Goal: Task Accomplishment & Management: Manage account settings

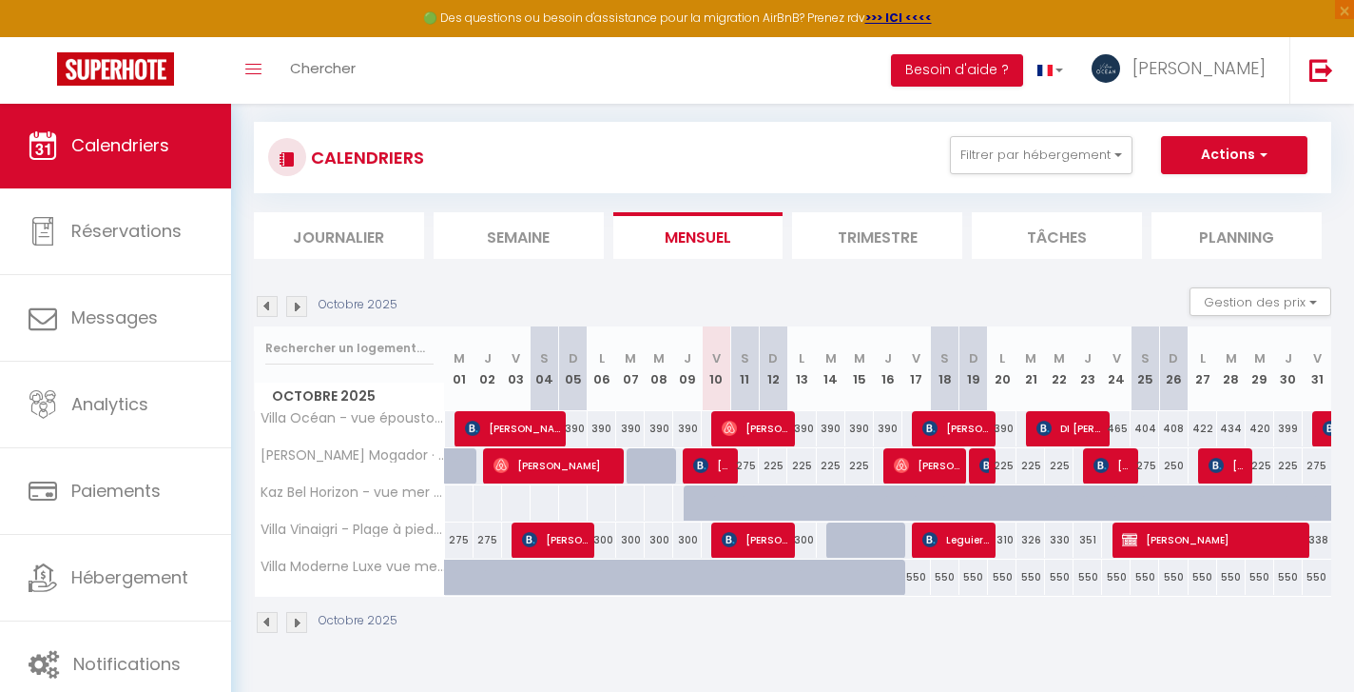
scroll to position [103, 0]
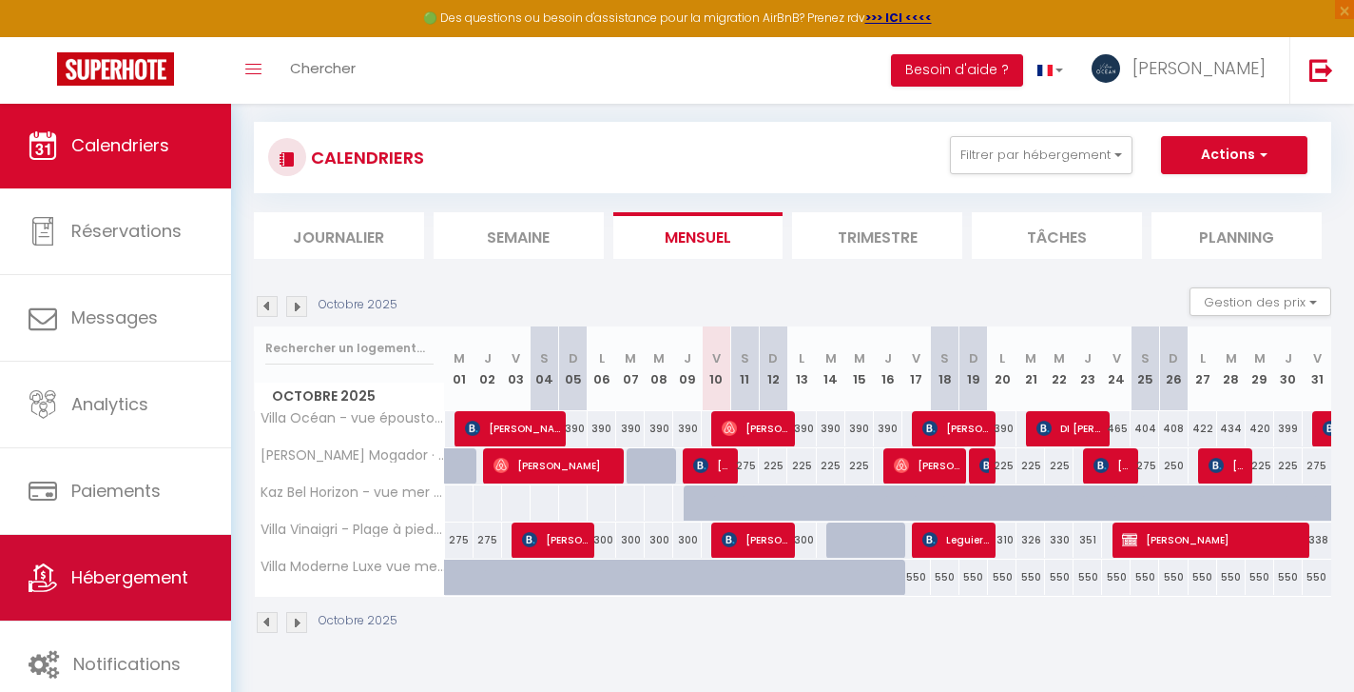
click at [152, 573] on span "Hébergement" at bounding box center [129, 577] width 117 height 24
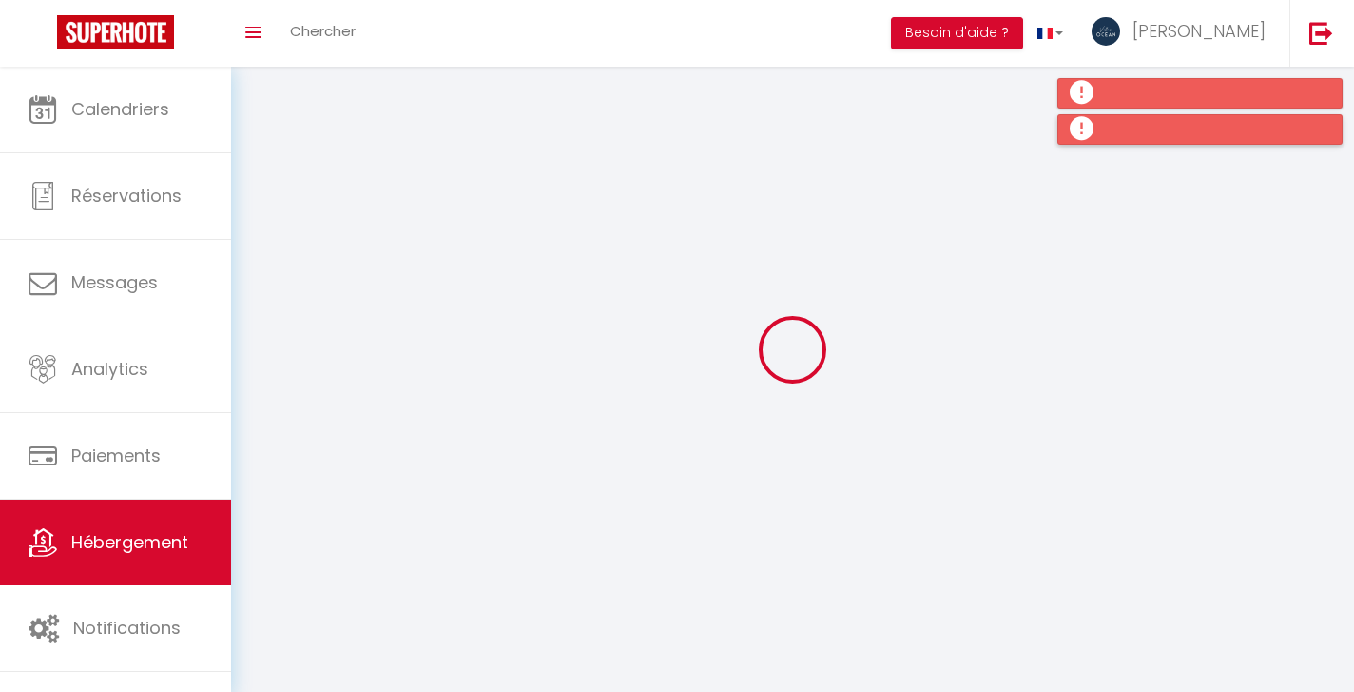
click at [1082, 128] on div at bounding box center [1200, 129] width 285 height 30
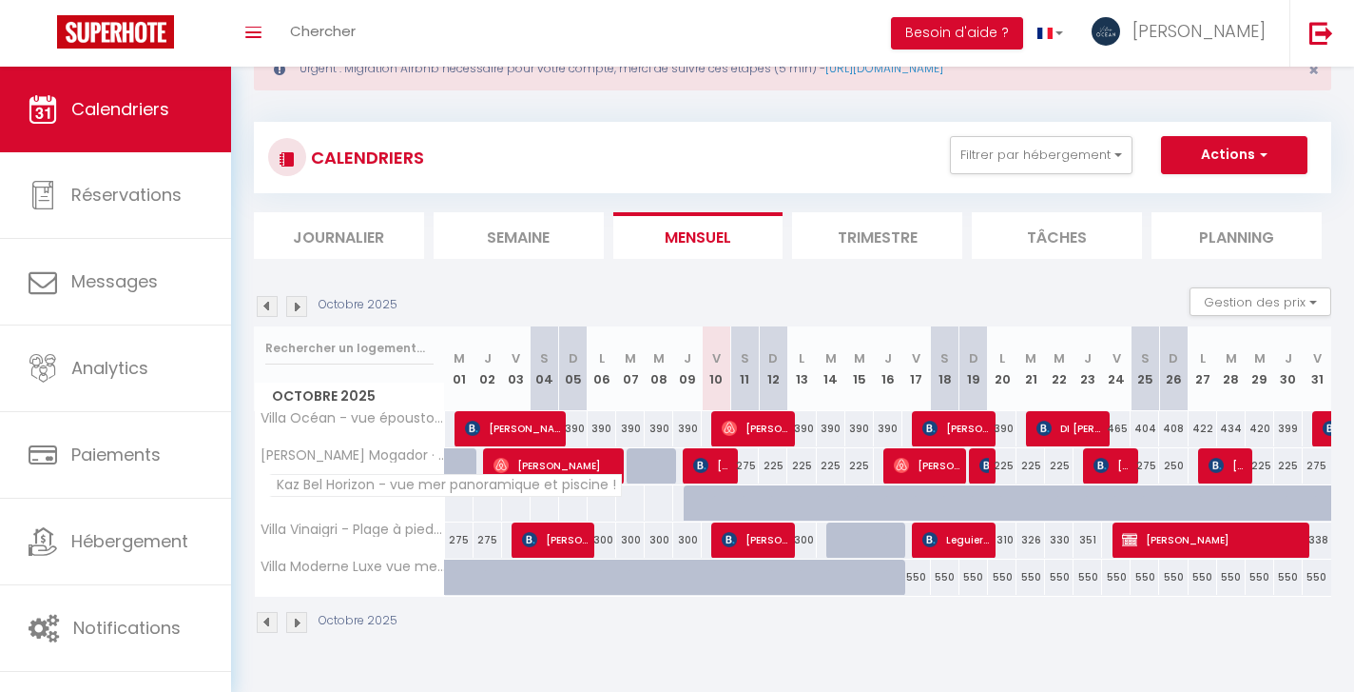
scroll to position [67, 0]
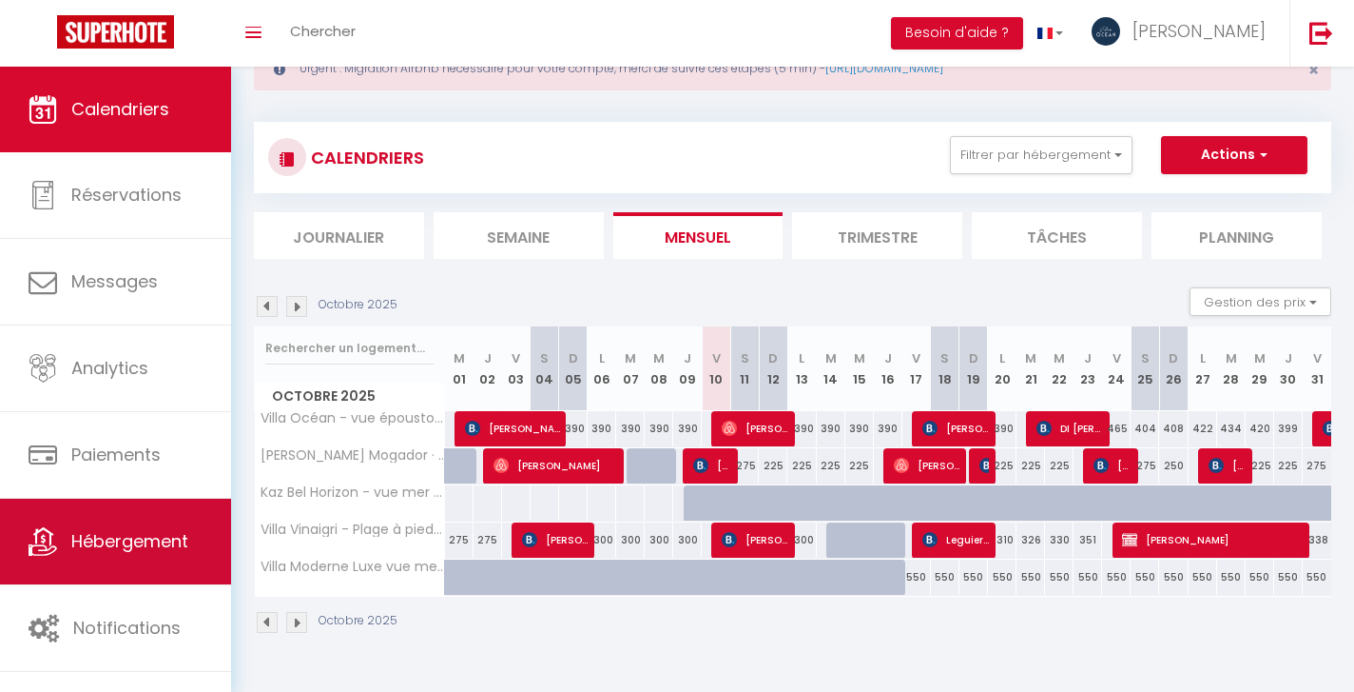
click at [109, 544] on span "Hébergement" at bounding box center [129, 541] width 117 height 24
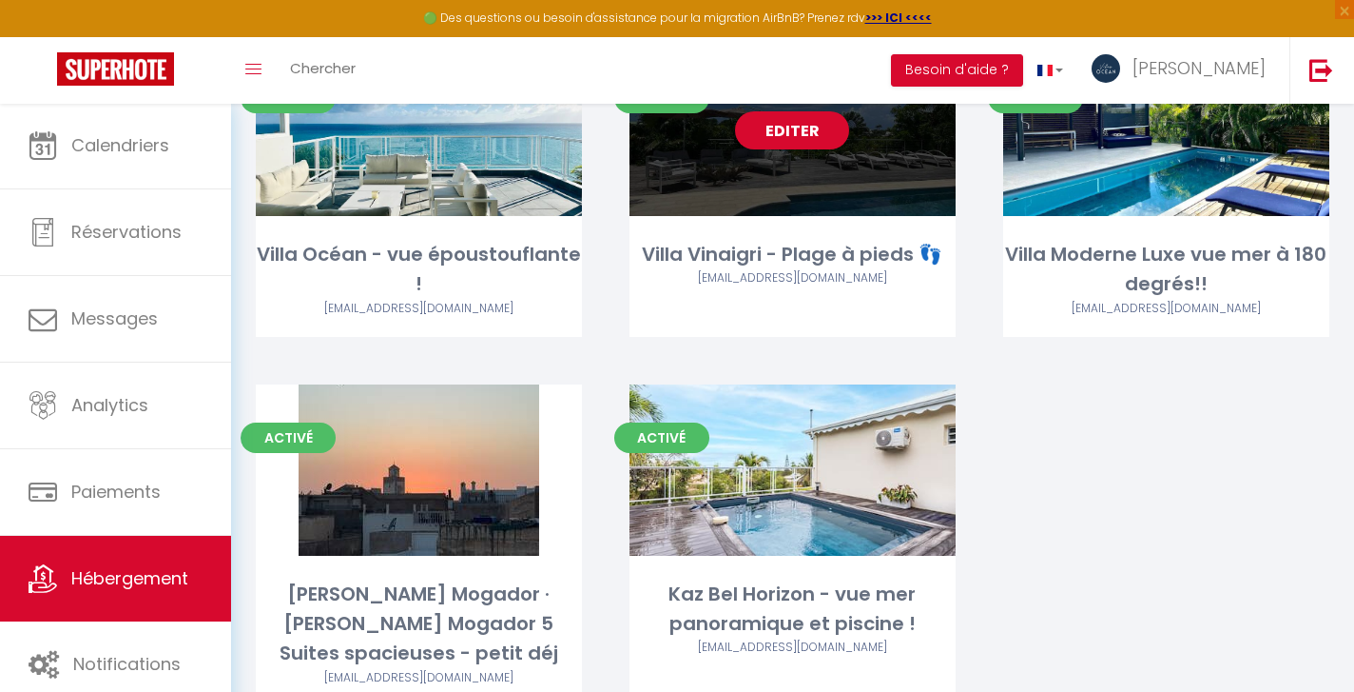
scroll to position [212, 0]
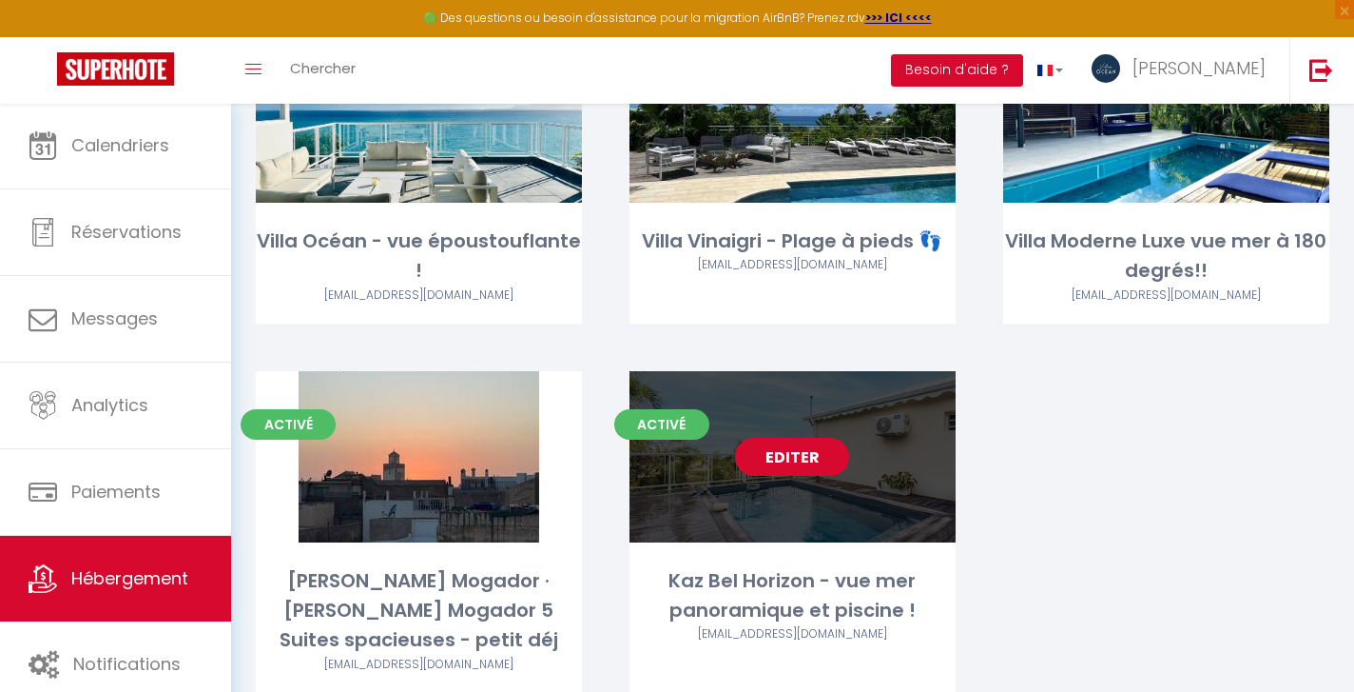
click at [790, 458] on link "Editer" at bounding box center [792, 457] width 114 height 38
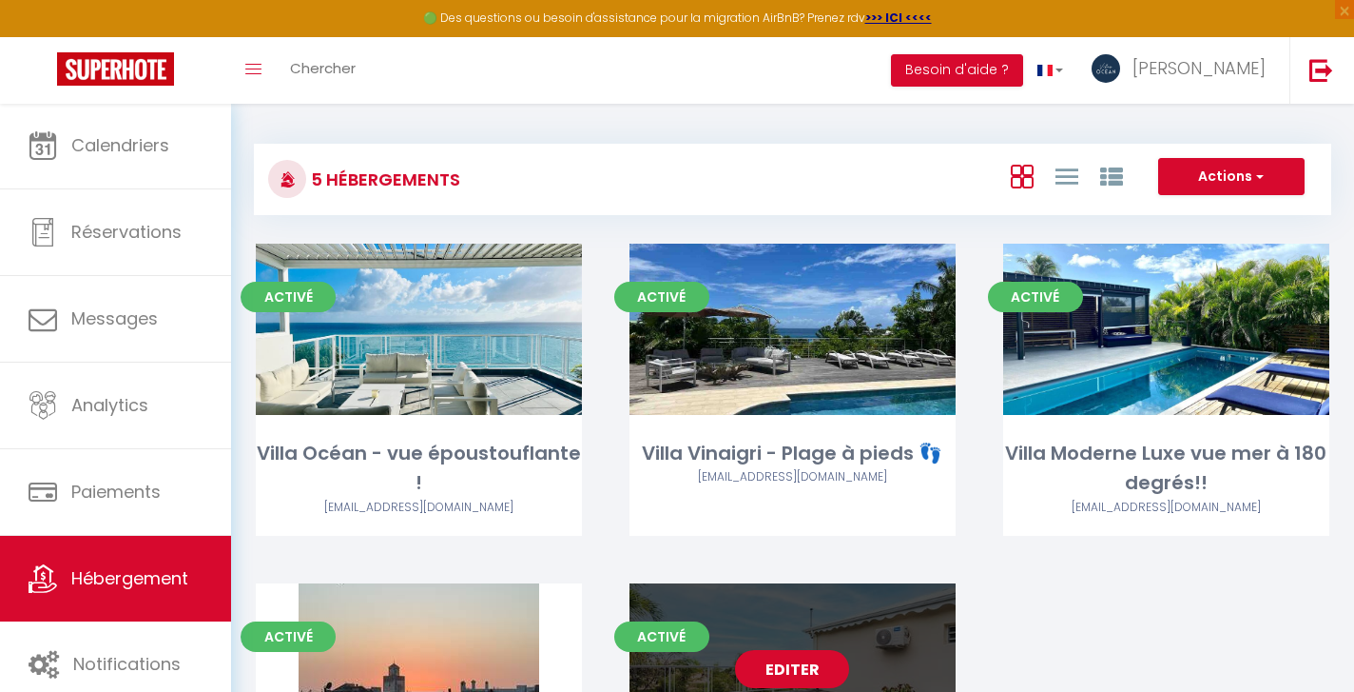
select select "3"
select select "2"
select select "1"
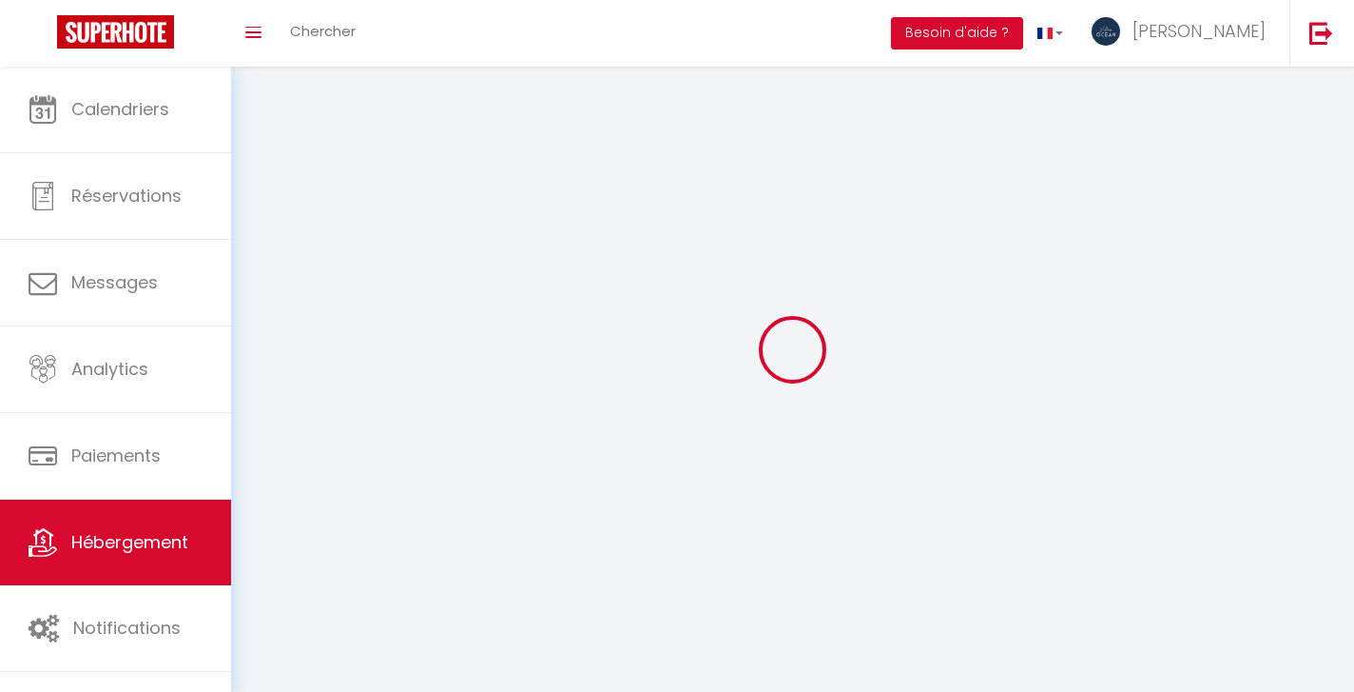
select select
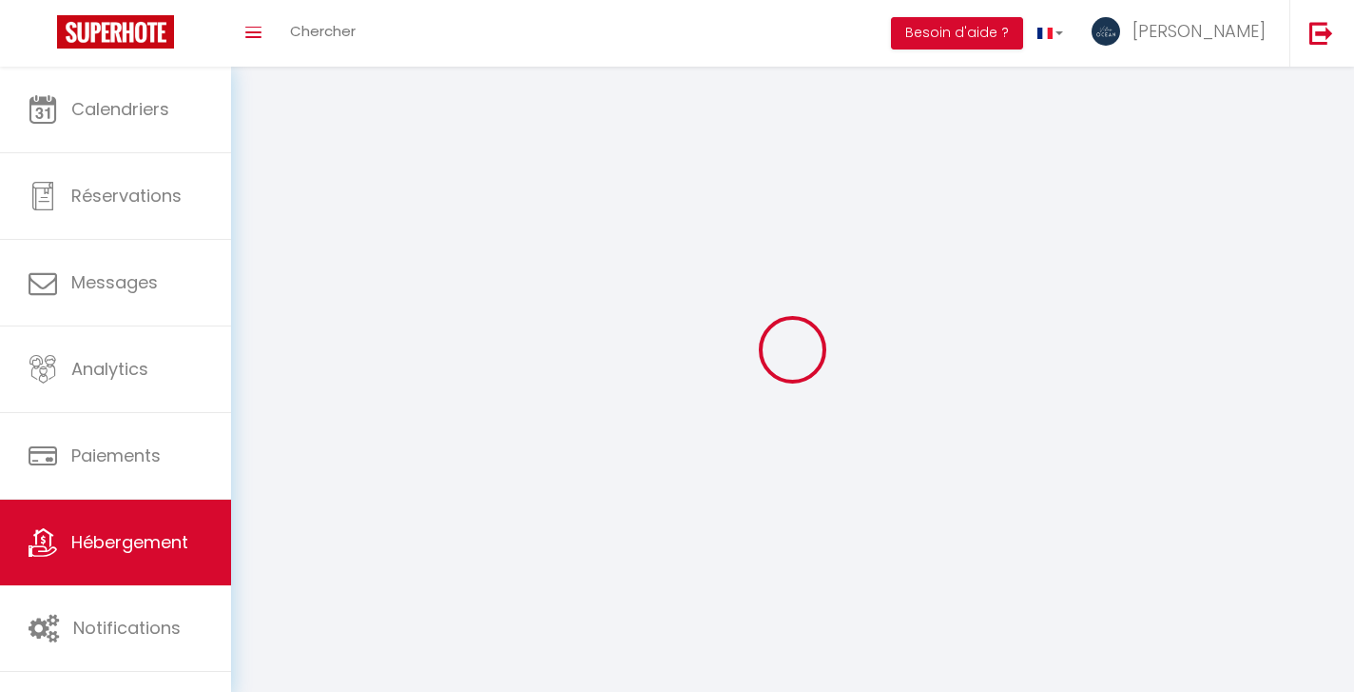
select select
checkbox input "false"
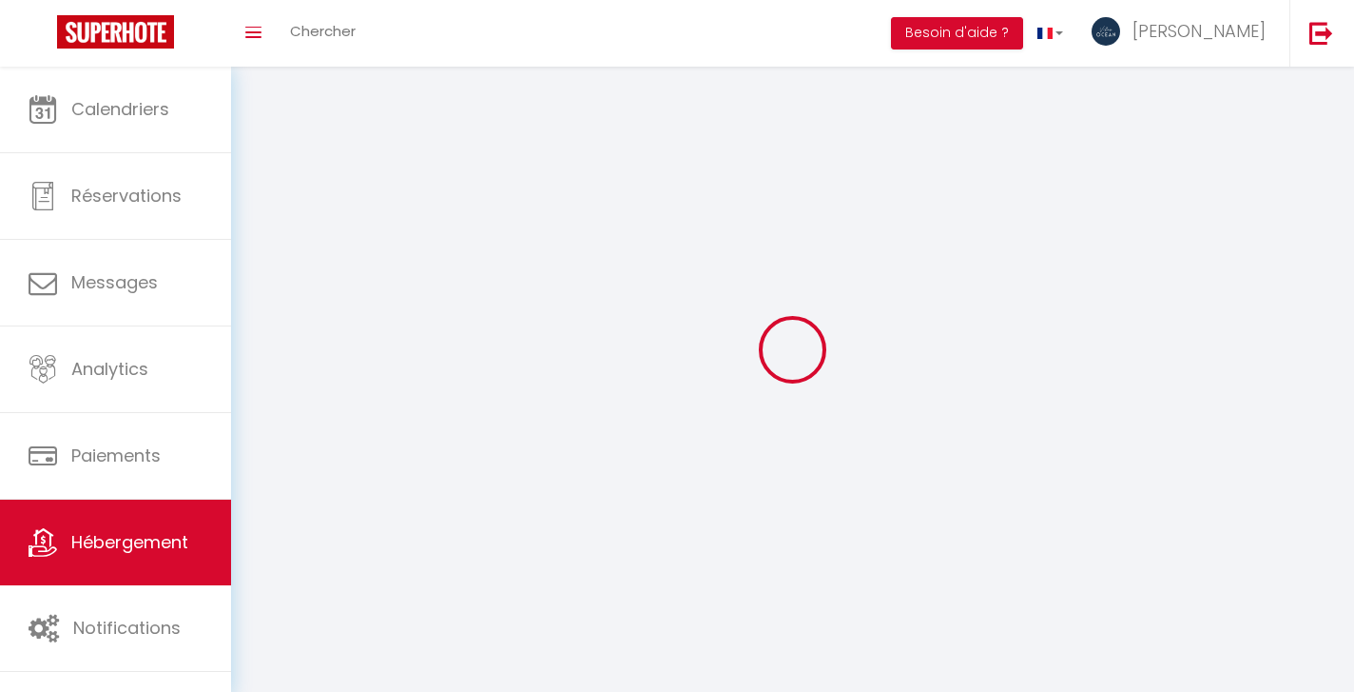
checkbox input "false"
select select
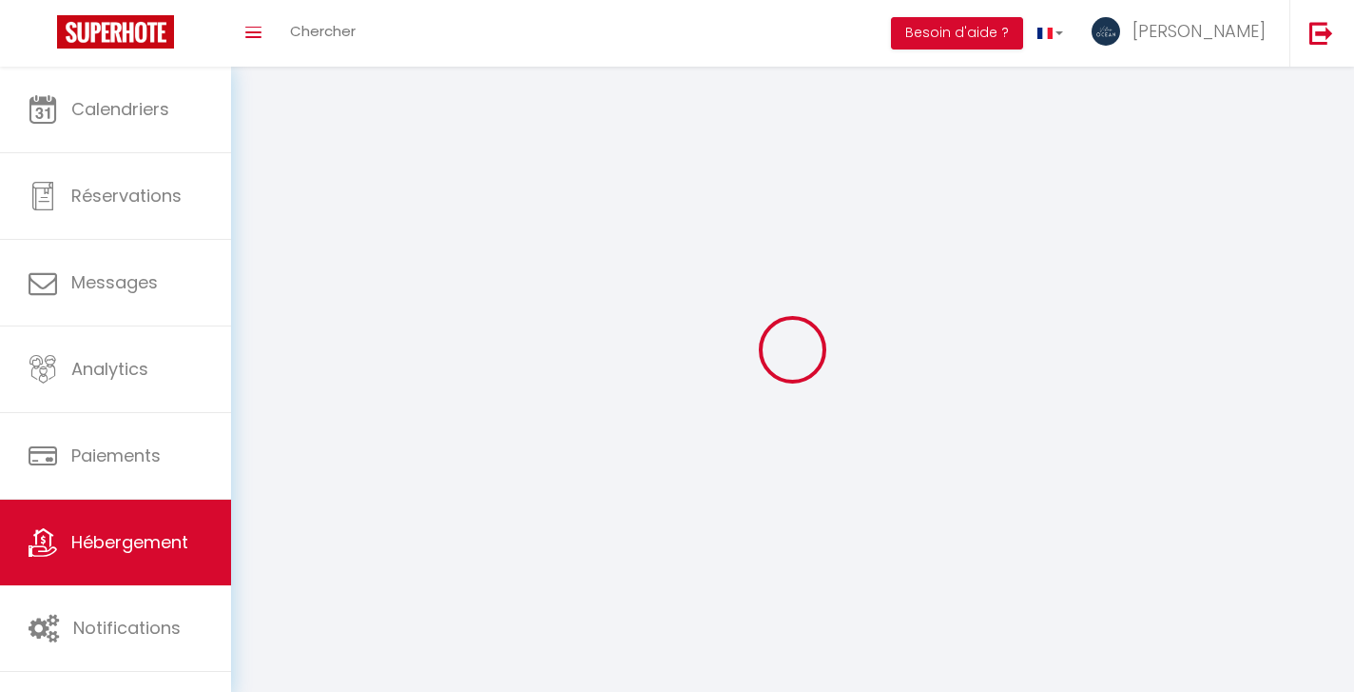
select select
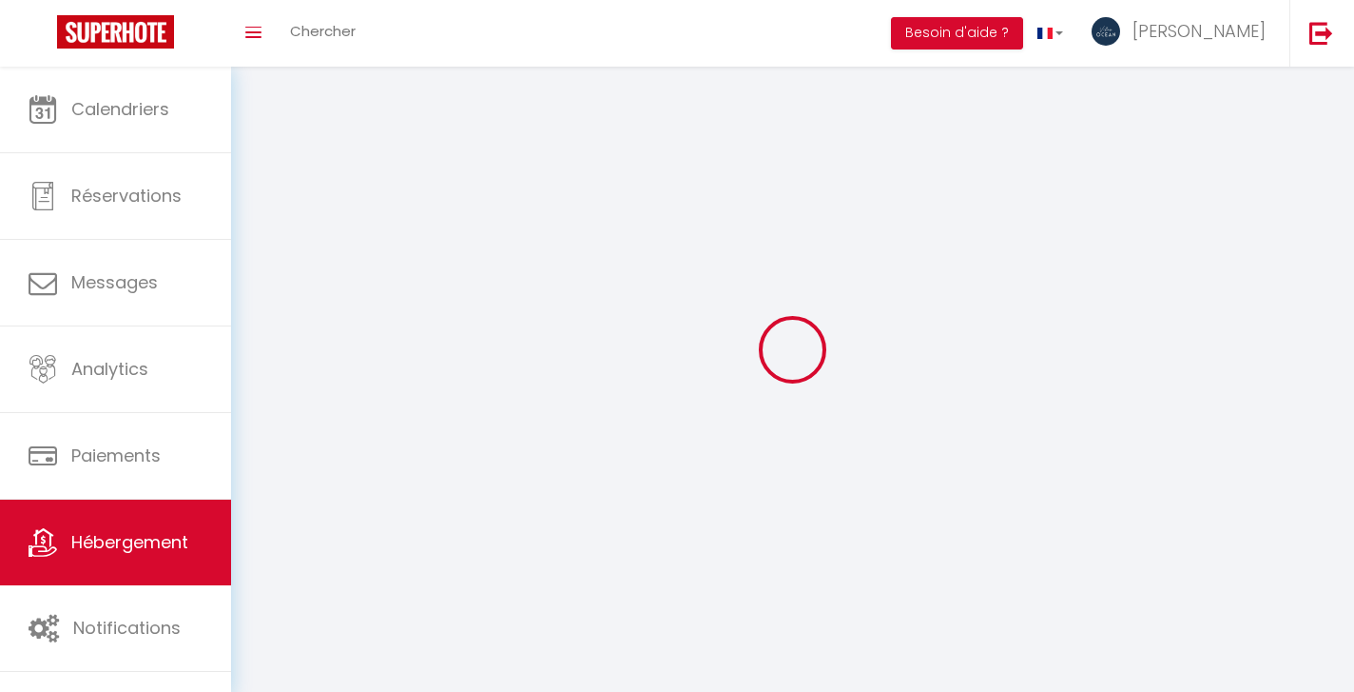
checkbox input "false"
select select
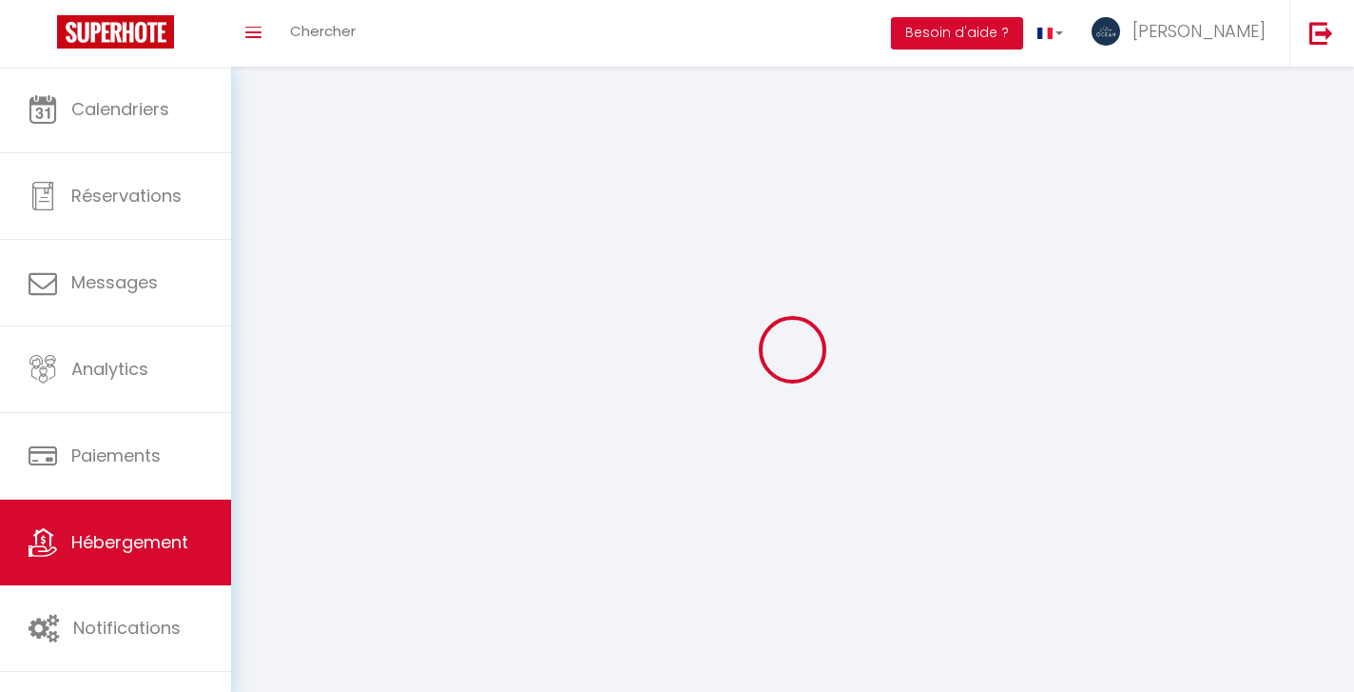
select select
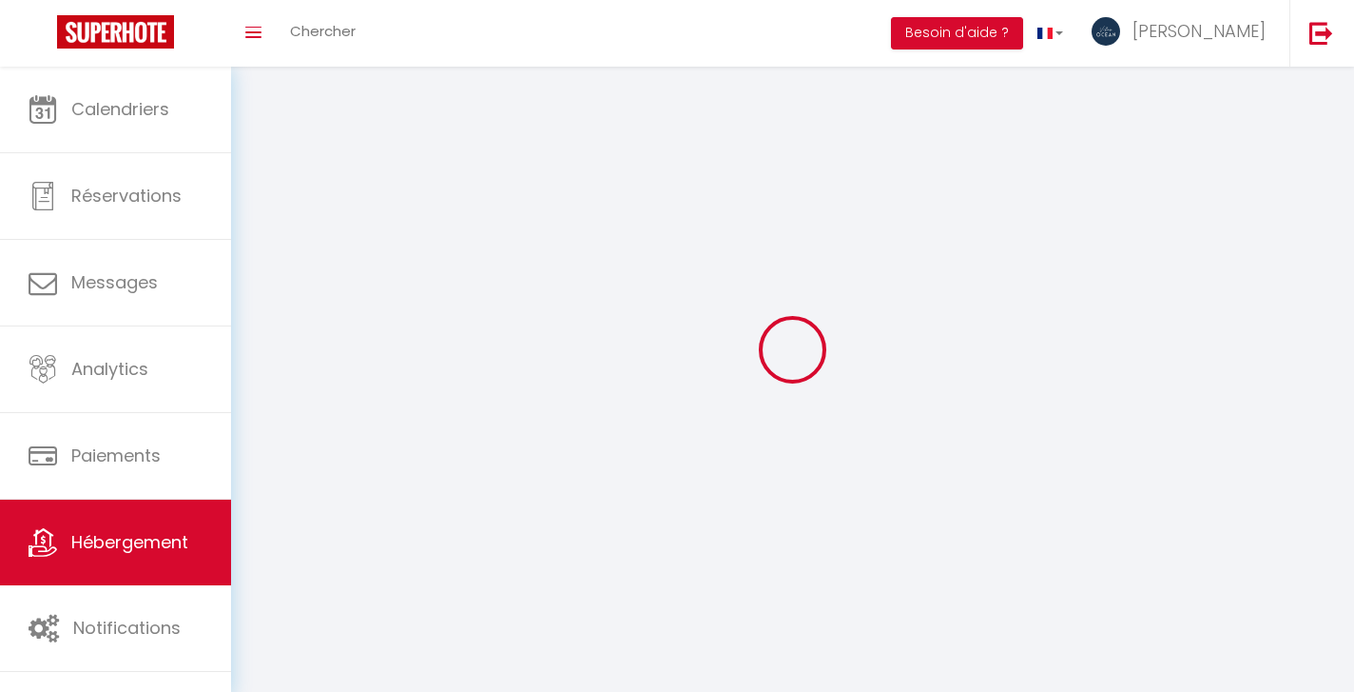
select select
checkbox input "false"
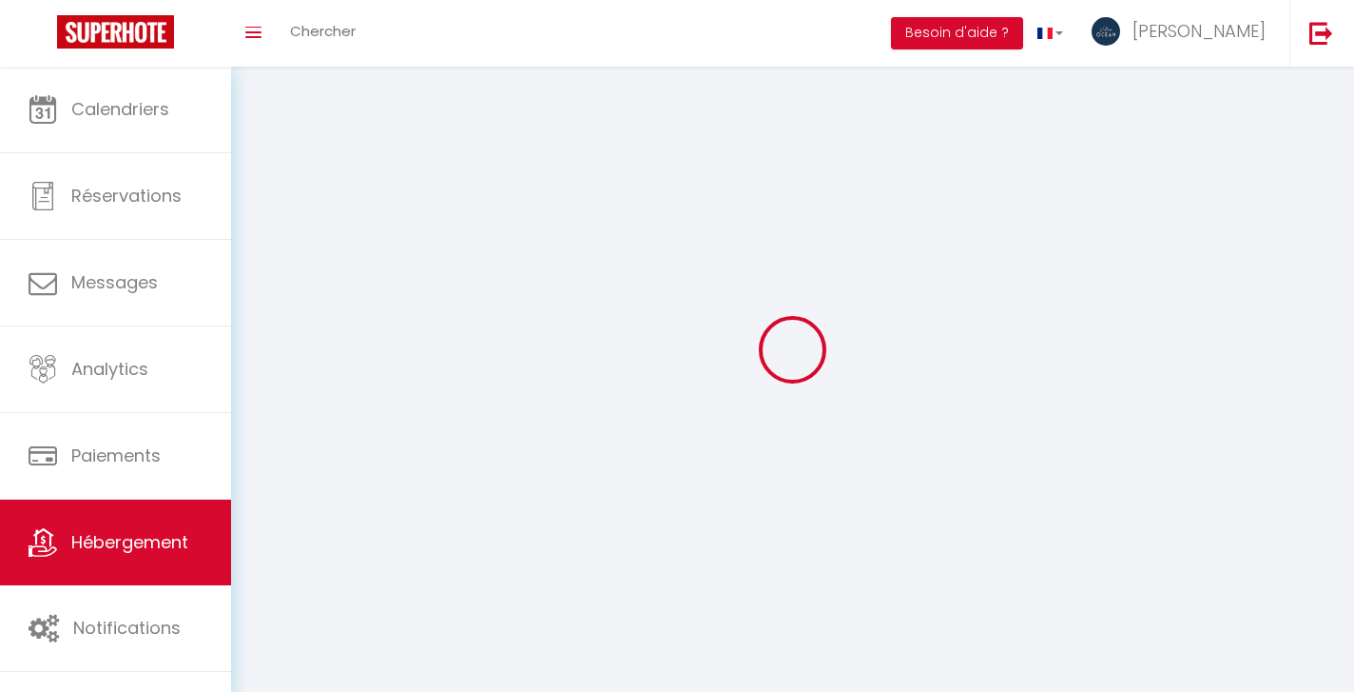
checkbox input "false"
select select
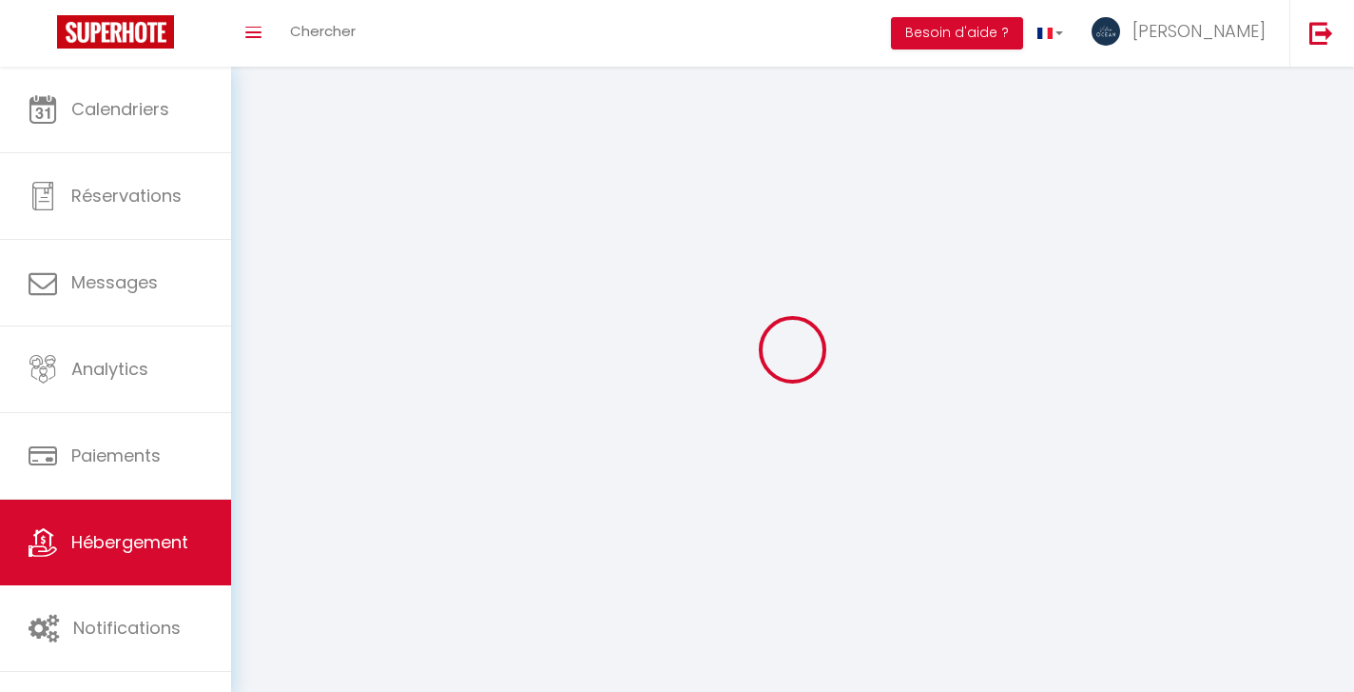
select select
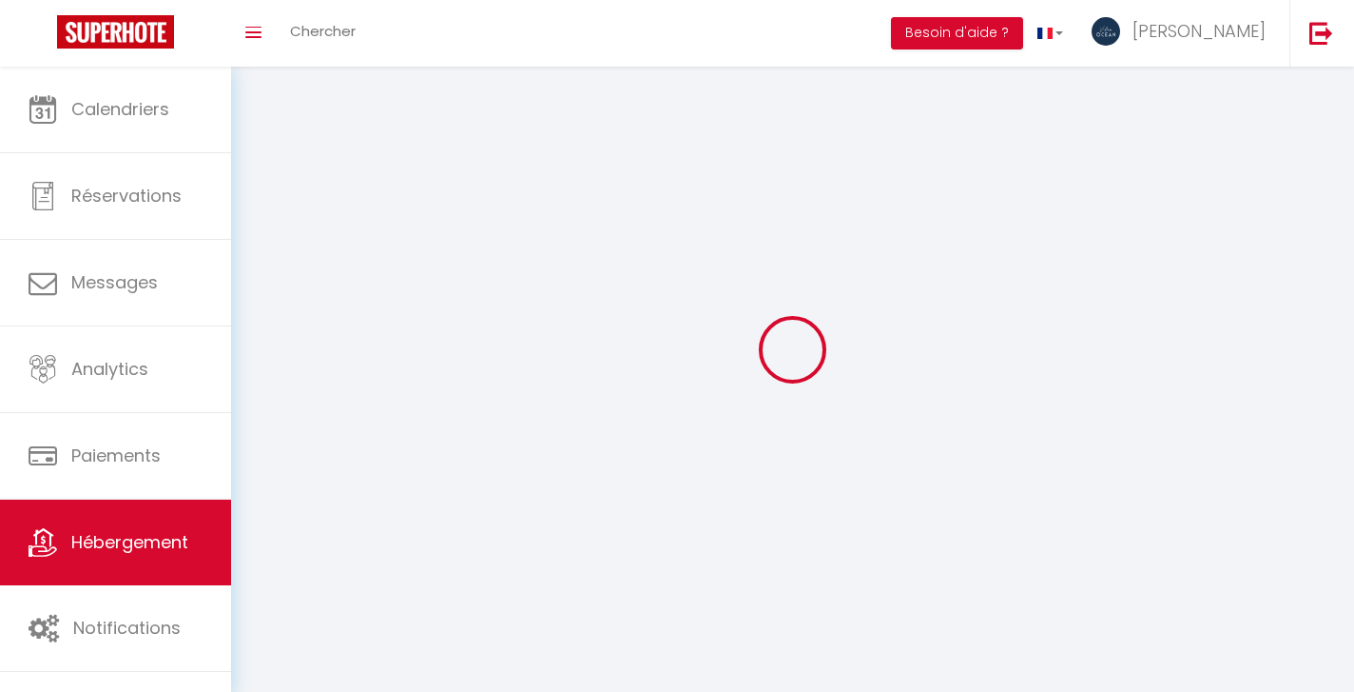
select select
checkbox input "false"
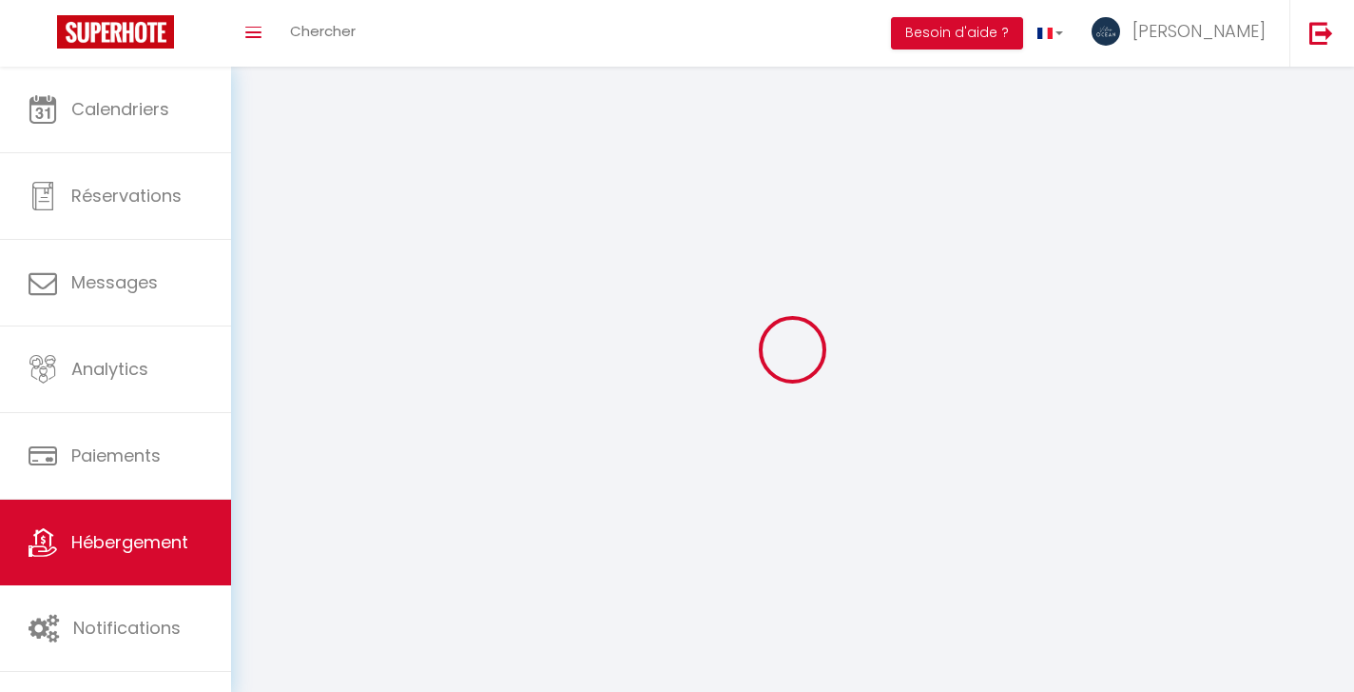
select select
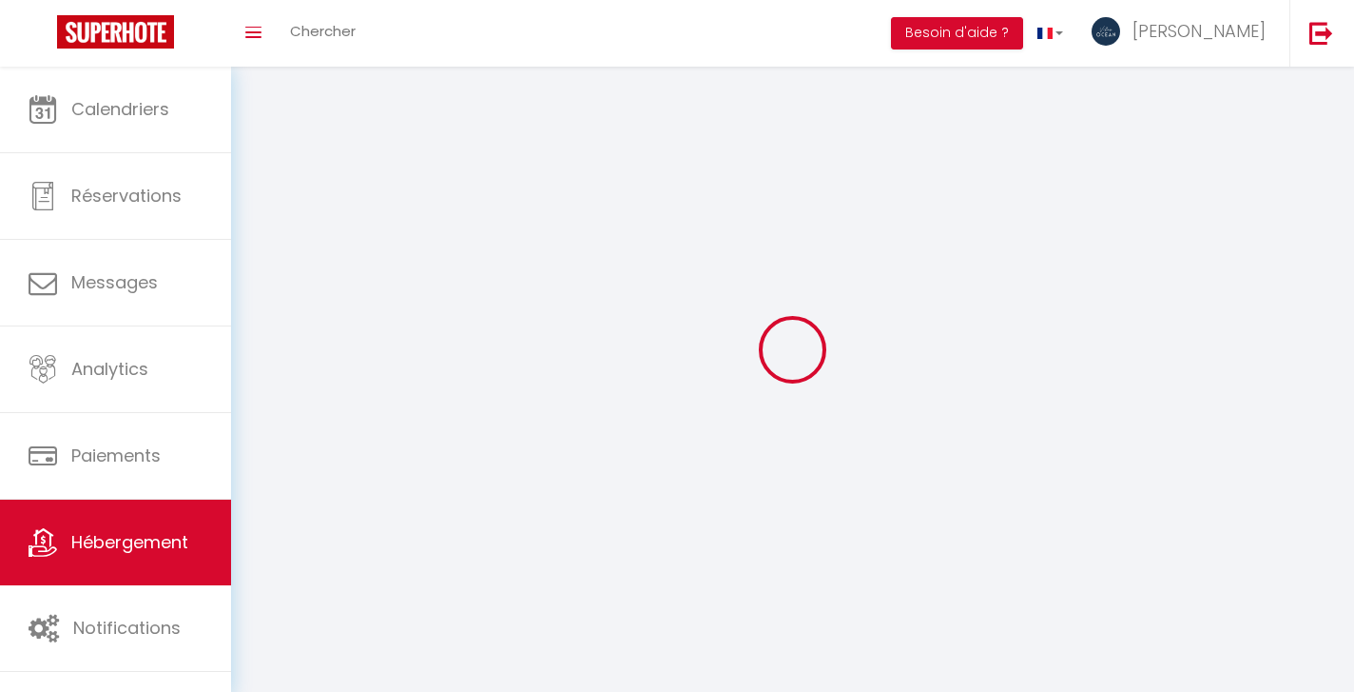
select select
checkbox input "false"
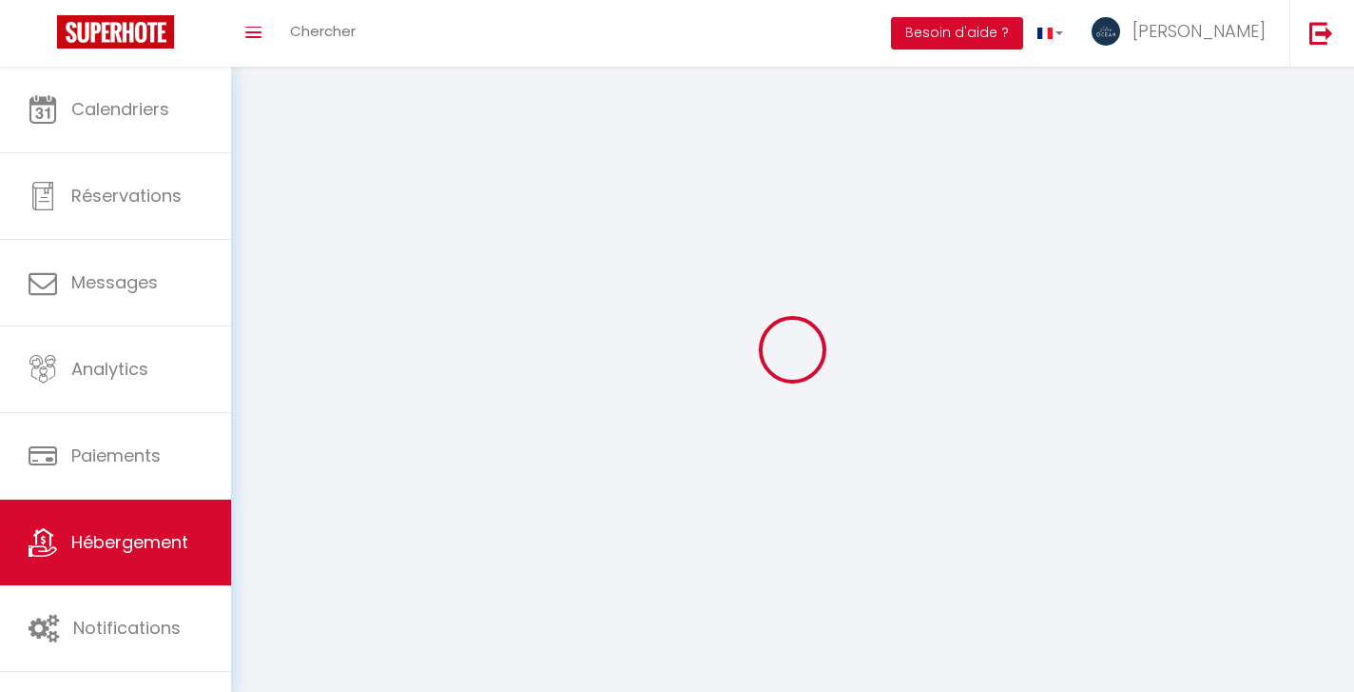
checkbox input "false"
select select
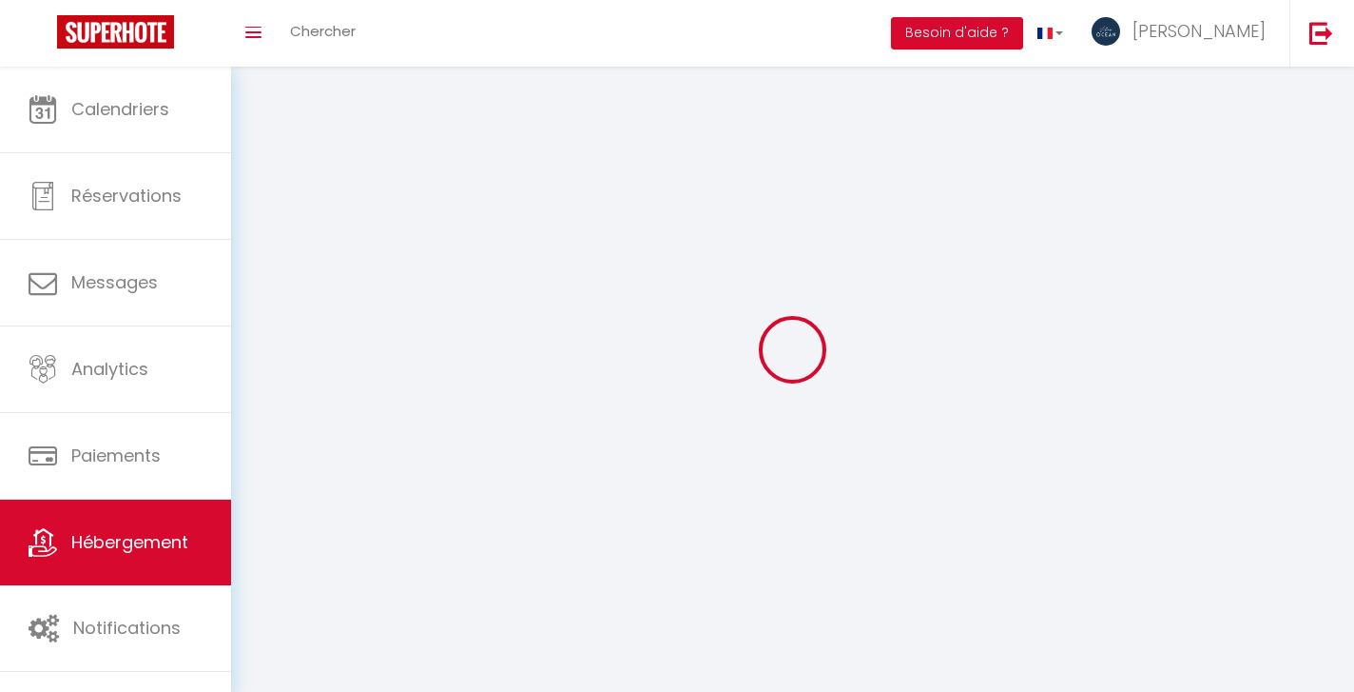
select select
checkbox input "false"
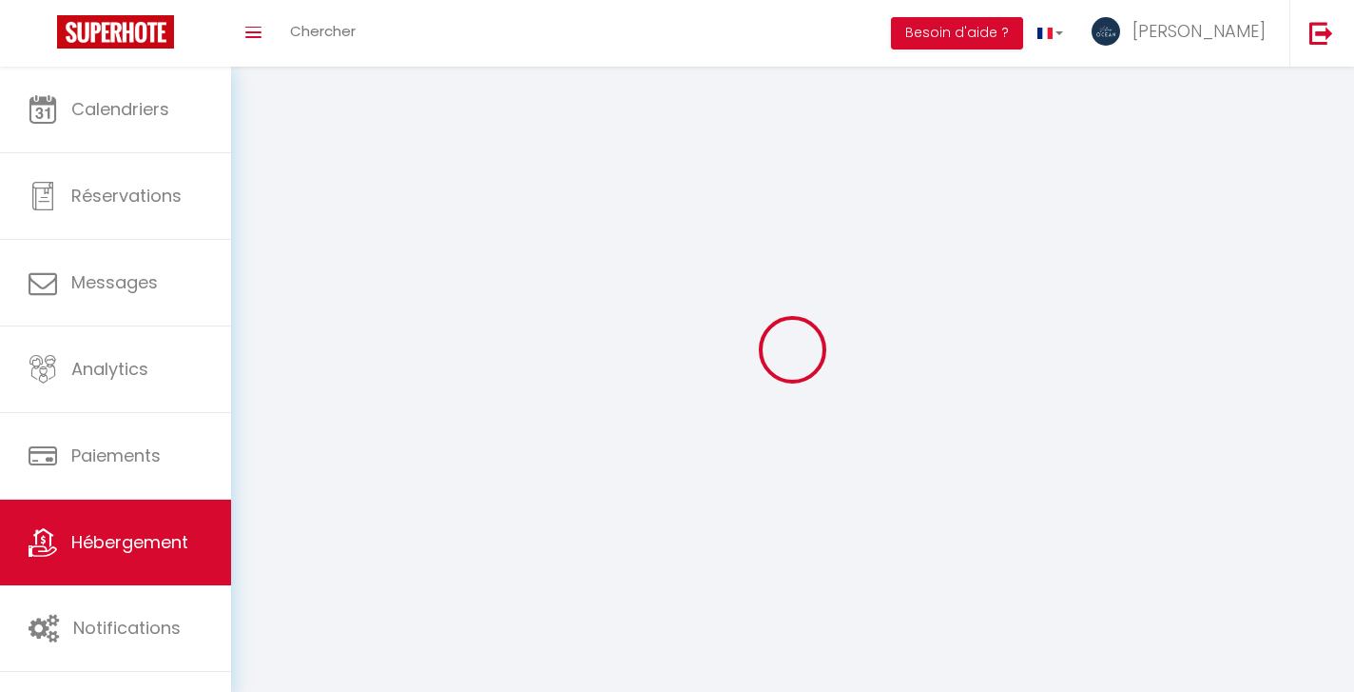
checkbox input "false"
select select
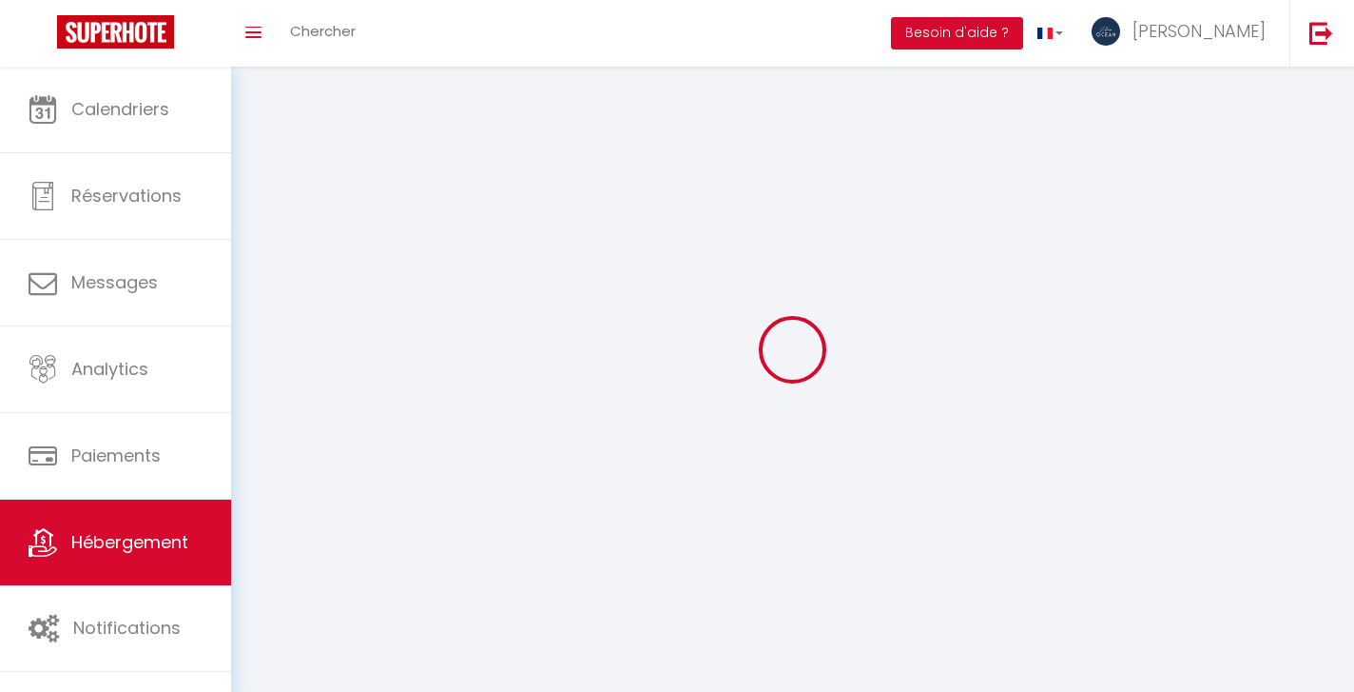
select select "28"
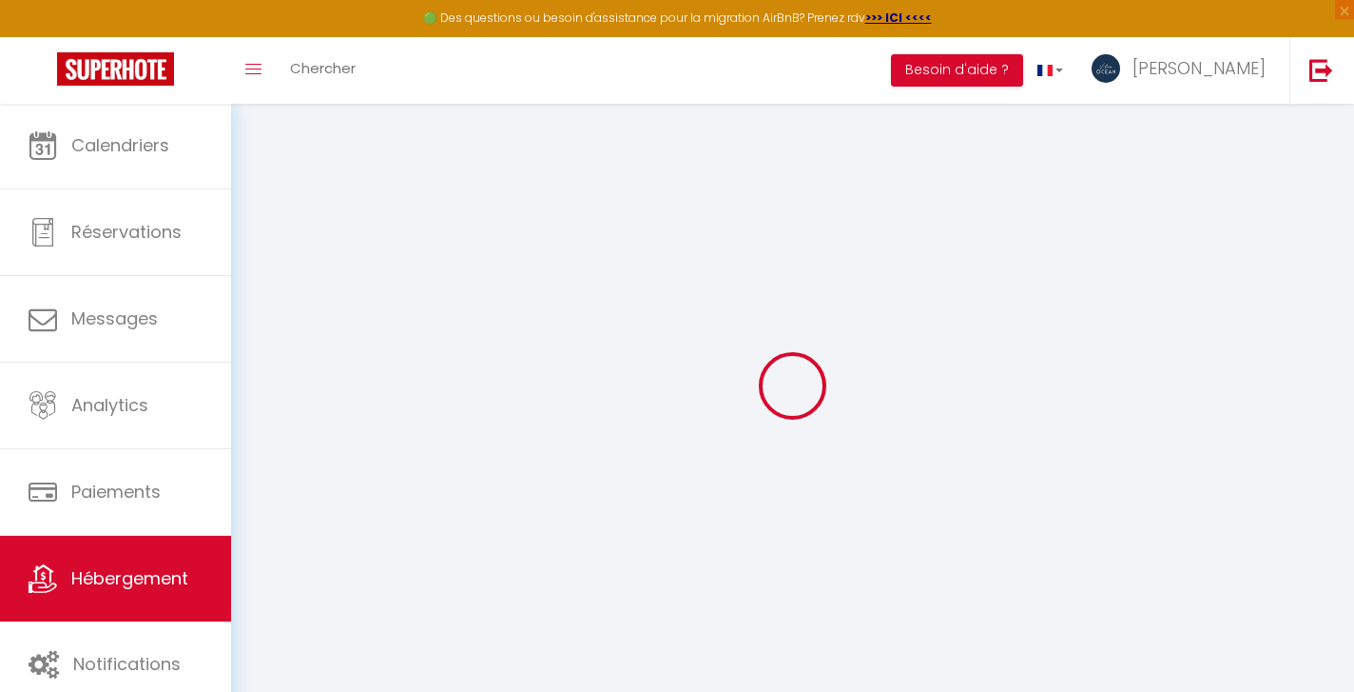
select select
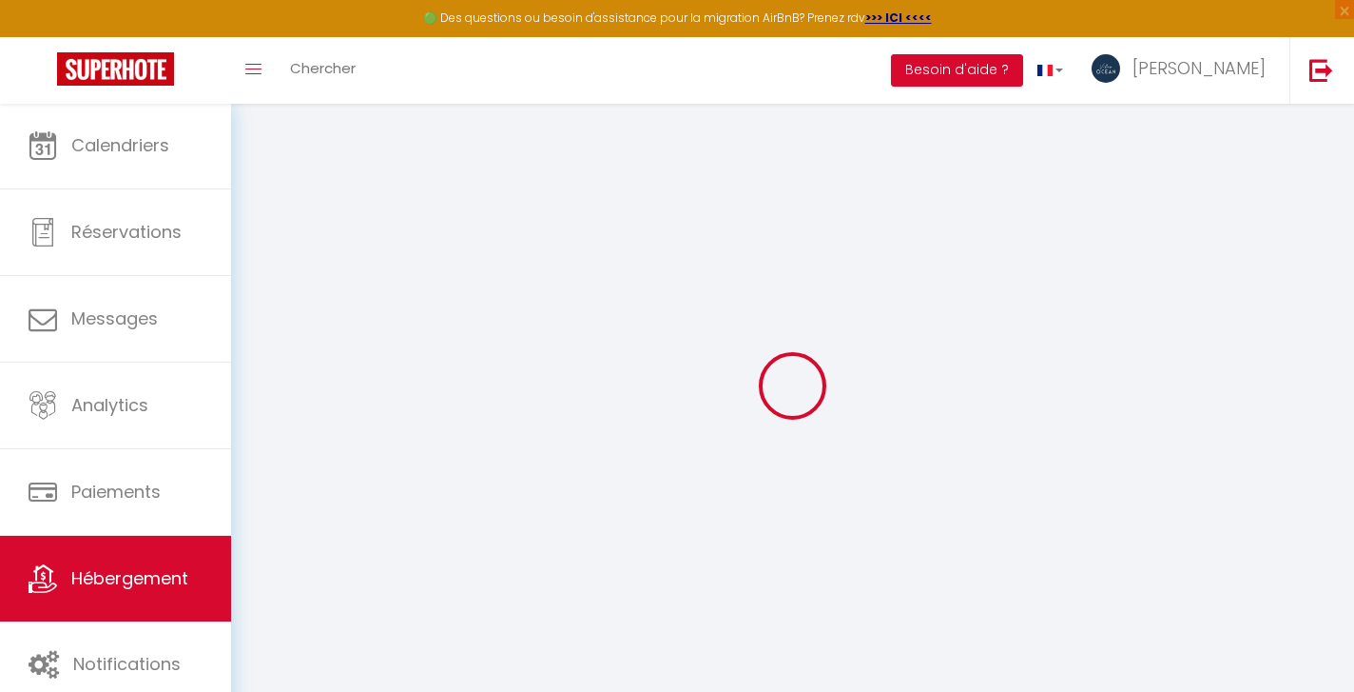
select select
checkbox input "false"
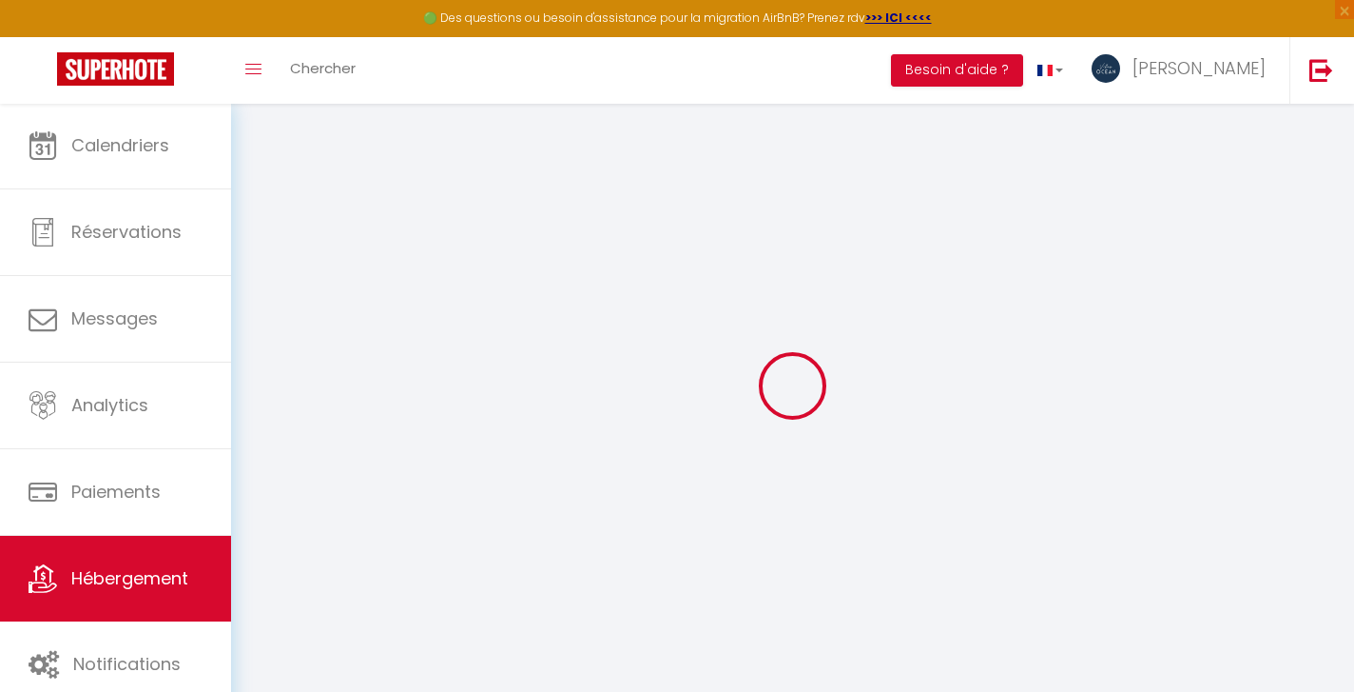
select select
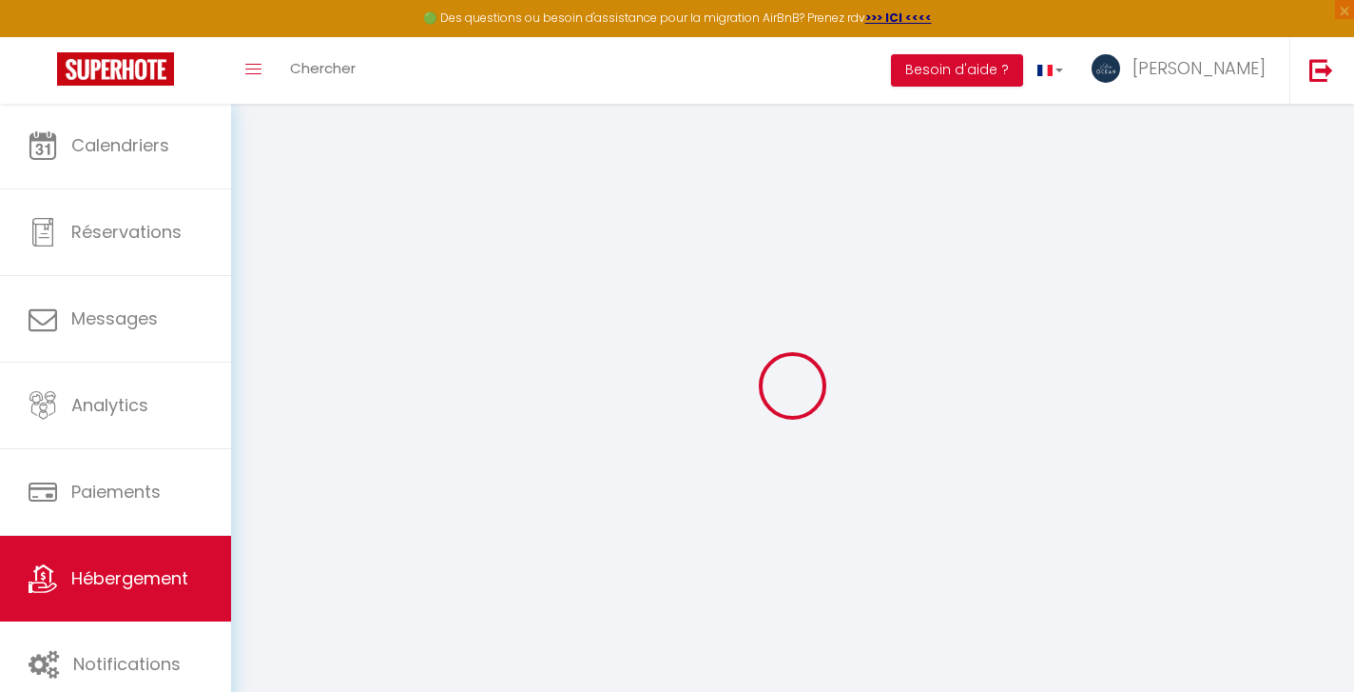
select select
checkbox input "false"
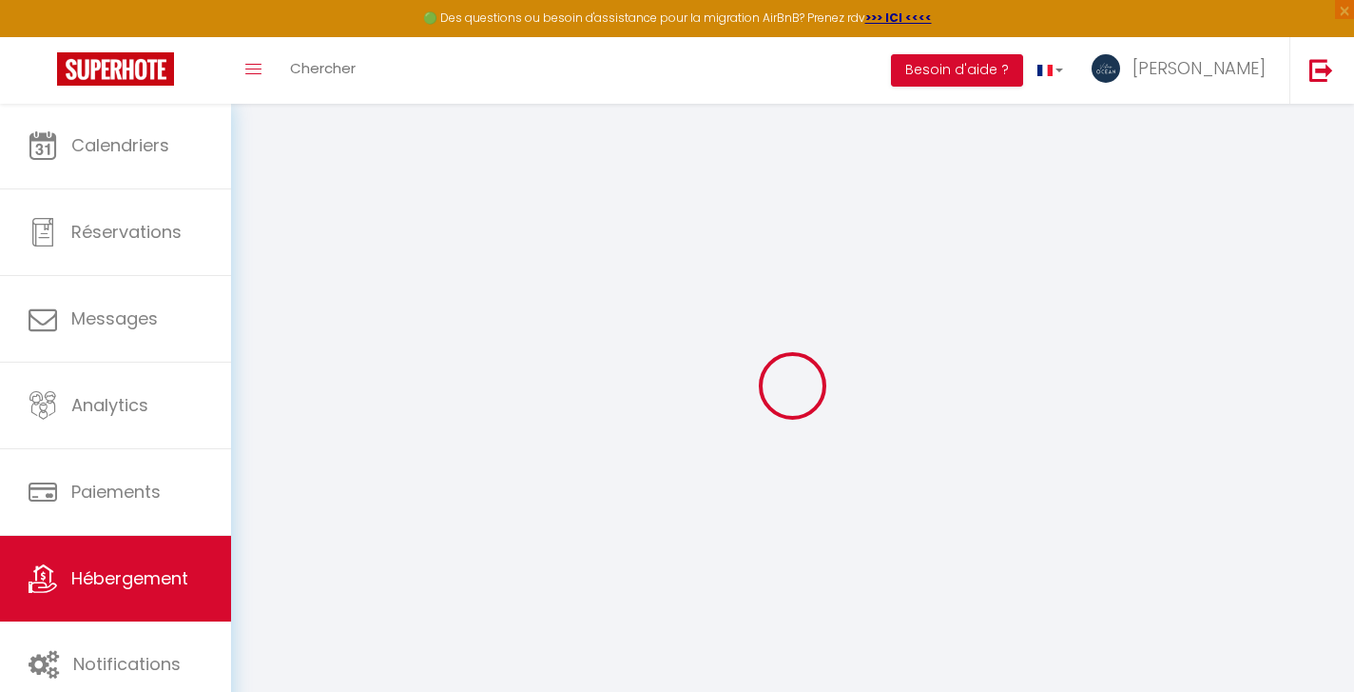
checkbox input "false"
select select
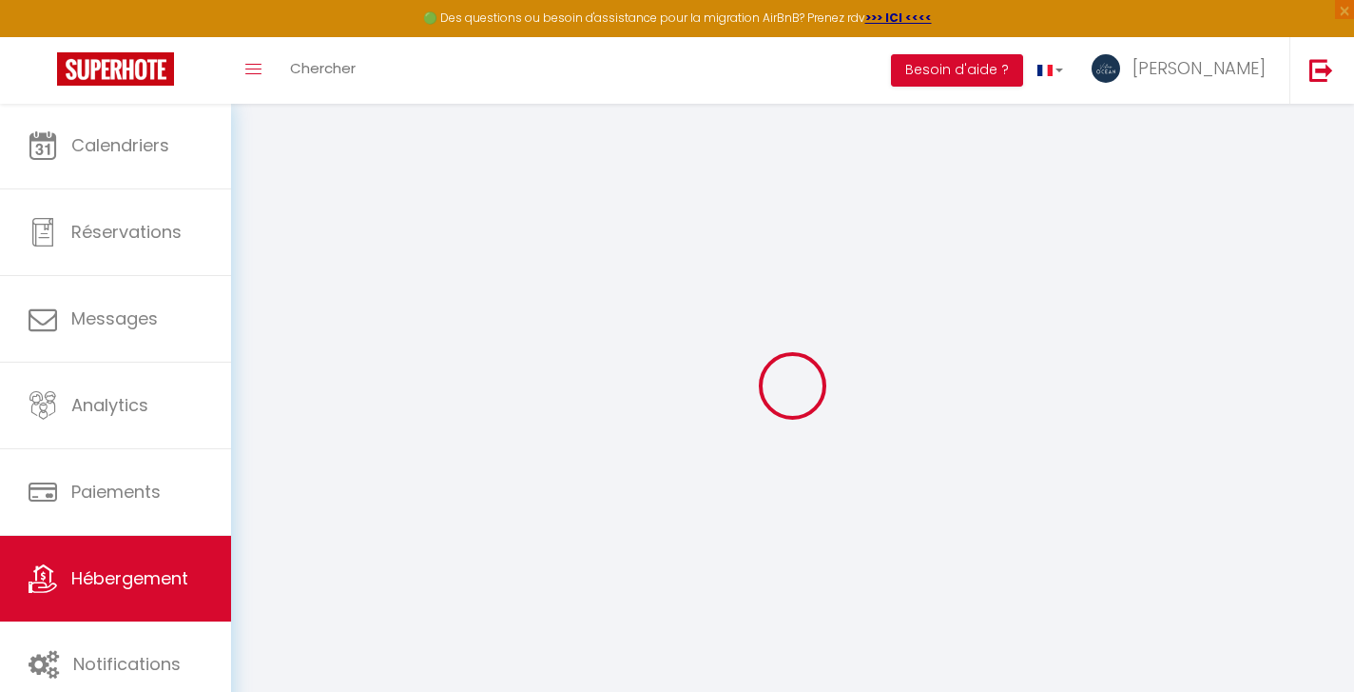
select select
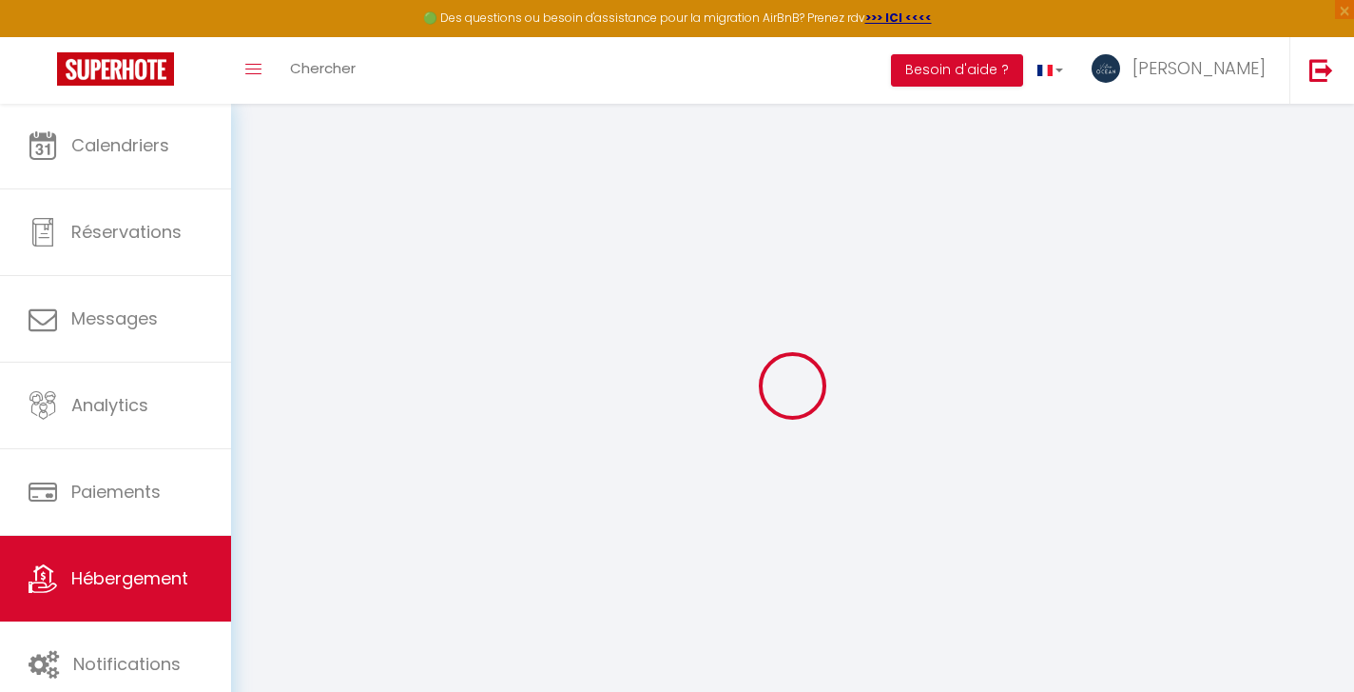
checkbox input "false"
select select
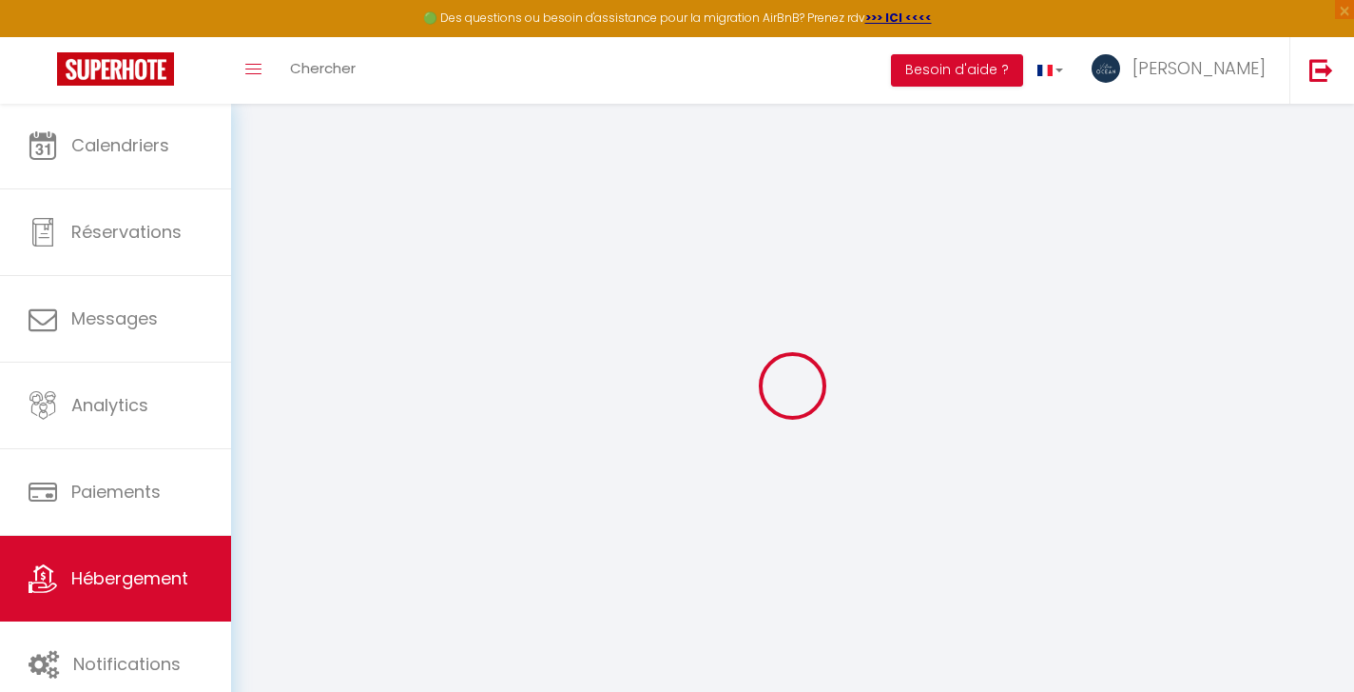
select select
type input "Kaz Bel Horizon - vue mer panoramique et piscine !"
type input "[PERSON_NAME]"
select select "houses"
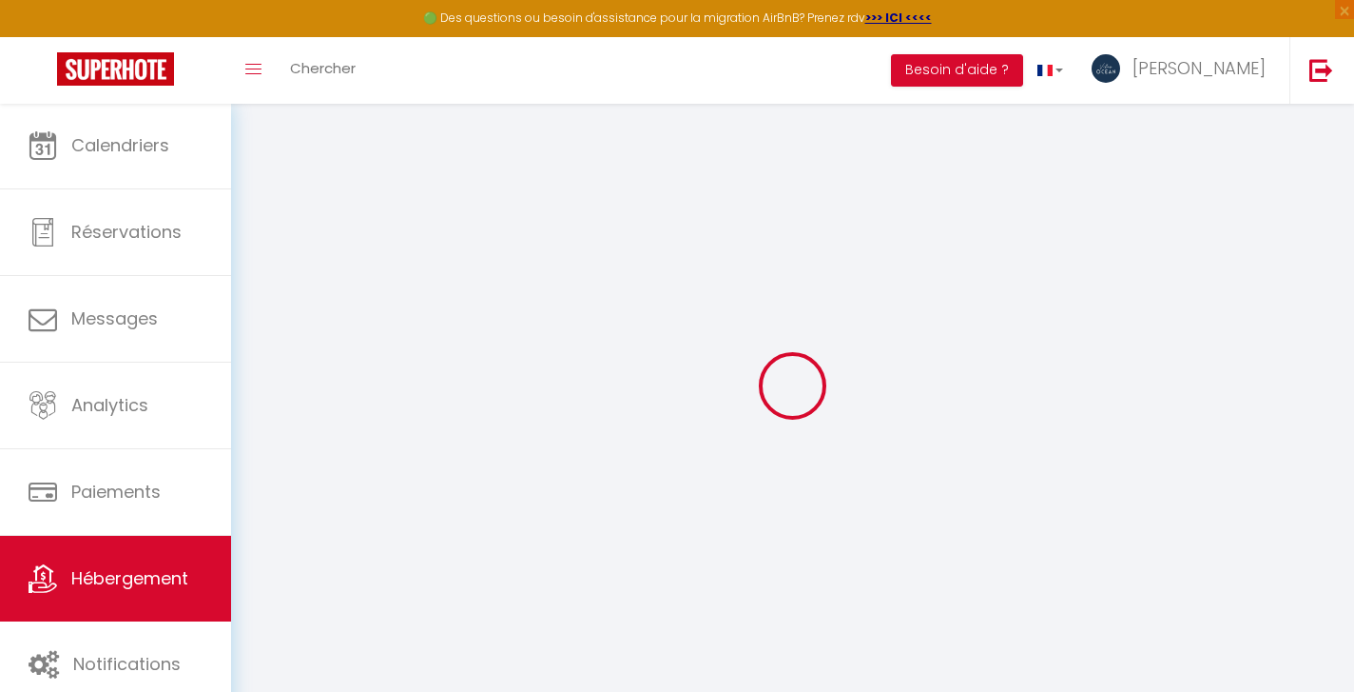
select select "8"
select select "4"
select select "3"
type input "250"
type input "150"
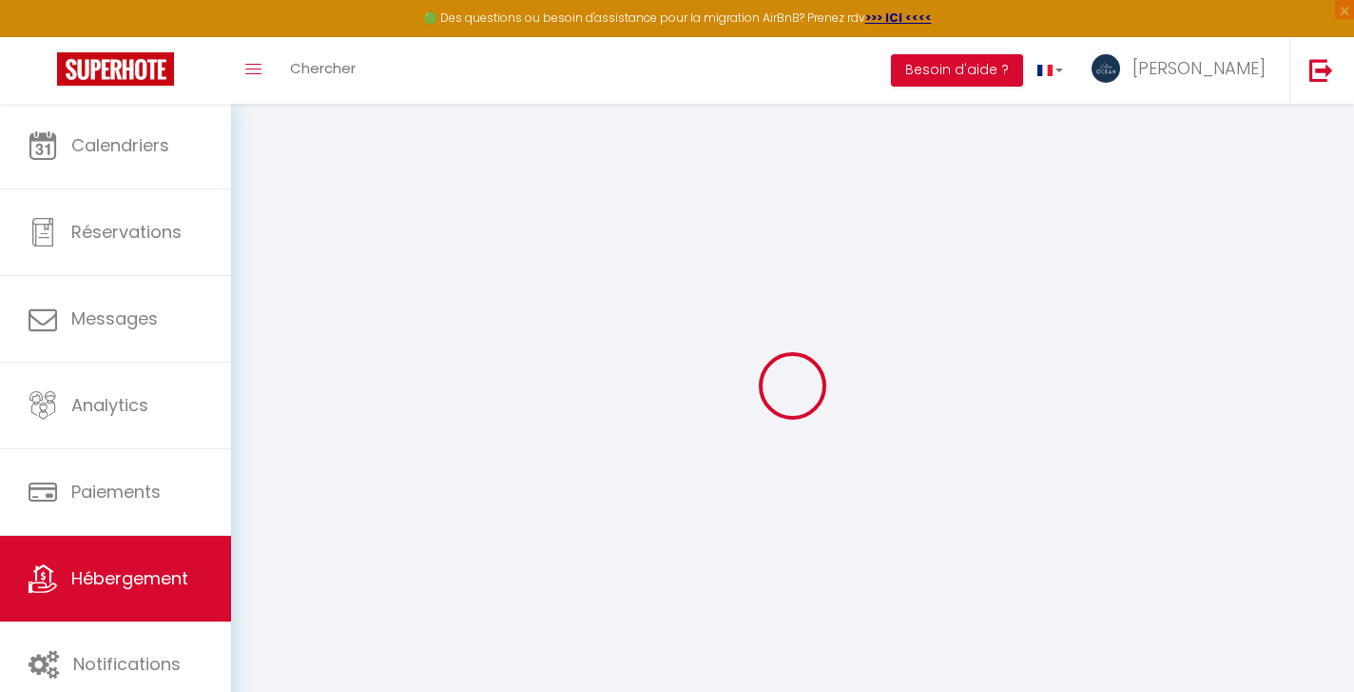
select select
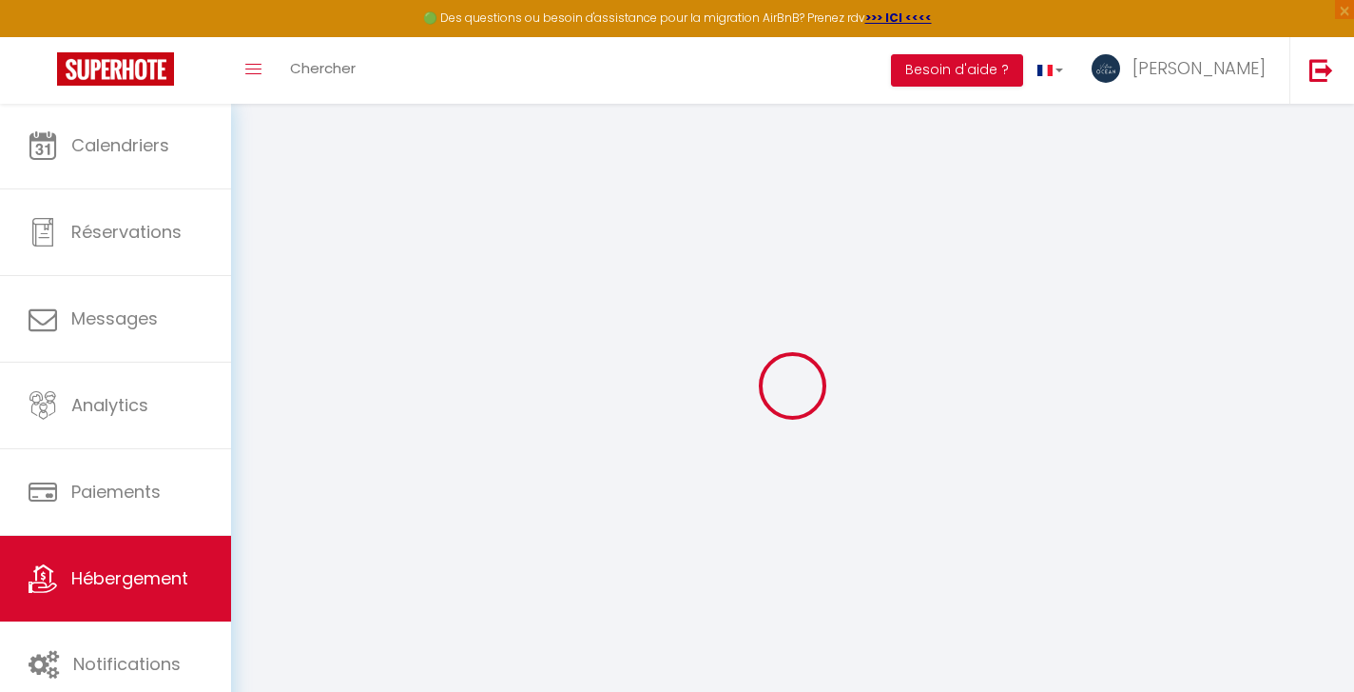
type input "5 Lotissement Titeca"
type input "97190"
type input "Le Gosier"
select select "88"
type input "[EMAIL_ADDRESS][DOMAIN_NAME]"
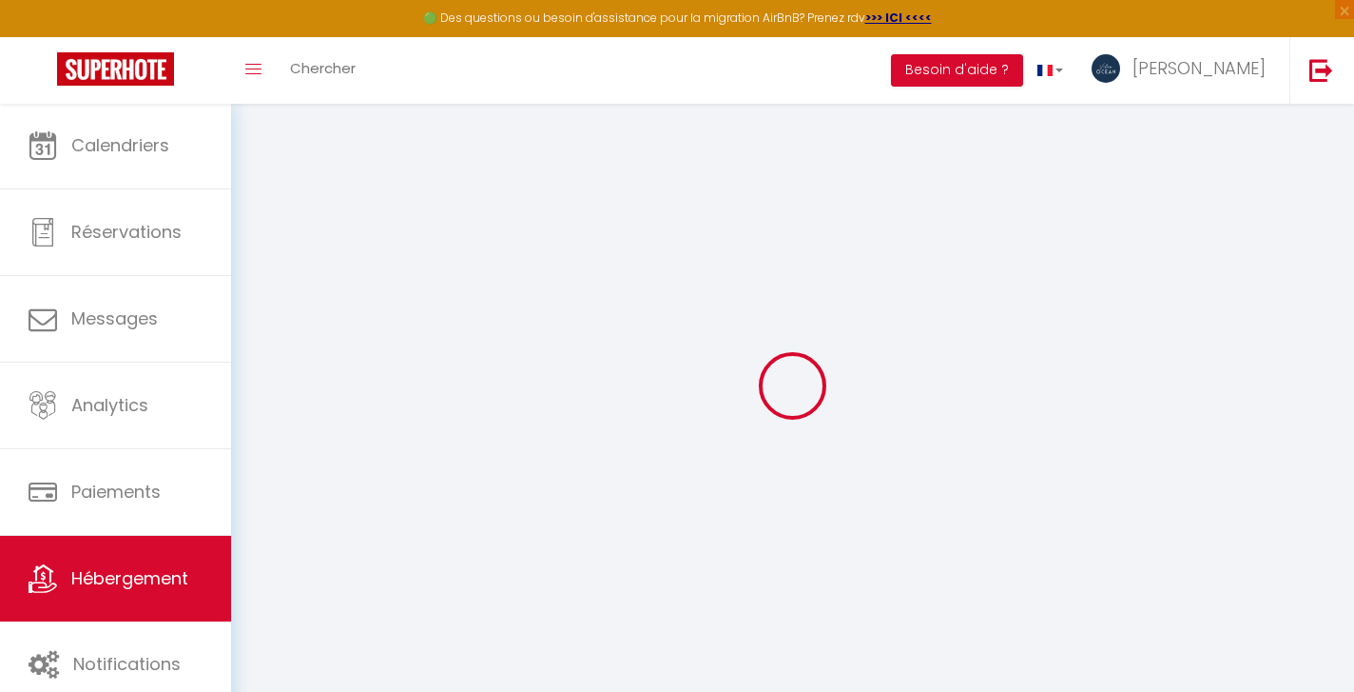
select select
checkbox input "false"
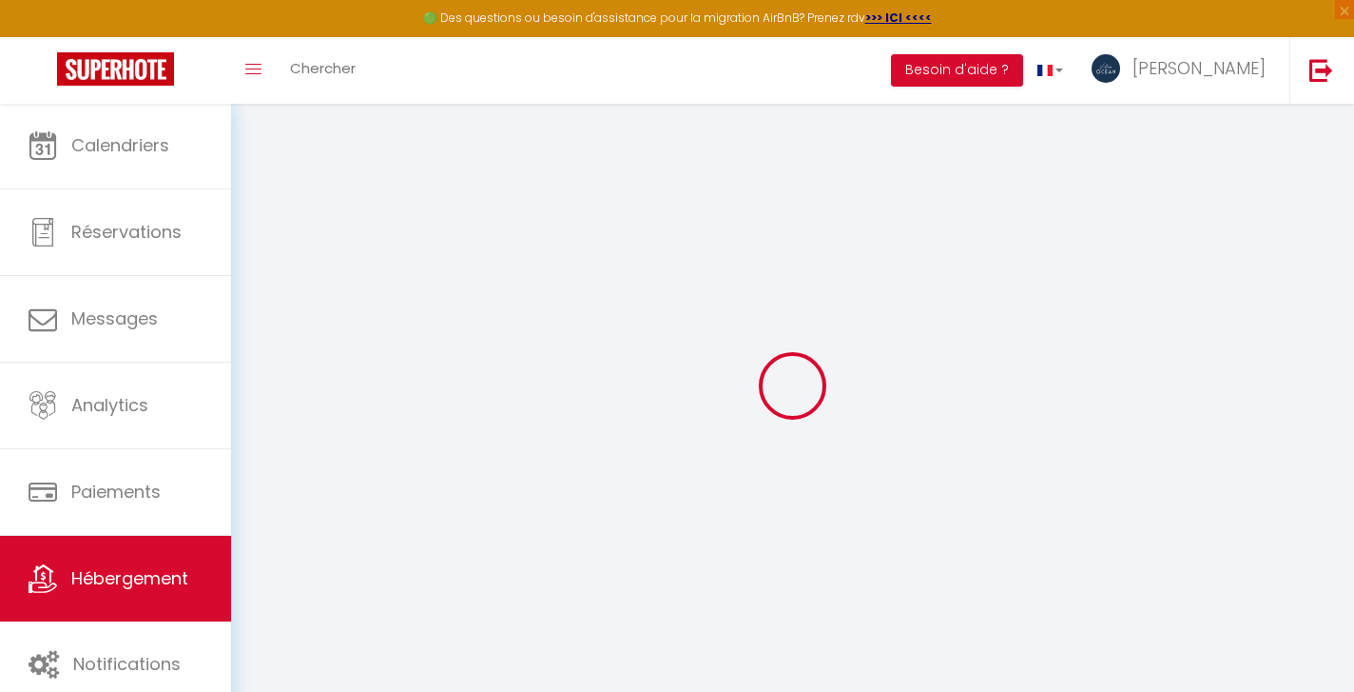
type input "15"
type input "150"
type input "0"
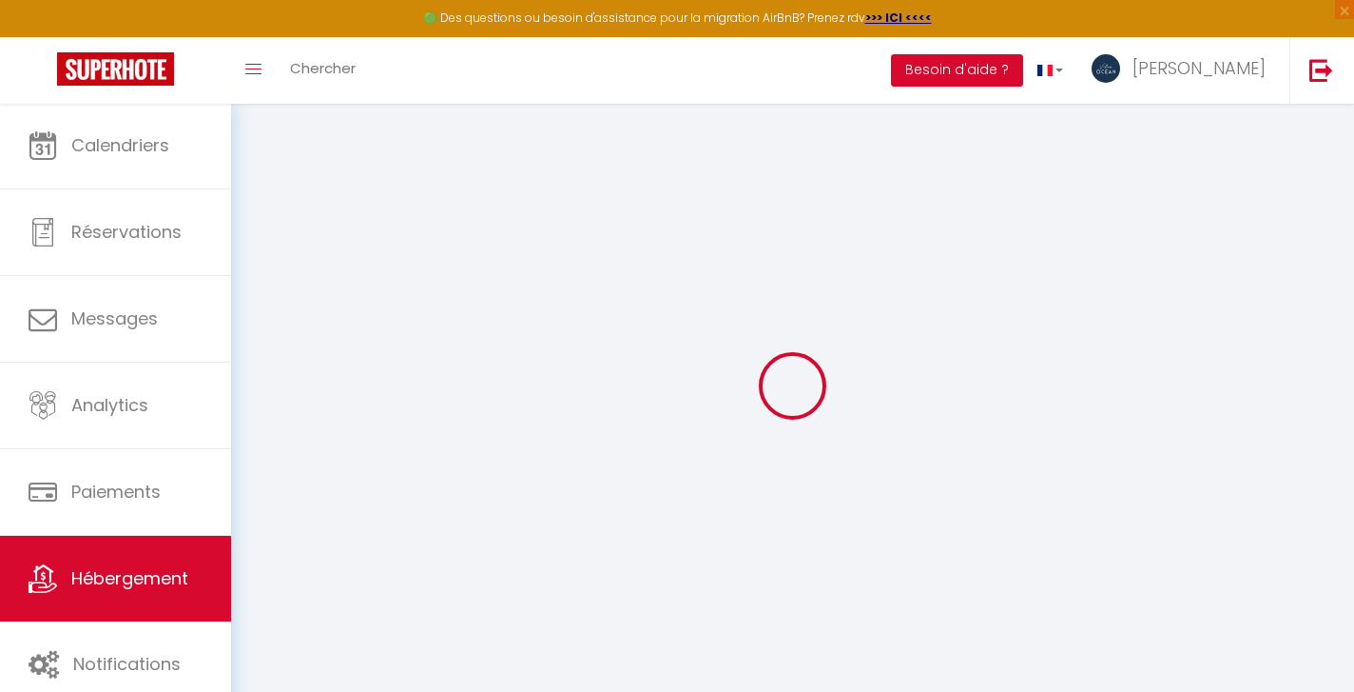
select select
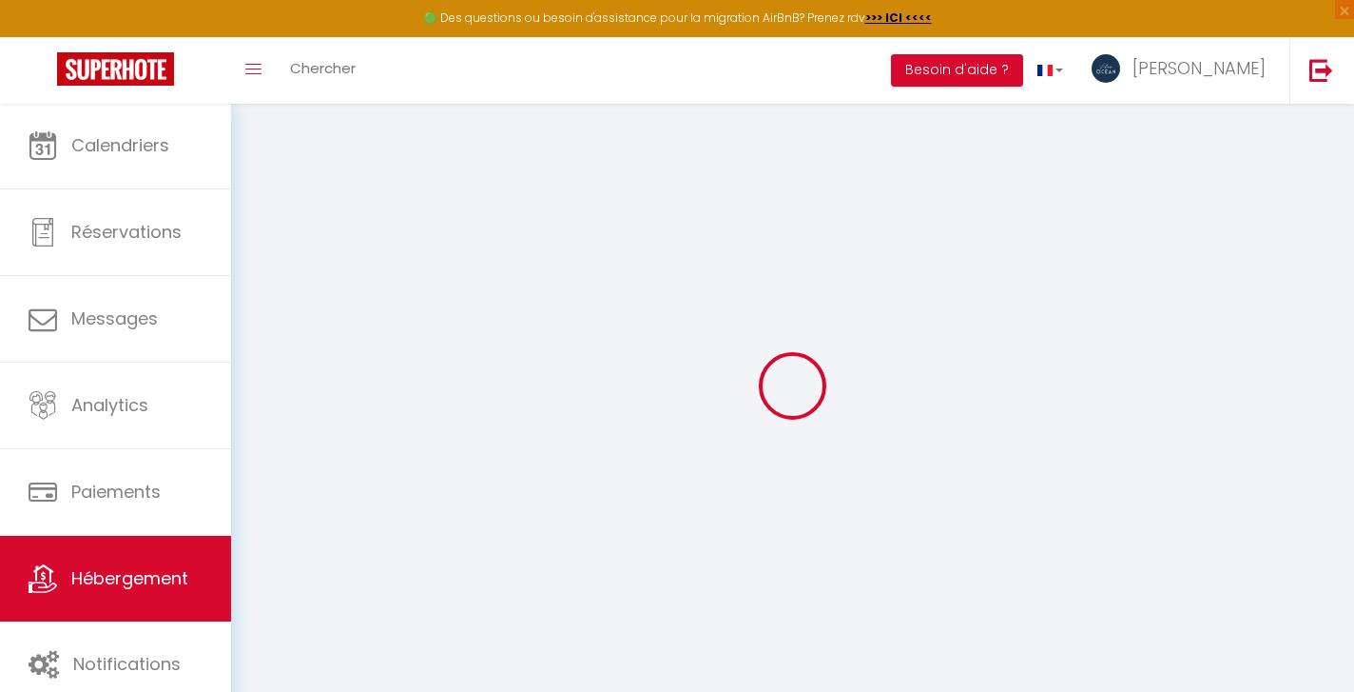
select select
checkbox input "false"
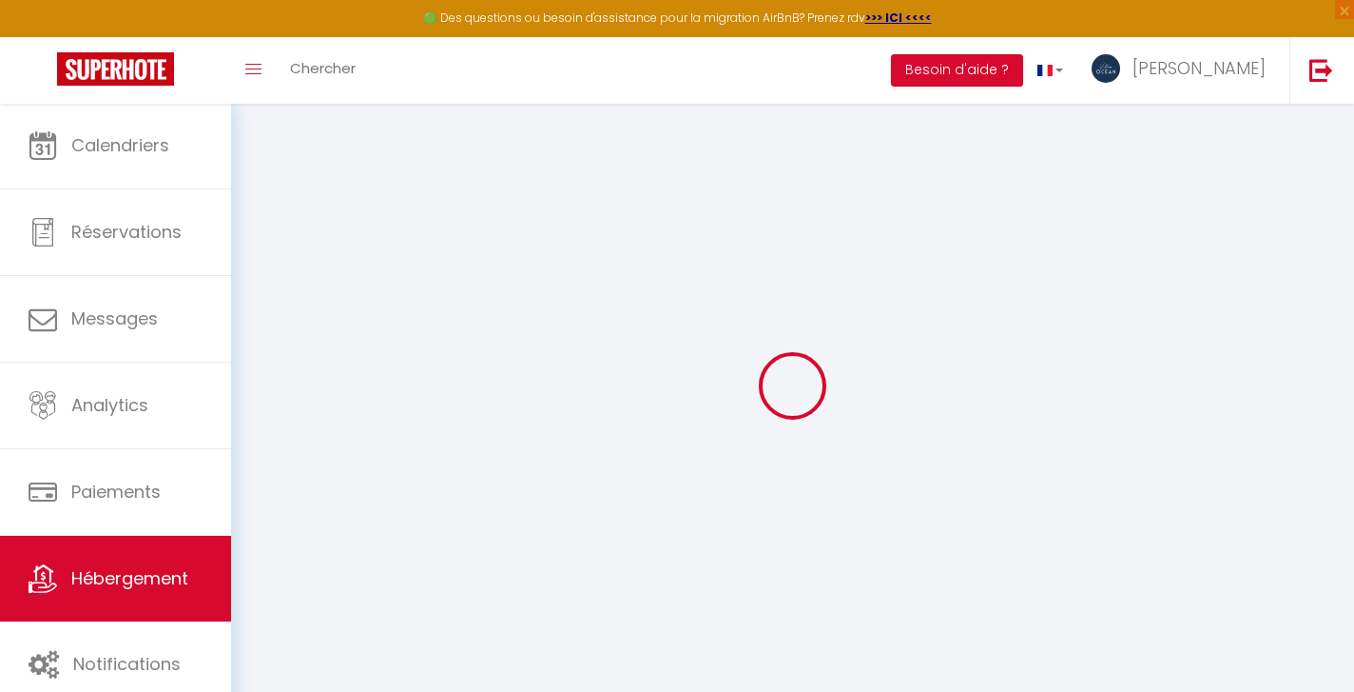
select select
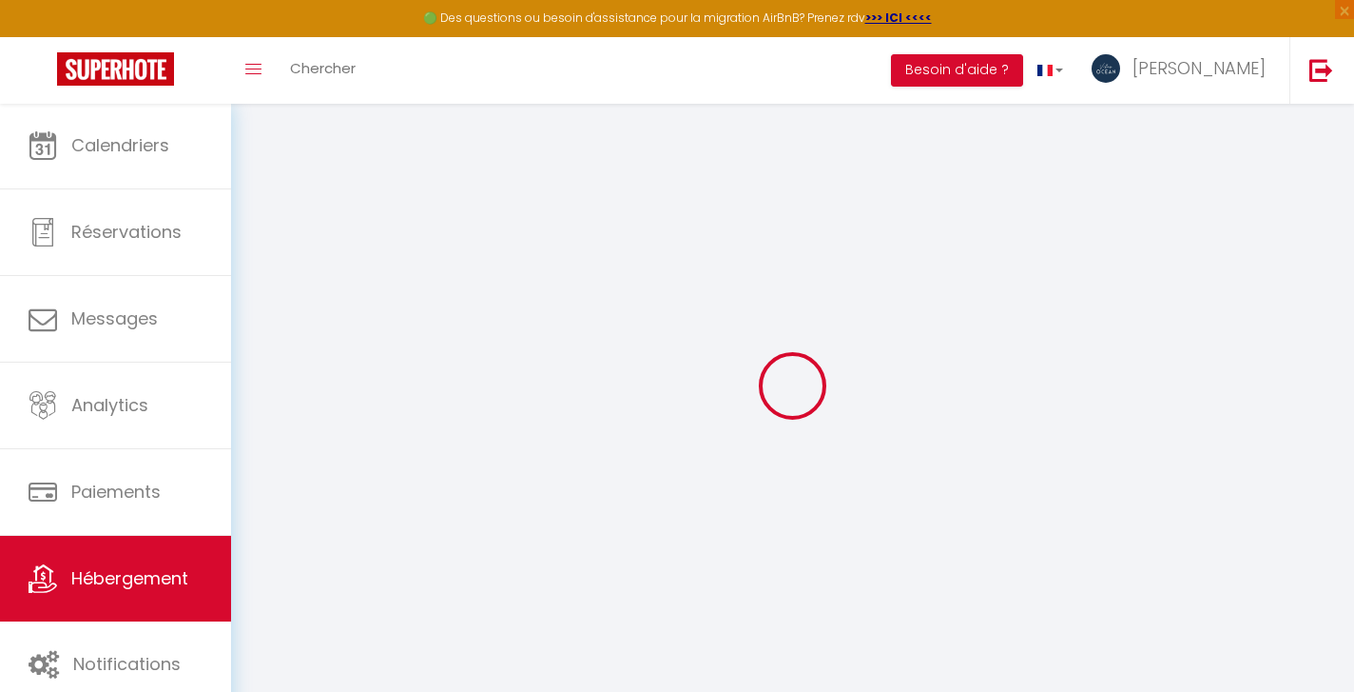
select select
checkbox input "false"
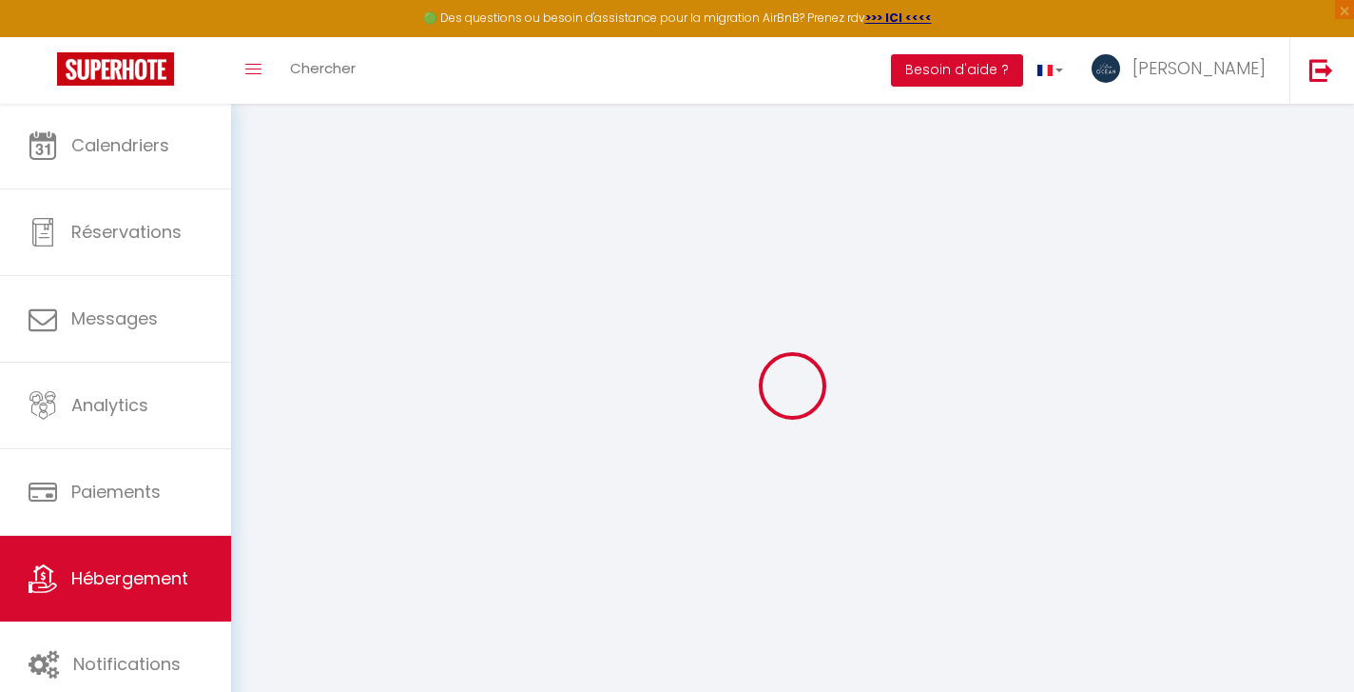
select select
checkbox input "false"
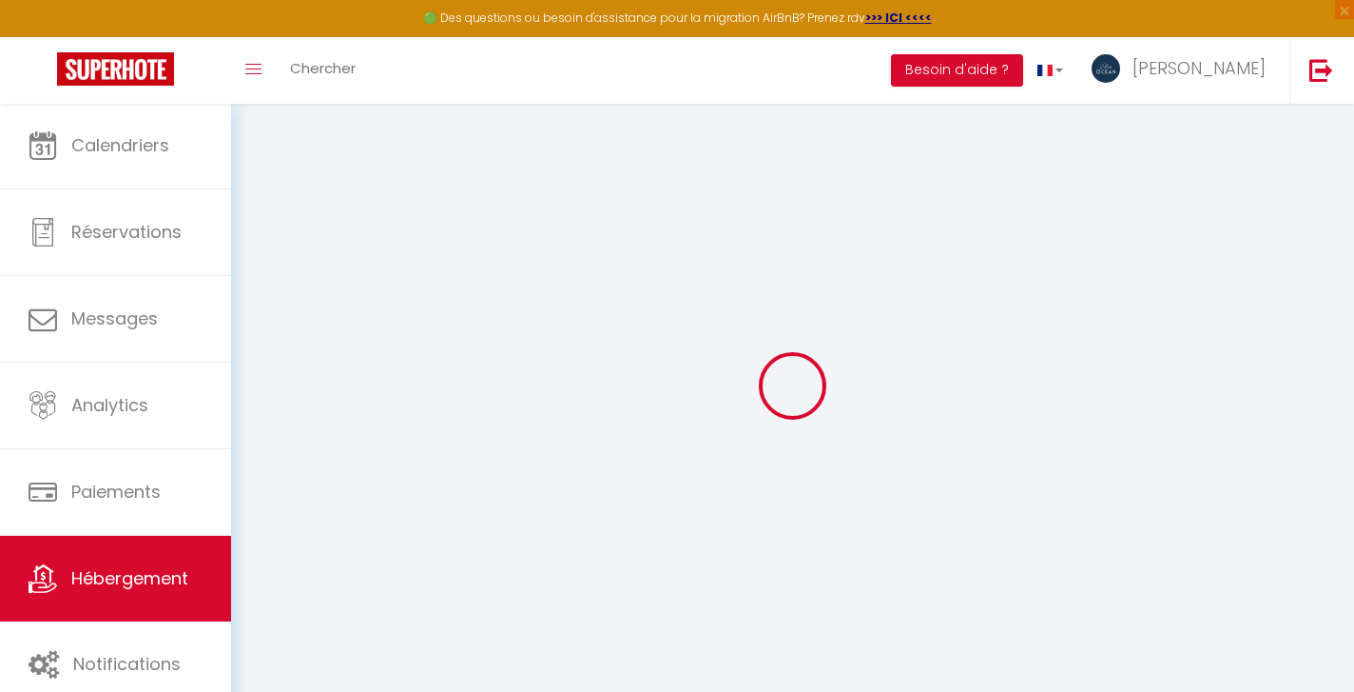
select select "16:00"
select select "20:00"
select select "12:00"
select select "30"
select select "120"
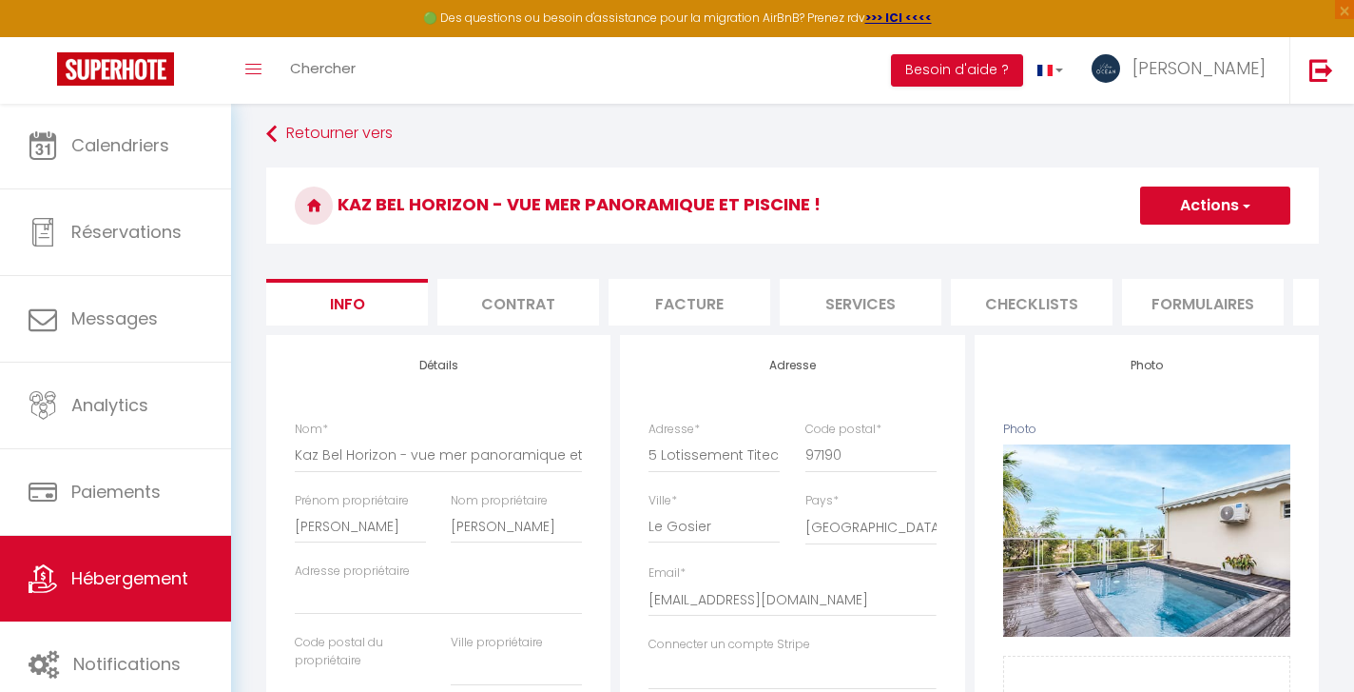
scroll to position [97, 0]
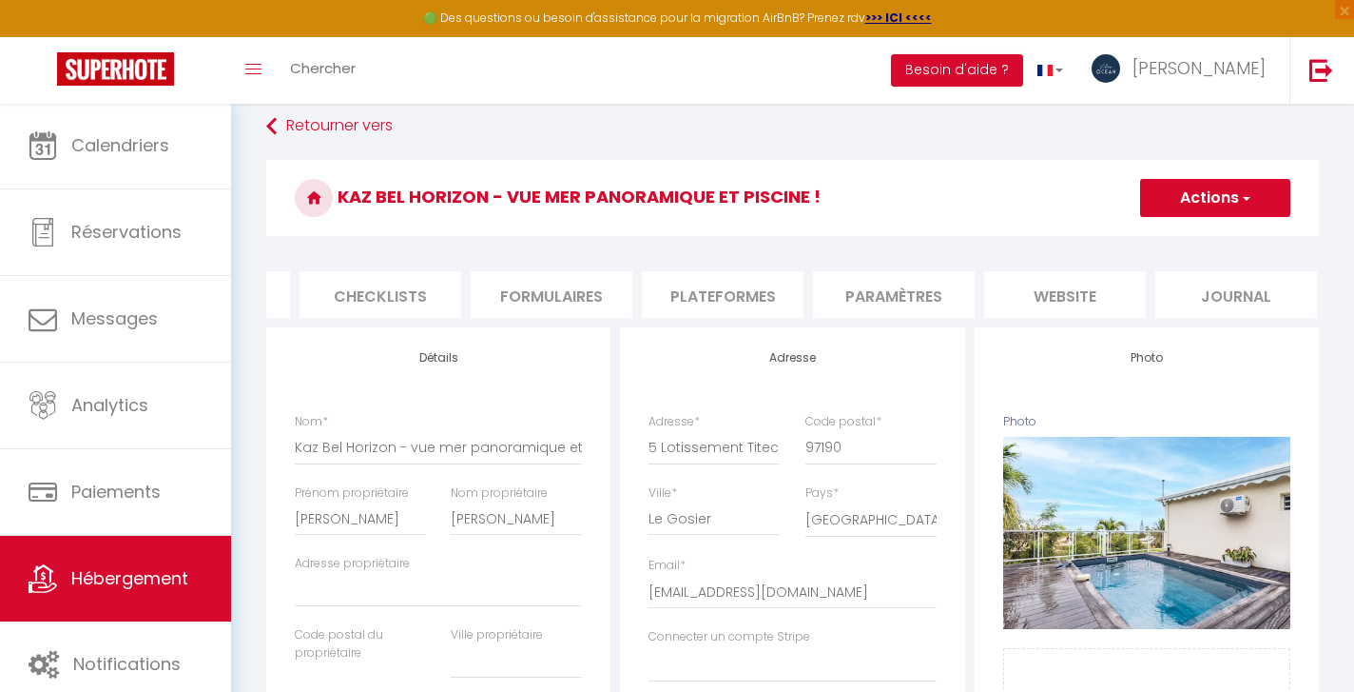
select select
checkbox input "false"
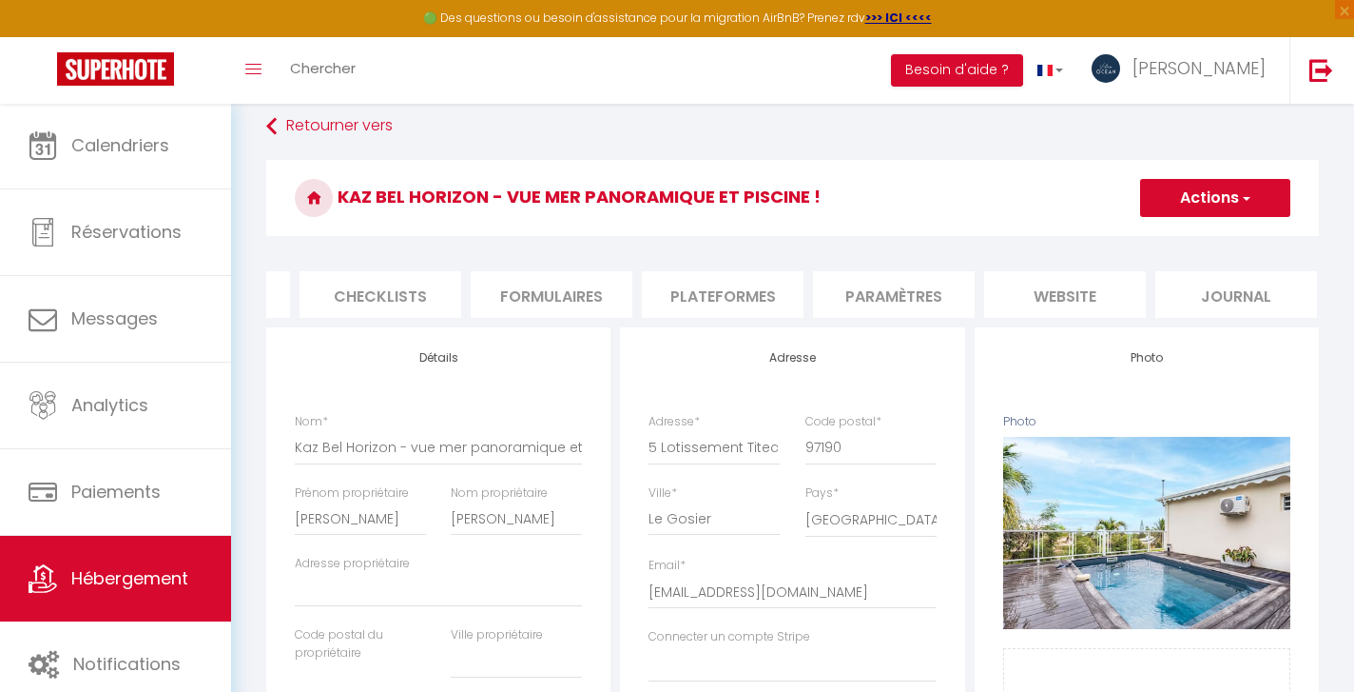
scroll to position [0, 650]
click at [1039, 295] on li "website" at bounding box center [1067, 294] width 162 height 47
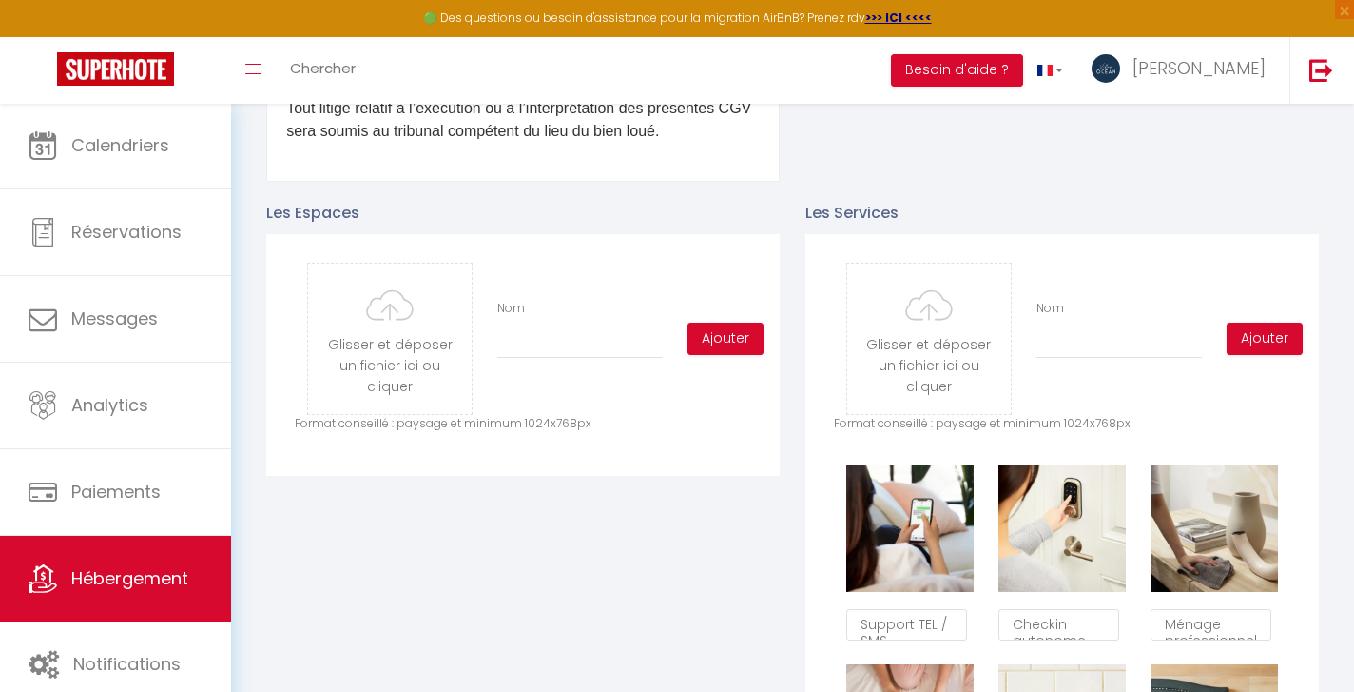
scroll to position [884, 0]
click at [704, 334] on button "Ajouter" at bounding box center [726, 339] width 76 height 32
type input "C:\fakepath\WEB_13092025_VILLA_PETITHAVRE_BY_BRUNOBALMOKOUN_001.jpg"
checkbox input "true"
checkbox input "false"
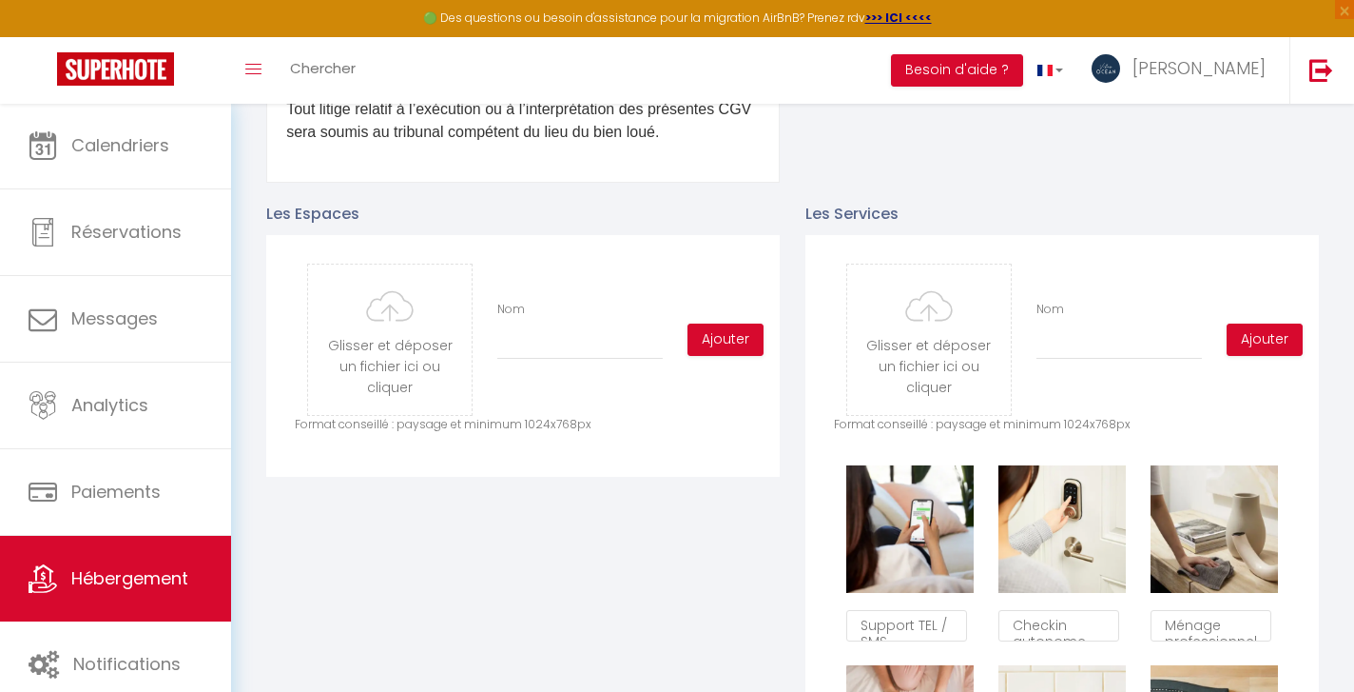
checkbox input "false"
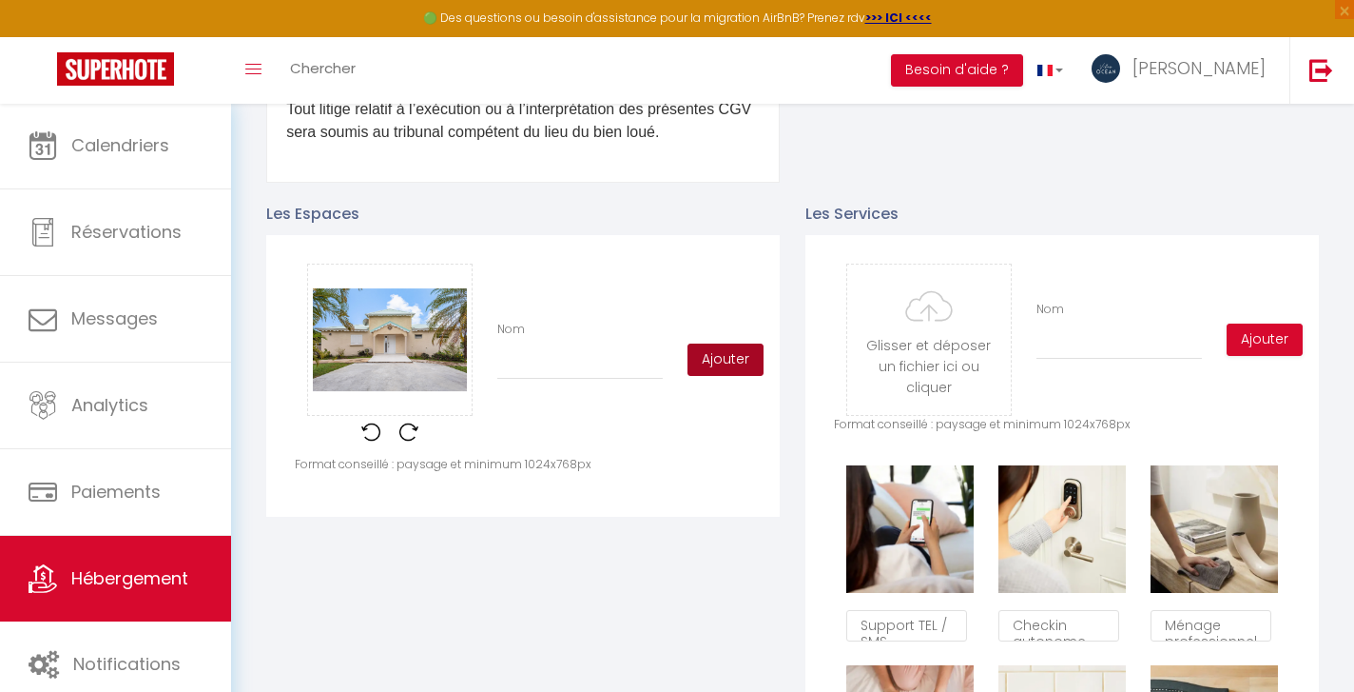
click at [728, 360] on button "Ajouter" at bounding box center [726, 359] width 76 height 32
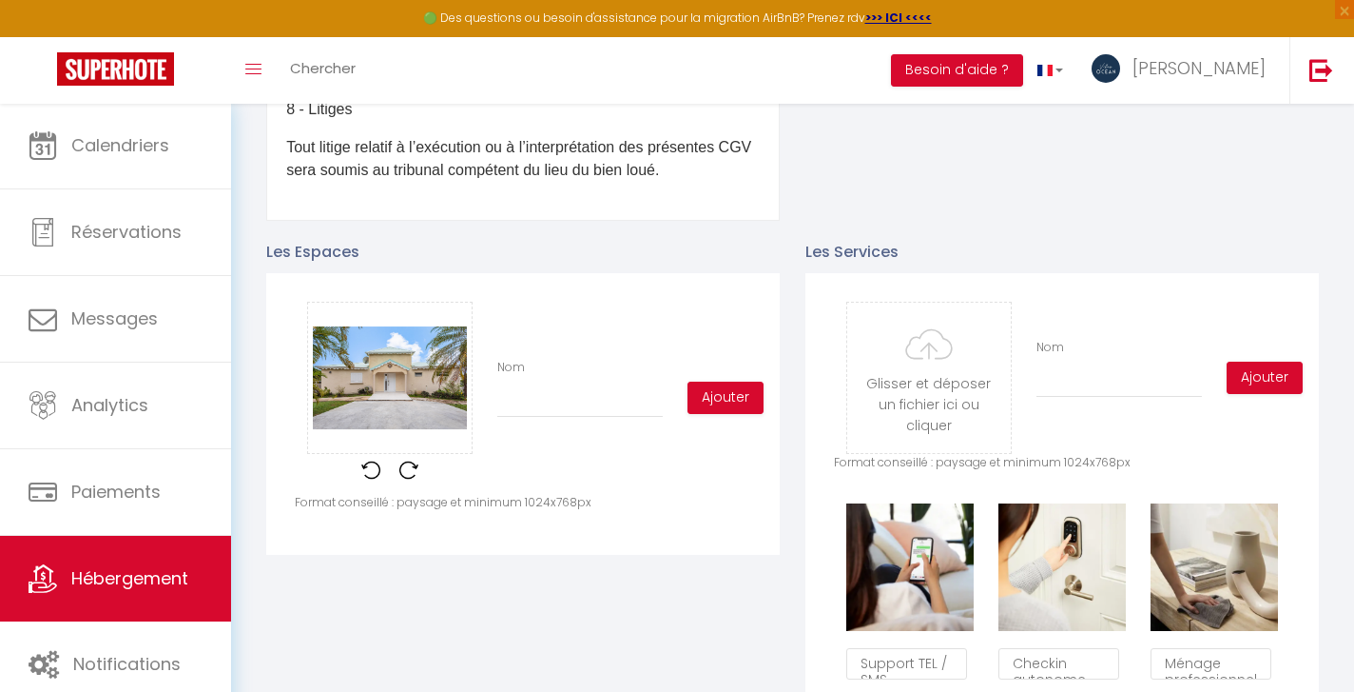
scroll to position [839, 0]
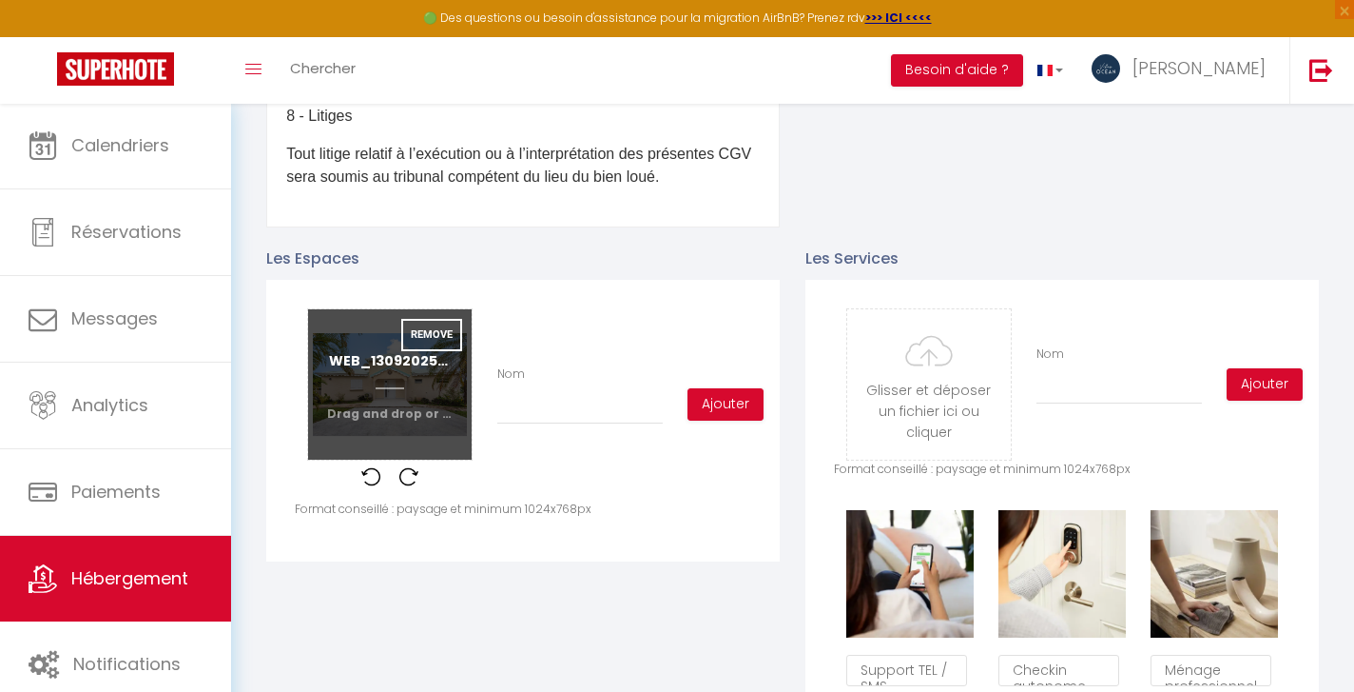
click at [433, 413] on input "file" at bounding box center [390, 384] width 164 height 150
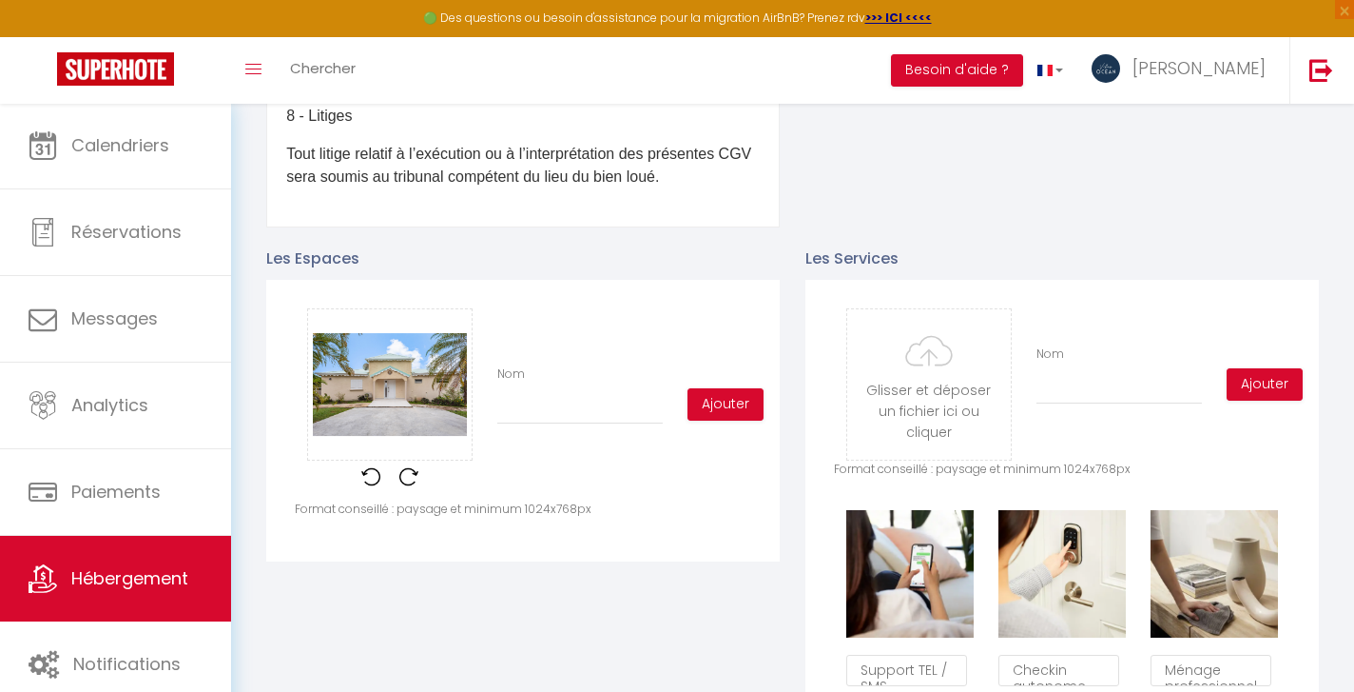
click at [555, 520] on div "Glisser et déposer un fichier ici ou cliquer Ooops, something wrong happened. R…" at bounding box center [523, 421] width 514 height 282
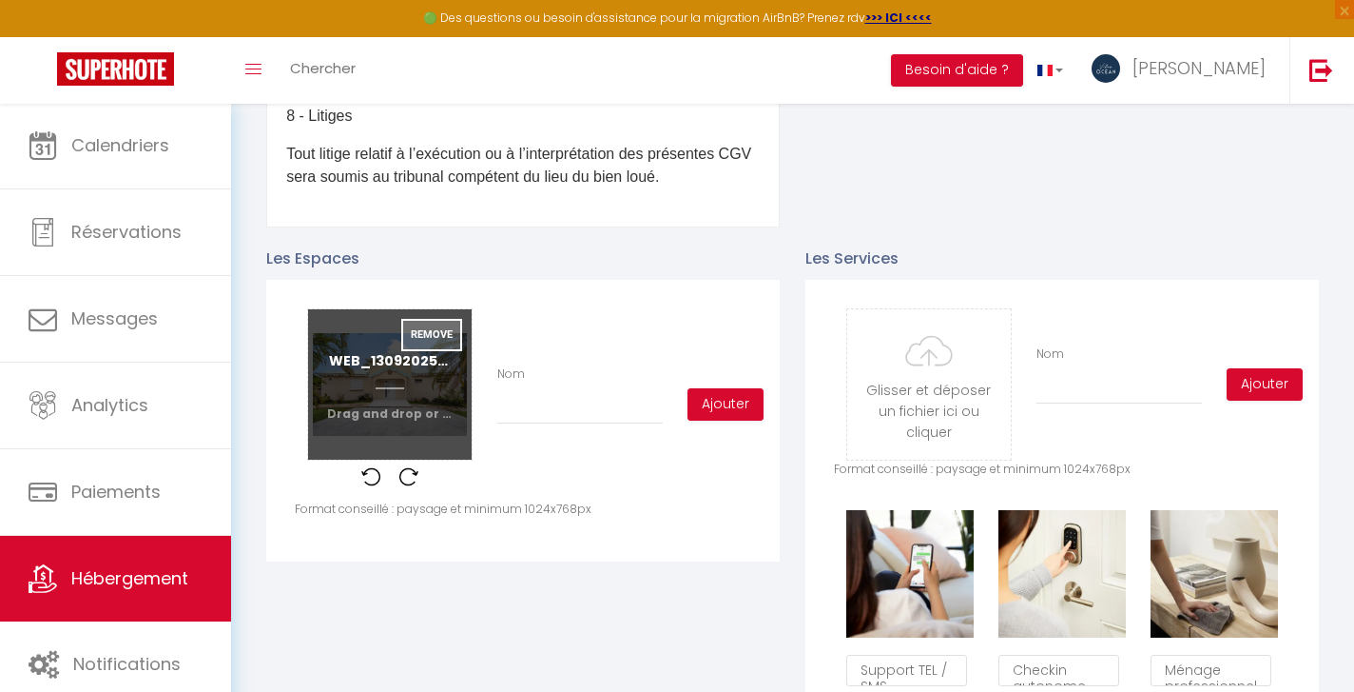
click at [433, 334] on button "Remove" at bounding box center [431, 335] width 61 height 32
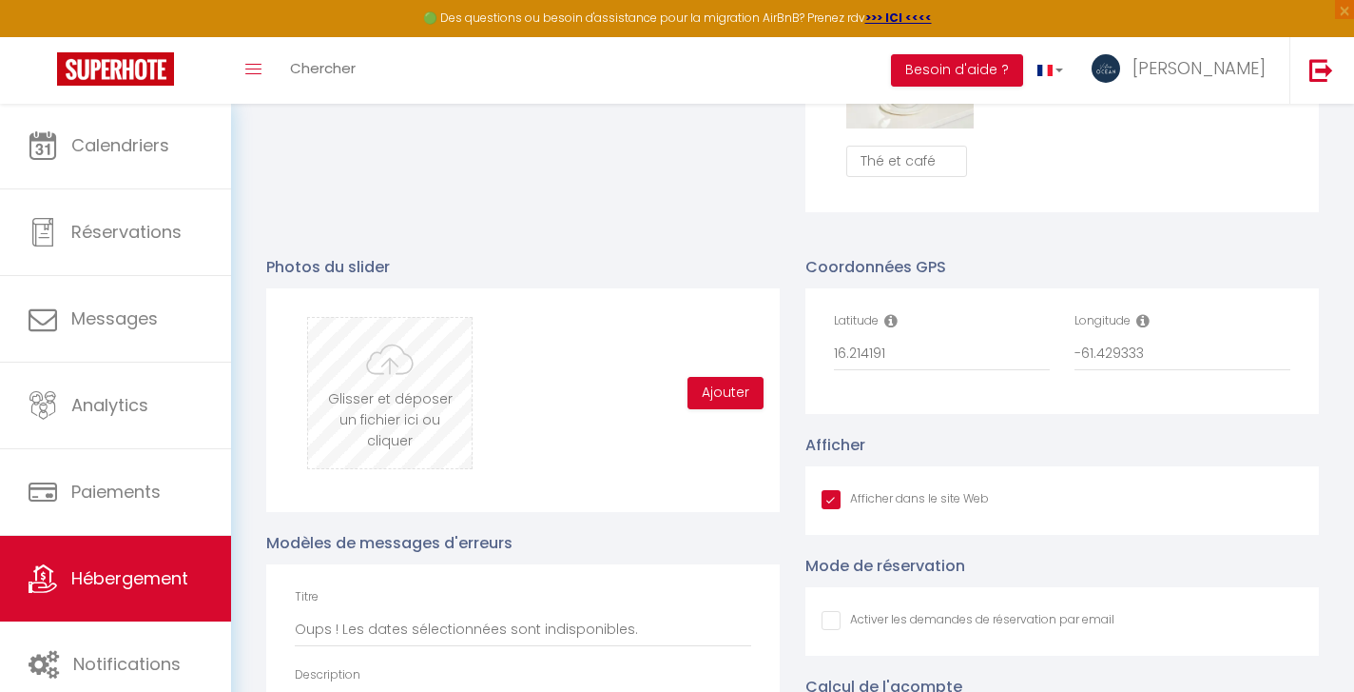
scroll to position [1946, 0]
click at [398, 390] on input "file" at bounding box center [390, 394] width 164 height 150
type input "C:\fakepath\13092025_VILLA_PETITHAVRE_BY_BRUNOBALMOKOUN_001.jpg"
checkbox input "true"
checkbox input "false"
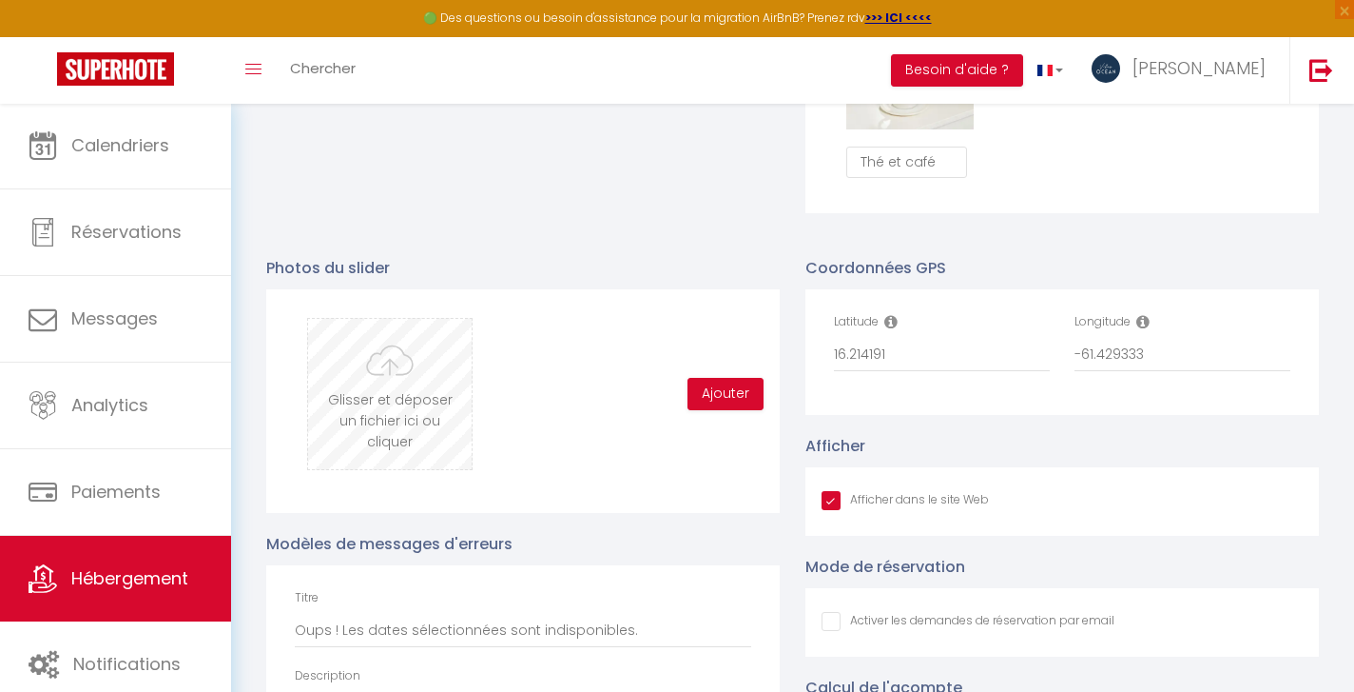
checkbox input "false"
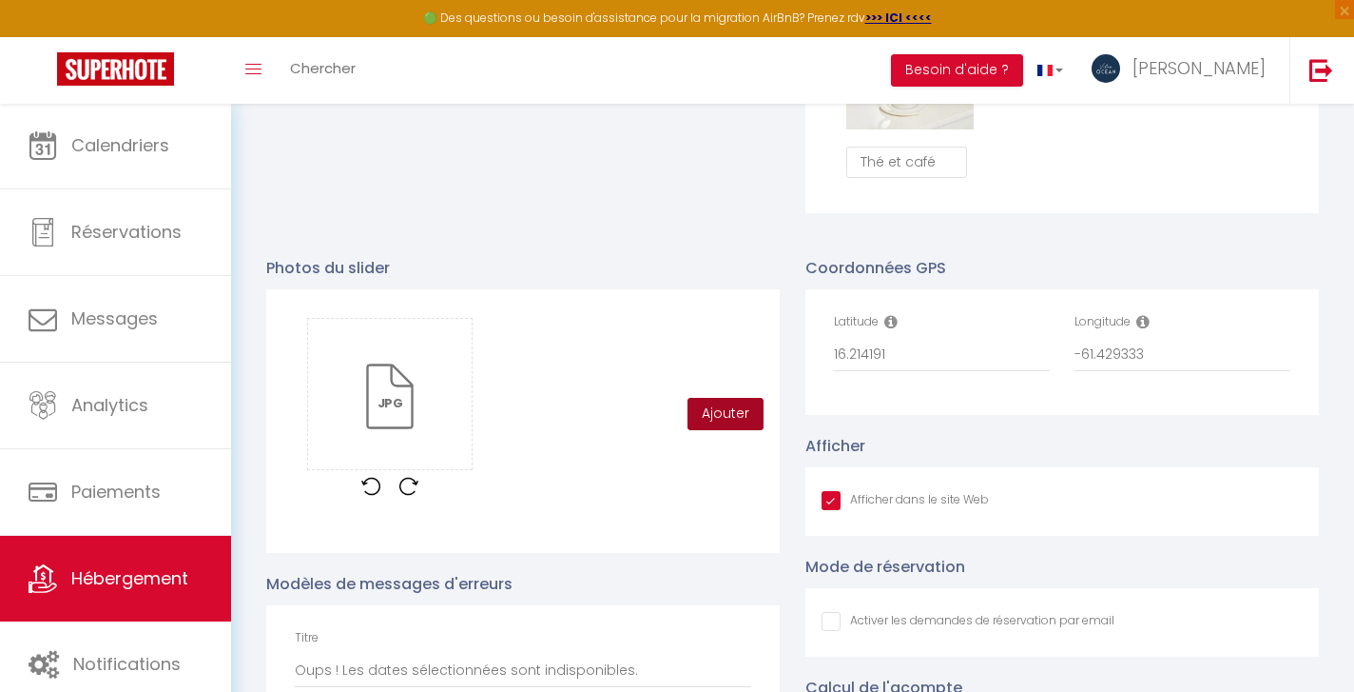
click at [725, 410] on button "Ajouter" at bounding box center [726, 414] width 76 height 32
checkbox input "true"
checkbox input "false"
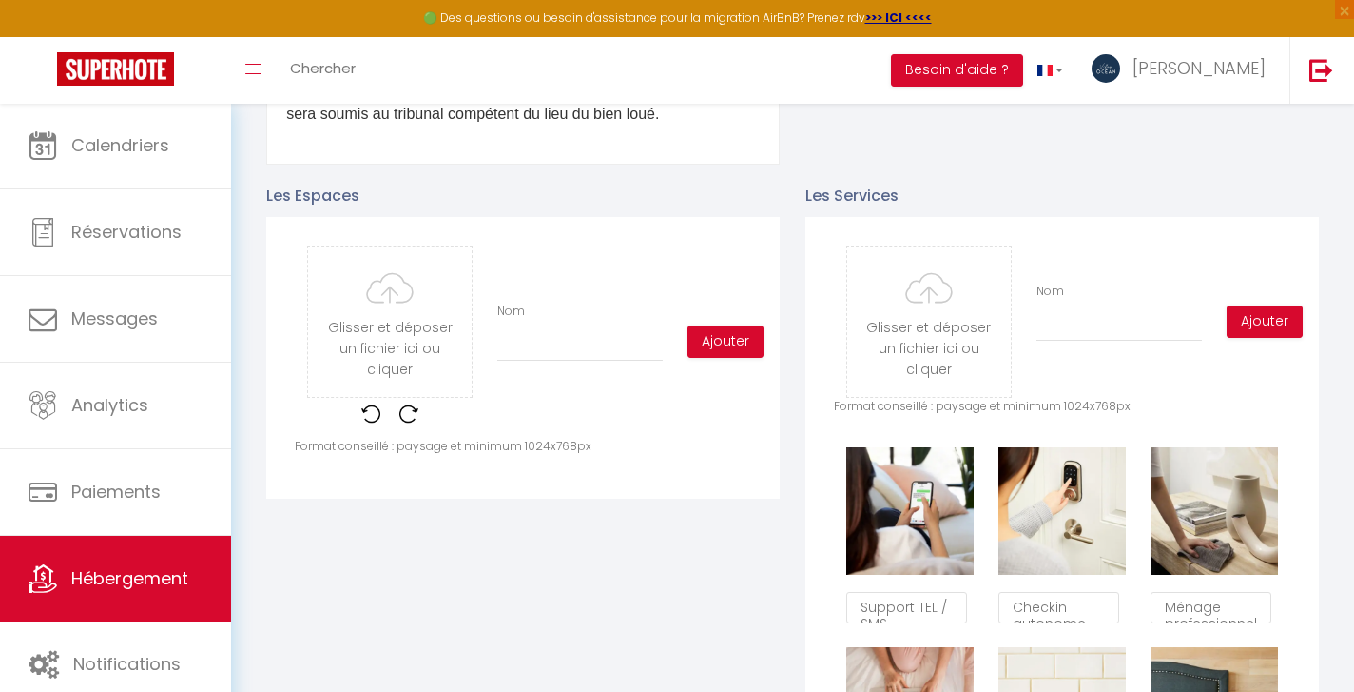
checkbox input "true"
checkbox input "false"
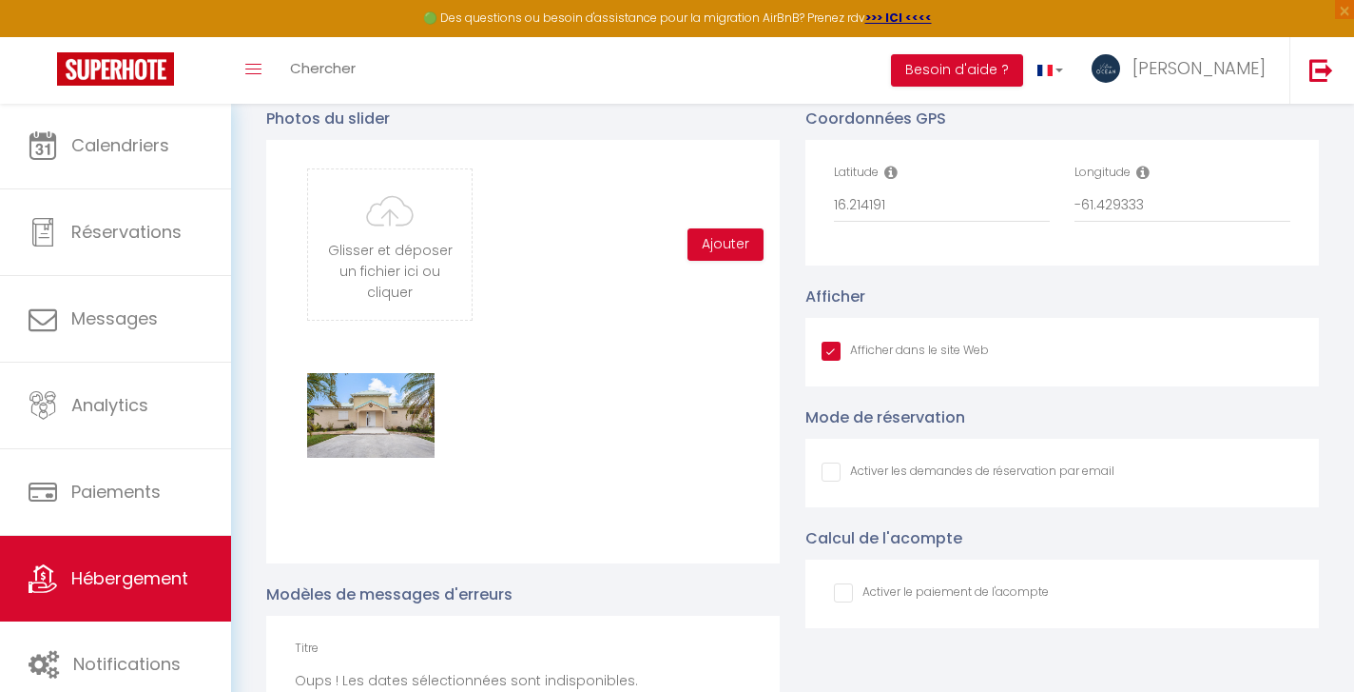
scroll to position [2040, 0]
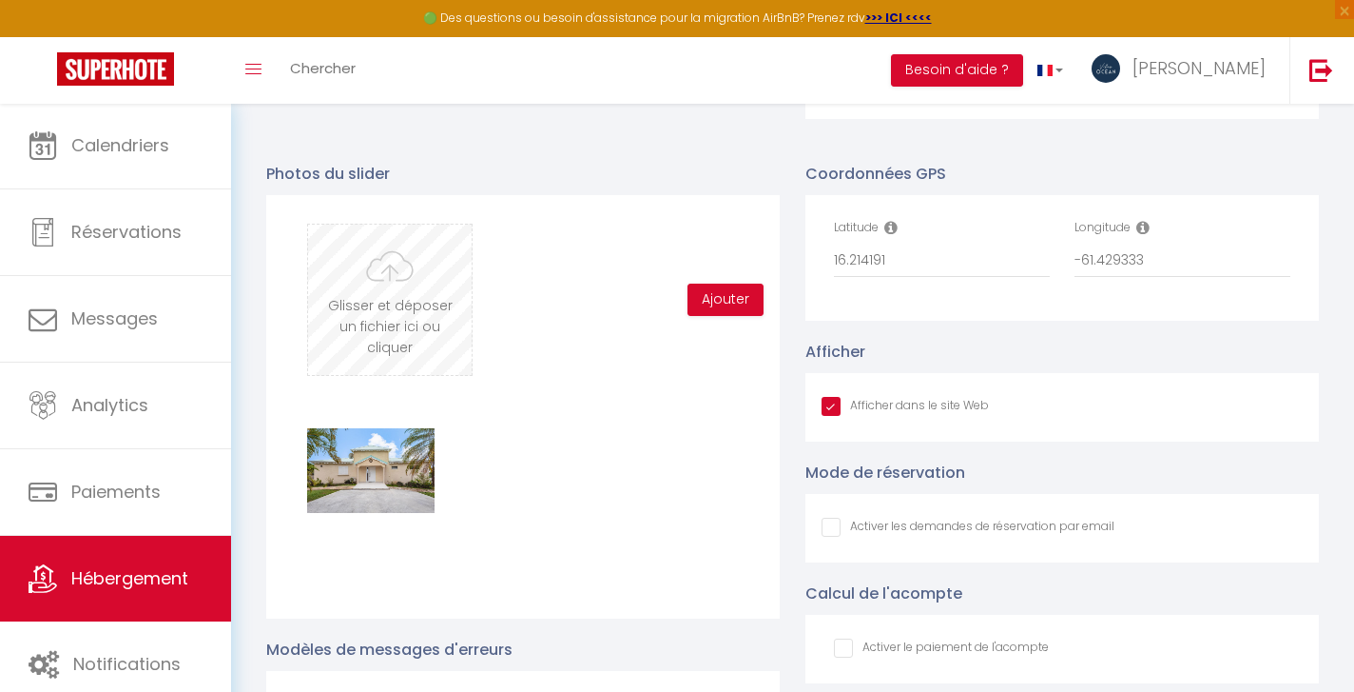
click at [409, 299] on input "file" at bounding box center [390, 299] width 164 height 150
type input "C:\fakepath\13092025_VILLA_PETITHAVRE_BY_BRUNOBALMOKOUN_004.jpg"
checkbox input "true"
checkbox input "false"
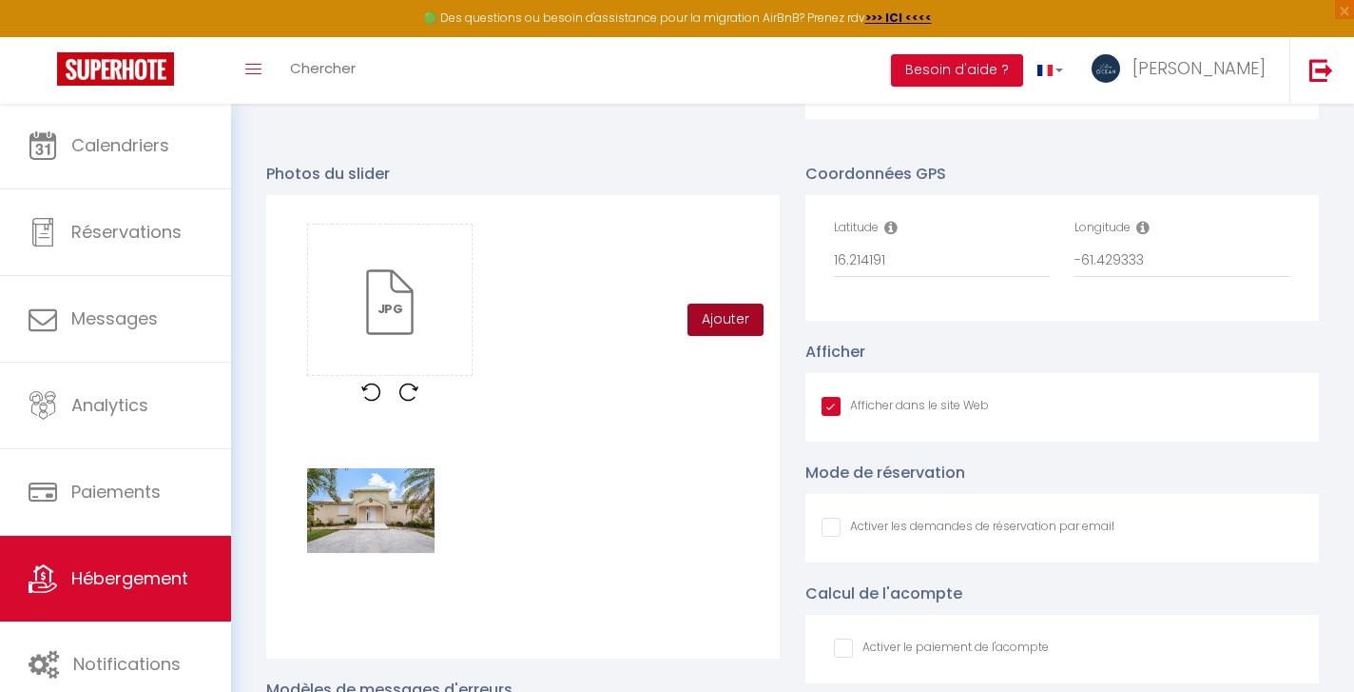
click at [712, 317] on button "Ajouter" at bounding box center [726, 319] width 76 height 32
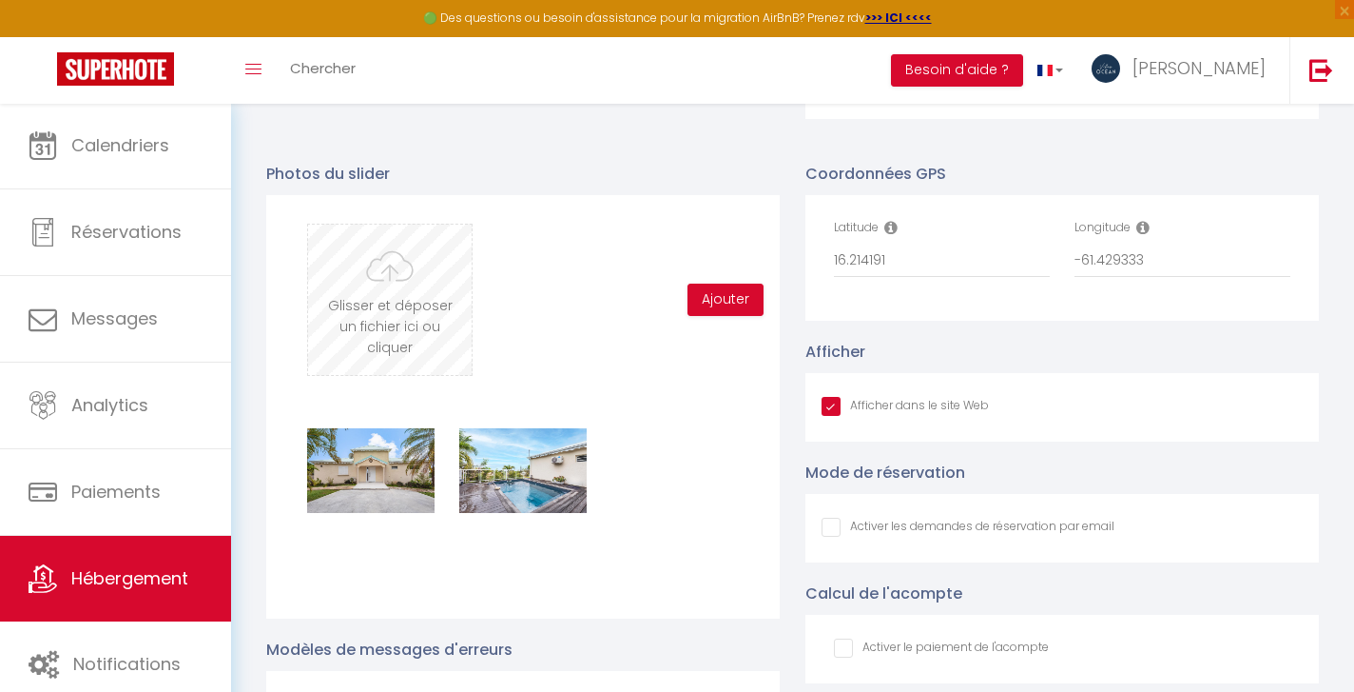
click at [390, 284] on input "file" at bounding box center [390, 299] width 164 height 150
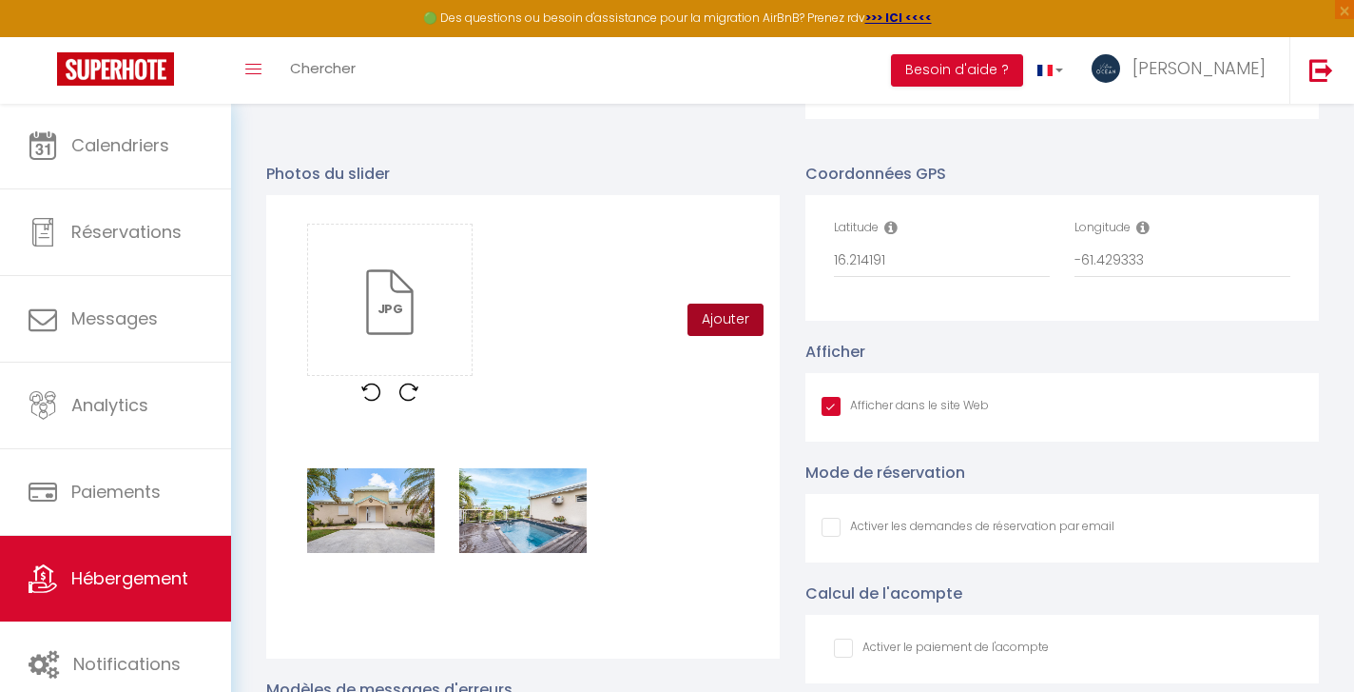
click at [720, 322] on button "Ajouter" at bounding box center [726, 319] width 76 height 32
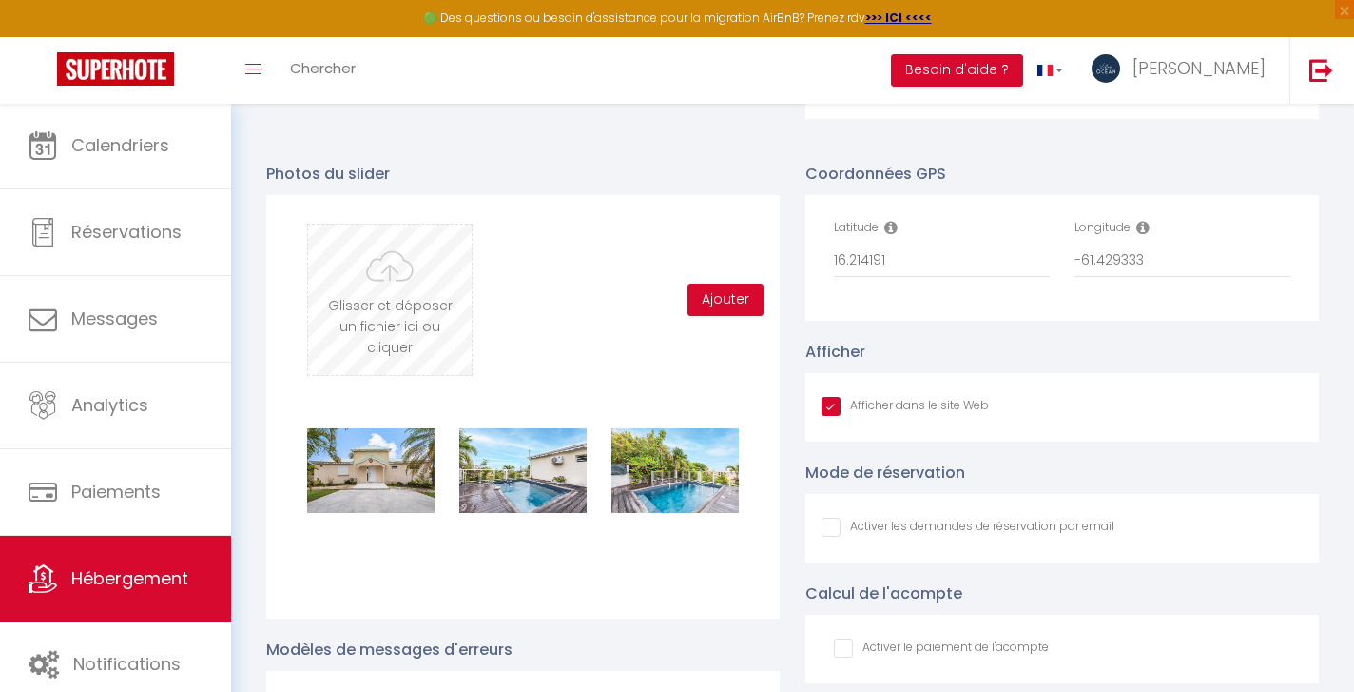
click at [401, 295] on input "file" at bounding box center [390, 299] width 164 height 150
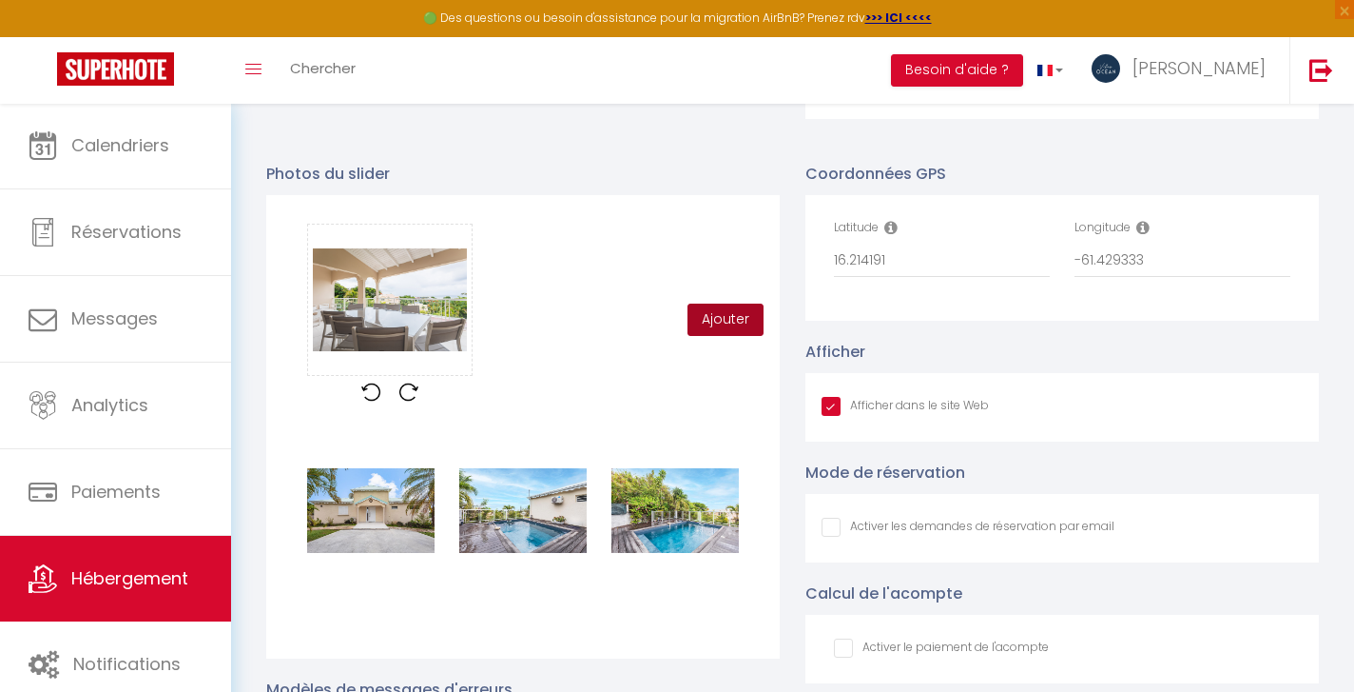
click at [731, 321] on button "Ajouter" at bounding box center [726, 319] width 76 height 32
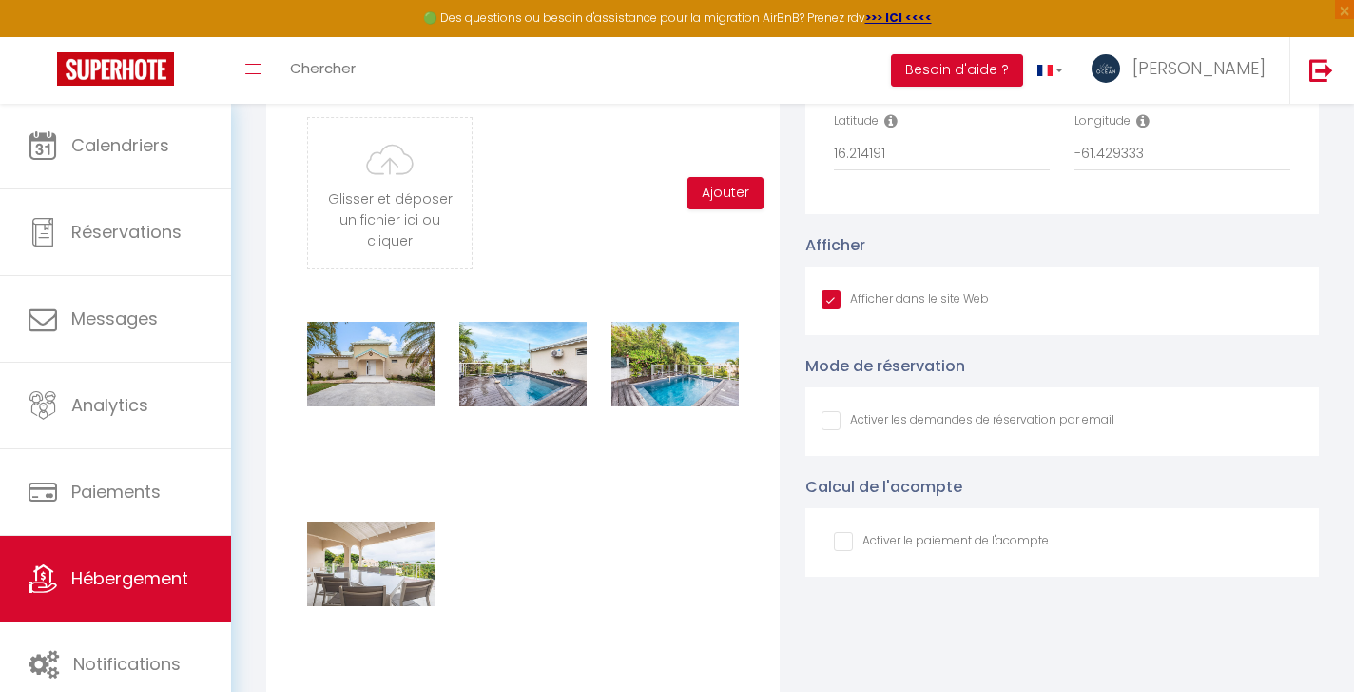
scroll to position [2153, 0]
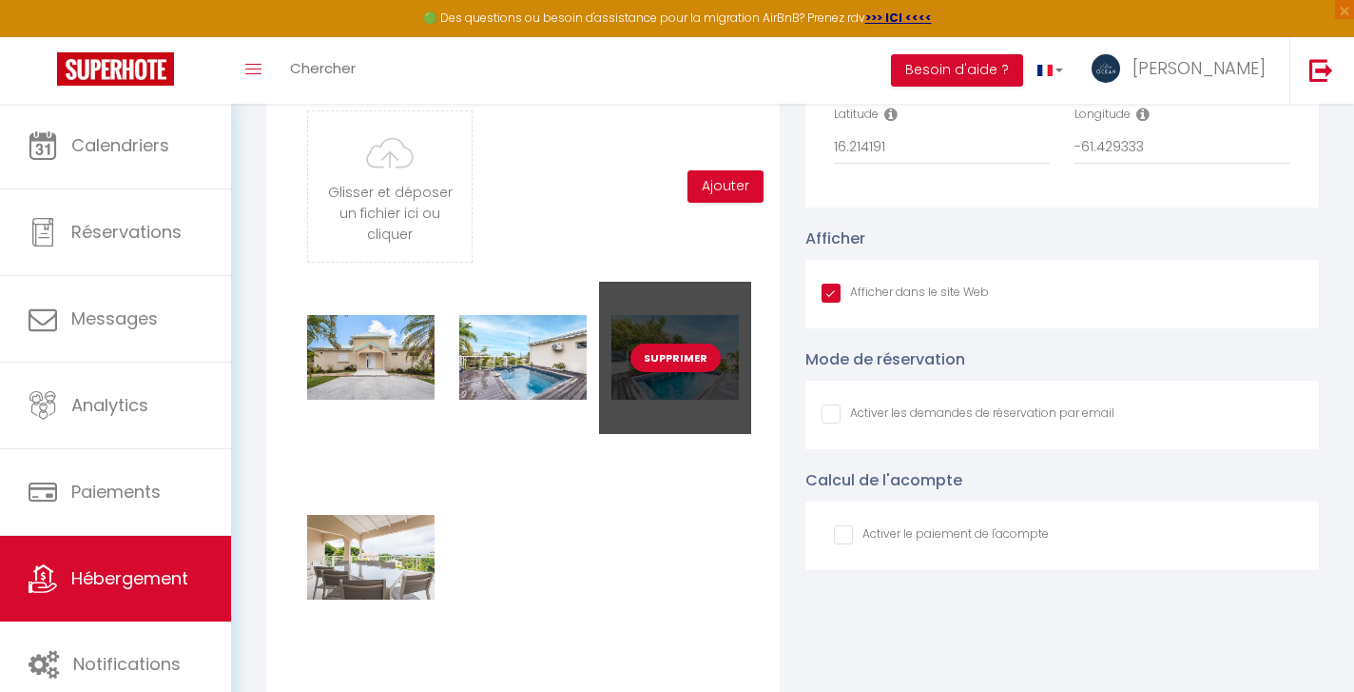
drag, startPoint x: 530, startPoint y: 391, endPoint x: 686, endPoint y: 372, distance: 157.1
click at [686, 372] on div "Supprimer Supprimer Supprimer Supprimer" at bounding box center [523, 481] width 457 height 399
drag, startPoint x: 694, startPoint y: 378, endPoint x: 672, endPoint y: 381, distance: 23.1
click at [672, 381] on div "Supprimer" at bounding box center [675, 358] width 152 height 152
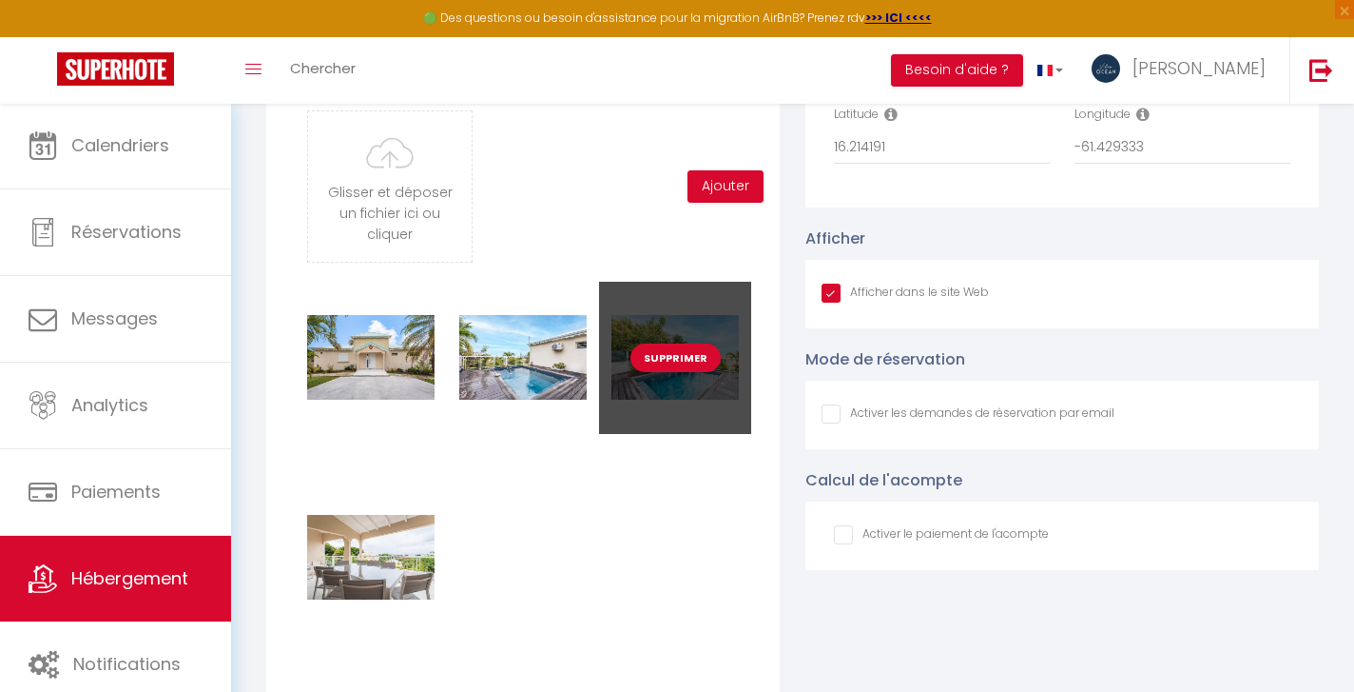
drag, startPoint x: 574, startPoint y: 392, endPoint x: 692, endPoint y: 391, distance: 118.0
click at [692, 391] on div "Supprimer Supprimer Supprimer Supprimer" at bounding box center [523, 481] width 457 height 399
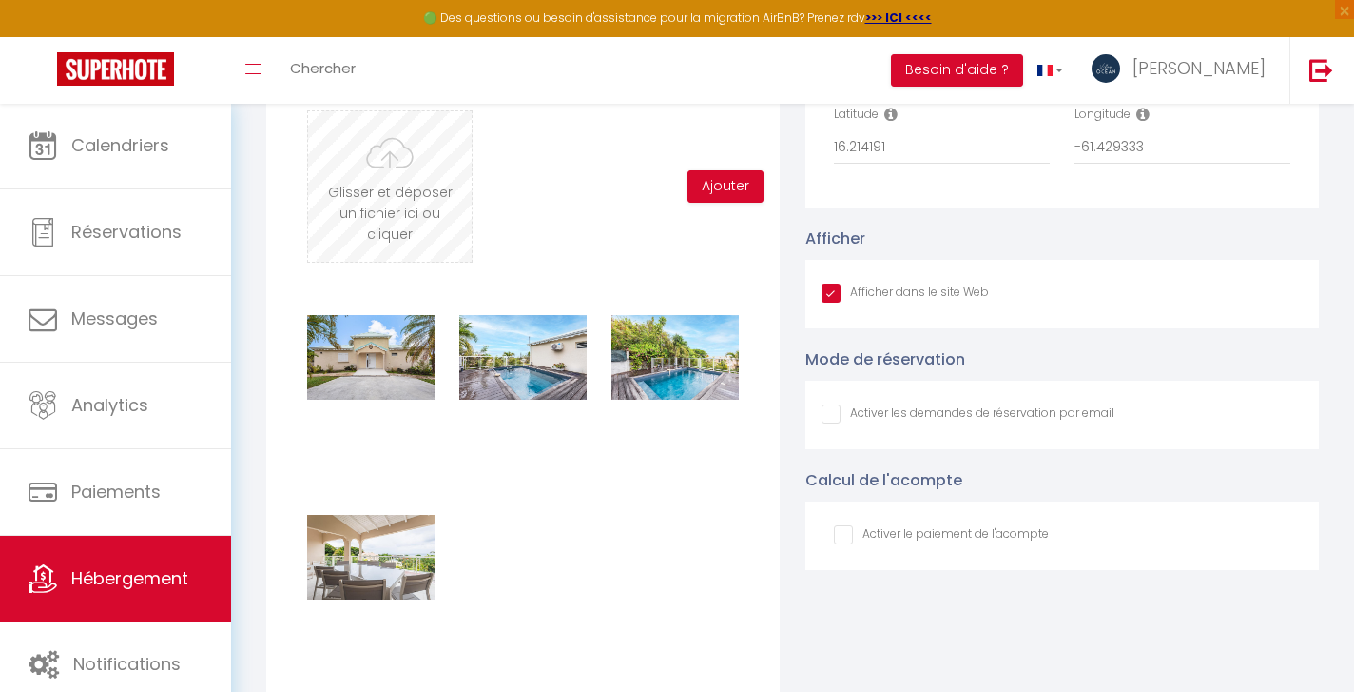
click at [418, 176] on input "file" at bounding box center [390, 186] width 164 height 150
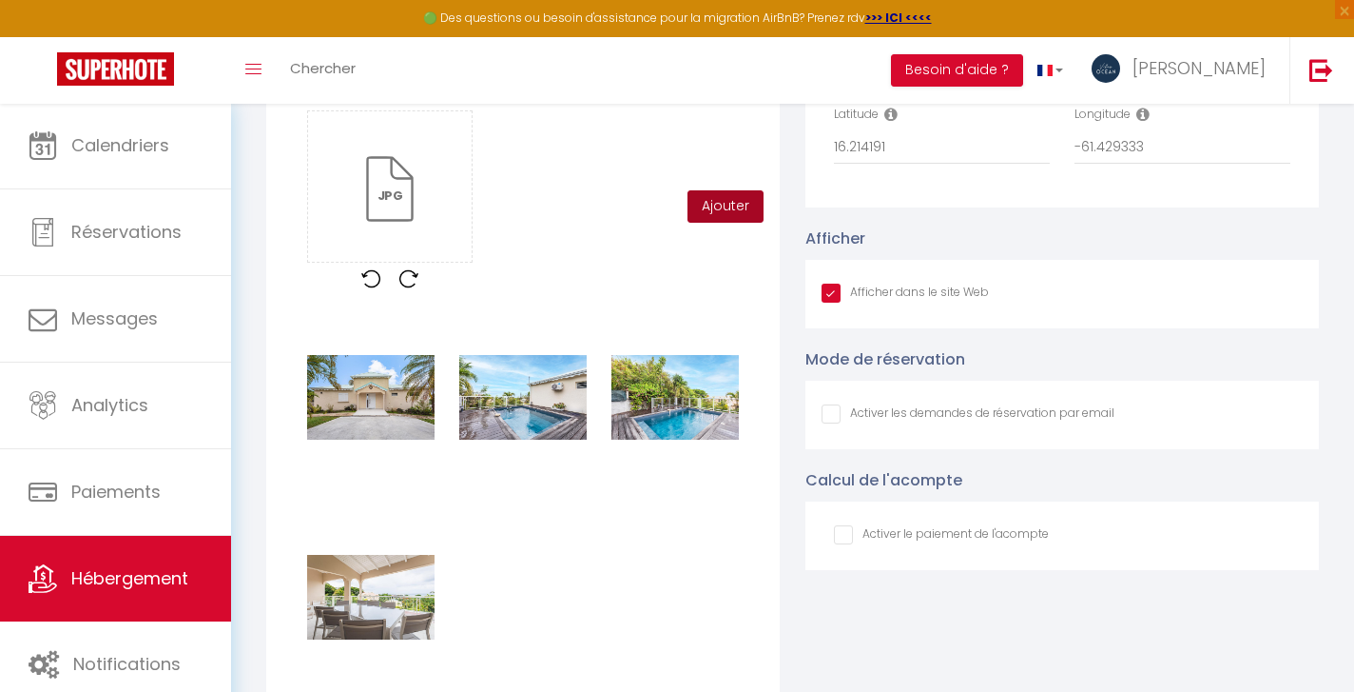
click at [732, 207] on button "Ajouter" at bounding box center [726, 206] width 76 height 32
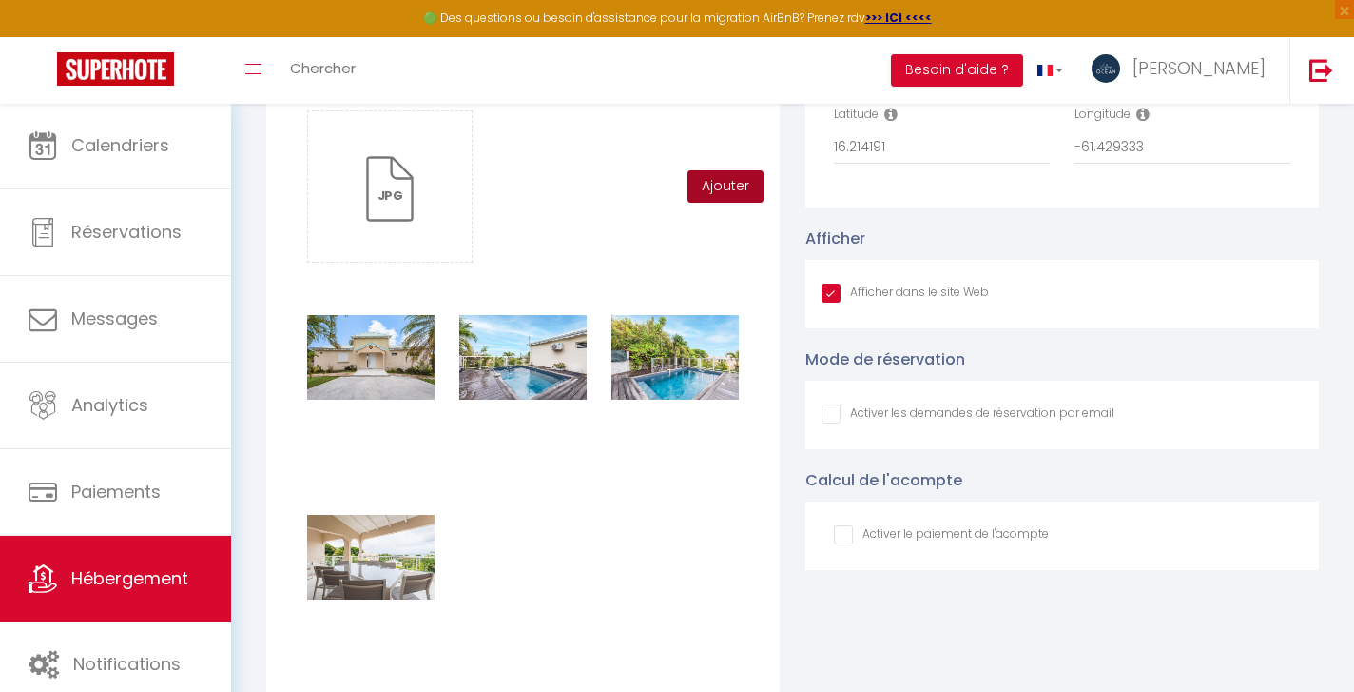
click at [735, 187] on button "Ajouter" at bounding box center [726, 186] width 76 height 32
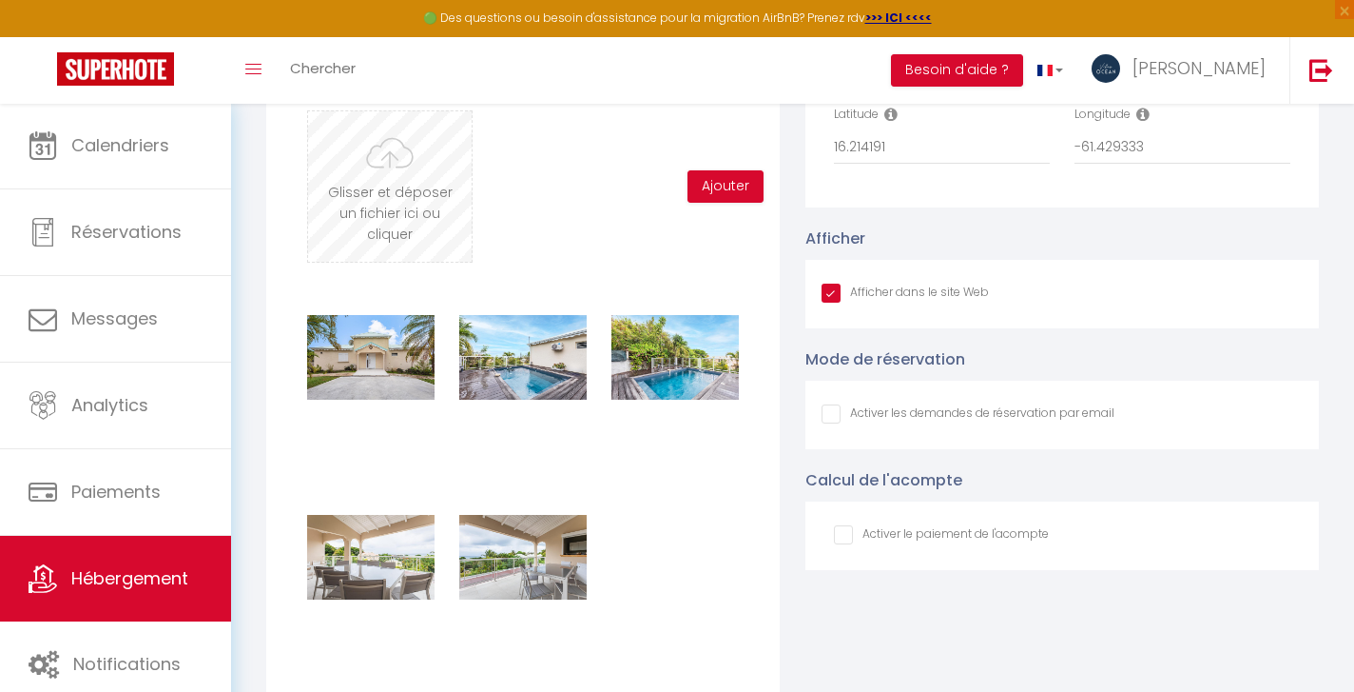
click at [368, 177] on input "file" at bounding box center [390, 186] width 164 height 150
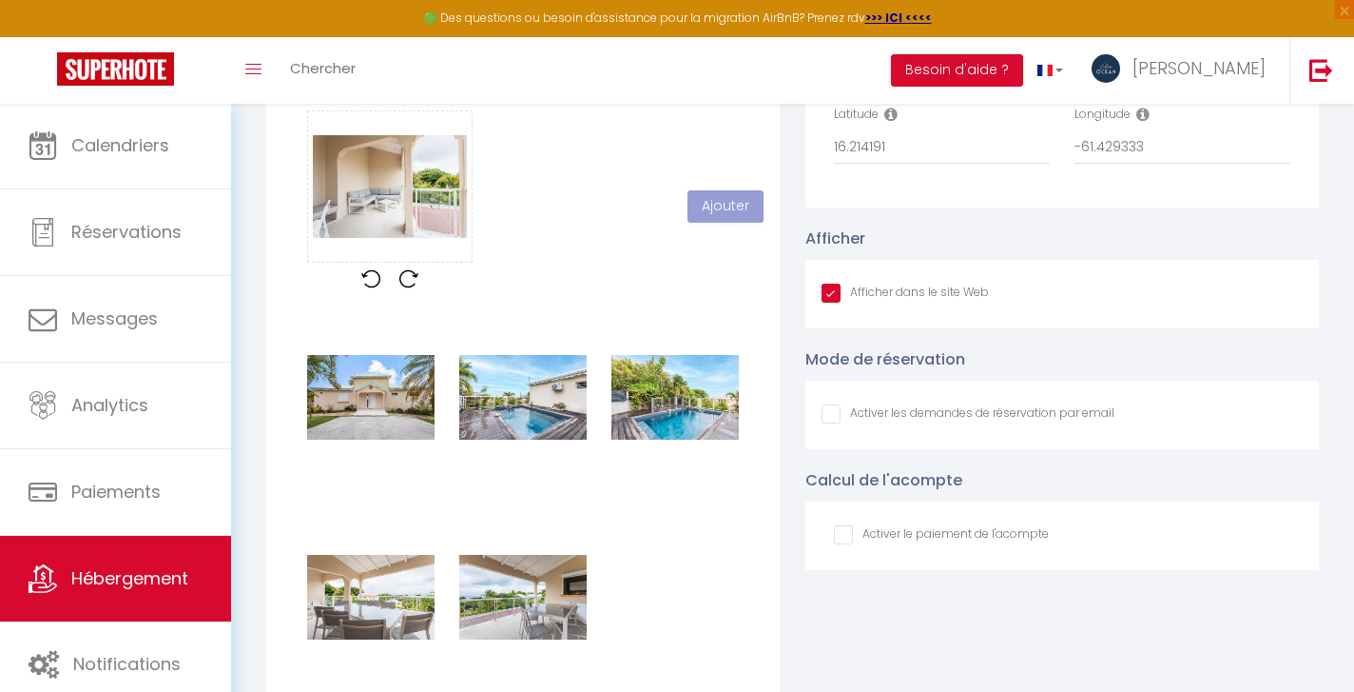
scroll to position [737, 0]
checkbox input "true"
checkbox input "false"
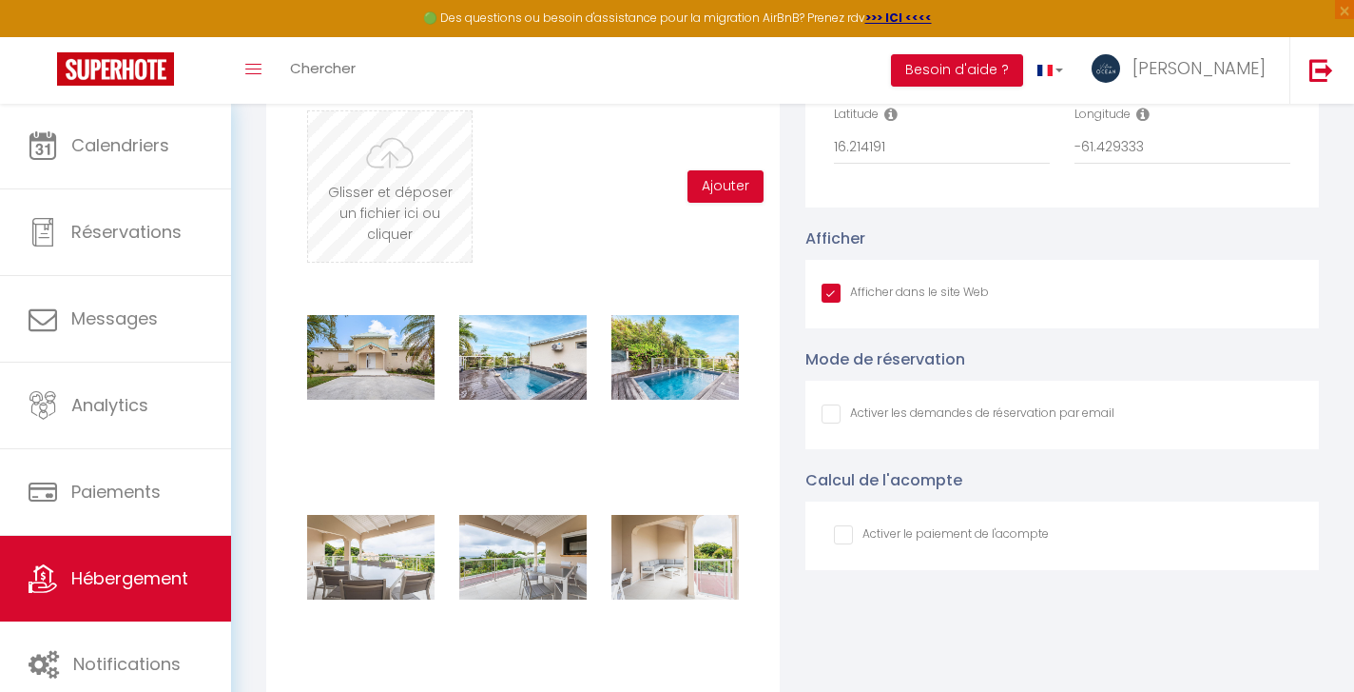
click at [394, 195] on input "file" at bounding box center [390, 186] width 164 height 150
type input "C:\fakepath\13092025_VILLA_PETITHAVRE_BY_BRUNOBALMOKOUN_028.jpg"
checkbox input "true"
checkbox input "false"
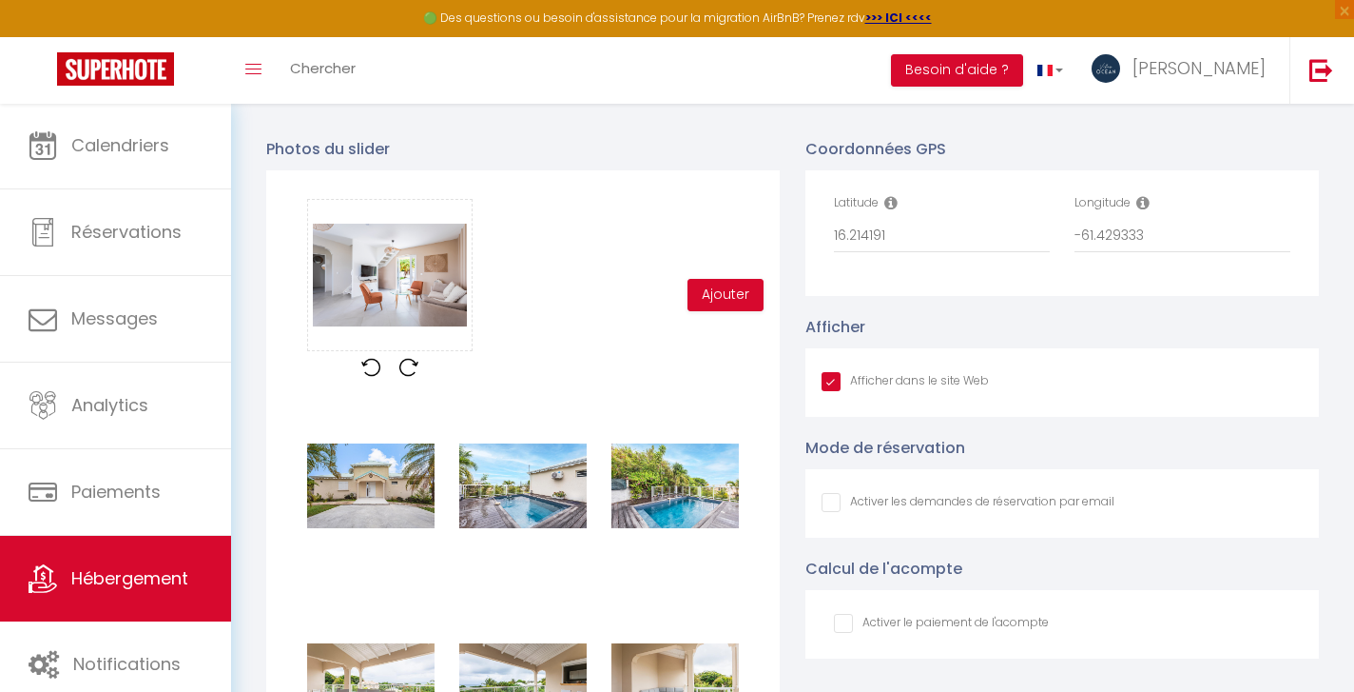
scroll to position [2057, 0]
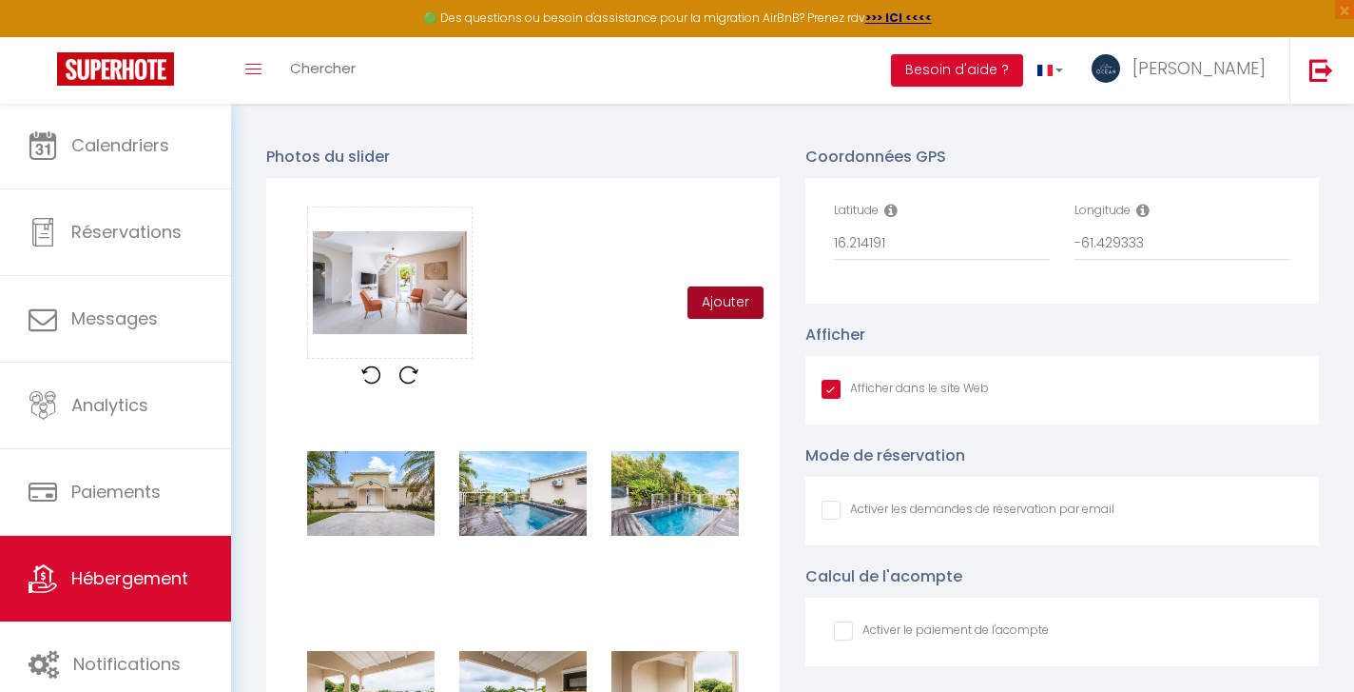
click at [711, 305] on button "Ajouter" at bounding box center [726, 302] width 76 height 32
checkbox input "true"
checkbox input "false"
checkbox input "true"
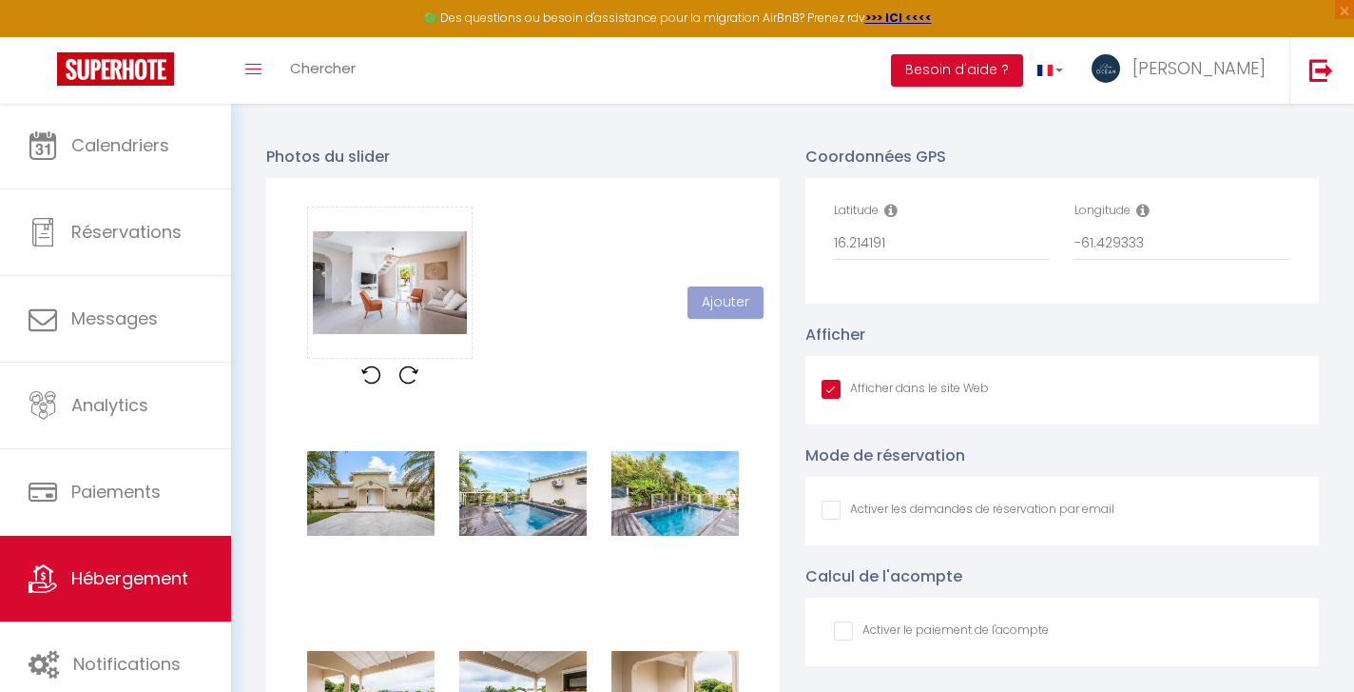
checkbox input "false"
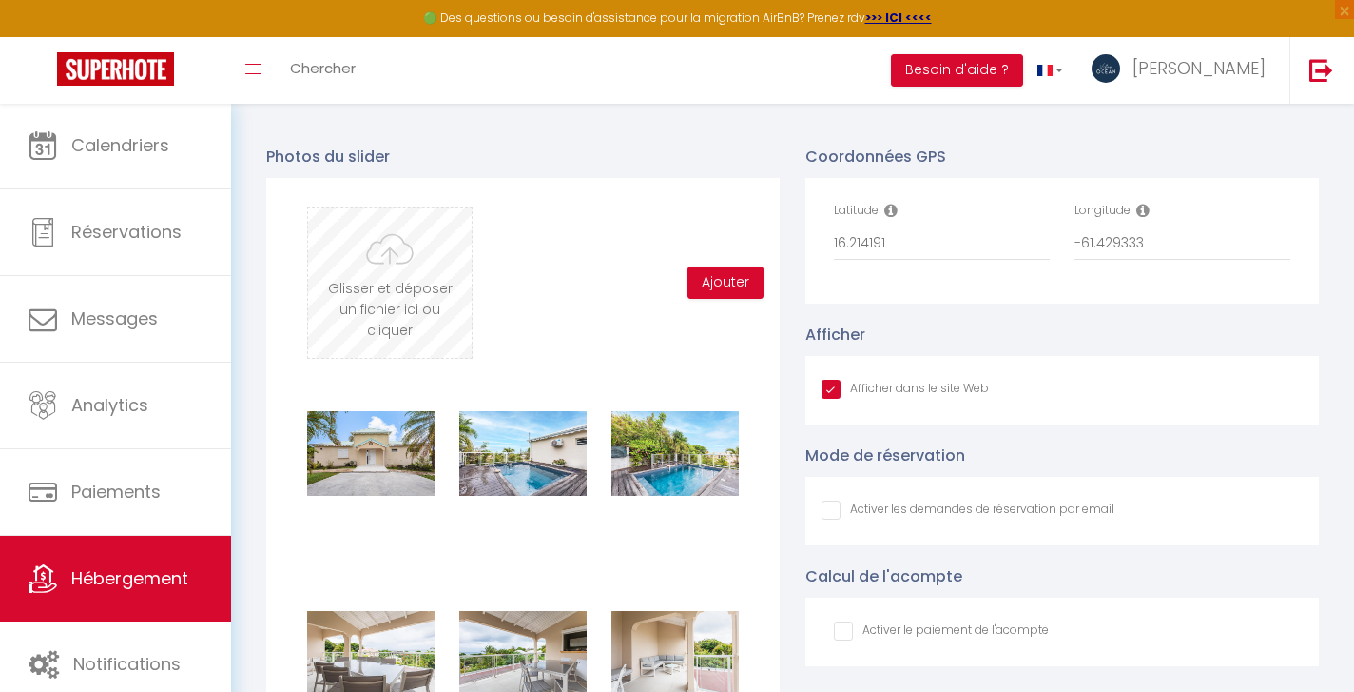
click at [397, 273] on input "file" at bounding box center [390, 282] width 164 height 150
type input "C:\fakepath\13092025_VILLA_PETITHAVRE_BY_BRUNOBALMOKOUN_027.jpg"
checkbox input "true"
checkbox input "false"
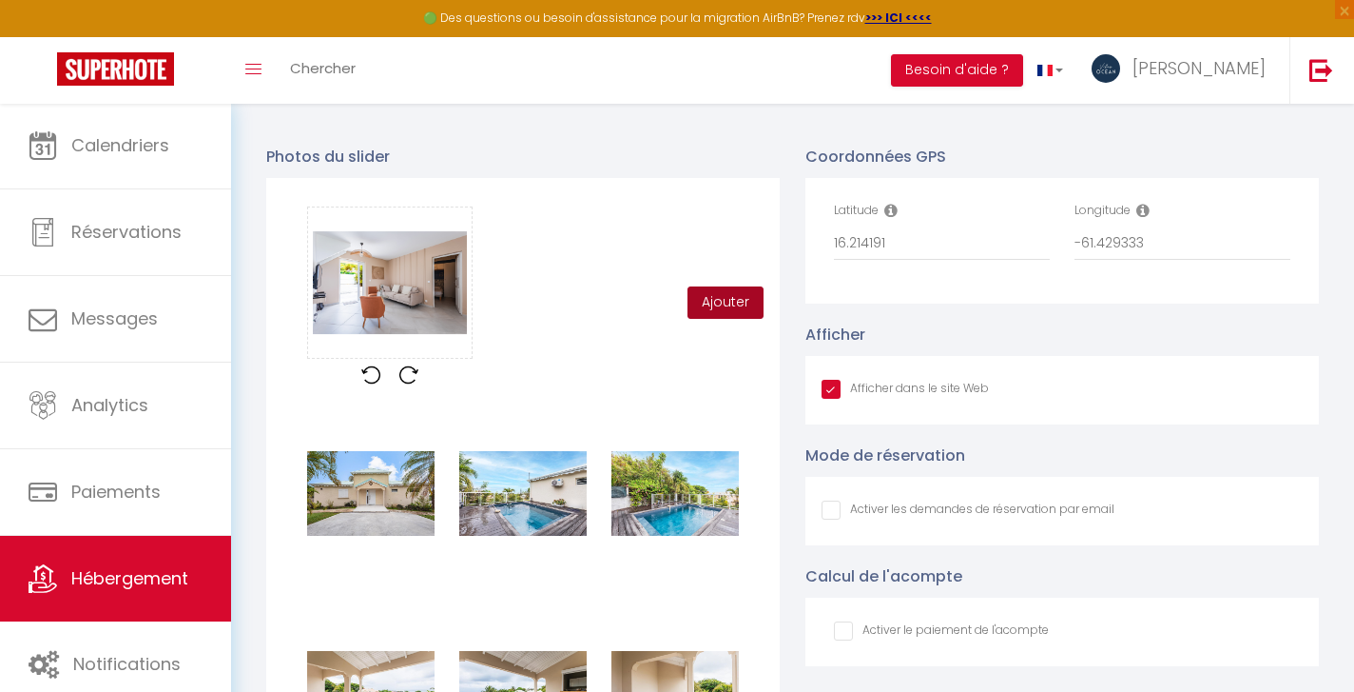
click at [716, 308] on button "Ajouter" at bounding box center [726, 302] width 76 height 32
checkbox input "true"
checkbox input "false"
checkbox input "true"
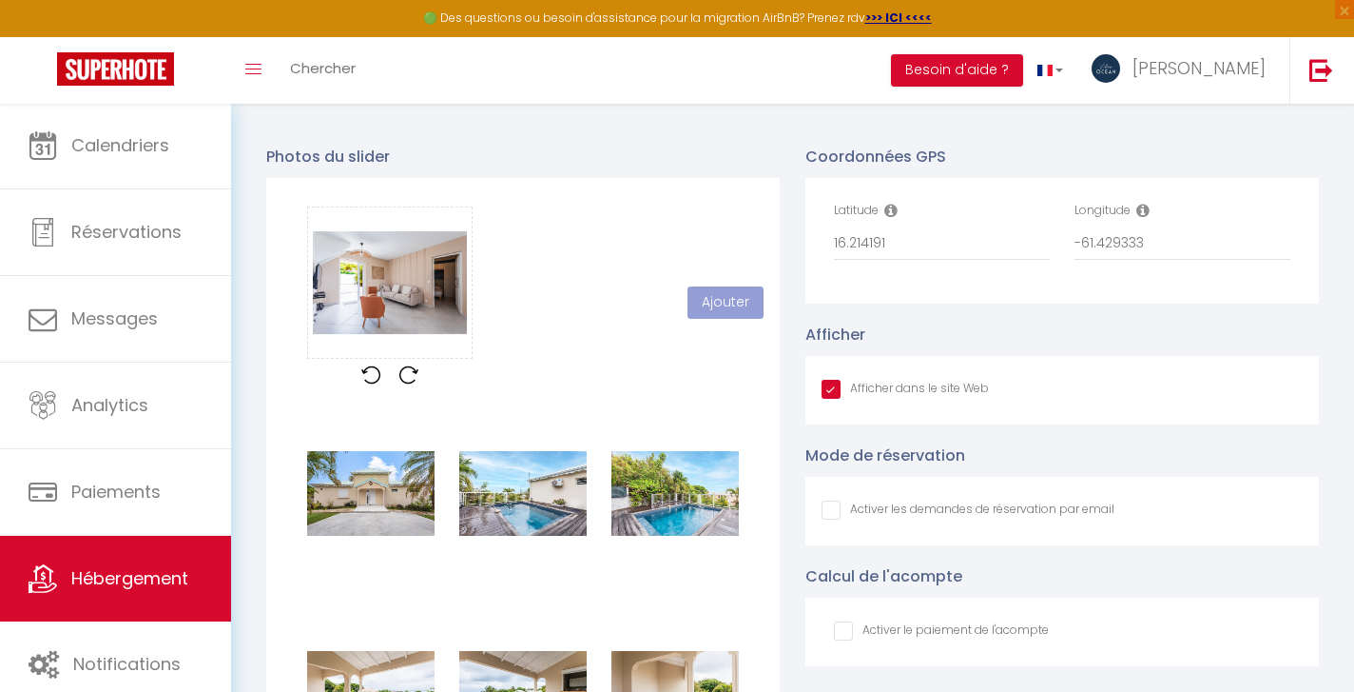
checkbox input "false"
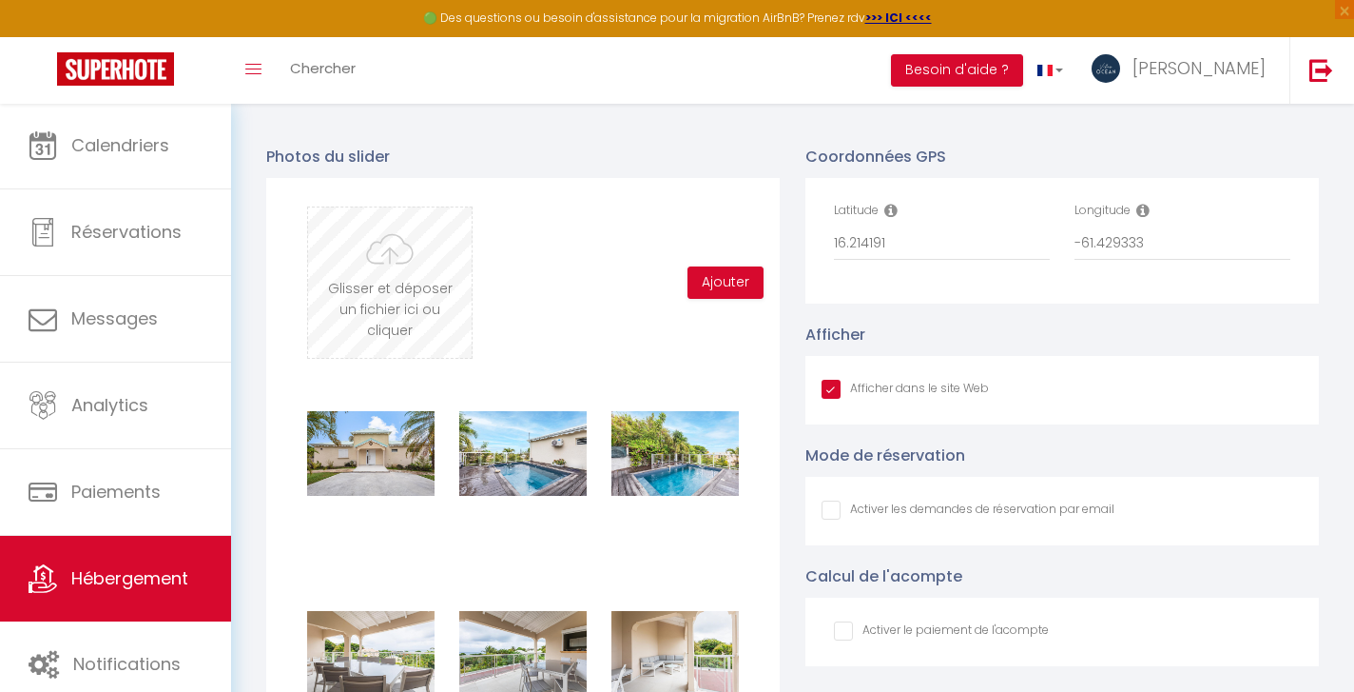
click at [380, 288] on input "file" at bounding box center [390, 282] width 164 height 150
type input "C:\fakepath\13092025_VILLA_PETITHAVRE_BY_BRUNOBALMOKOUN_029.jpg"
checkbox input "true"
checkbox input "false"
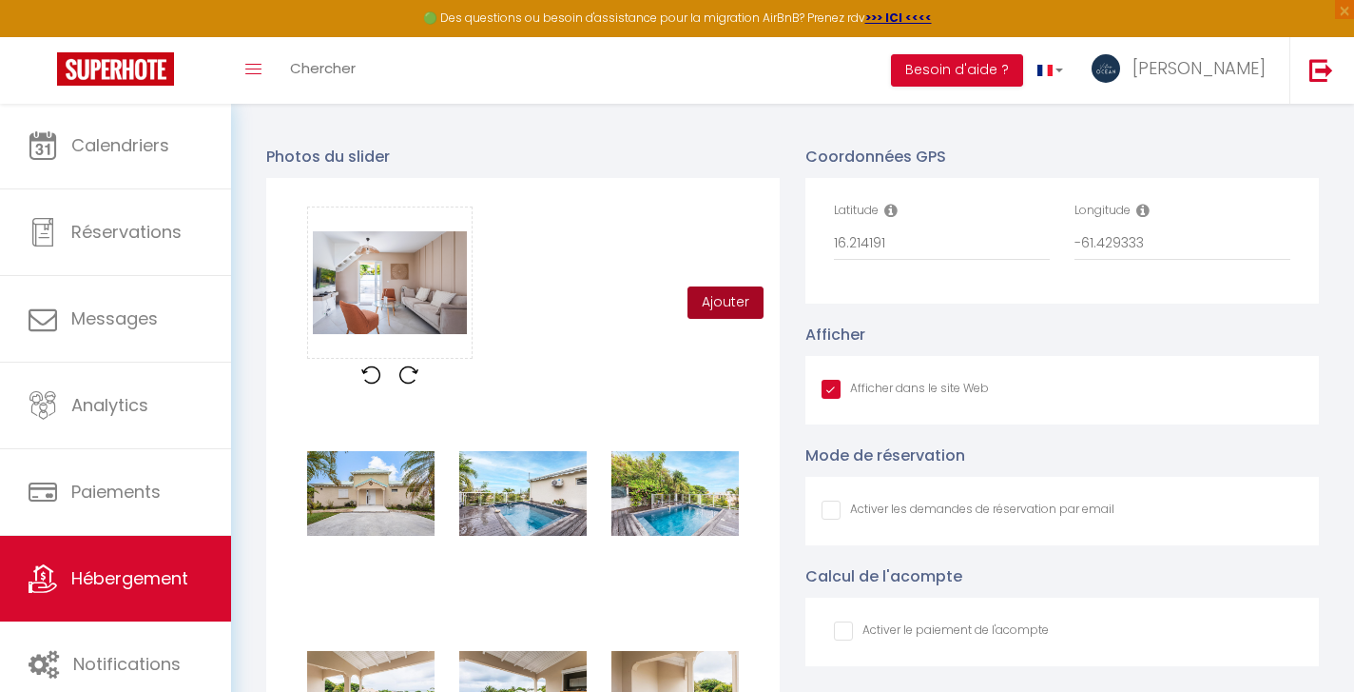
click at [727, 302] on button "Ajouter" at bounding box center [726, 302] width 76 height 32
checkbox input "true"
checkbox input "false"
checkbox input "true"
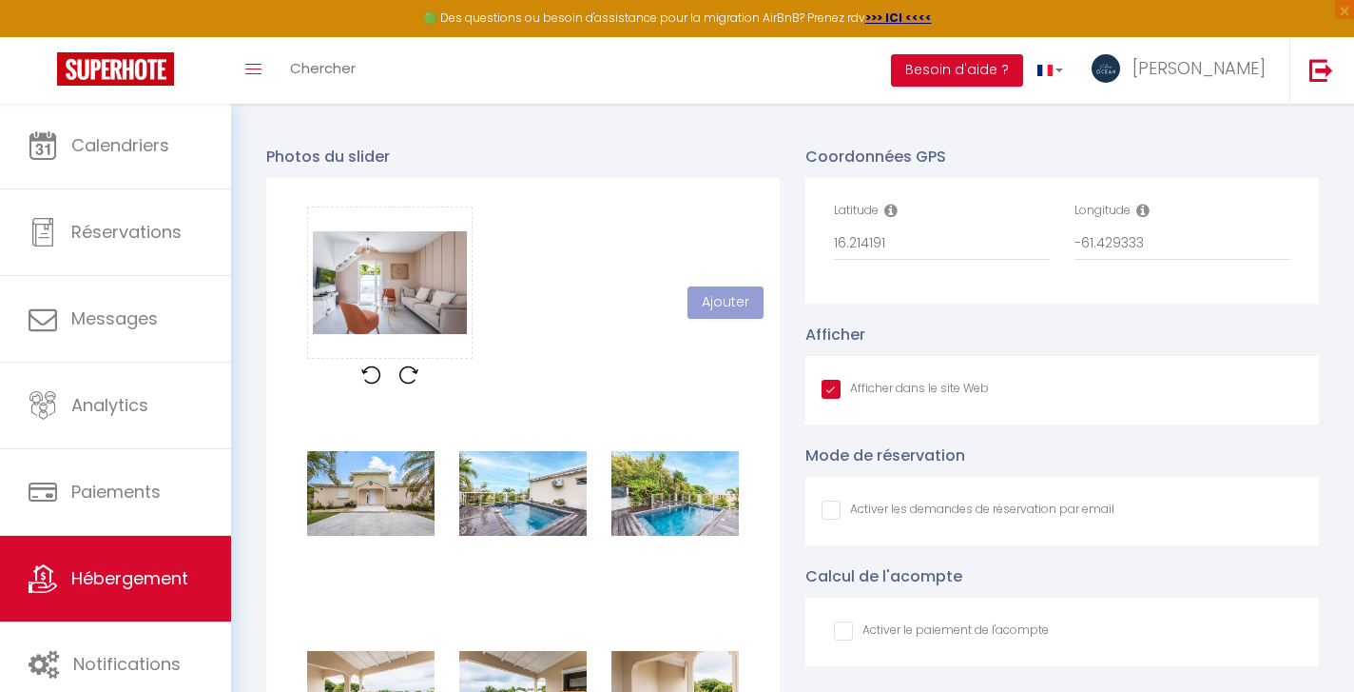
checkbox input "false"
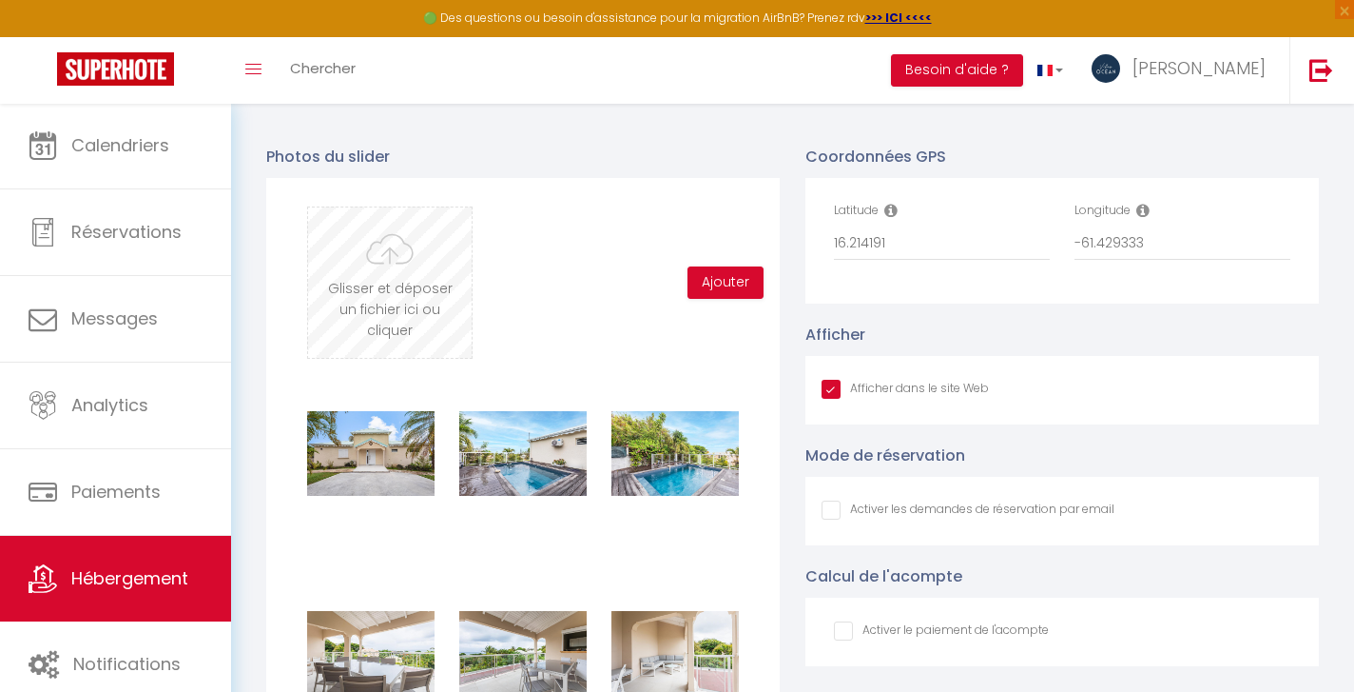
click at [401, 277] on input "file" at bounding box center [390, 282] width 164 height 150
type input "C:\fakepath\13092025_VILLA_PETITHAVRE_BY_BRUNOBALMOKOUN_030.jpg"
checkbox input "true"
checkbox input "false"
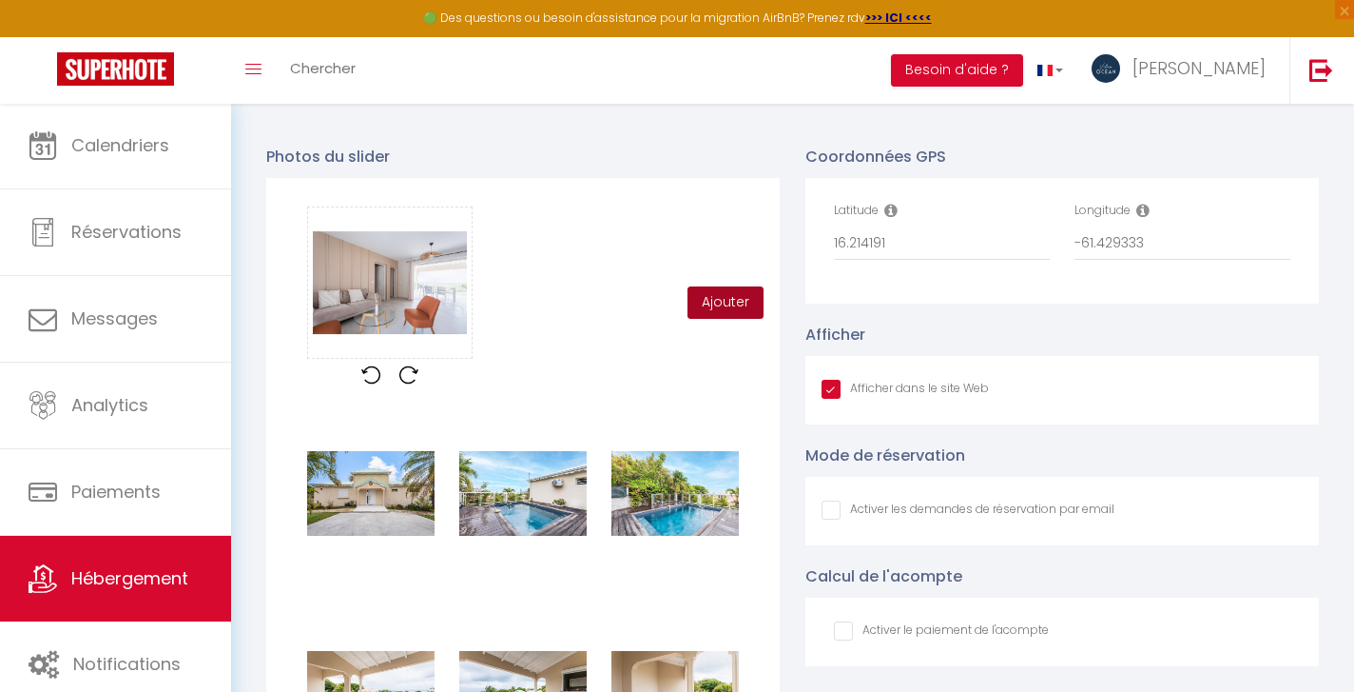
click at [720, 302] on button "Ajouter" at bounding box center [726, 302] width 76 height 32
checkbox input "true"
checkbox input "false"
checkbox input "true"
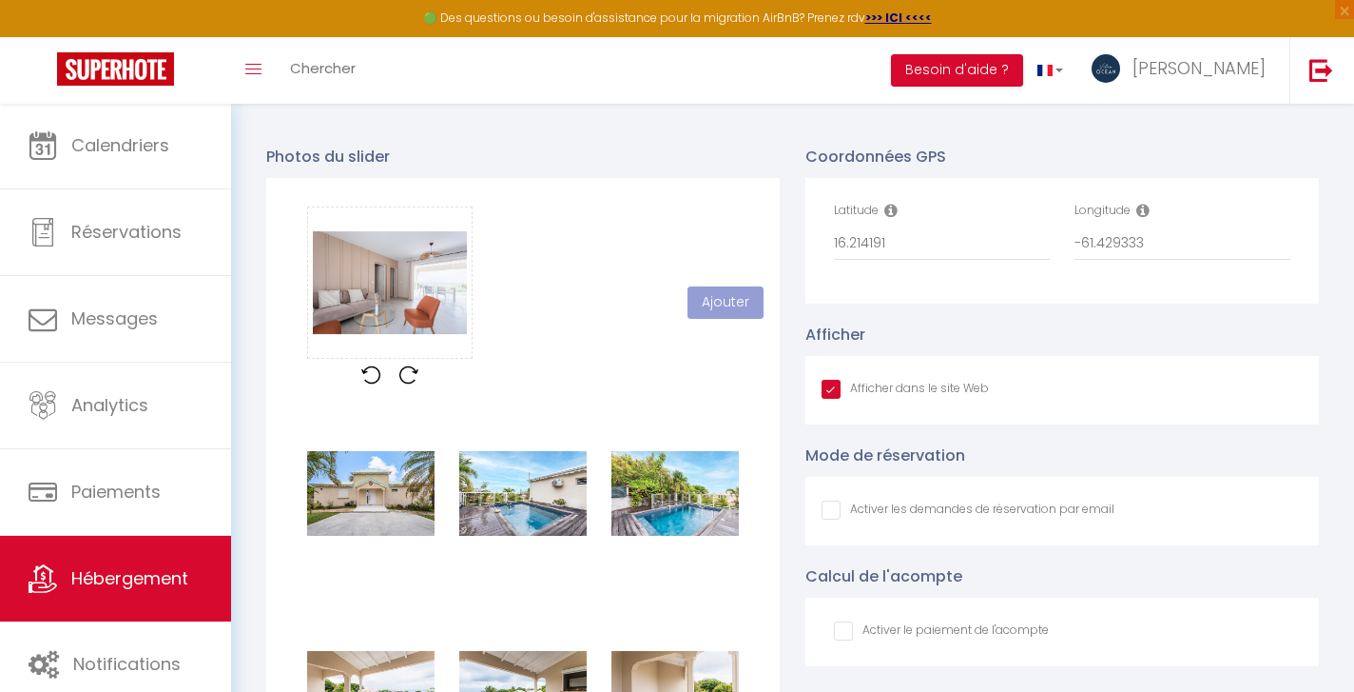
checkbox input "false"
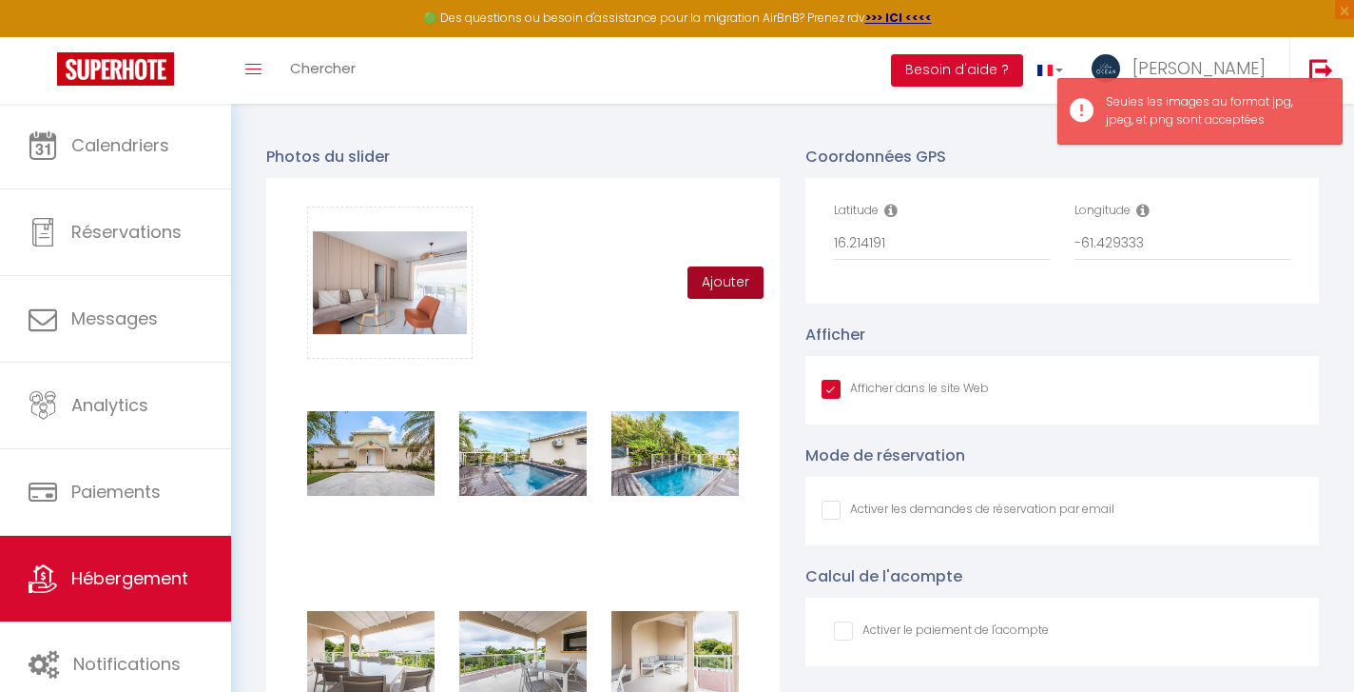
click at [722, 283] on button "Ajouter" at bounding box center [726, 282] width 76 height 32
checkbox input "true"
checkbox input "false"
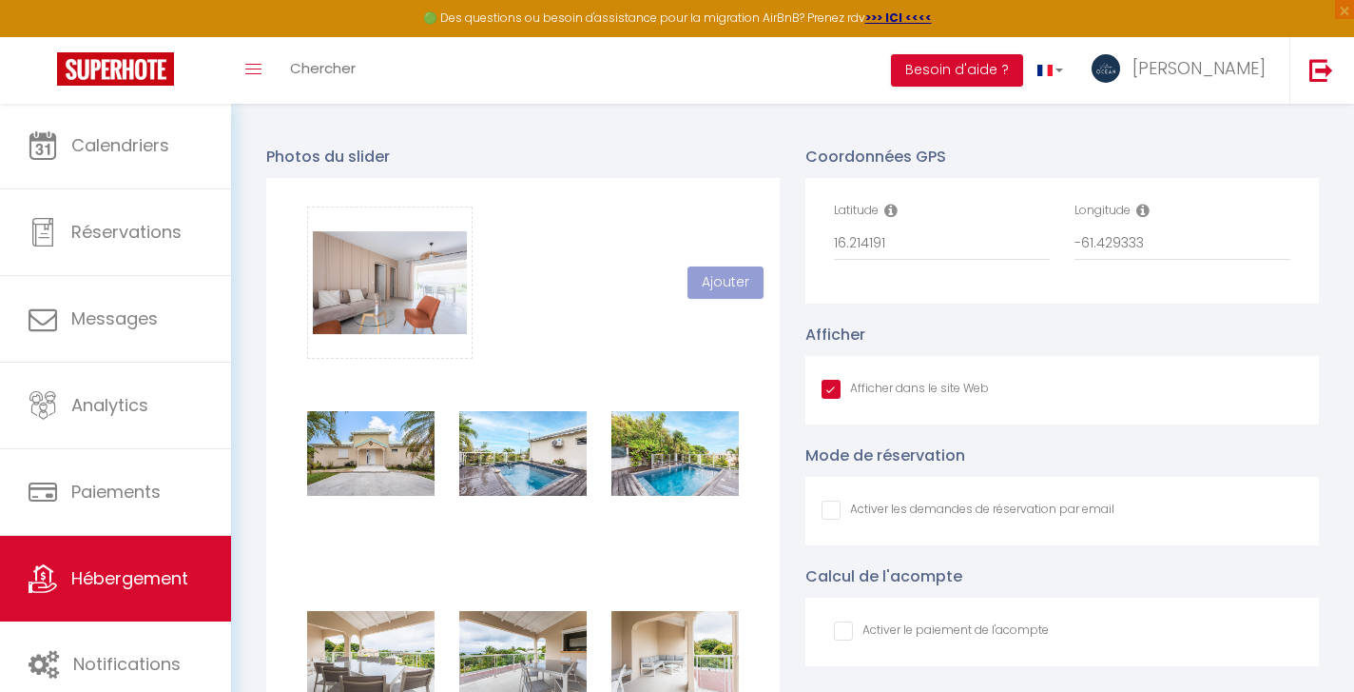
checkbox input "true"
checkbox input "false"
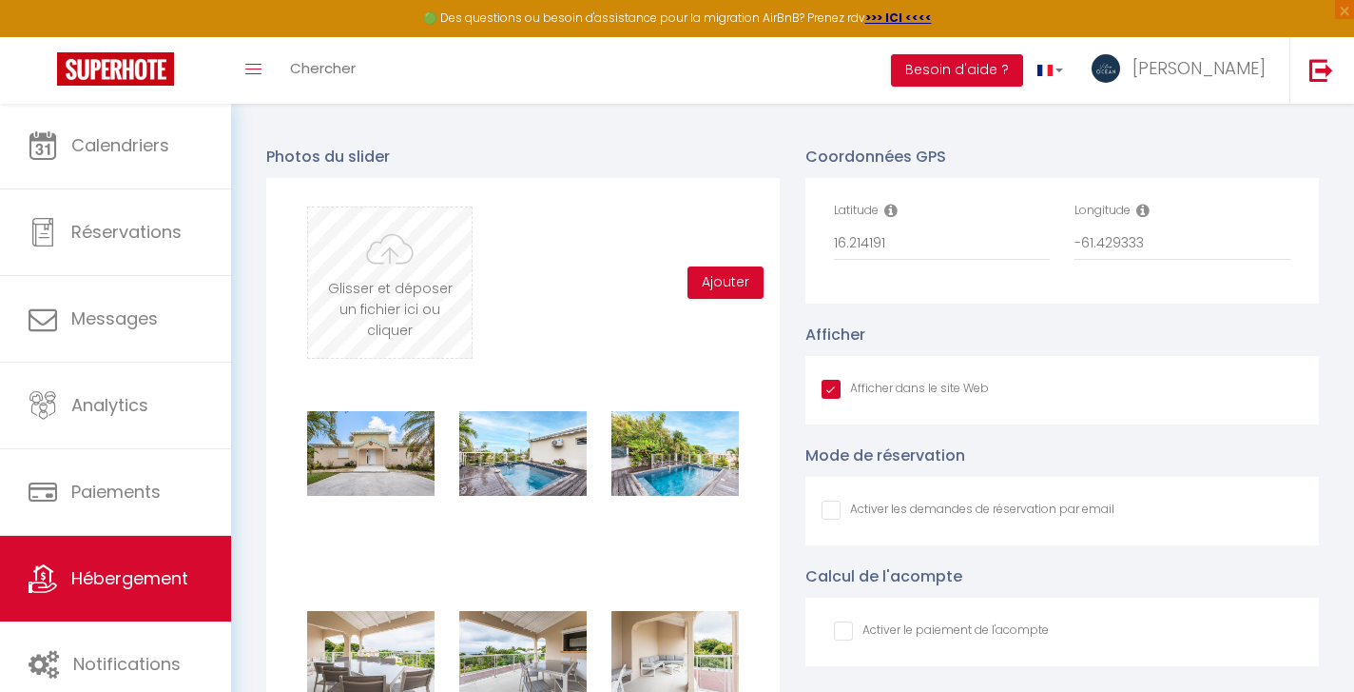
click at [382, 276] on input "file" at bounding box center [390, 282] width 164 height 150
type input "C:\fakepath\13092025_VILLA_PETITHAVRE_BY_BRUNOBALMOKOUN_031.jpg"
checkbox input "true"
checkbox input "false"
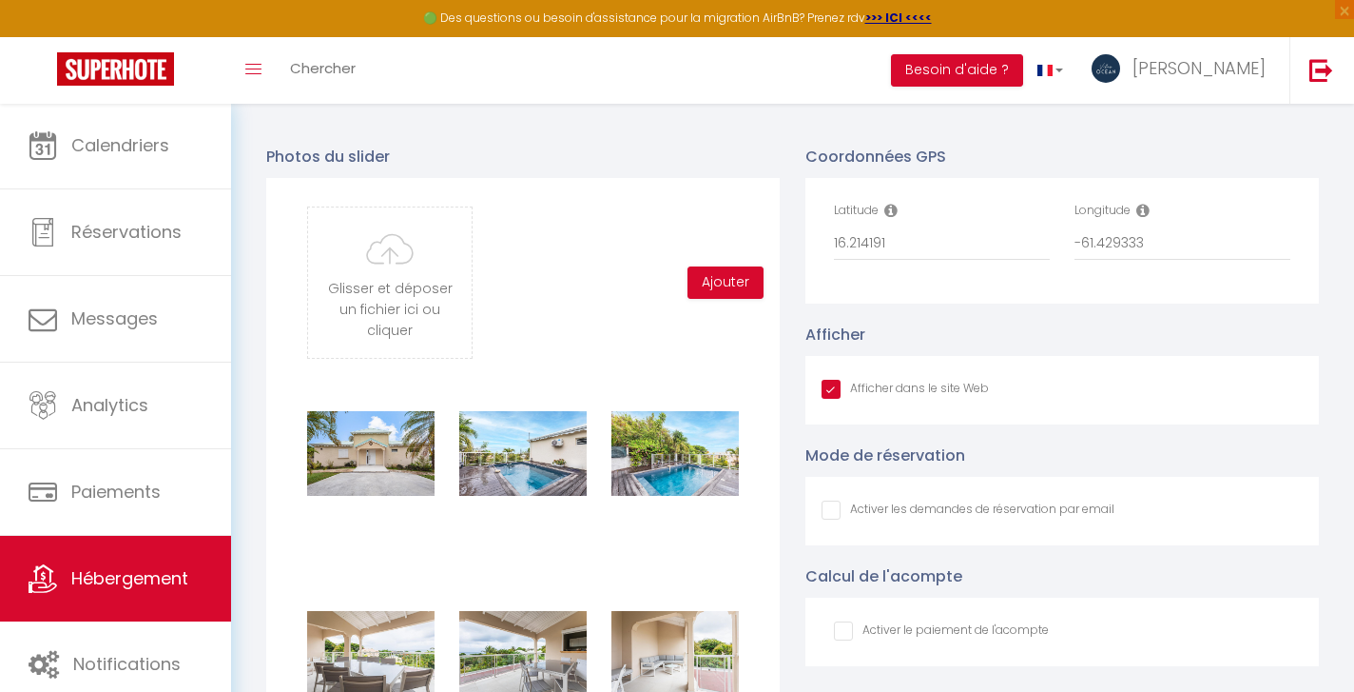
checkbox input "false"
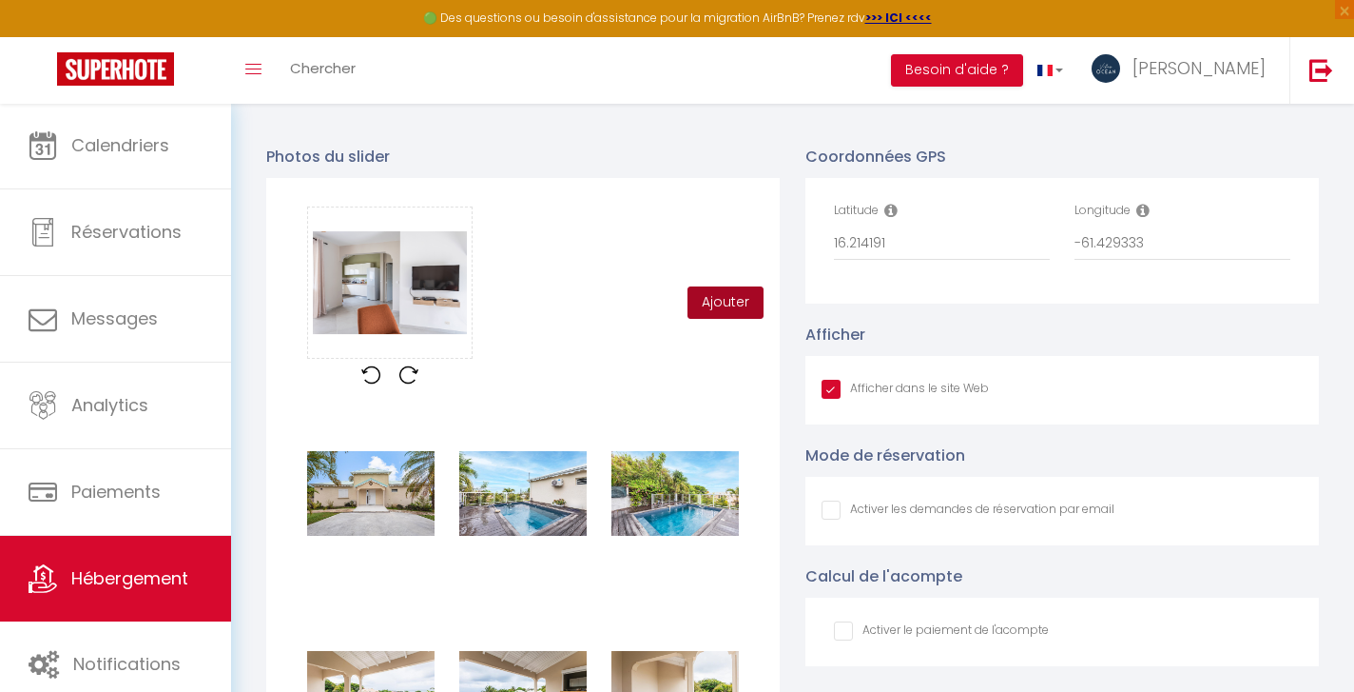
click at [728, 300] on button "Ajouter" at bounding box center [726, 302] width 76 height 32
checkbox input "true"
checkbox input "false"
checkbox input "true"
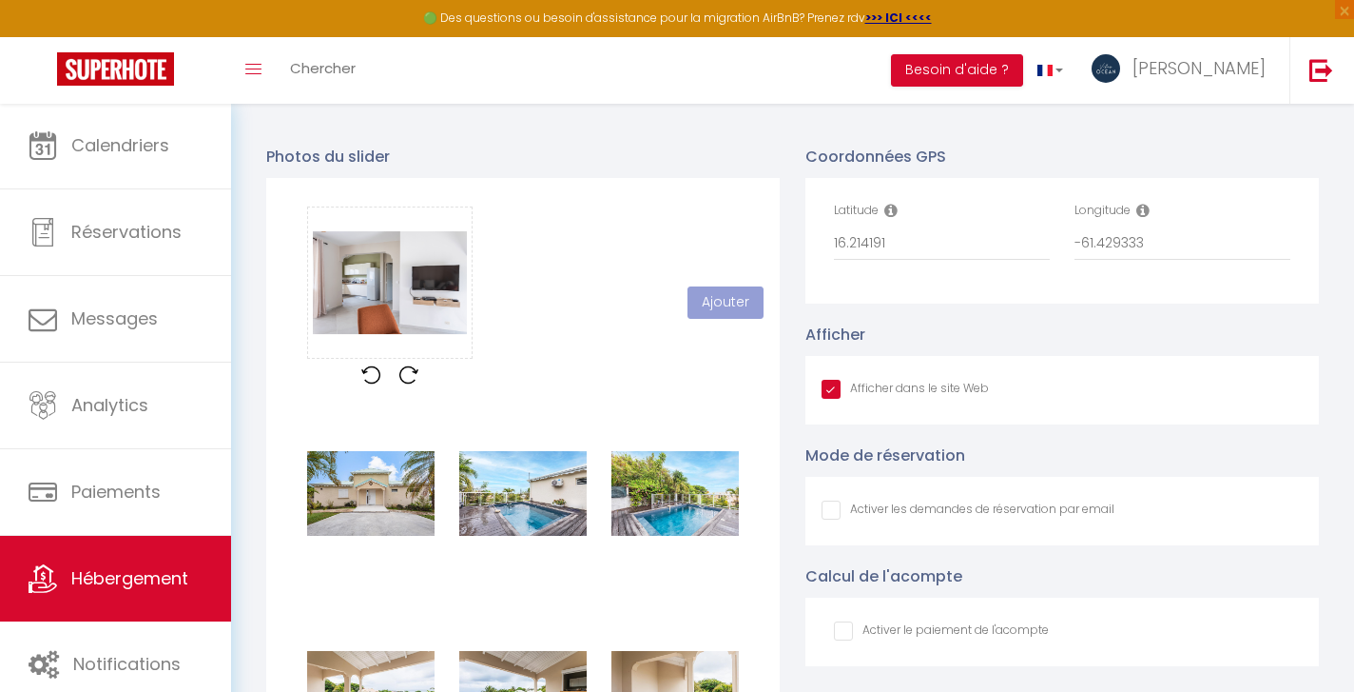
checkbox input "false"
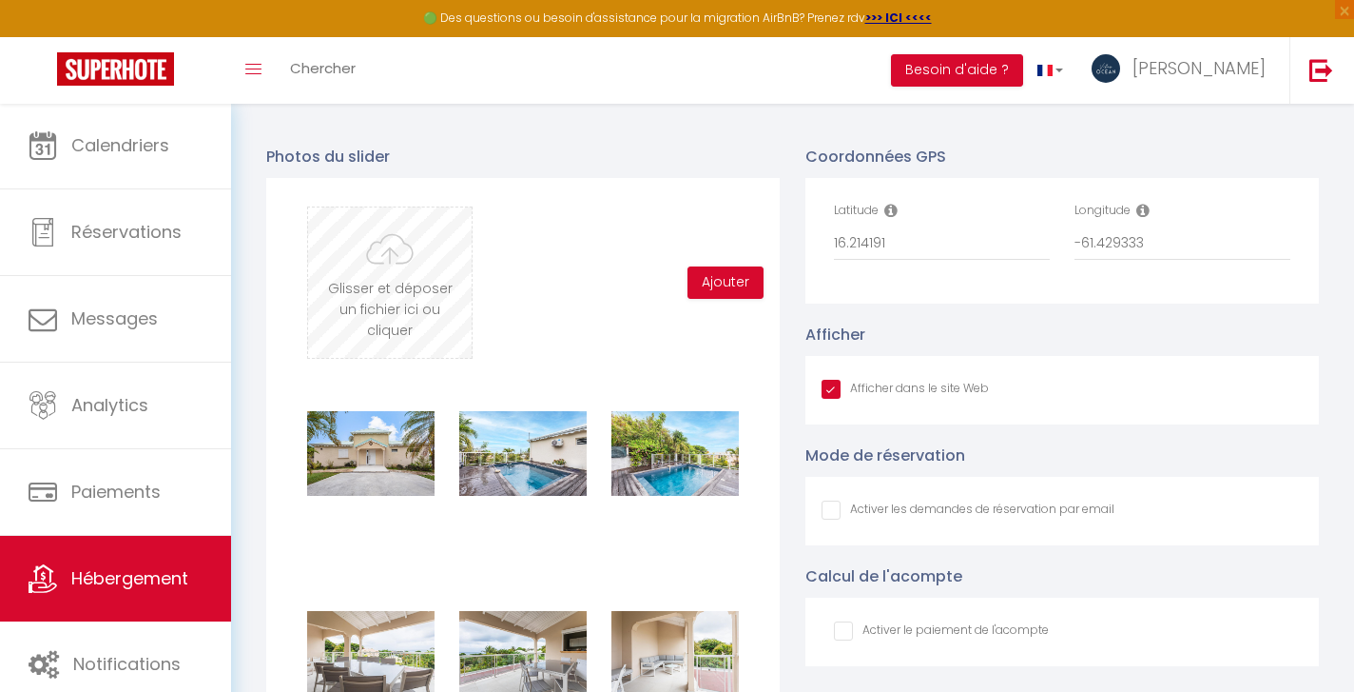
click at [414, 284] on input "file" at bounding box center [390, 282] width 164 height 150
type input "C:\fakepath\13092025_VILLA_PETITHAVRE_BY_BRUNOBALMOKOUN_031.jpg"
checkbox input "true"
checkbox input "false"
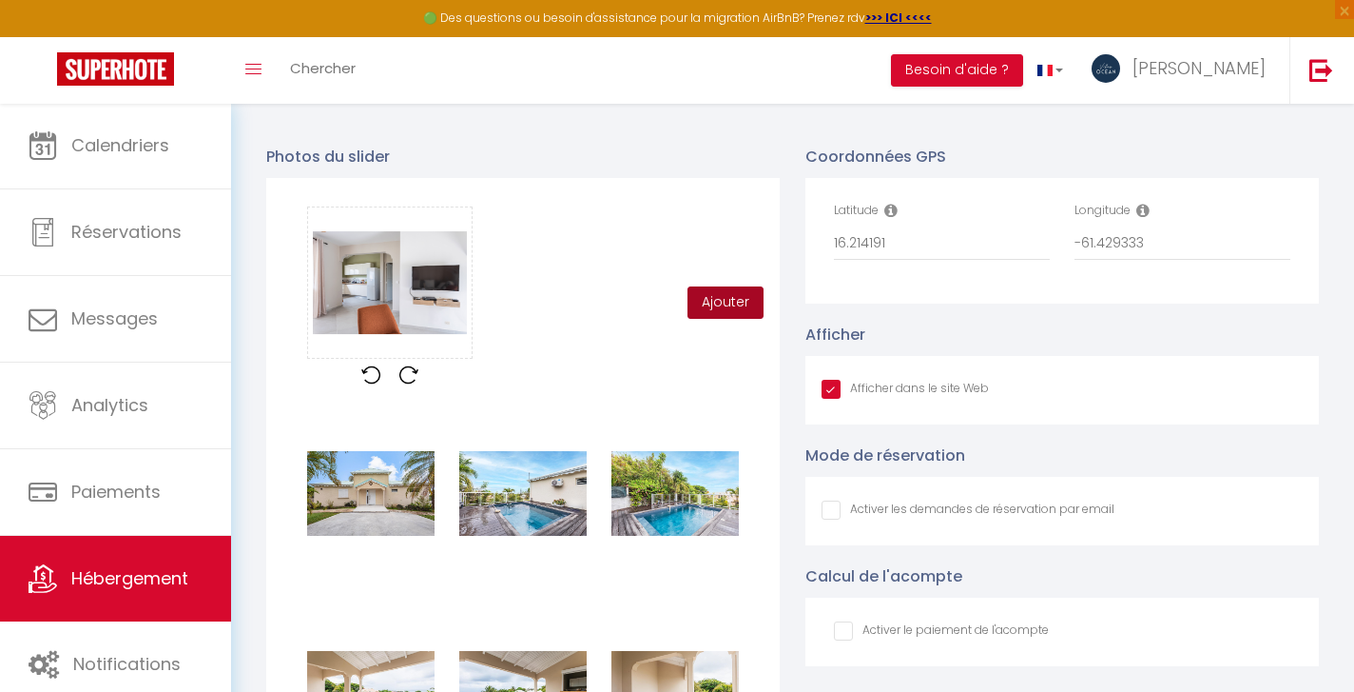
click at [729, 299] on button "Ajouter" at bounding box center [726, 302] width 76 height 32
checkbox input "true"
checkbox input "false"
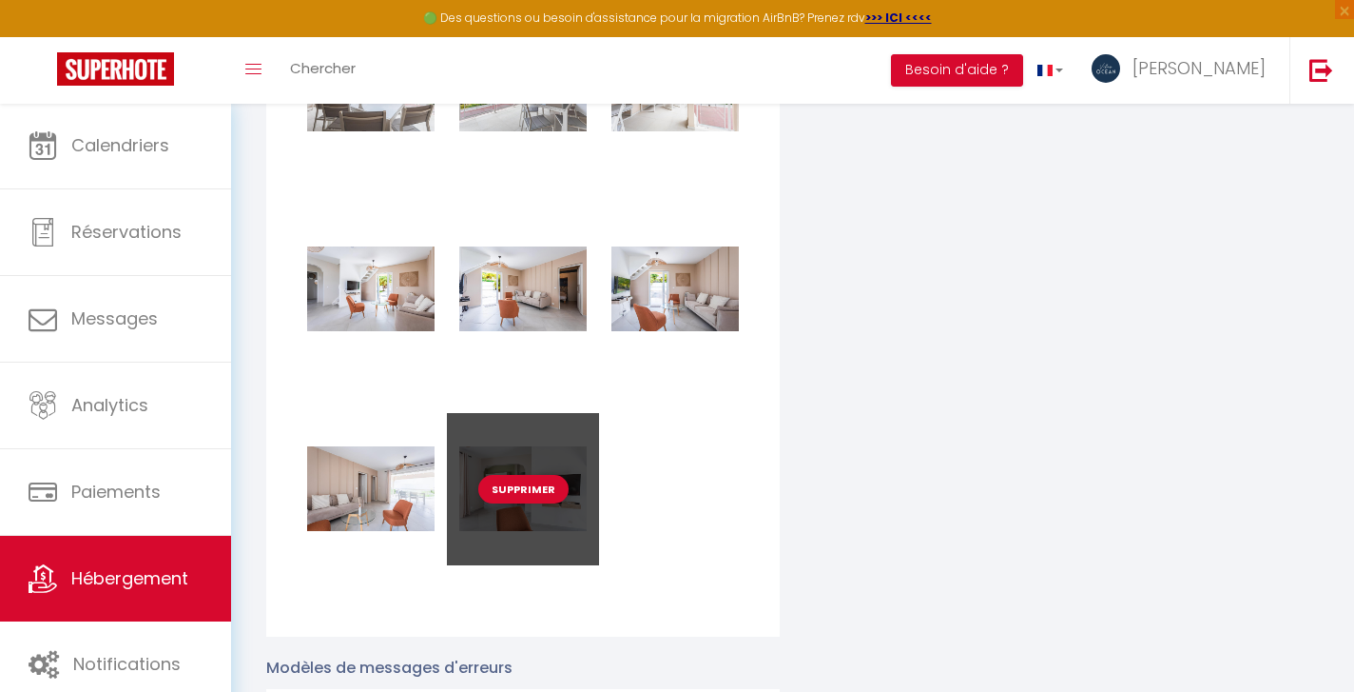
checkbox input "true"
checkbox input "false"
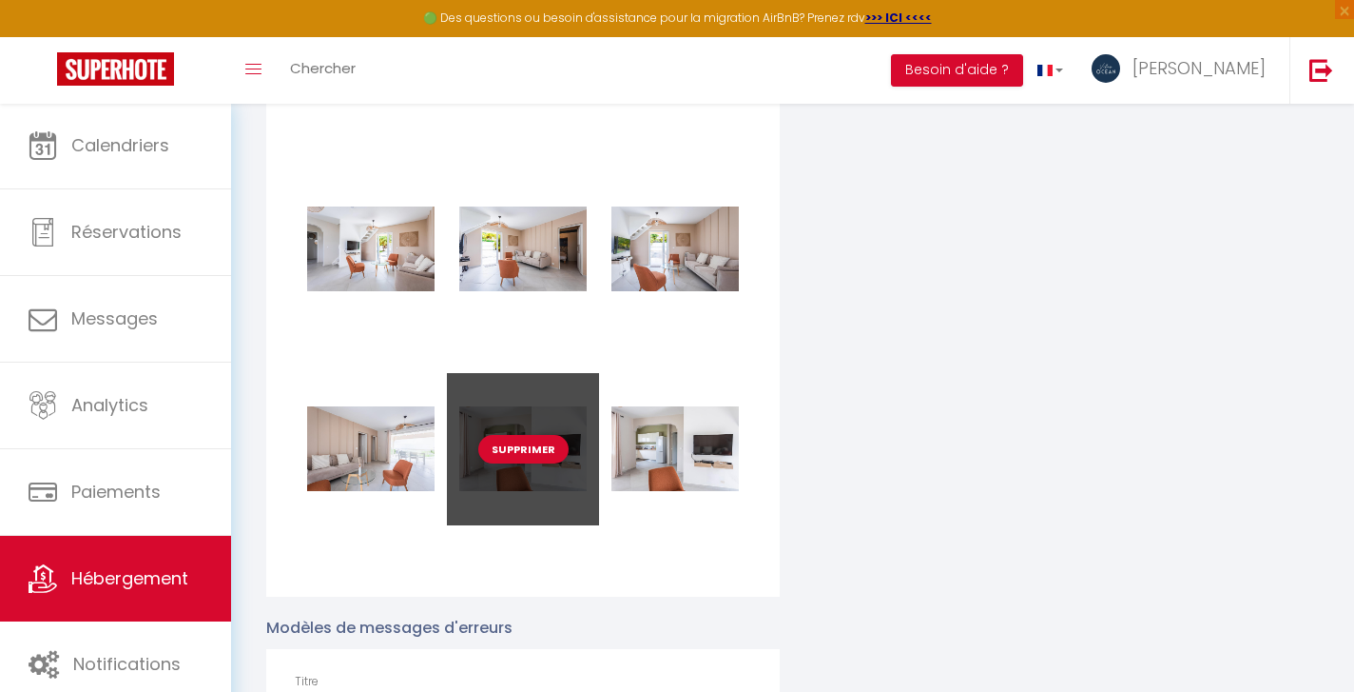
scroll to position [2659, 0]
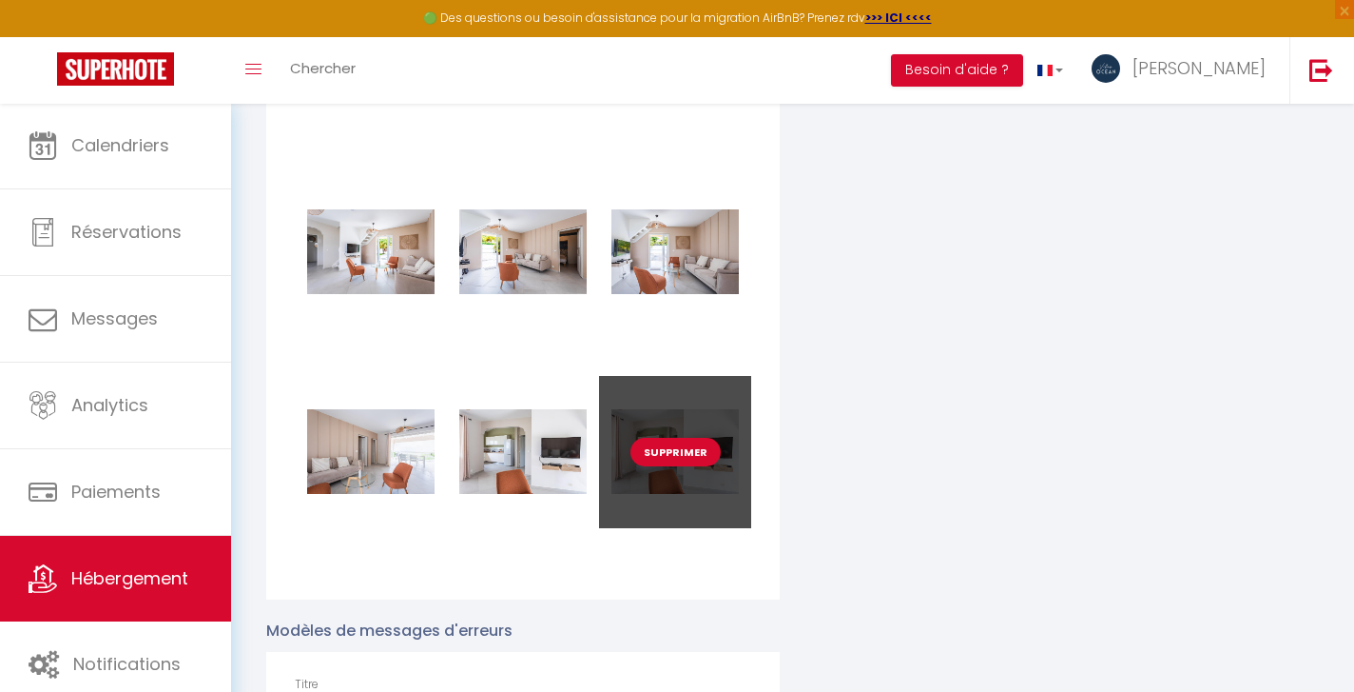
click at [672, 448] on button "Supprimer" at bounding box center [676, 452] width 90 height 29
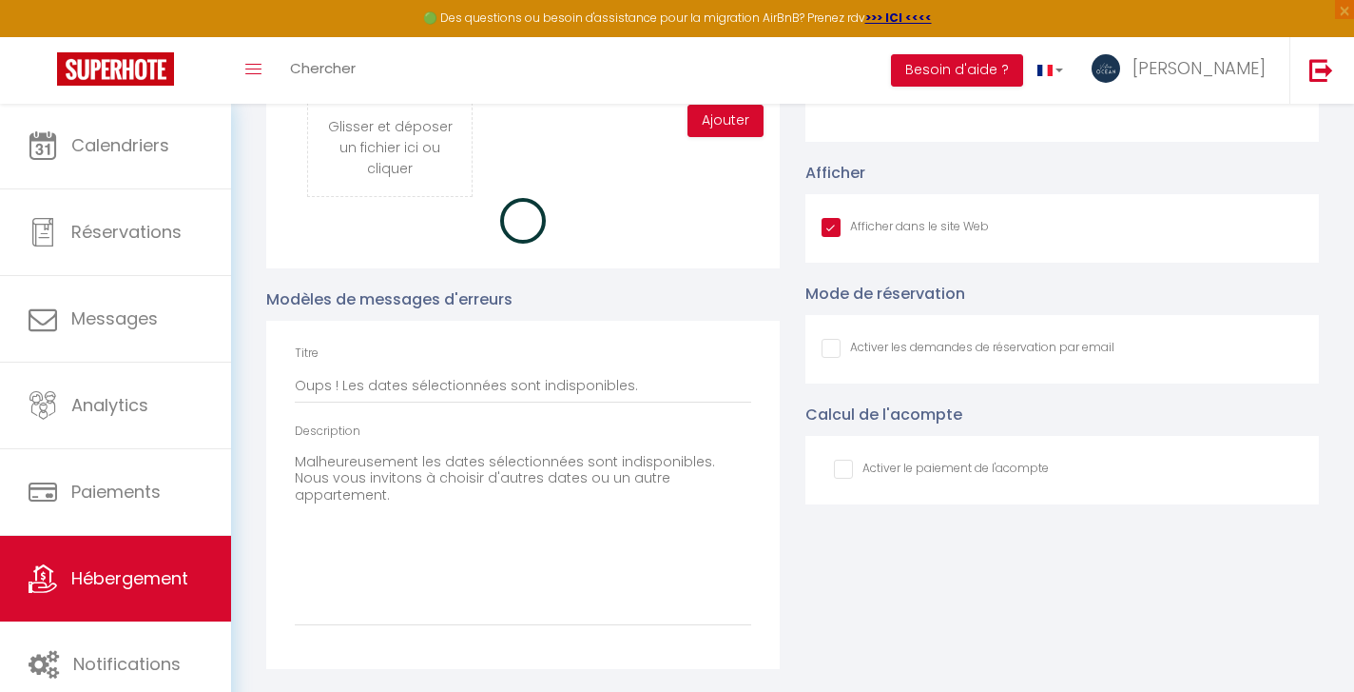
checkbox input "true"
checkbox input "false"
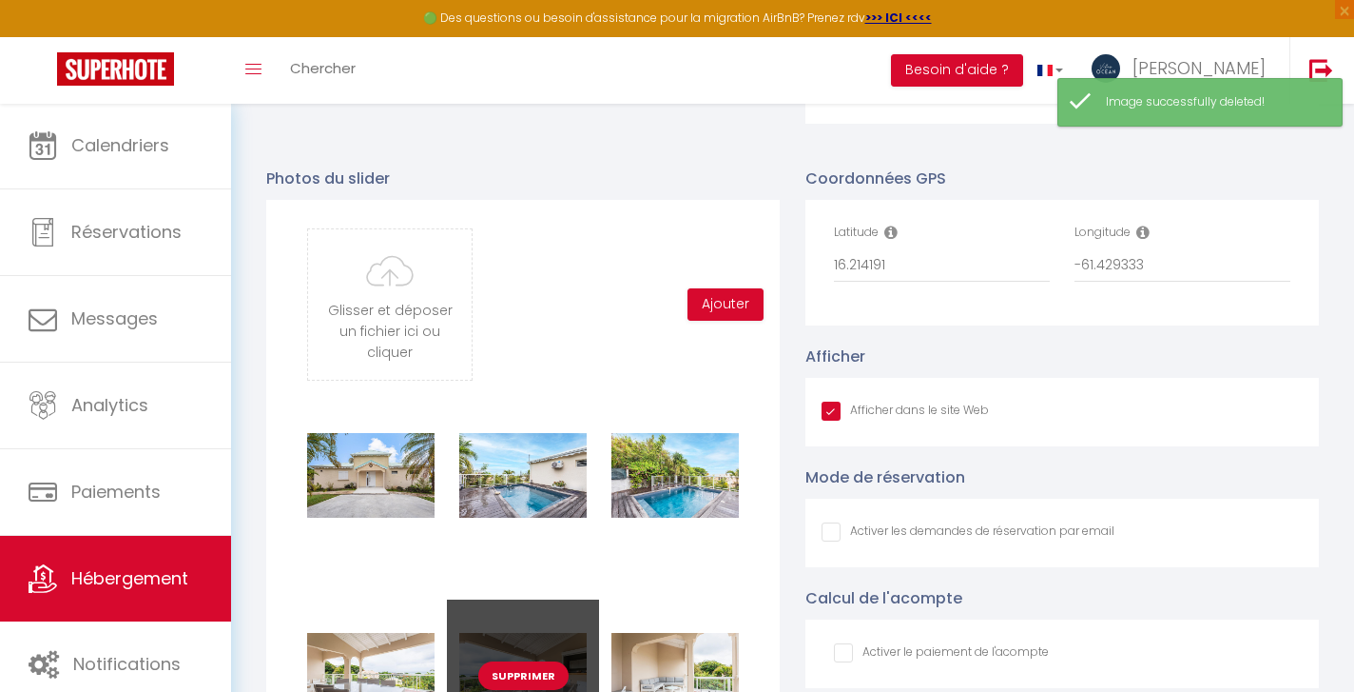
scroll to position [1907, 0]
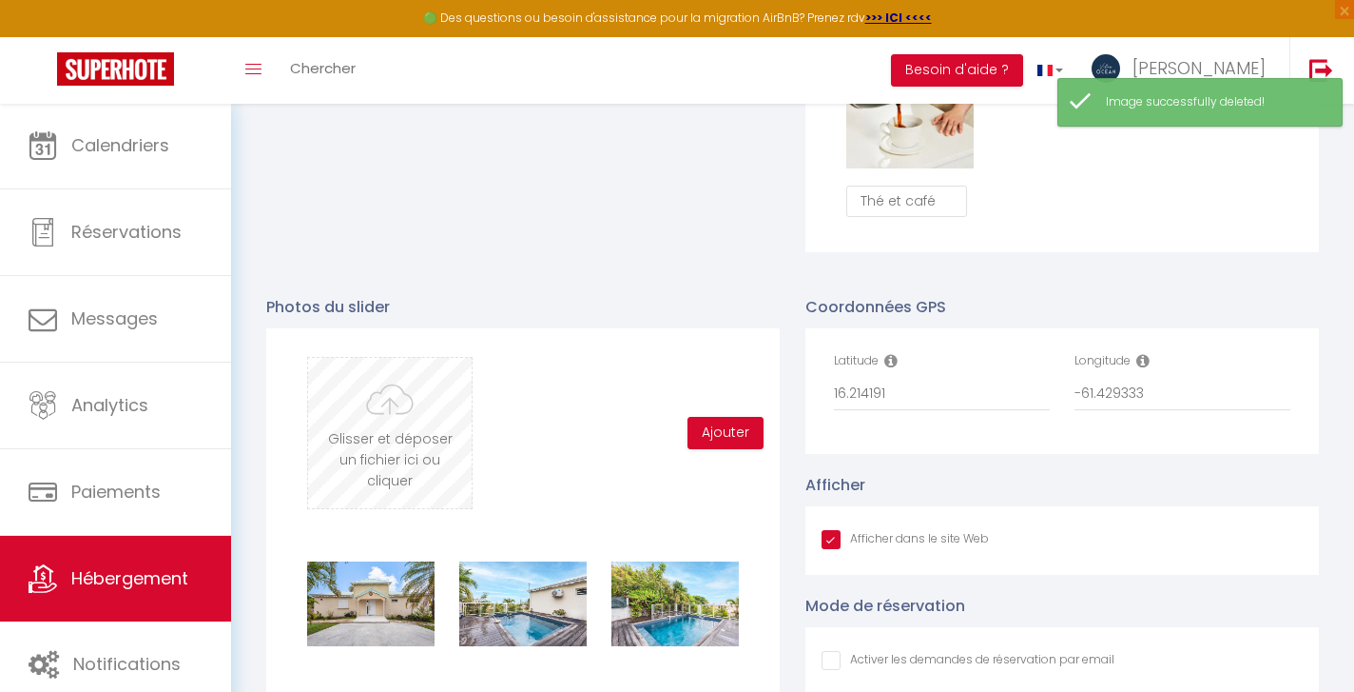
click at [384, 410] on input "file" at bounding box center [390, 433] width 164 height 150
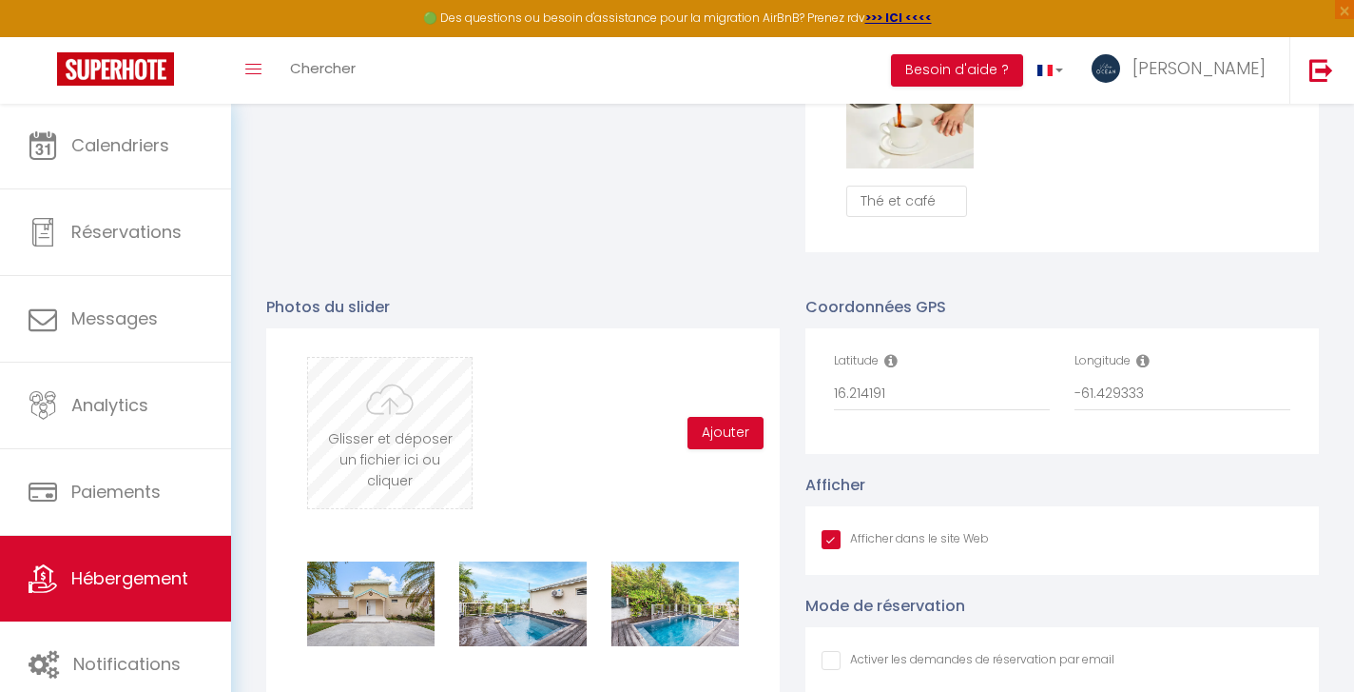
type input "C:\fakepath\13092025_VILLA_PETITHAVRE_BY_BRUNOBALMOKOUN_024.jpg"
checkbox input "true"
checkbox input "false"
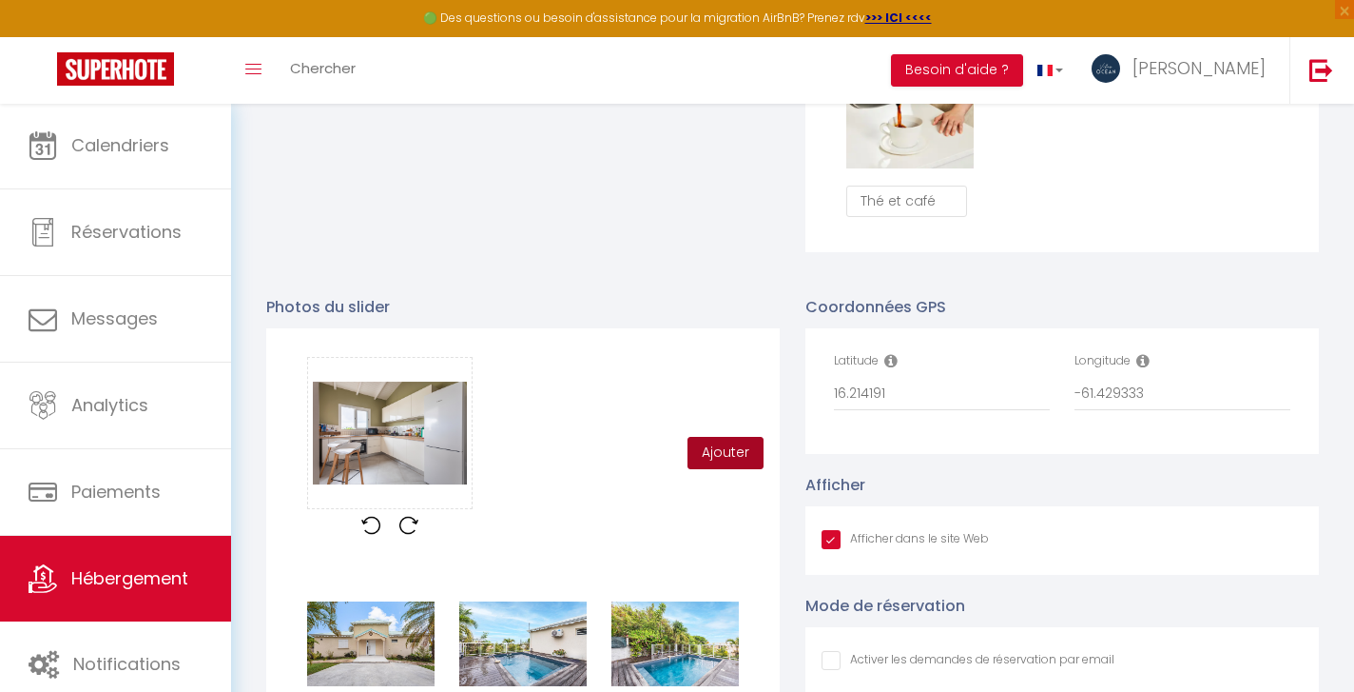
click at [711, 454] on button "Ajouter" at bounding box center [726, 453] width 76 height 32
checkbox input "true"
checkbox input "false"
checkbox input "true"
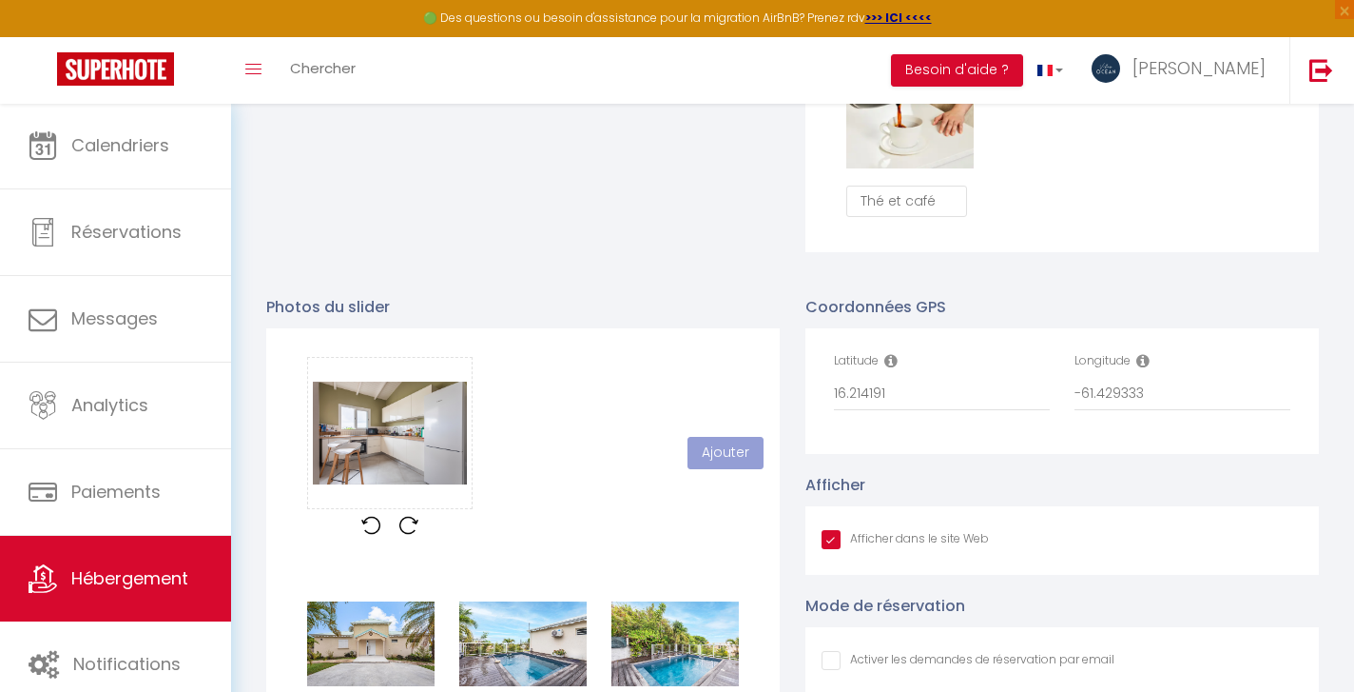
checkbox input "false"
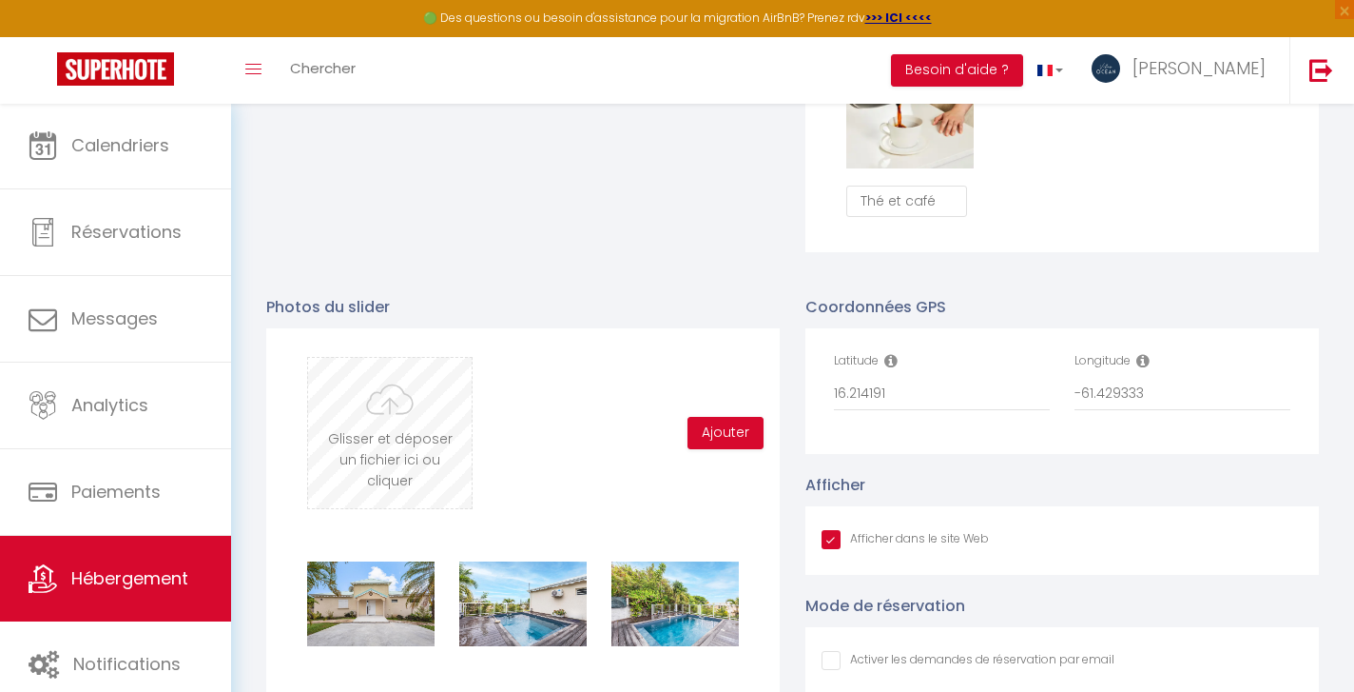
click at [386, 430] on input "file" at bounding box center [390, 433] width 164 height 150
type input "C:\fakepath\13092025_VILLA_PETITHAVRE_BY_BRUNOBALMOKOUN_025.jpg"
checkbox input "true"
checkbox input "false"
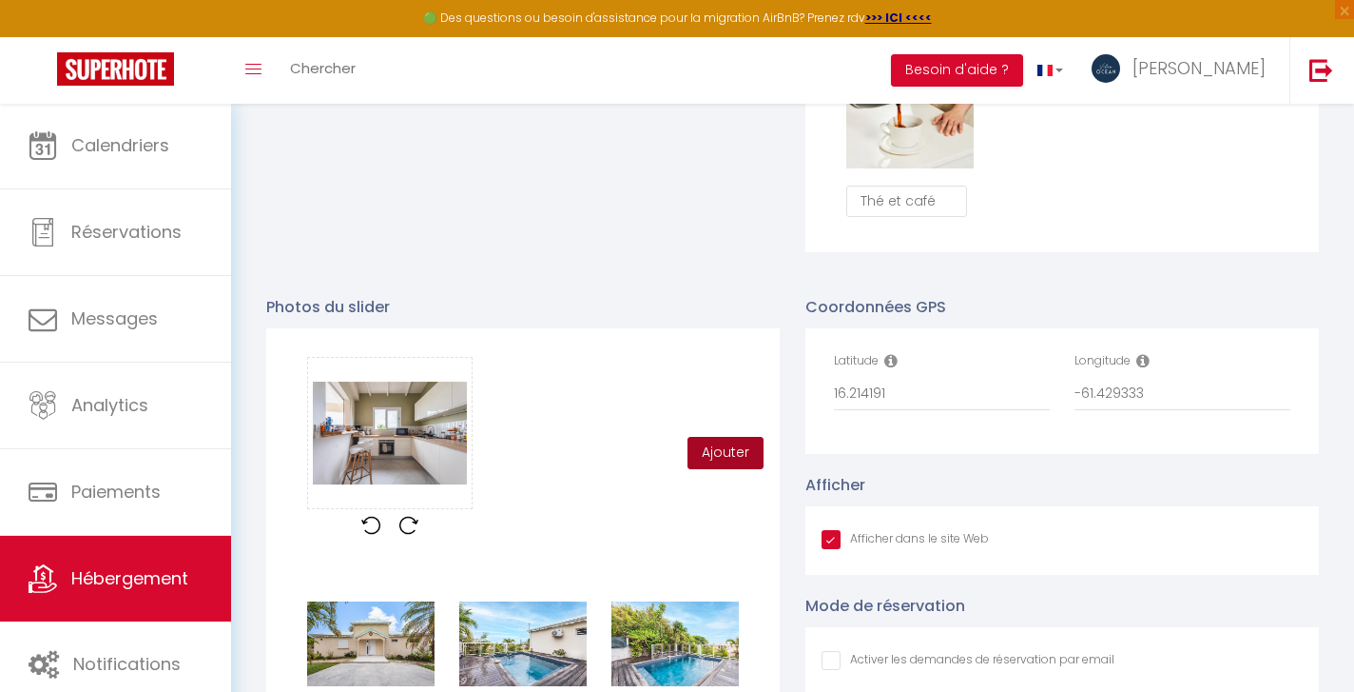
click at [720, 448] on button "Ajouter" at bounding box center [726, 453] width 76 height 32
checkbox input "true"
checkbox input "false"
checkbox input "true"
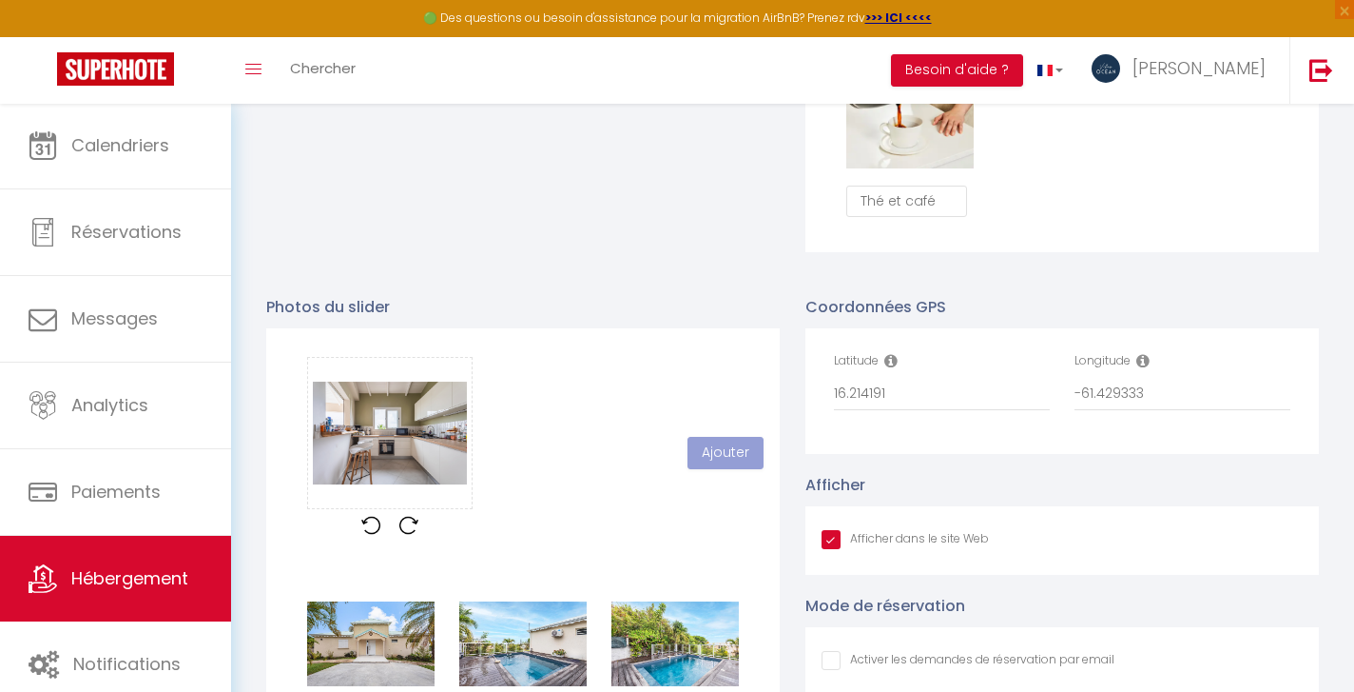
checkbox input "false"
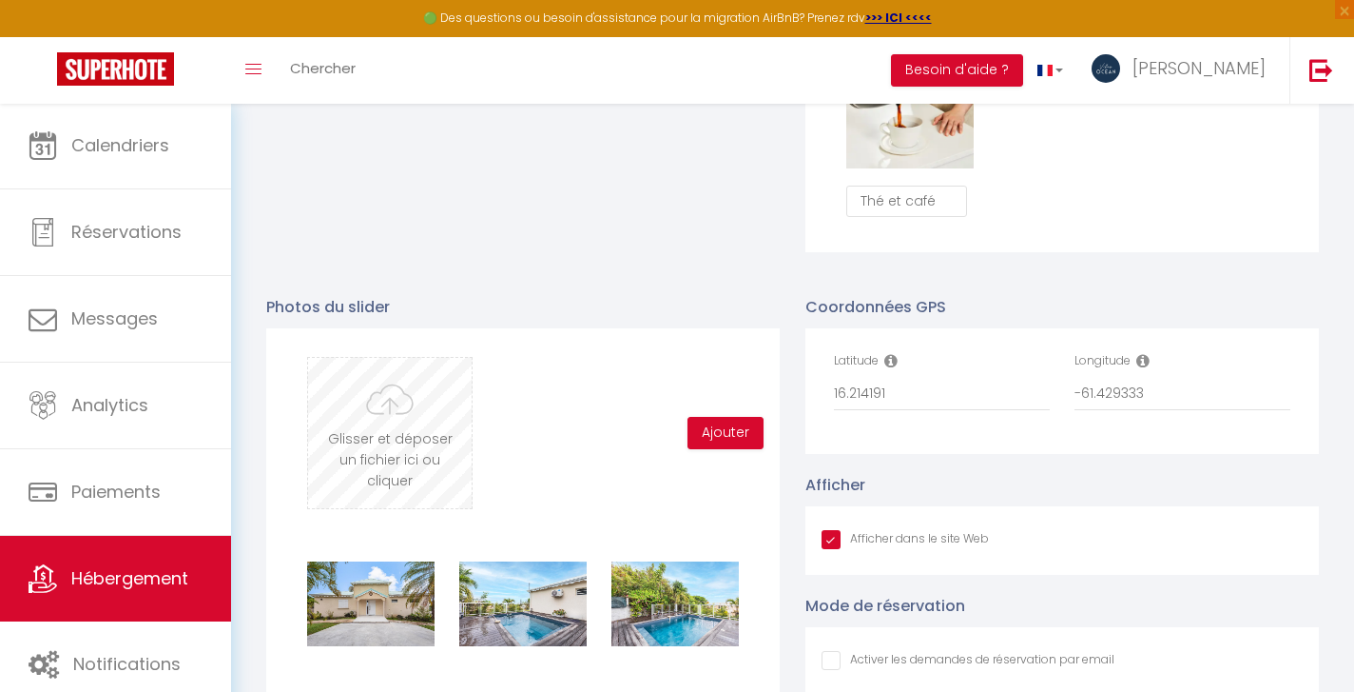
click at [411, 434] on input "file" at bounding box center [390, 433] width 164 height 150
type input "C:\fakepath\13092025_VILLA_PETITHAVRE_BY_BRUNOBALMOKOUN_026.jpg"
checkbox input "true"
checkbox input "false"
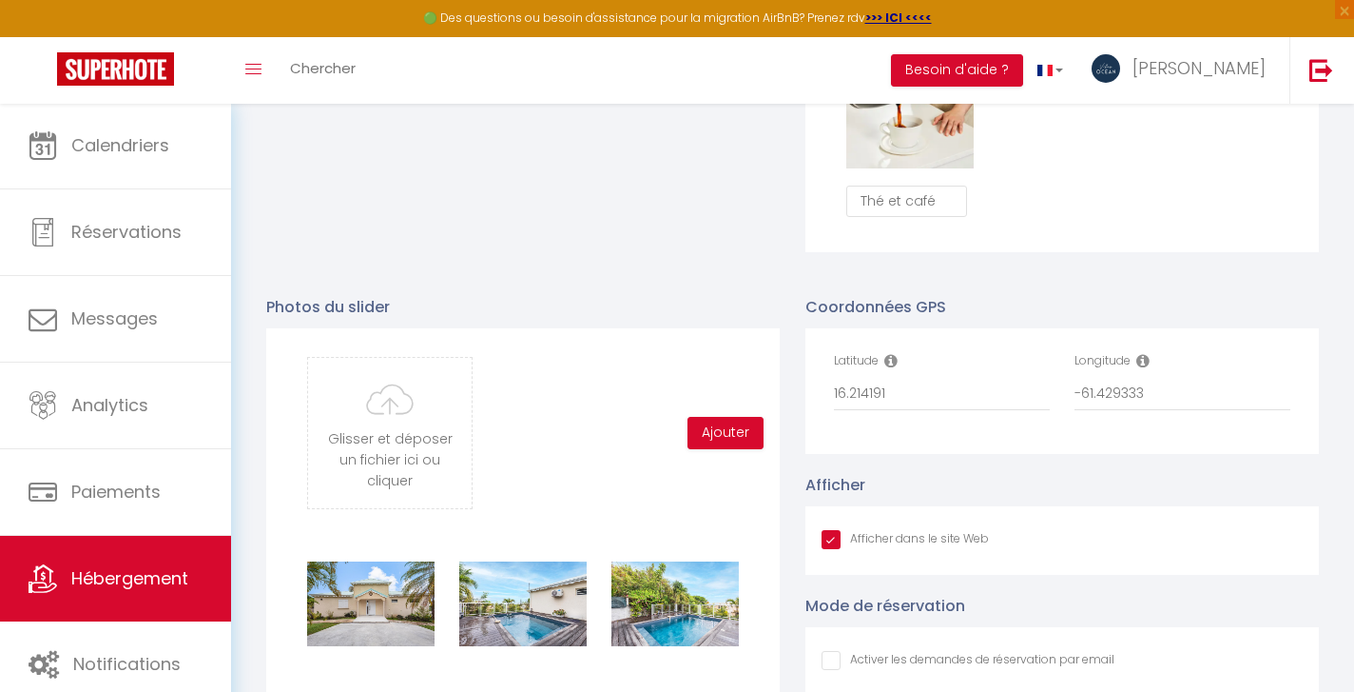
checkbox input "false"
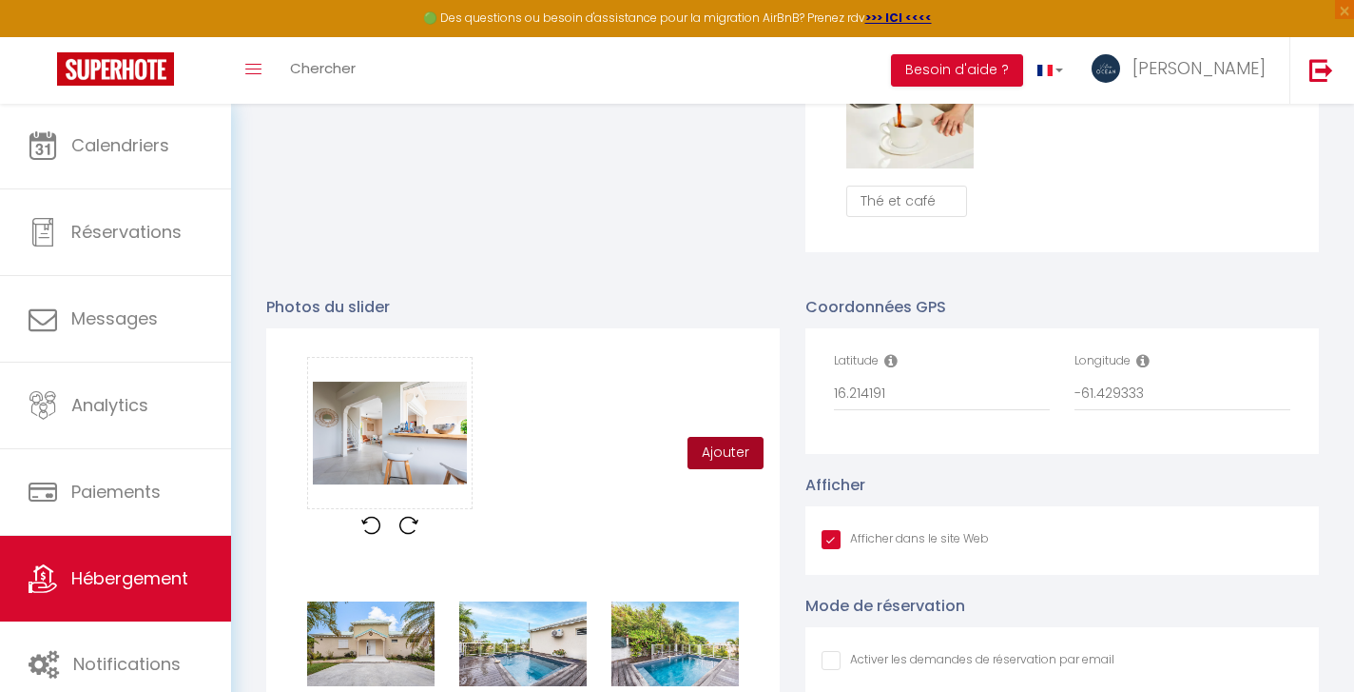
click at [721, 451] on button "Ajouter" at bounding box center [726, 453] width 76 height 32
checkbox input "true"
checkbox input "false"
checkbox input "true"
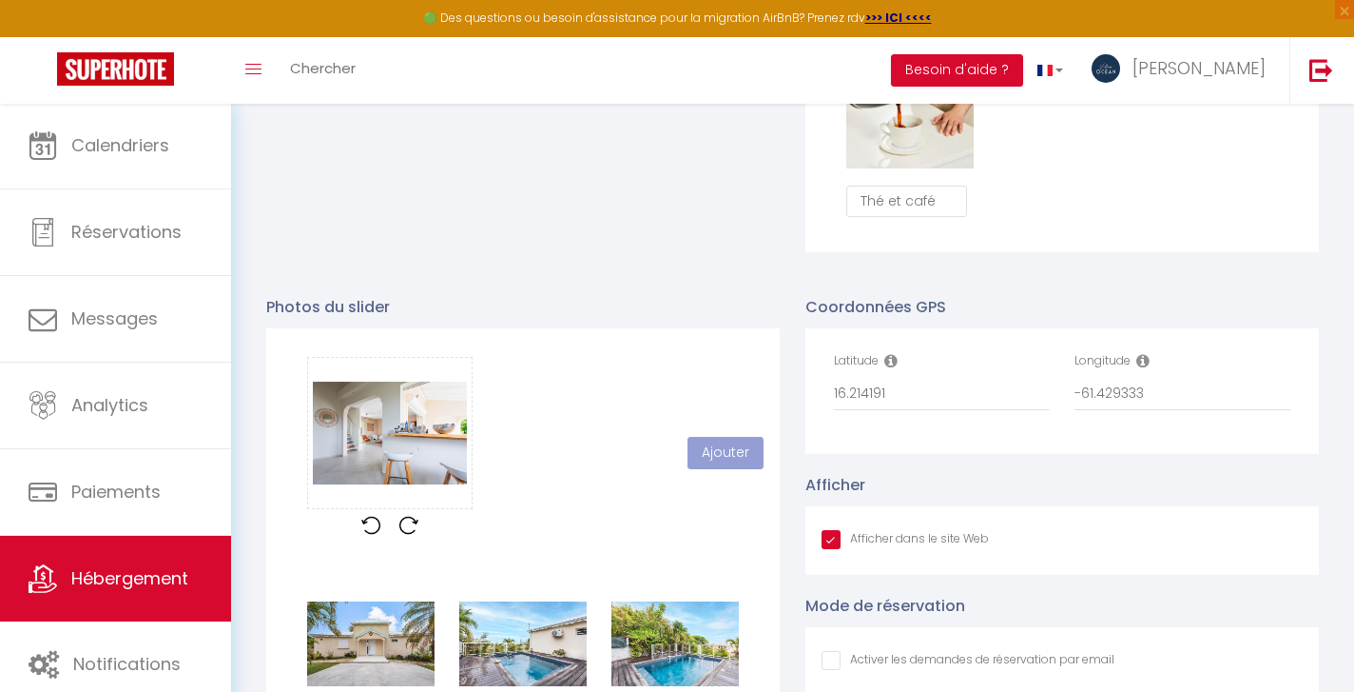
checkbox input "false"
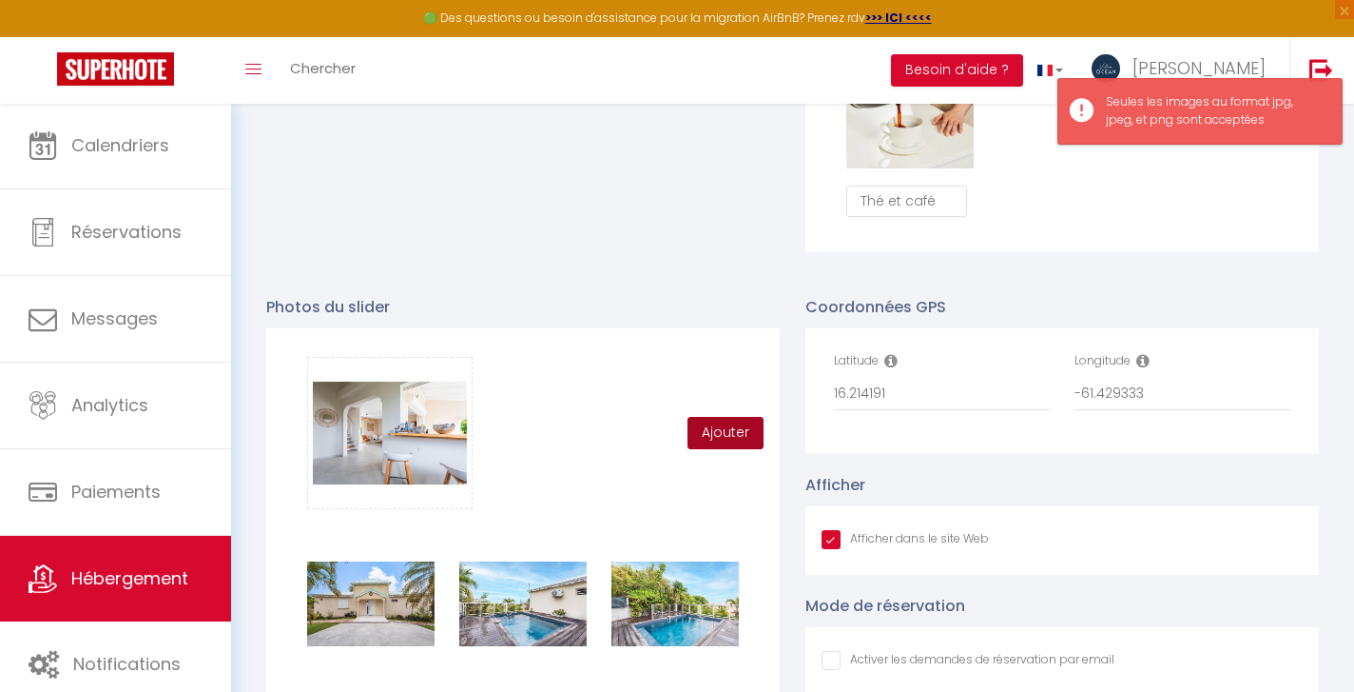
click at [719, 433] on button "Ajouter" at bounding box center [726, 433] width 76 height 32
checkbox input "true"
checkbox input "false"
checkbox input "true"
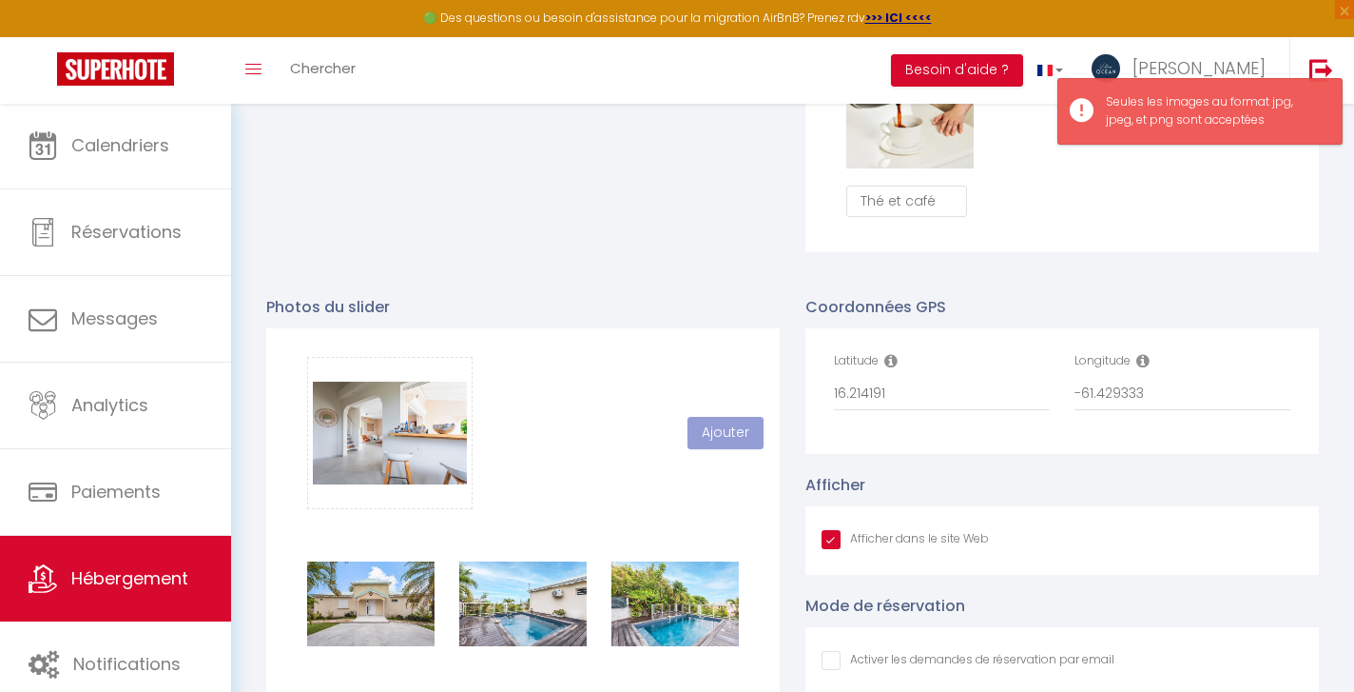
checkbox input "false"
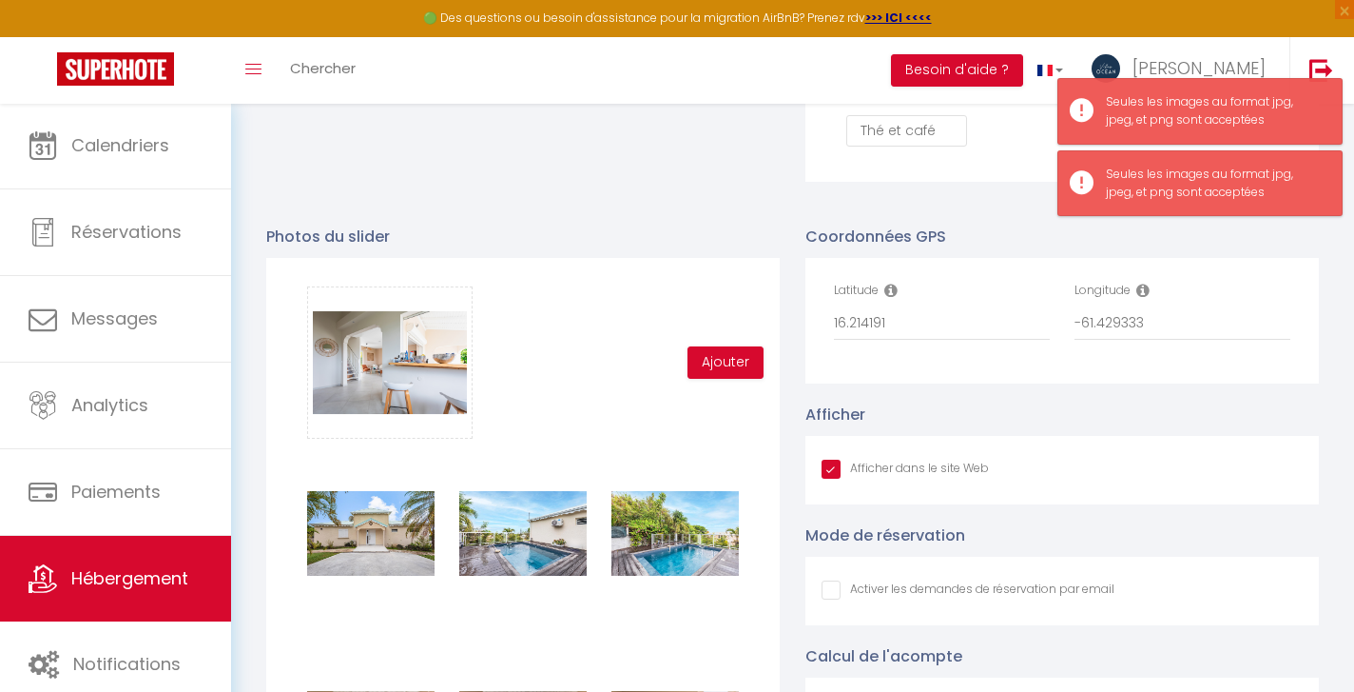
scroll to position [1985, 0]
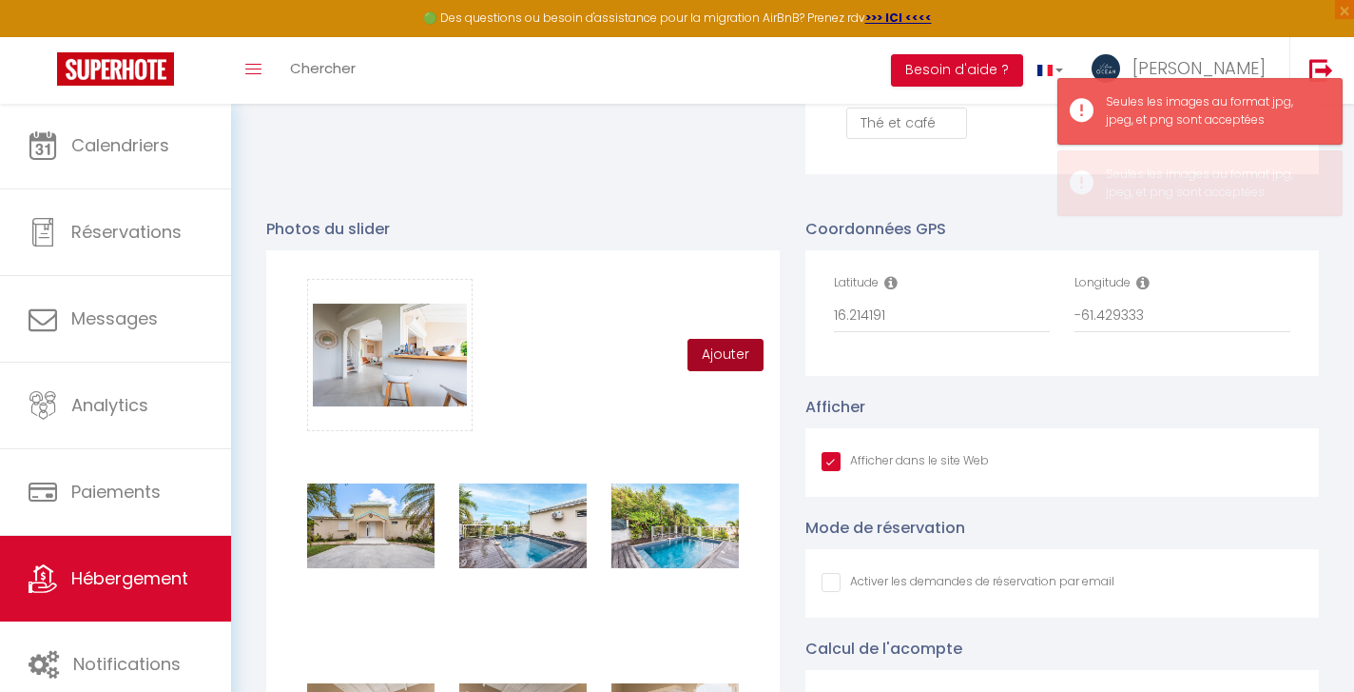
click at [699, 357] on button "Ajouter" at bounding box center [726, 355] width 76 height 32
checkbox input "true"
checkbox input "false"
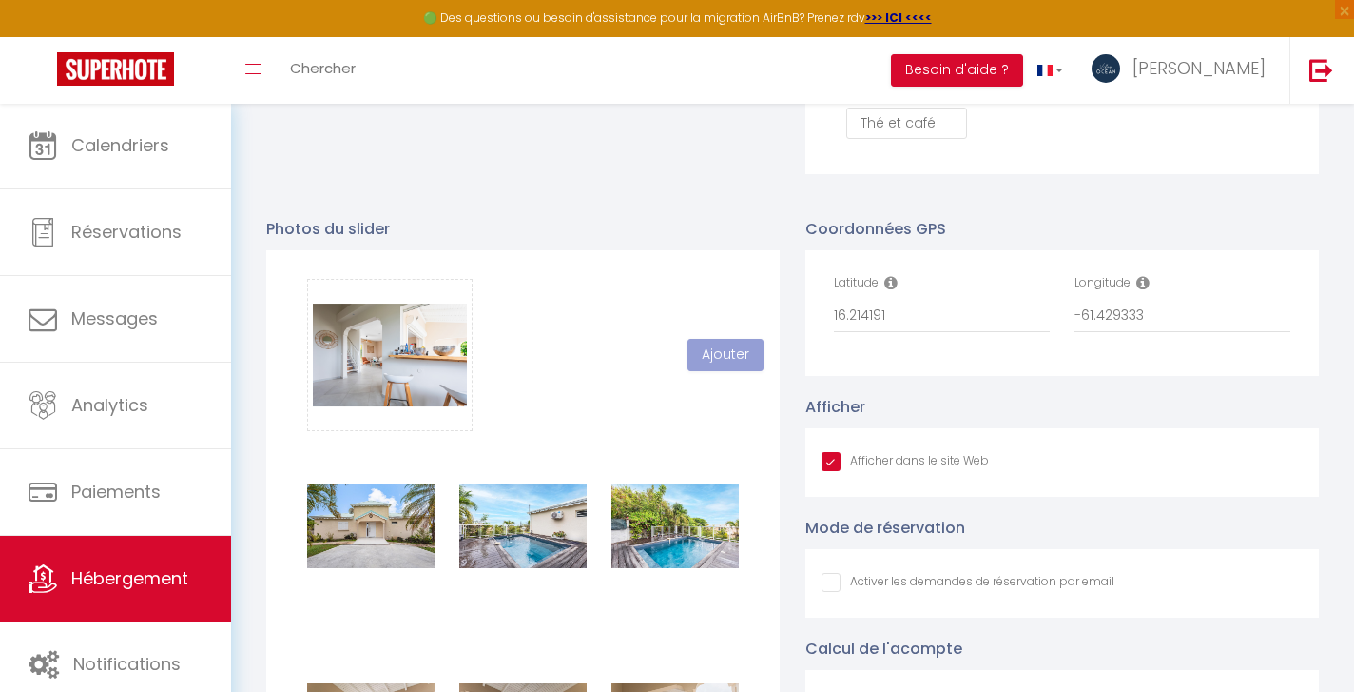
checkbox input "true"
checkbox input "false"
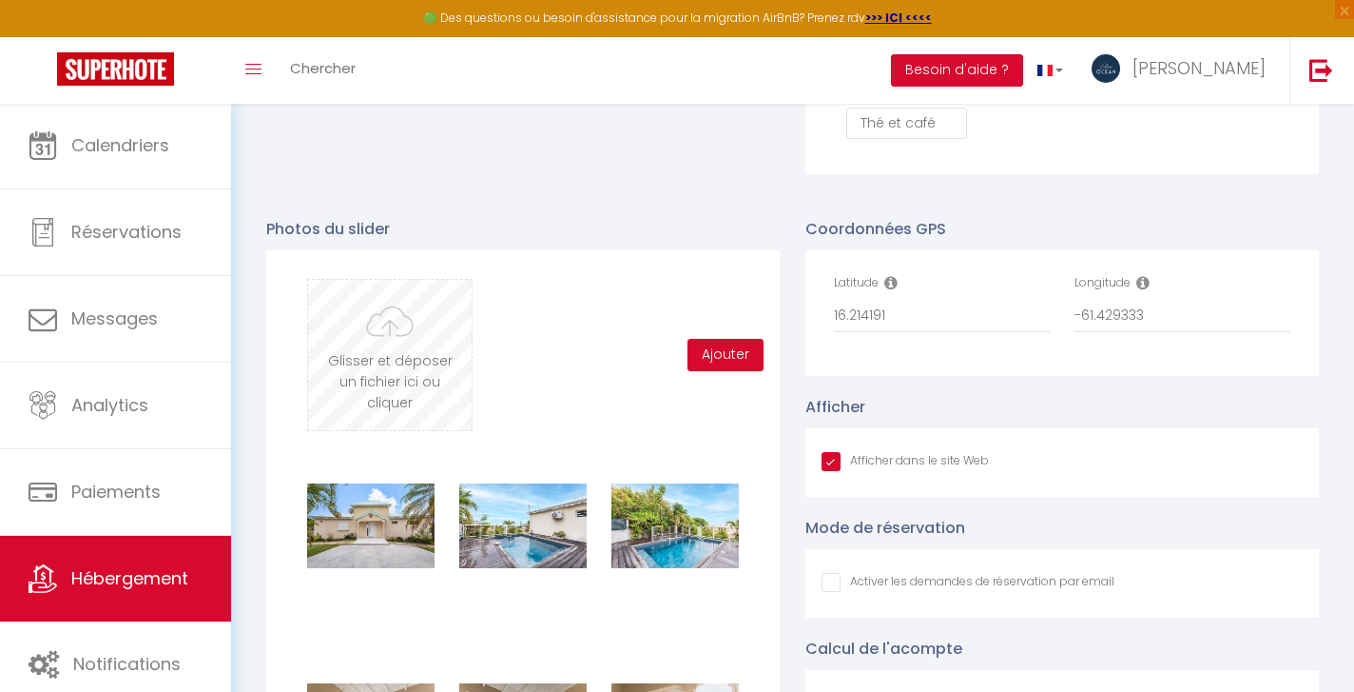
click at [364, 347] on input "file" at bounding box center [390, 355] width 164 height 150
type input "C:\fakepath\13092025_VILLA_PETITHAVRE_BY_BRUNOBALMOKOUN_015.jpg"
checkbox input "true"
checkbox input "false"
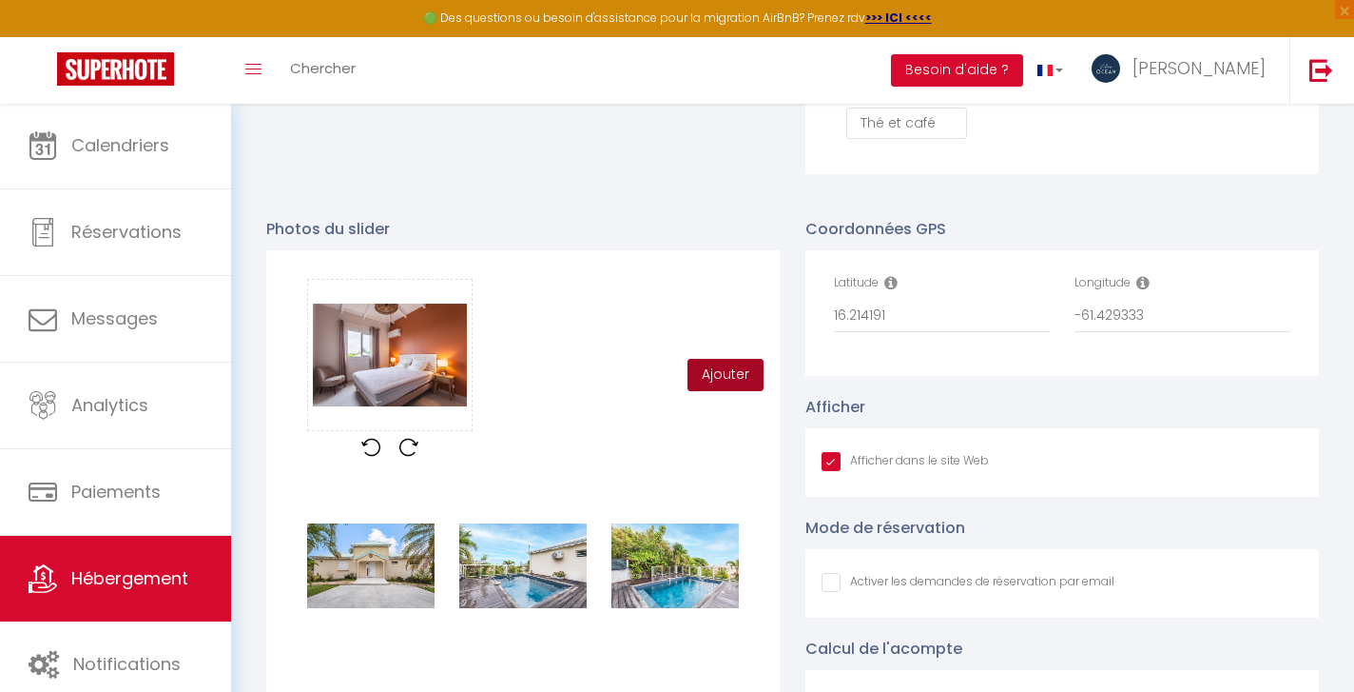
click at [730, 373] on button "Ajouter" at bounding box center [726, 375] width 76 height 32
checkbox input "true"
checkbox input "false"
checkbox input "true"
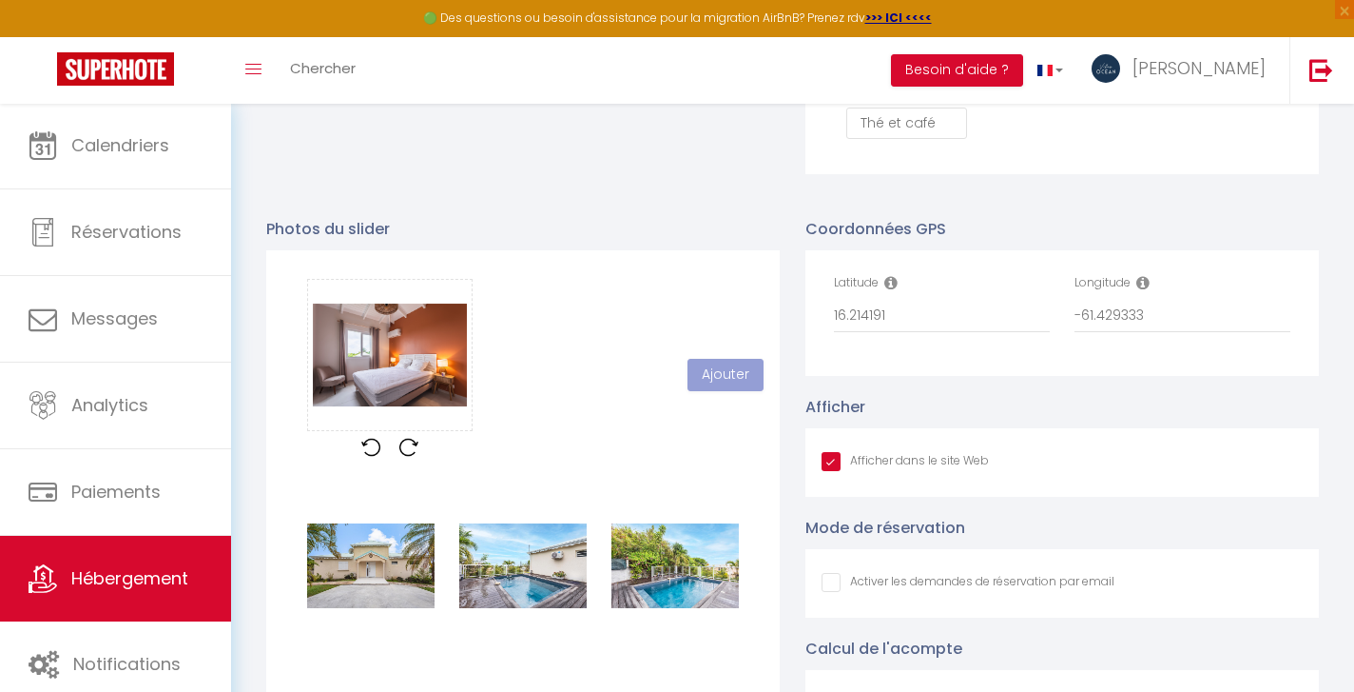
checkbox input "false"
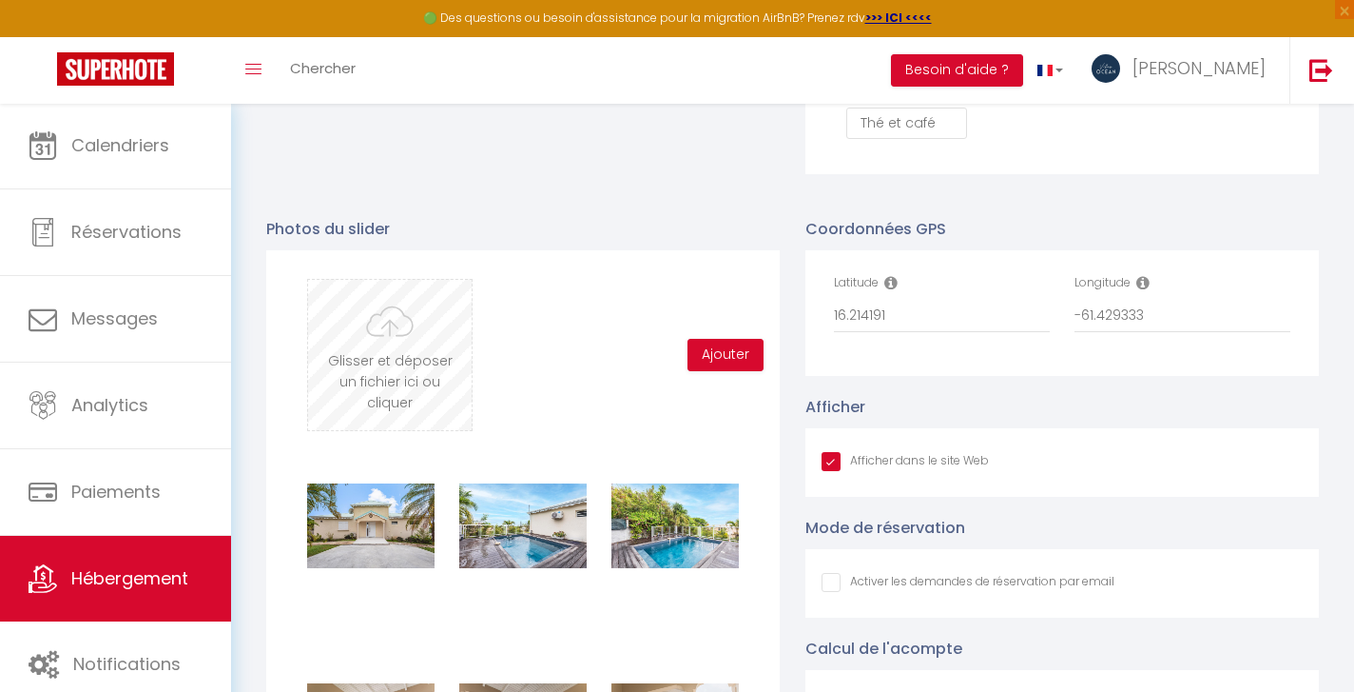
click at [401, 369] on input "file" at bounding box center [390, 355] width 164 height 150
type input "C:\fakepath\13092025_VILLA_PETITHAVRE_BY_BRUNOBALMOKOUN_016.jpg"
checkbox input "true"
checkbox input "false"
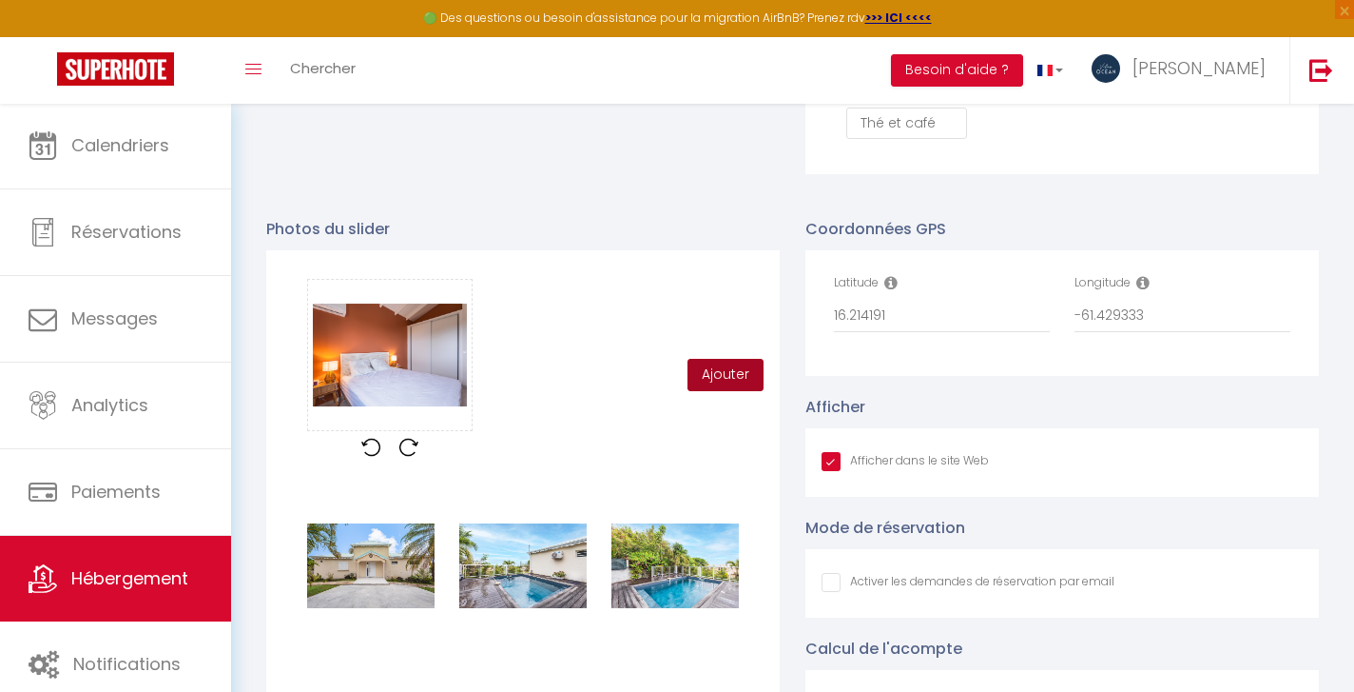
click at [727, 371] on button "Ajouter" at bounding box center [726, 375] width 76 height 32
checkbox input "true"
checkbox input "false"
checkbox input "true"
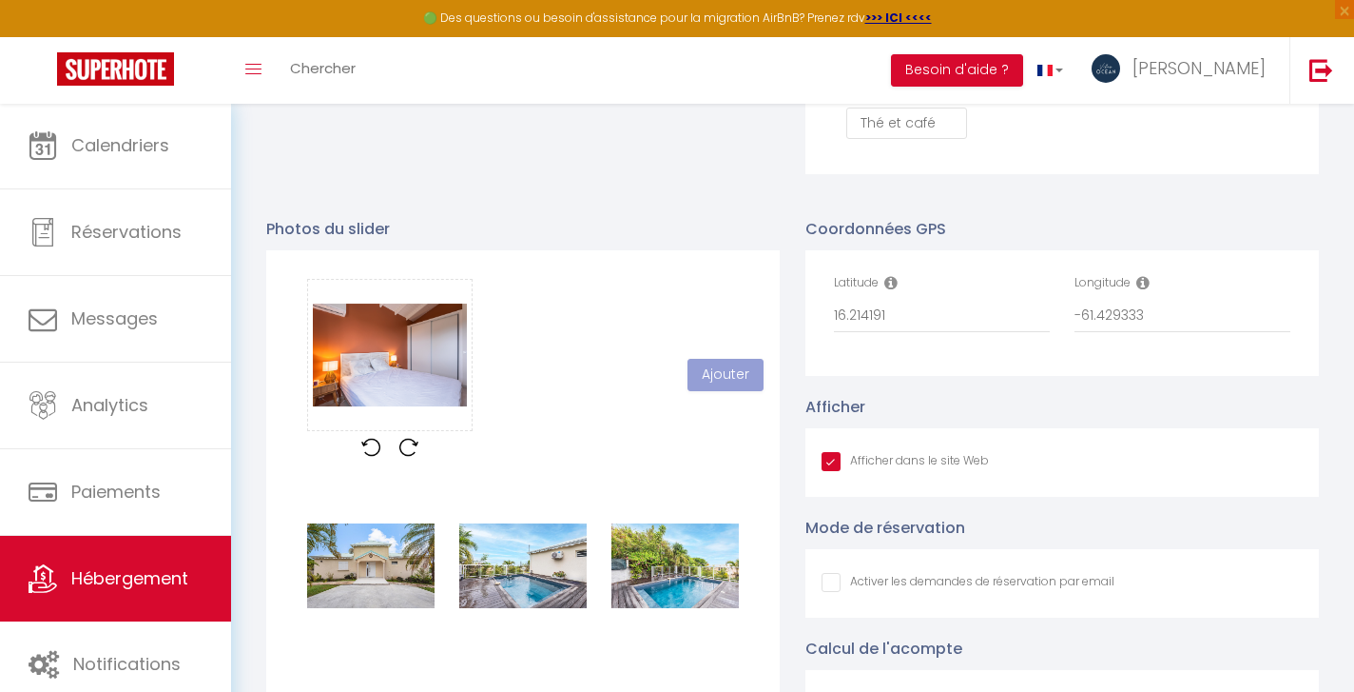
checkbox input "false"
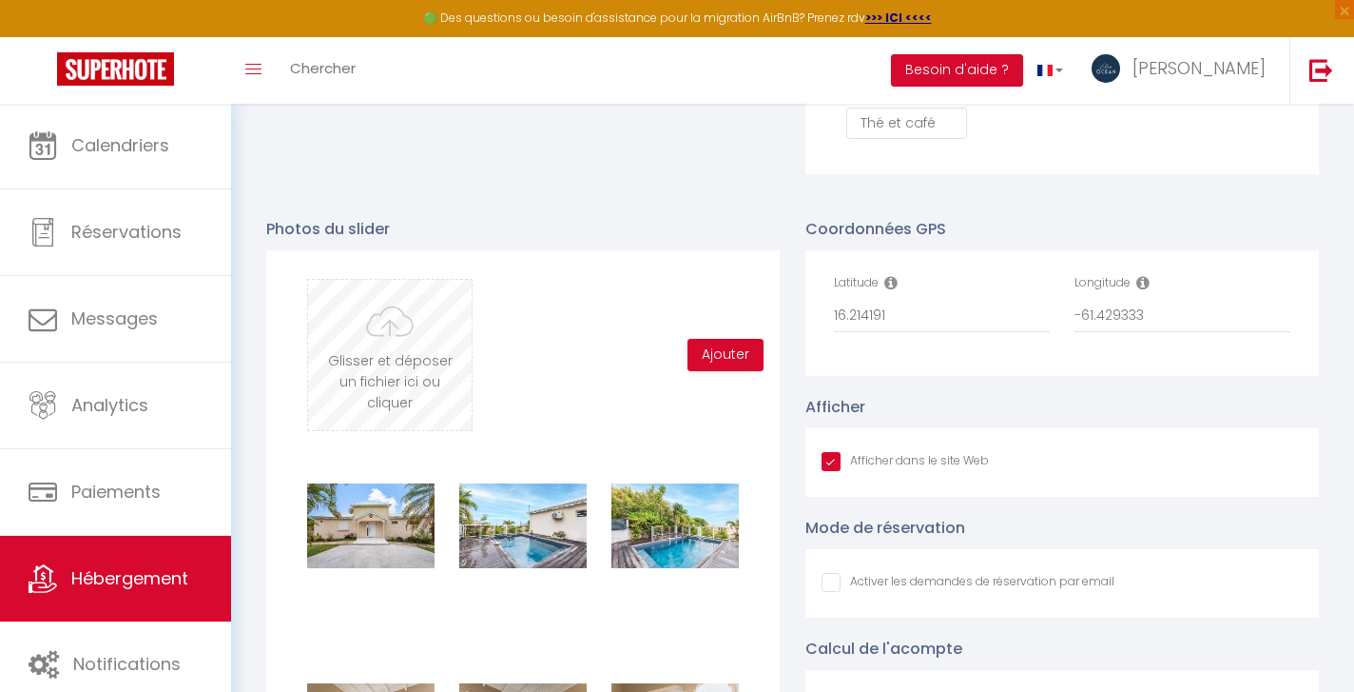
click at [399, 354] on input "file" at bounding box center [390, 355] width 164 height 150
type input "C:\fakepath\13092025_VILLA_PETITHAVRE_BY_BRUNOBALMOKOUN_017.jpg"
checkbox input "true"
checkbox input "false"
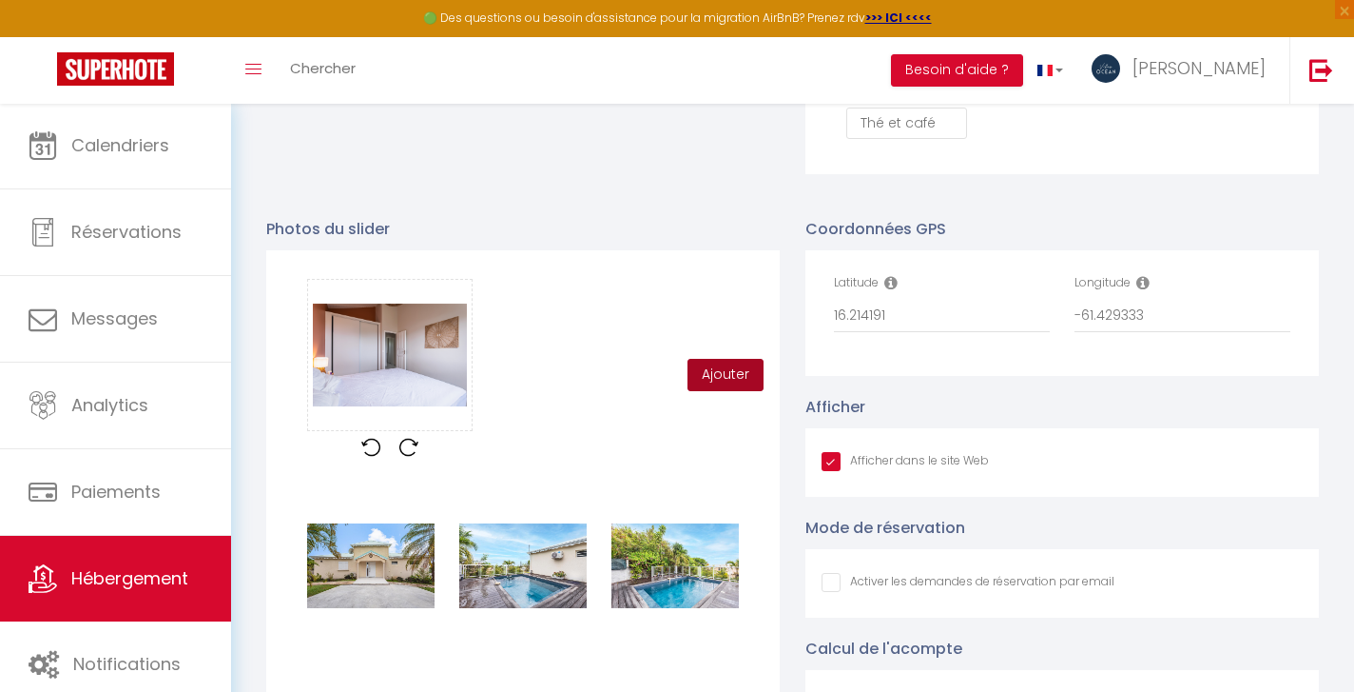
click at [731, 378] on button "Ajouter" at bounding box center [726, 375] width 76 height 32
checkbox input "true"
checkbox input "false"
checkbox input "true"
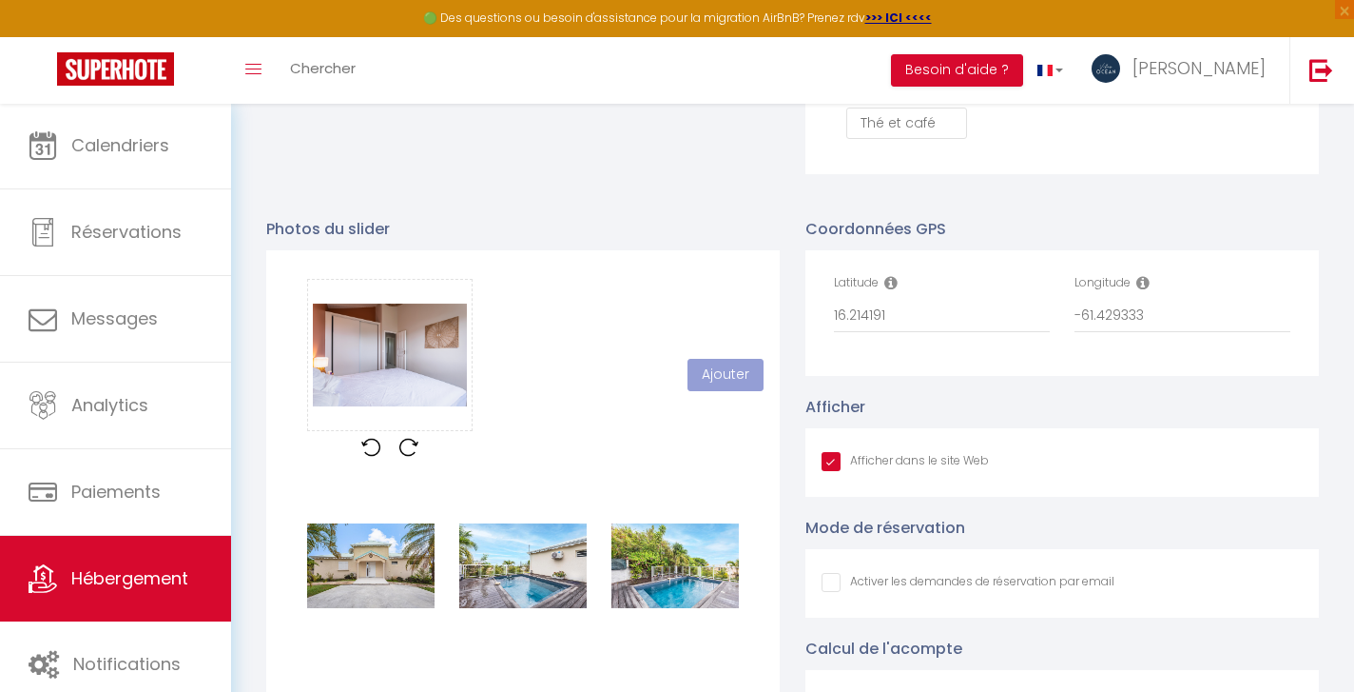
checkbox input "false"
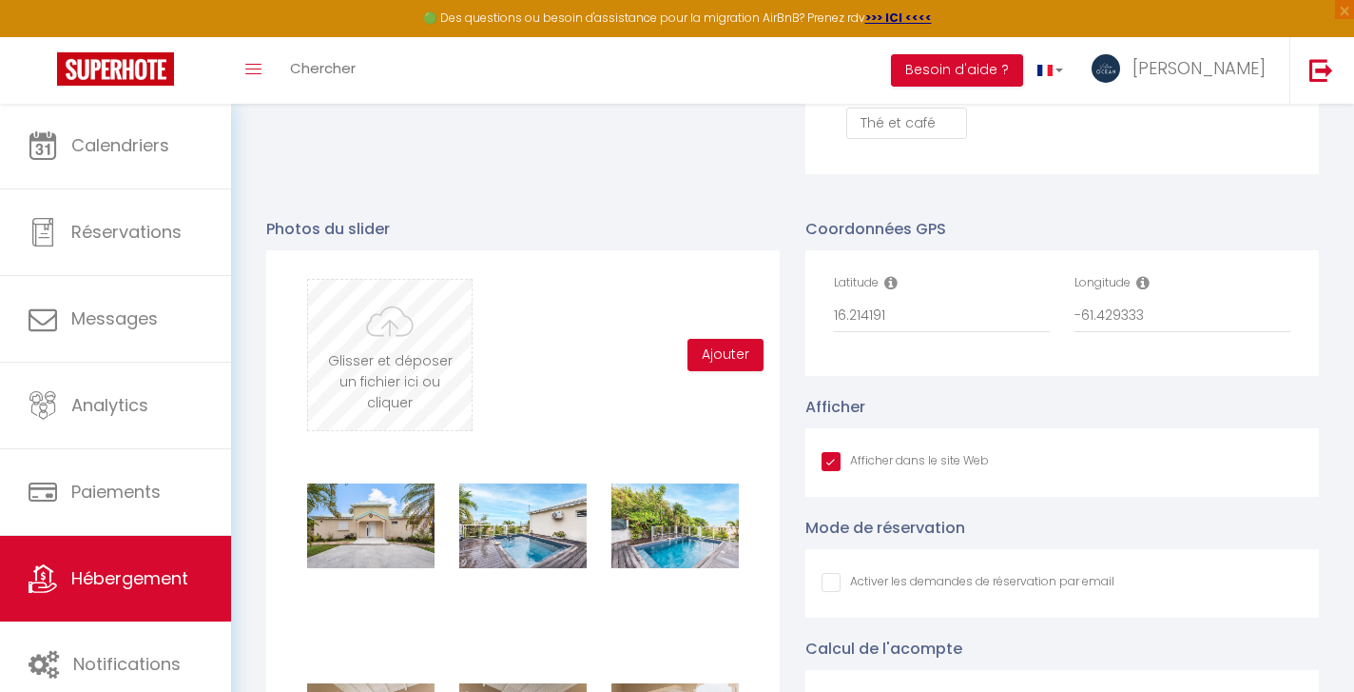
click at [404, 342] on input "file" at bounding box center [390, 355] width 164 height 150
type input "C:\fakepath\13092025_VILLA_PETITHAVRE_BY_BRUNOBALMOKOUN_018.jpg"
checkbox input "true"
checkbox input "false"
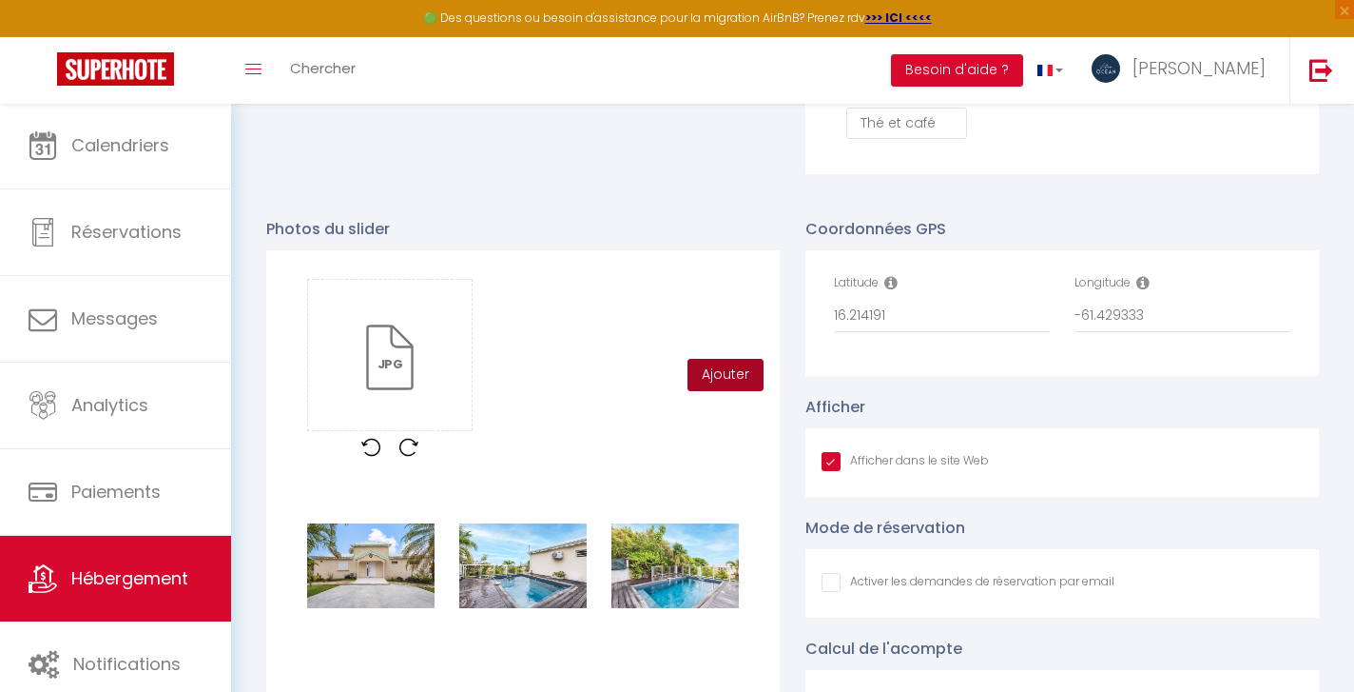
click at [722, 370] on button "Ajouter" at bounding box center [726, 375] width 76 height 32
checkbox input "true"
checkbox input "false"
checkbox input "true"
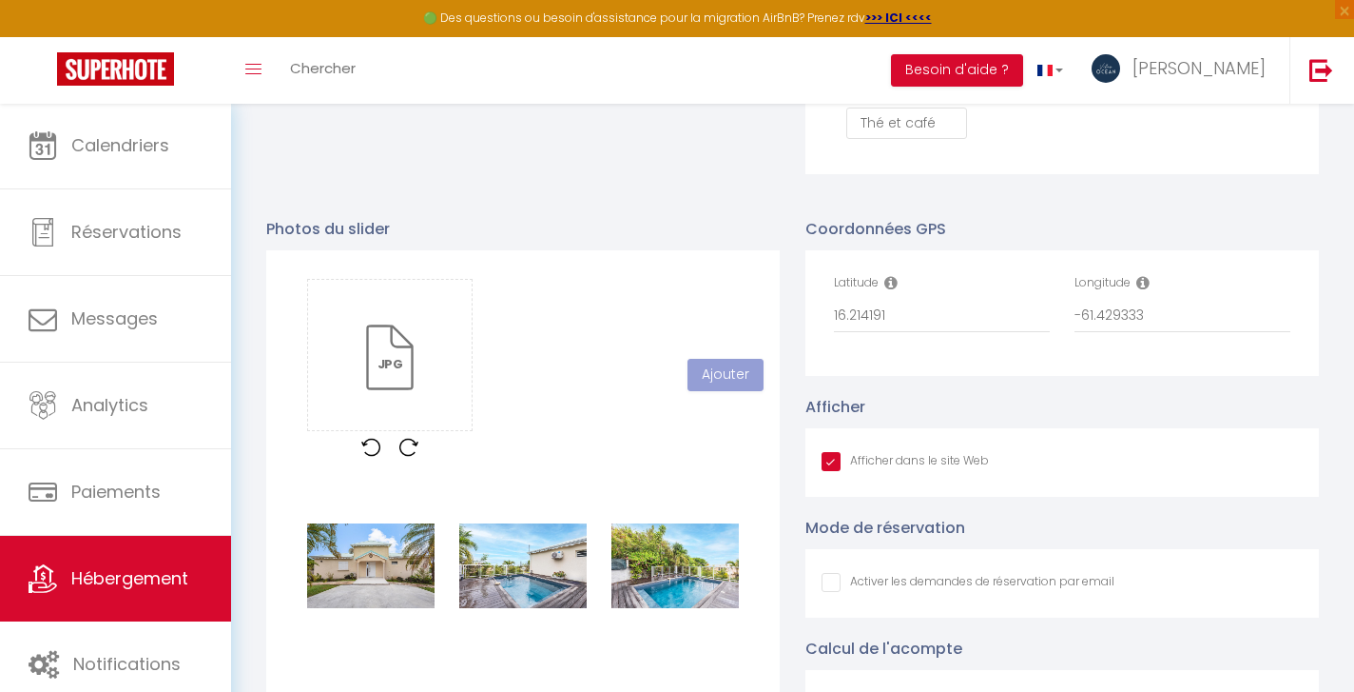
checkbox input "false"
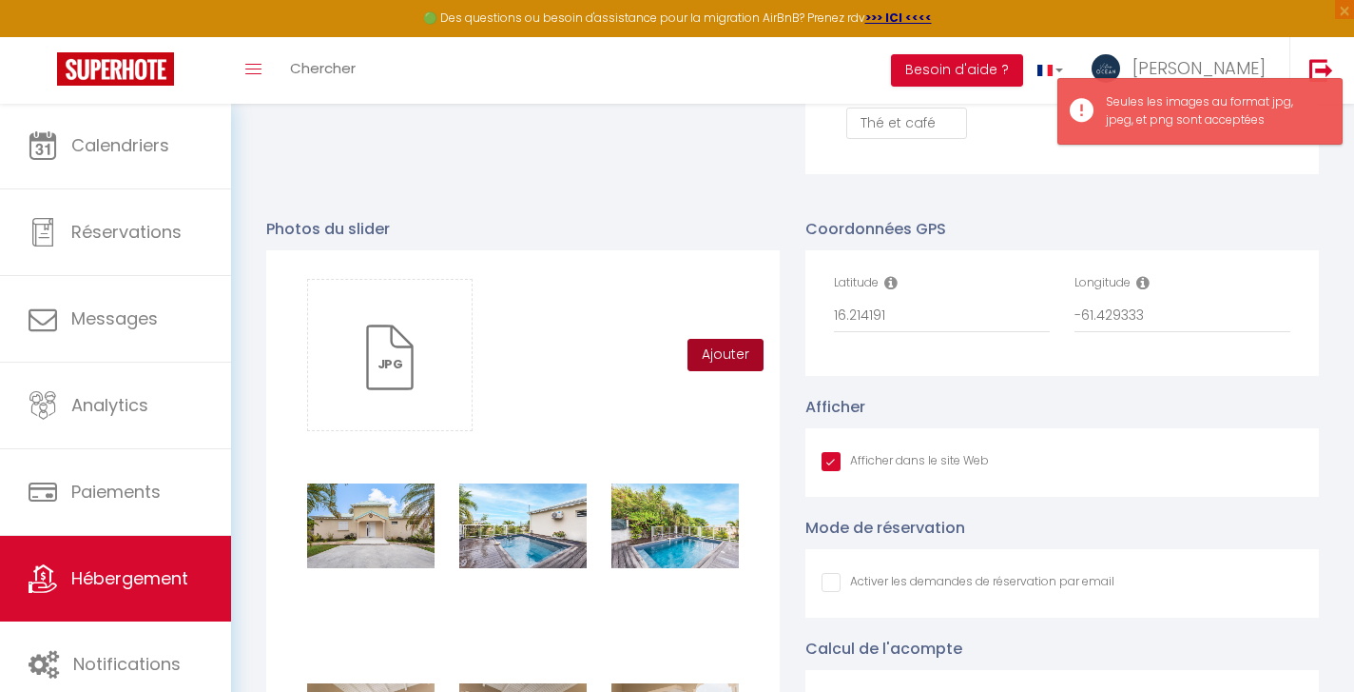
click at [704, 359] on button "Ajouter" at bounding box center [726, 355] width 76 height 32
checkbox input "true"
checkbox input "false"
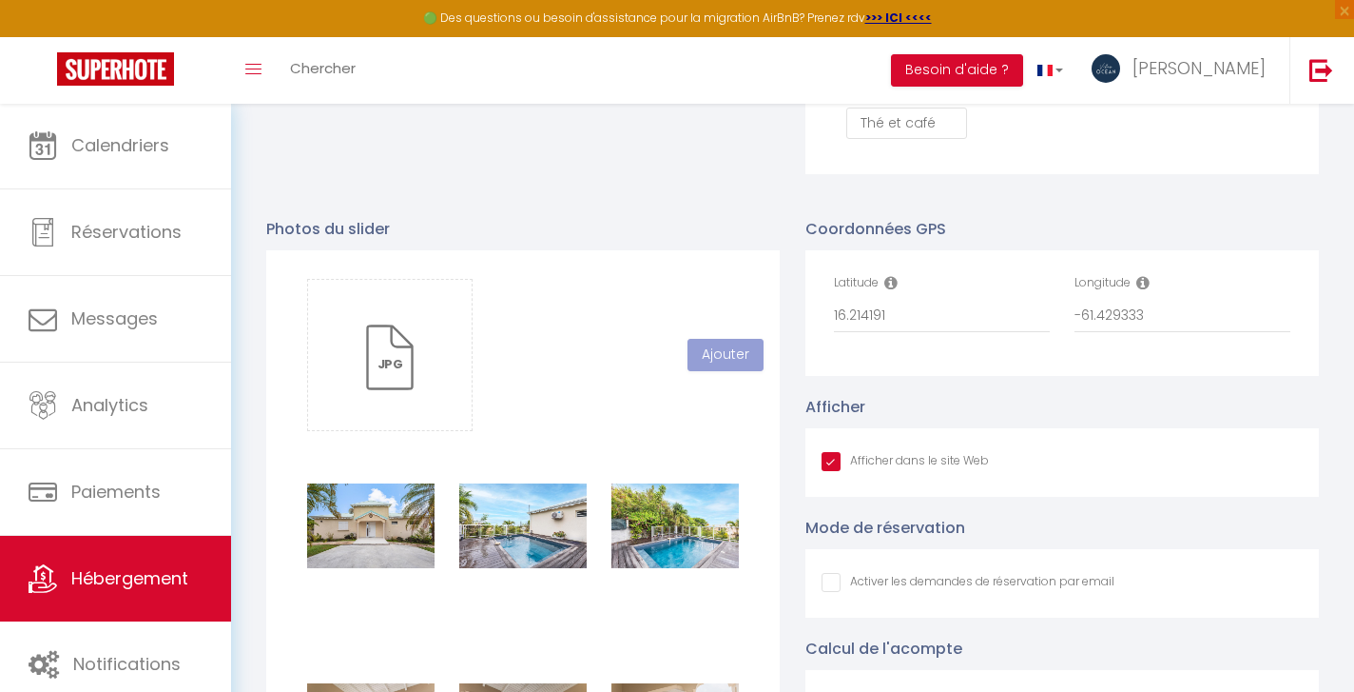
checkbox input "true"
checkbox input "false"
click at [400, 359] on input "file" at bounding box center [390, 355] width 164 height 150
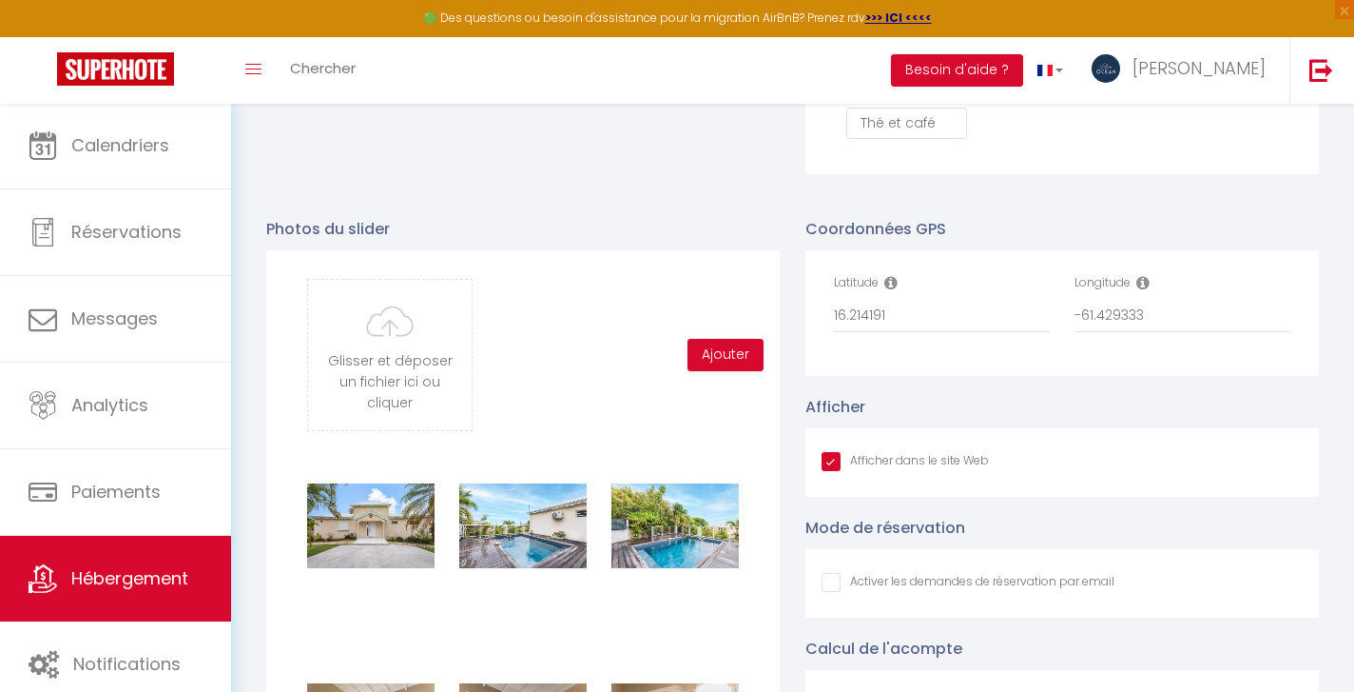
type input "C:\fakepath\13092025_VILLA_PETITHAVRE_BY_BRUNOBALMOKOUN_019.jpg"
checkbox input "true"
checkbox input "false"
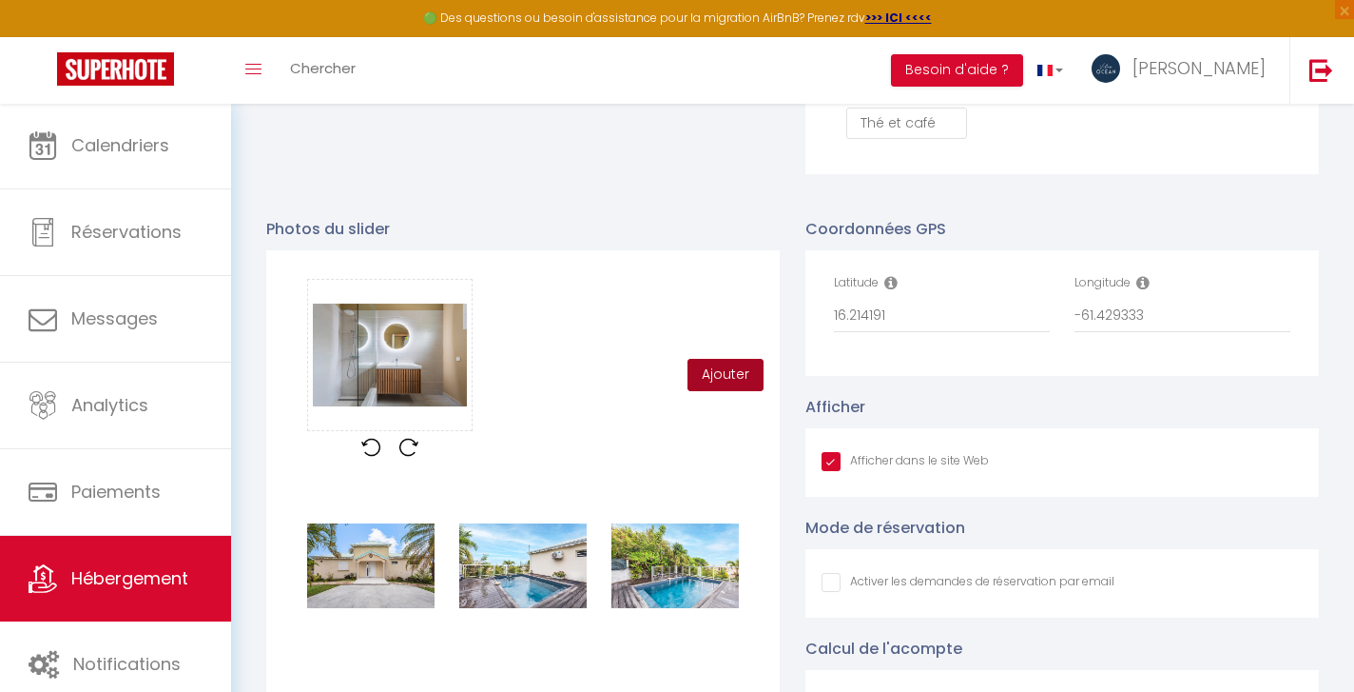
click at [721, 376] on button "Ajouter" at bounding box center [726, 375] width 76 height 32
checkbox input "true"
checkbox input "false"
checkbox input "true"
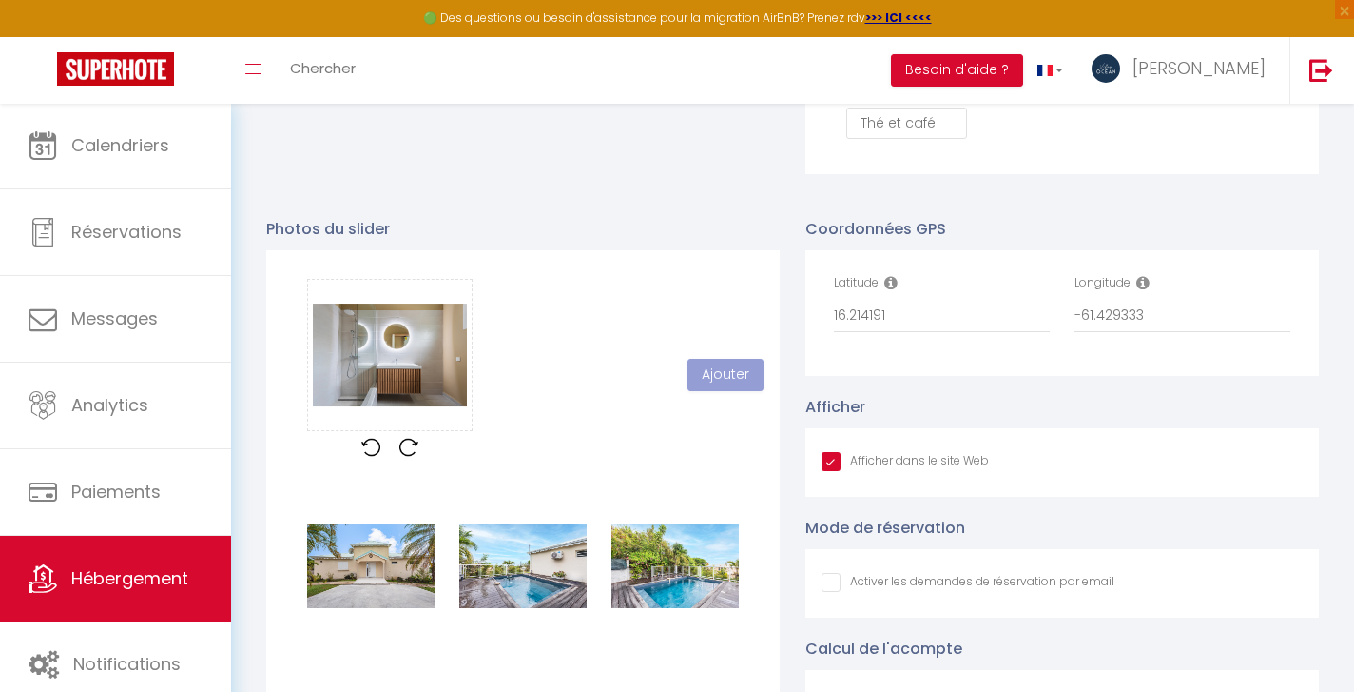
checkbox input "false"
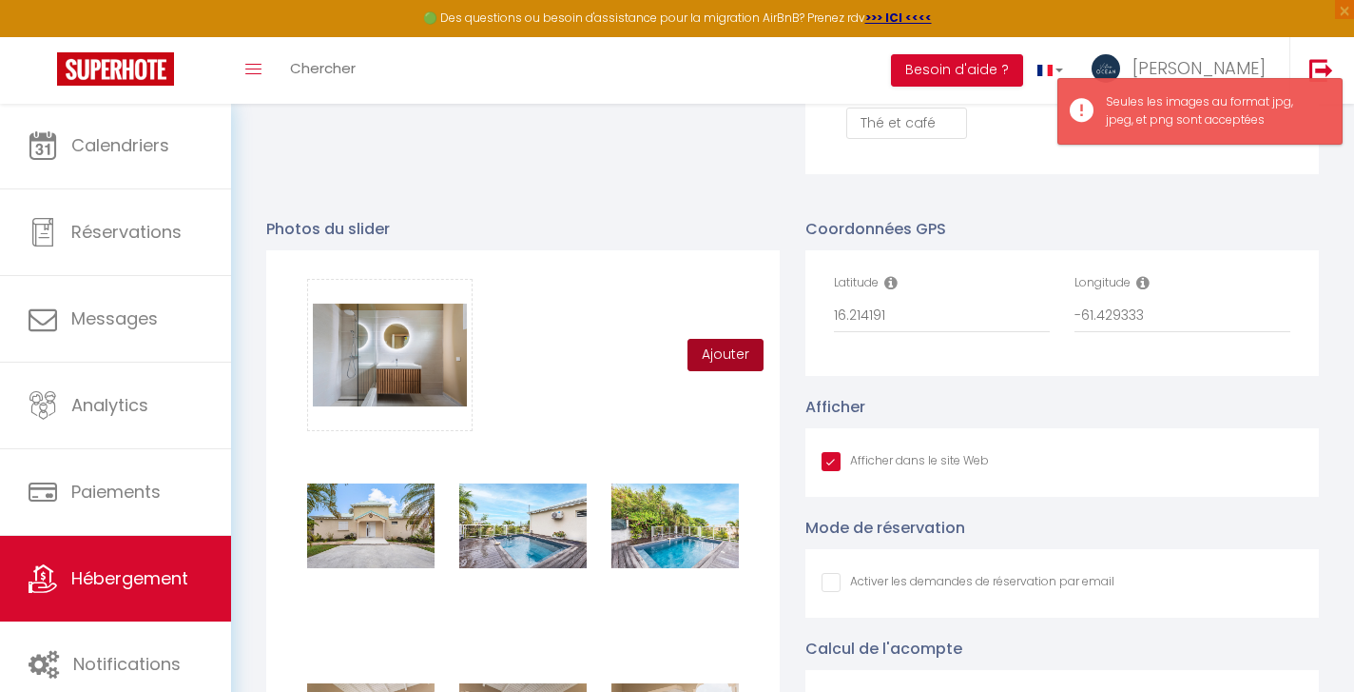
click at [726, 361] on button "Ajouter" at bounding box center [726, 355] width 76 height 32
checkbox input "true"
checkbox input "false"
checkbox input "true"
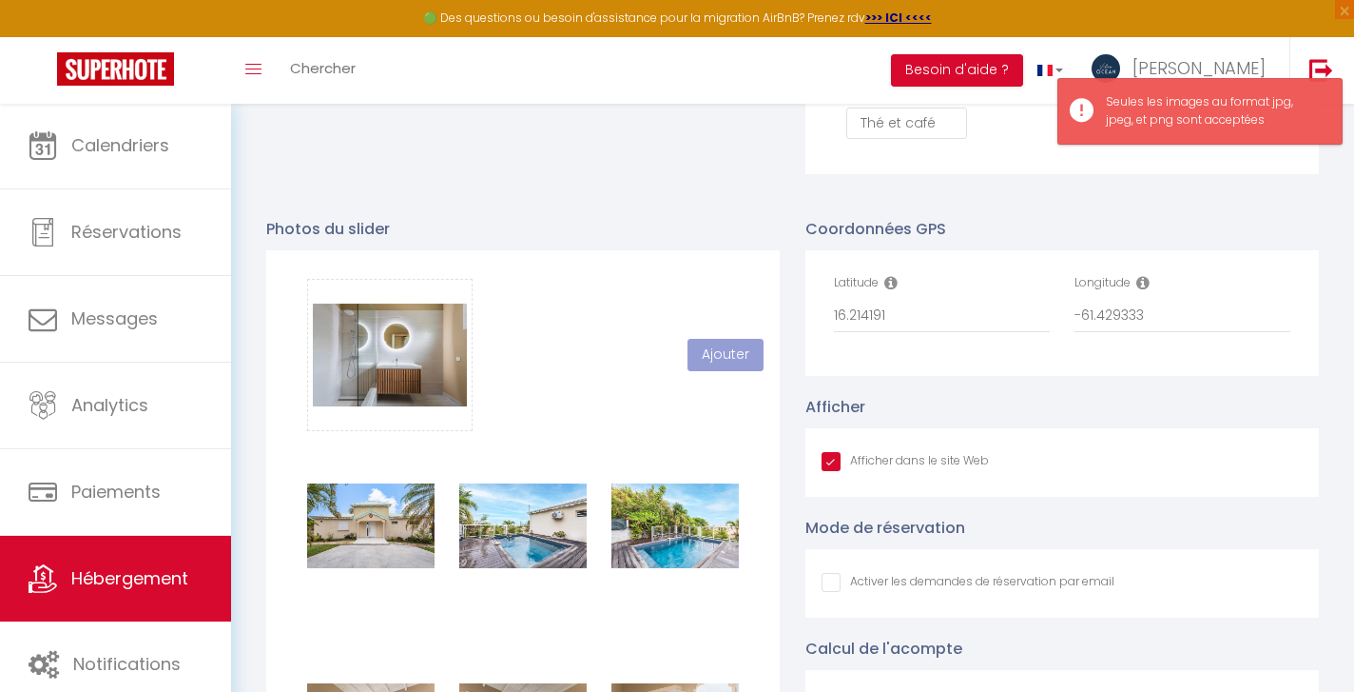
checkbox input "false"
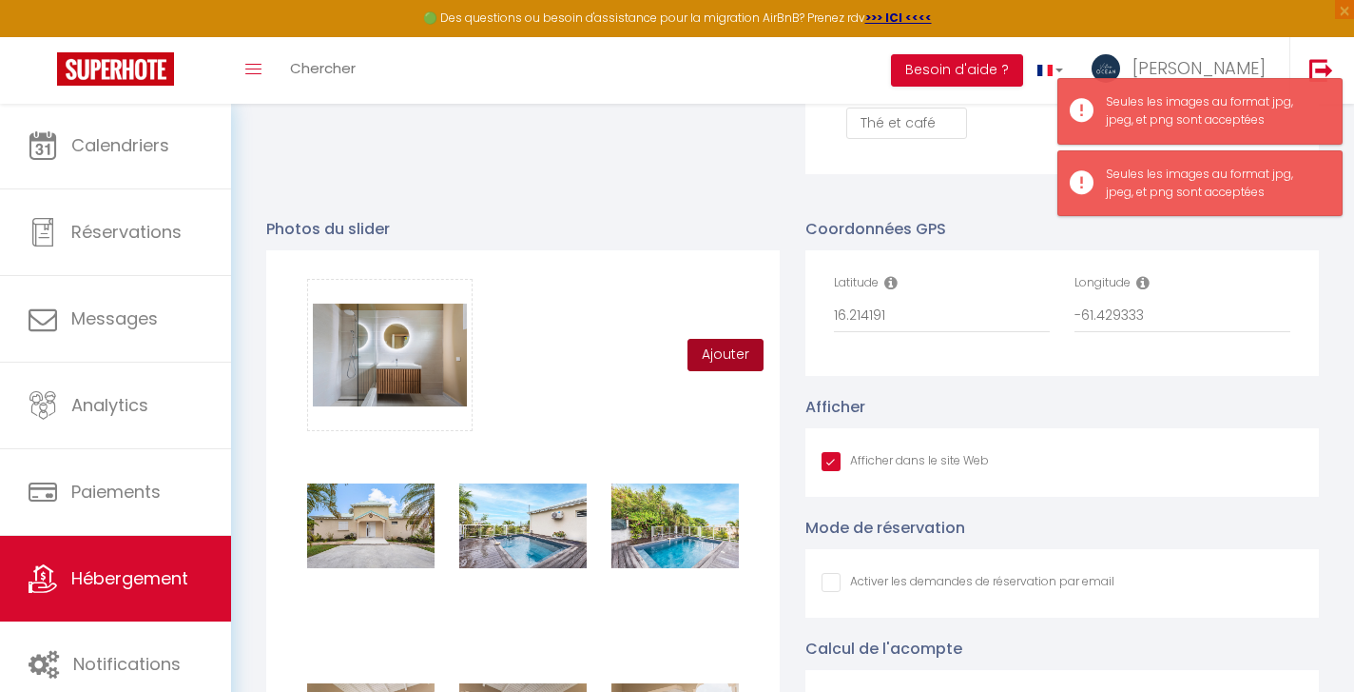
click at [726, 361] on button "Ajouter" at bounding box center [726, 355] width 76 height 32
checkbox input "true"
checkbox input "false"
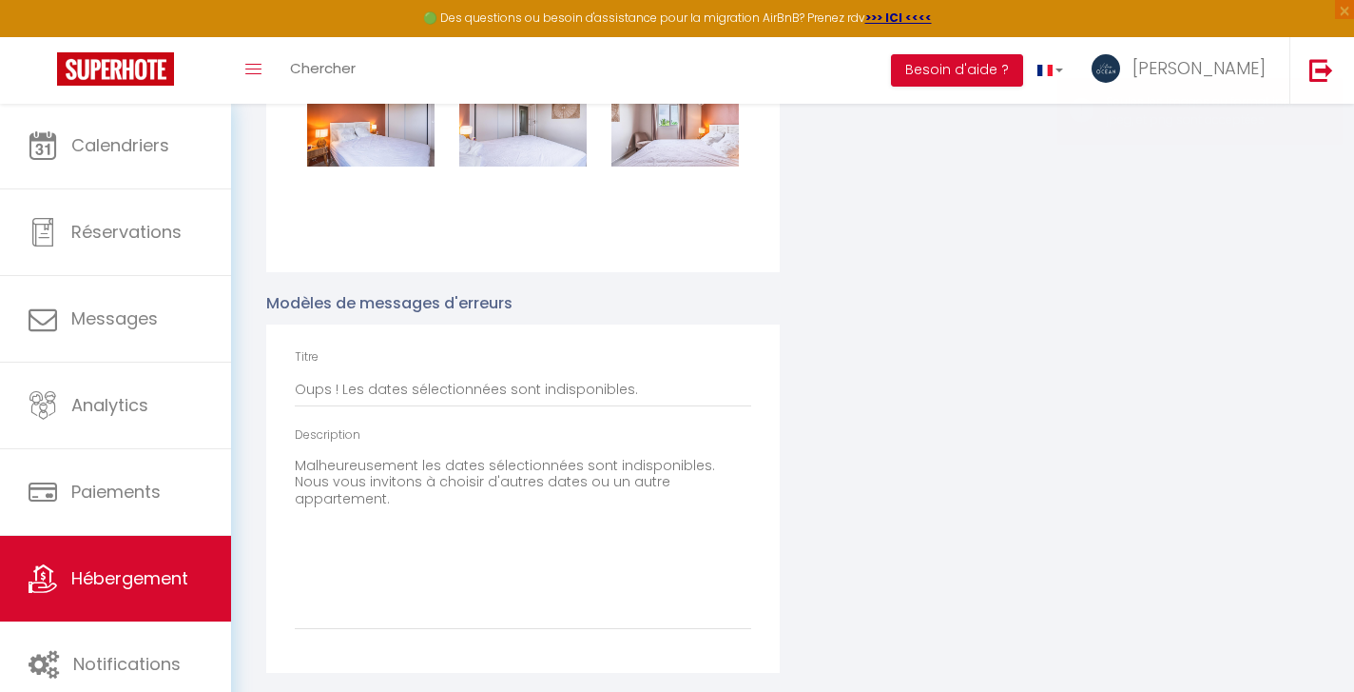
checkbox input "true"
checkbox input "false"
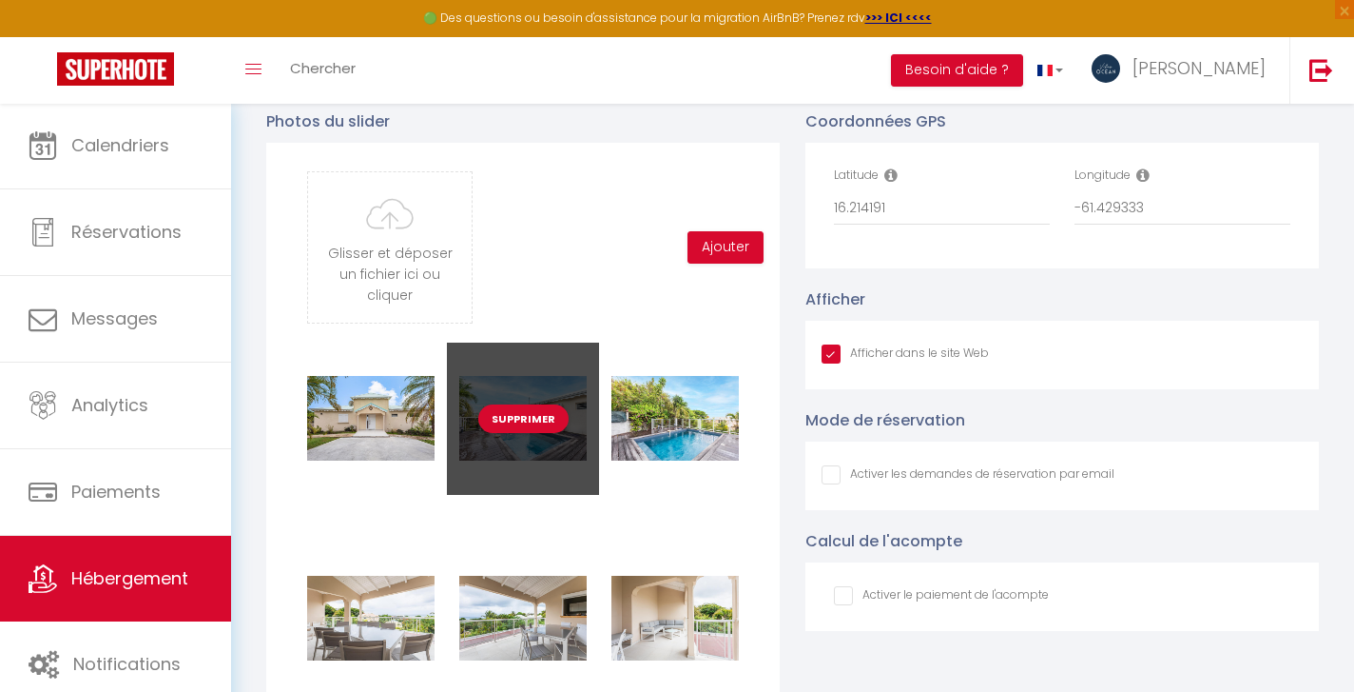
scroll to position [2103, 0]
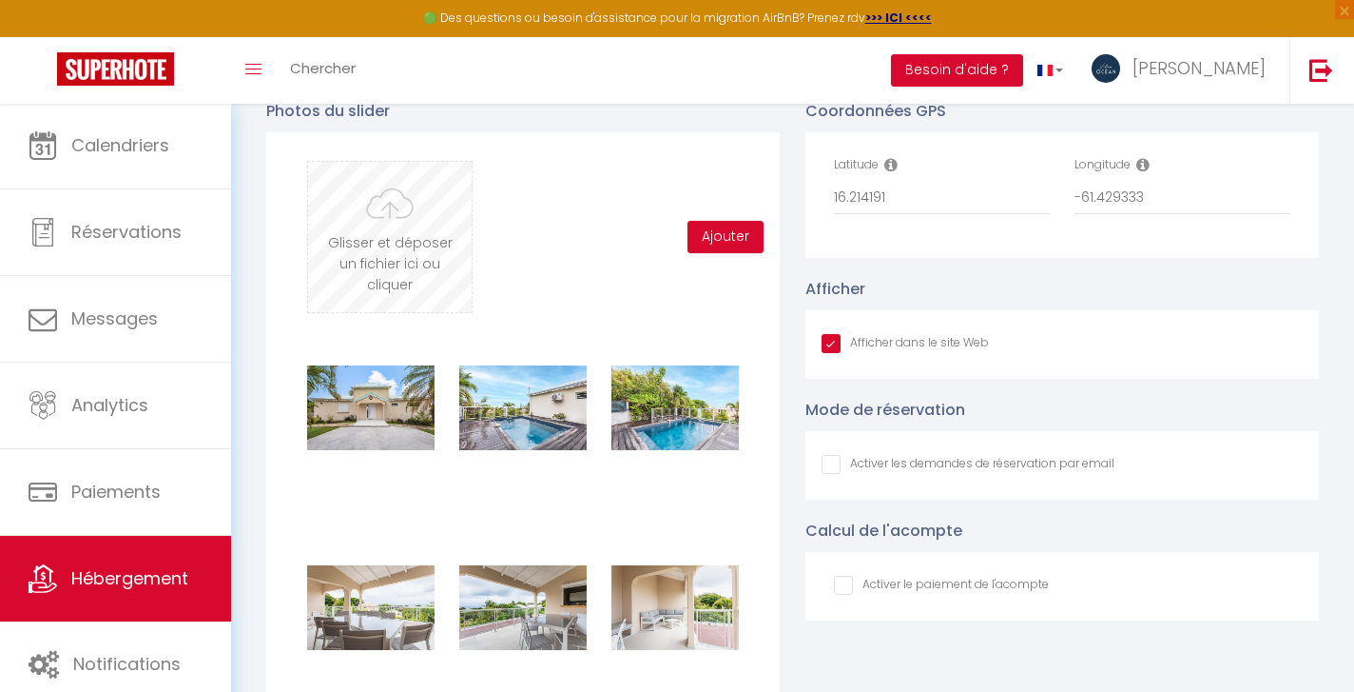
click at [391, 235] on input "file" at bounding box center [390, 237] width 164 height 150
type input "C:\fakepath\13092025_VILLA_PETITHAVRE_BY_BRUNOBALMOKOUN_020.jpg"
checkbox input "true"
checkbox input "false"
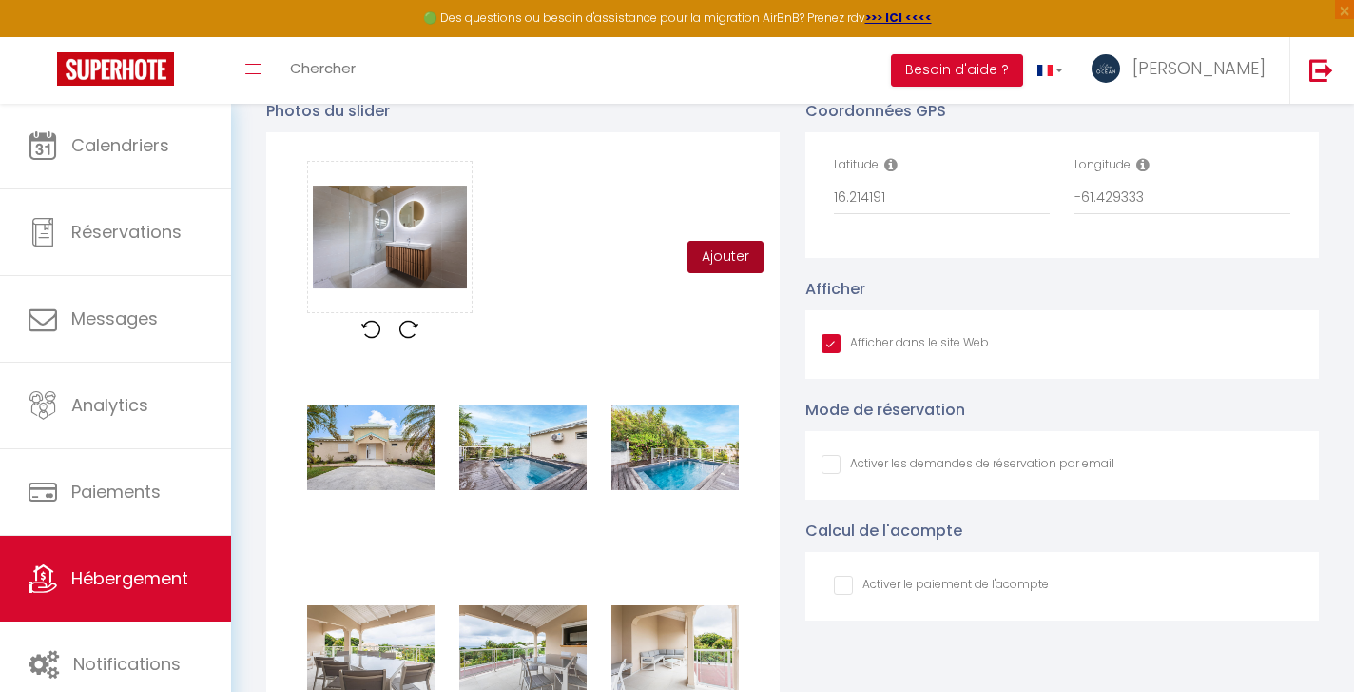
click at [720, 257] on button "Ajouter" at bounding box center [726, 257] width 76 height 32
checkbox input "true"
checkbox input "false"
checkbox input "true"
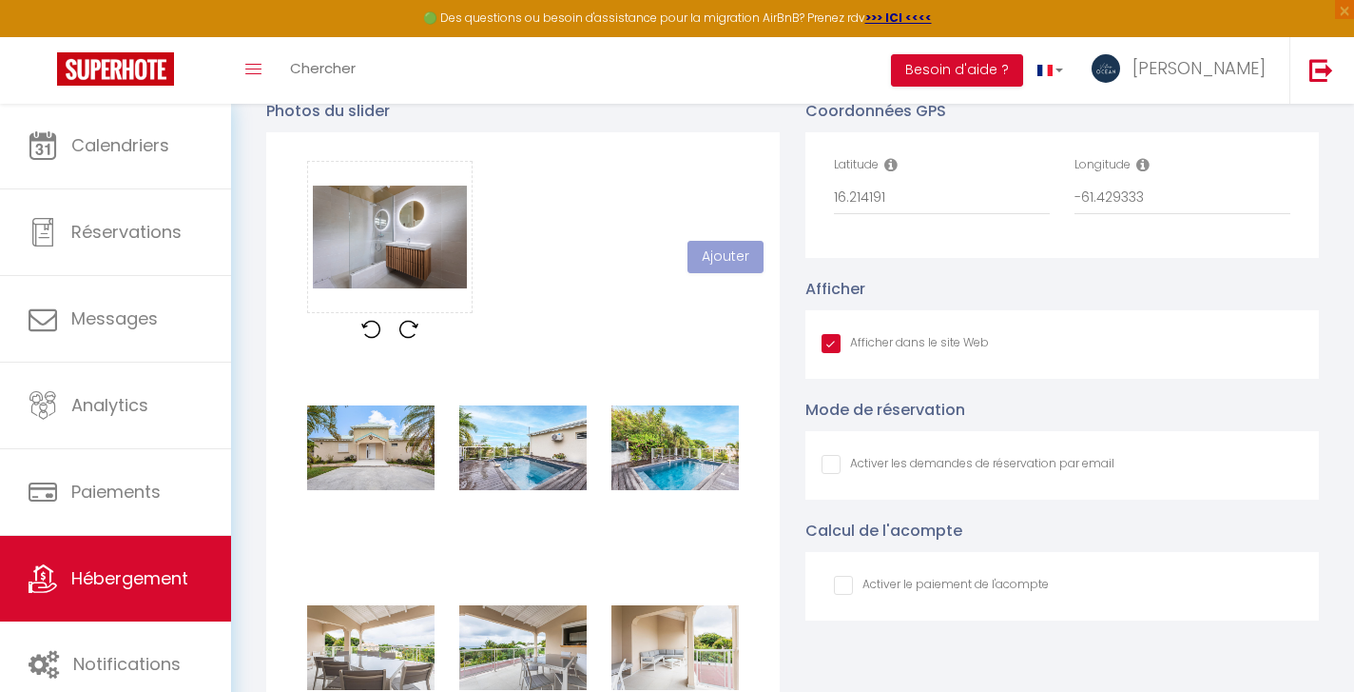
checkbox input "false"
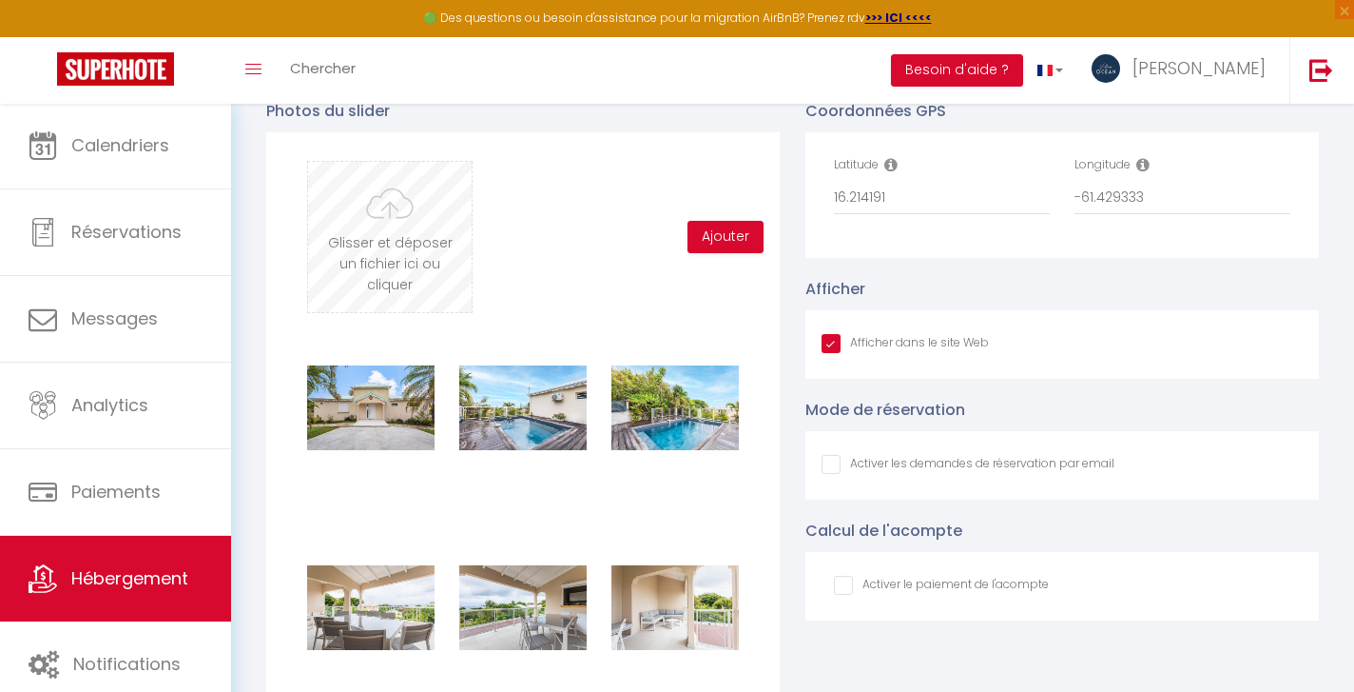
click at [389, 236] on input "file" at bounding box center [390, 237] width 164 height 150
type input "C:\fakepath\13092025_VILLA_PETITHAVRE_BY_BRUNOBALMOKOUN_032.jpg"
checkbox input "true"
checkbox input "false"
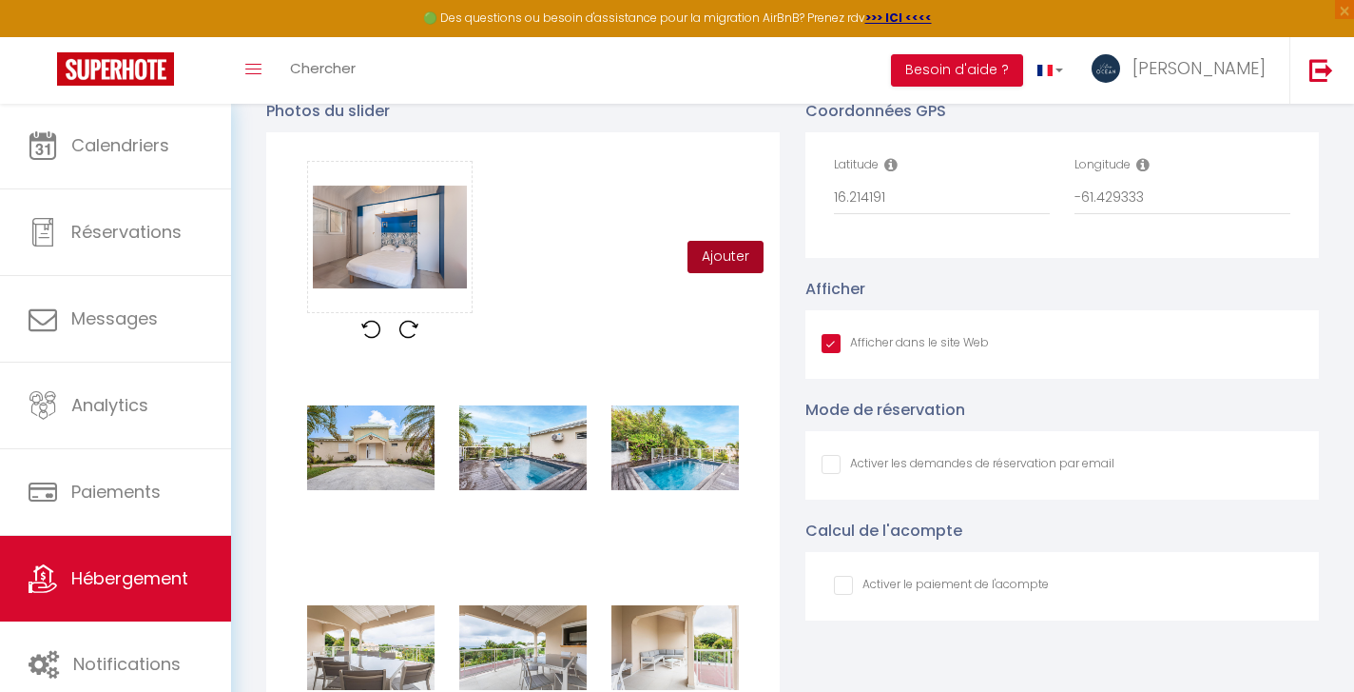
click at [718, 253] on button "Ajouter" at bounding box center [726, 257] width 76 height 32
checkbox input "true"
checkbox input "false"
checkbox input "true"
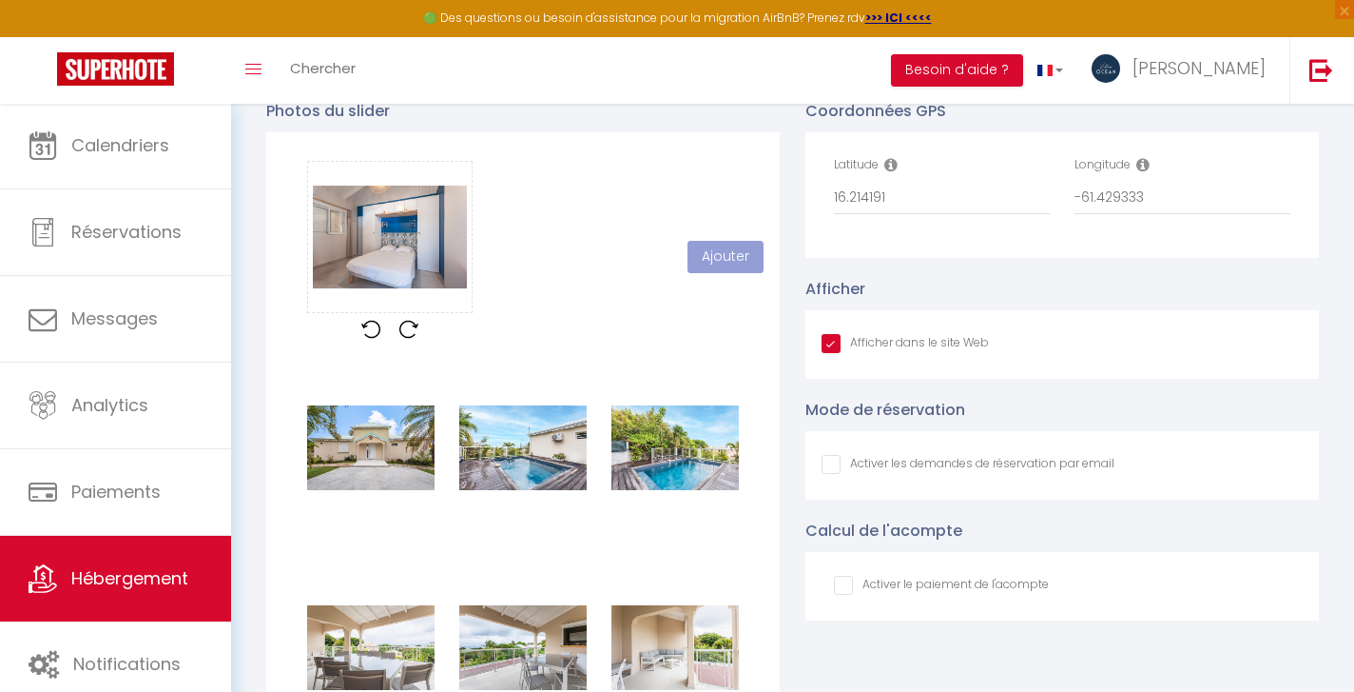
checkbox input "false"
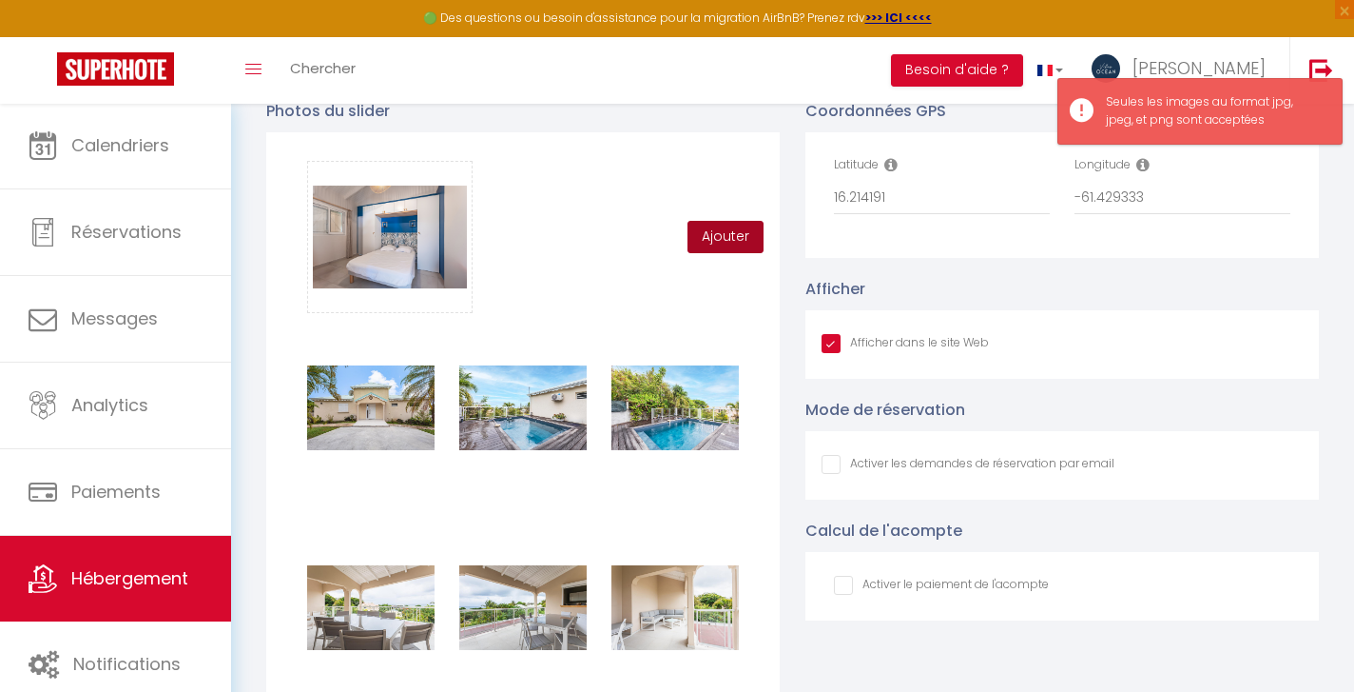
click at [735, 235] on button "Ajouter" at bounding box center [726, 237] width 76 height 32
checkbox input "true"
checkbox input "false"
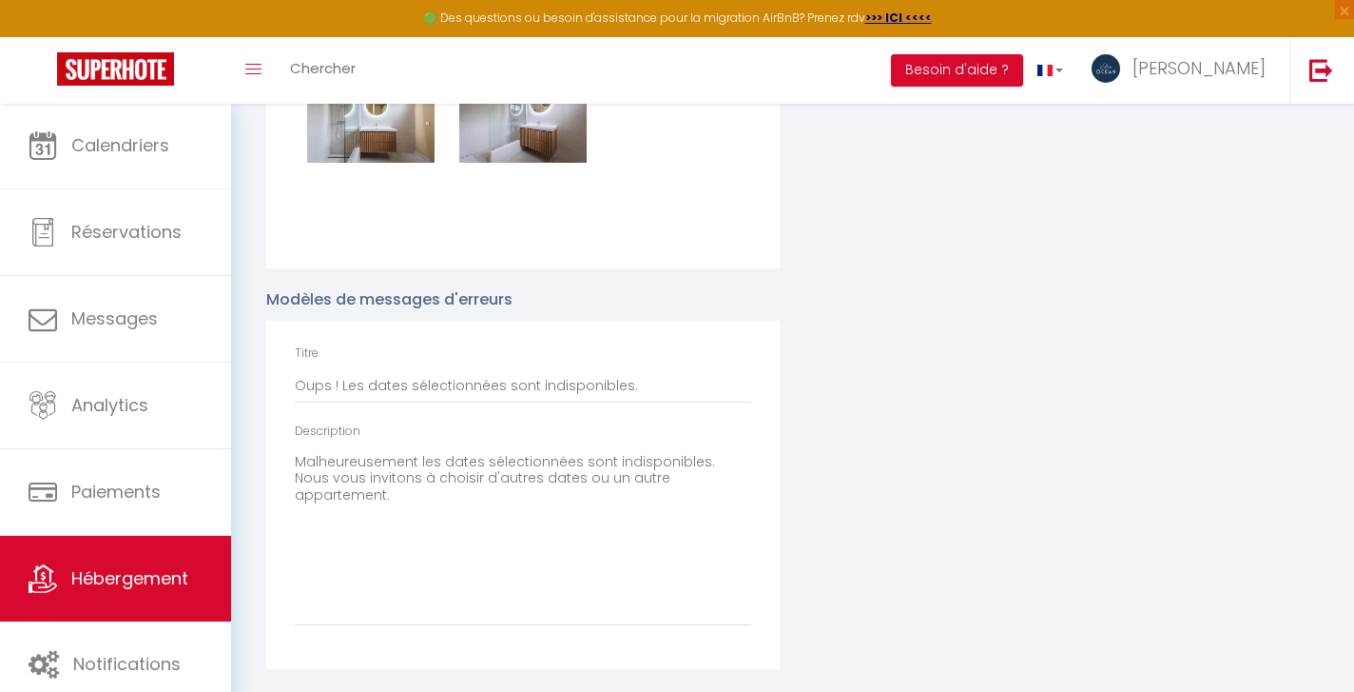
checkbox input "true"
checkbox input "false"
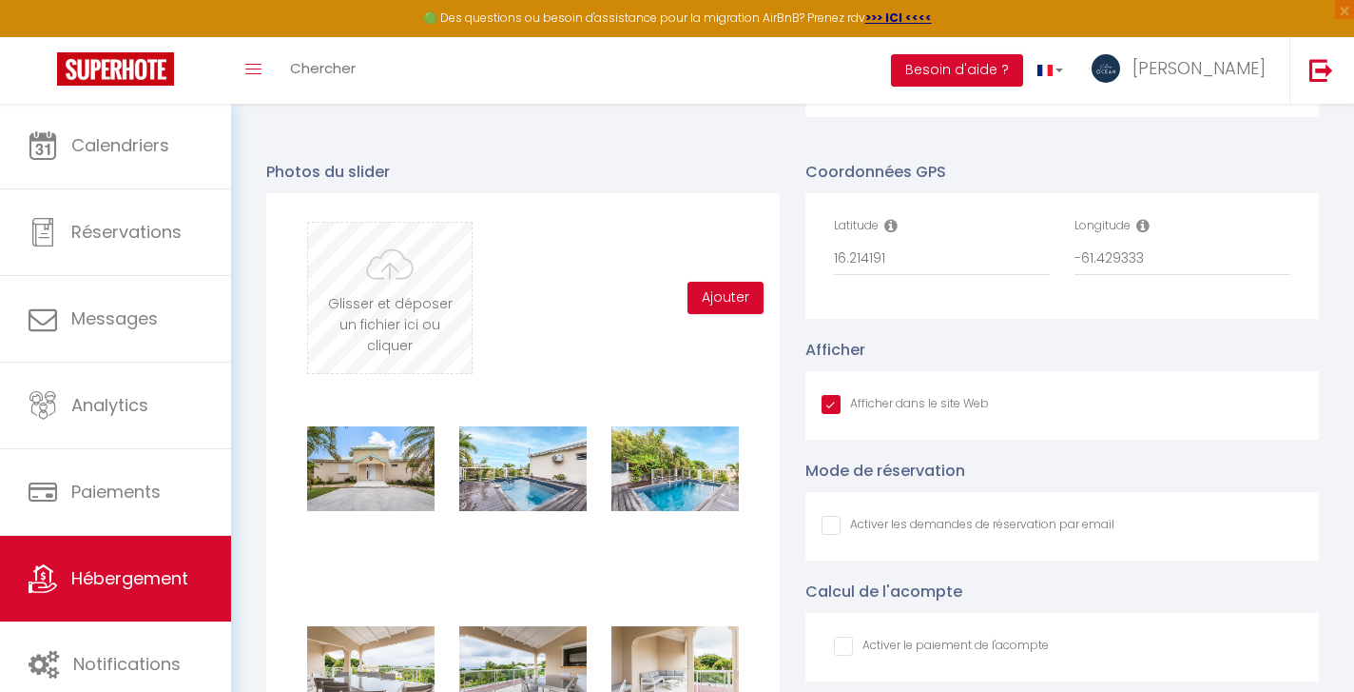
scroll to position [2052, 0]
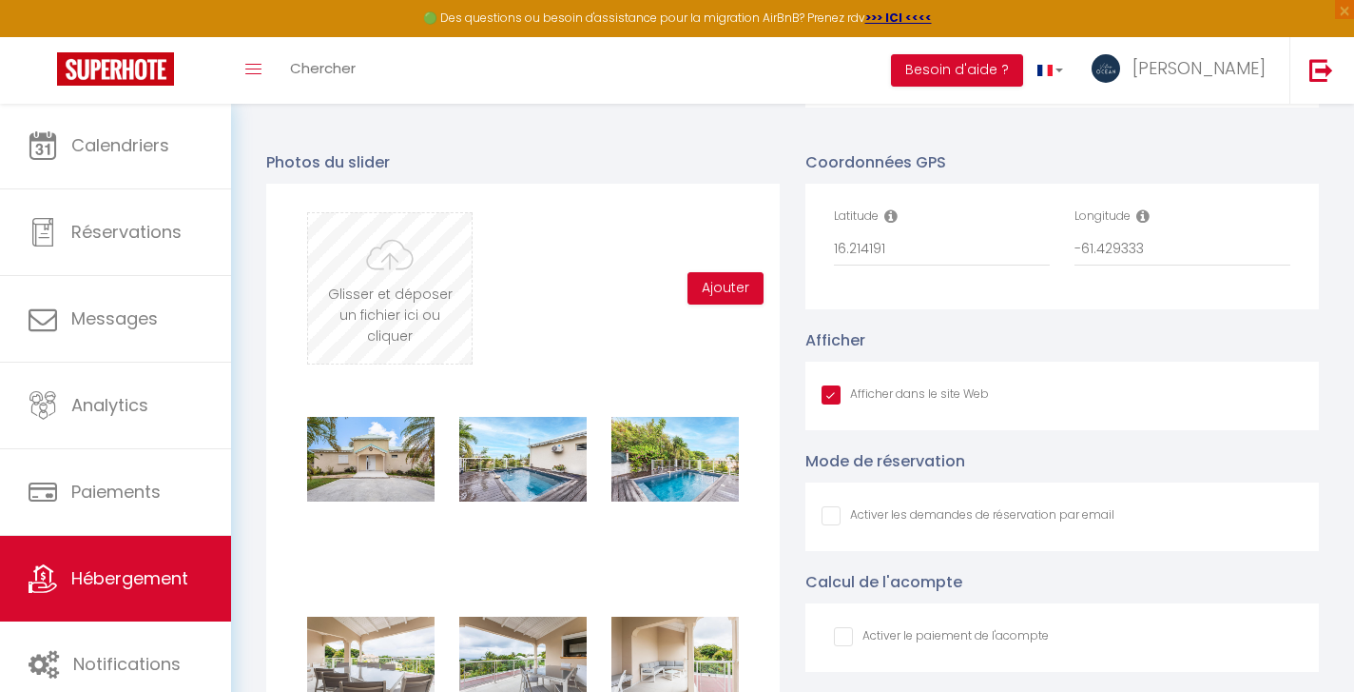
click at [385, 270] on input "file" at bounding box center [390, 288] width 164 height 150
type input "C:\fakepath\13092025_VILLA_PETITHAVRE_BY_BRUNOBALMOKOUN_035.jpg"
checkbox input "true"
checkbox input "false"
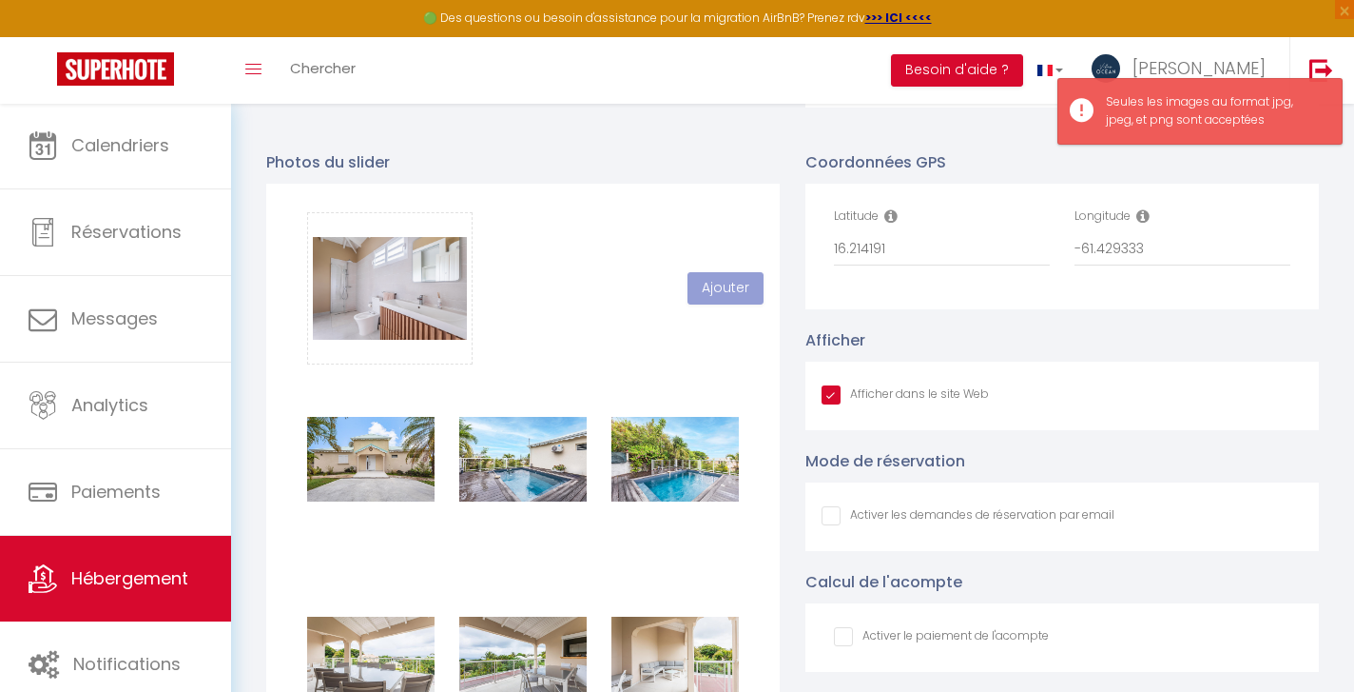
scroll to position [737, 0]
checkbox input "true"
checkbox input "false"
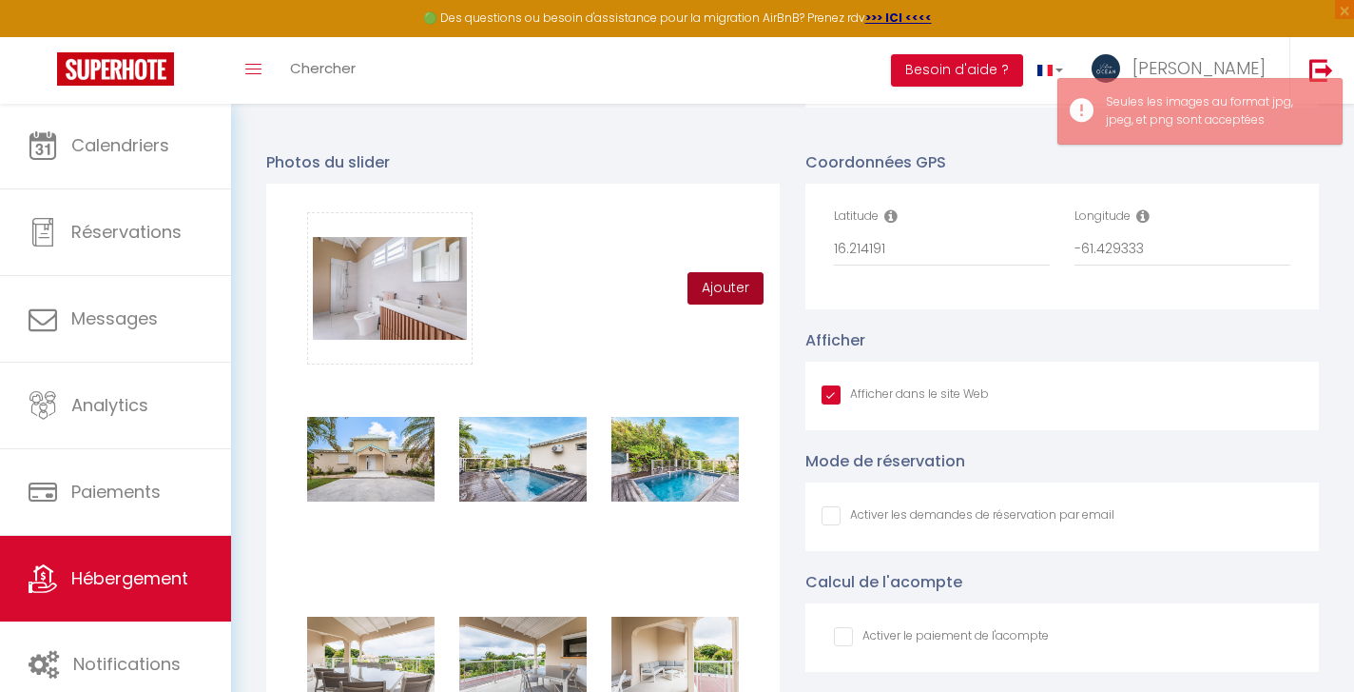
click at [731, 287] on button "Ajouter" at bounding box center [726, 288] width 76 height 32
checkbox input "true"
checkbox input "false"
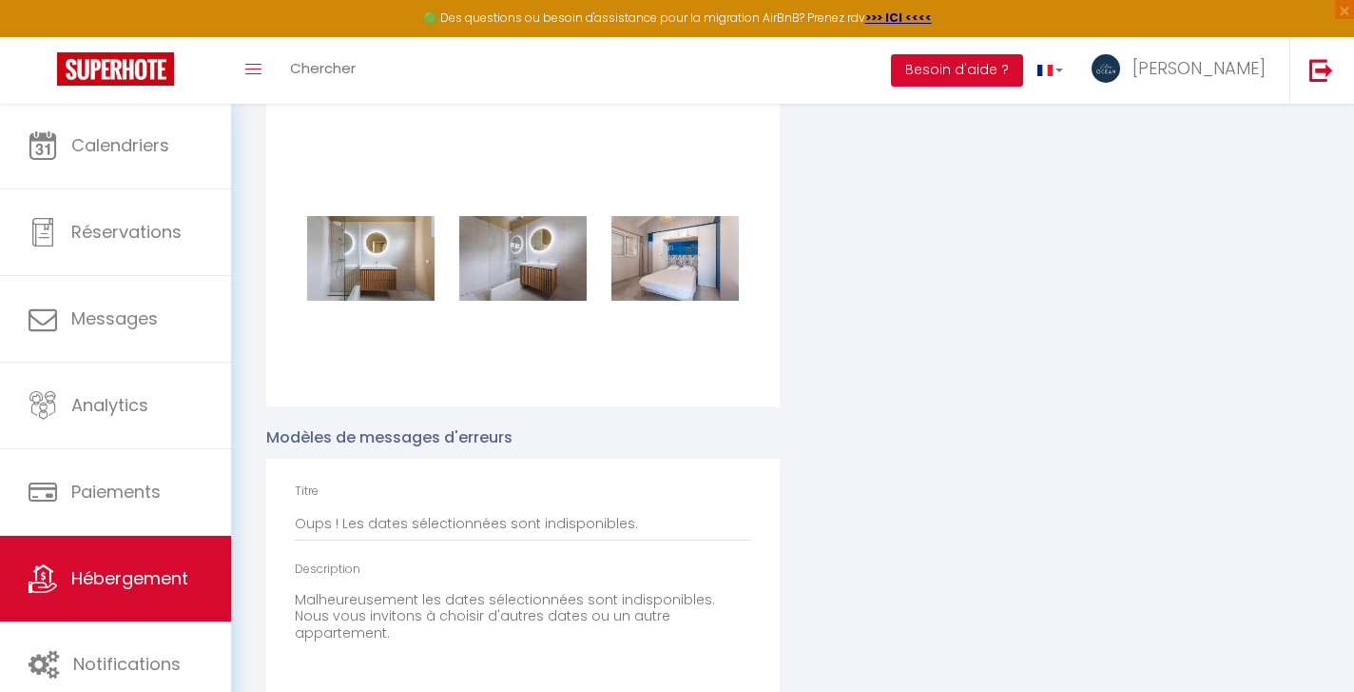
checkbox input "true"
checkbox input "false"
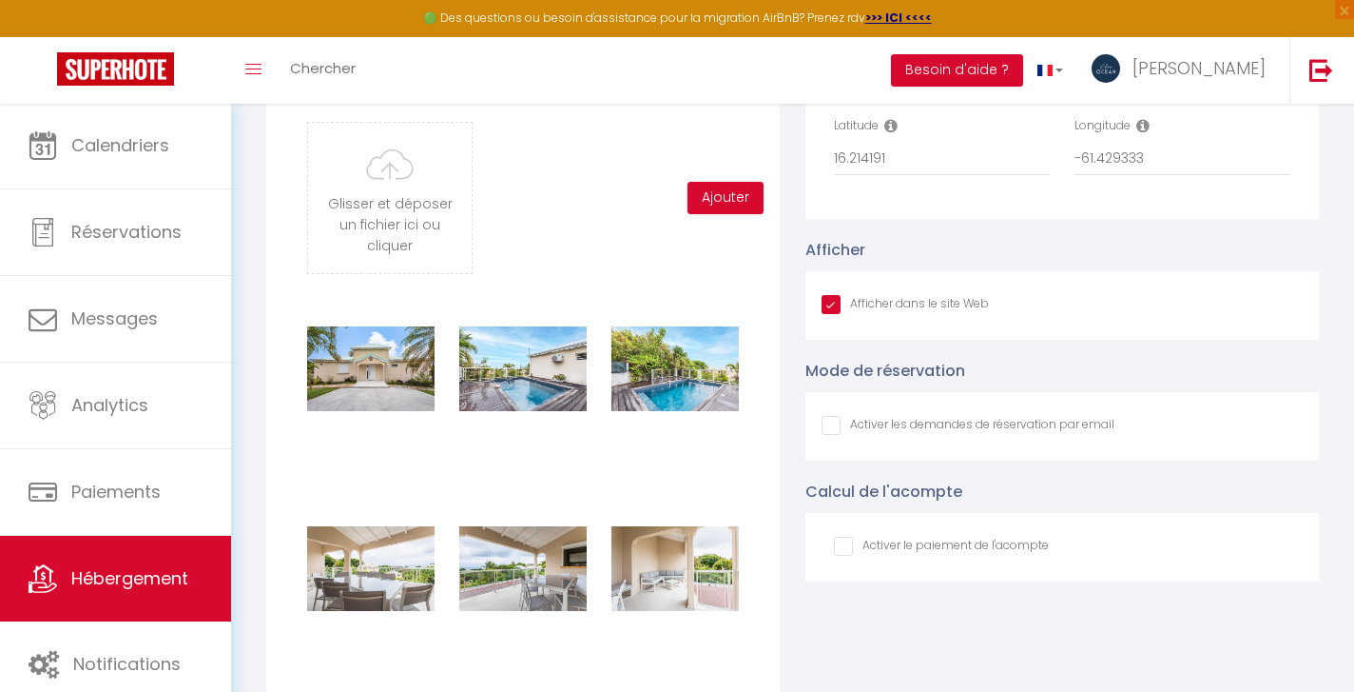
scroll to position [2167, 0]
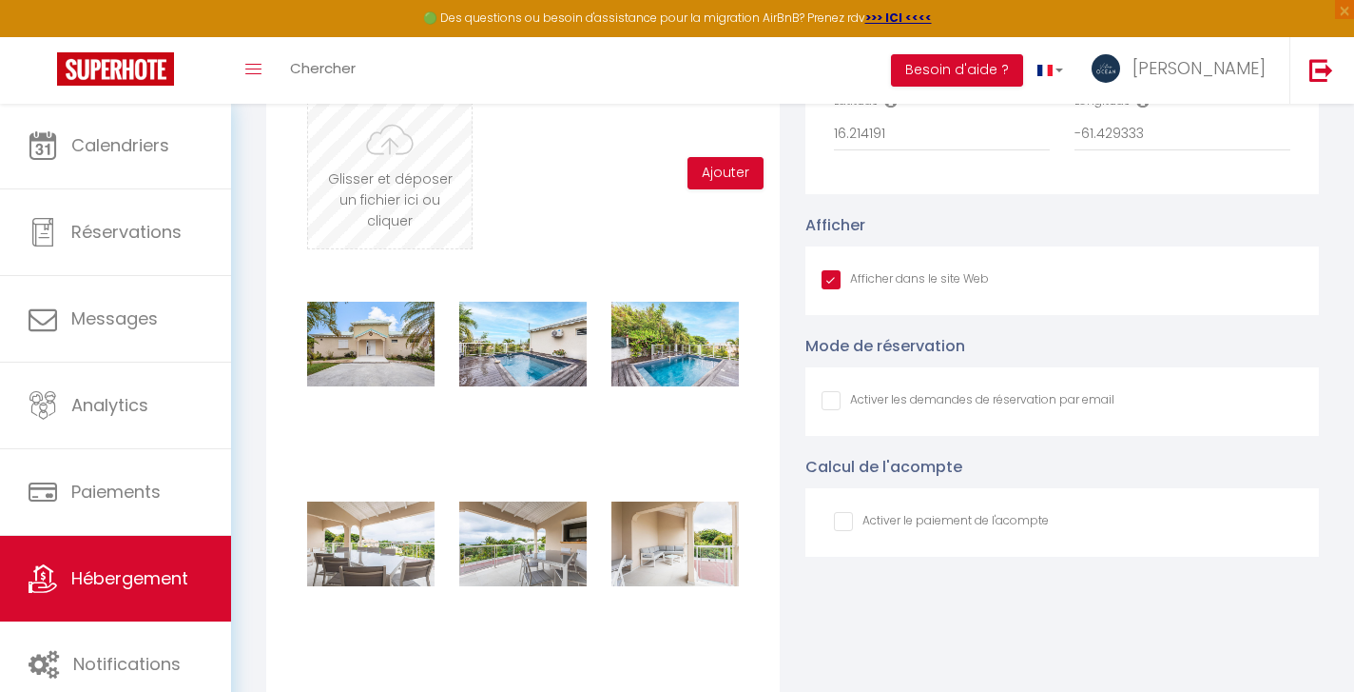
click at [380, 184] on input "file" at bounding box center [390, 173] width 164 height 150
type input "C:\fakepath\13092025_VILLA_PETITHAVRE_BY_BRUNOBALMOKOUN_009.jpg"
checkbox input "true"
checkbox input "false"
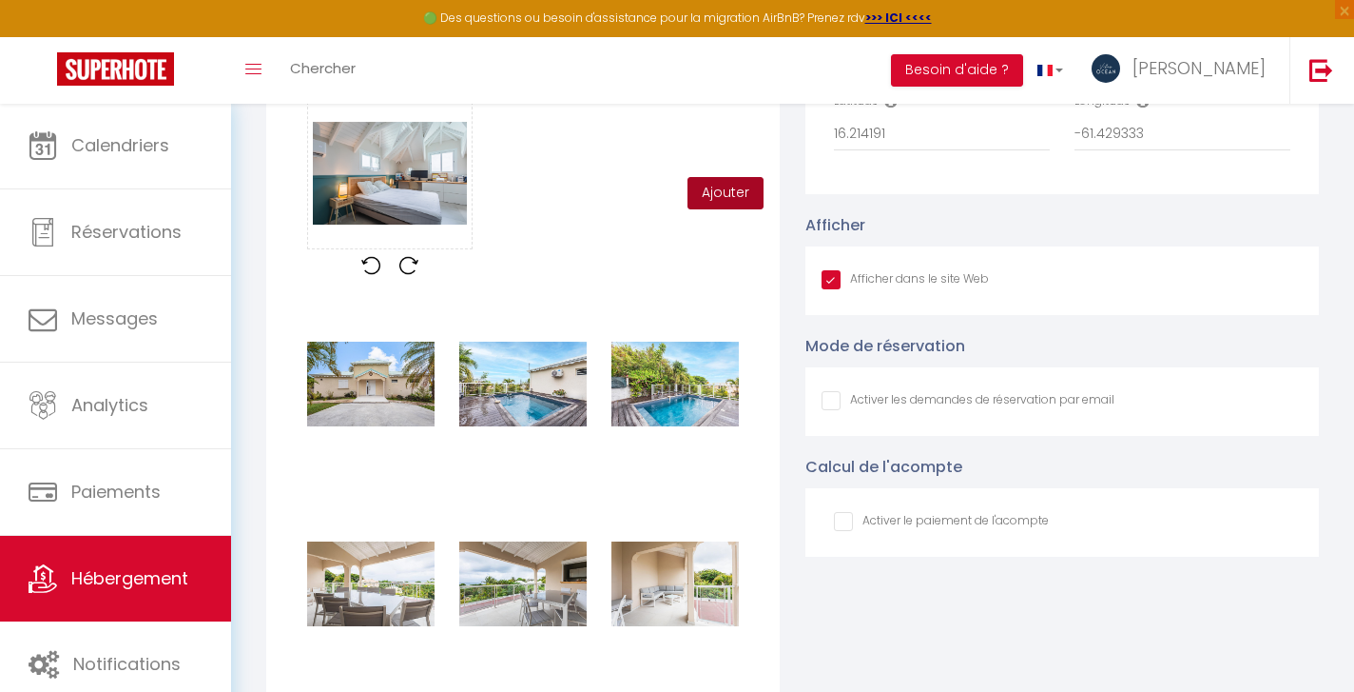
click at [715, 177] on button "Ajouter" at bounding box center [726, 193] width 76 height 32
checkbox input "true"
checkbox input "false"
checkbox input "true"
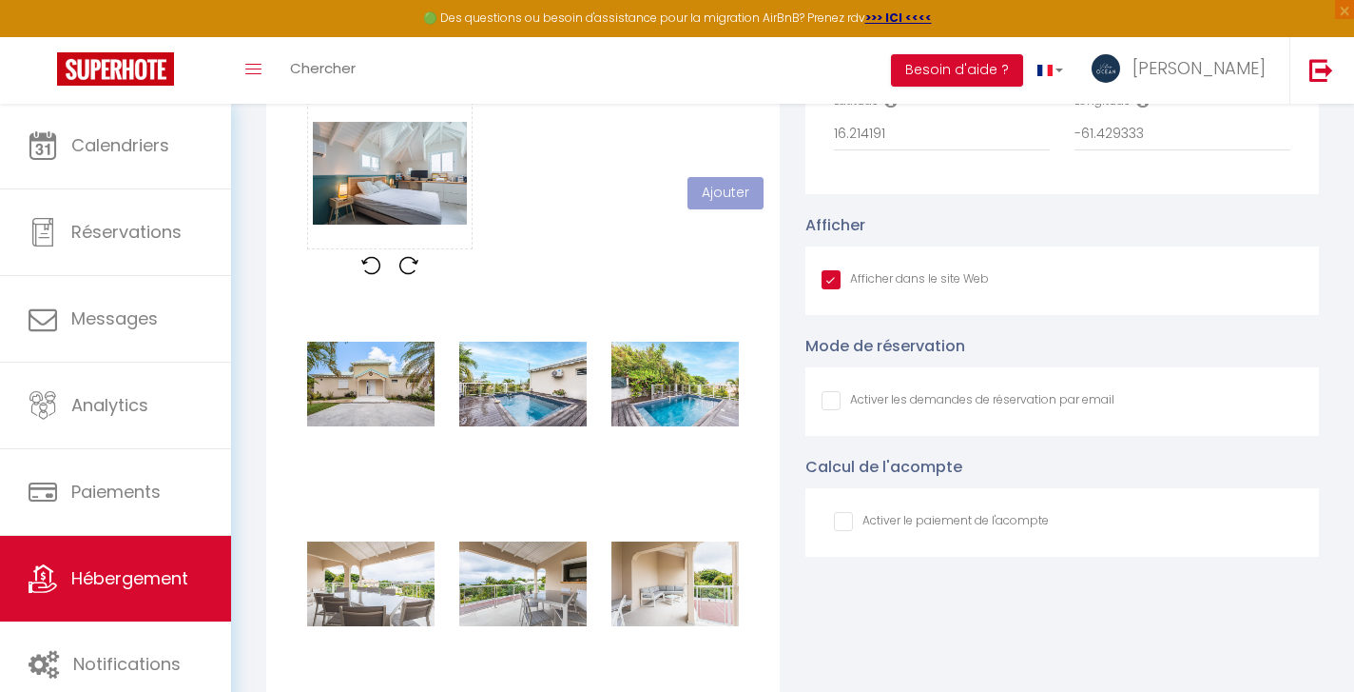
checkbox input "false"
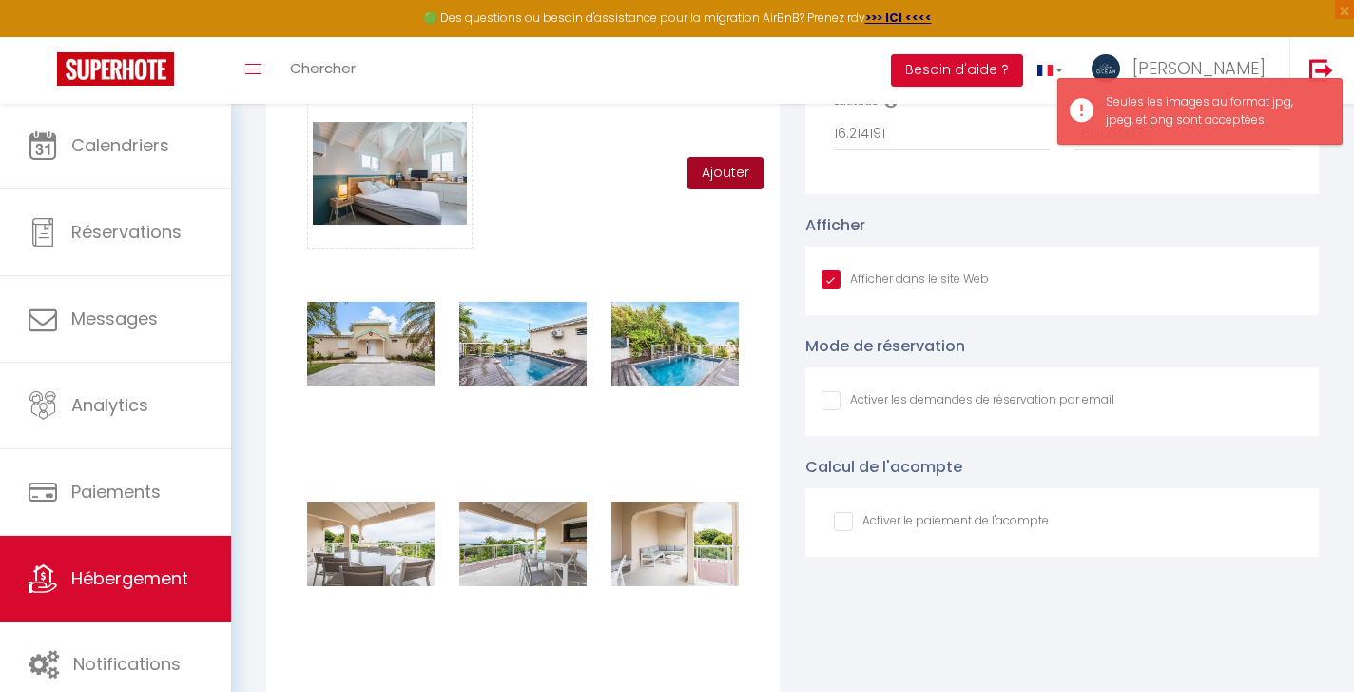
click at [725, 176] on button "Ajouter" at bounding box center [726, 173] width 76 height 32
checkbox input "true"
checkbox input "false"
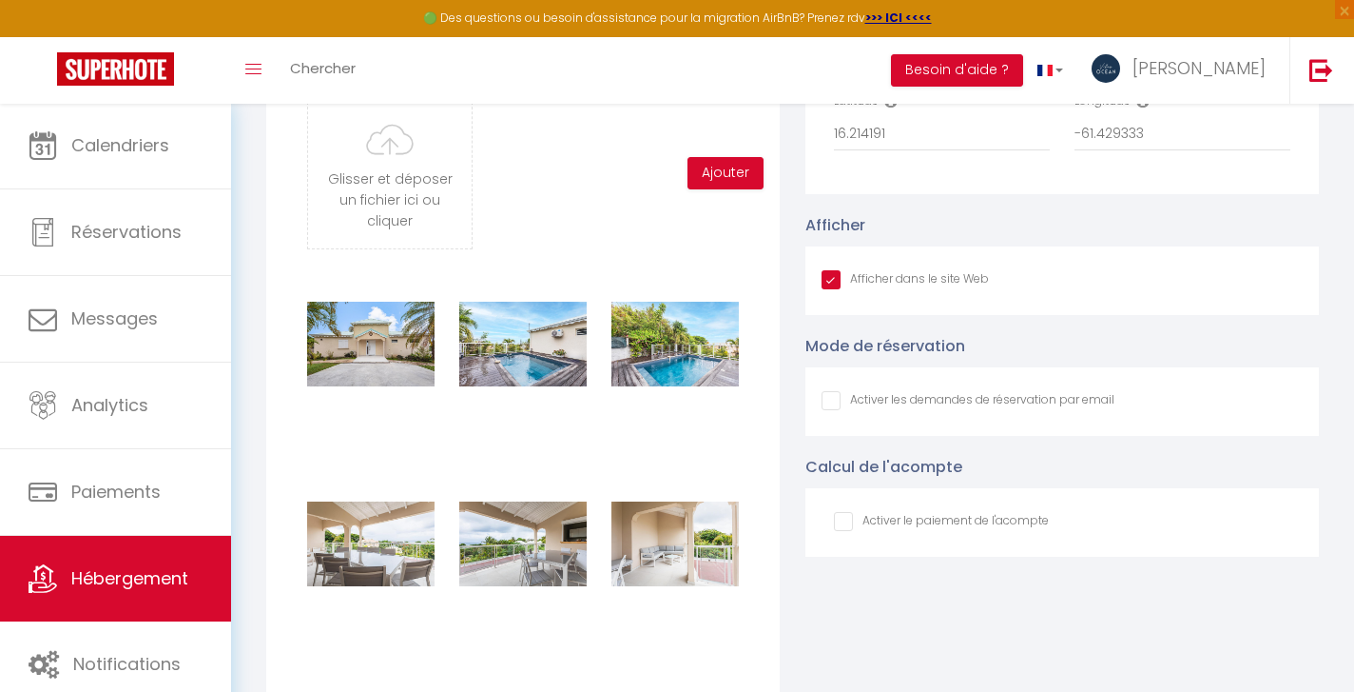
checkbox input "true"
checkbox input "false"
click at [422, 180] on input "file" at bounding box center [390, 173] width 164 height 150
type input "C:\fakepath\13092025_VILLA_PETITHAVRE_BY_BRUNOBALMOKOUN_010.jpg"
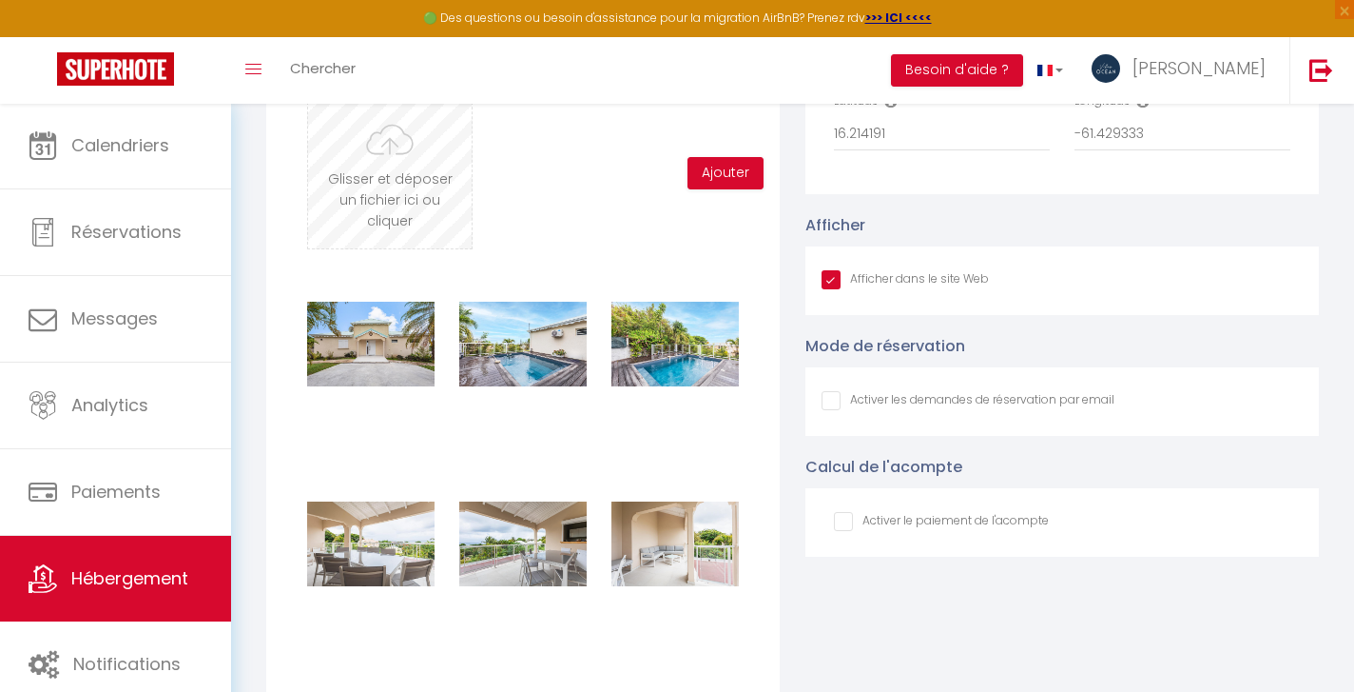
checkbox input "true"
checkbox input "false"
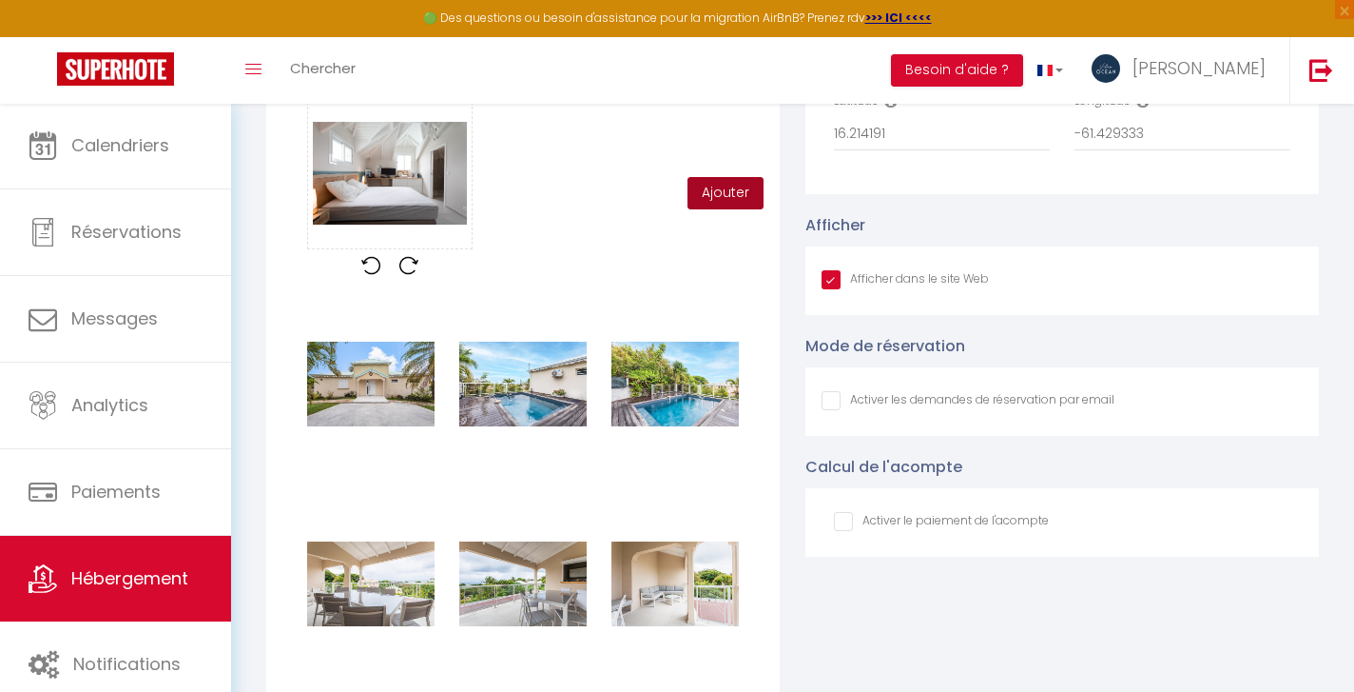
click at [727, 195] on button "Ajouter" at bounding box center [726, 193] width 76 height 32
checkbox input "true"
checkbox input "false"
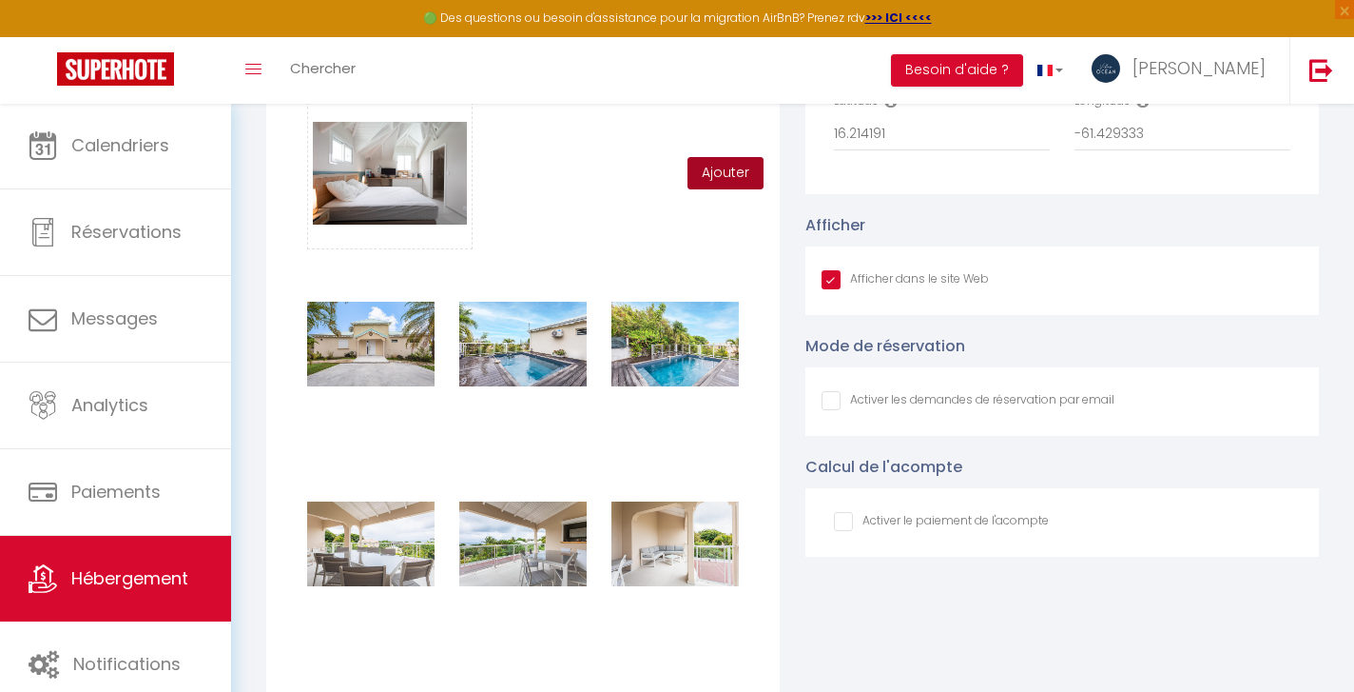
checkbox input "true"
checkbox input "false"
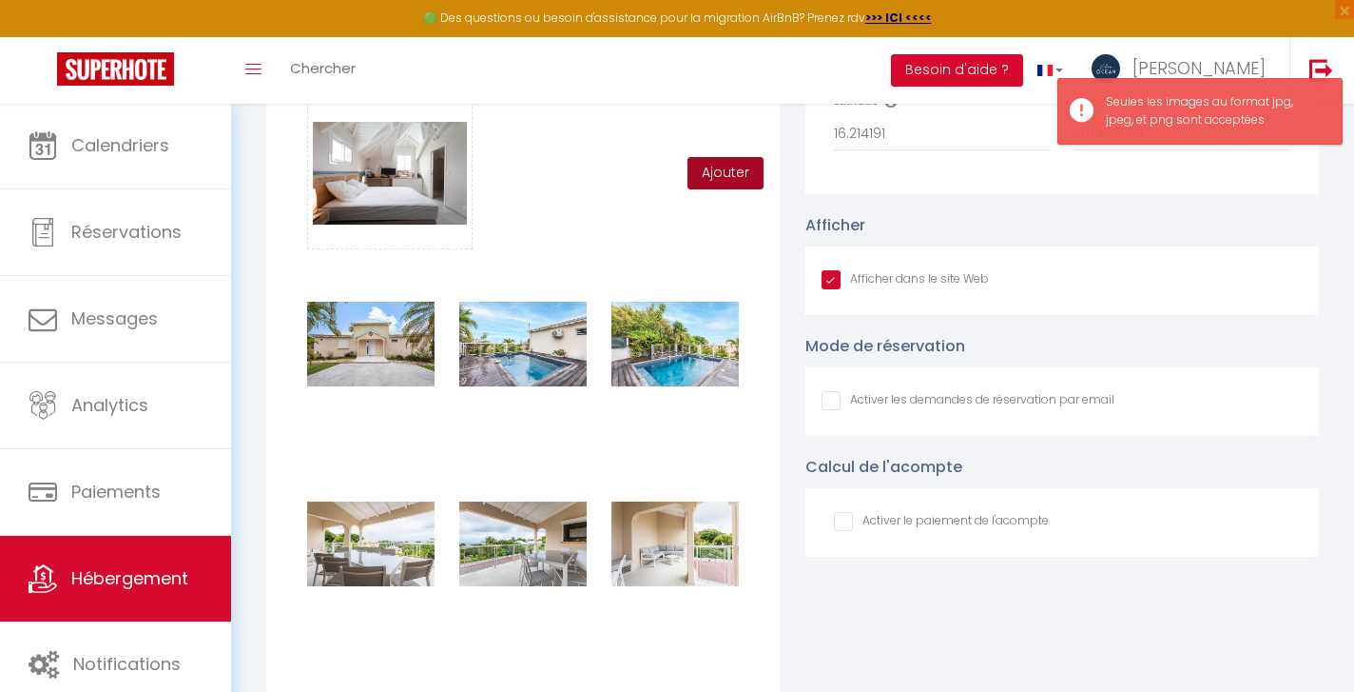
click at [732, 181] on button "Ajouter" at bounding box center [726, 173] width 76 height 32
checkbox input "true"
checkbox input "false"
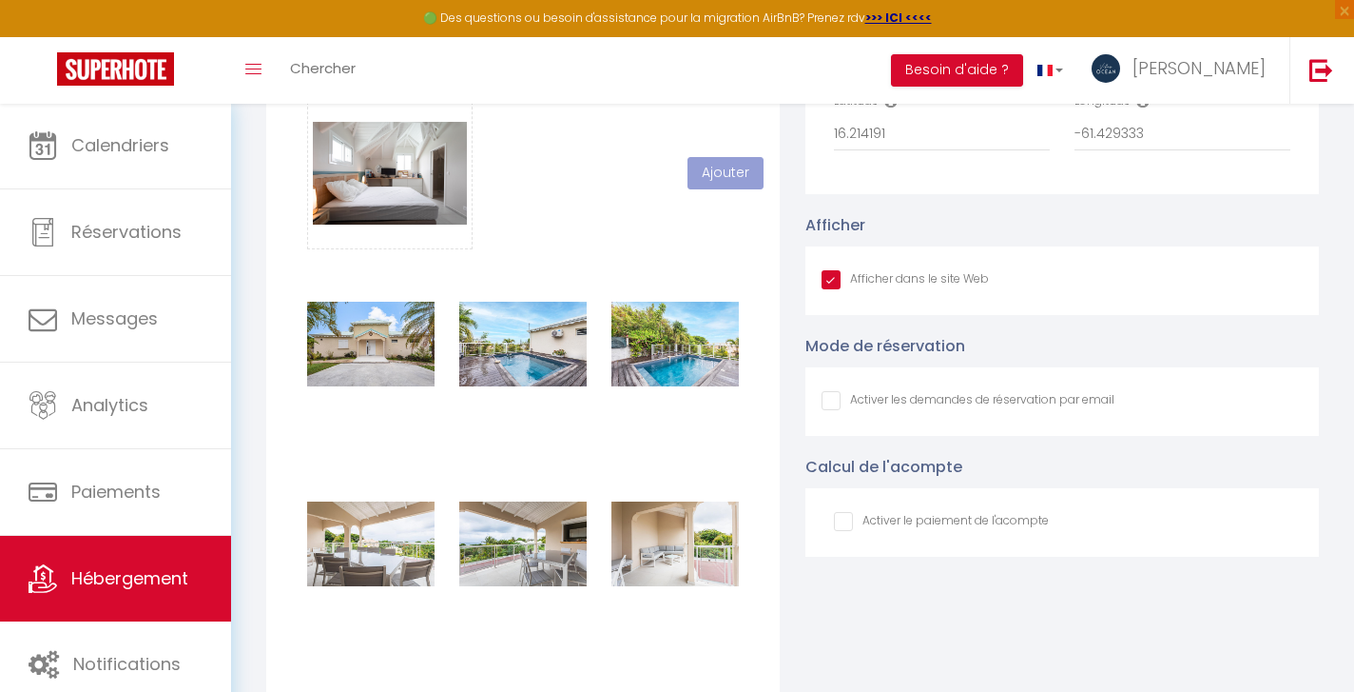
checkbox input "true"
checkbox input "false"
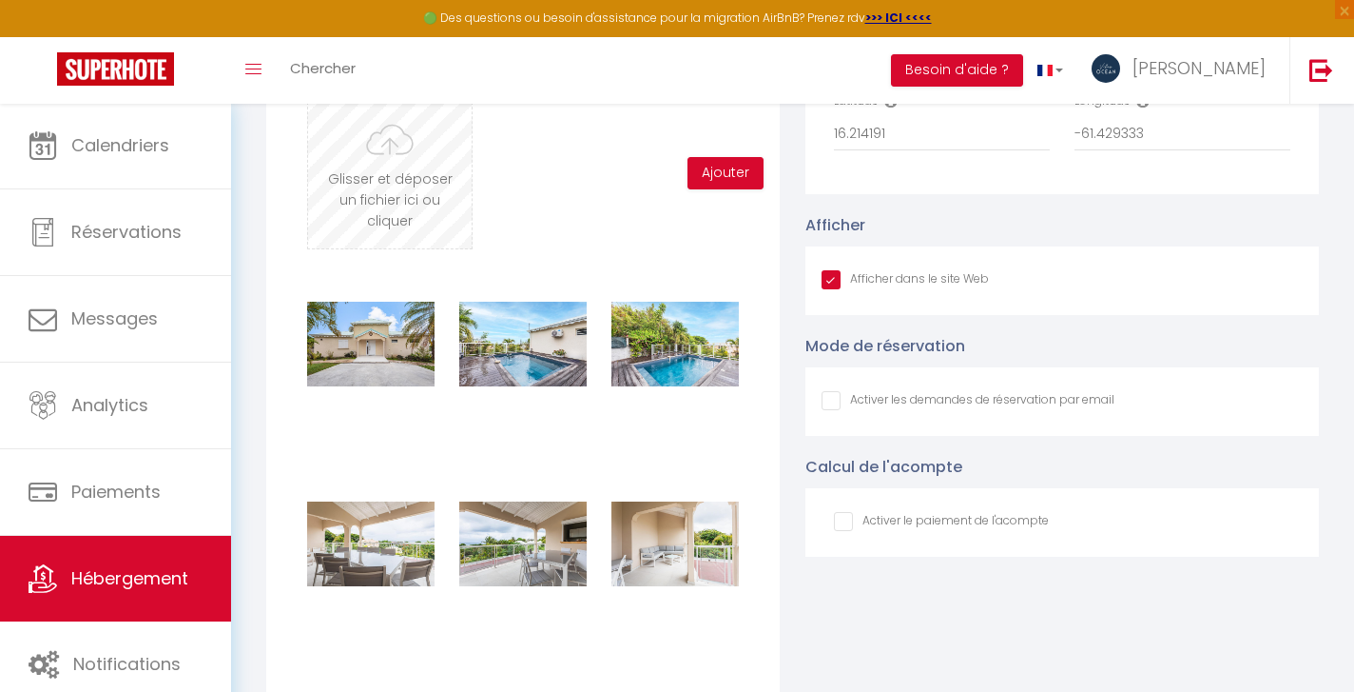
click at [378, 179] on input "file" at bounding box center [390, 173] width 164 height 150
type input "C:\fakepath\13092025_VILLA_PETITHAVRE_BY_BRUNOBALMOKOUN_011.jpg"
checkbox input "true"
checkbox input "false"
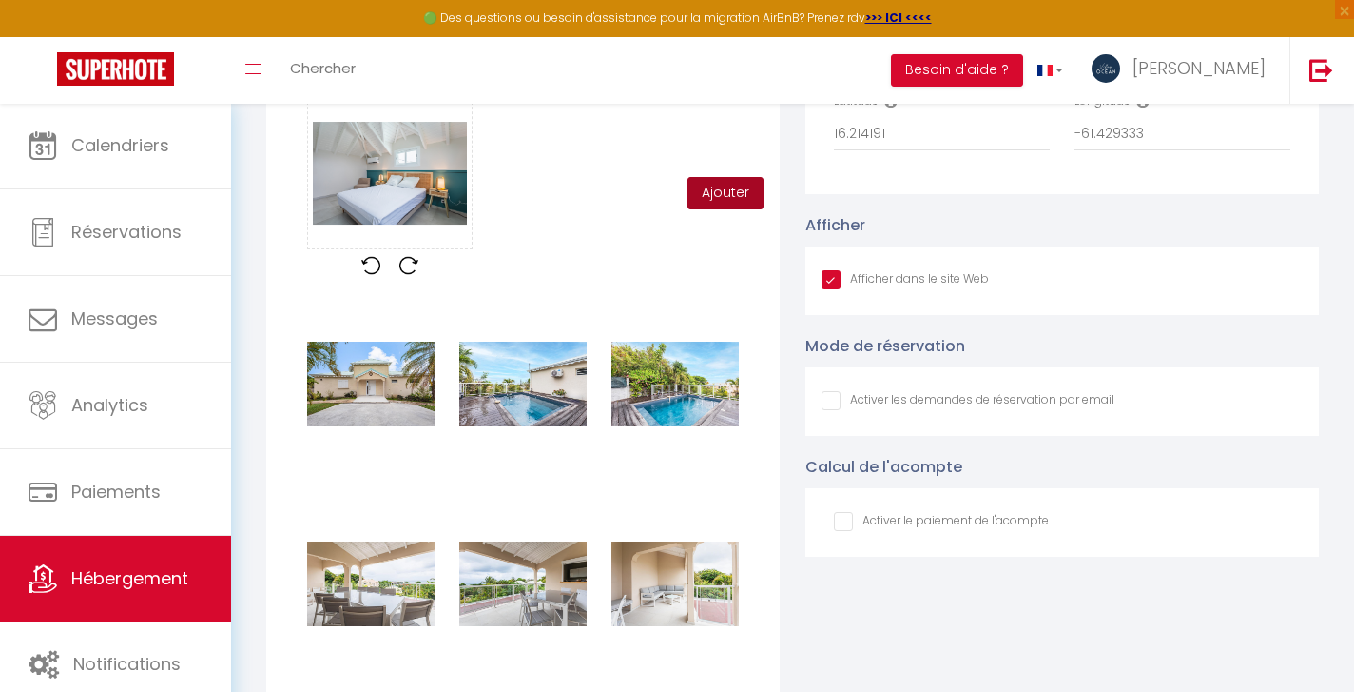
click at [725, 198] on button "Ajouter" at bounding box center [726, 193] width 76 height 32
checkbox input "true"
checkbox input "false"
checkbox input "true"
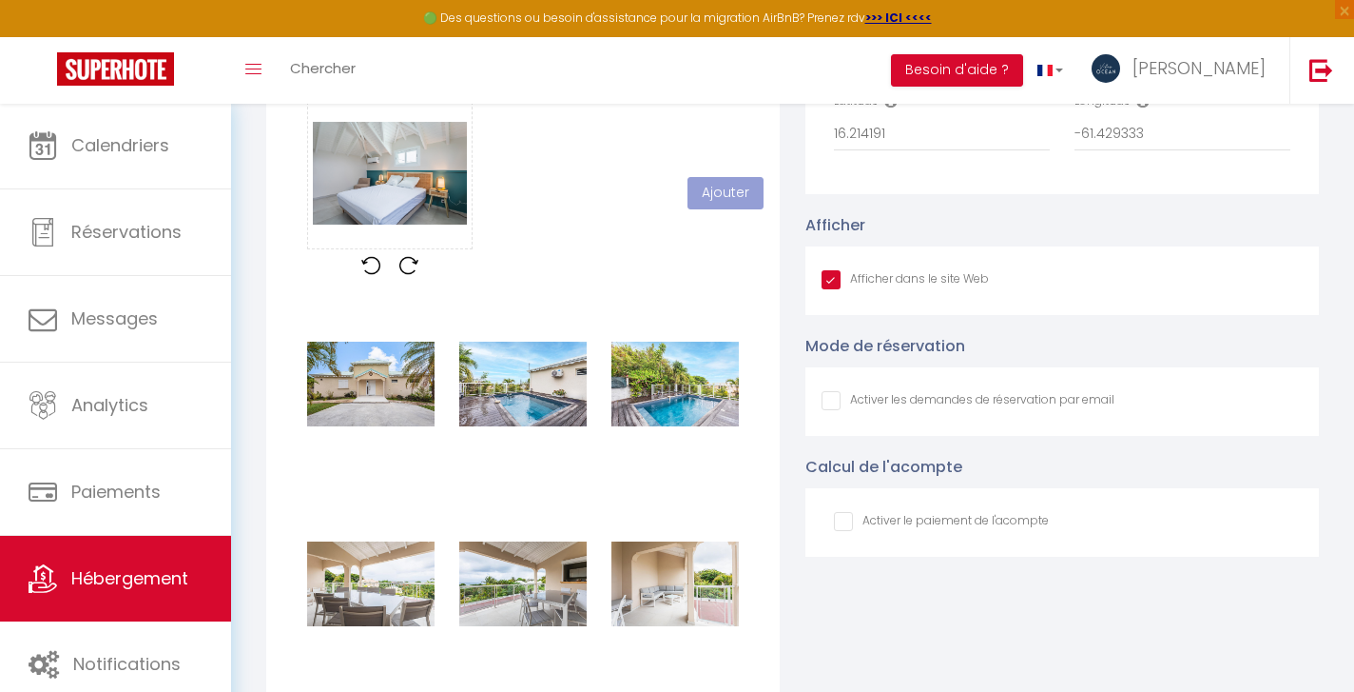
checkbox input "false"
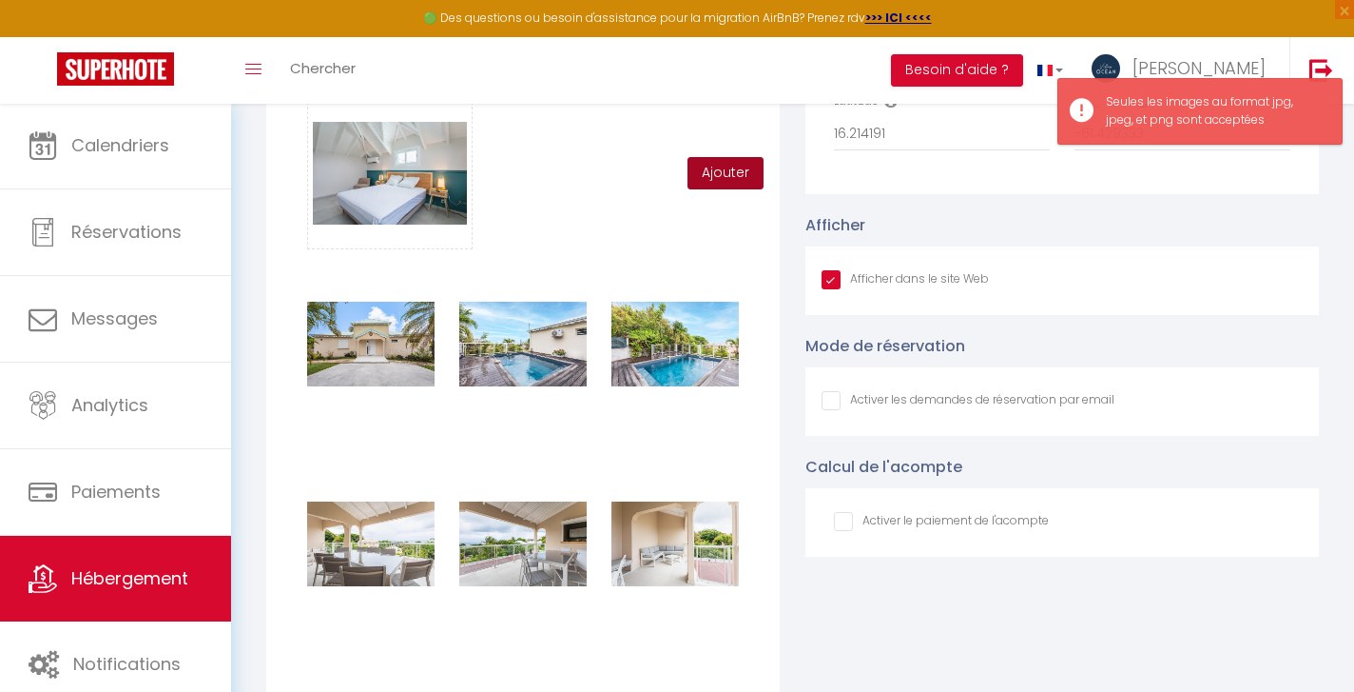
click at [729, 183] on button "Ajouter" at bounding box center [726, 173] width 76 height 32
checkbox input "true"
checkbox input "false"
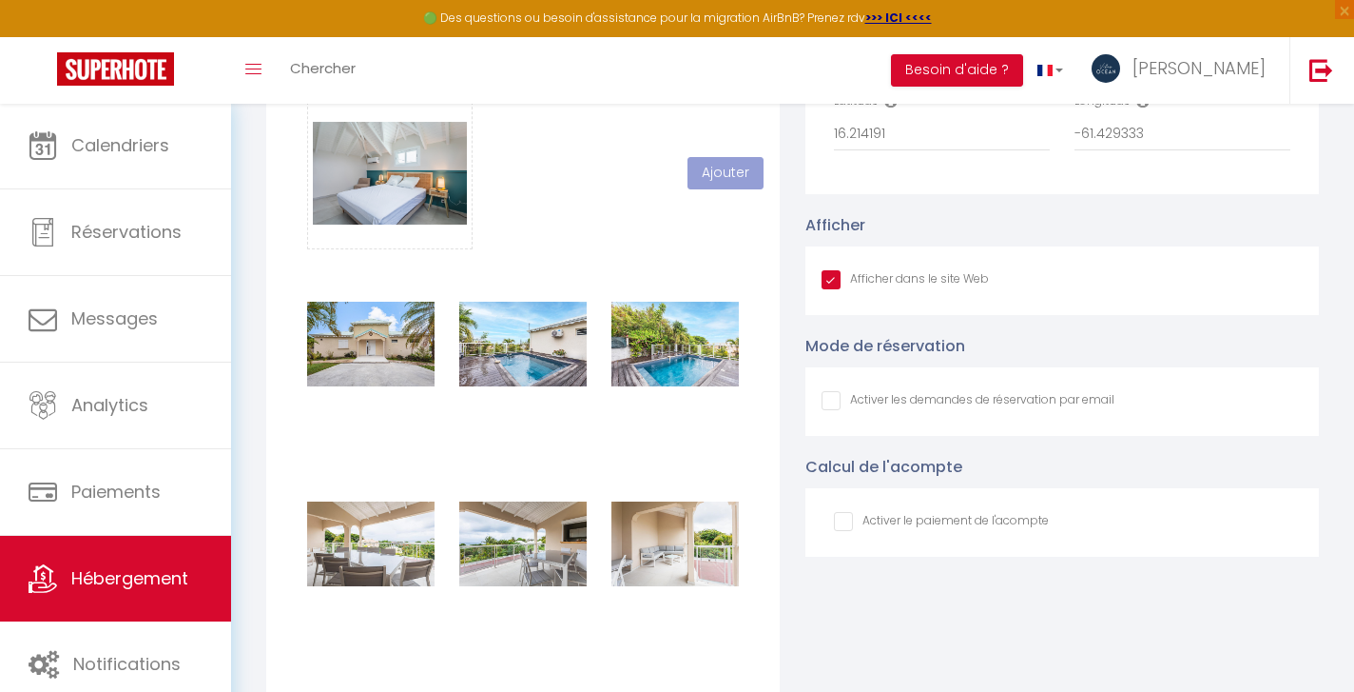
checkbox input "true"
checkbox input "false"
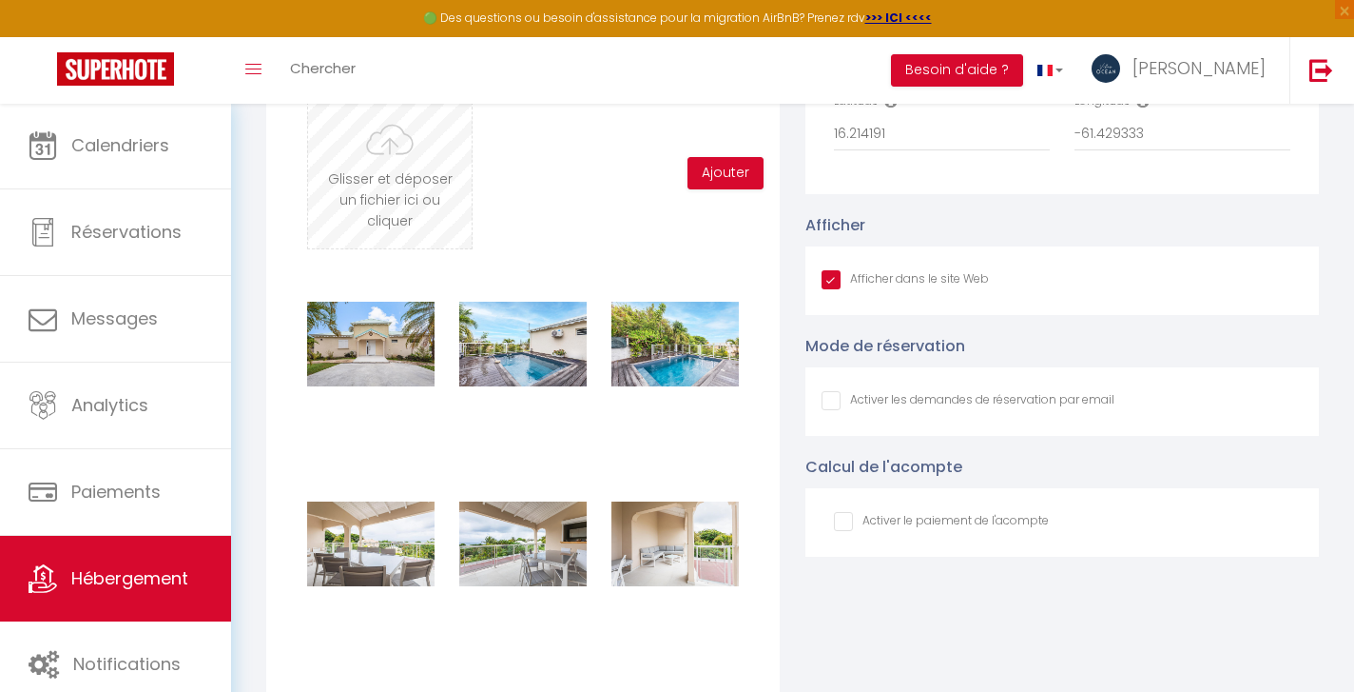
click at [427, 197] on input "file" at bounding box center [390, 173] width 164 height 150
type input "C:\fakepath\13092025_VILLA_PETITHAVRE_BY_BRUNOBALMOKOUN_012.jpg"
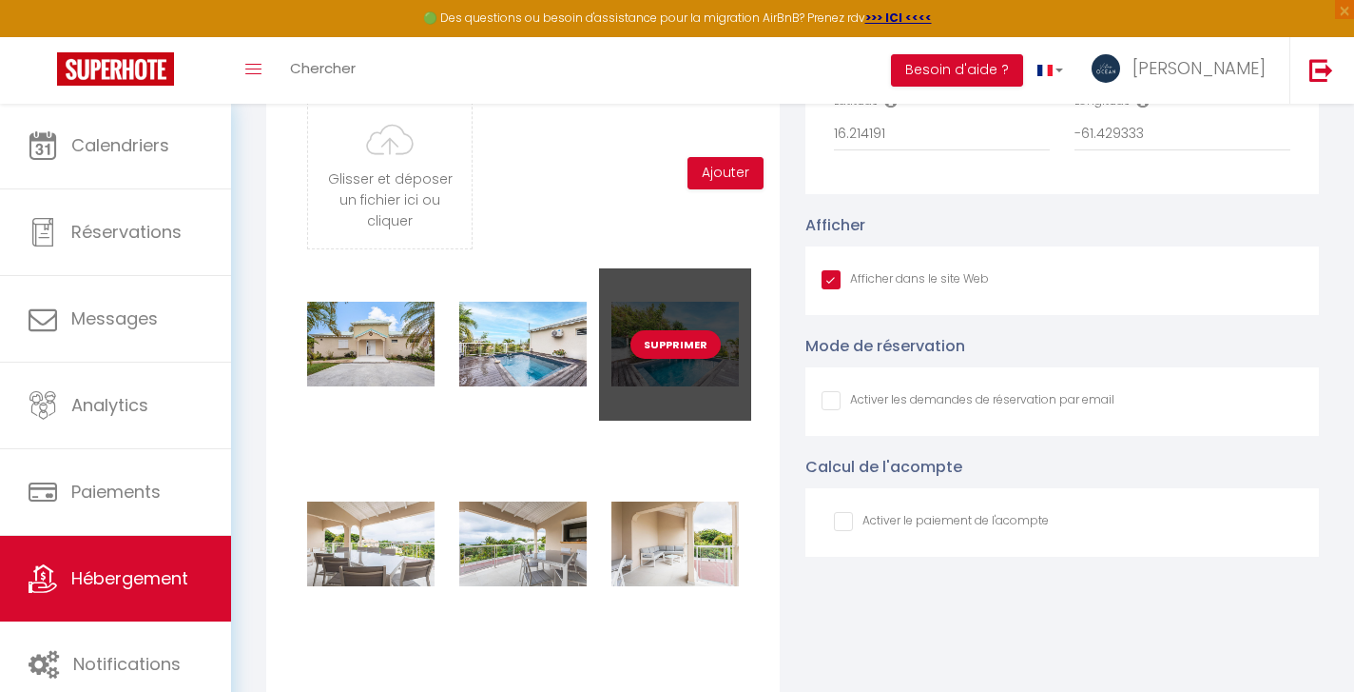
checkbox input "true"
checkbox input "false"
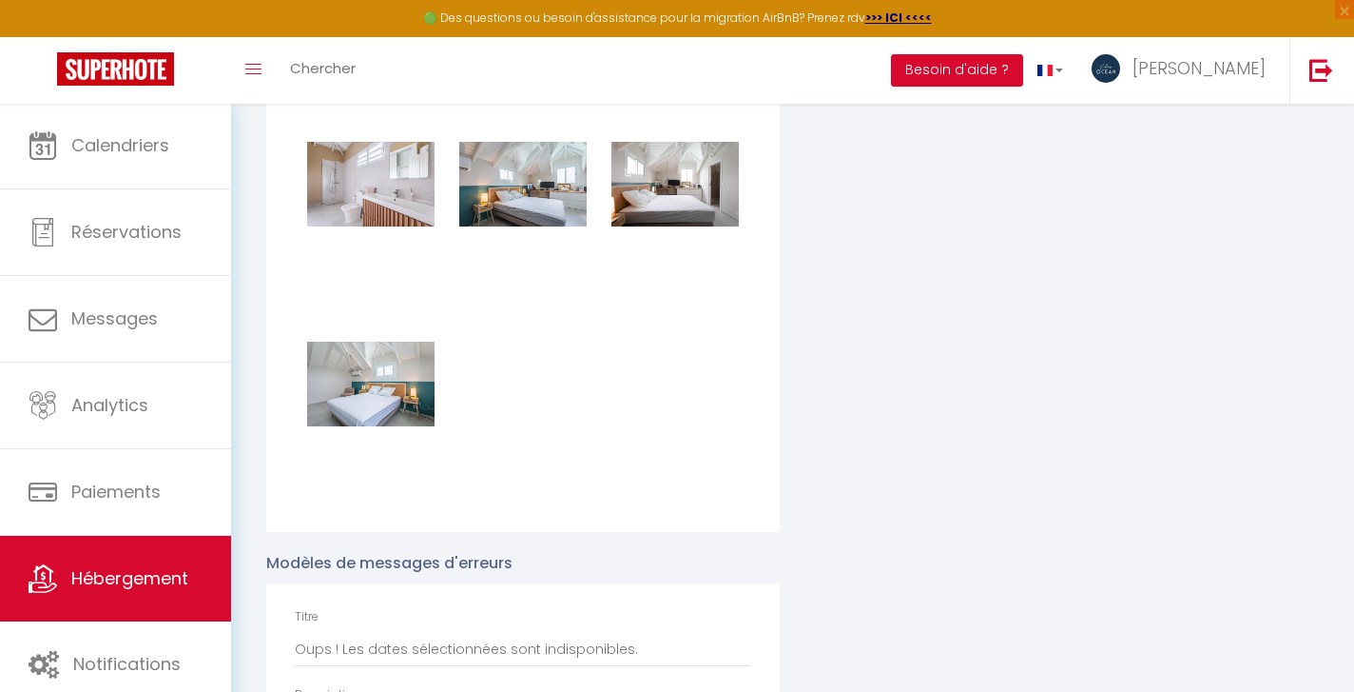
scroll to position [737, 0]
checkbox input "true"
checkbox input "false"
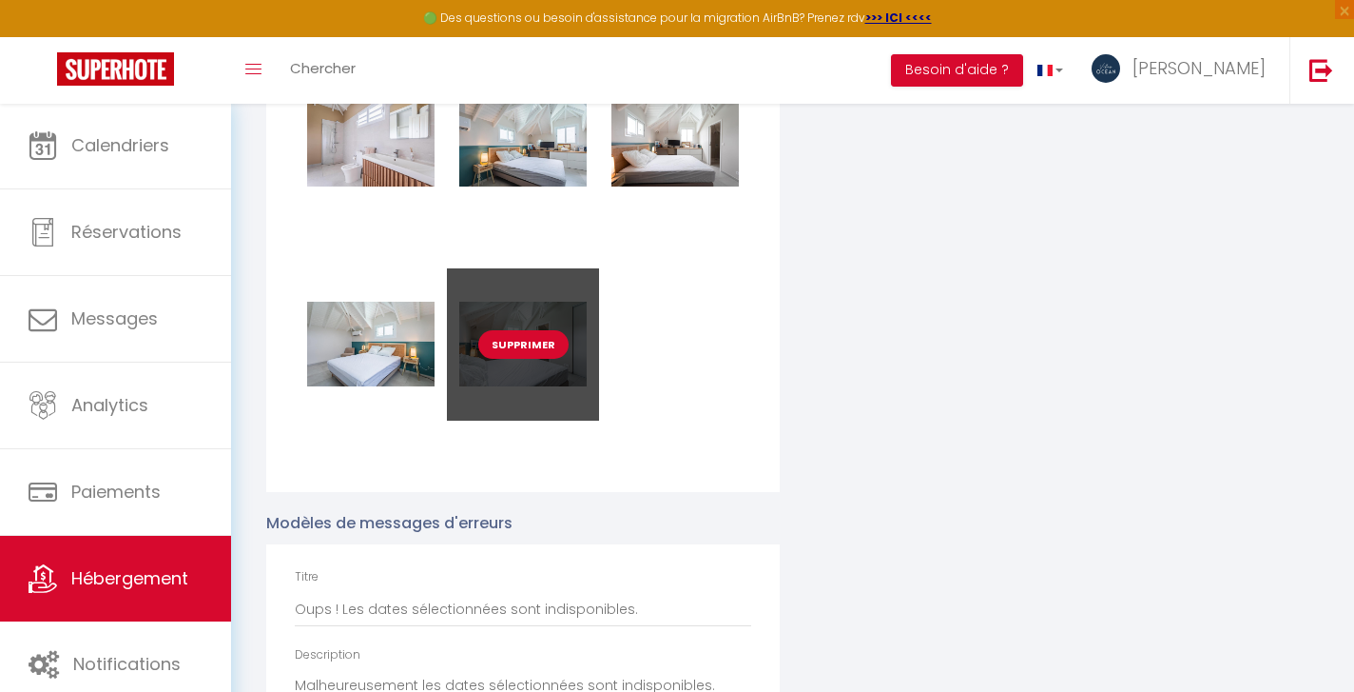
click at [532, 344] on button "Supprimer" at bounding box center [523, 344] width 90 height 29
checkbox input "true"
checkbox input "false"
checkbox input "true"
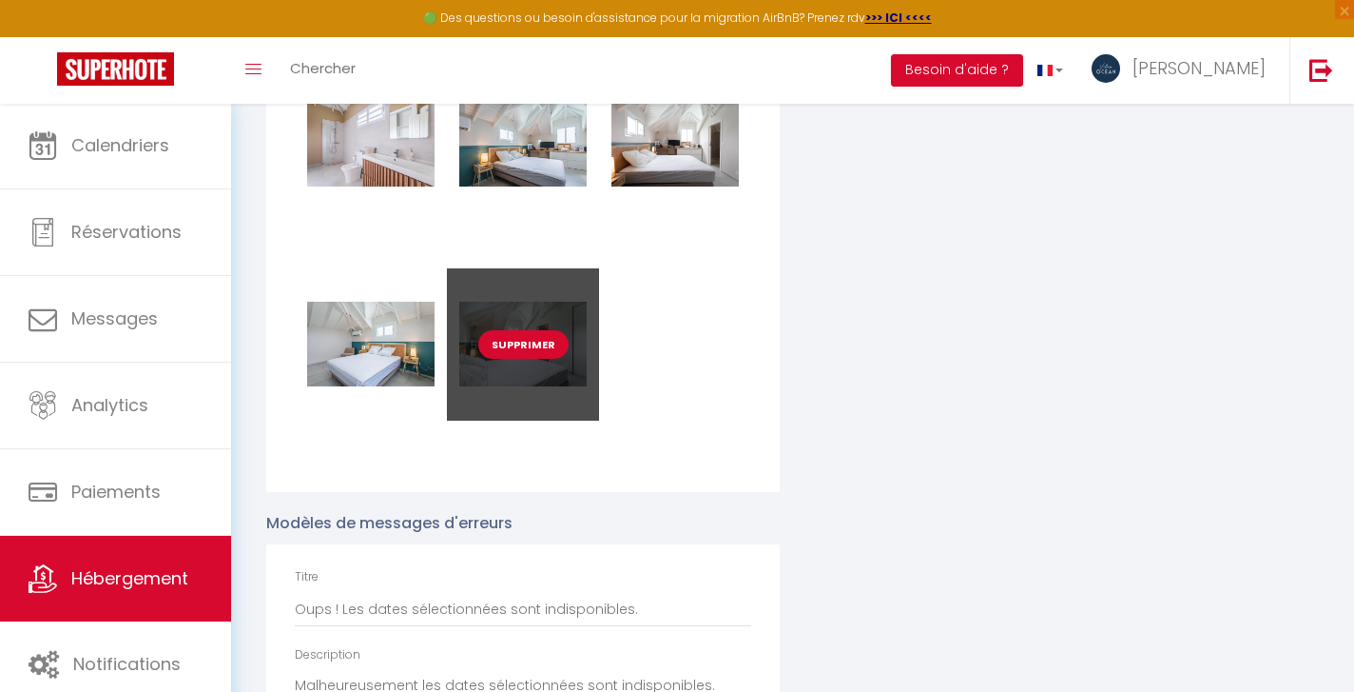
checkbox input "false"
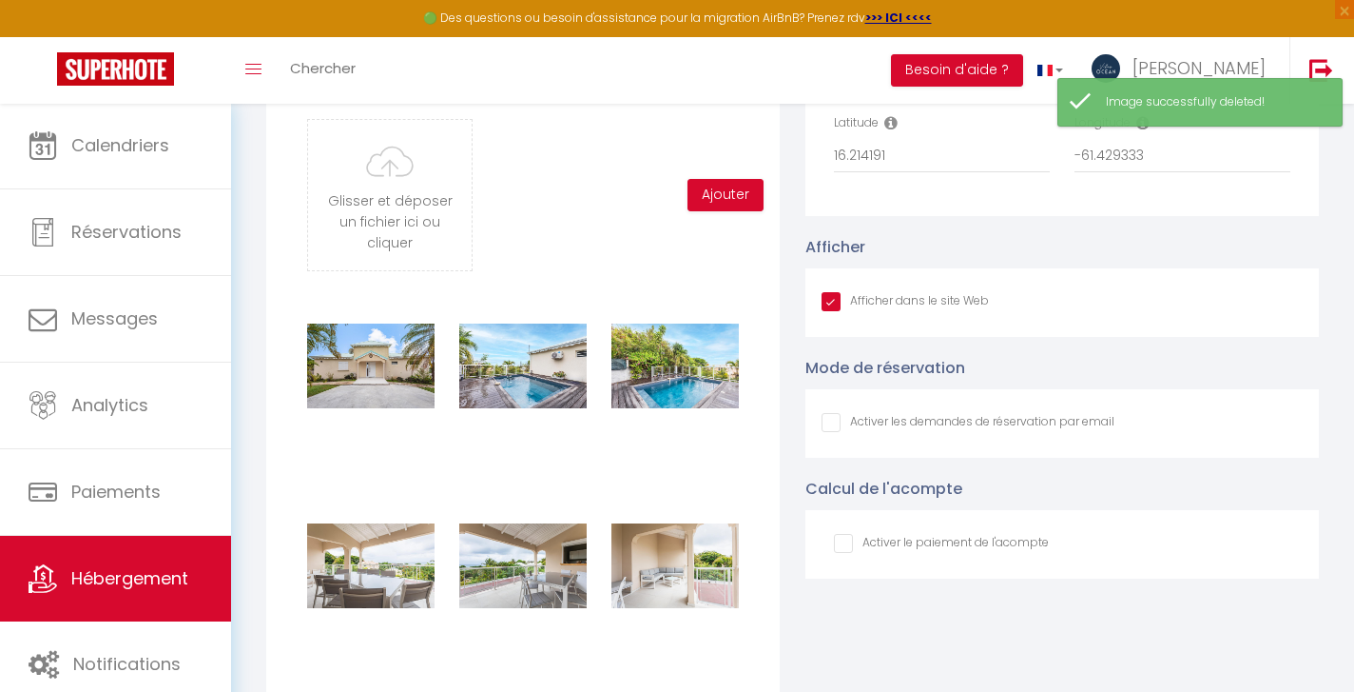
scroll to position [2139, 0]
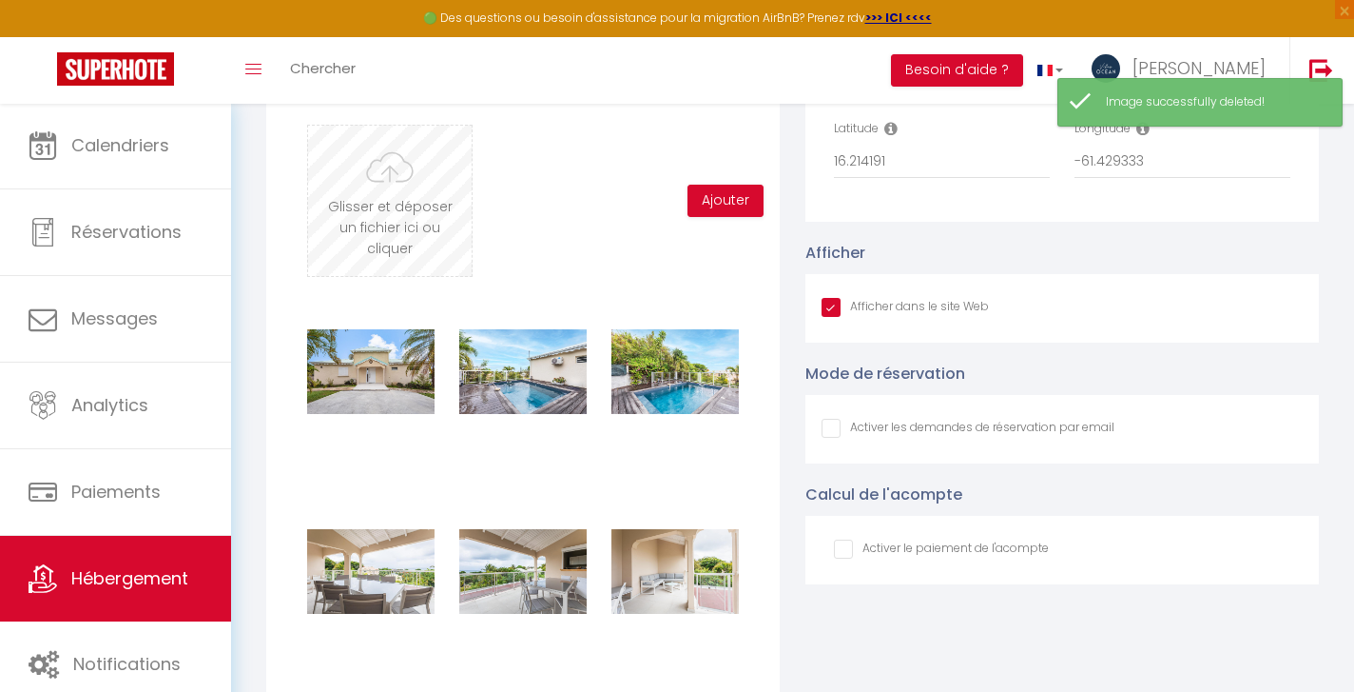
click at [367, 219] on input "file" at bounding box center [390, 201] width 164 height 150
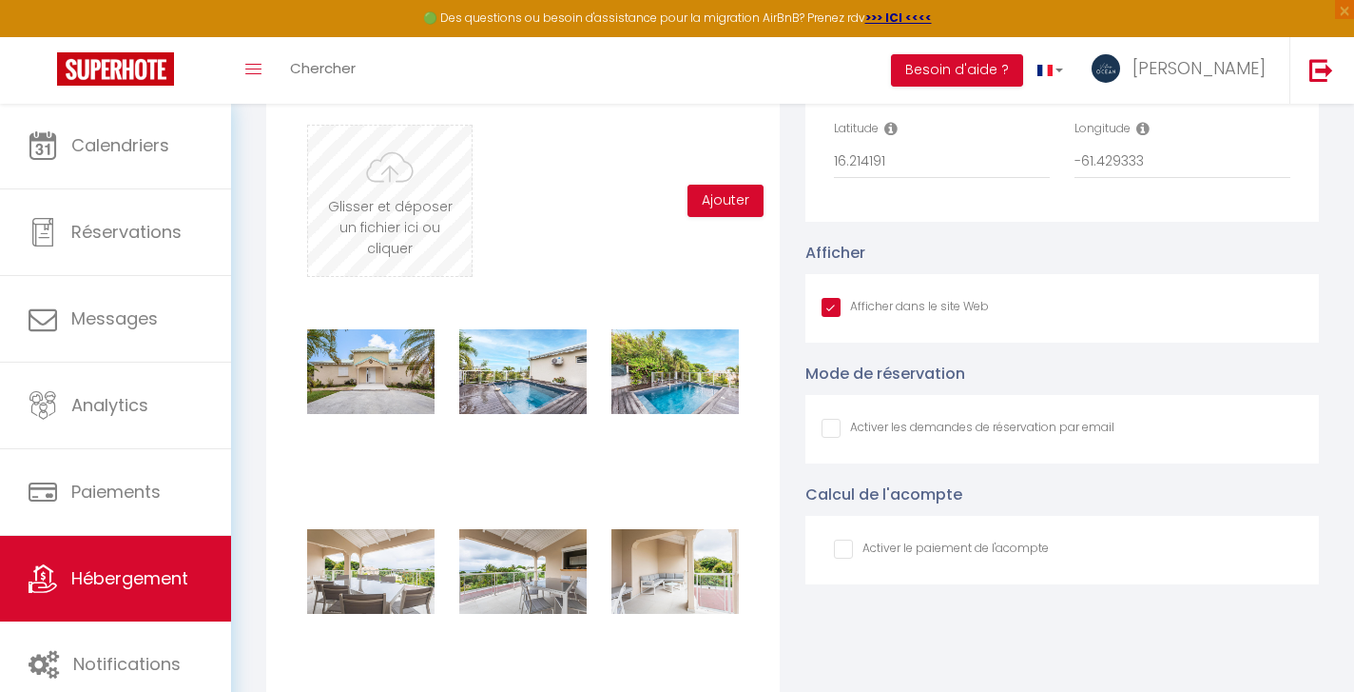
type input "C:\fakepath\13092025_VILLA_PETITHAVRE_BY_BRUNOBALMOKOUN_013.jpg"
checkbox input "true"
checkbox input "false"
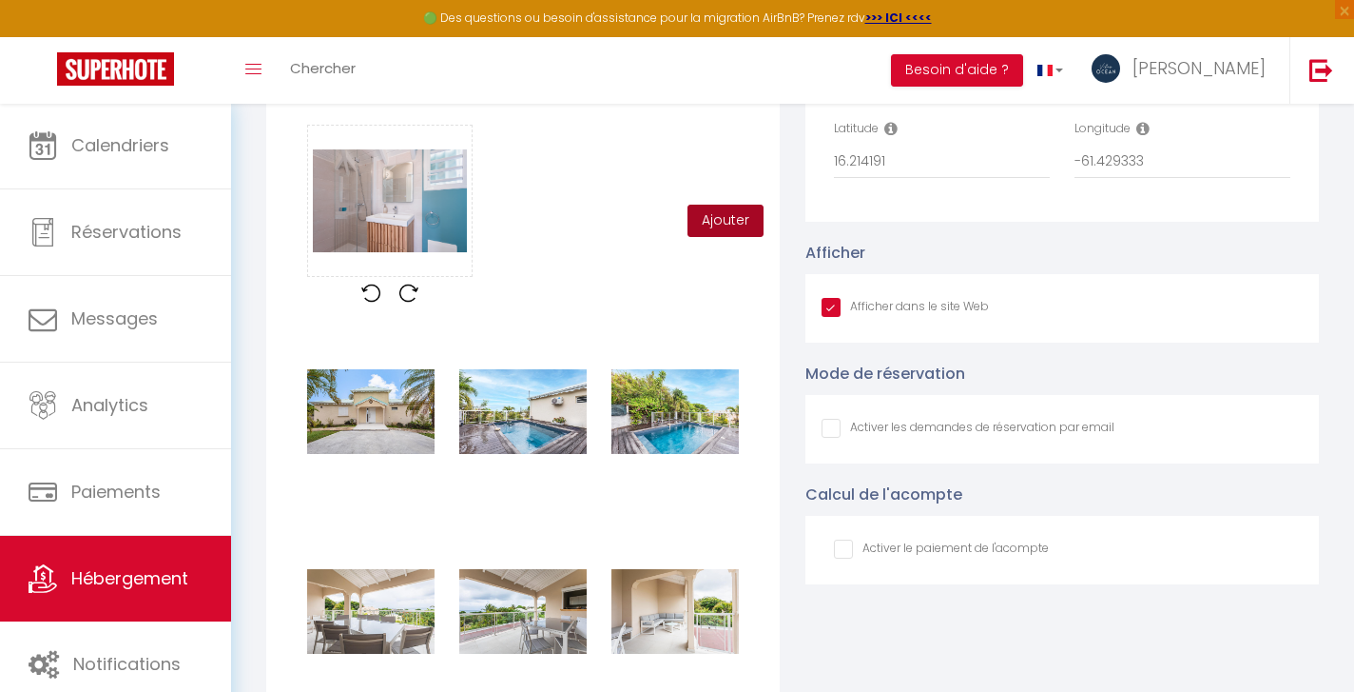
click at [729, 218] on button "Ajouter" at bounding box center [726, 221] width 76 height 32
checkbox input "true"
checkbox input "false"
checkbox input "true"
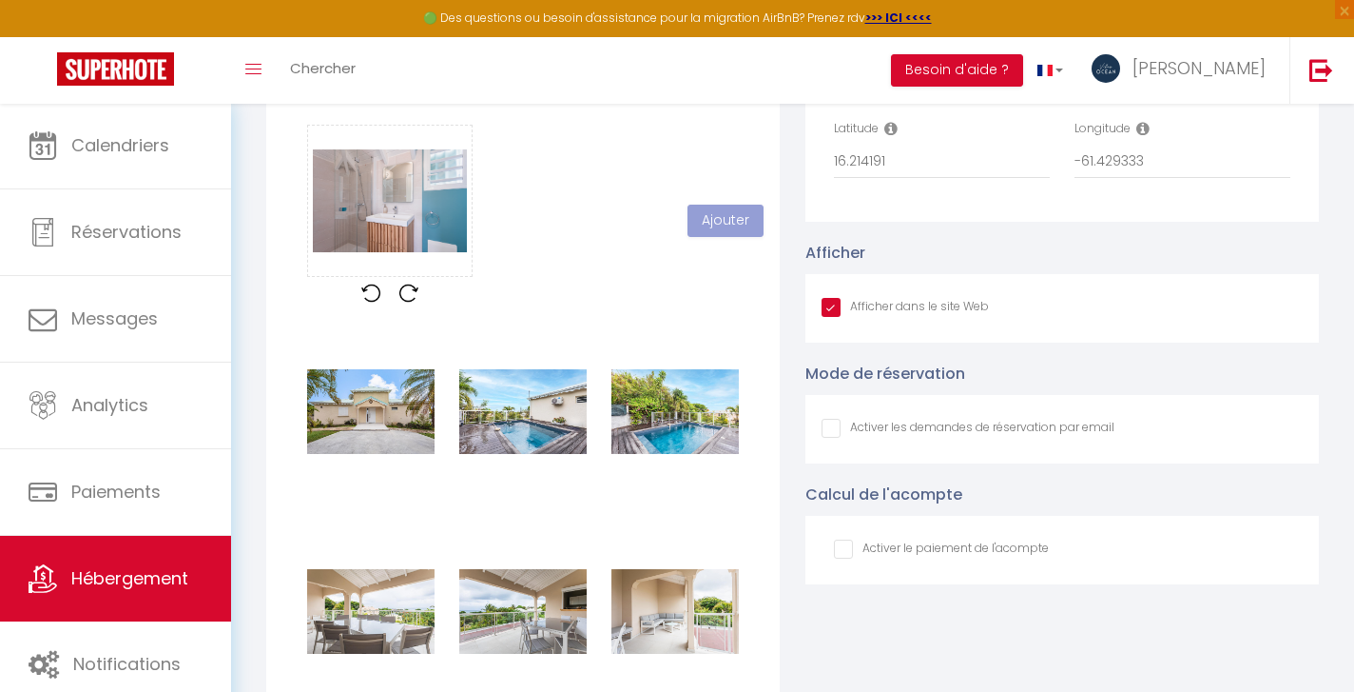
checkbox input "false"
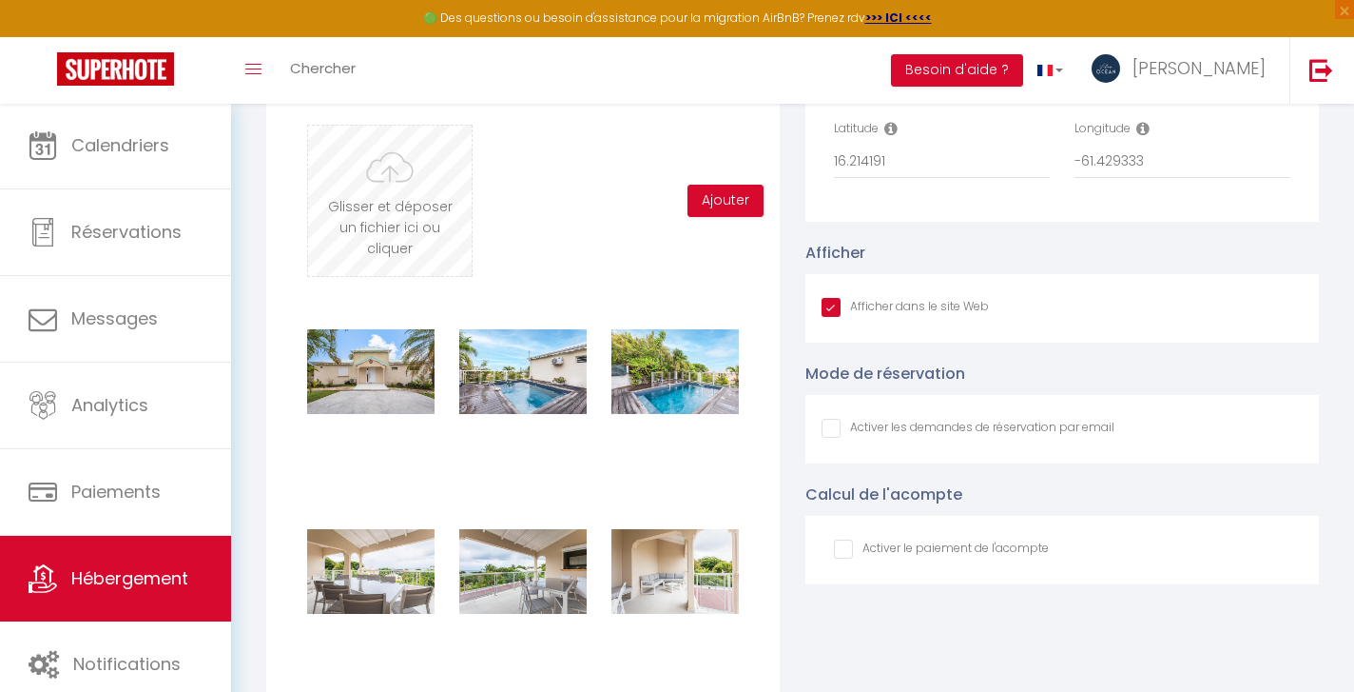
click at [408, 220] on input "file" at bounding box center [390, 201] width 164 height 150
type input "C:\fakepath\13092025_VILLA_PETITHAVRE_BY_BRUNOBALMOKOUN_014.jpg"
checkbox input "true"
checkbox input "false"
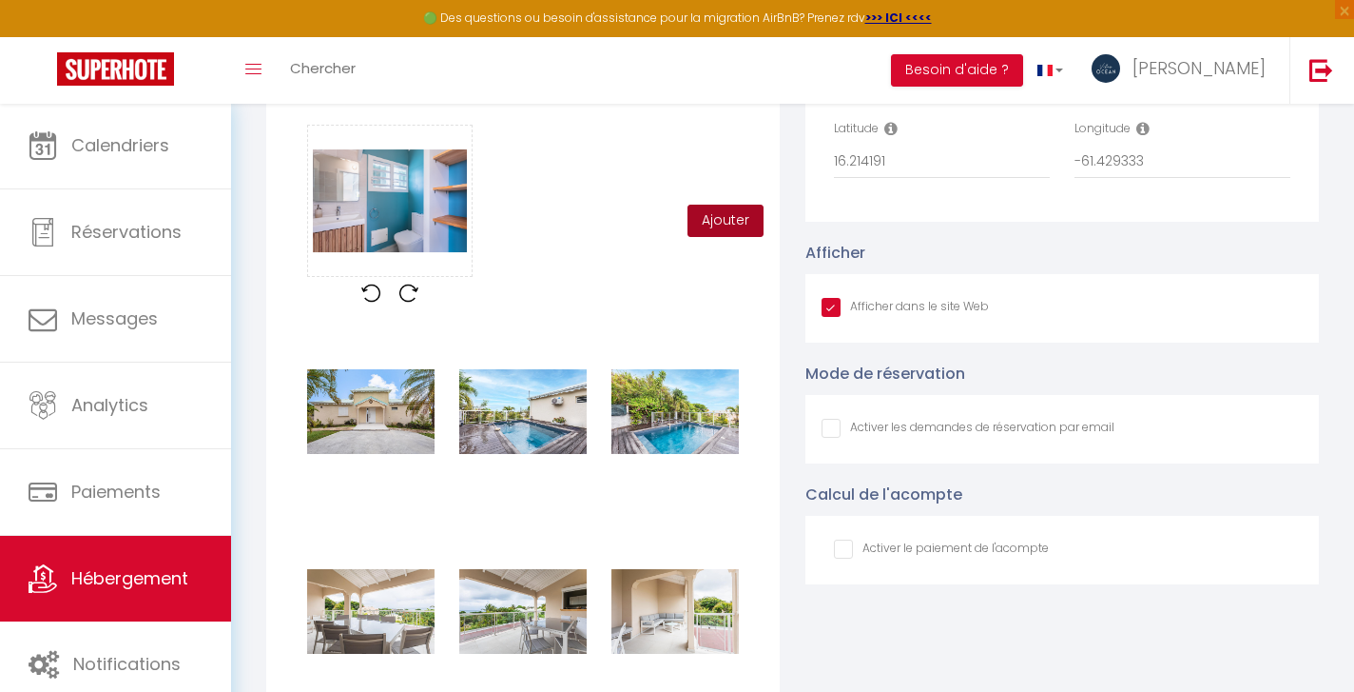
click at [723, 225] on button "Ajouter" at bounding box center [726, 221] width 76 height 32
checkbox input "true"
checkbox input "false"
checkbox input "true"
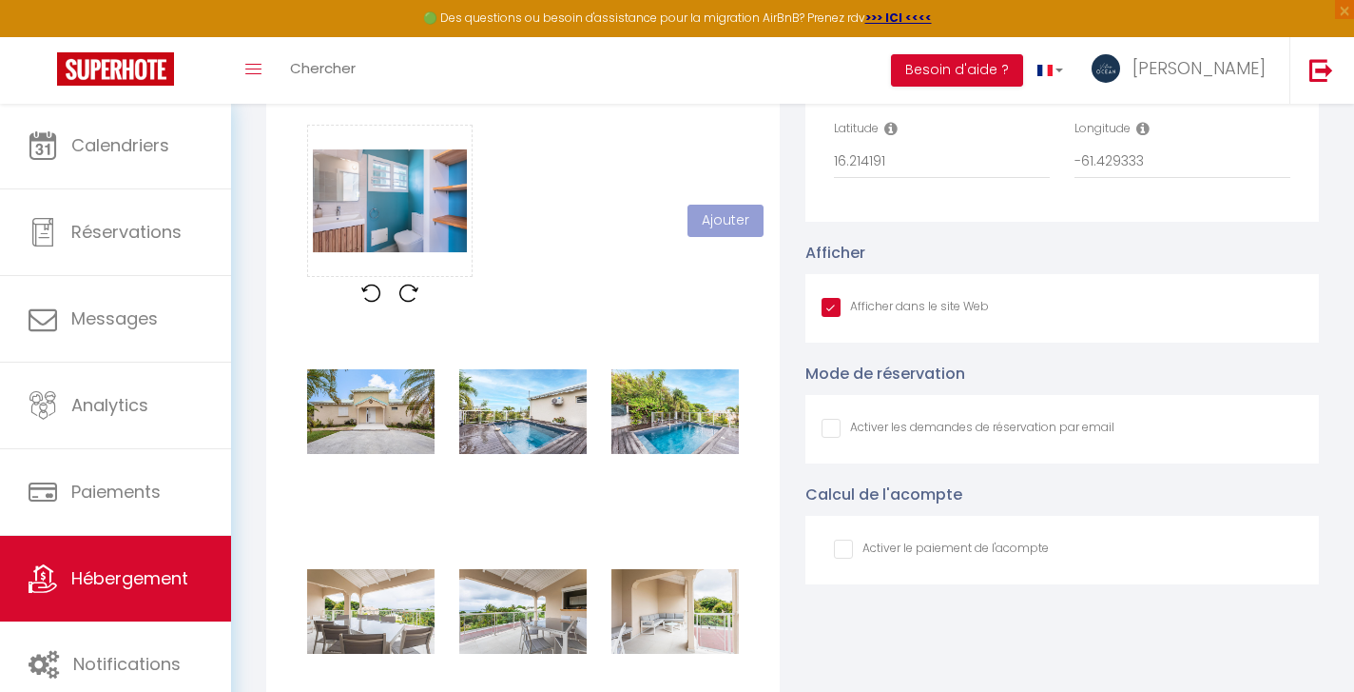
checkbox input "false"
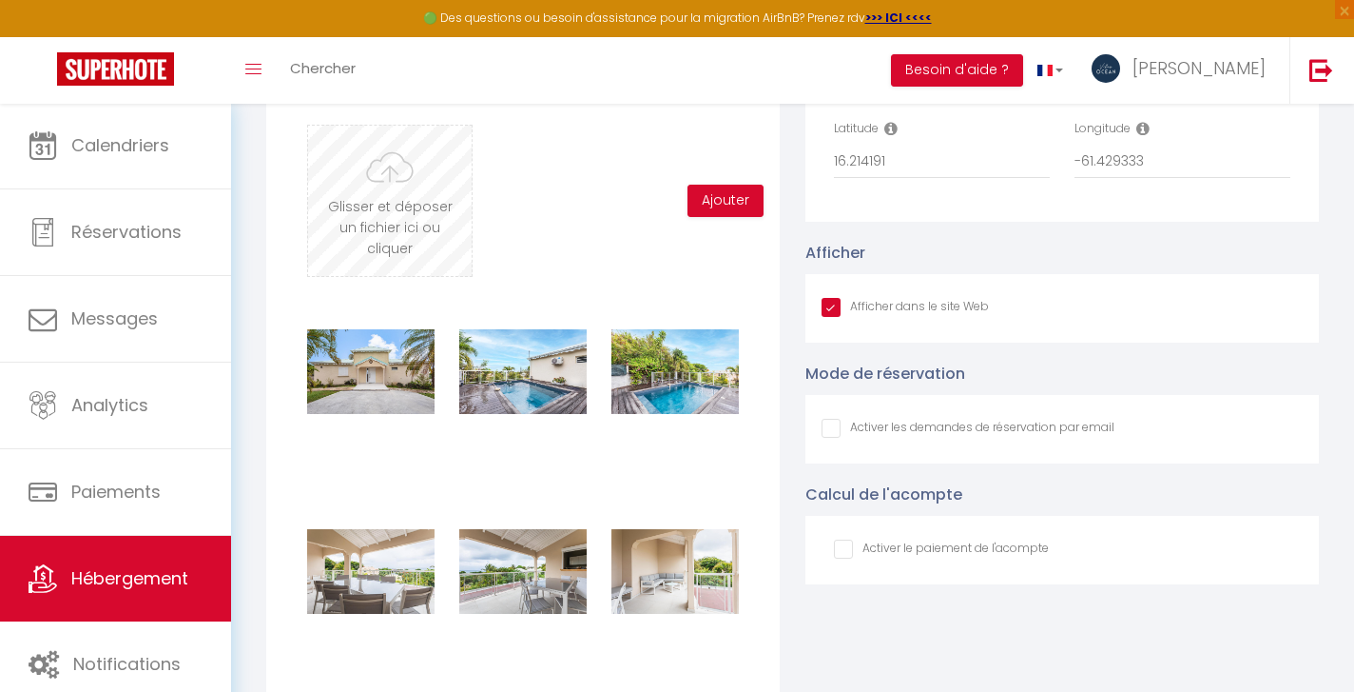
click at [400, 206] on input "file" at bounding box center [390, 201] width 164 height 150
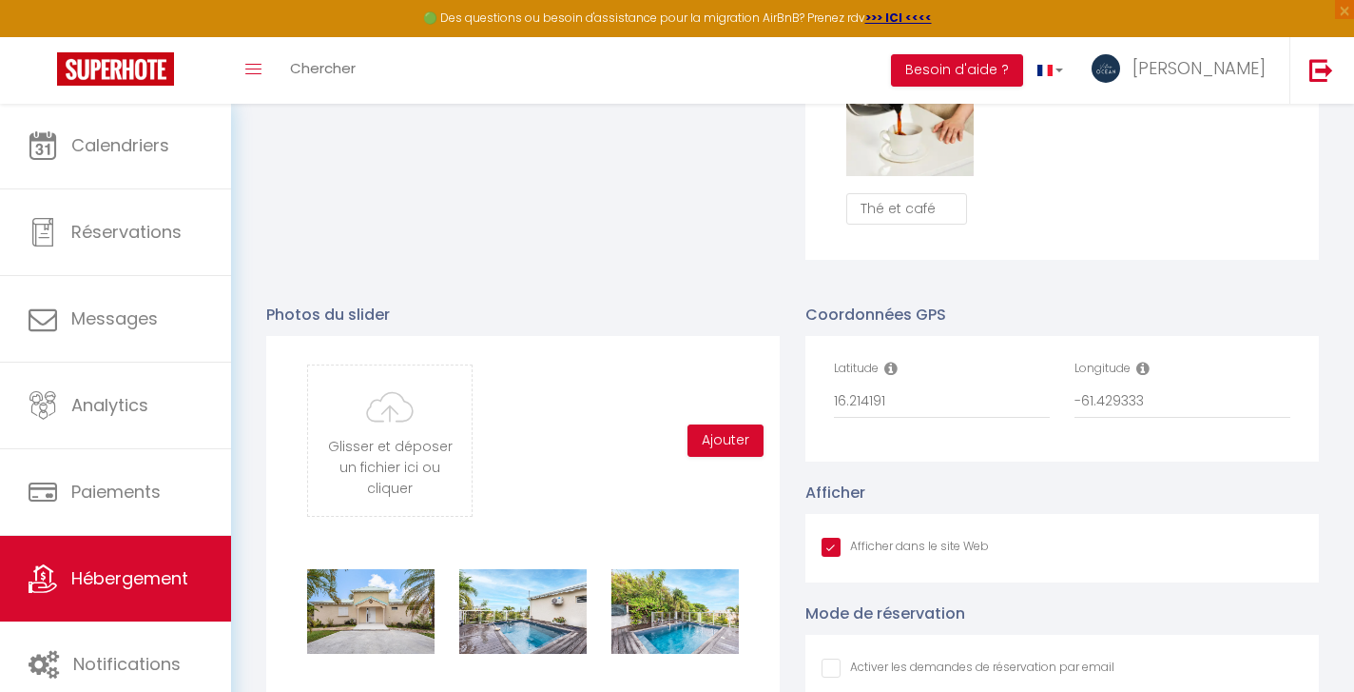
scroll to position [1859, 0]
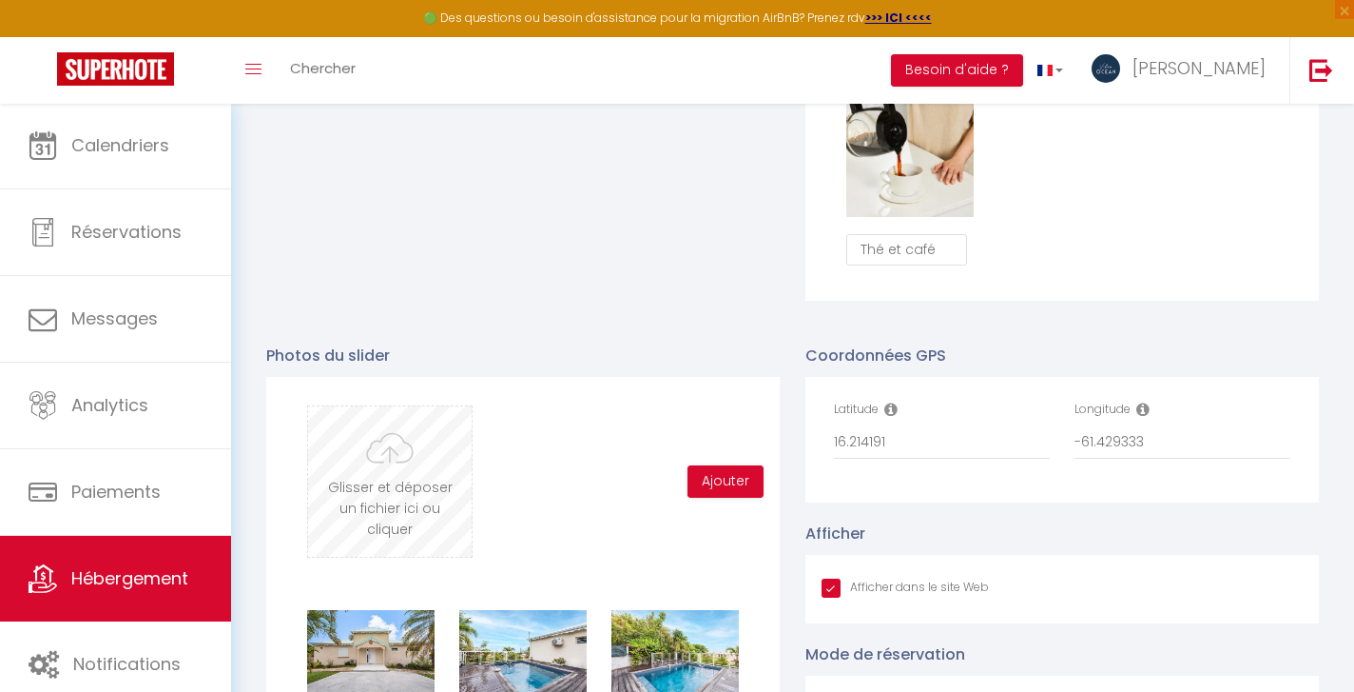
click at [396, 451] on input "file" at bounding box center [390, 481] width 164 height 150
type input "C:\fakepath\13092025_VILLA_PETITHAVRE_BY_BRUNOBALMOKOUN_033.jpg"
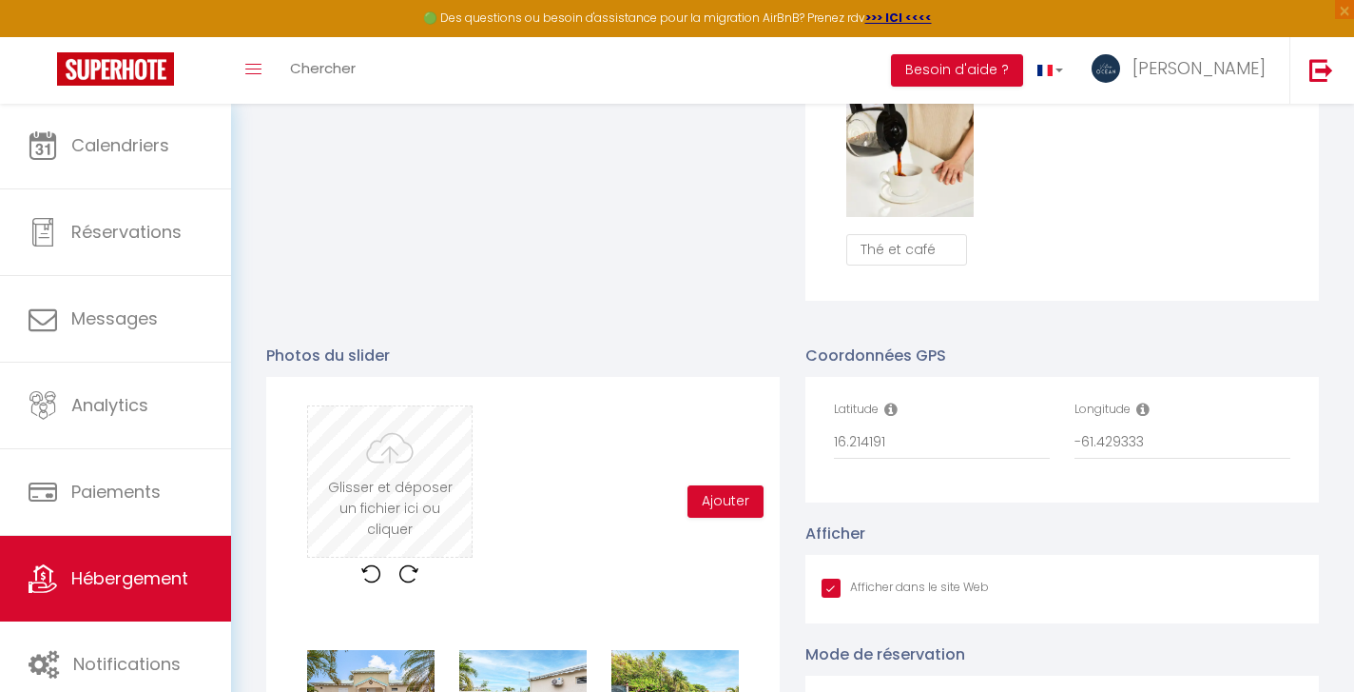
checkbox input "true"
checkbox input "false"
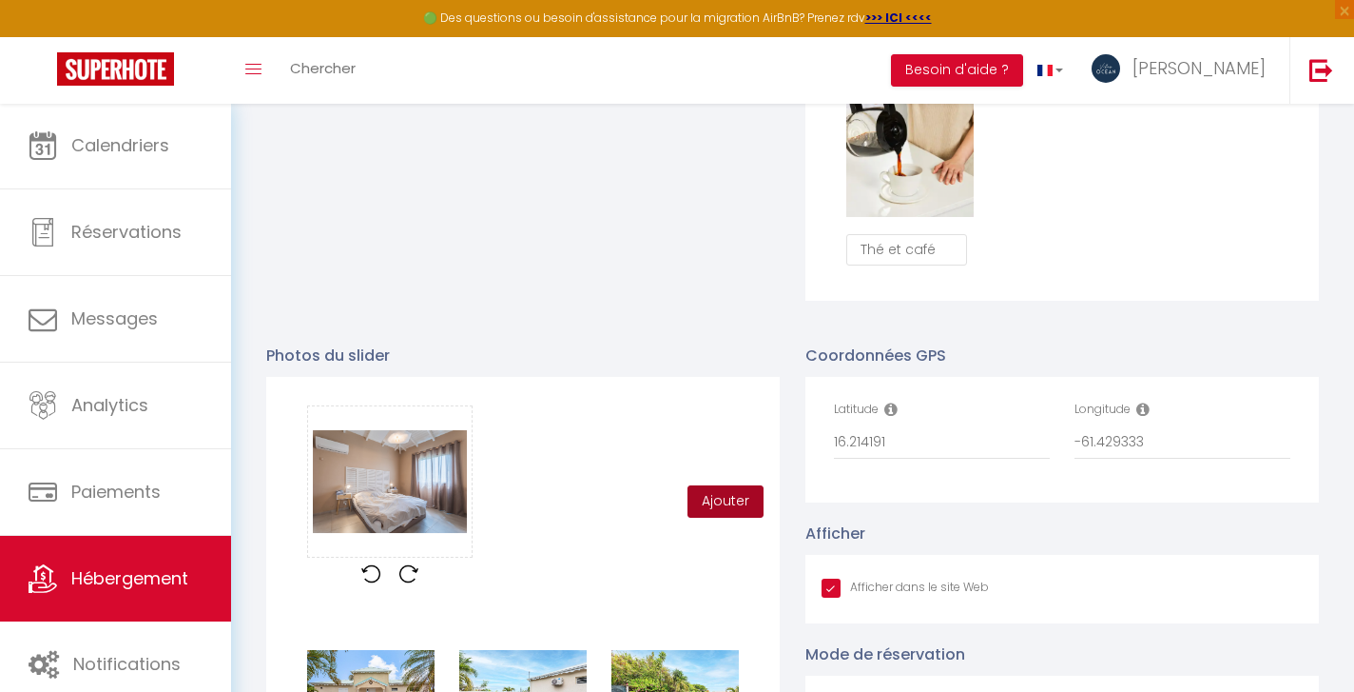
click at [741, 504] on button "Ajouter" at bounding box center [726, 501] width 76 height 32
checkbox input "true"
checkbox input "false"
checkbox input "true"
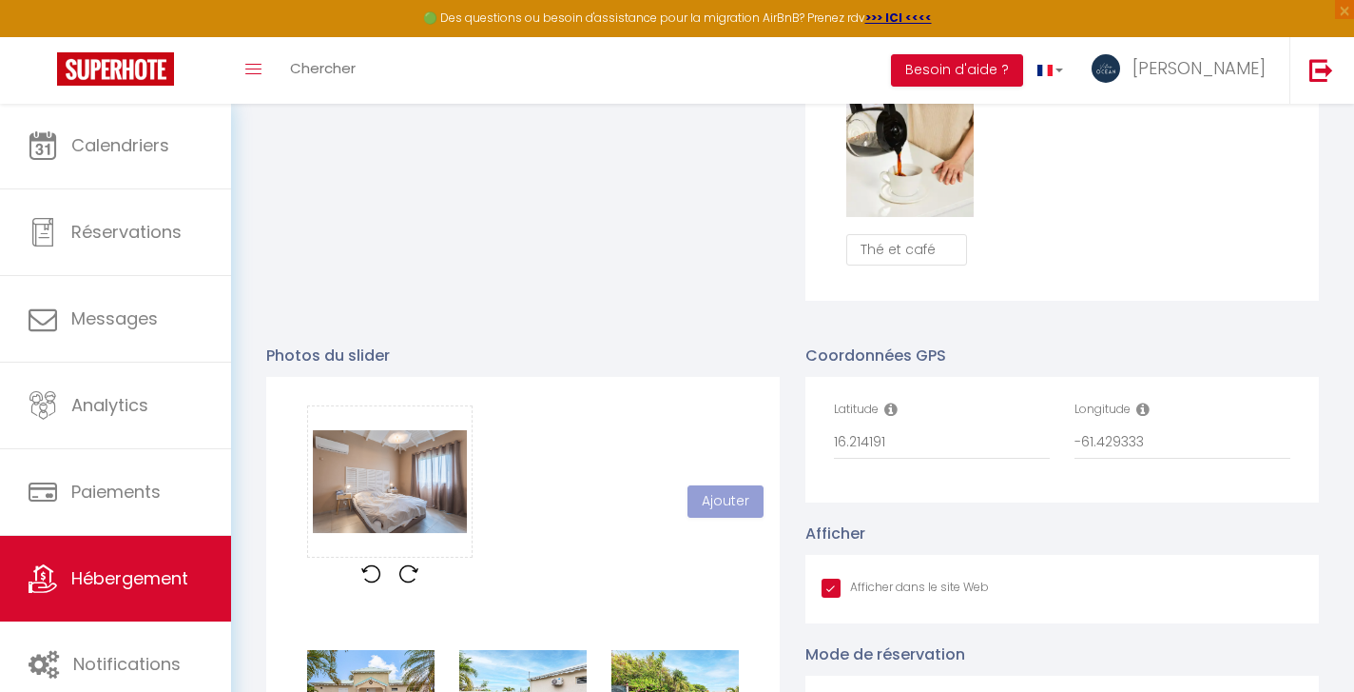
checkbox input "false"
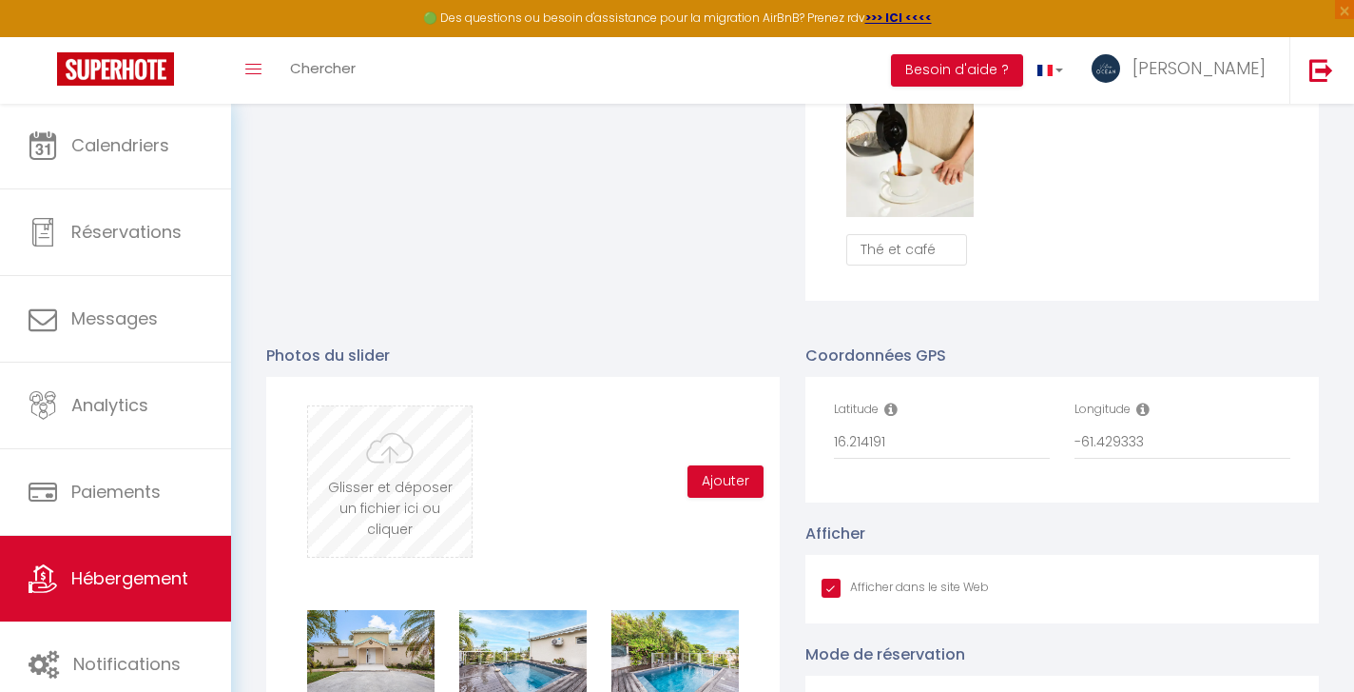
click at [394, 484] on input "file" at bounding box center [390, 481] width 164 height 150
type input "C:\fakepath\13092025_VILLA_PETITHAVRE_BY_BRUNOBALMOKOUN_034.jpg"
checkbox input "true"
checkbox input "false"
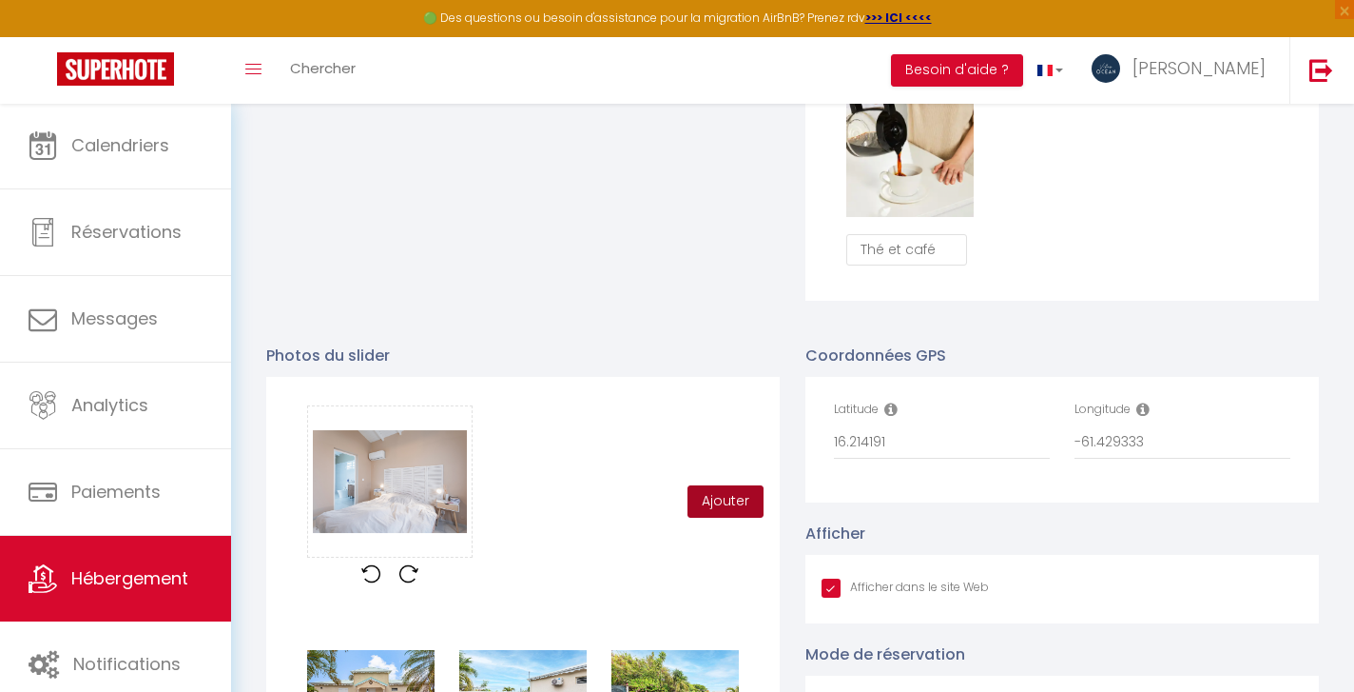
click at [706, 506] on button "Ajouter" at bounding box center [726, 501] width 76 height 32
checkbox input "true"
checkbox input "false"
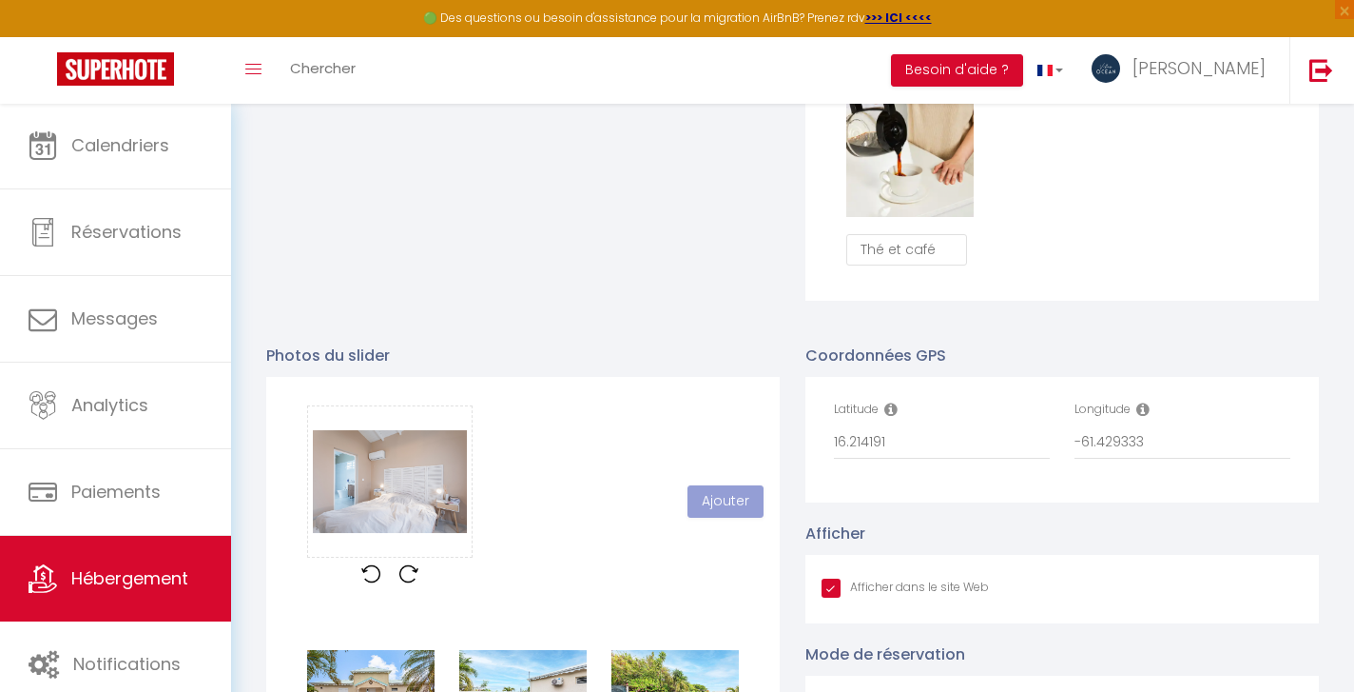
checkbox input "true"
checkbox input "false"
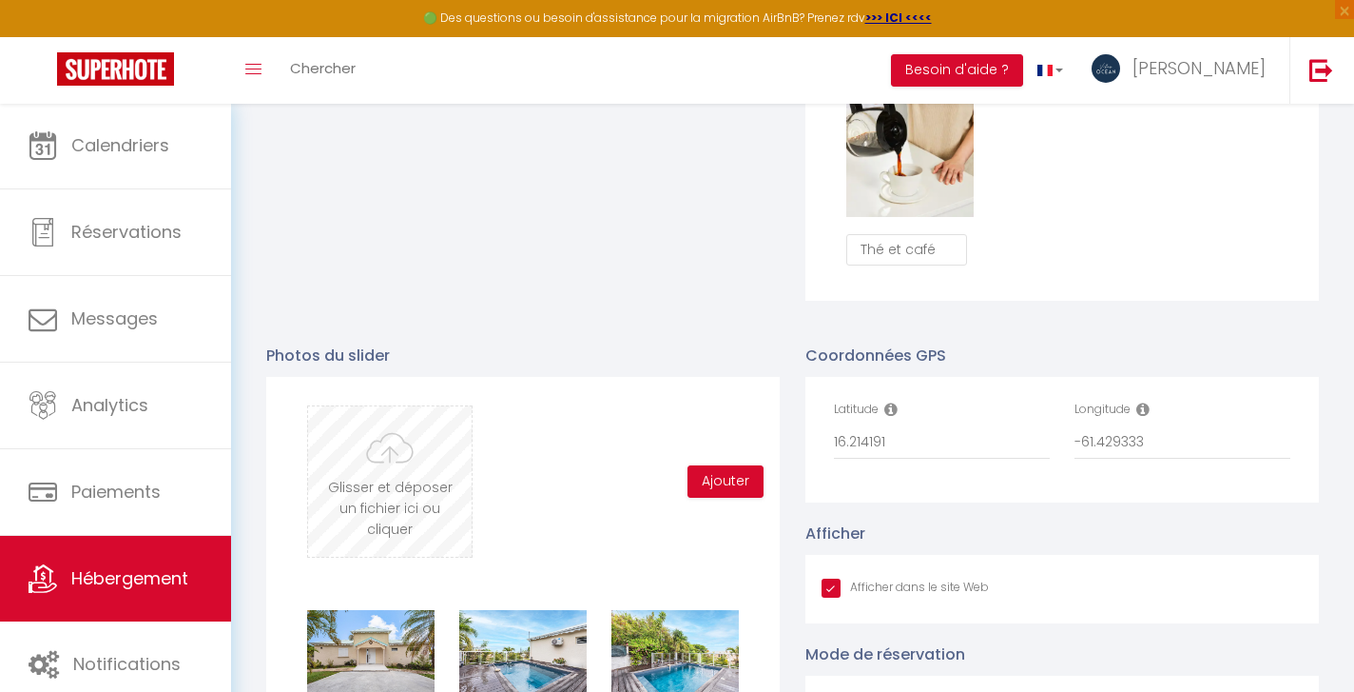
click at [400, 463] on input "file" at bounding box center [390, 481] width 164 height 150
type input "C:\fakepath\13092025_VILLA_PETITHAVRE_BY_BRUNOBALMOKOUN_003.jpg"
checkbox input "true"
checkbox input "false"
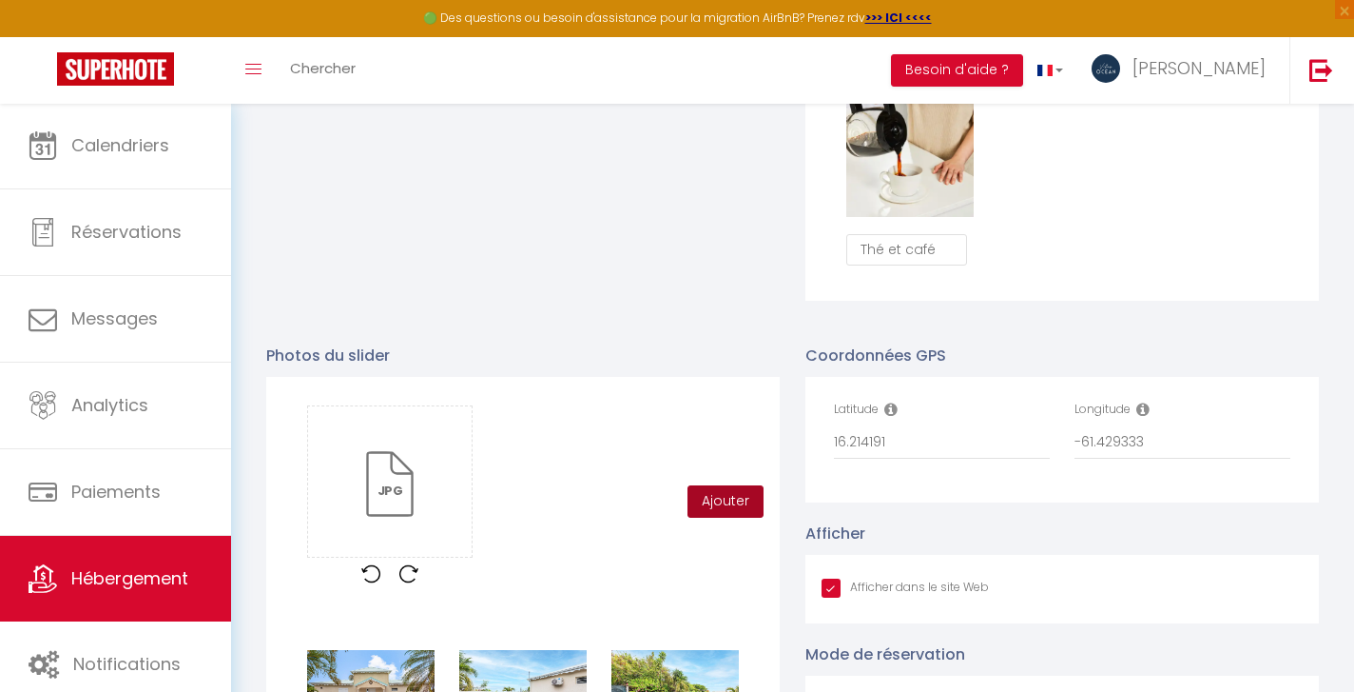
click at [713, 501] on button "Ajouter" at bounding box center [726, 501] width 76 height 32
checkbox input "true"
checkbox input "false"
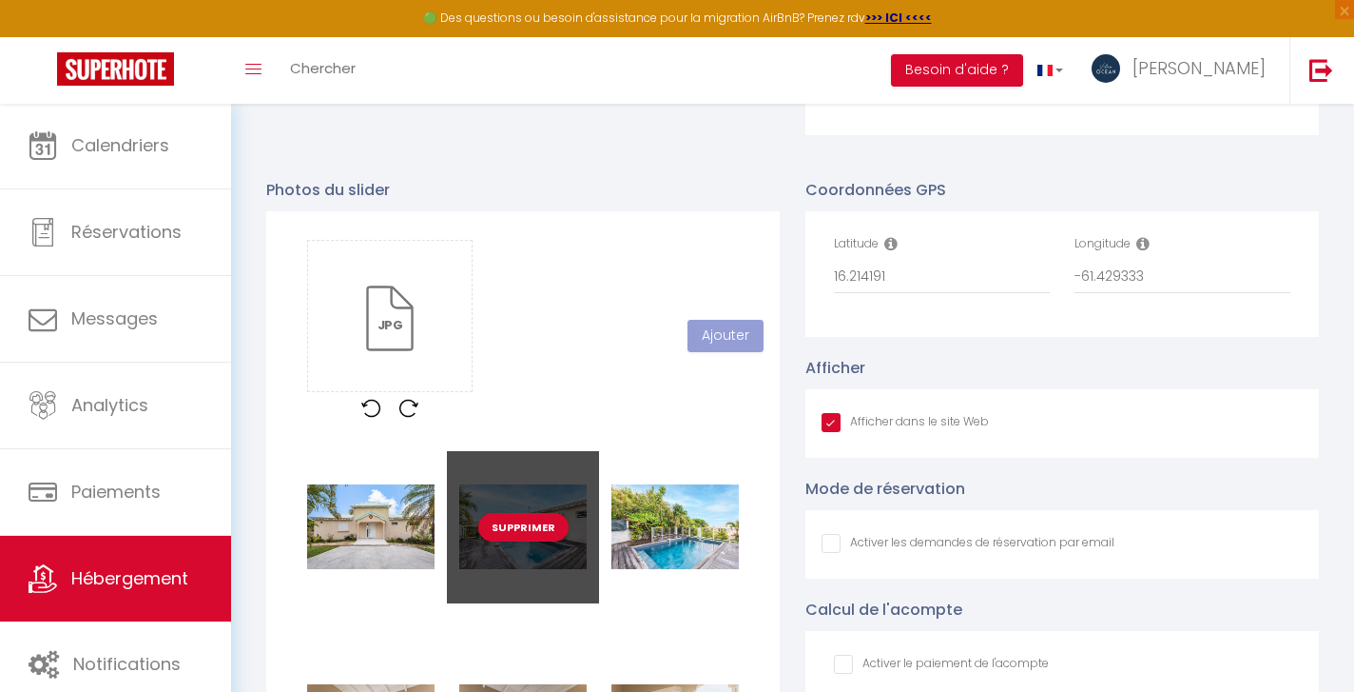
scroll to position [2020, 0]
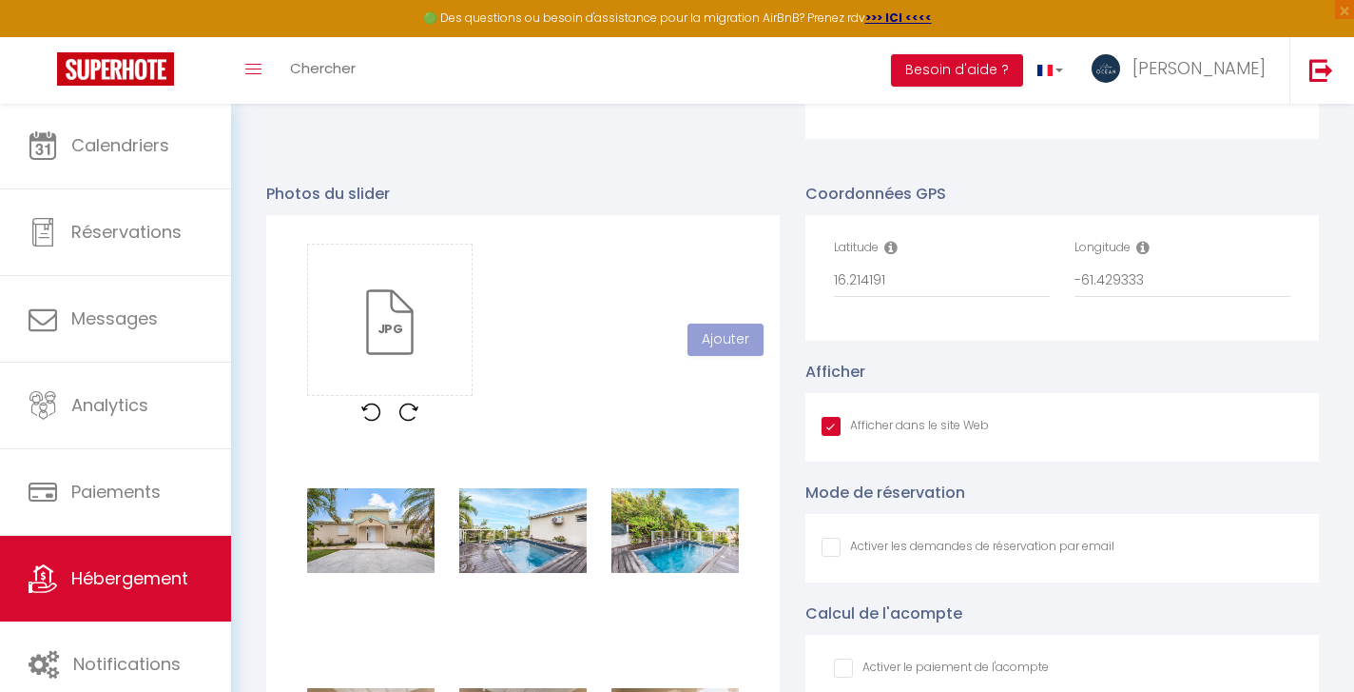
checkbox input "true"
checkbox input "false"
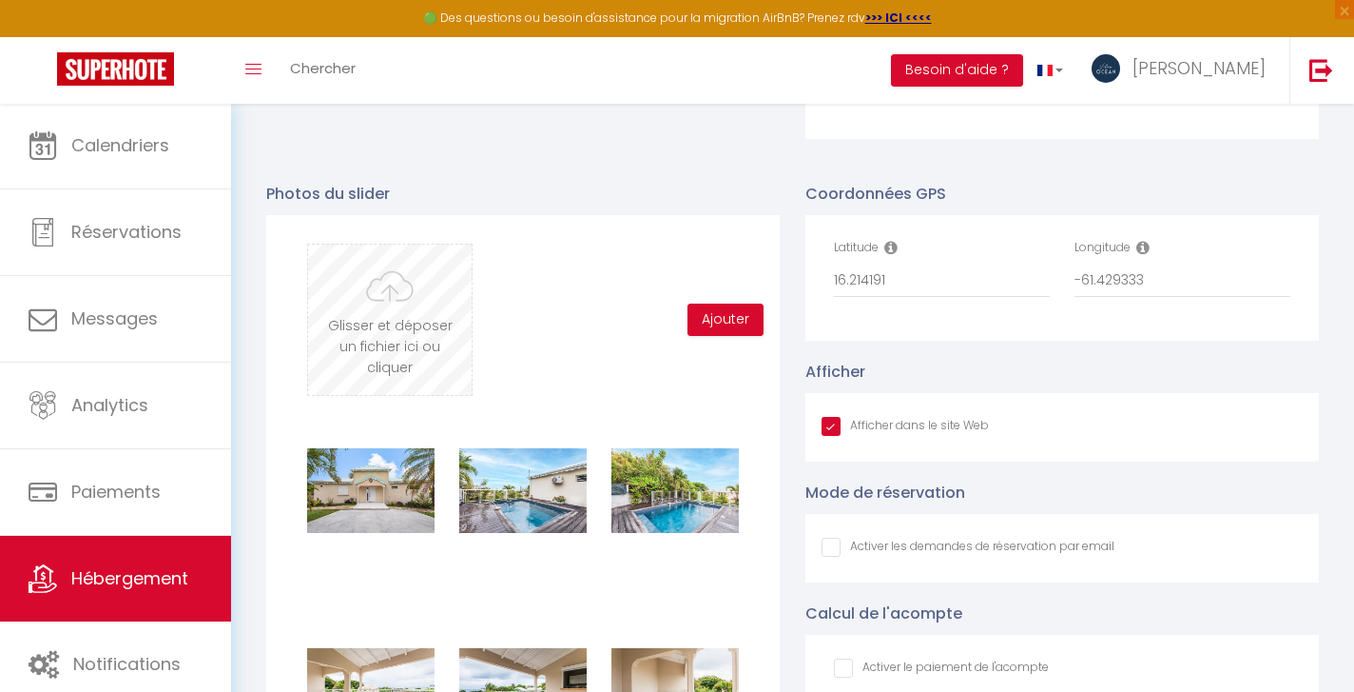
click at [399, 332] on input "file" at bounding box center [390, 319] width 164 height 150
type input "C:\fakepath\13092025_VILLA_PETITHAVRE_BY_BRUNOBALMOKOUN_007.jpg"
checkbox input "true"
checkbox input "false"
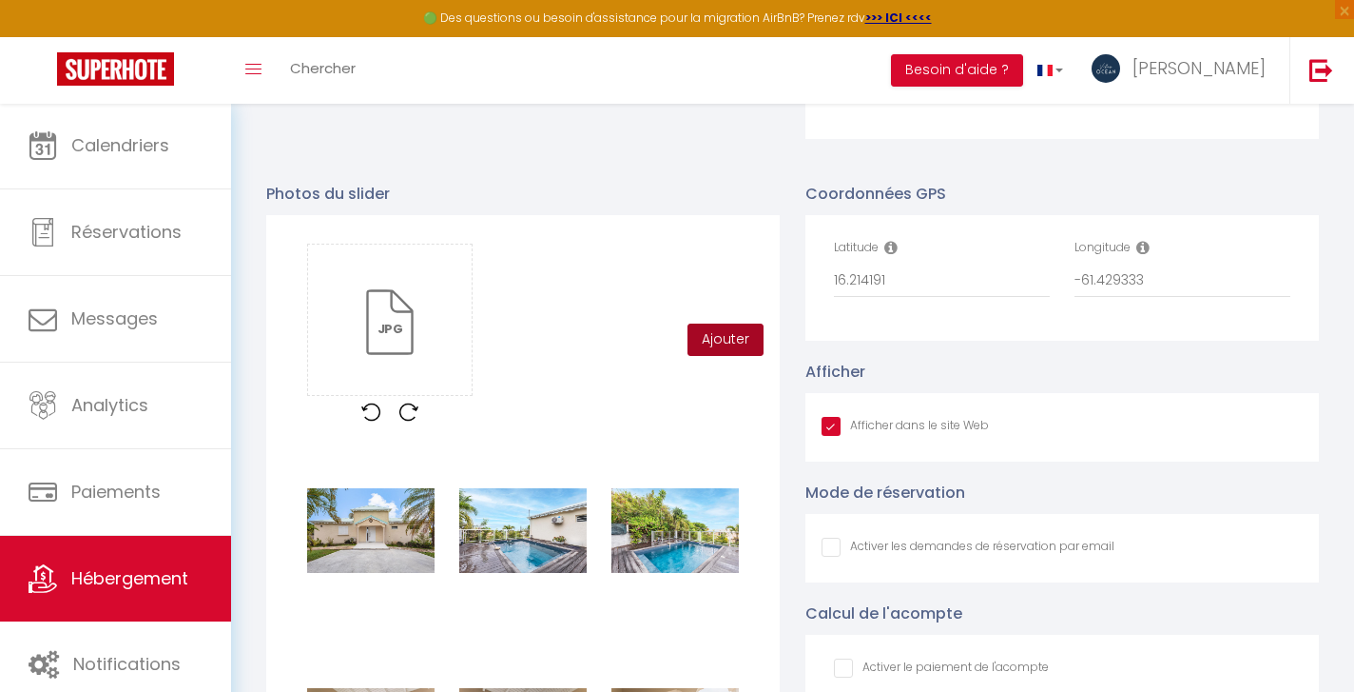
click at [720, 340] on button "Ajouter" at bounding box center [726, 339] width 76 height 32
checkbox input "true"
checkbox input "false"
checkbox input "true"
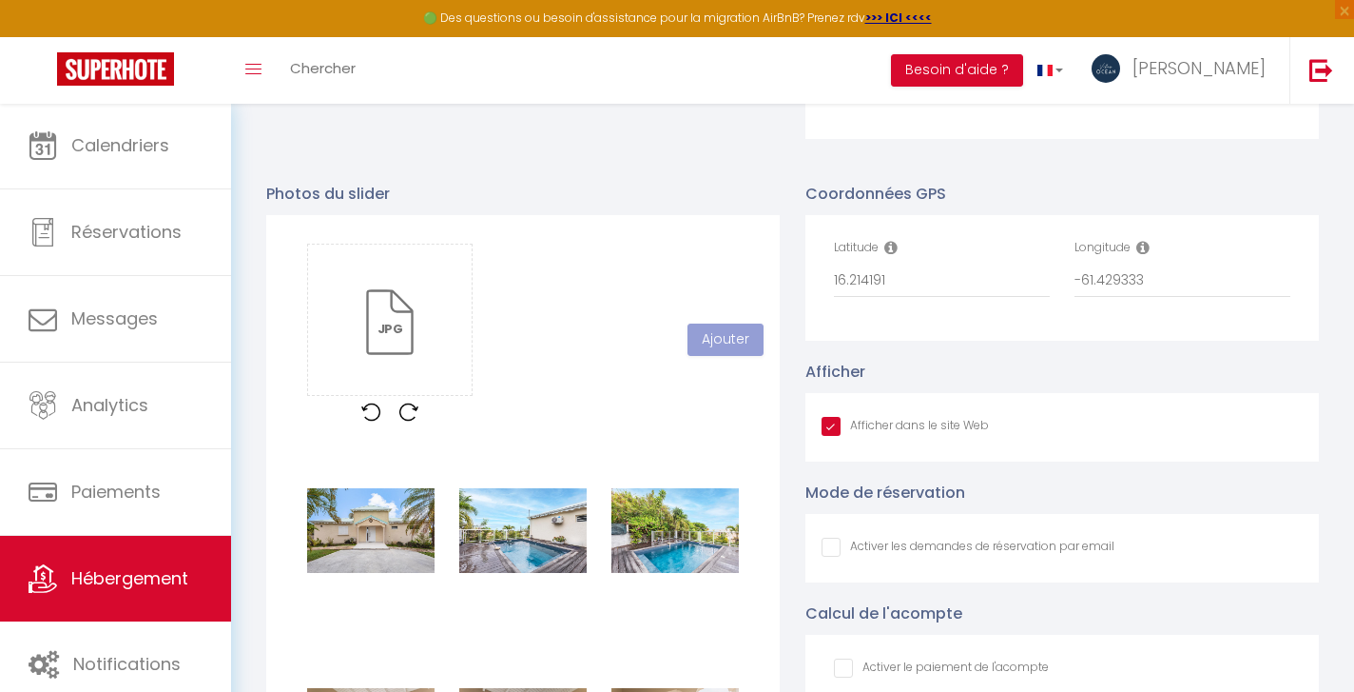
checkbox input "false"
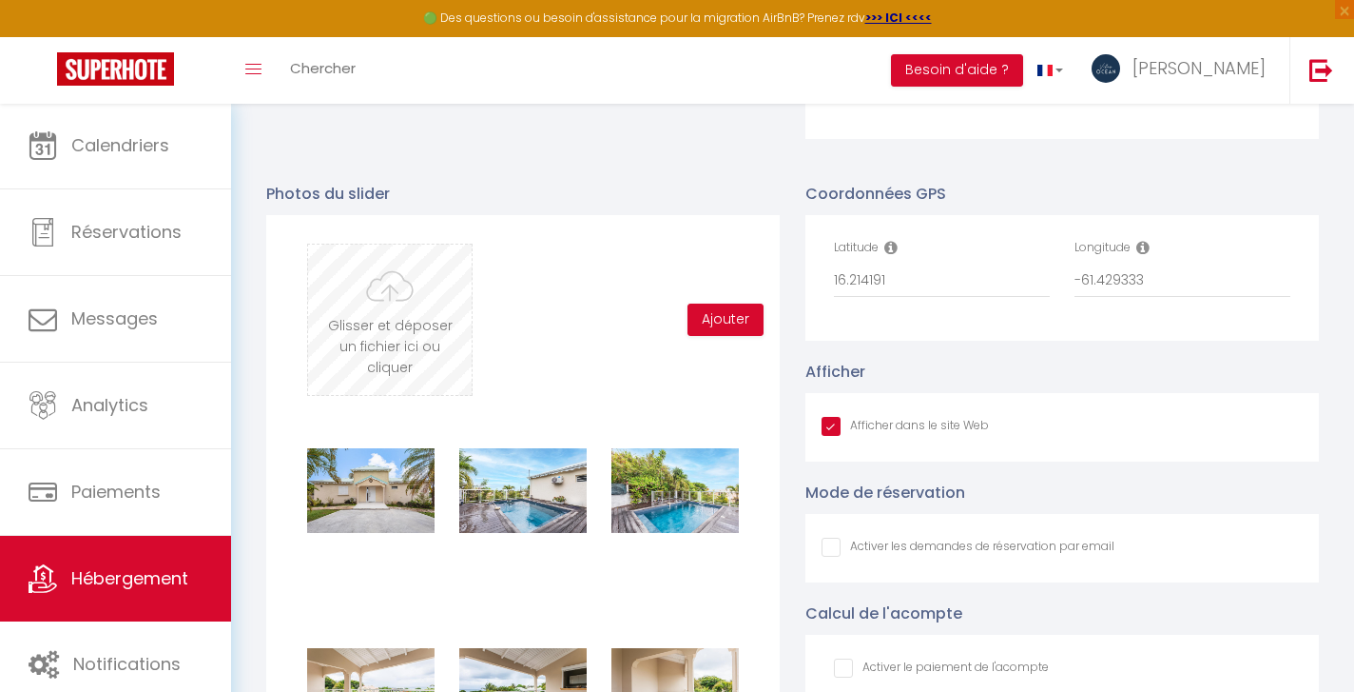
click at [392, 322] on input "file" at bounding box center [390, 319] width 164 height 150
type input "C:\fakepath\13092025_VILLA_PETITHAVRE_BY_BRUNOBALMOKOUN_008.jpg"
checkbox input "true"
checkbox input "false"
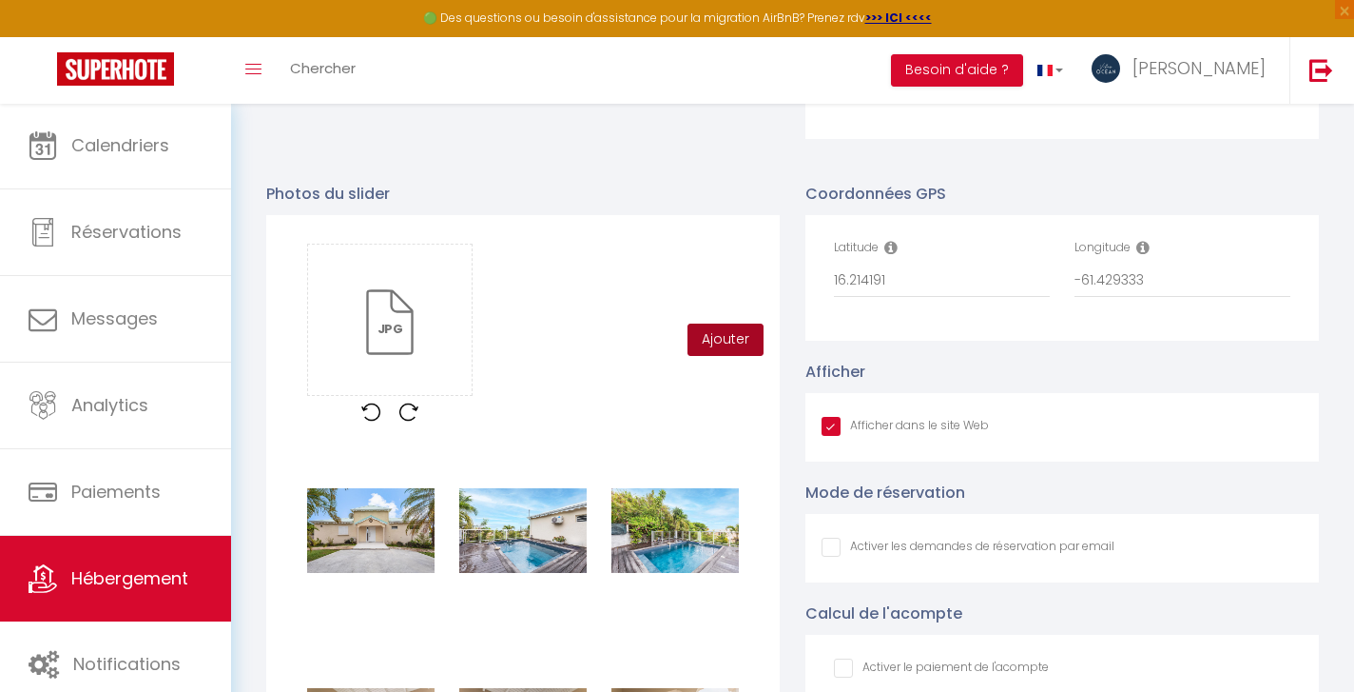
click at [711, 342] on button "Ajouter" at bounding box center [726, 339] width 76 height 32
checkbox input "true"
checkbox input "false"
checkbox input "true"
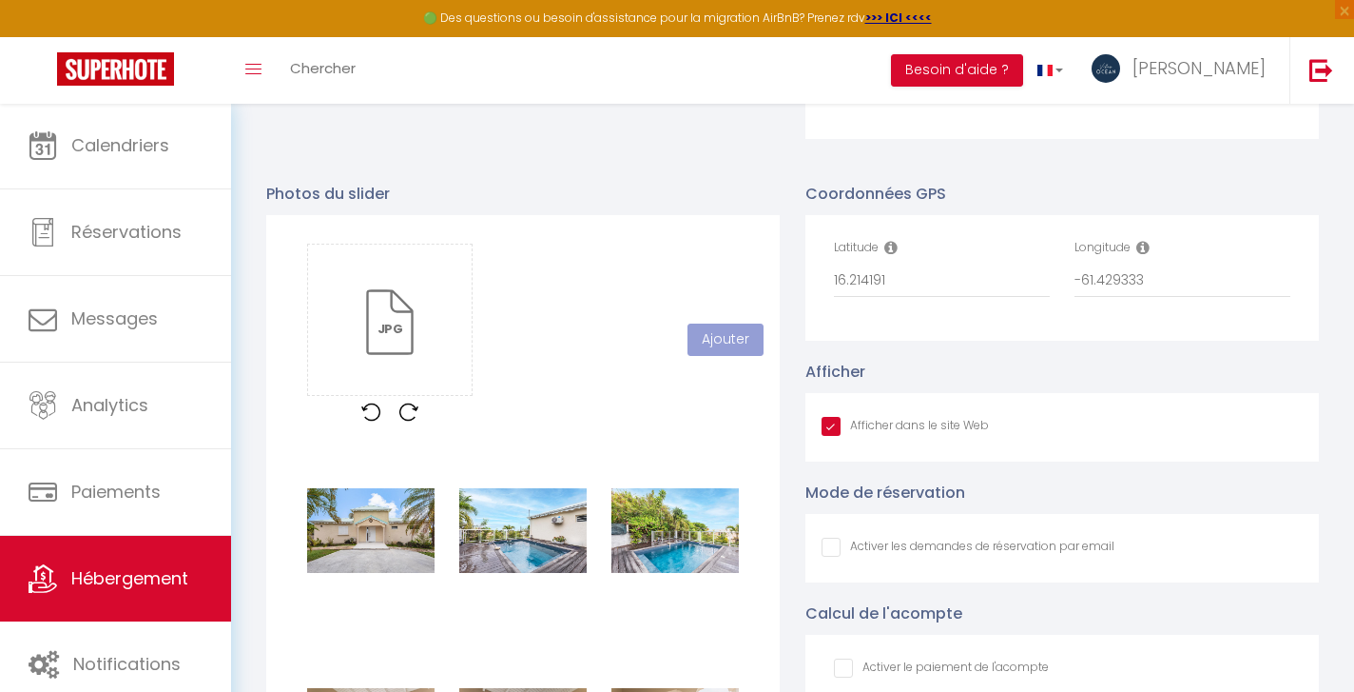
checkbox input "false"
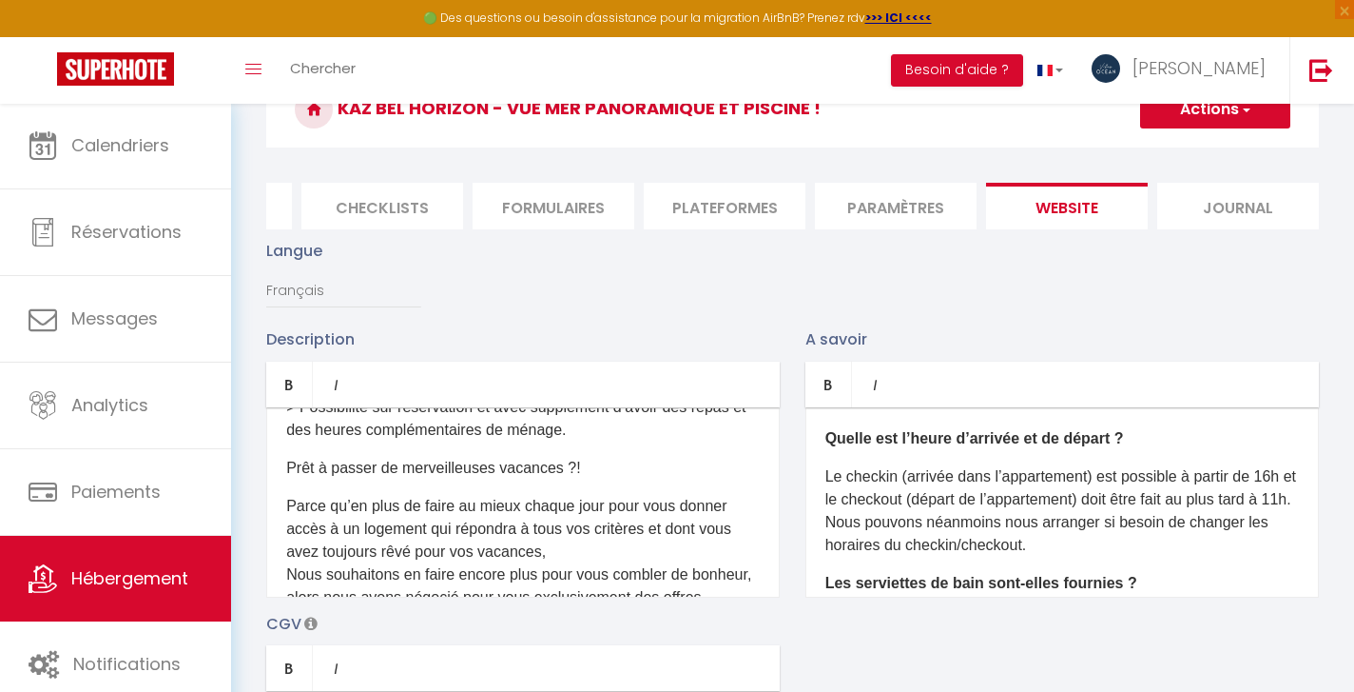
scroll to position [69, 0]
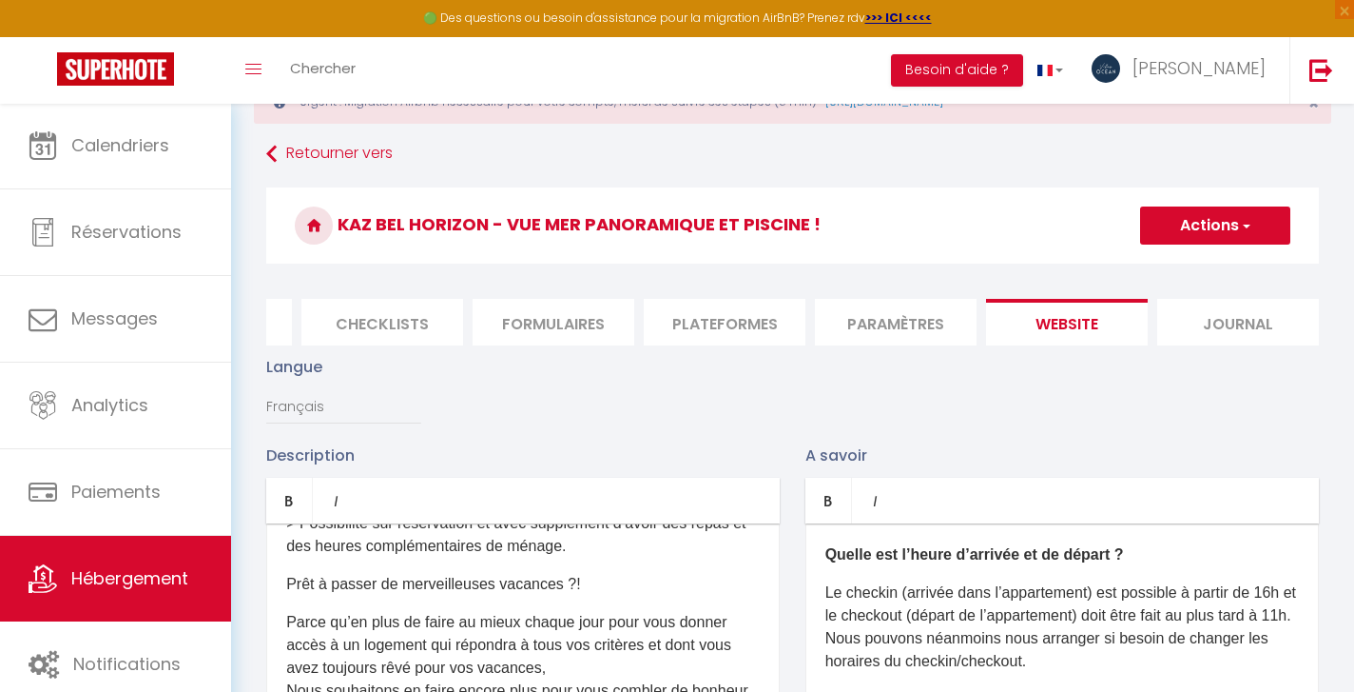
click at [1227, 223] on button "Actions" at bounding box center [1215, 225] width 150 height 38
click at [1190, 270] on input "Enregistrer" at bounding box center [1194, 267] width 70 height 19
checkbox input "true"
checkbox input "false"
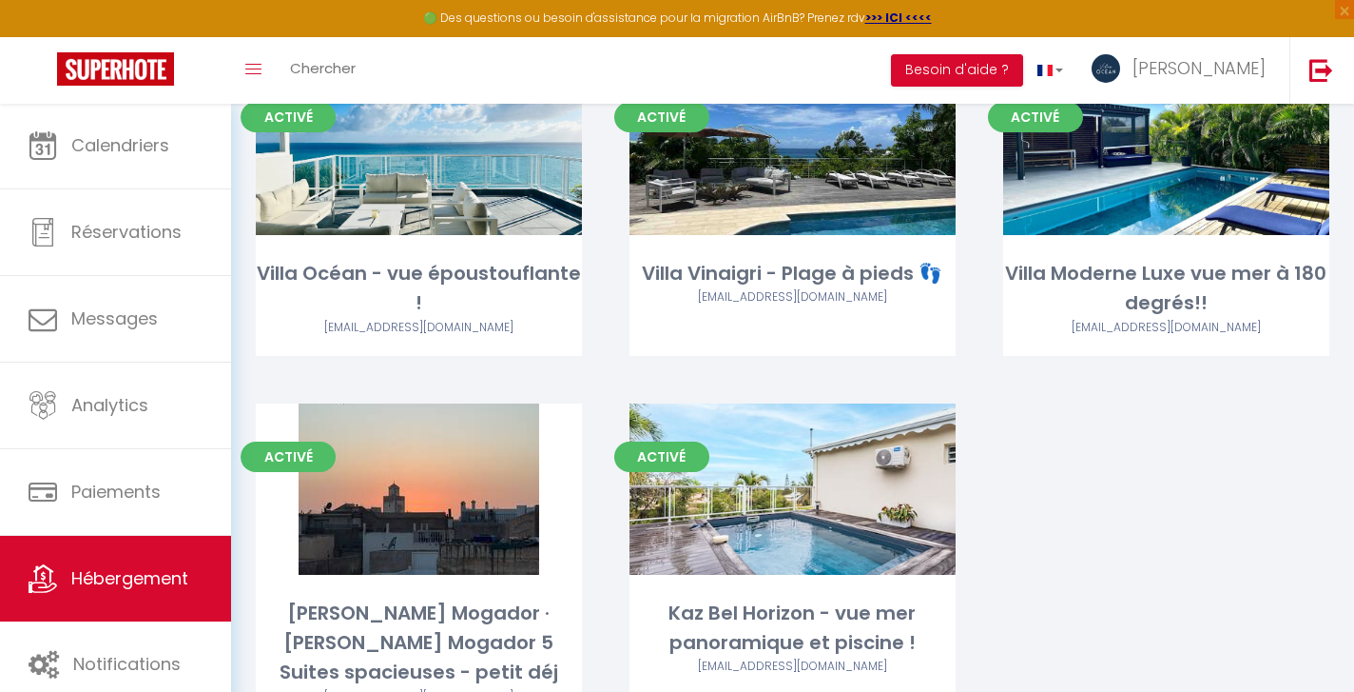
scroll to position [265, 0]
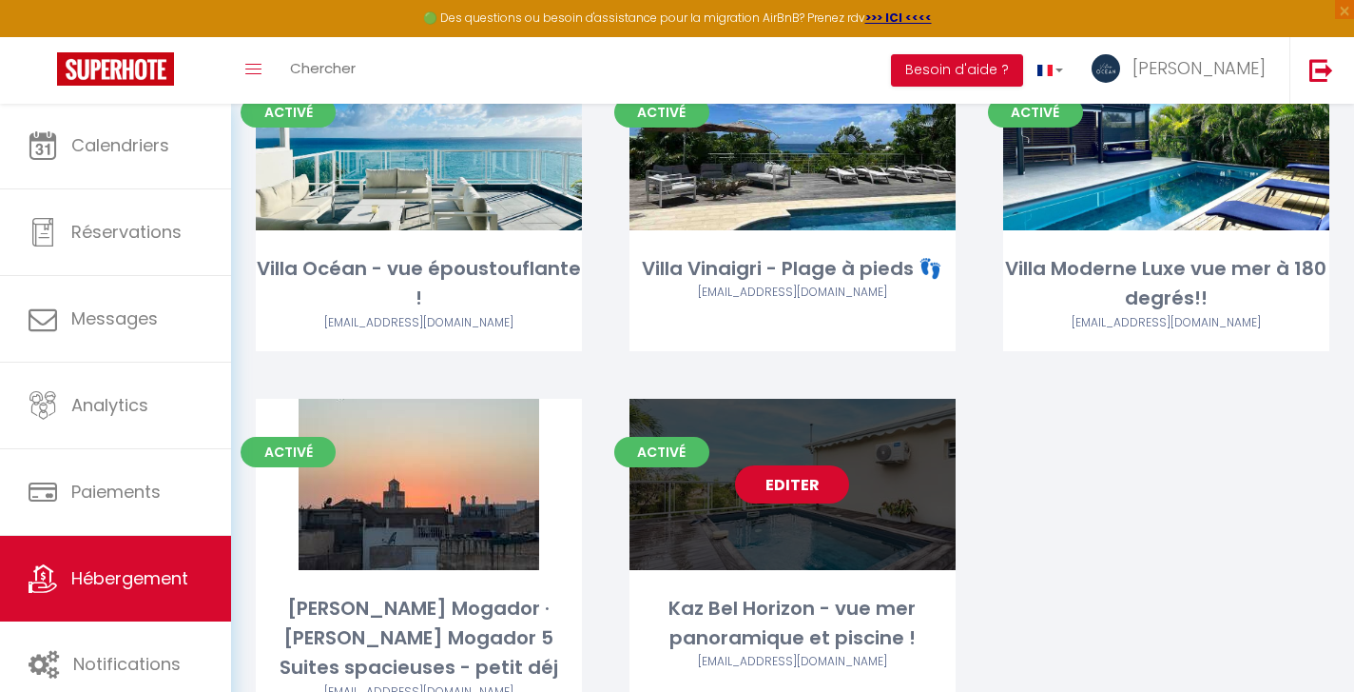
click at [800, 480] on link "Editer" at bounding box center [792, 484] width 114 height 38
select select "3"
select select "2"
select select "1"
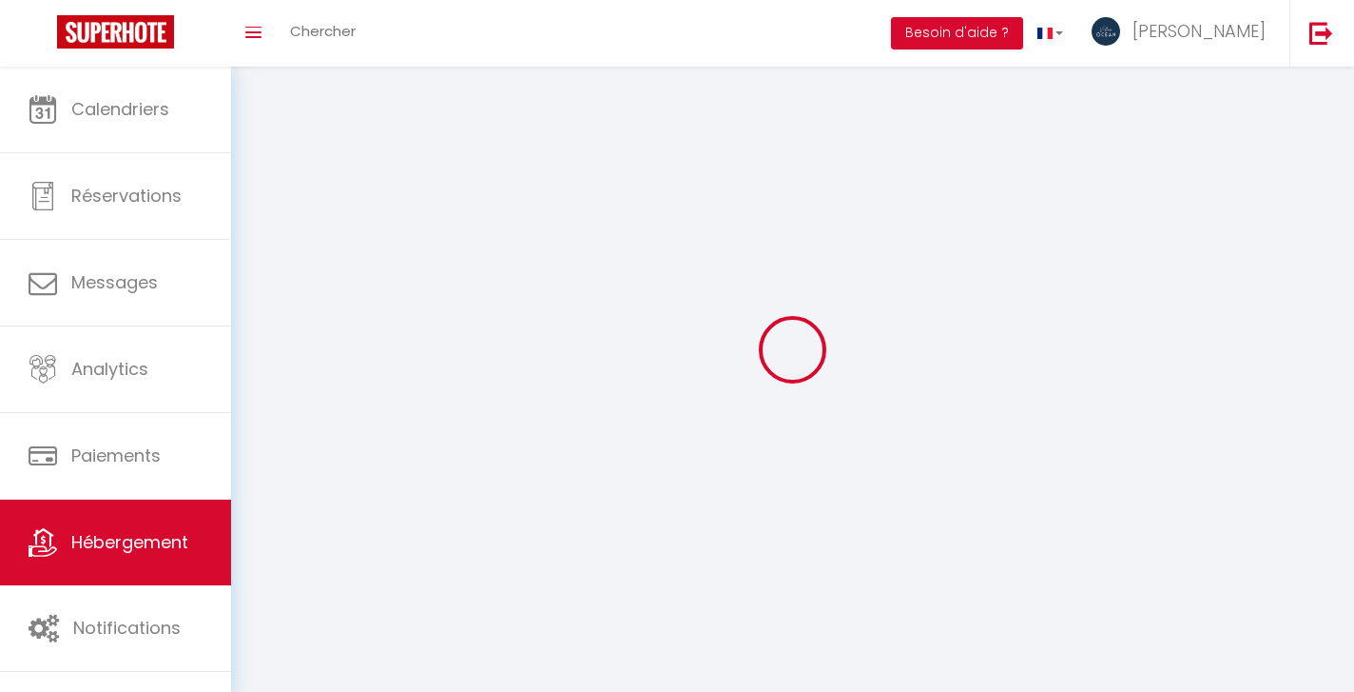
select select
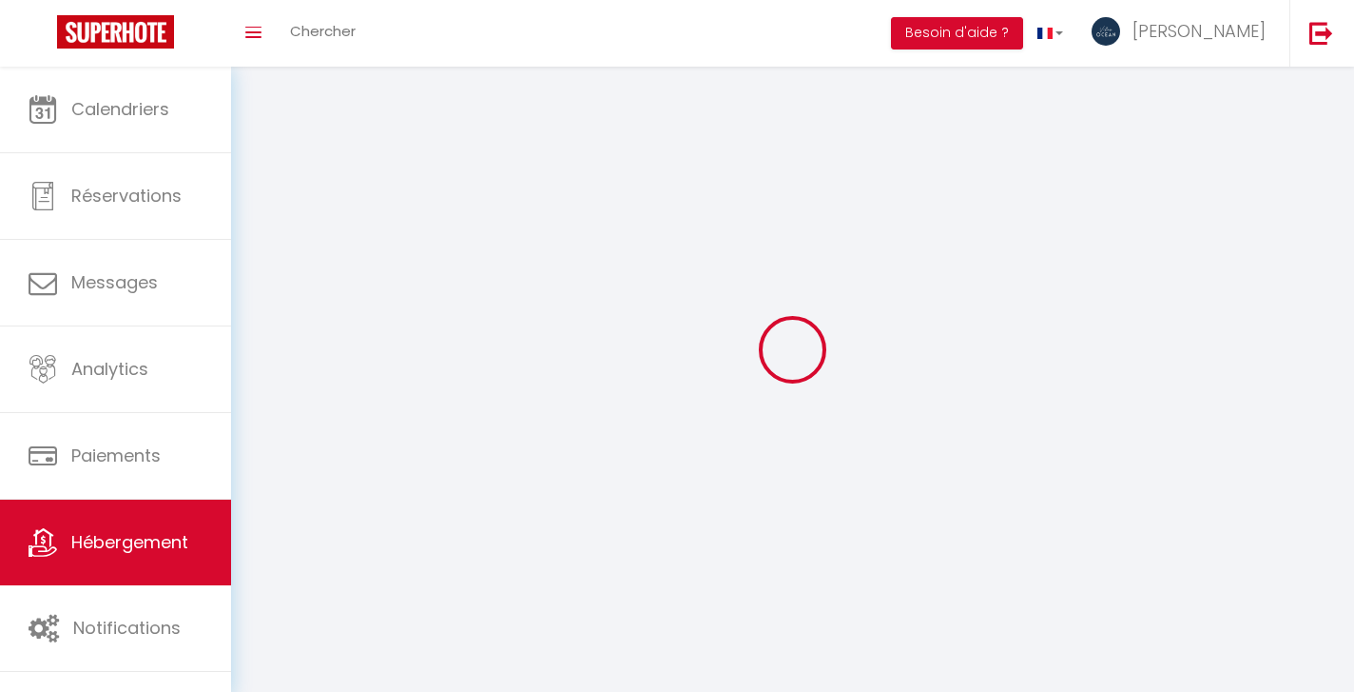
select select
checkbox input "false"
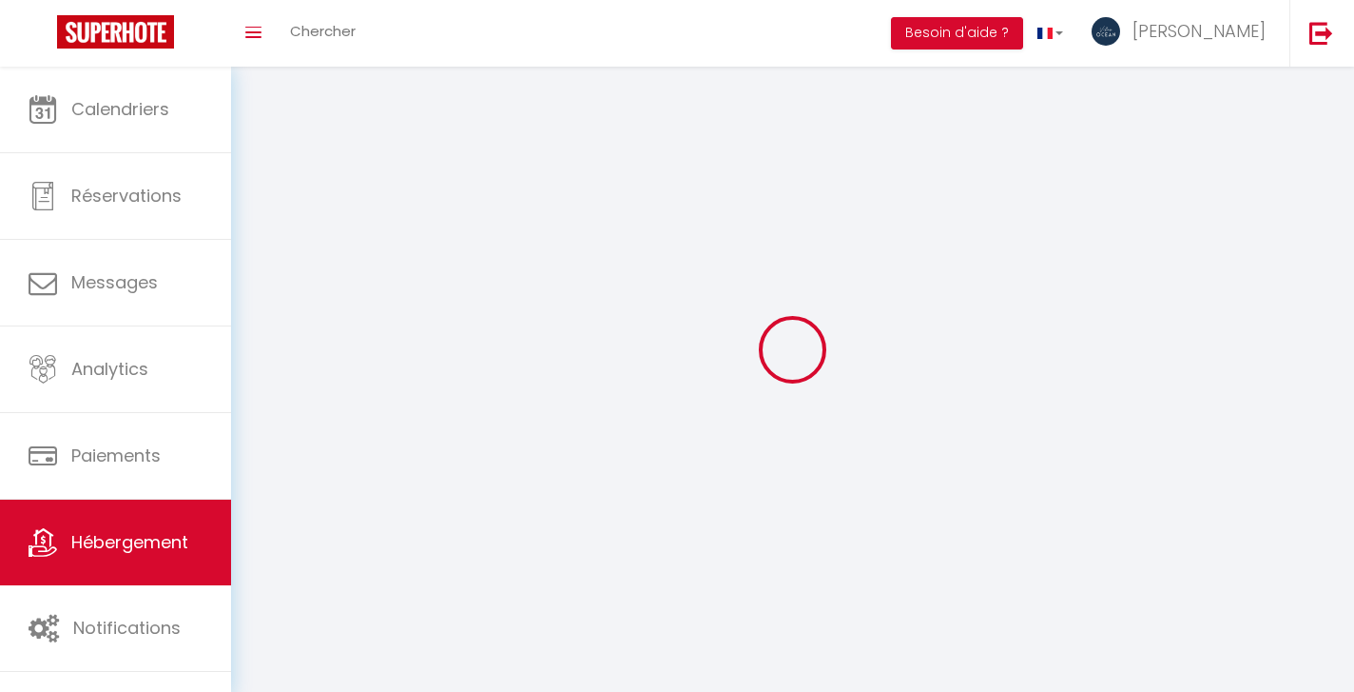
checkbox input "false"
select select
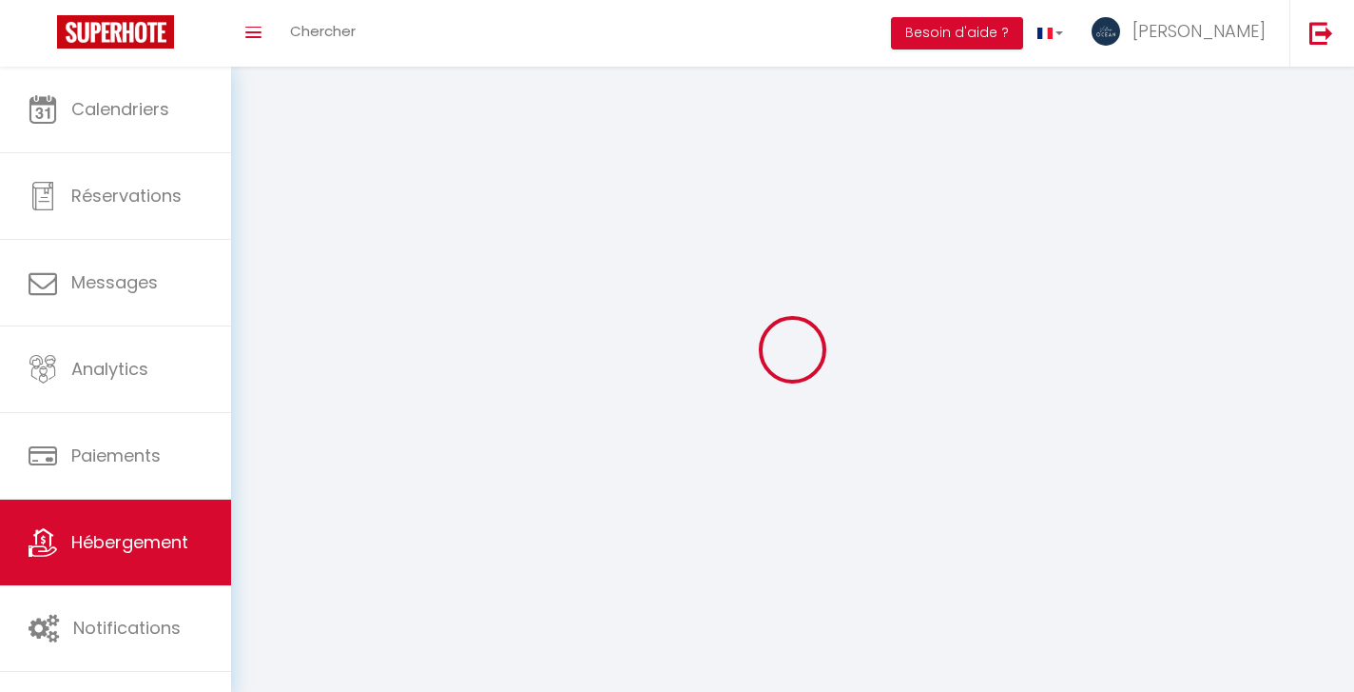
select select
checkbox input "false"
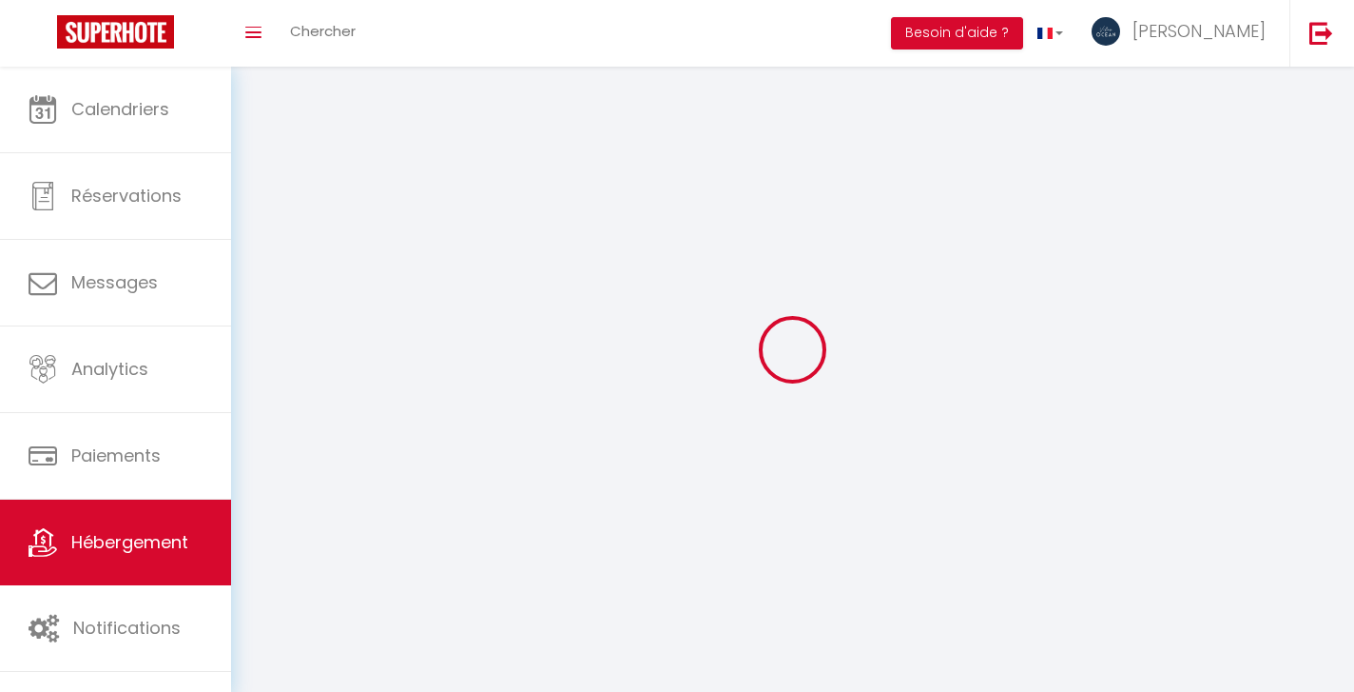
checkbox input "false"
select select
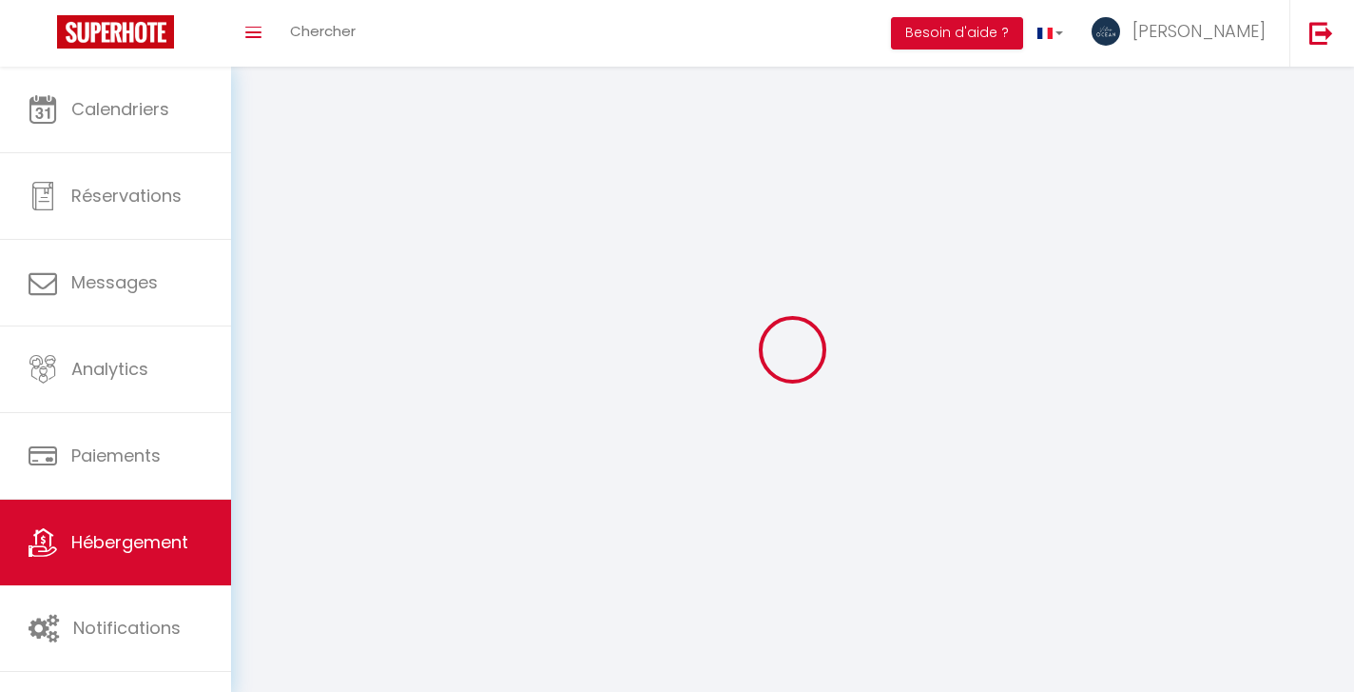
select select
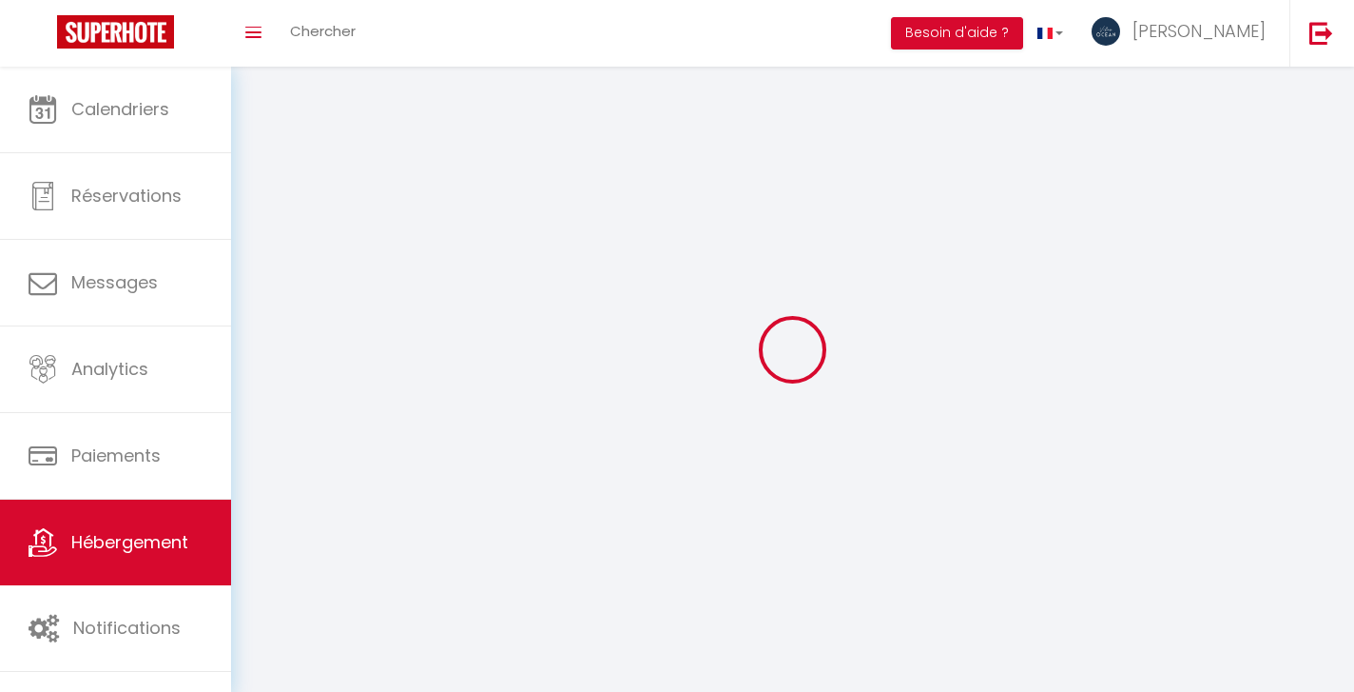
select select
checkbox input "false"
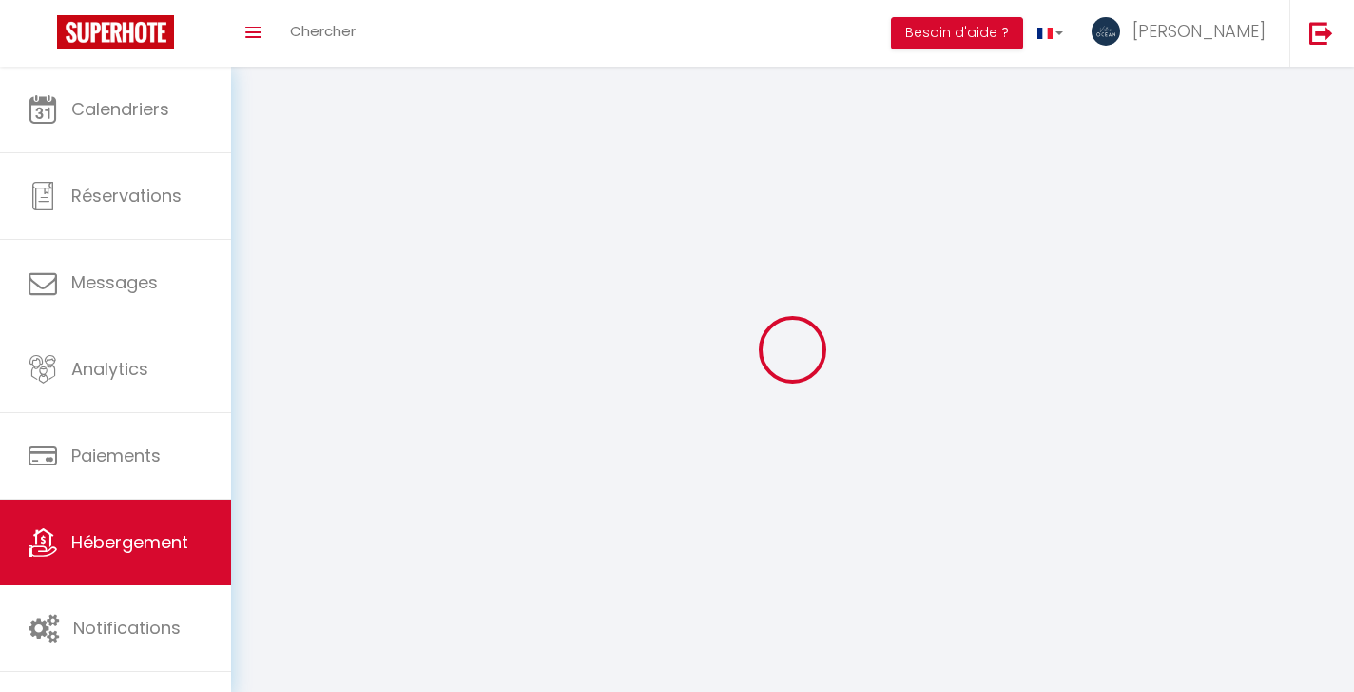
select select
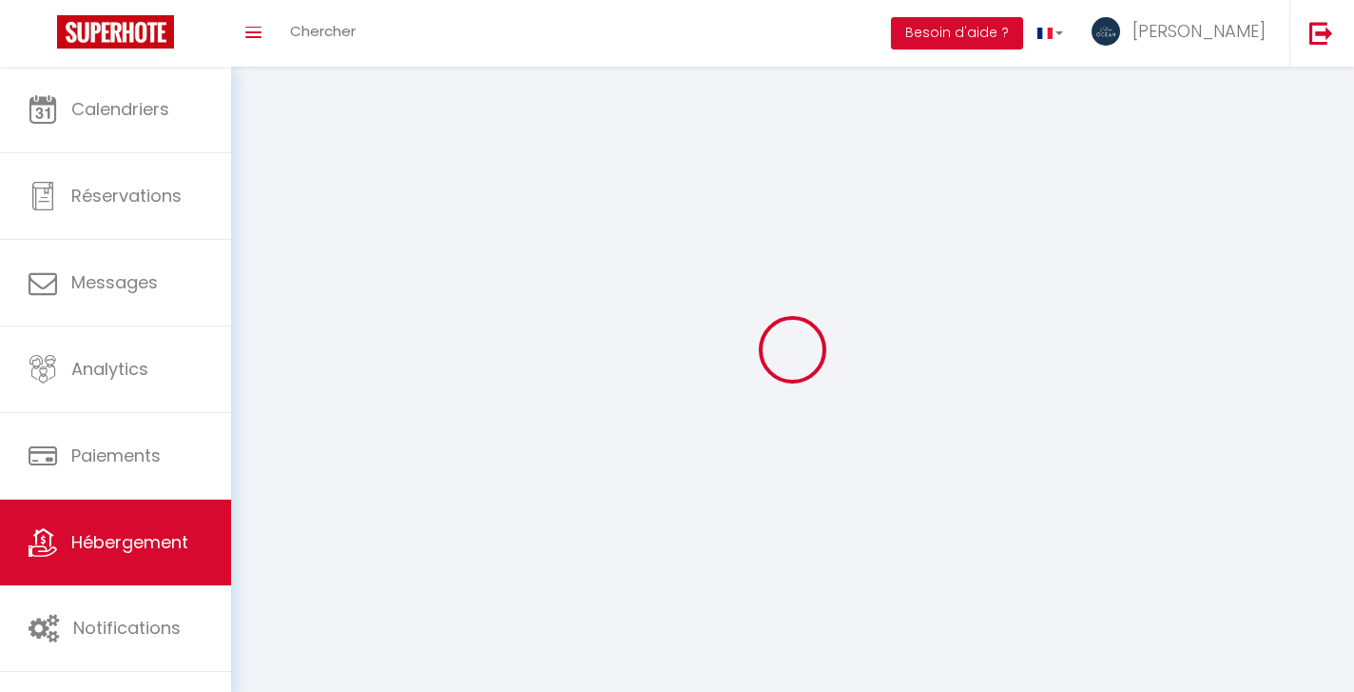
select select
checkbox input "false"
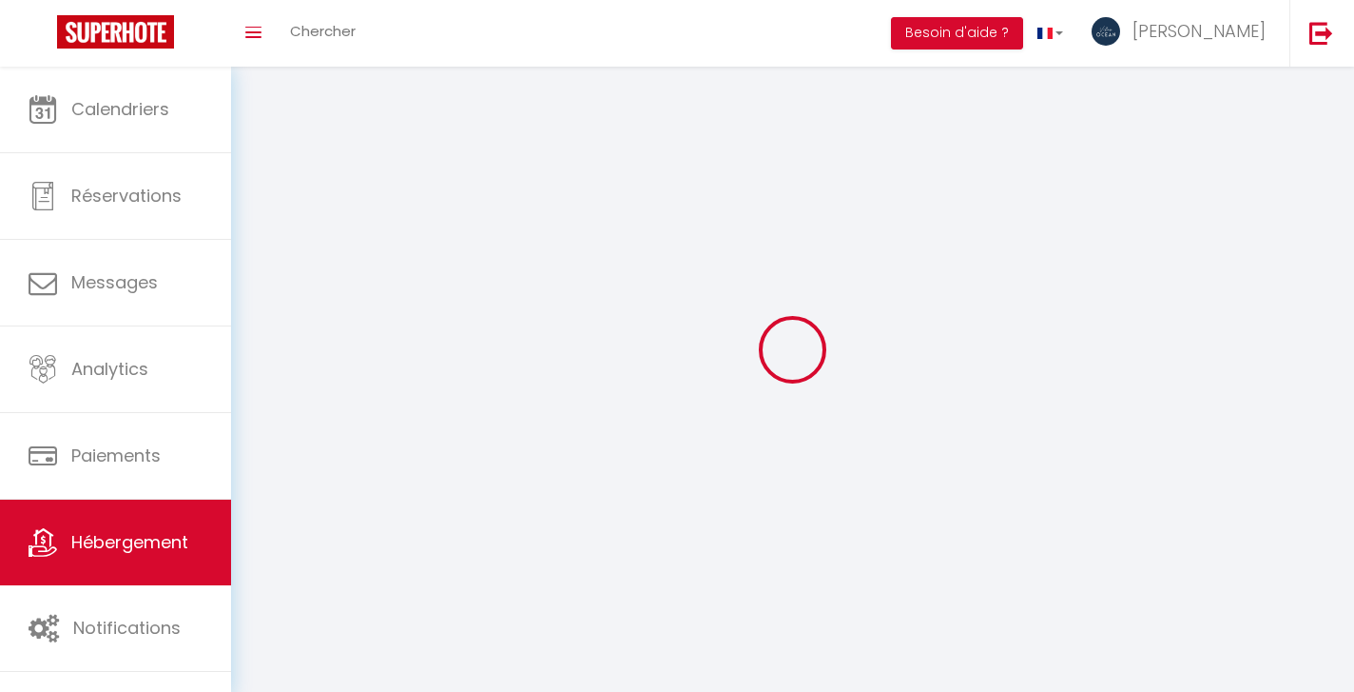
checkbox input "false"
select select
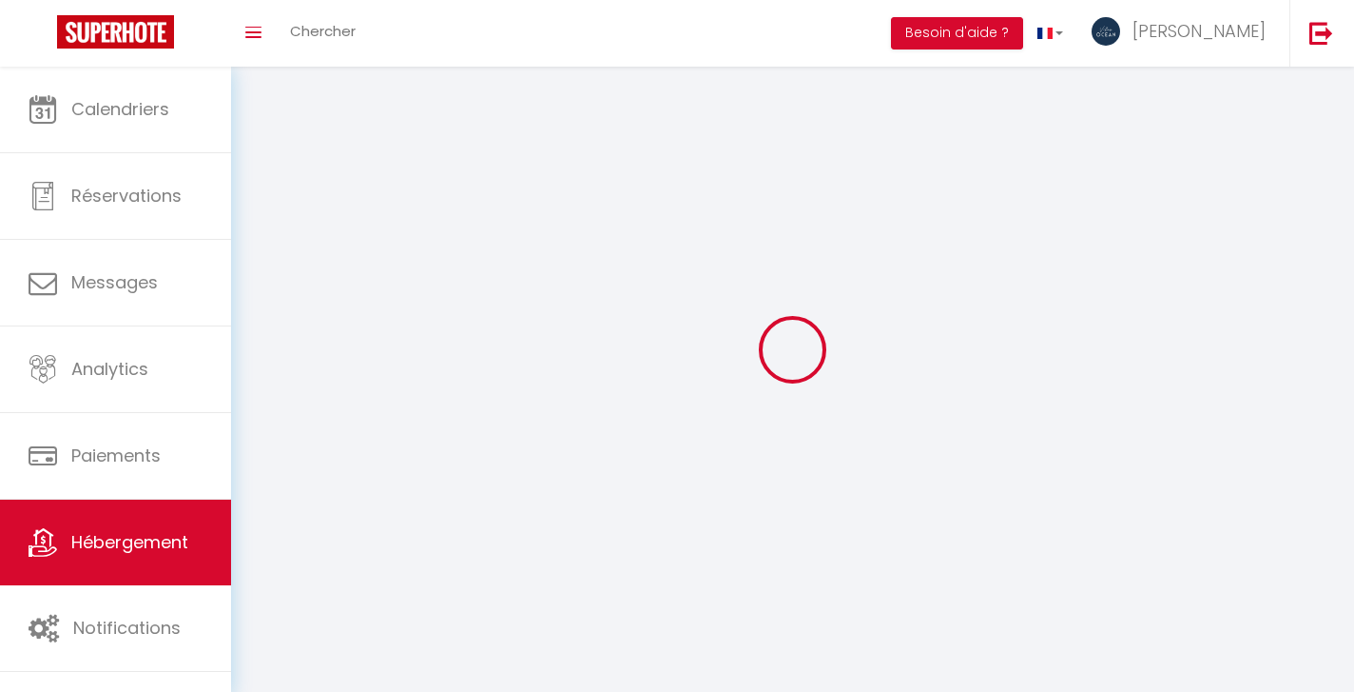
select select
checkbox input "false"
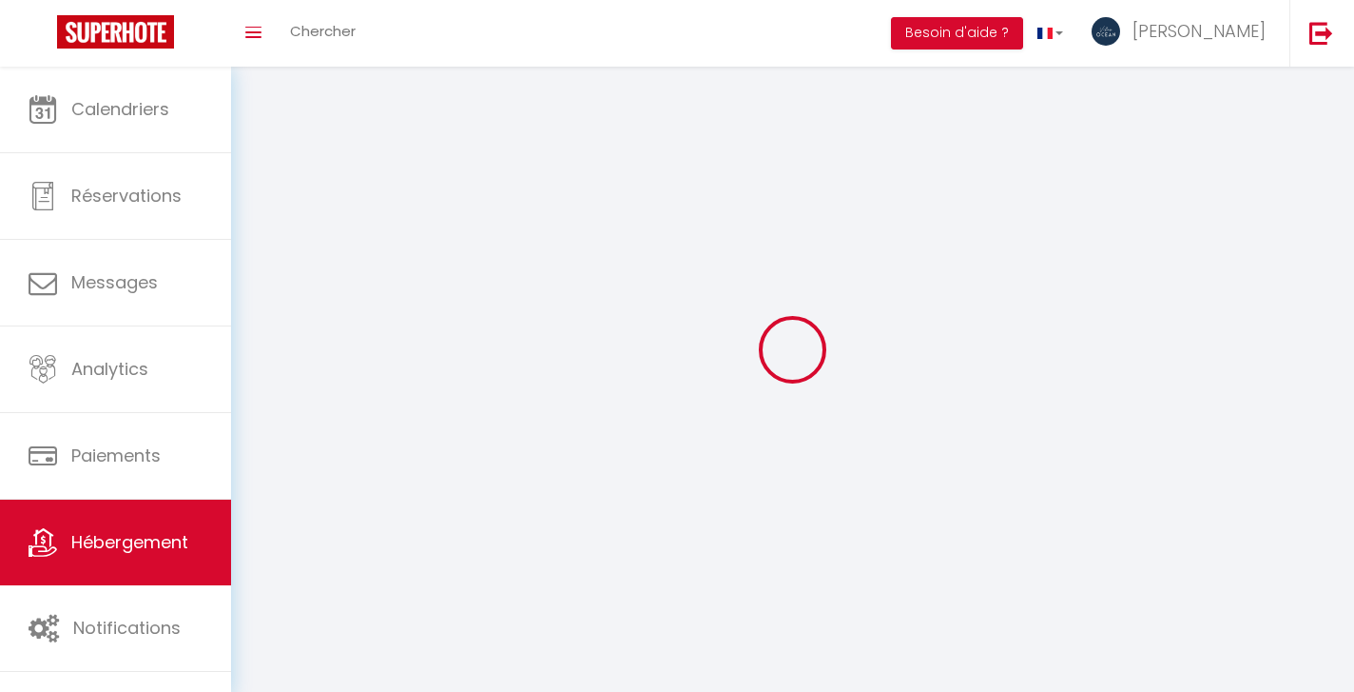
checkbox input "false"
select select
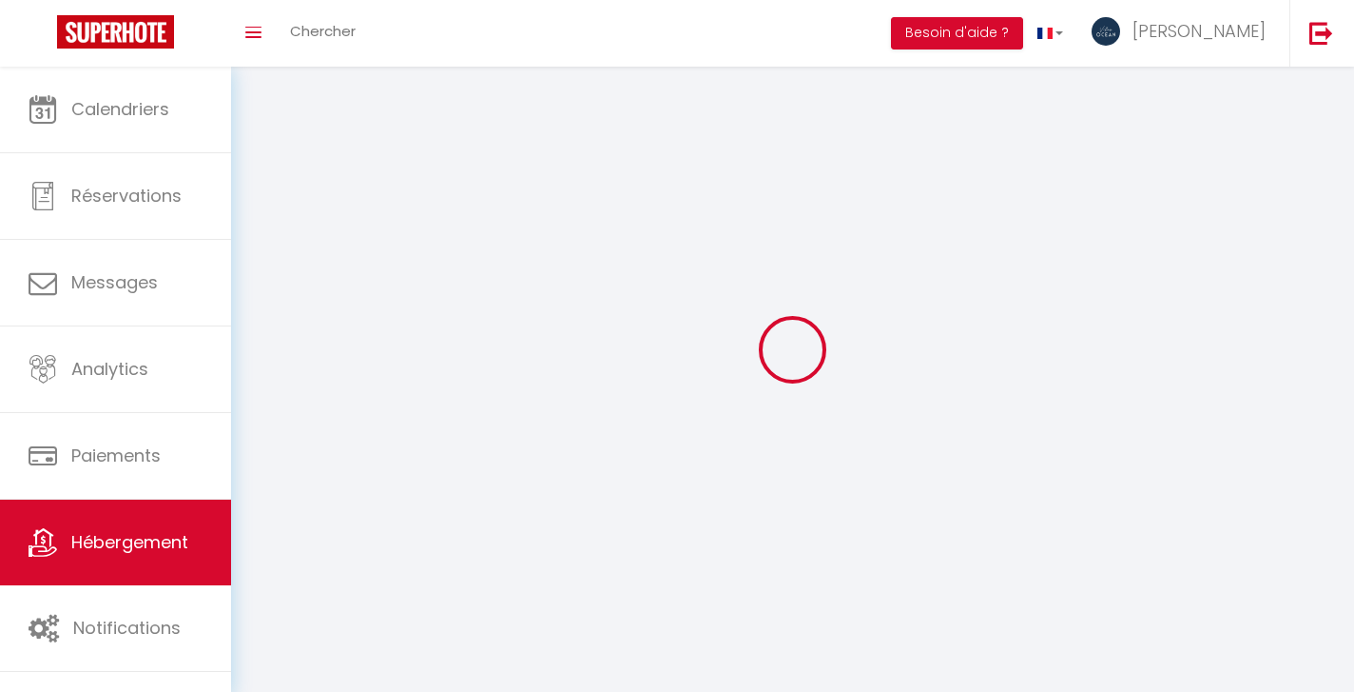
select select
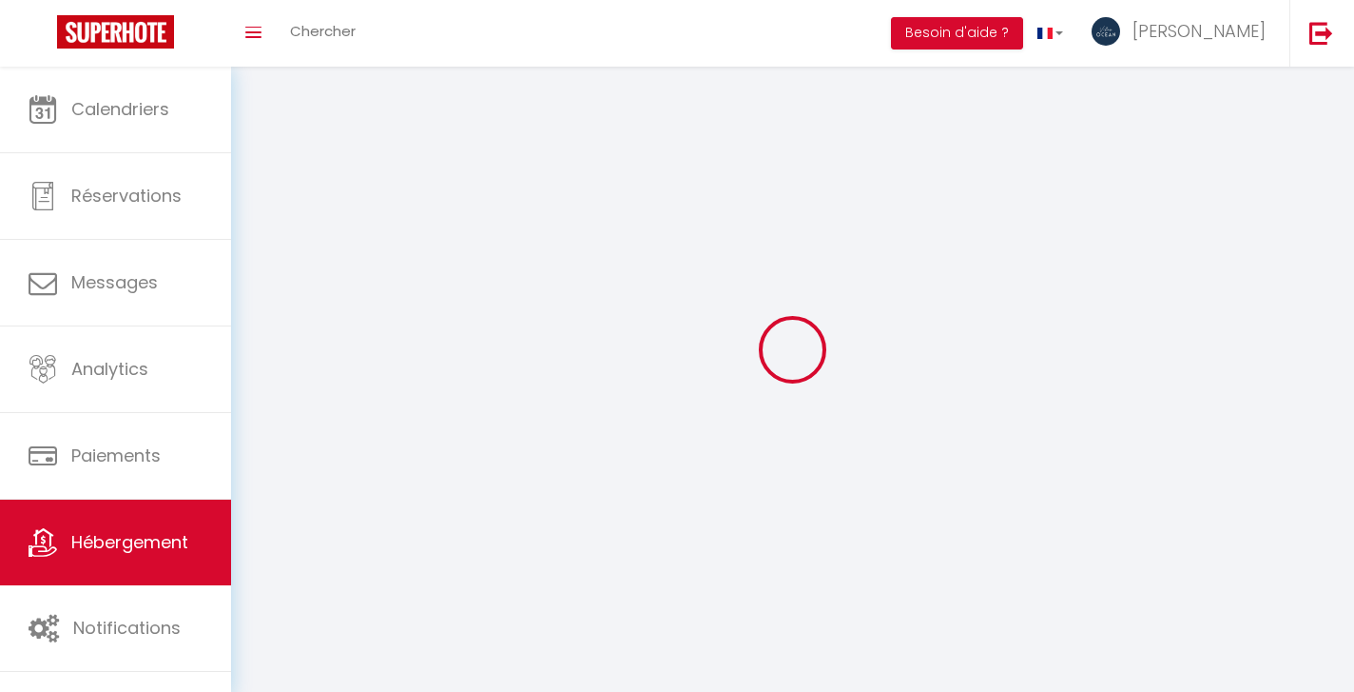
checkbox input "false"
select select
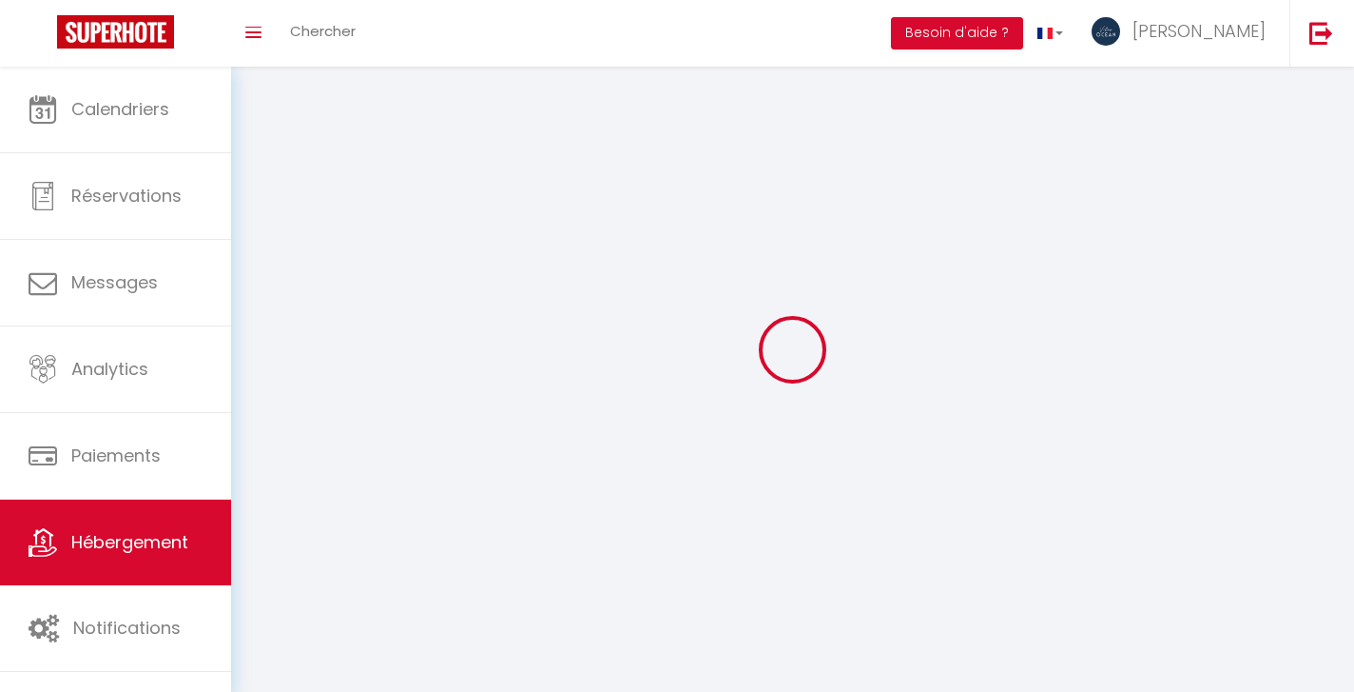
select select
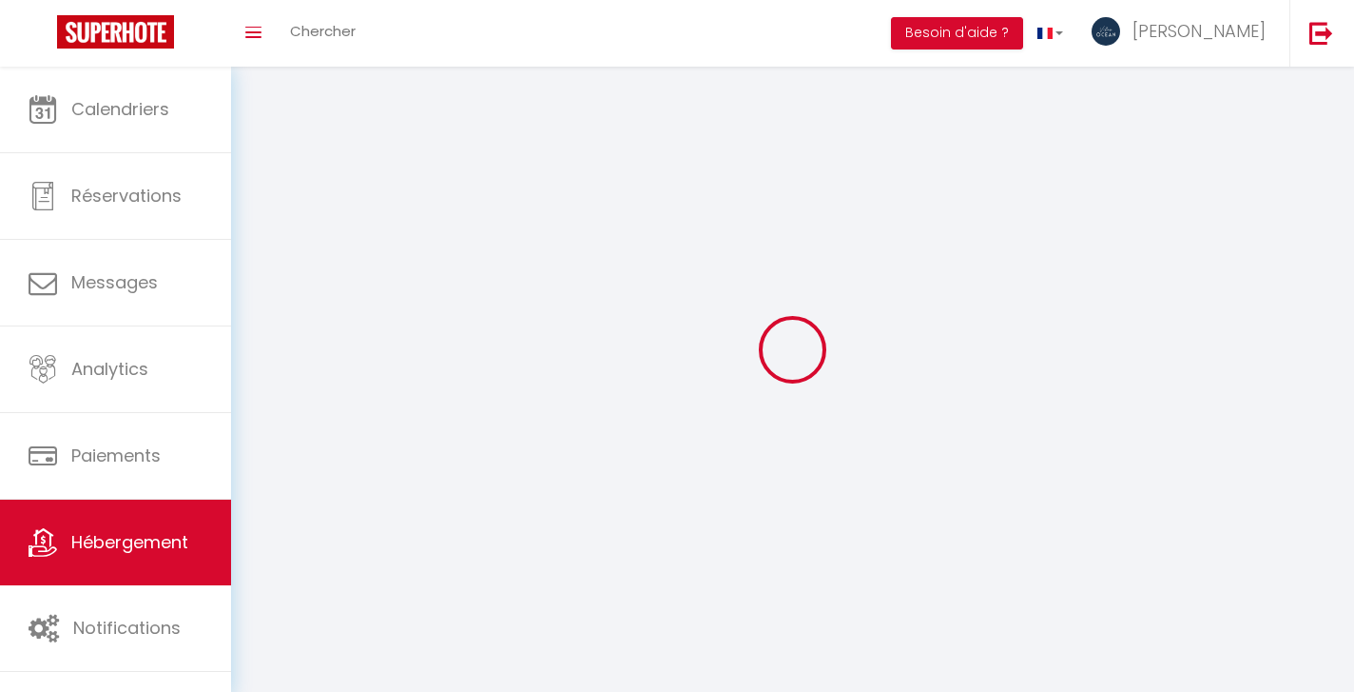
select select
checkbox input "false"
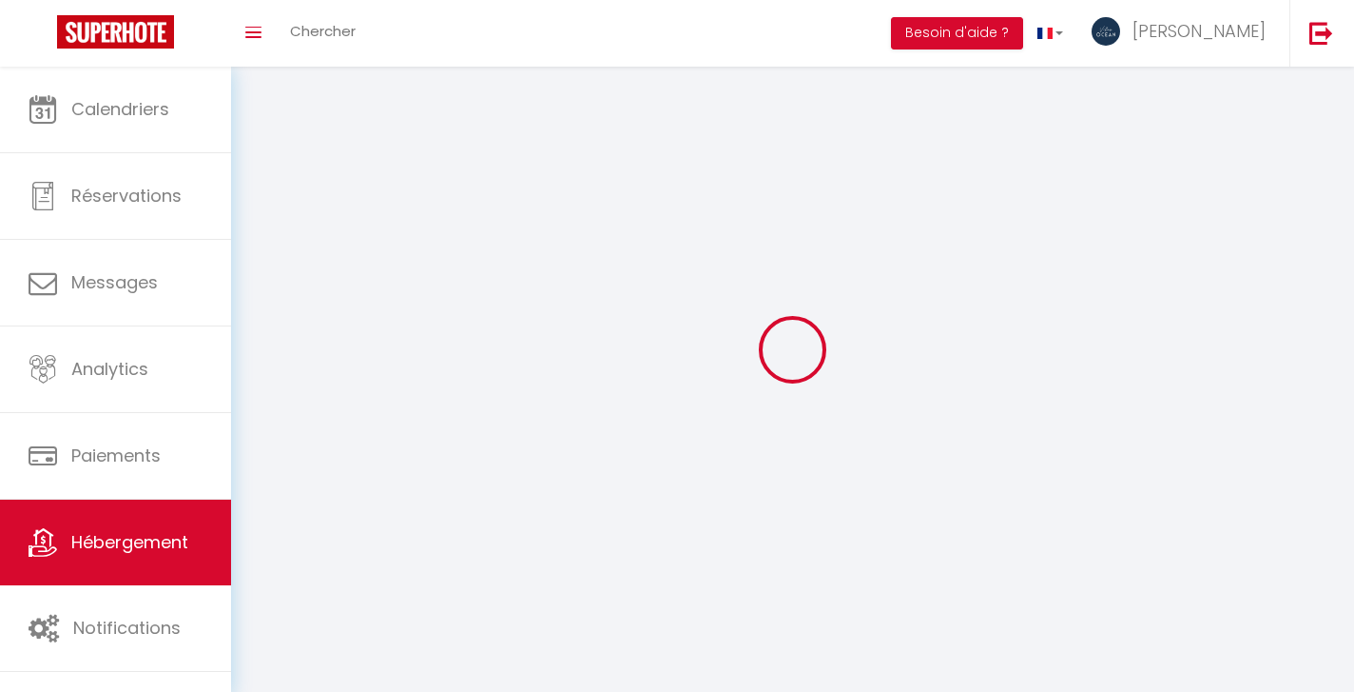
select select
select select "28"
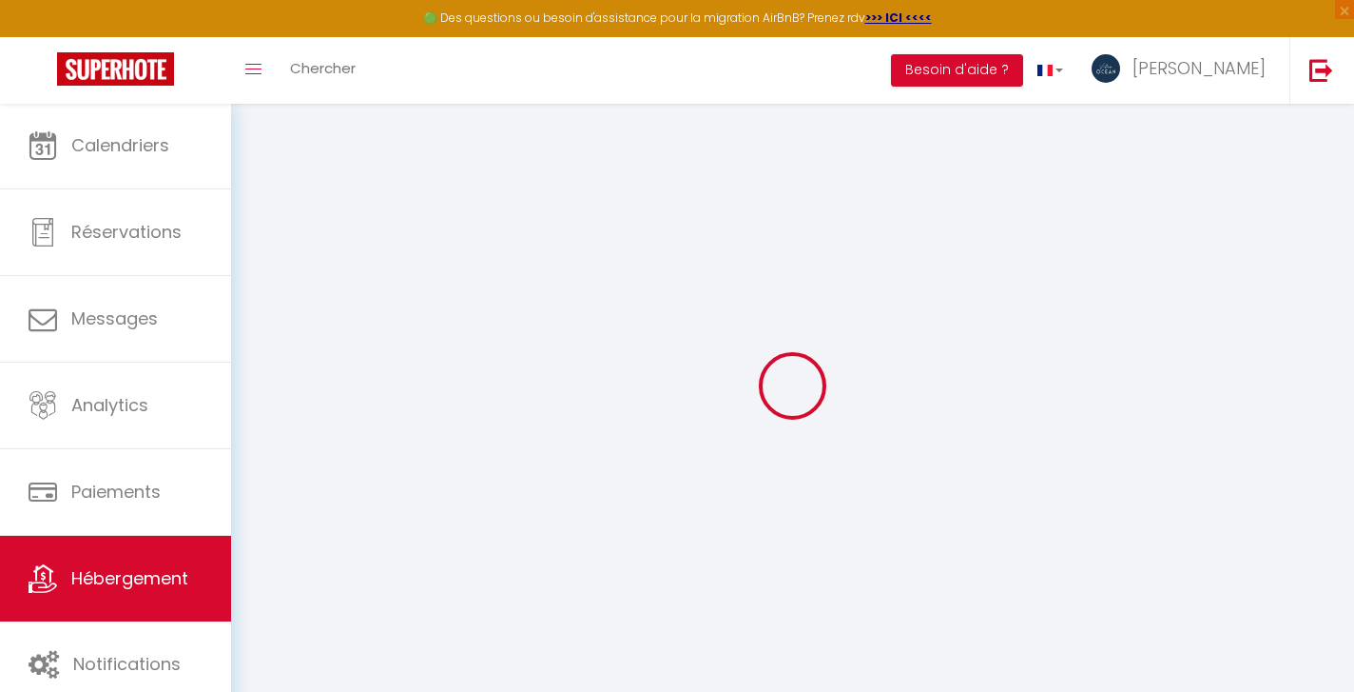
select select
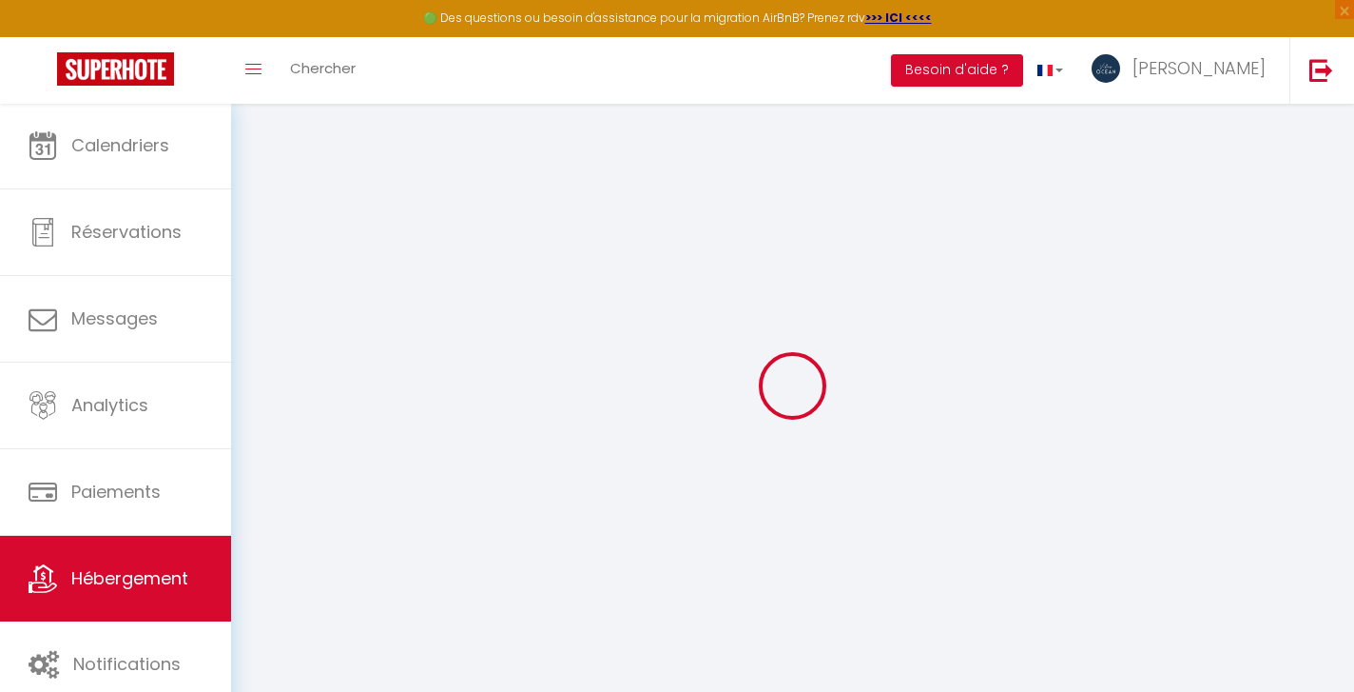
select select
checkbox input "false"
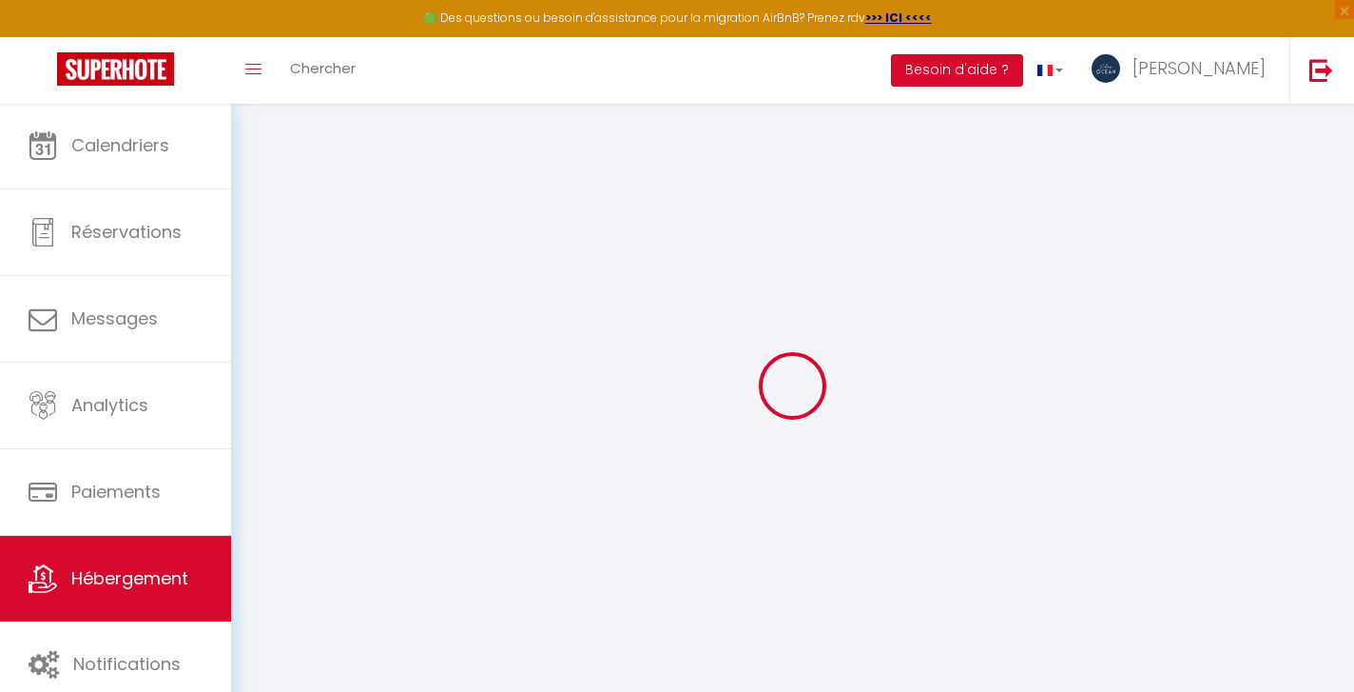
select select
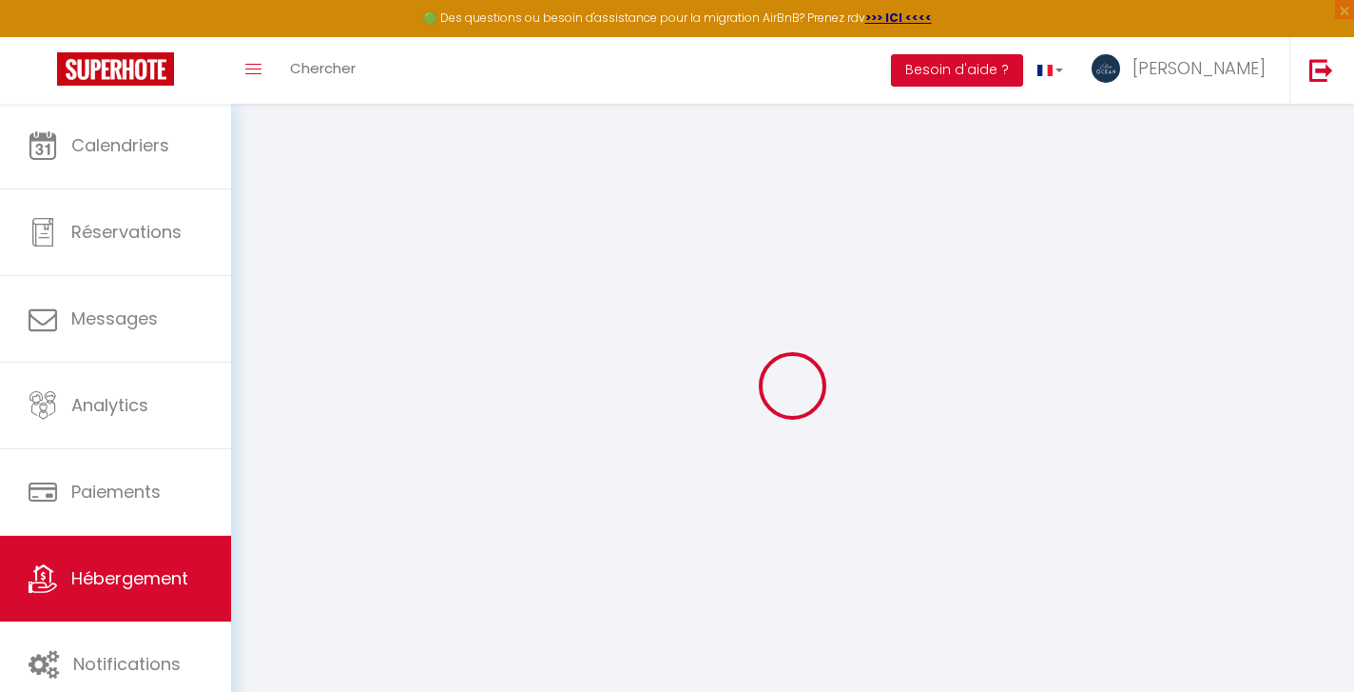
select select
checkbox input "false"
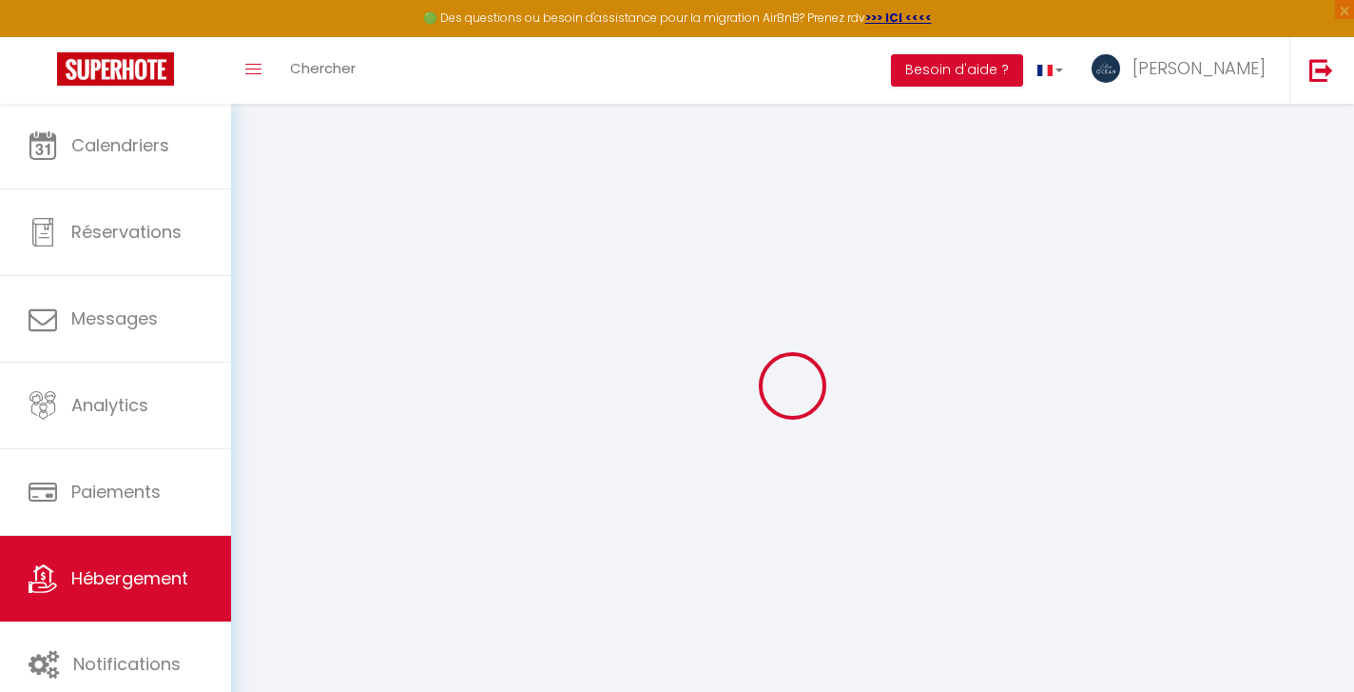
checkbox input "false"
select select
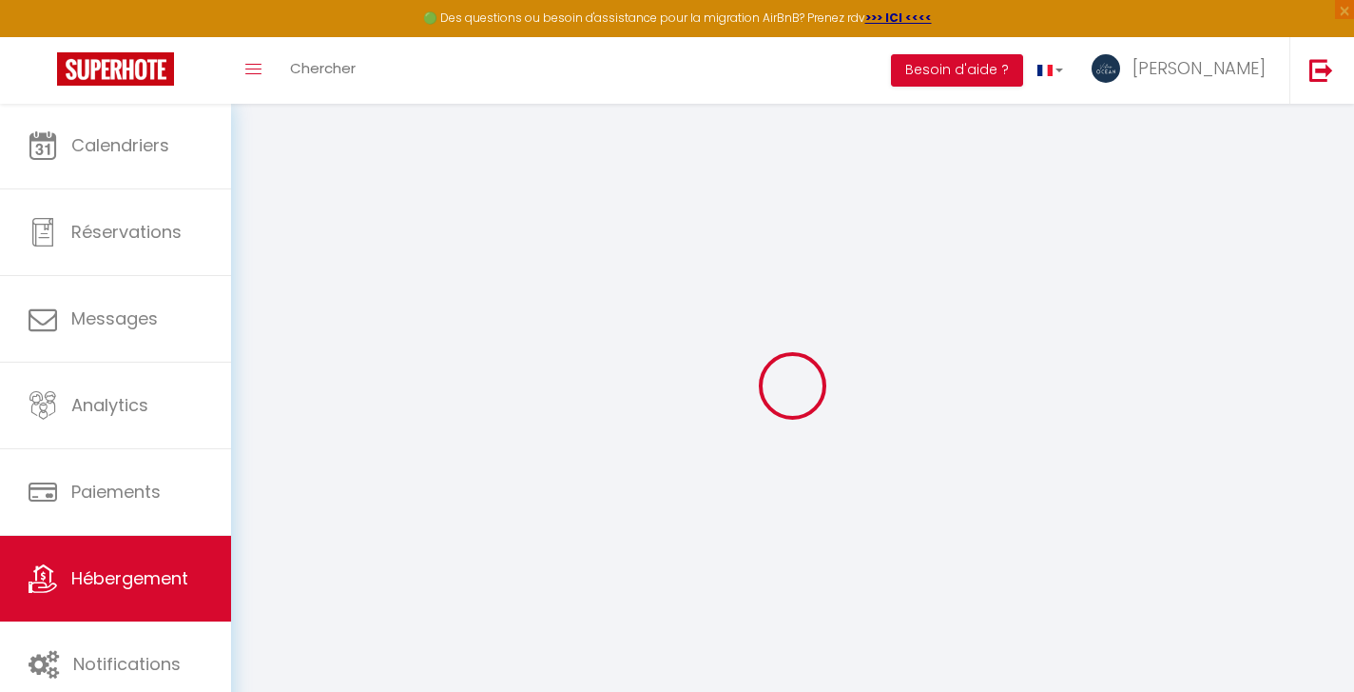
select select
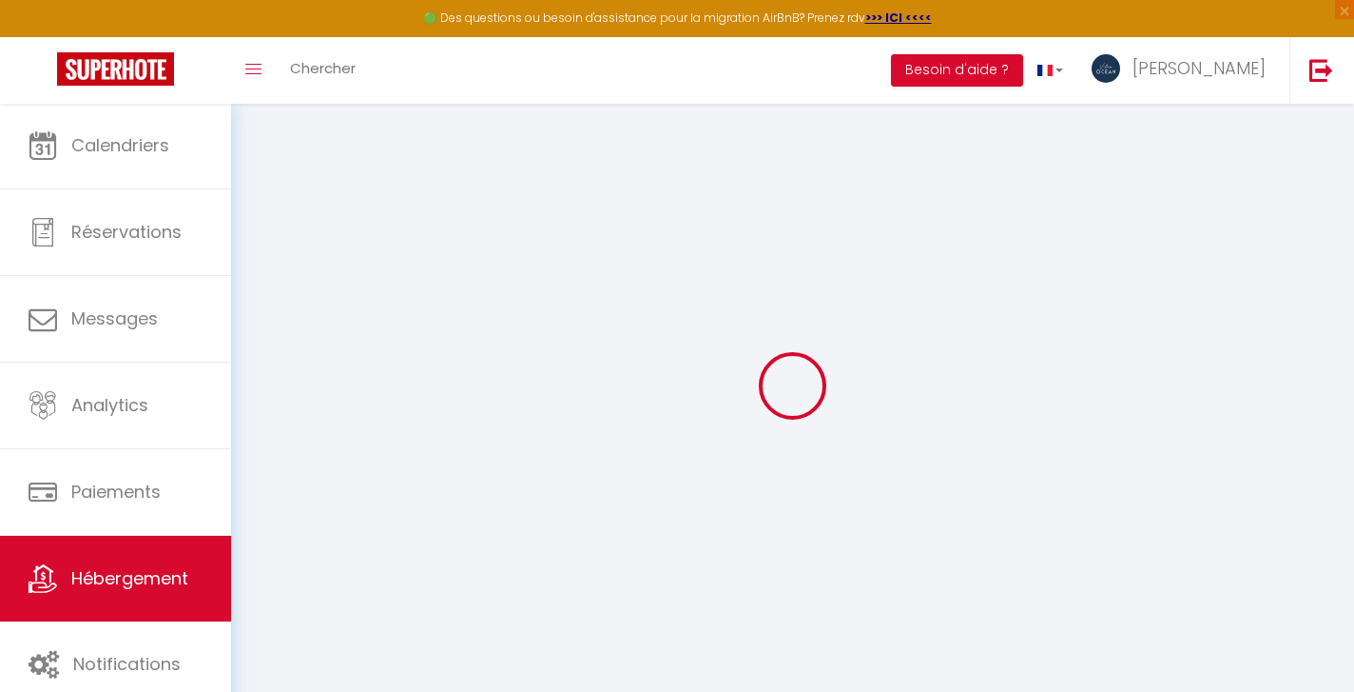
checkbox input "false"
select select
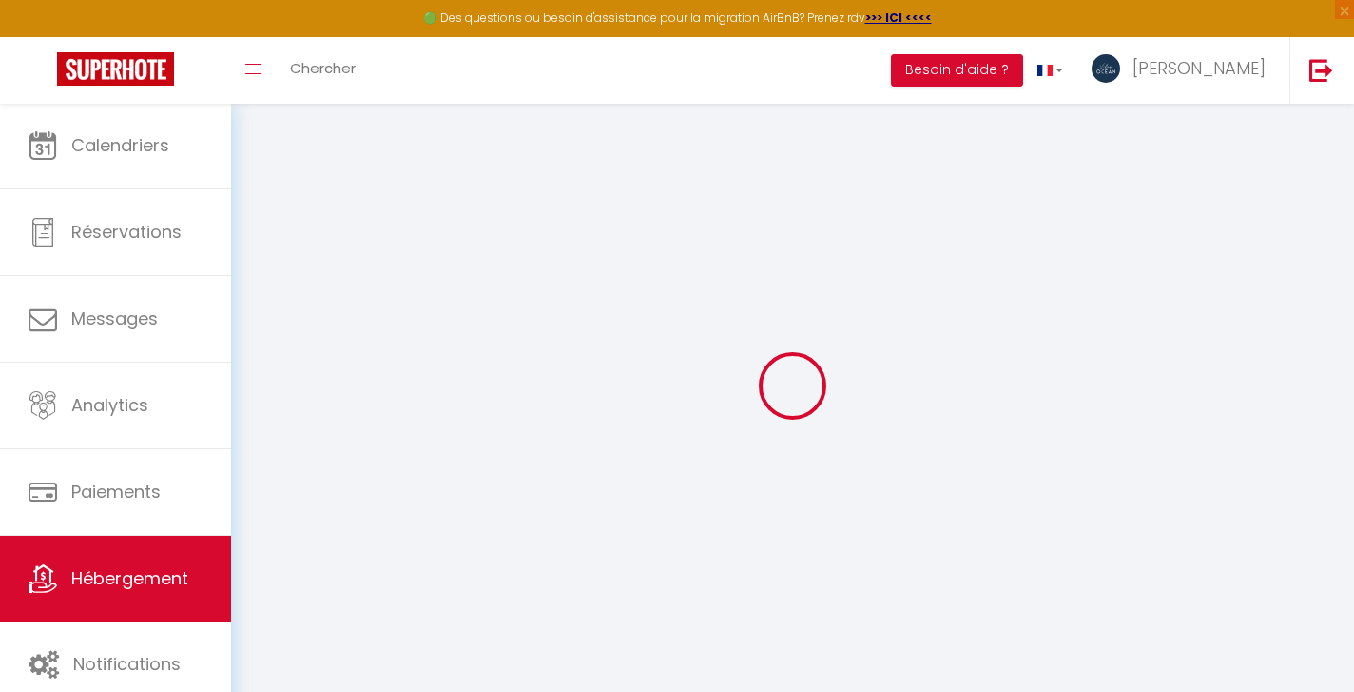
select select
type input "Kaz Bel Horizon - vue mer panoramique et piscine !"
type input "[PERSON_NAME]"
select select "houses"
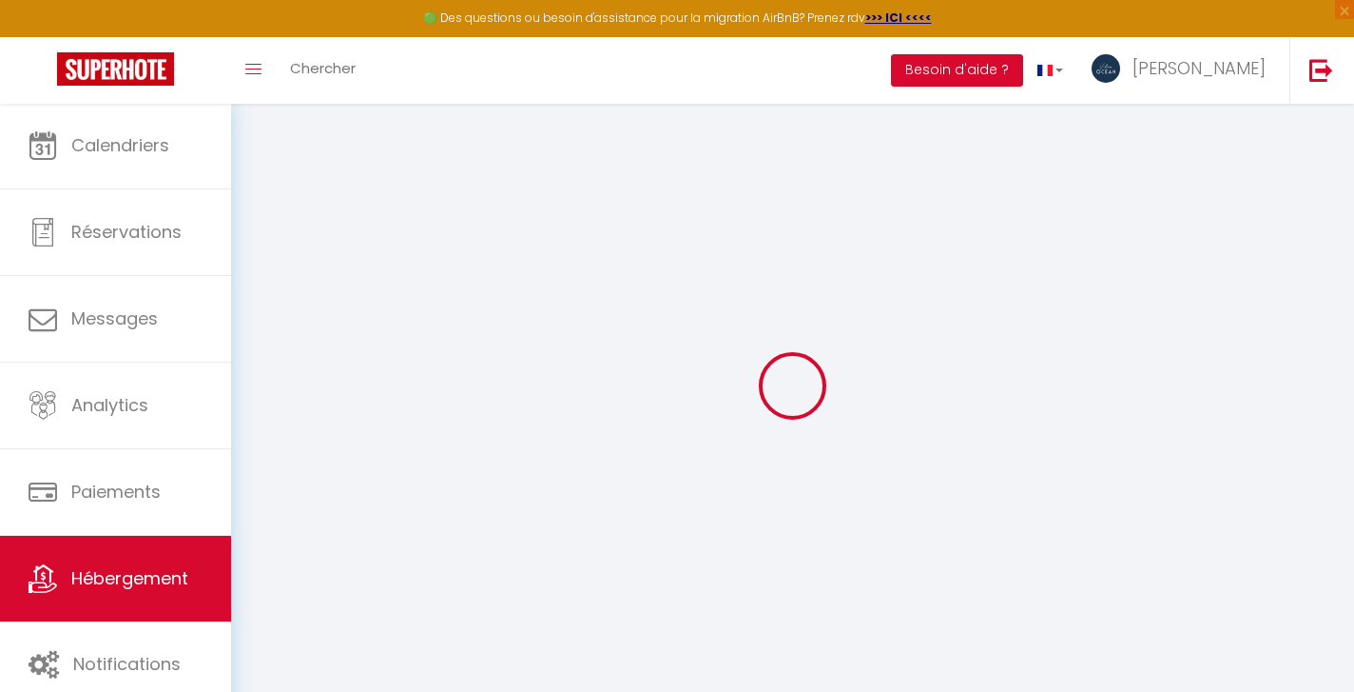
select select "8"
select select "4"
select select "3"
type input "250"
type input "150"
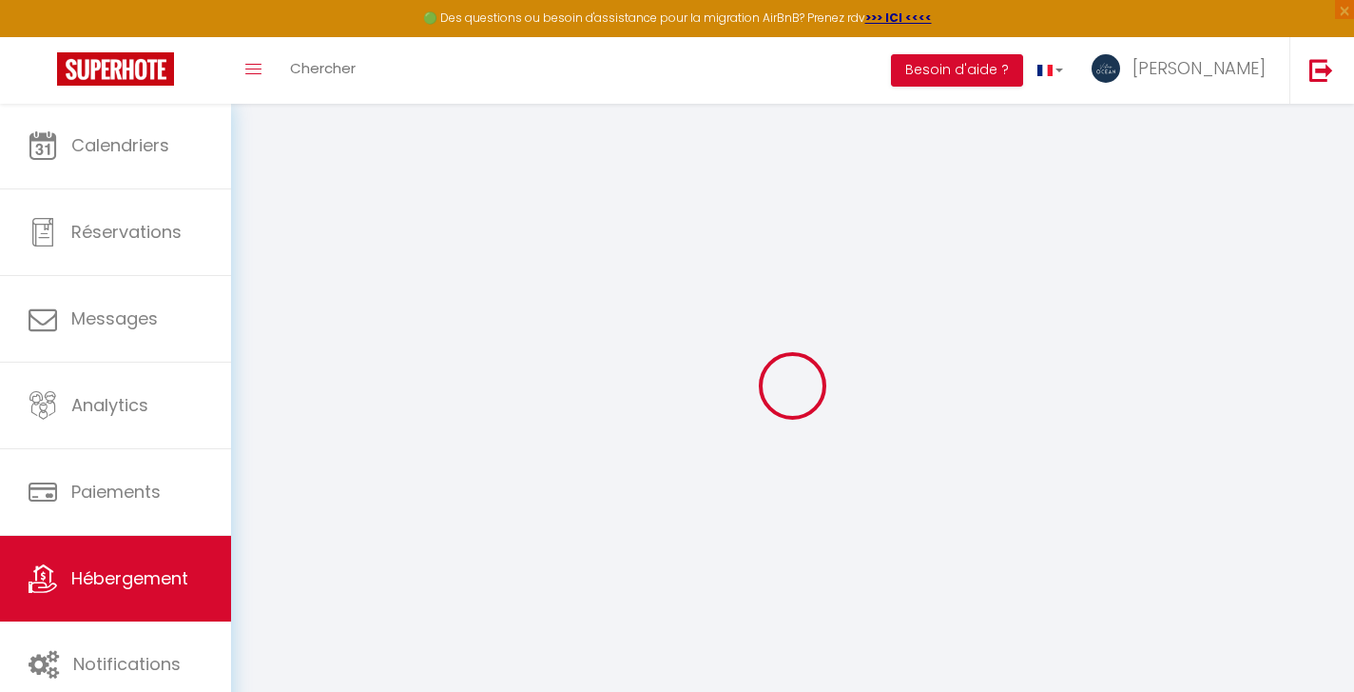
select select
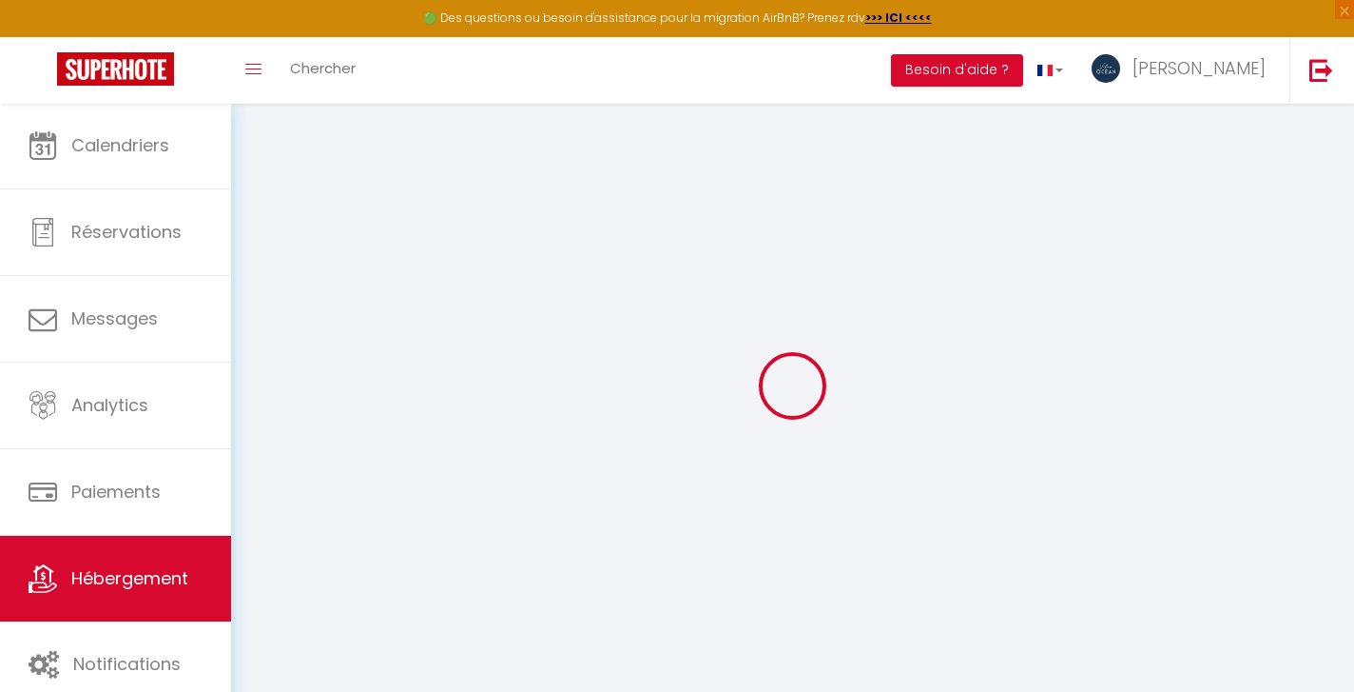
type input "5 Lotissement Titeca"
type input "97190"
type input "Le Gosier"
select select "88"
type input "[EMAIL_ADDRESS][DOMAIN_NAME]"
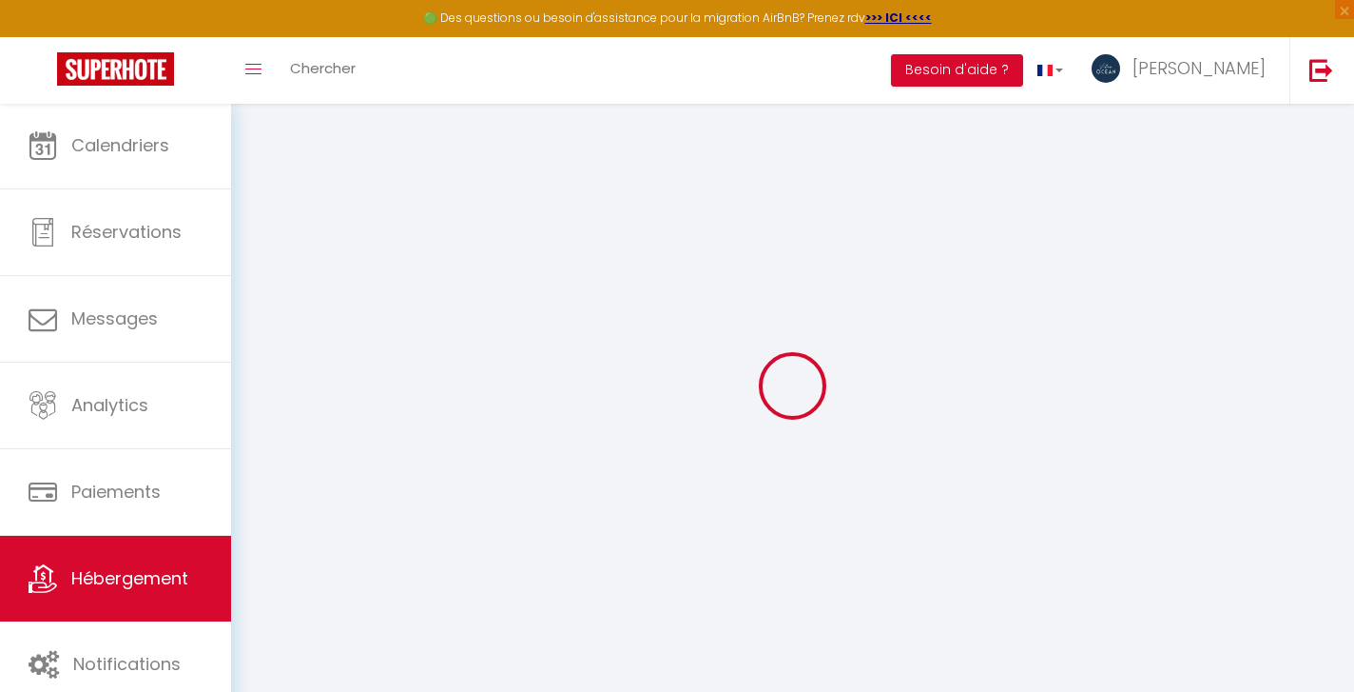
select select
checkbox input "false"
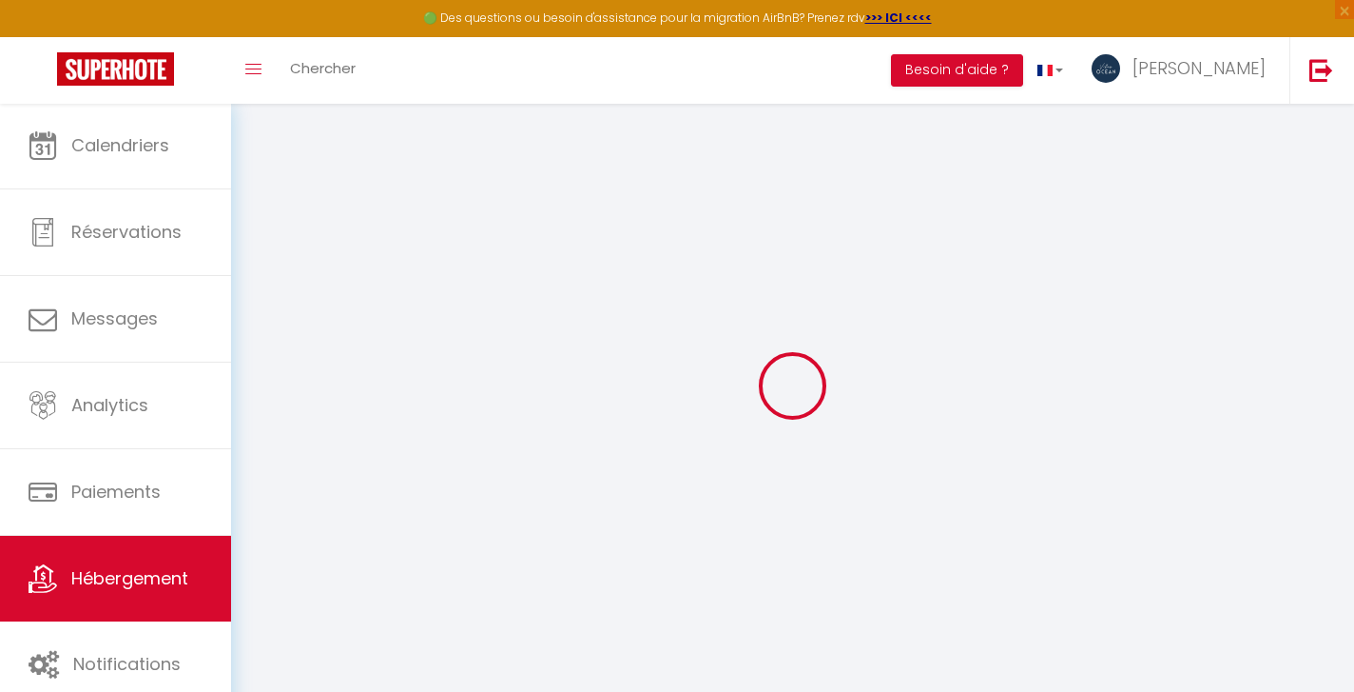
type input "15"
type input "150"
type input "0"
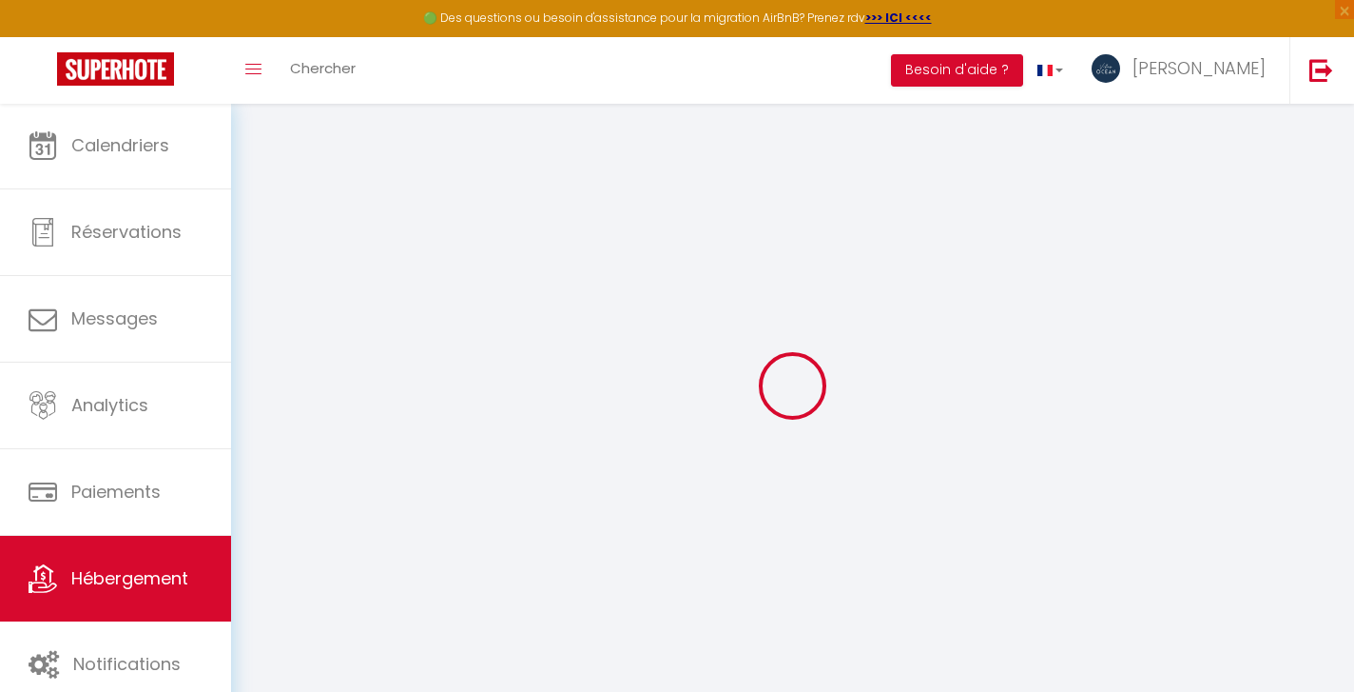
select select
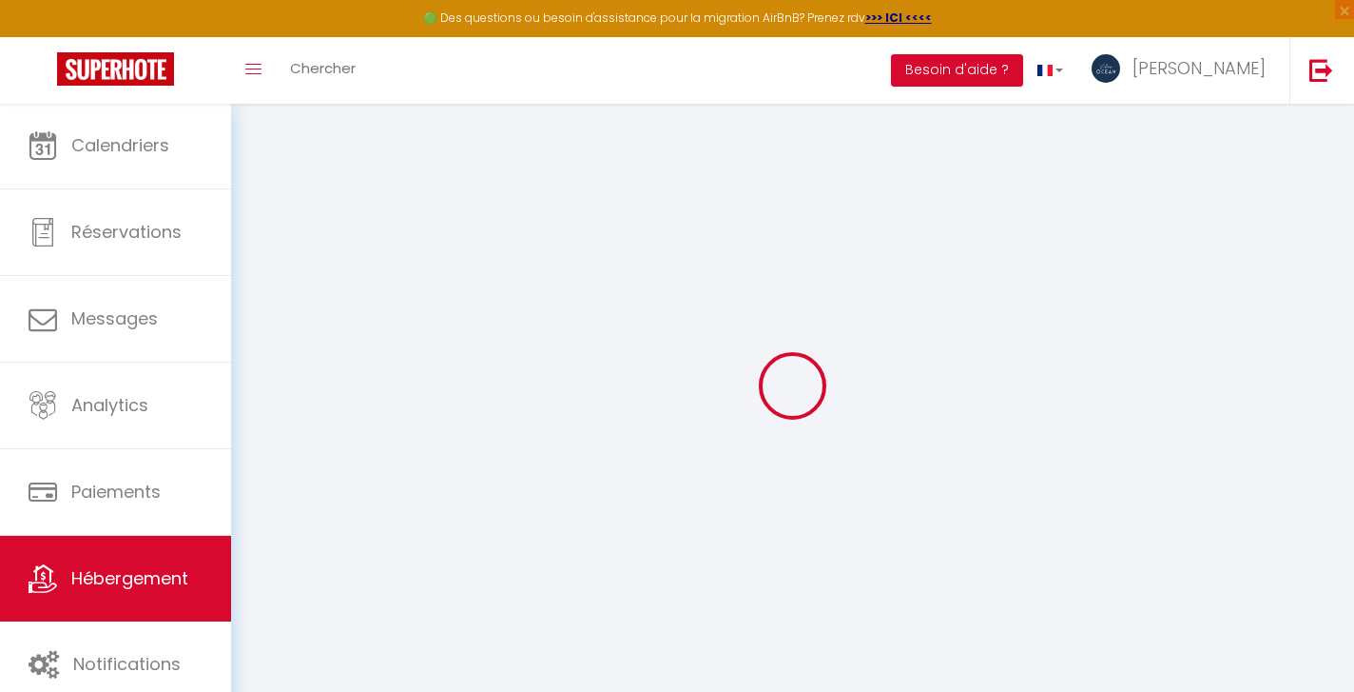
select select
checkbox input "false"
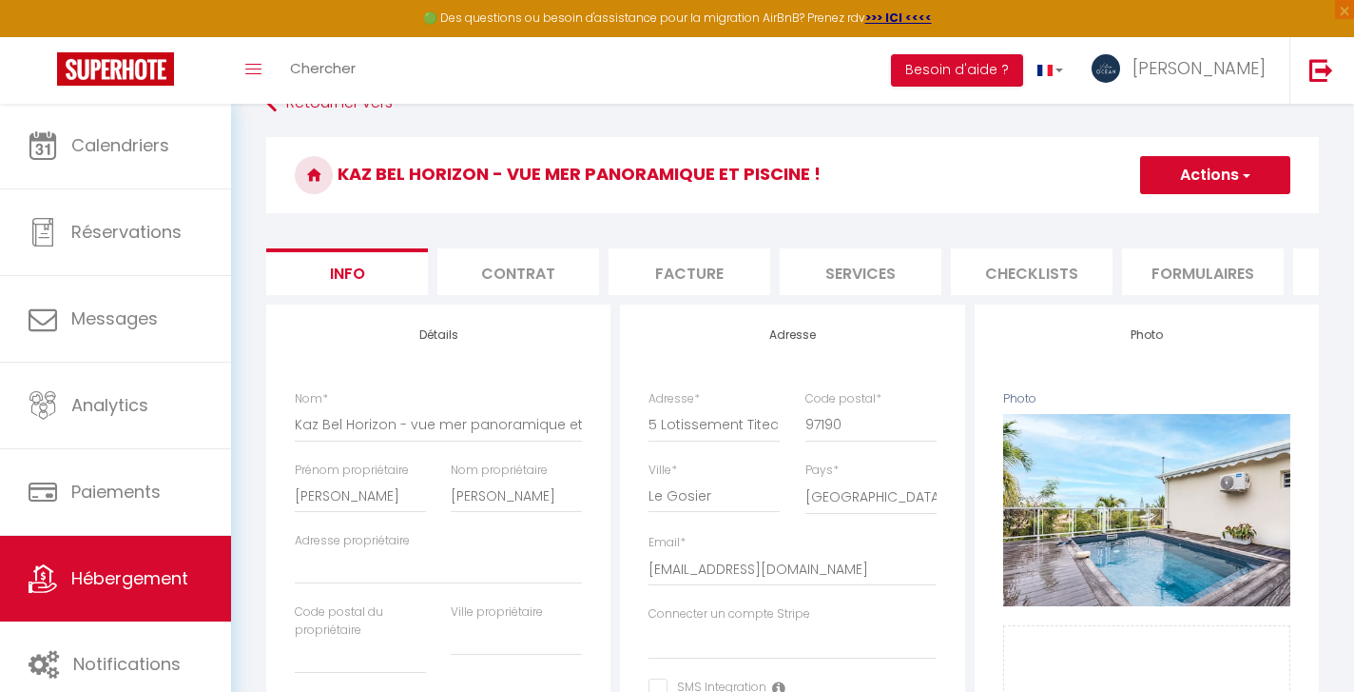
scroll to position [125, 0]
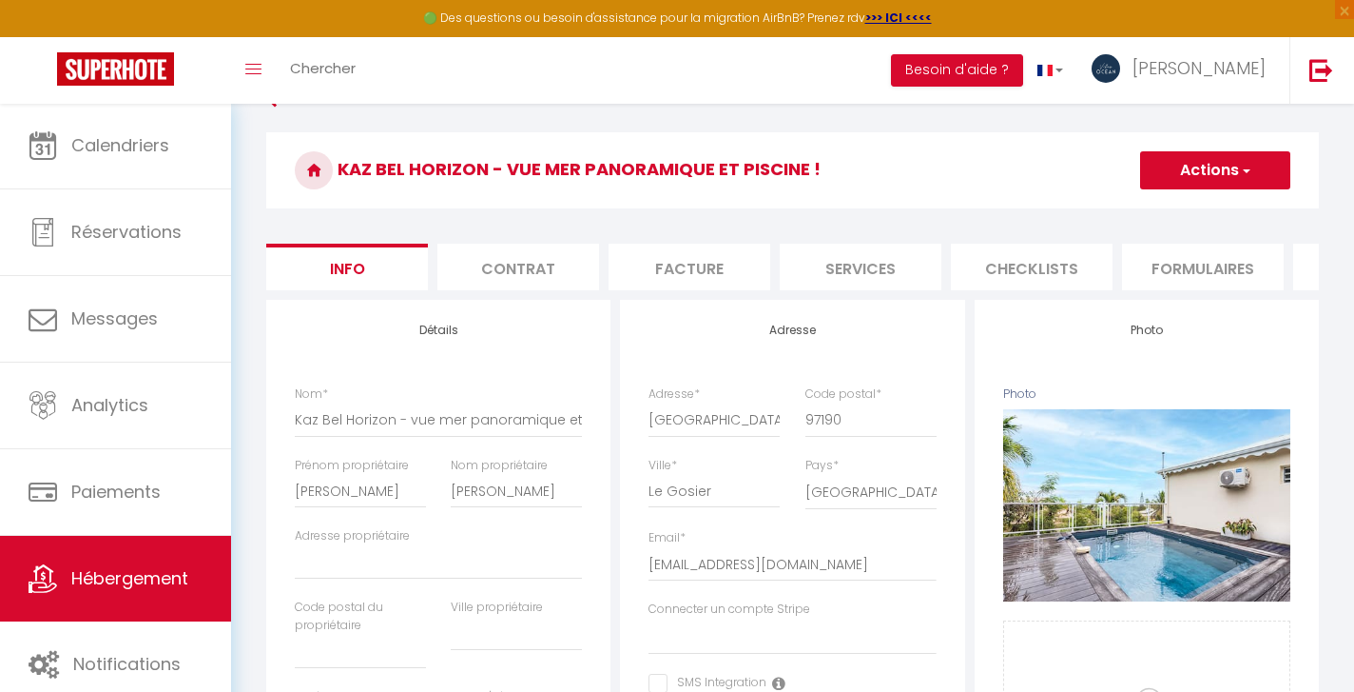
click at [1201, 187] on button "Actions" at bounding box center [1215, 170] width 150 height 38
click at [1159, 208] on input "Enregistrer" at bounding box center [1140, 212] width 70 height 19
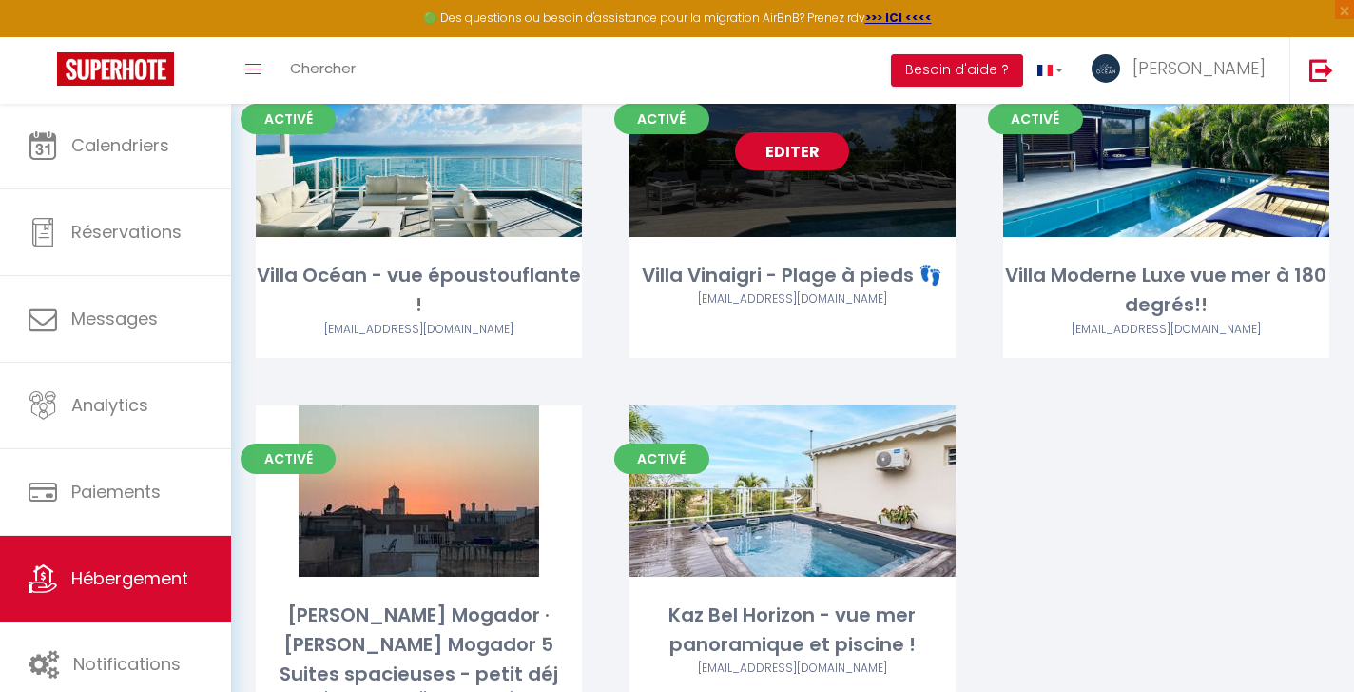
scroll to position [261, 0]
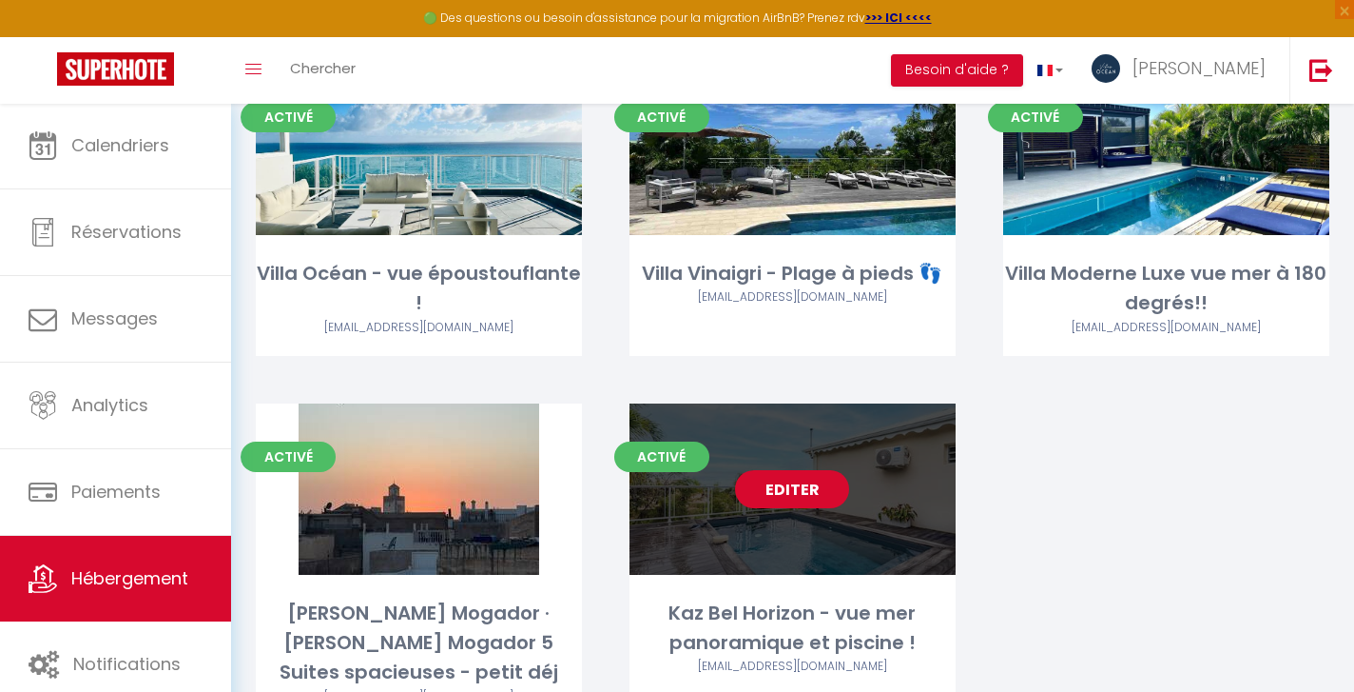
click at [781, 491] on link "Editer" at bounding box center [792, 489] width 114 height 38
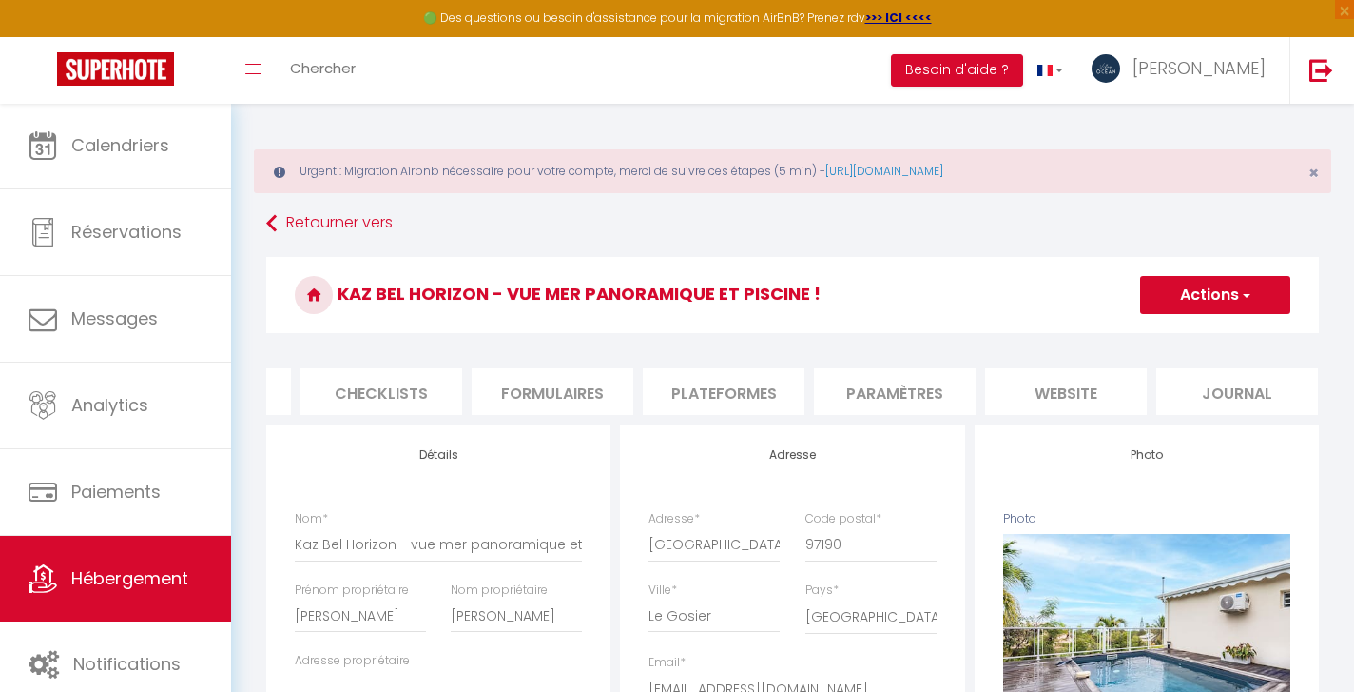
scroll to position [0, 650]
click at [1071, 389] on li "website" at bounding box center [1067, 391] width 162 height 47
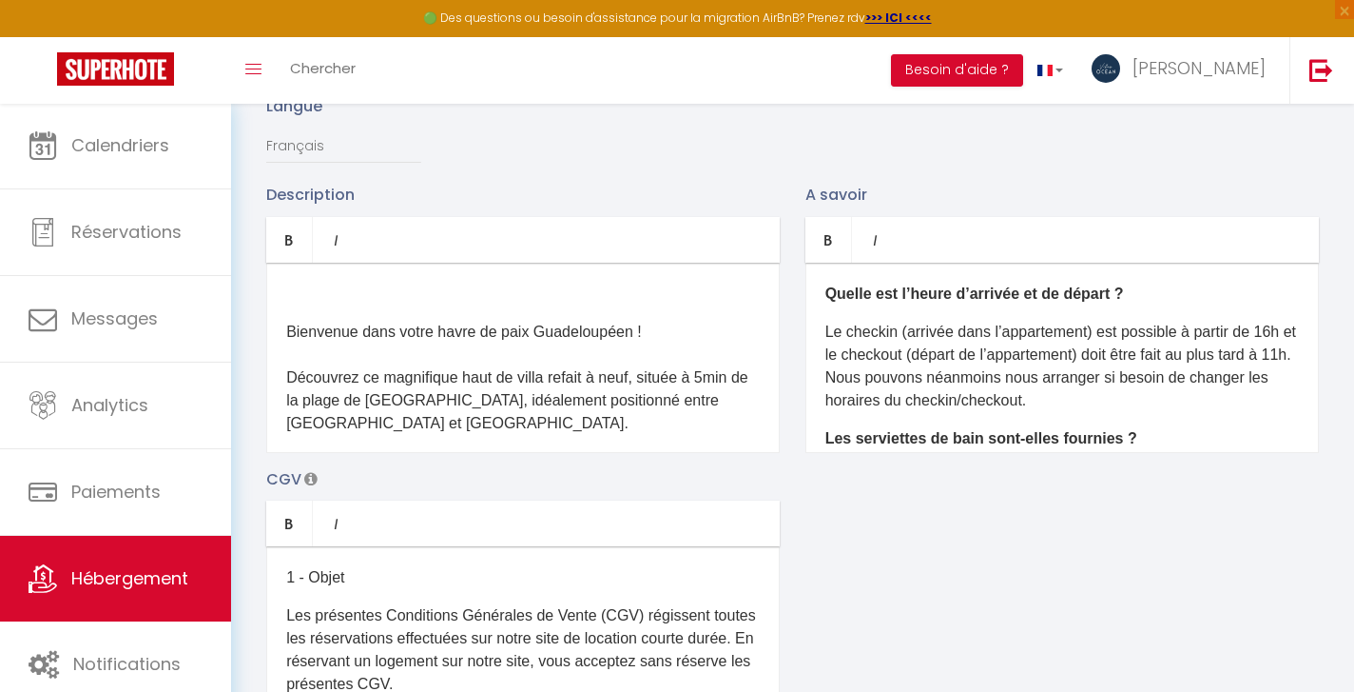
scroll to position [328, 0]
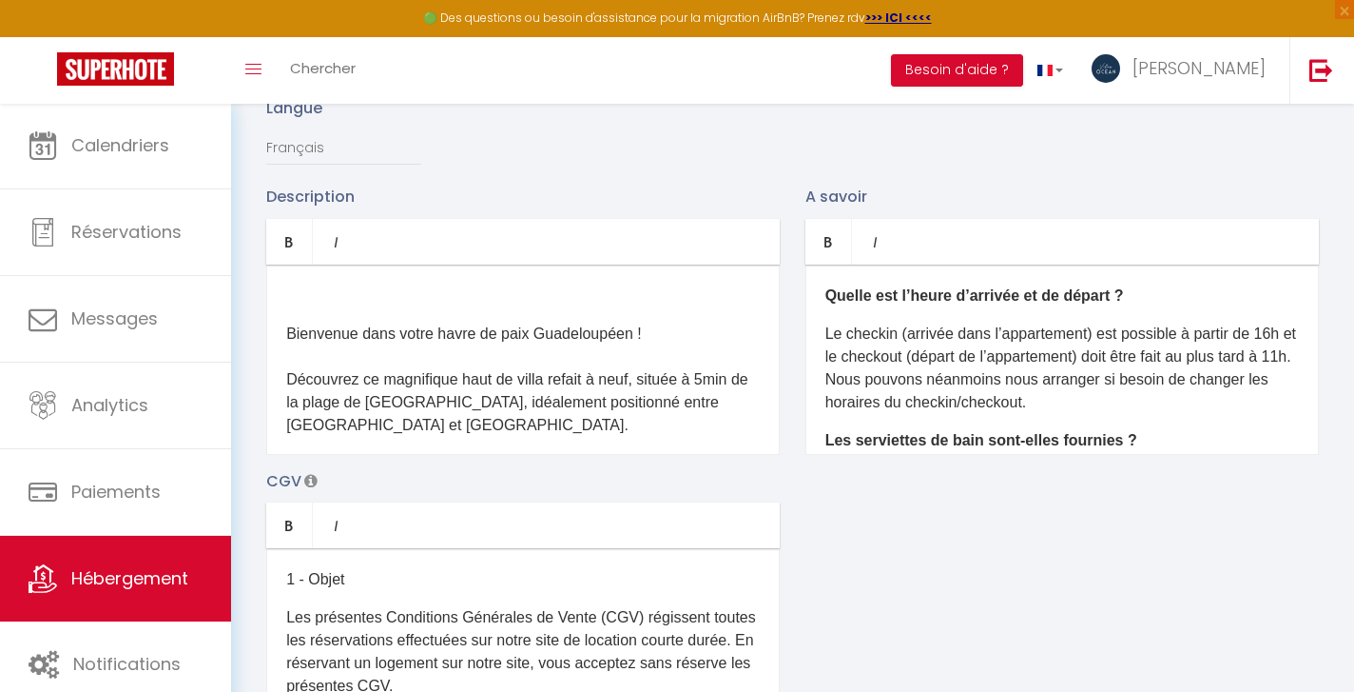
click at [1078, 409] on p "Le checkin (arrivée dans l’appartement) est possible à partir de 16h et le chec…" at bounding box center [1063, 367] width 474 height 91
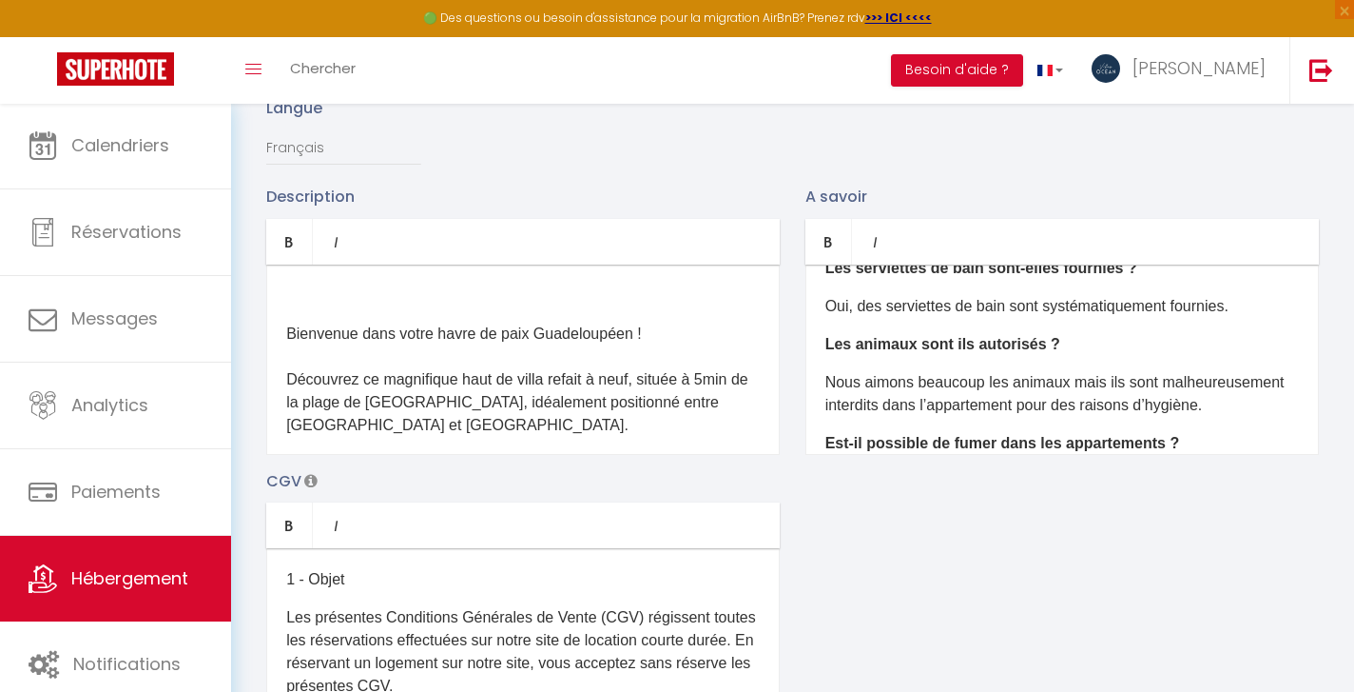
scroll to position [208, 0]
click at [1245, 307] on p "Oui, des serviettes de bain sont systématiquement fournies." at bounding box center [1063, 308] width 474 height 23
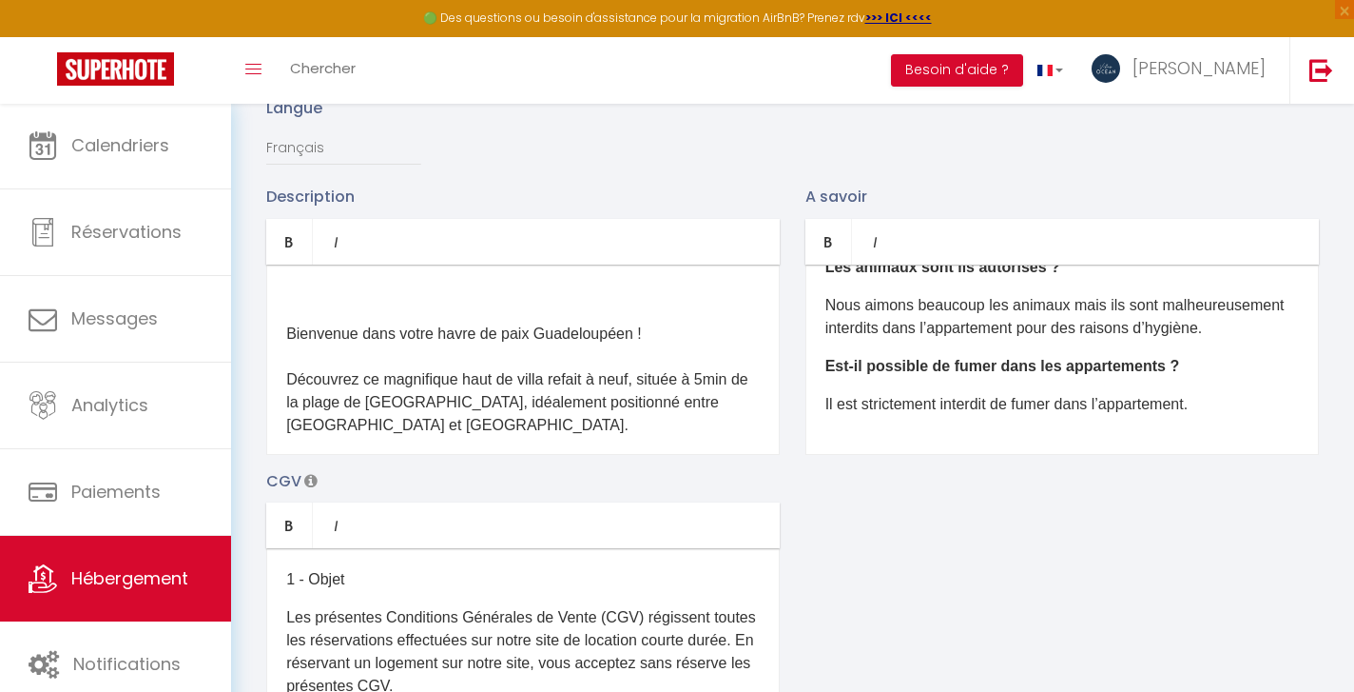
scroll to position [325, 0]
click at [1228, 328] on p "Nous aimons beaucoup les animaux mais ils sont malheureusement interdits dans l…" at bounding box center [1063, 317] width 474 height 46
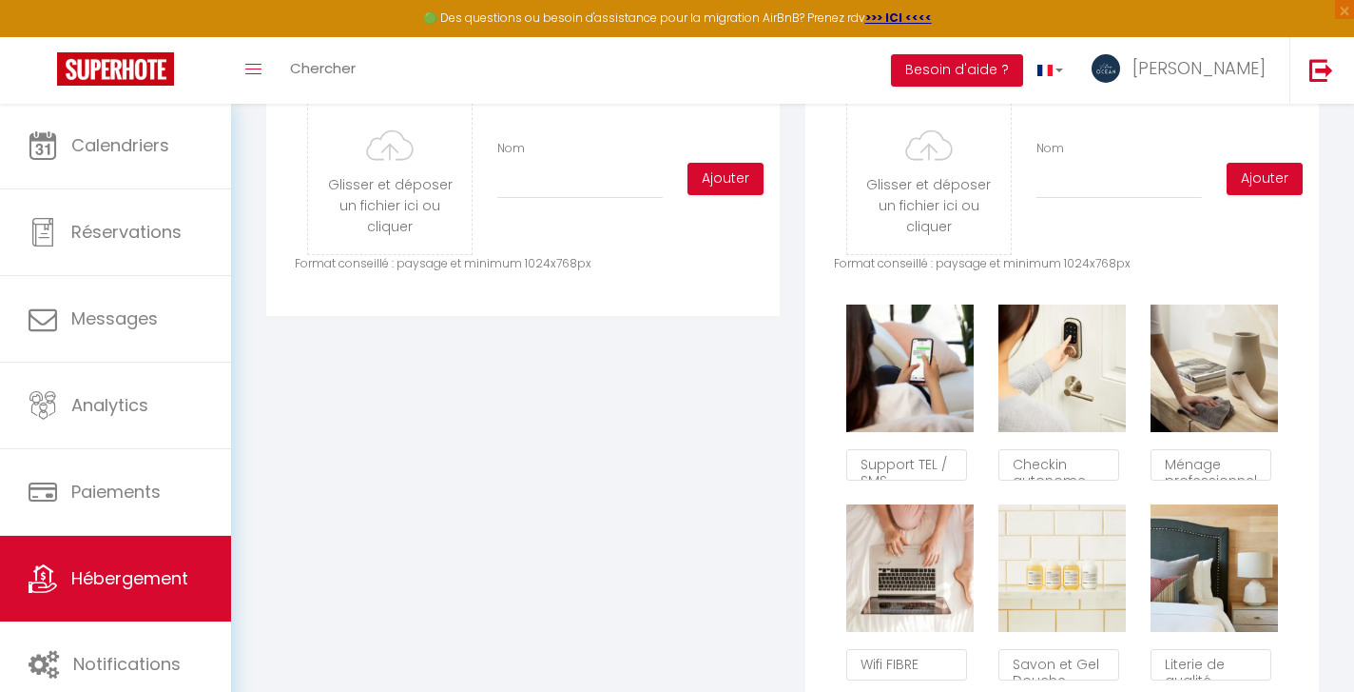
scroll to position [1048, 0]
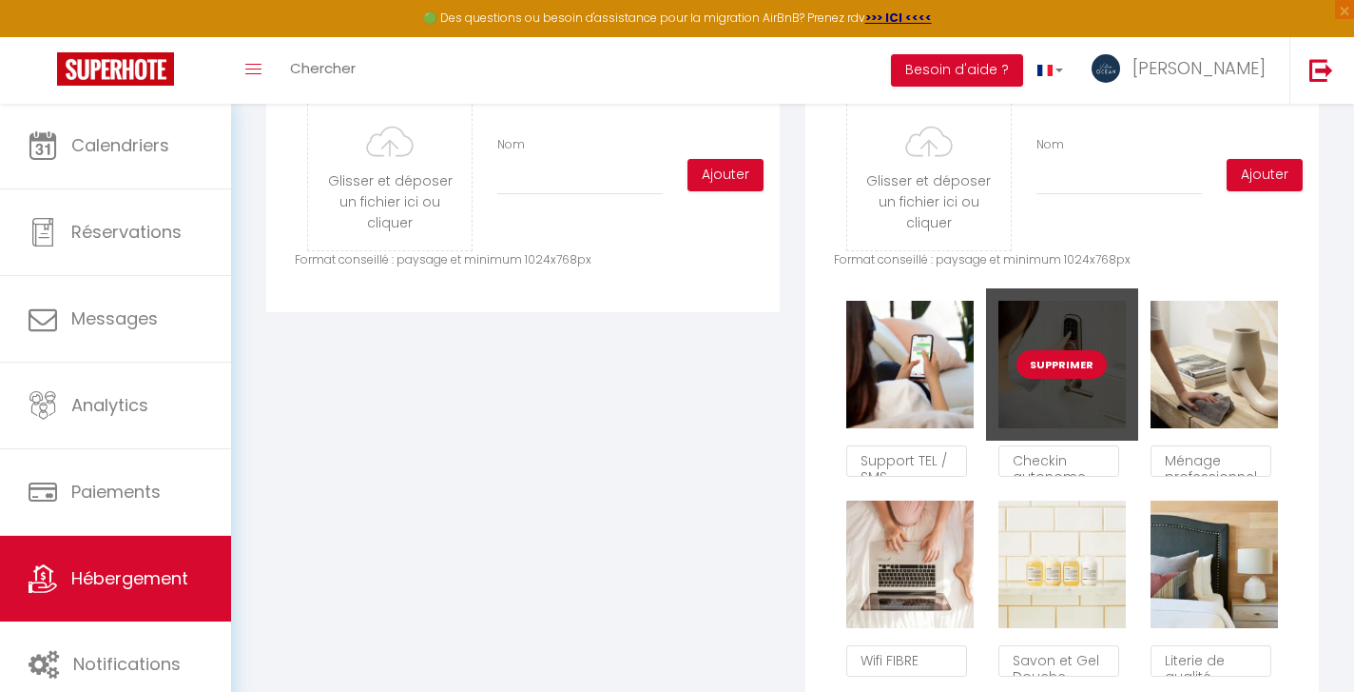
click at [1068, 365] on button "Supprimer" at bounding box center [1062, 364] width 90 height 29
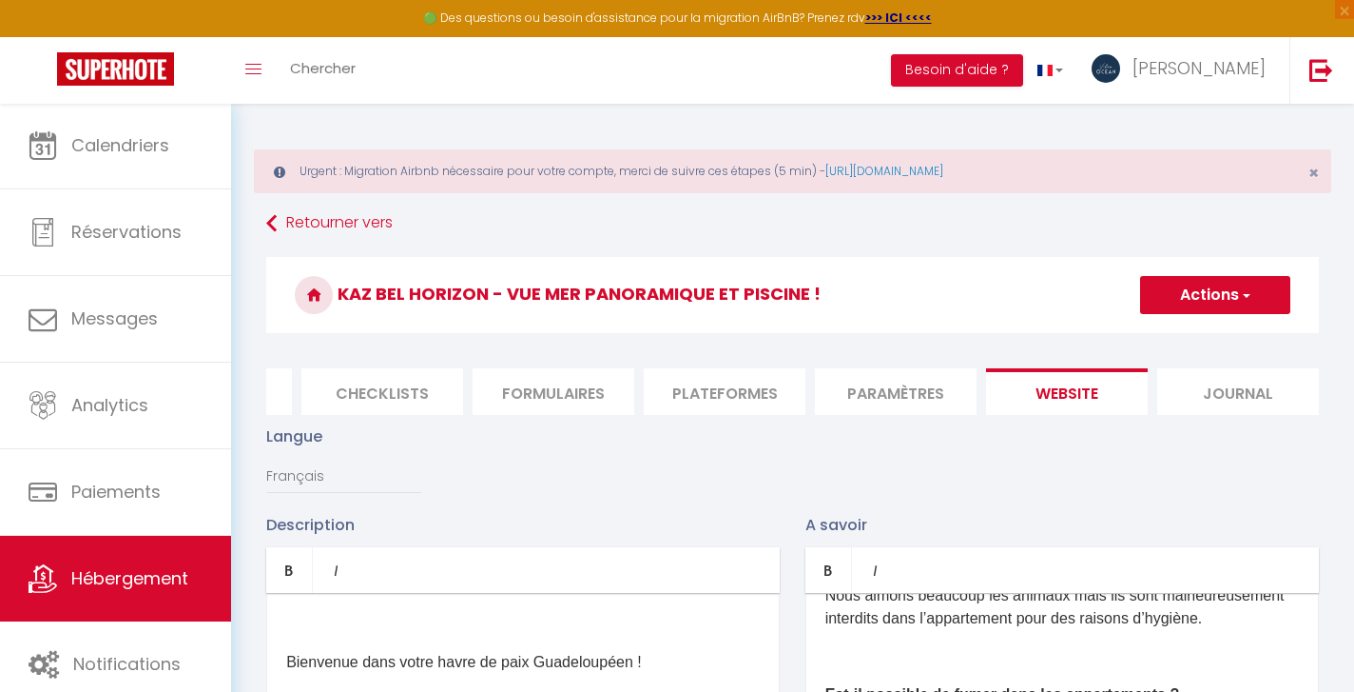
scroll to position [0, 0]
click at [1199, 302] on button "Actions" at bounding box center [1215, 295] width 150 height 38
click at [1194, 338] on input "Enregistrer" at bounding box center [1194, 336] width 70 height 19
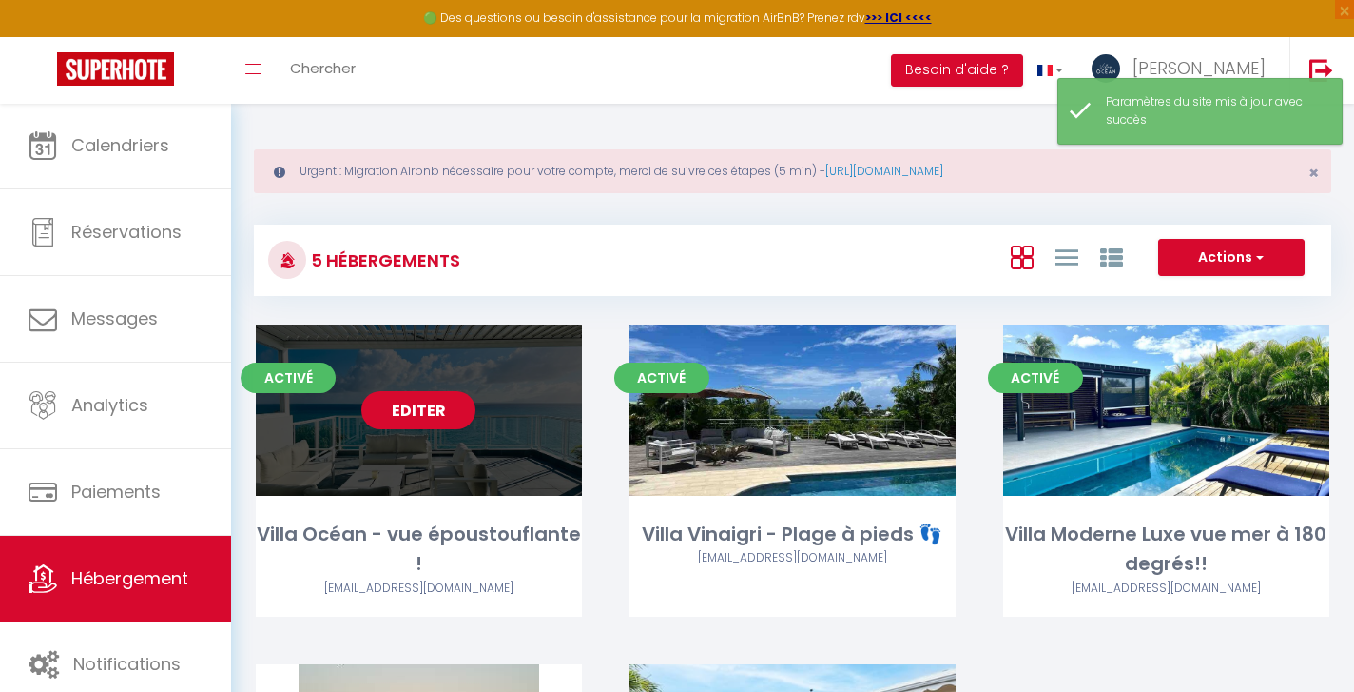
click at [411, 415] on link "Editer" at bounding box center [418, 410] width 114 height 38
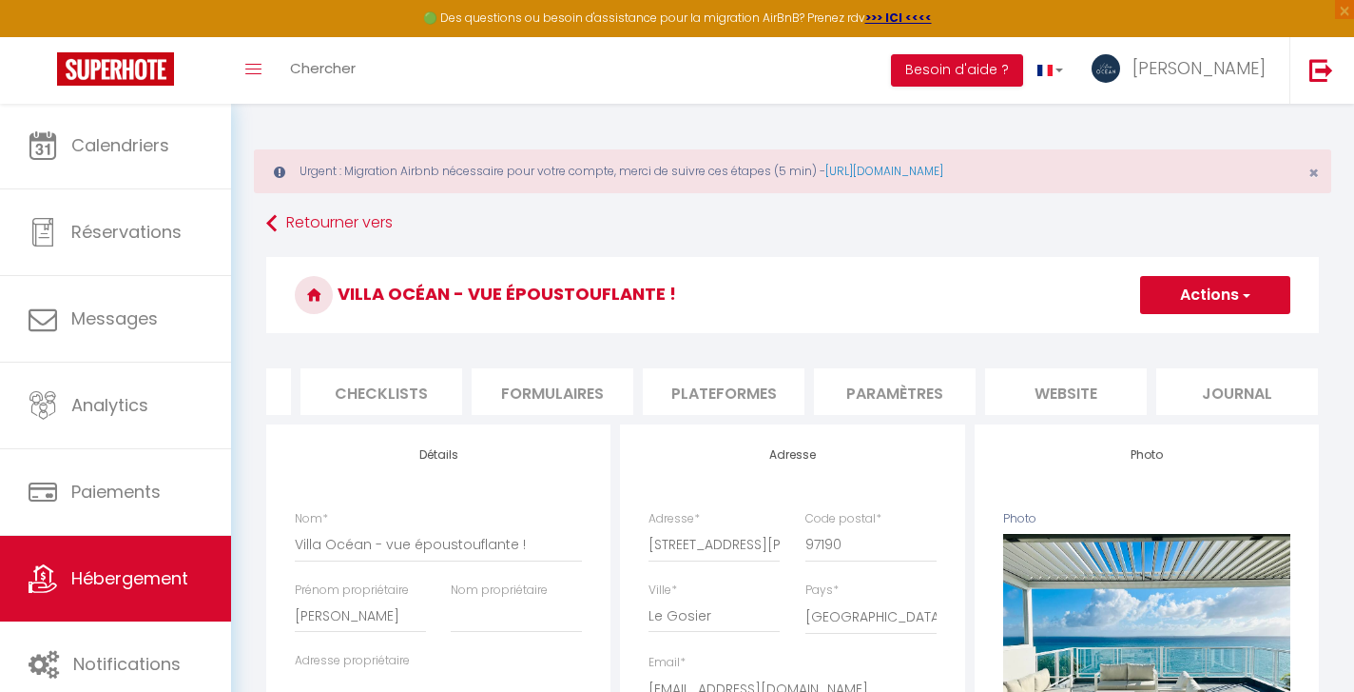
scroll to position [0, 650]
click at [1042, 393] on li "website" at bounding box center [1067, 391] width 162 height 47
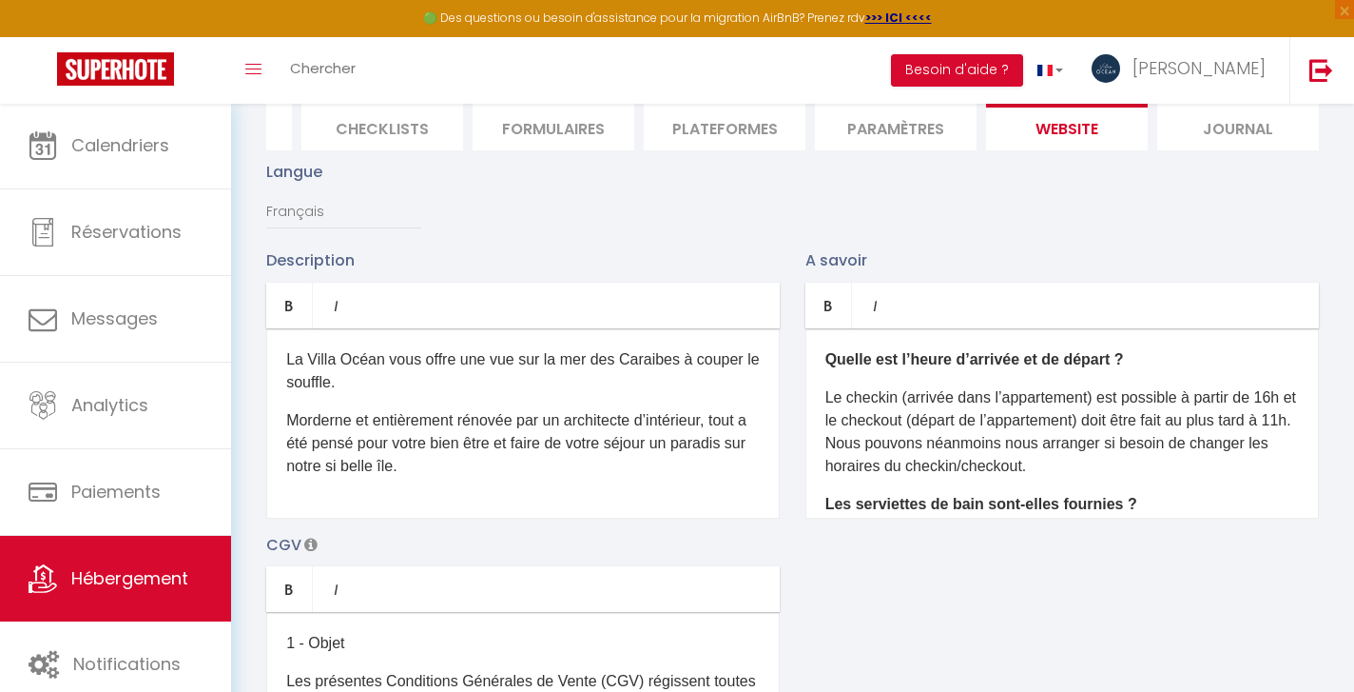
scroll to position [273, 0]
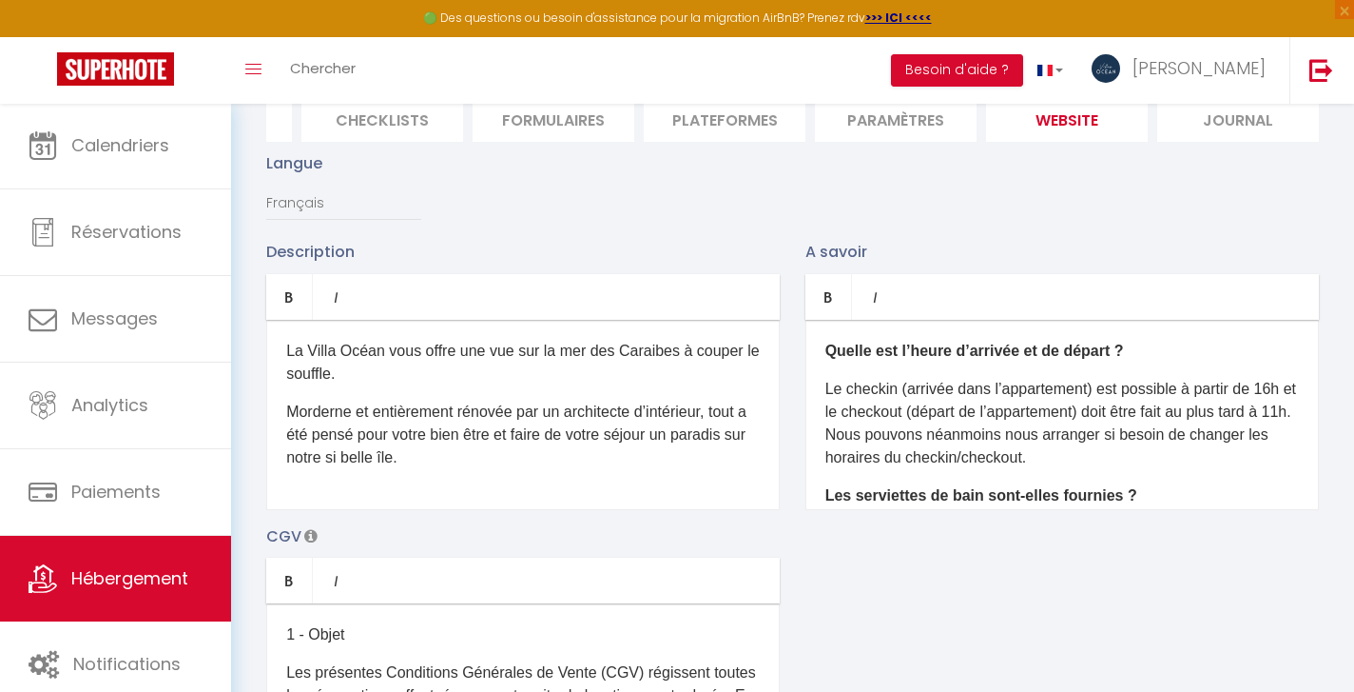
click at [1088, 455] on p "Le checkin (arrivée dans l’appartement) est possible à partir de 16h et le chec…" at bounding box center [1063, 423] width 474 height 91
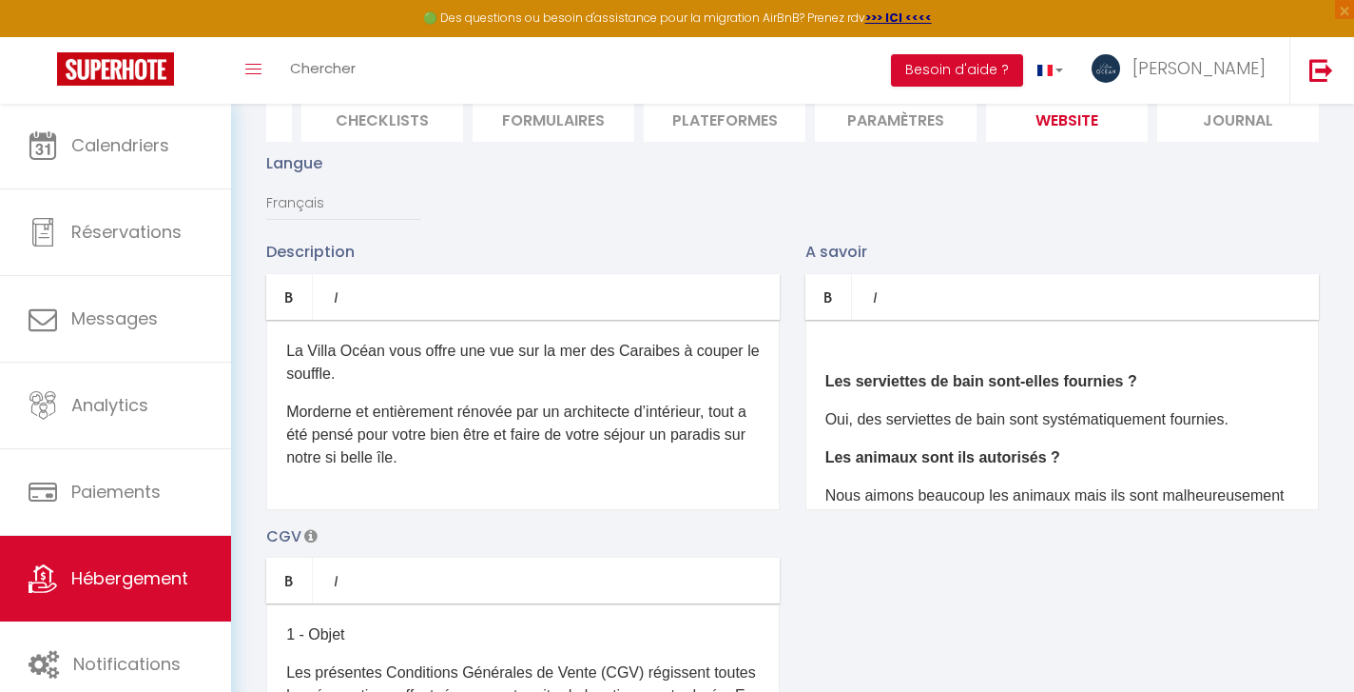
scroll to position [155, 0]
click at [1251, 419] on p "Oui, des serviettes de bain sont systématiquement fournies." at bounding box center [1063, 416] width 474 height 23
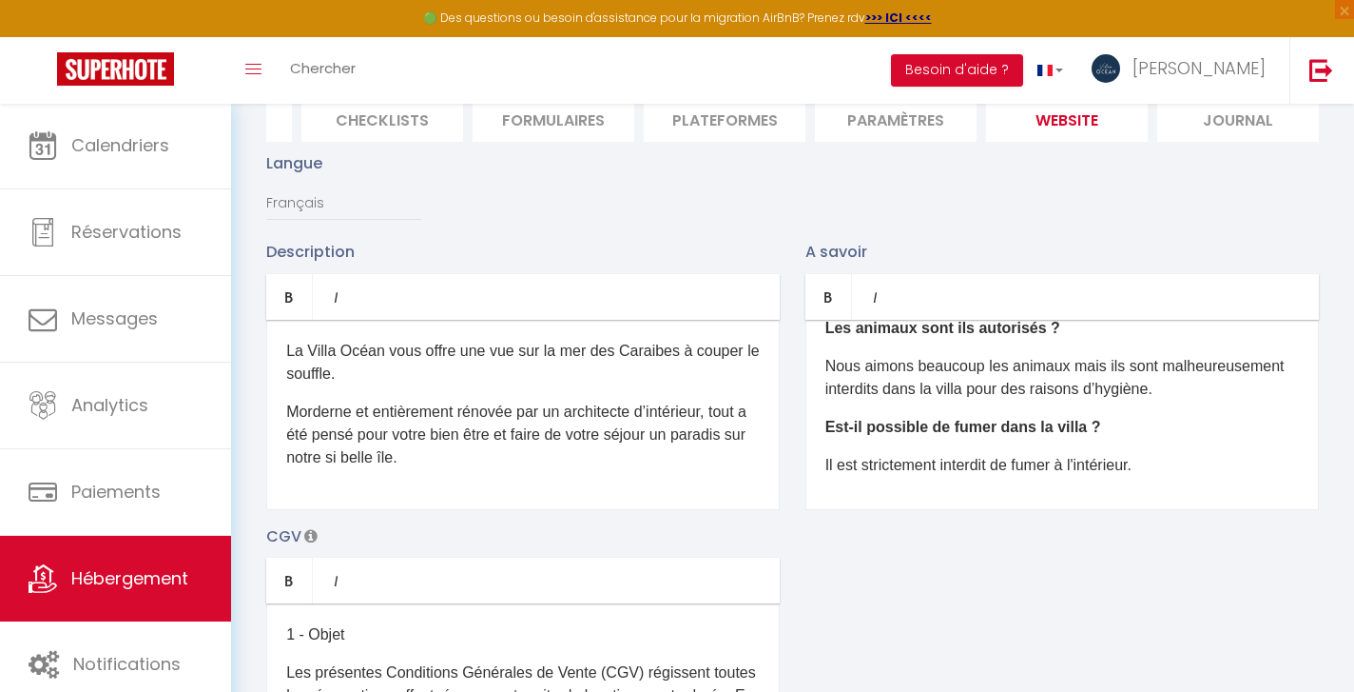
scroll to position [322, 0]
click at [1170, 390] on p "Nous aimons beaucoup les animaux mais ils sont malheureusement interdits dans l…" at bounding box center [1063, 375] width 474 height 46
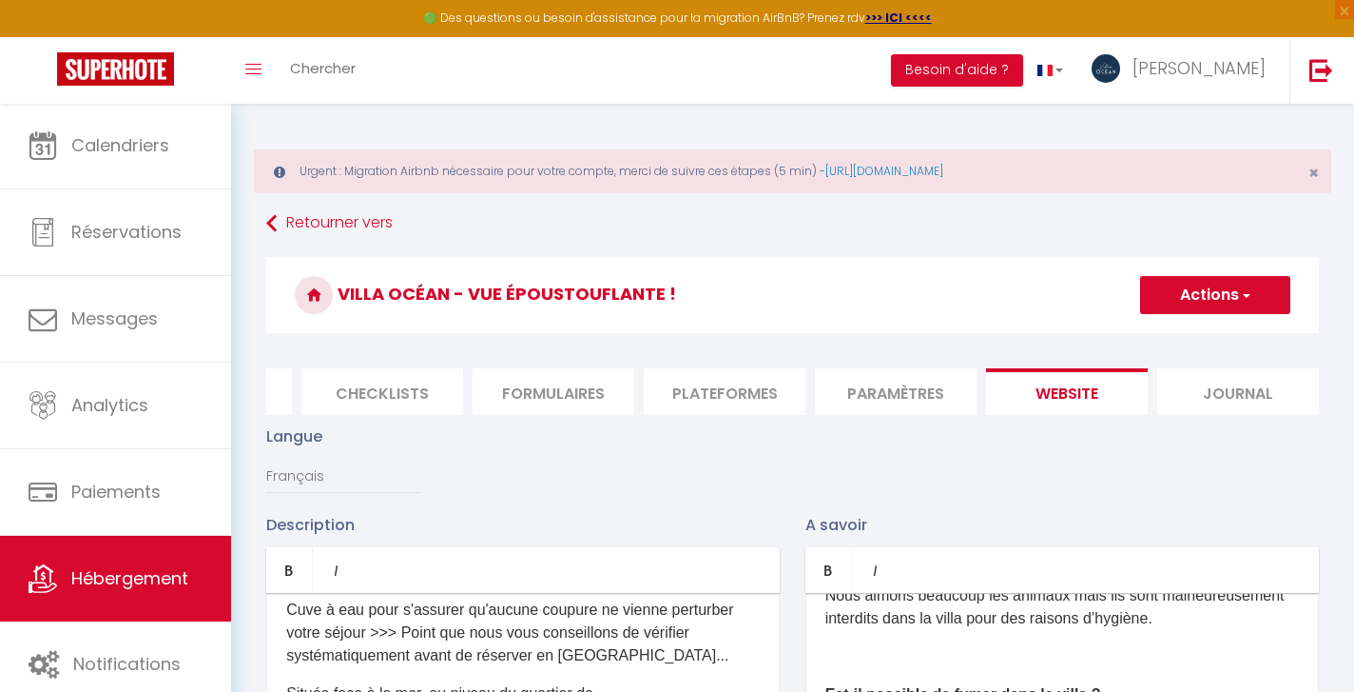
scroll to position [0, 0]
click at [1248, 295] on span "button" at bounding box center [1245, 294] width 12 height 19
click at [1213, 334] on input "Enregistrer" at bounding box center [1194, 336] width 70 height 19
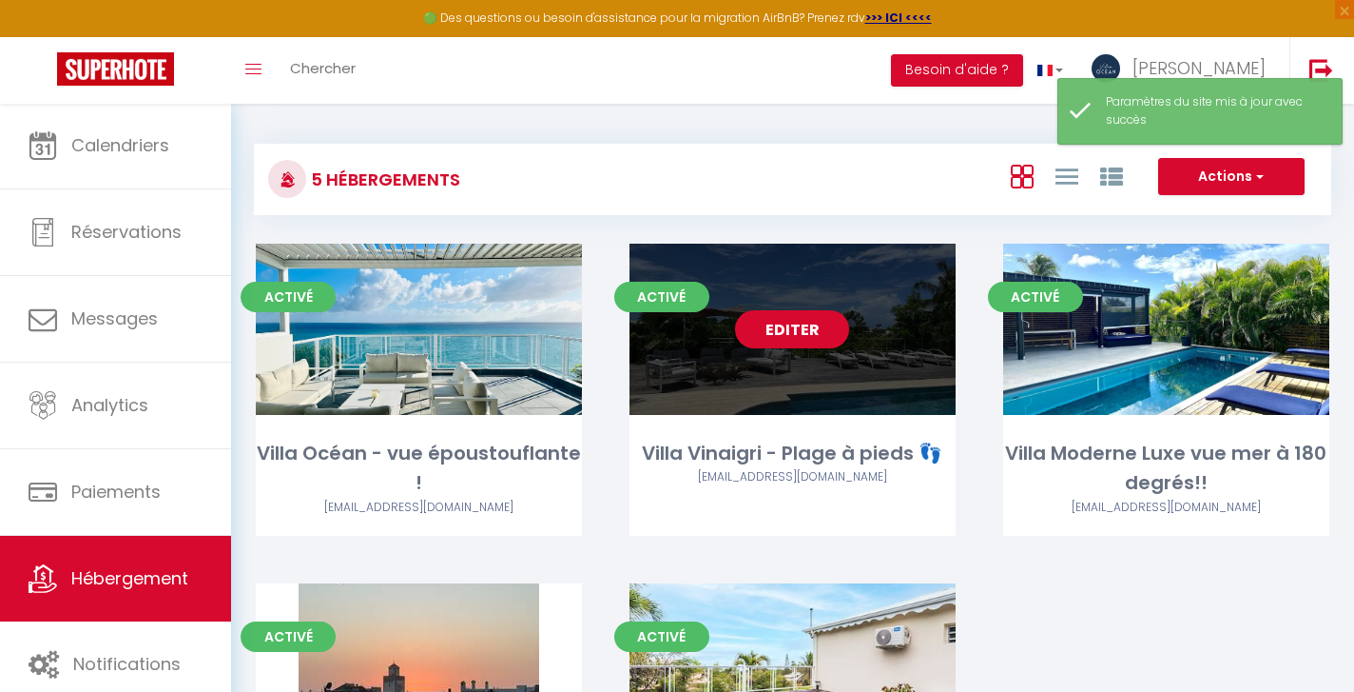
click at [798, 327] on link "Editer" at bounding box center [792, 329] width 114 height 38
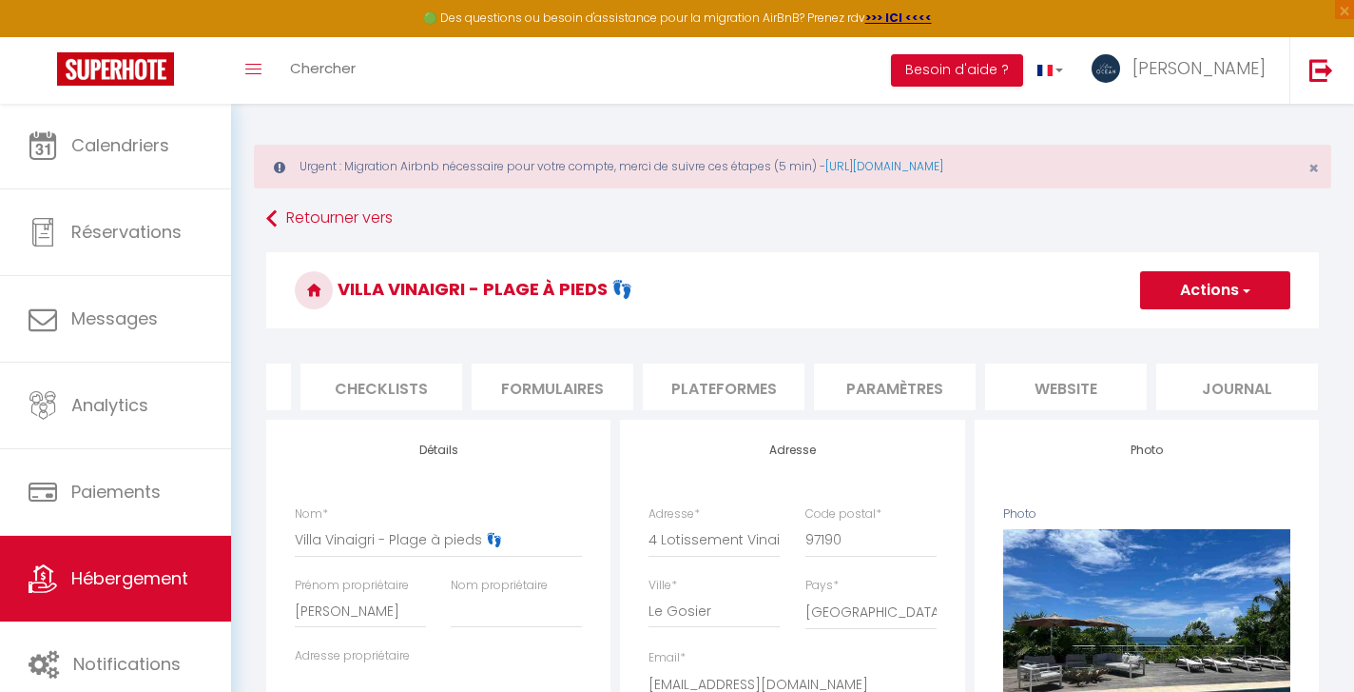
scroll to position [0, 650]
click at [1063, 384] on li "website" at bounding box center [1067, 386] width 162 height 47
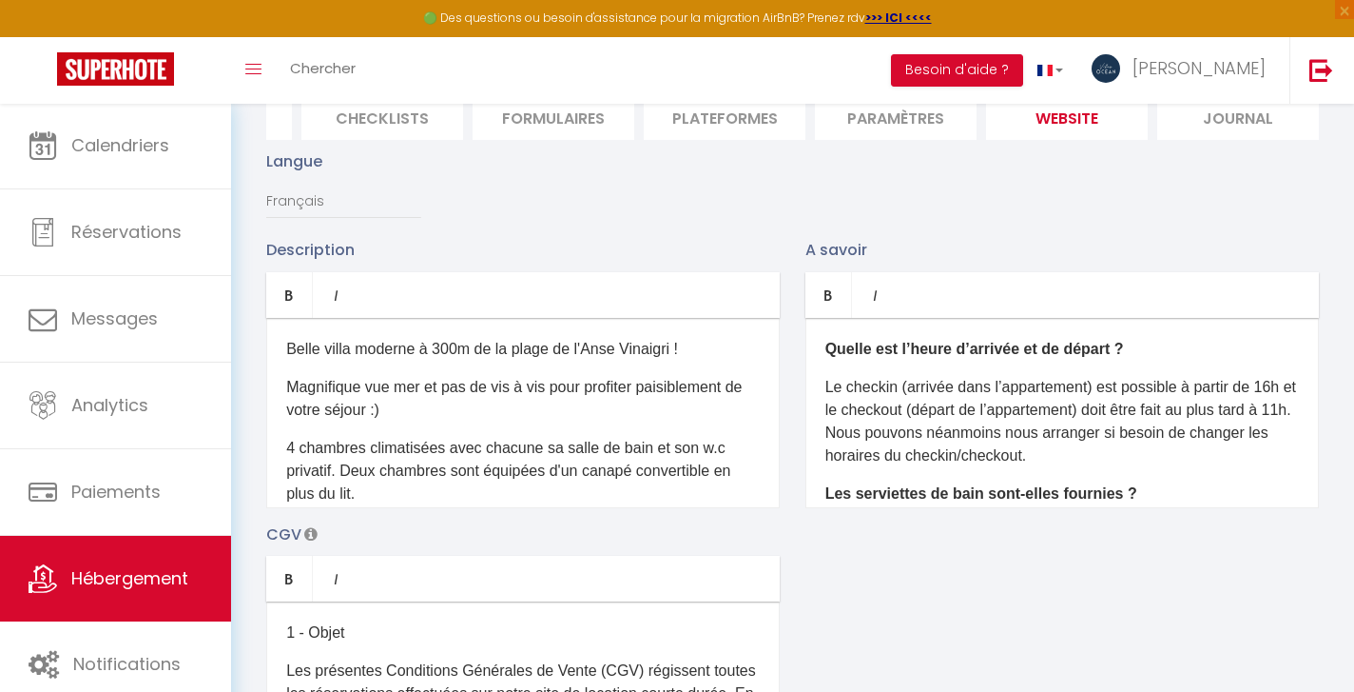
scroll to position [288, 0]
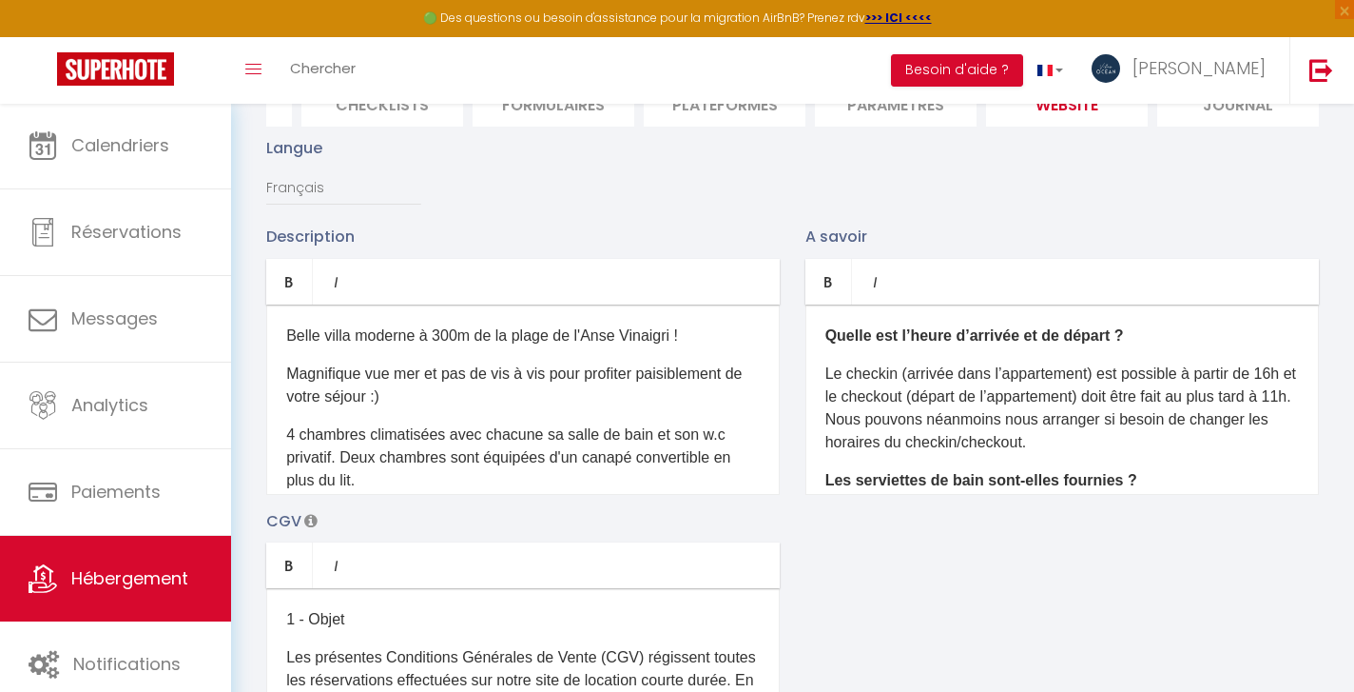
click at [1094, 444] on p "Le checkin (arrivée dans l’appartement) est possible à partir de 16h et le chec…" at bounding box center [1063, 407] width 474 height 91
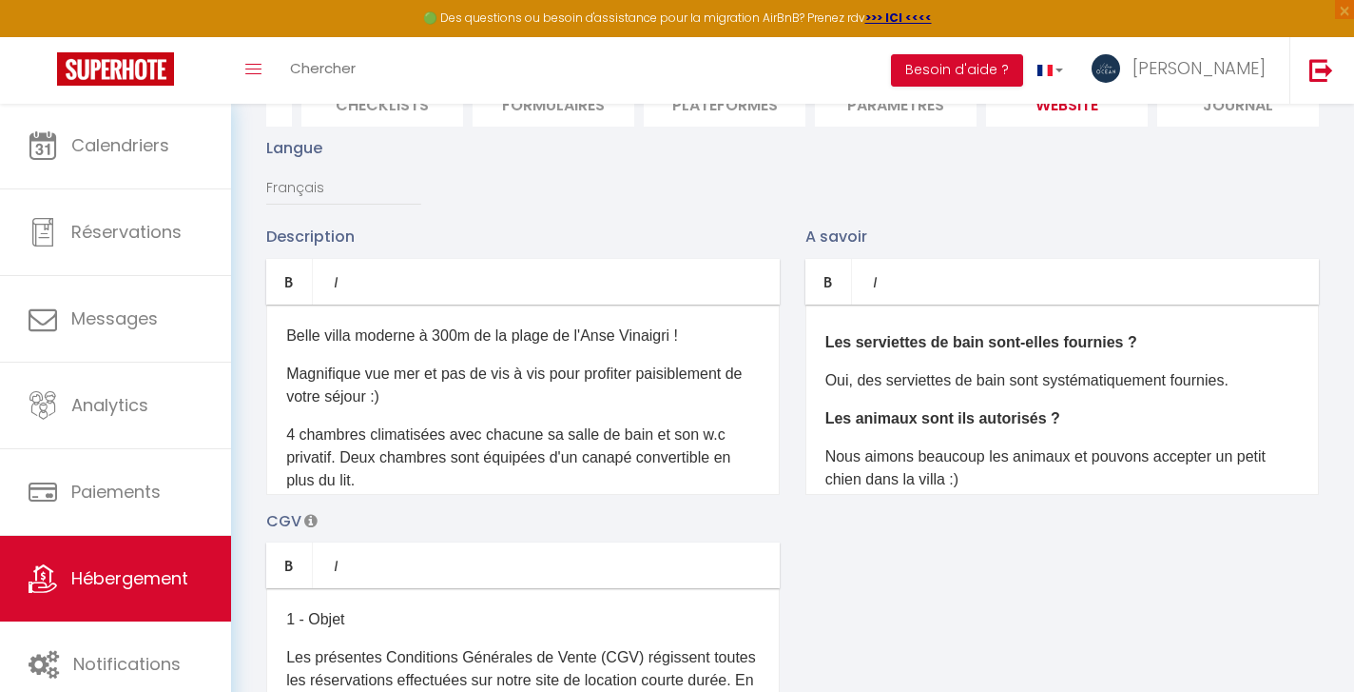
scroll to position [173, 0]
click at [1254, 383] on p "Oui, des serviettes de bain sont systématiquement fournies." at bounding box center [1063, 383] width 474 height 23
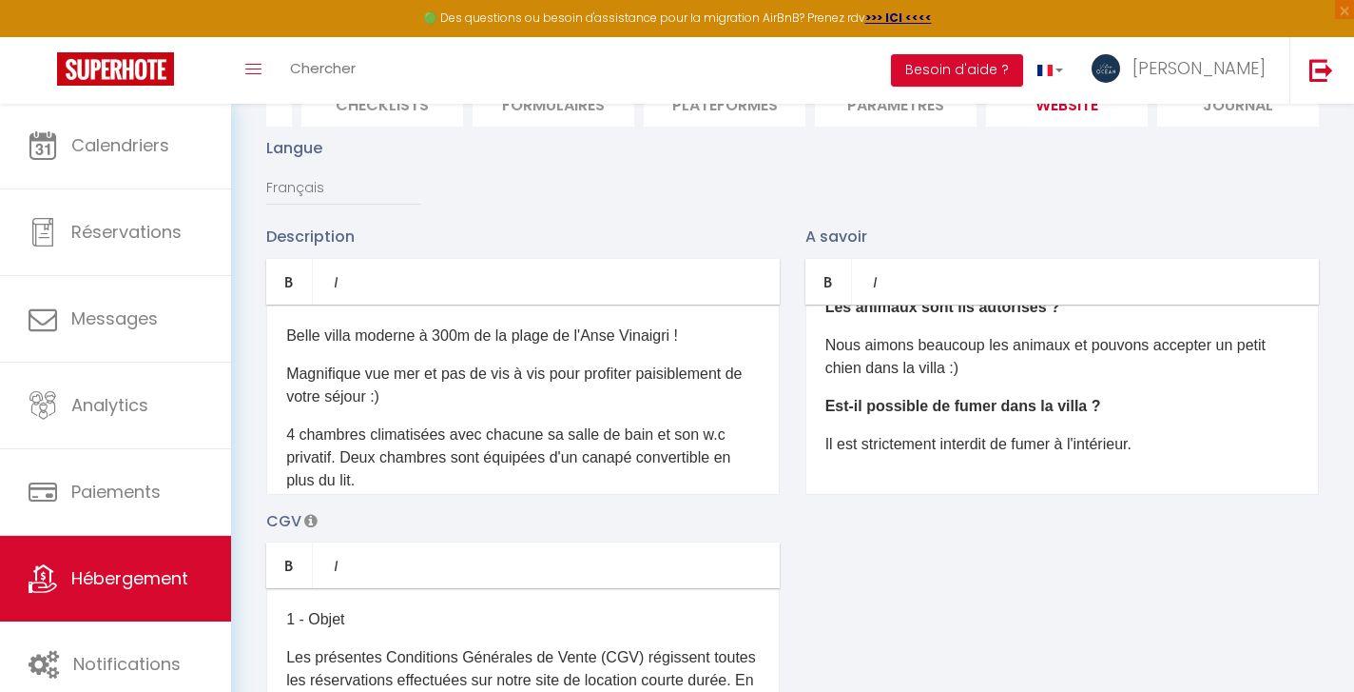
scroll to position [325, 0]
click at [1101, 369] on p "Nous aimons beaucoup les animaux et pouvons accepter un petit chien dans la vil…" at bounding box center [1063, 357] width 474 height 46
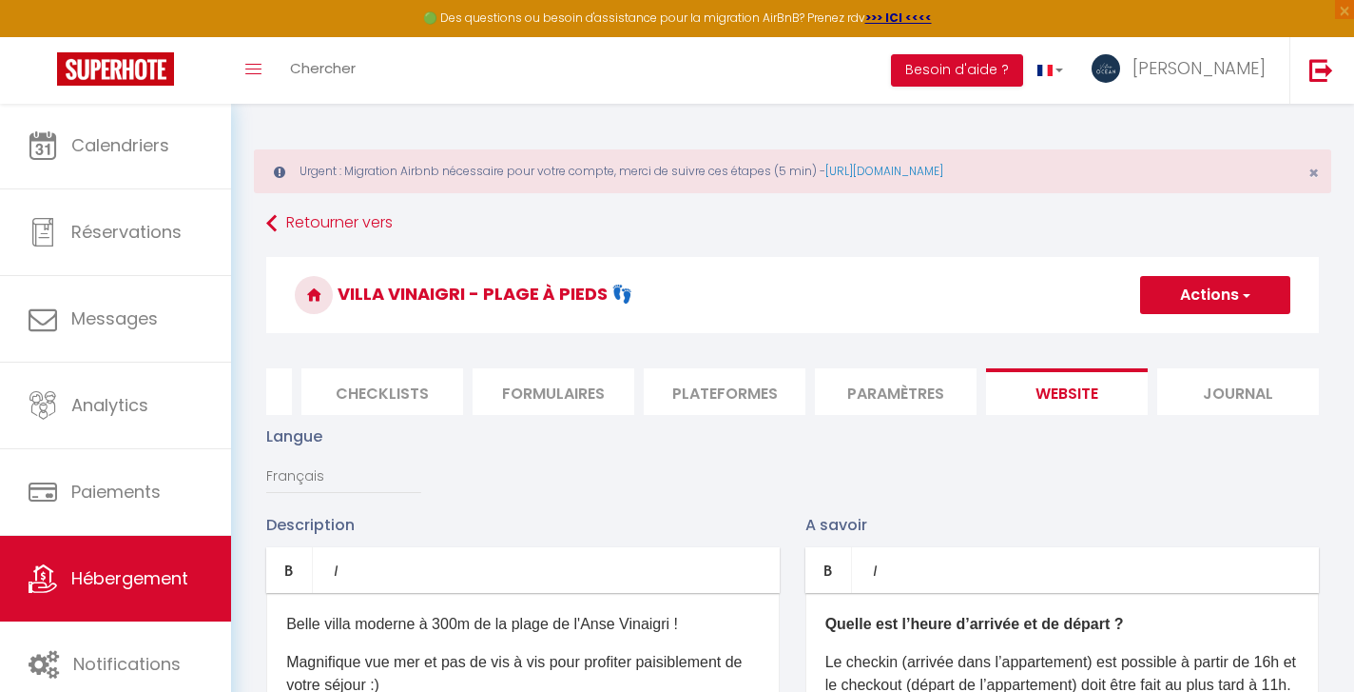
scroll to position [0, 0]
click at [1233, 293] on button "Actions" at bounding box center [1215, 295] width 150 height 38
click at [1207, 335] on input "Enregistrer" at bounding box center [1194, 336] width 70 height 19
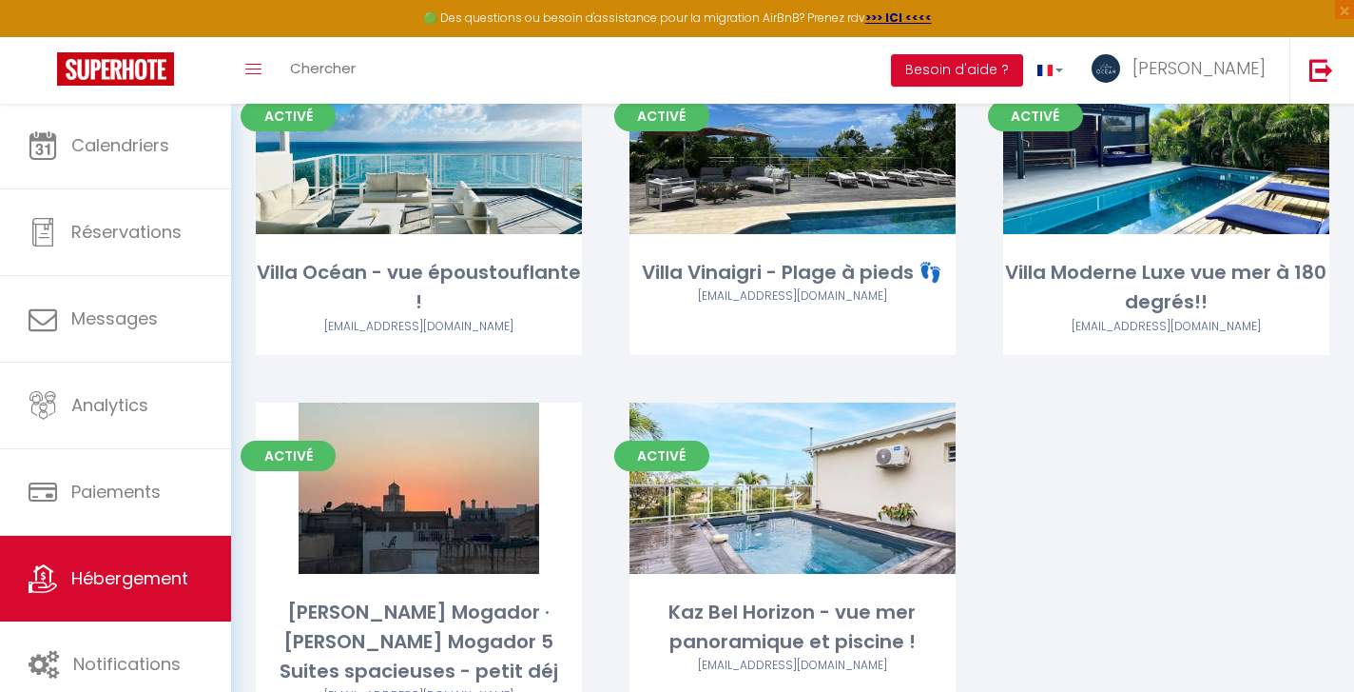
scroll to position [263, 0]
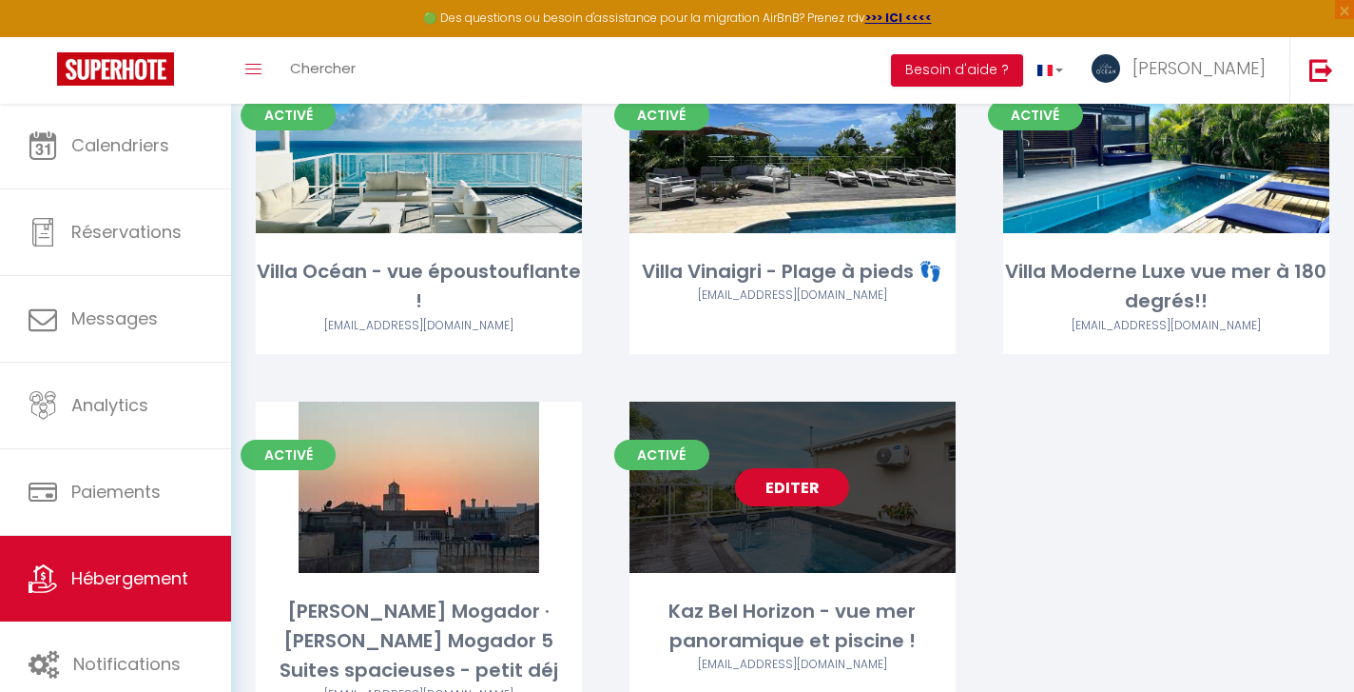
click at [793, 492] on link "Editer" at bounding box center [792, 487] width 114 height 38
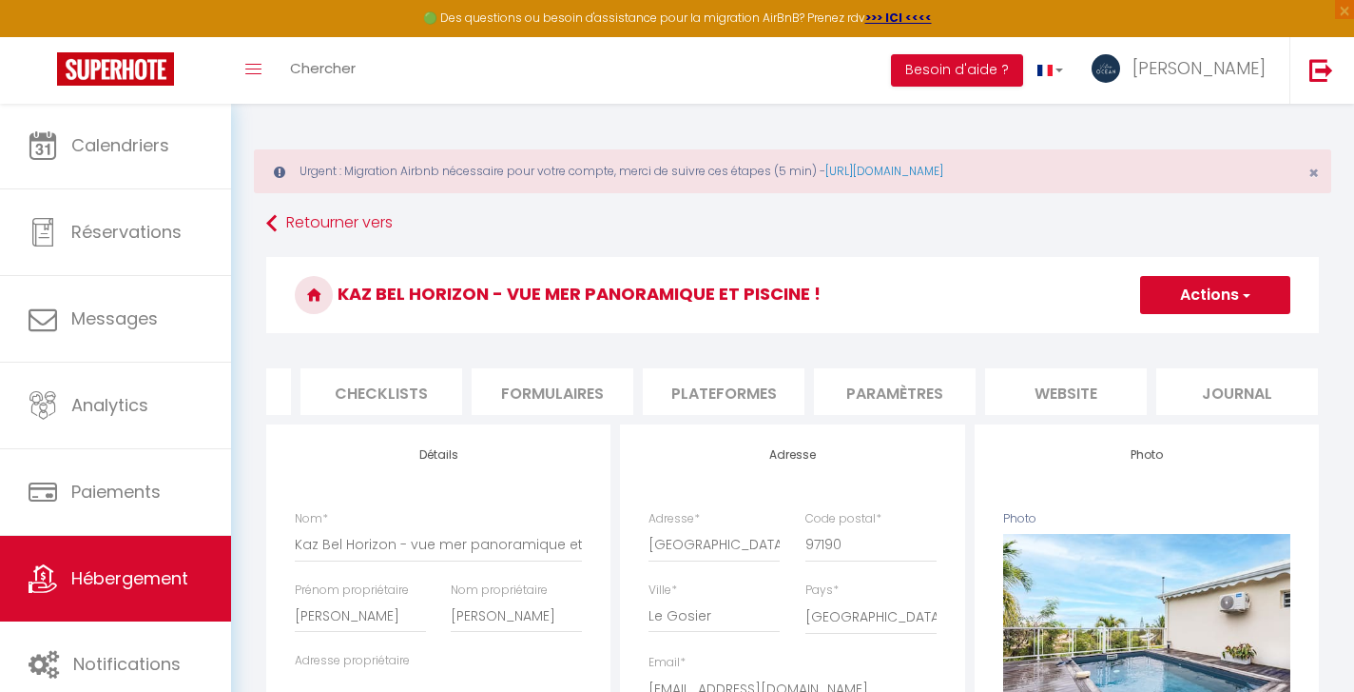
scroll to position [0, 650]
click at [1062, 395] on li "website" at bounding box center [1067, 391] width 162 height 47
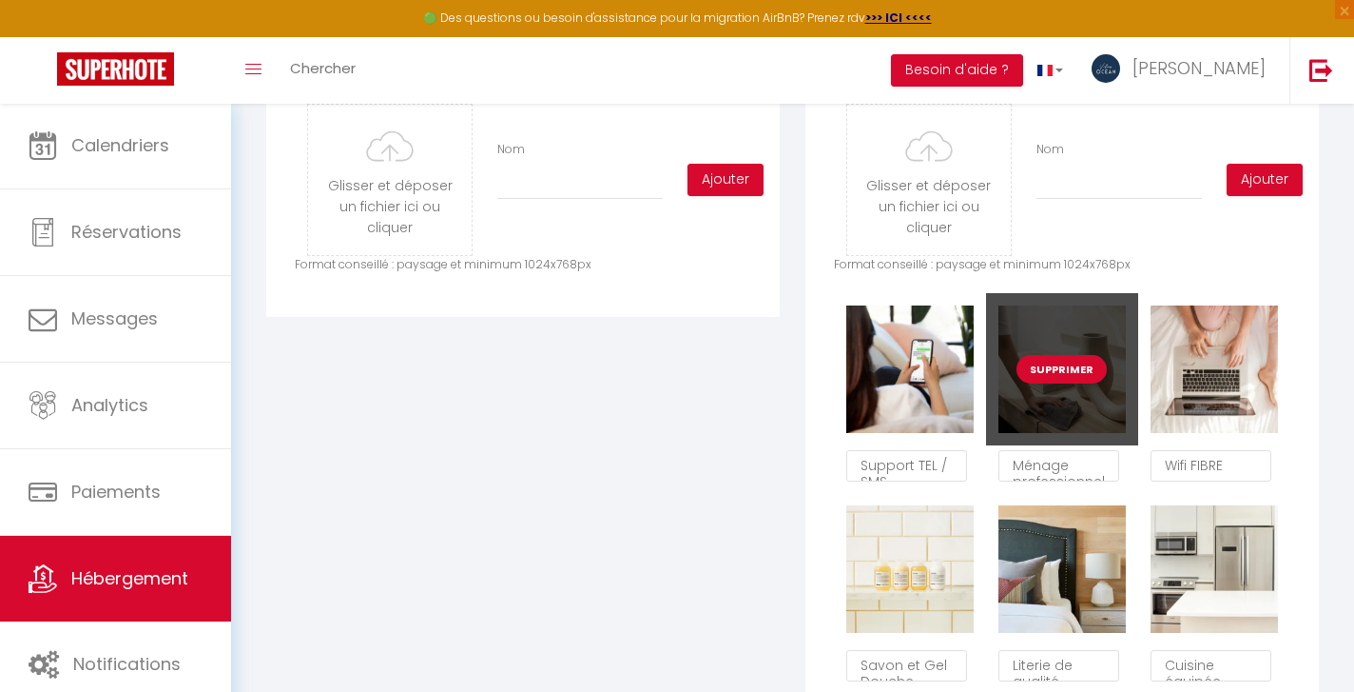
scroll to position [1056, 0]
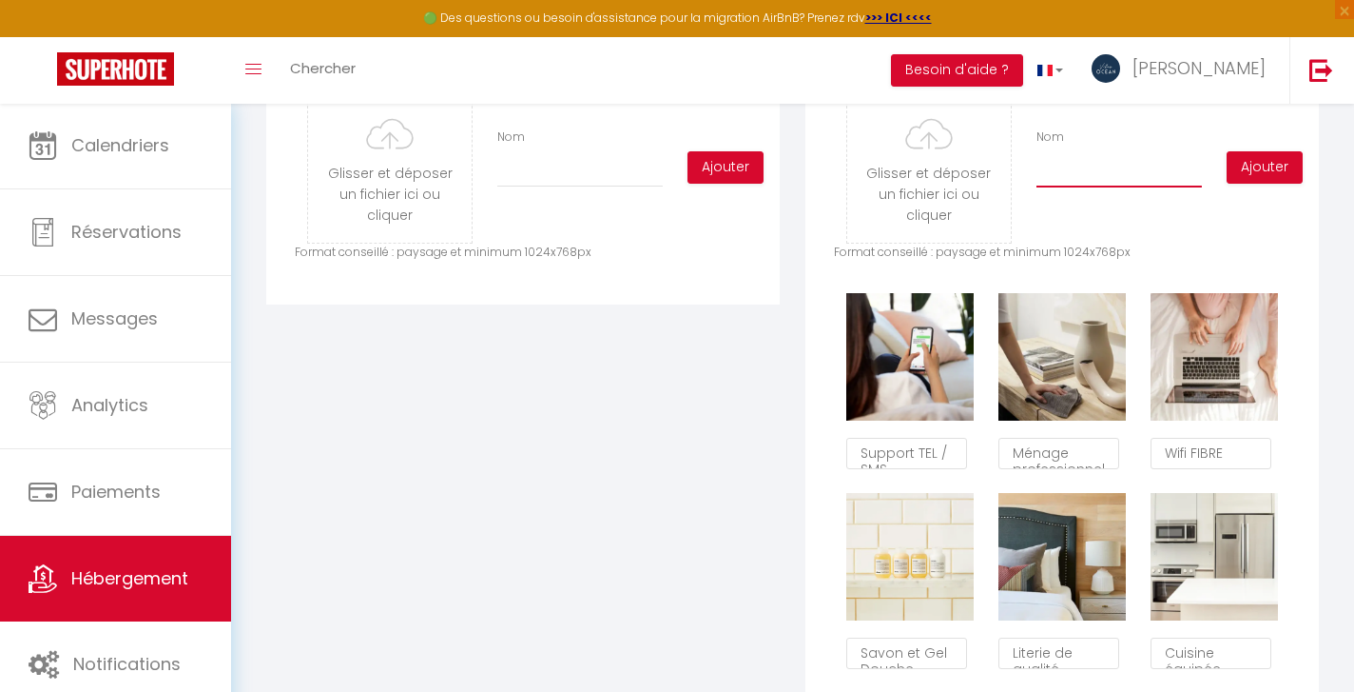
click at [1061, 170] on input "Nom" at bounding box center [1120, 170] width 166 height 34
click at [1265, 172] on button "Ajouter" at bounding box center [1265, 167] width 76 height 32
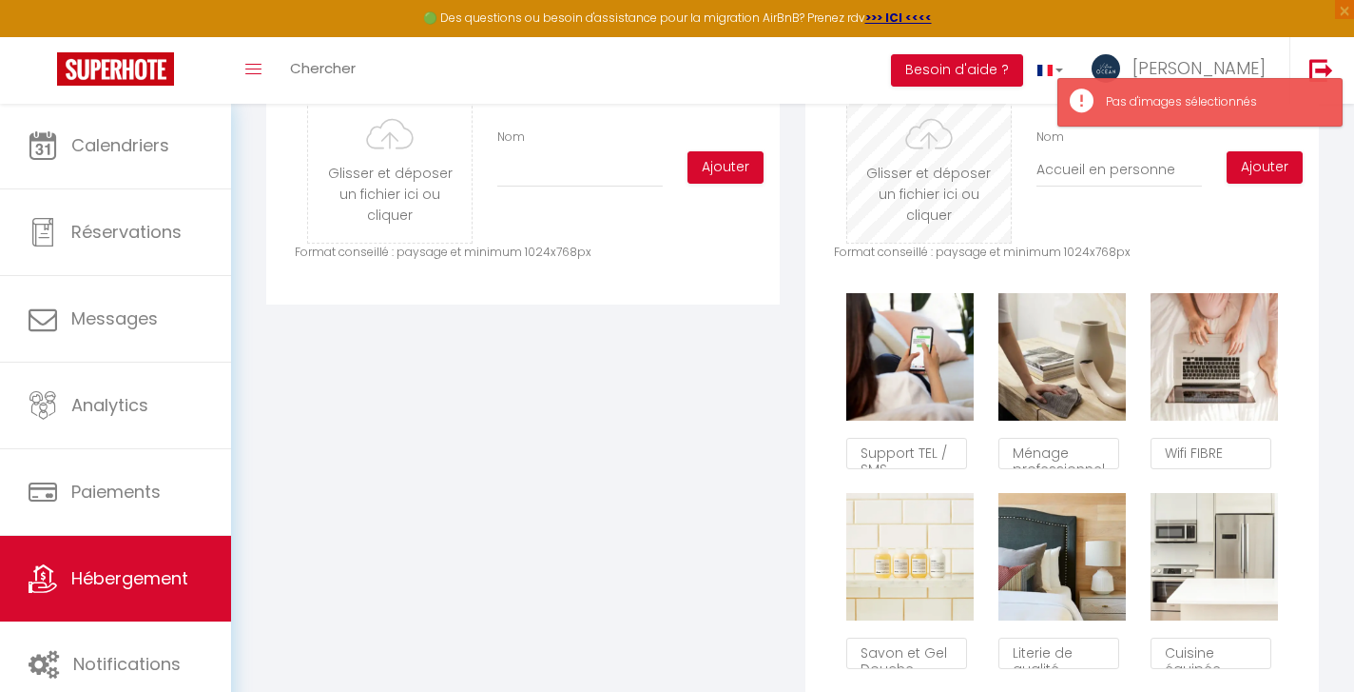
click at [927, 172] on input "file" at bounding box center [930, 167] width 164 height 150
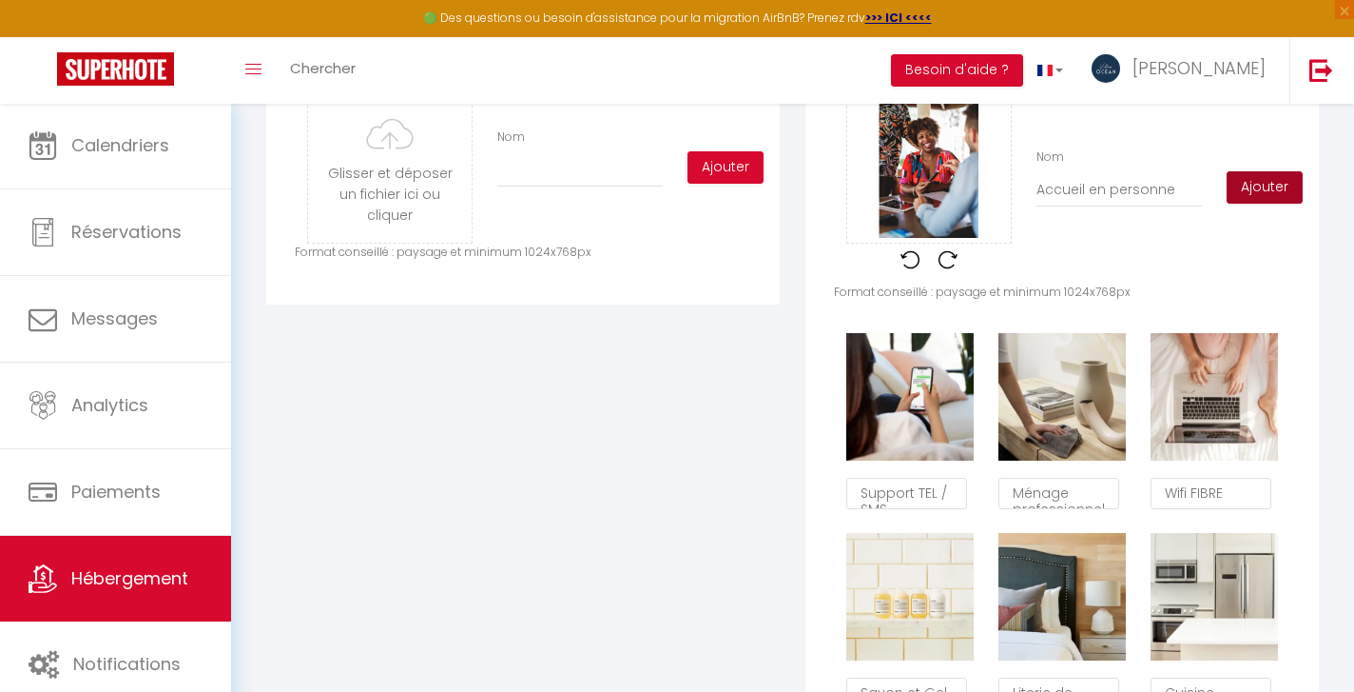
click at [1265, 188] on button "Ajouter" at bounding box center [1265, 187] width 76 height 32
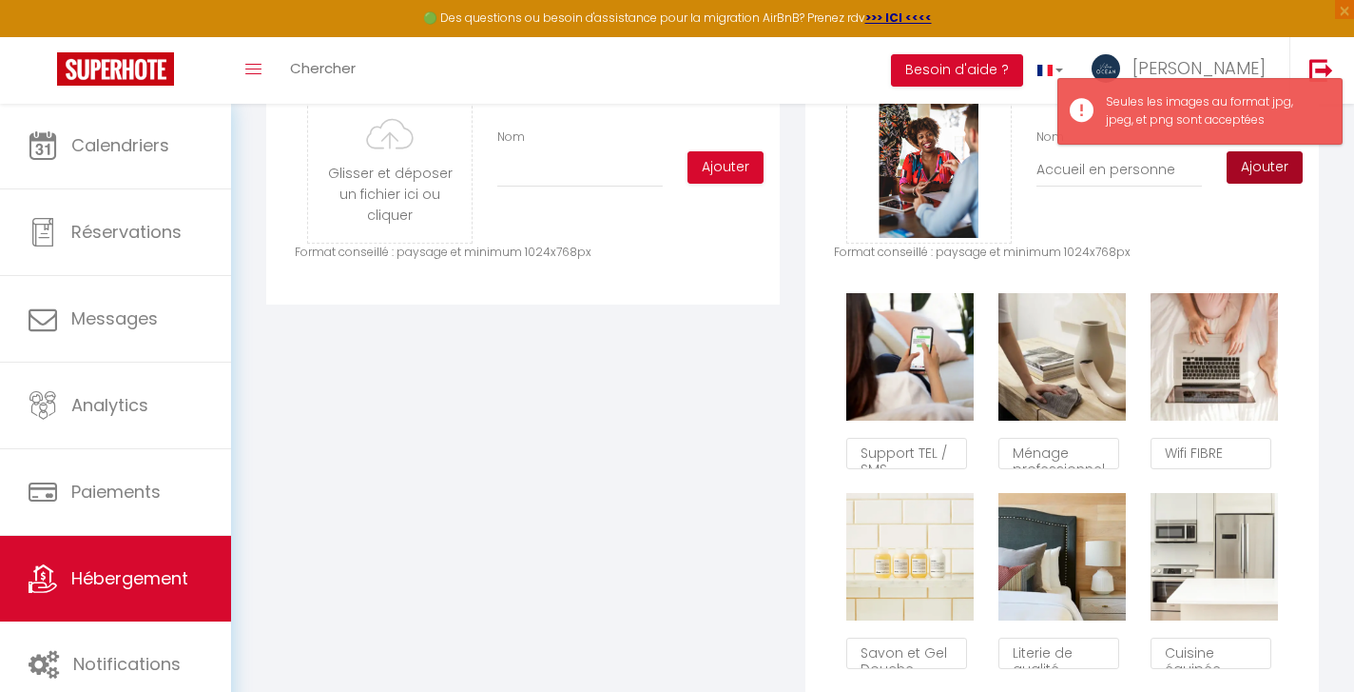
click at [1263, 169] on button "Ajouter" at bounding box center [1265, 167] width 76 height 32
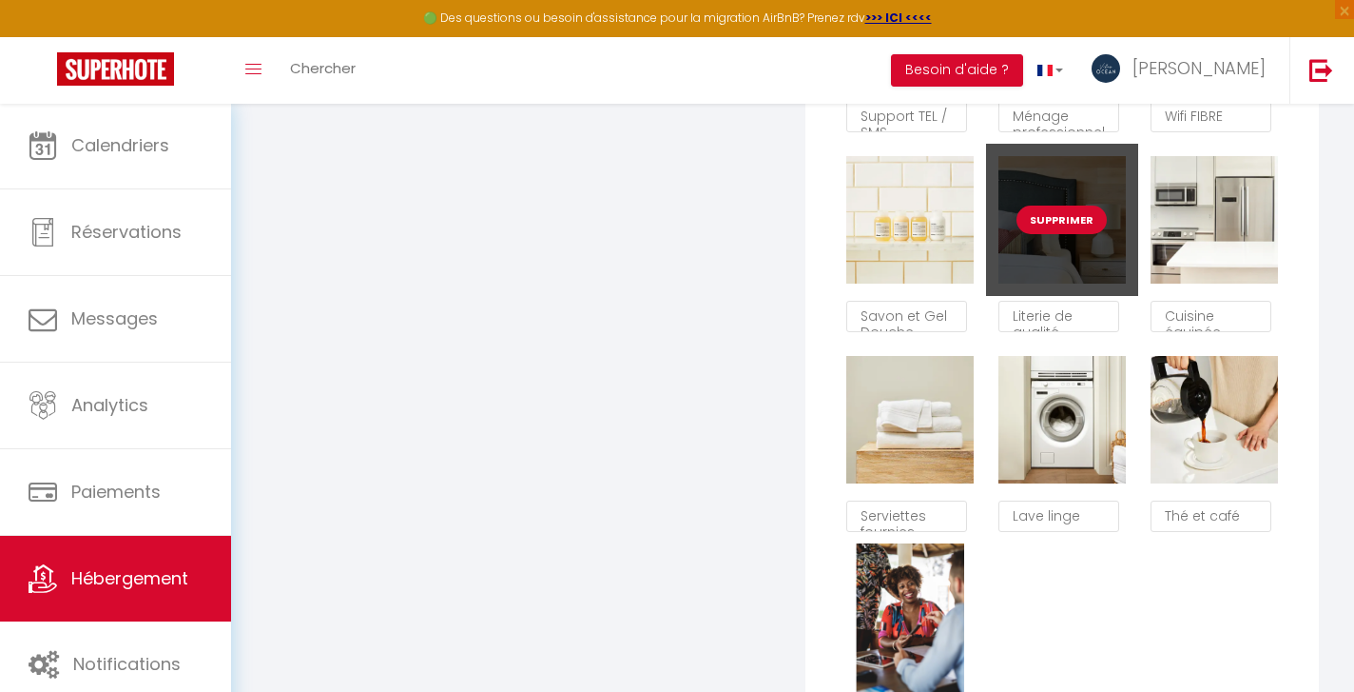
scroll to position [1396, 0]
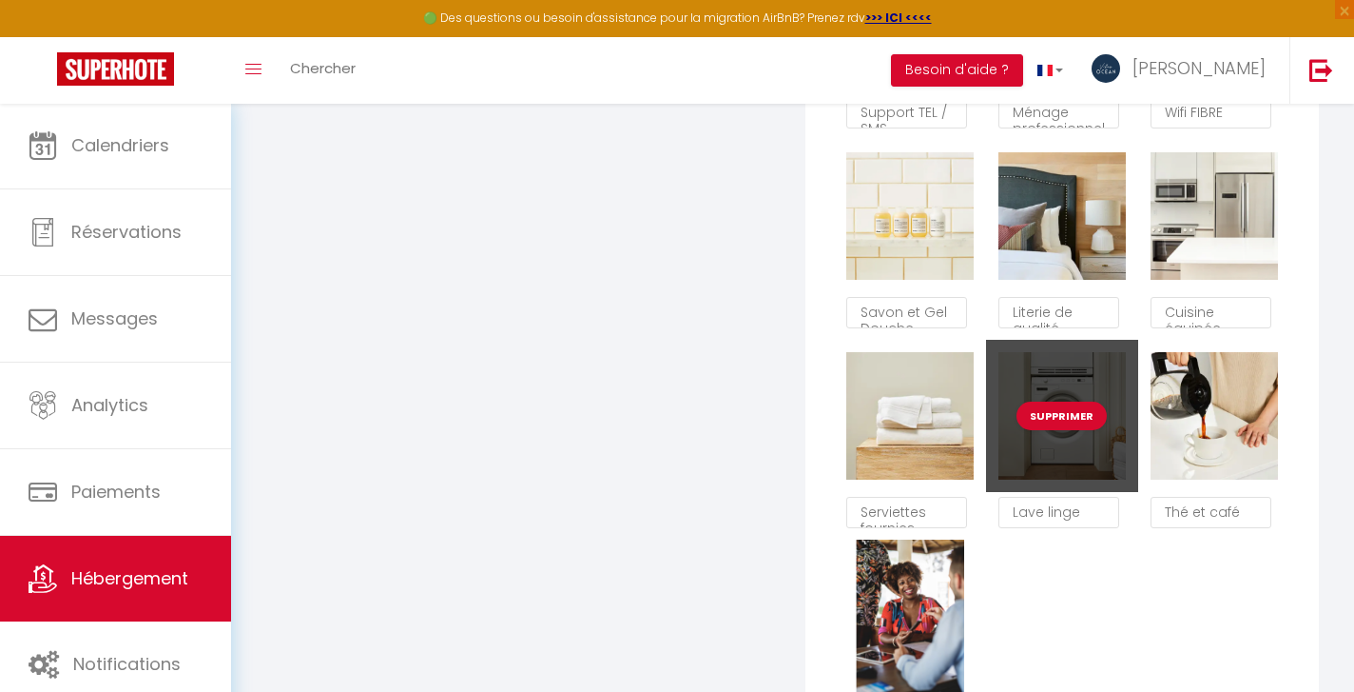
drag, startPoint x: 952, startPoint y: 569, endPoint x: 1027, endPoint y: 485, distance: 112.5
click at [1027, 485] on div "Supprimer Support TEL / SMS Supprimer Ménage professionnel Supprimer Wifi FIBRE…" at bounding box center [1062, 339] width 457 height 799
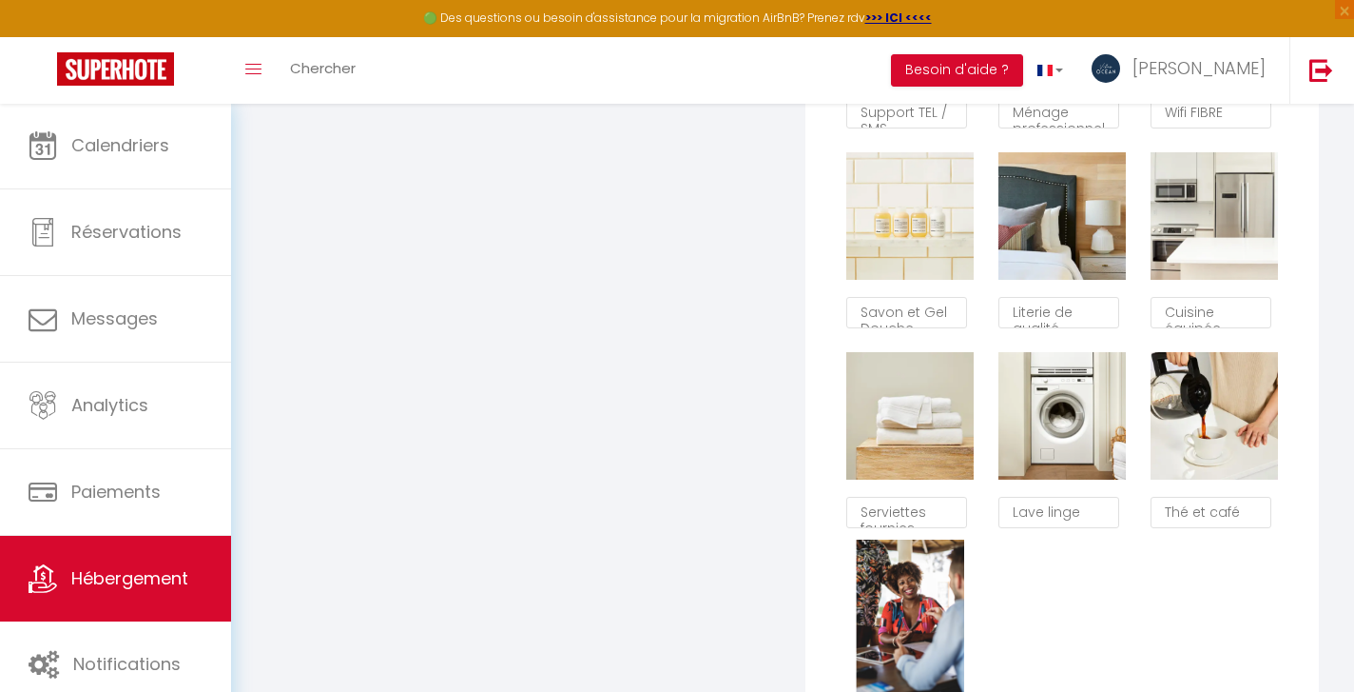
drag, startPoint x: 910, startPoint y: 576, endPoint x: 1006, endPoint y: 563, distance: 97.0
click at [994, 563] on div "Supprimer Support TEL / SMS Supprimer Ménage professionnel Supprimer Wifi FIBRE…" at bounding box center [1062, 339] width 457 height 799
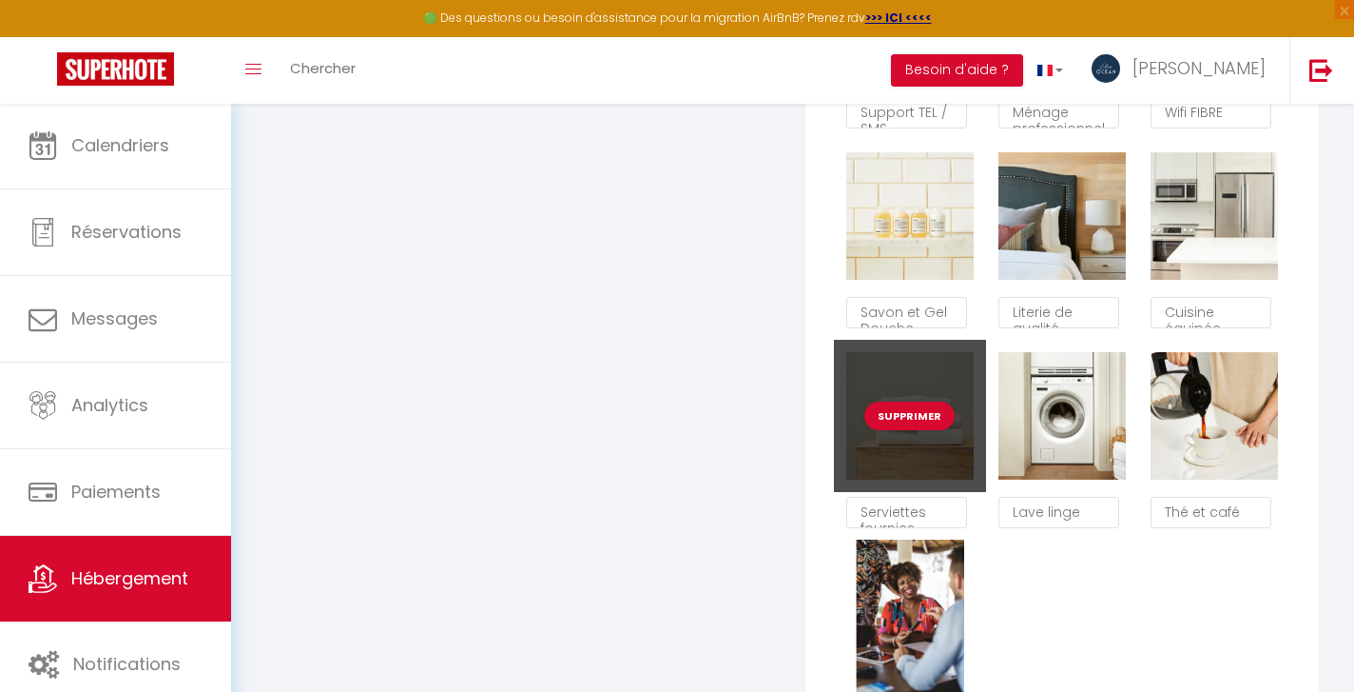
drag, startPoint x: 927, startPoint y: 567, endPoint x: 845, endPoint y: 467, distance: 129.7
click at [845, 467] on div "Supprimer Support TEL / SMS Supprimer Ménage professionnel Supprimer Wifi FIBRE…" at bounding box center [1062, 339] width 457 height 799
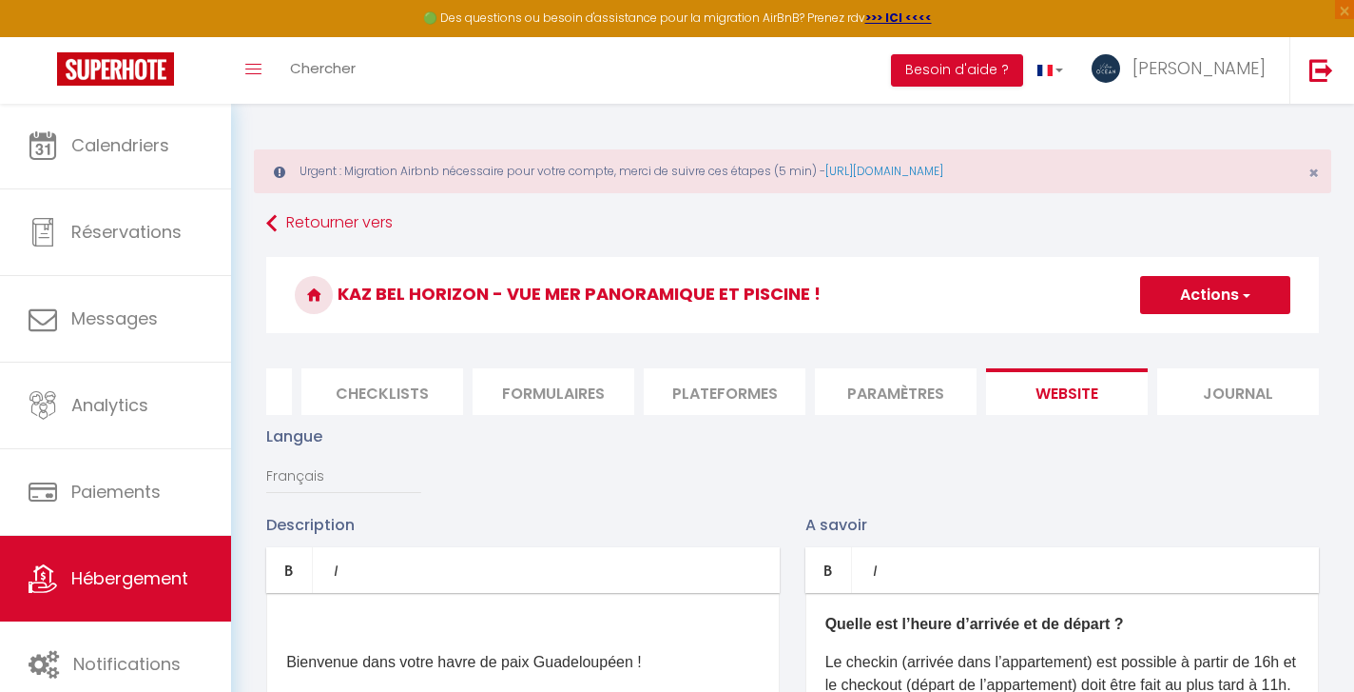
scroll to position [0, 0]
click at [1254, 296] on button "Actions" at bounding box center [1215, 295] width 150 height 38
click at [1219, 336] on input "Enregistrer" at bounding box center [1194, 336] width 70 height 19
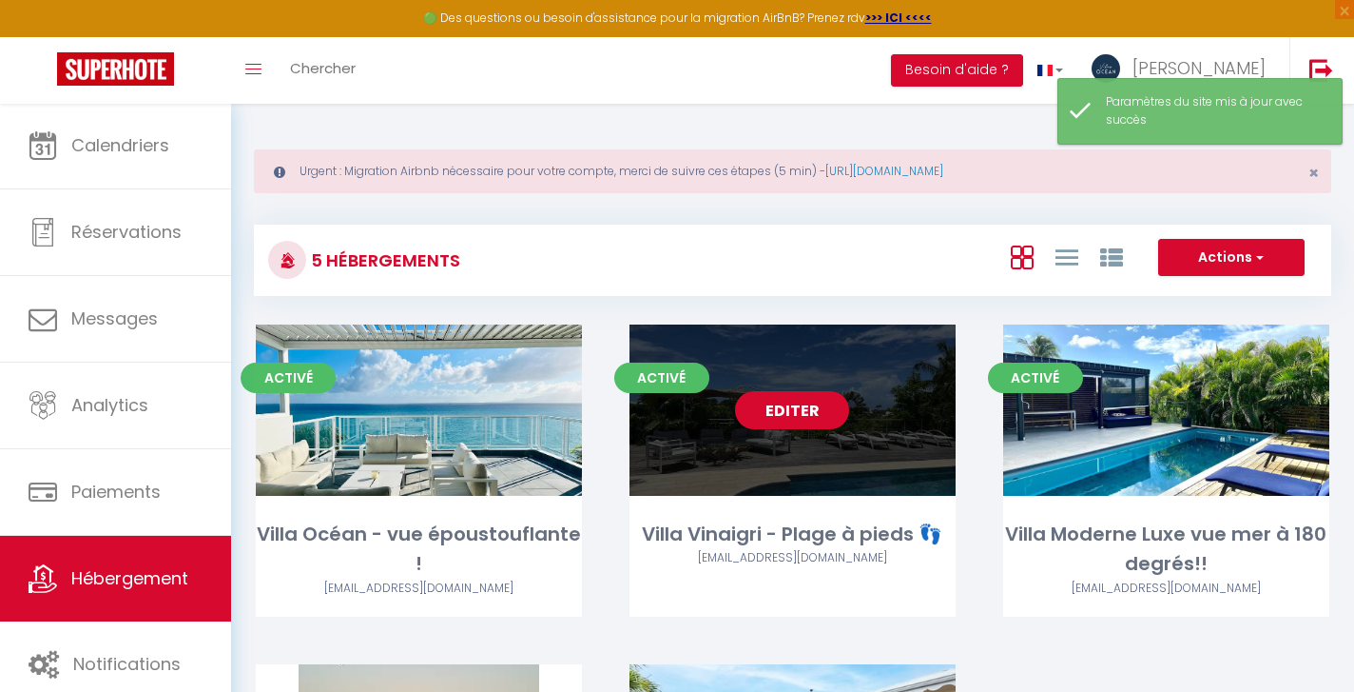
click at [790, 406] on link "Editer" at bounding box center [792, 410] width 114 height 38
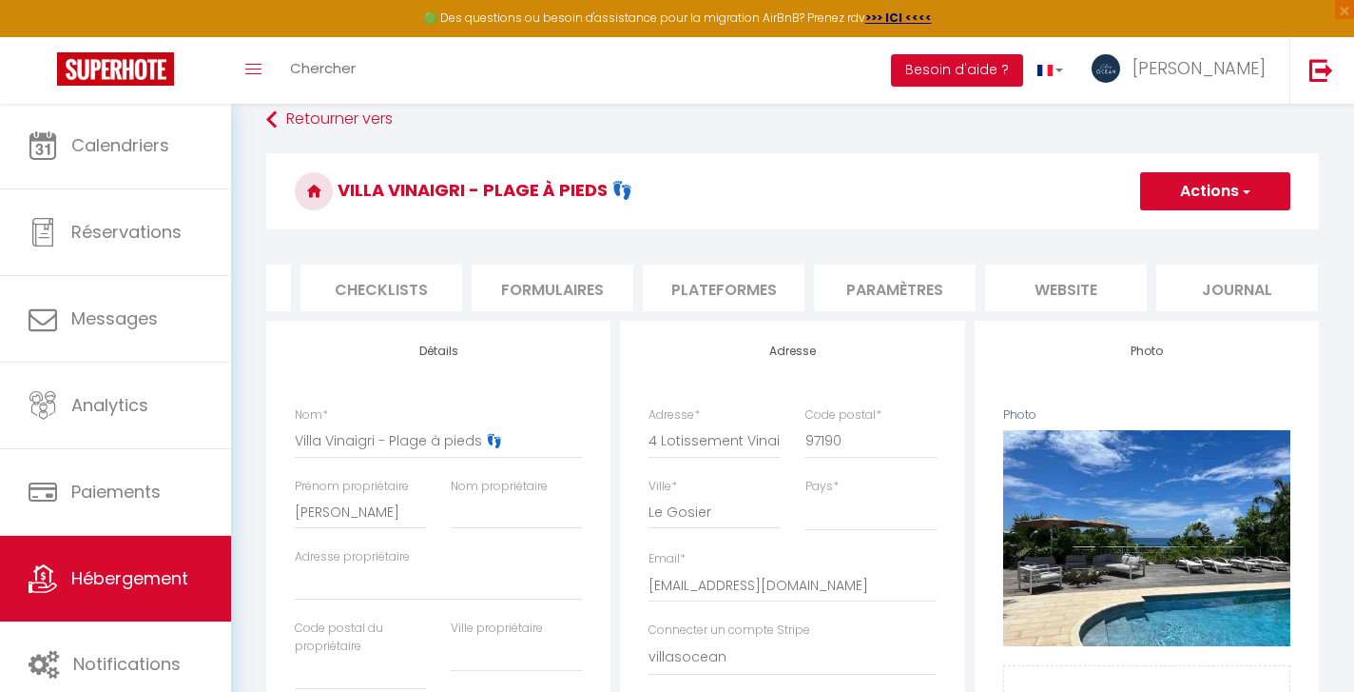
scroll to position [0, 650]
click at [1060, 293] on li "website" at bounding box center [1067, 287] width 162 height 47
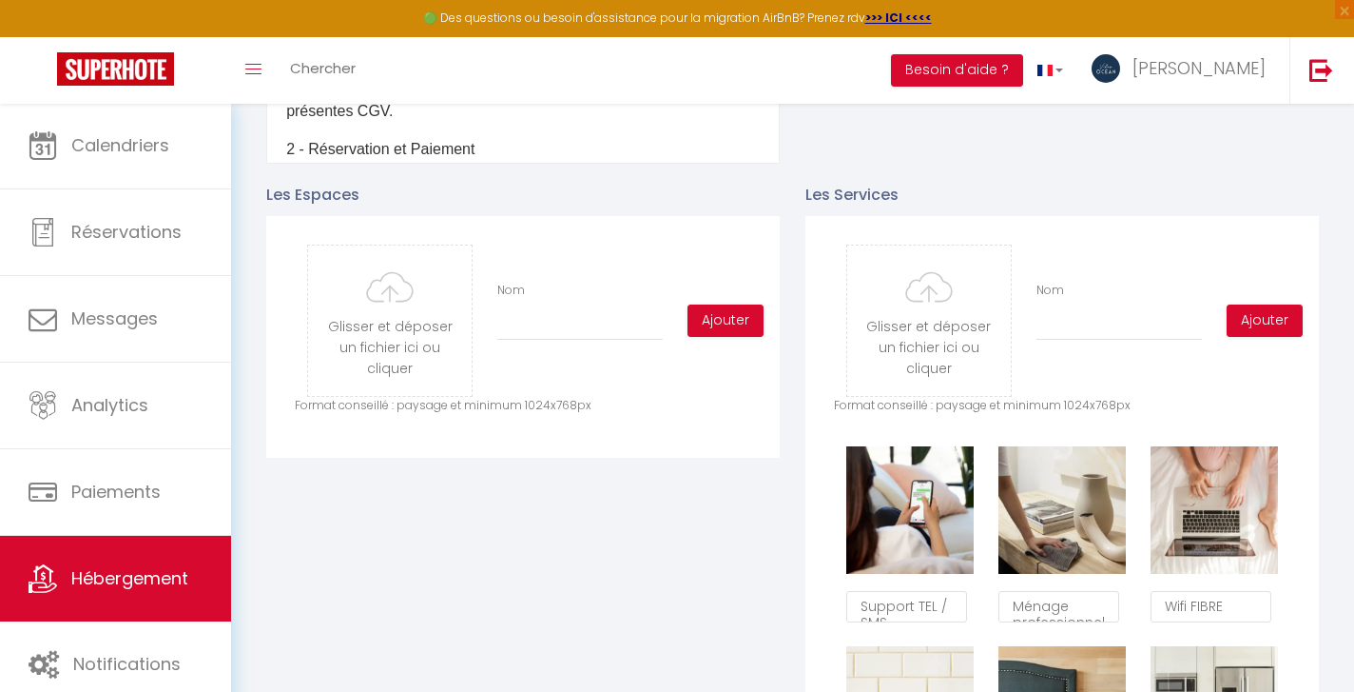
scroll to position [905, 0]
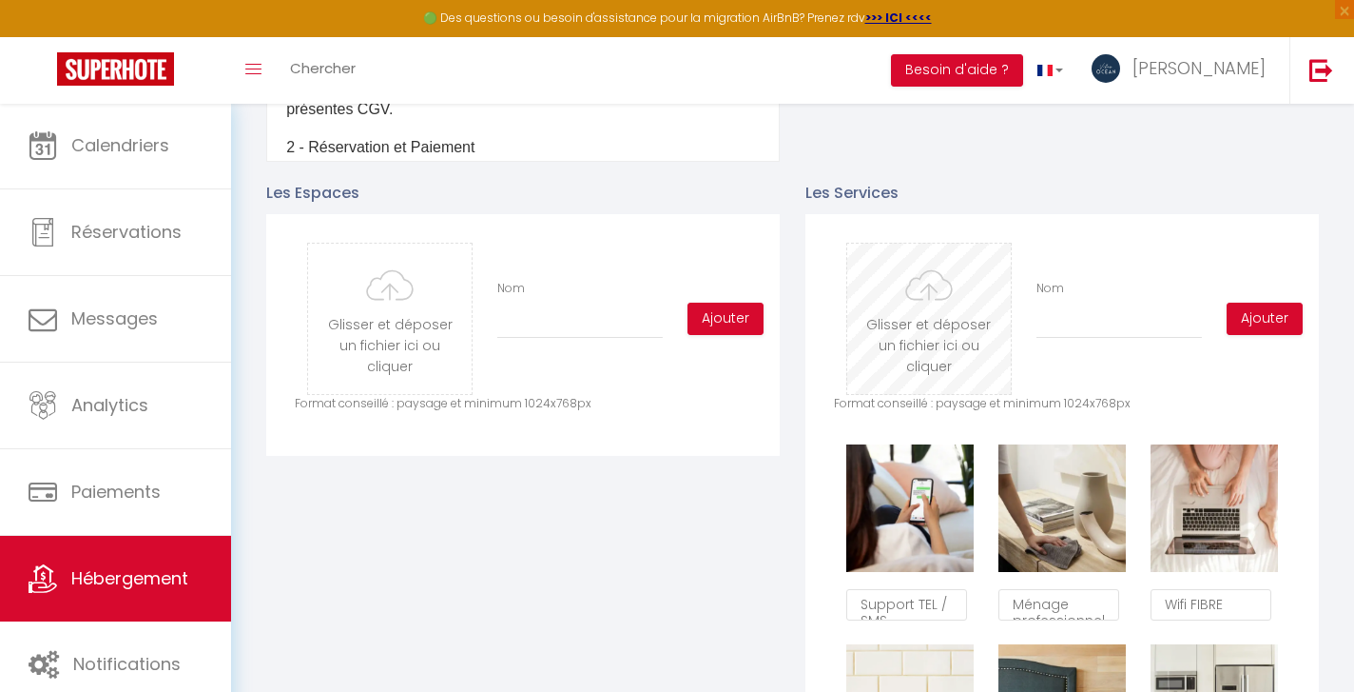
click at [919, 322] on input "file" at bounding box center [930, 319] width 164 height 150
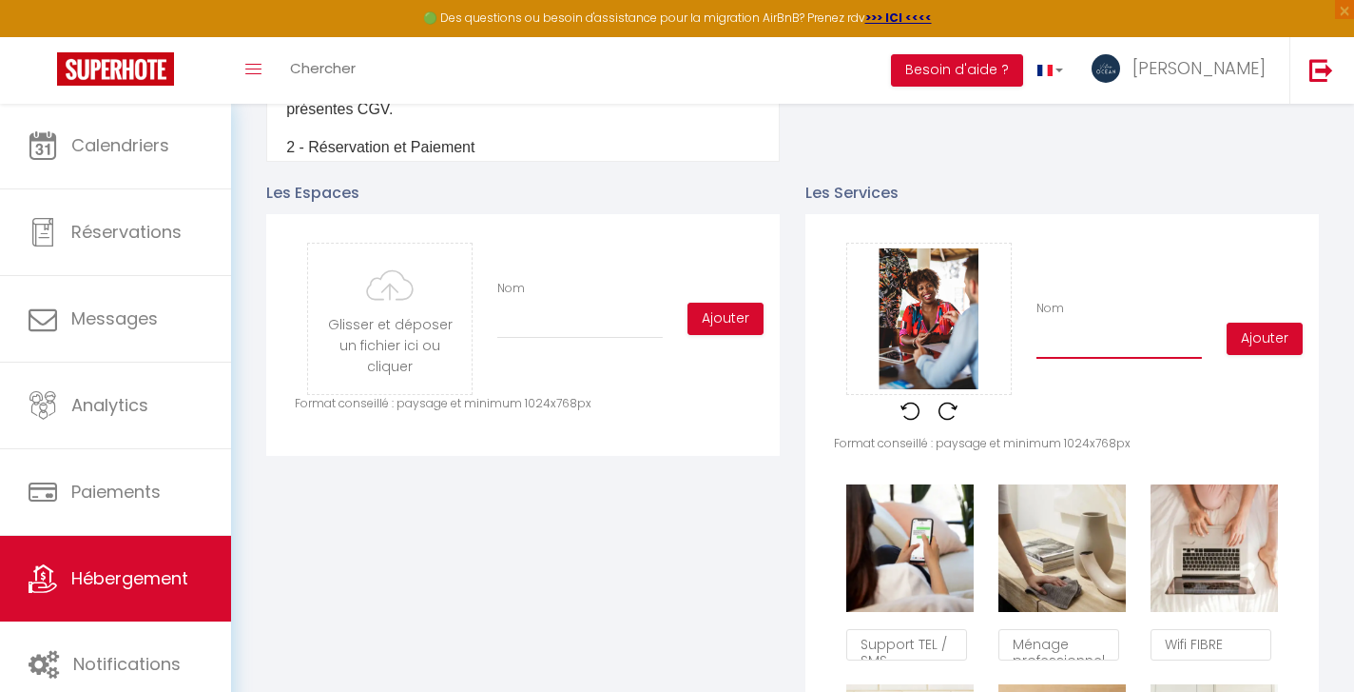
click at [1098, 344] on input "Nom" at bounding box center [1120, 341] width 166 height 34
click at [1277, 345] on button "Ajouter" at bounding box center [1265, 338] width 76 height 32
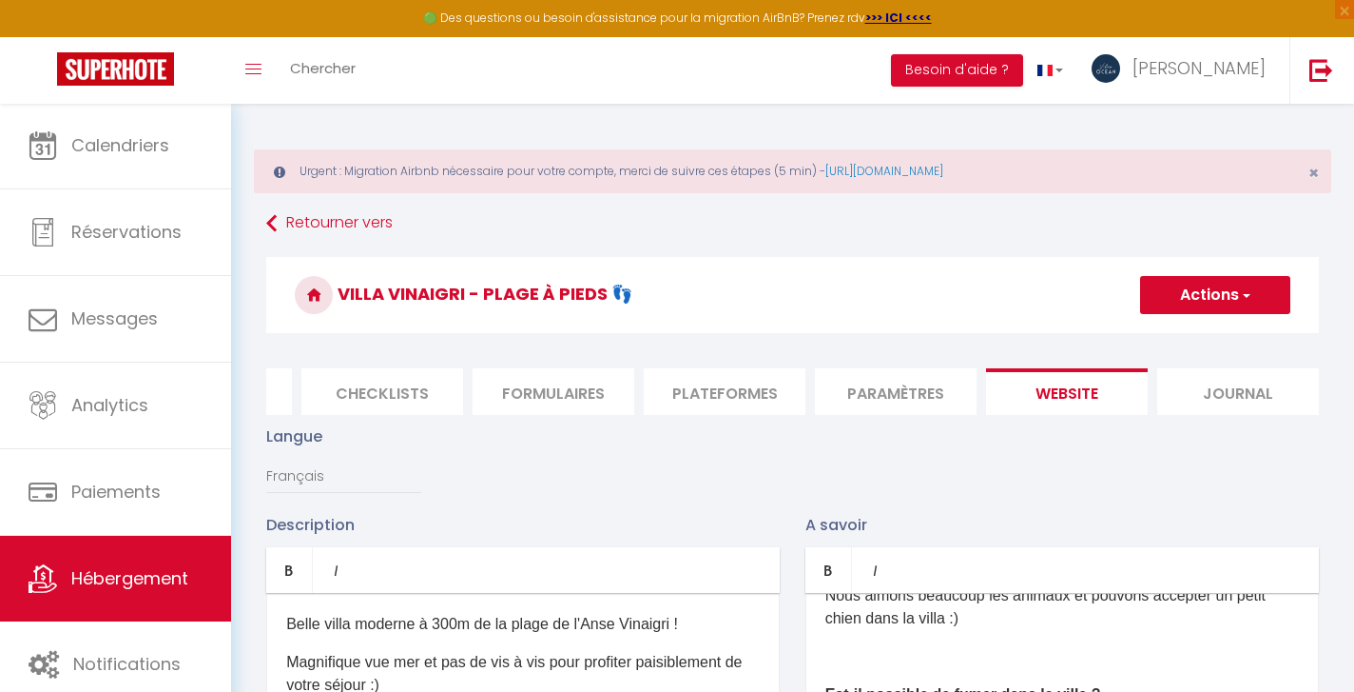
scroll to position [0, 0]
click at [1237, 294] on button "Actions" at bounding box center [1215, 295] width 150 height 38
click at [1208, 342] on input "Enregistrer" at bounding box center [1194, 336] width 70 height 19
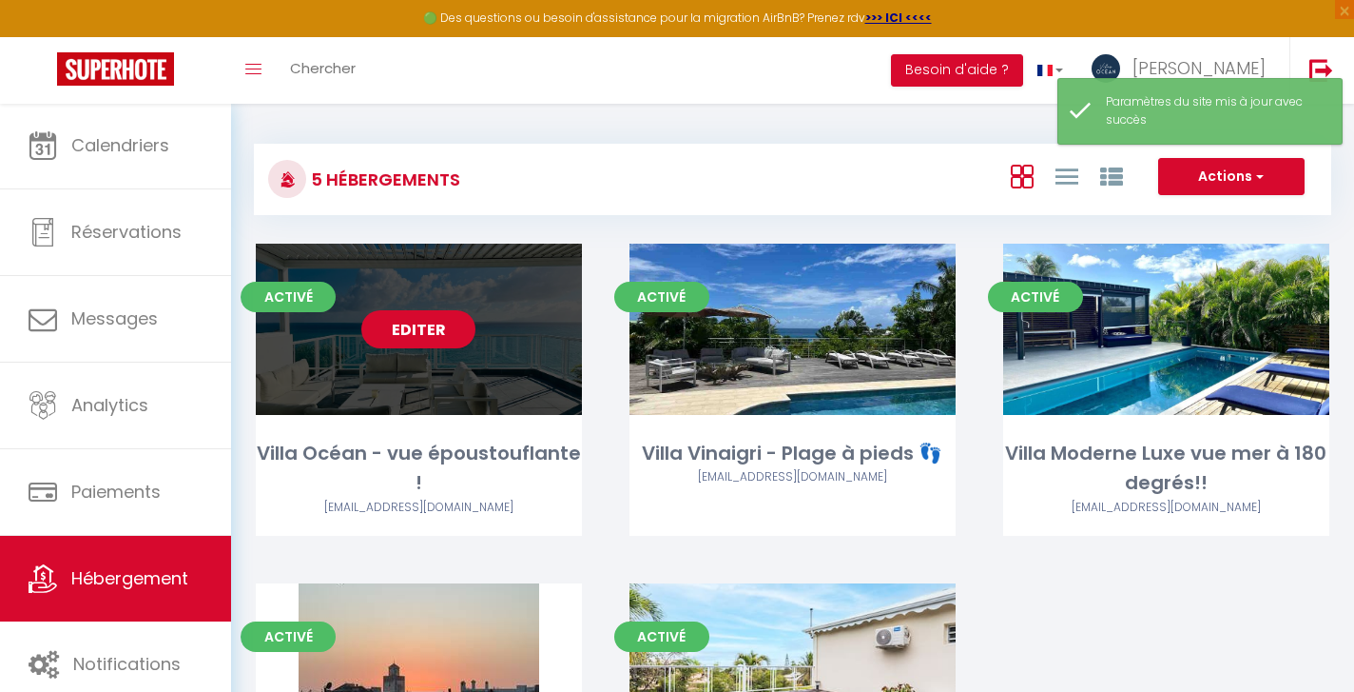
click at [406, 336] on link "Editer" at bounding box center [418, 329] width 114 height 38
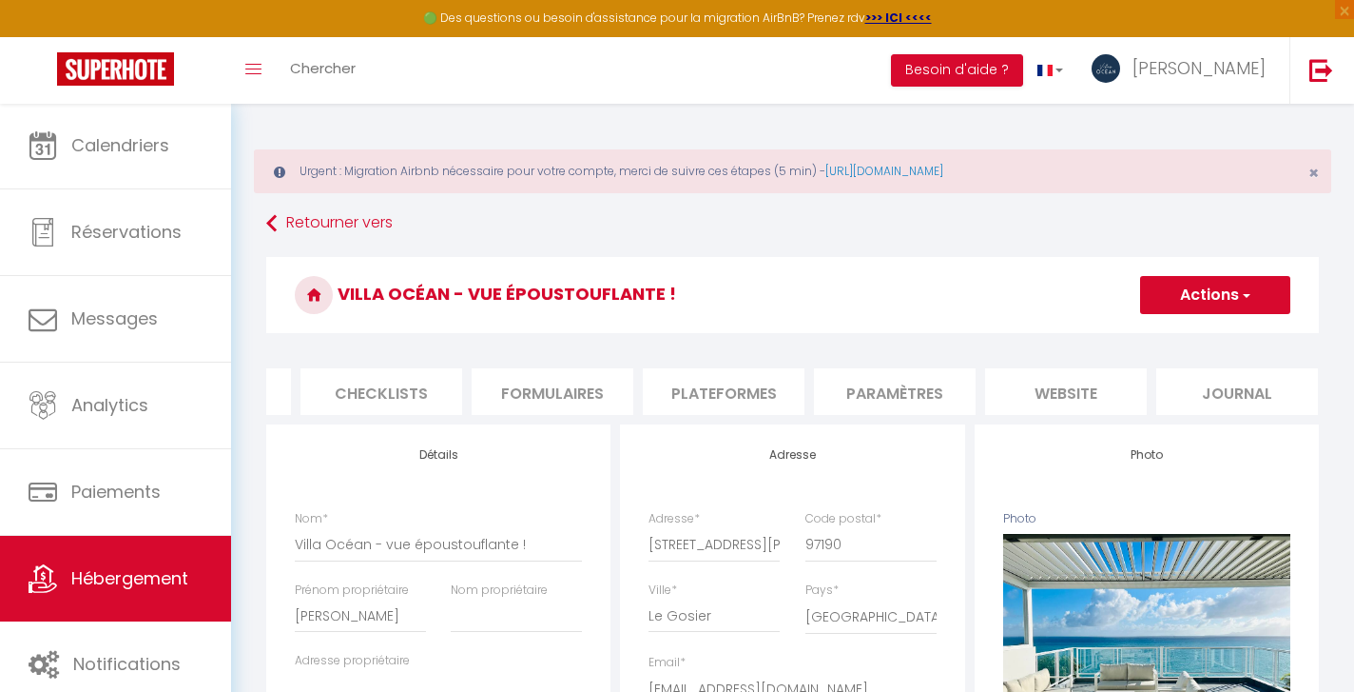
scroll to position [0, 650]
click at [1065, 393] on li "website" at bounding box center [1067, 391] width 162 height 47
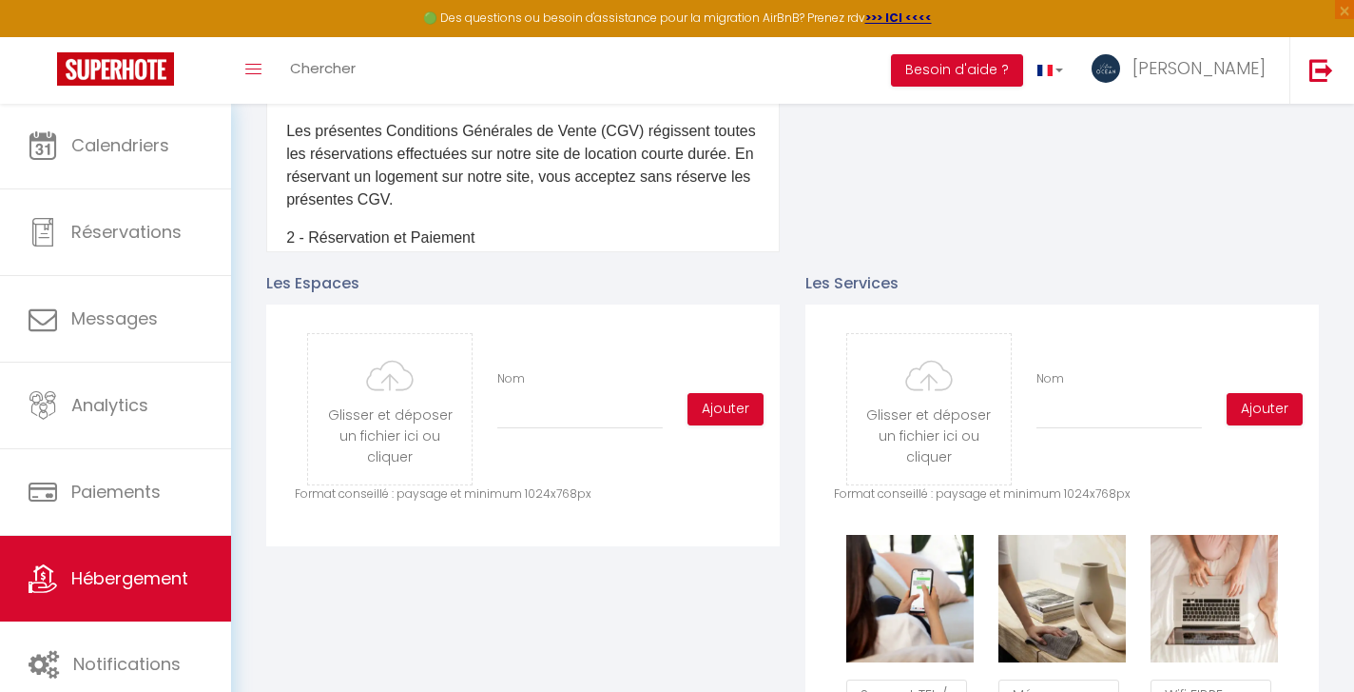
scroll to position [807, 0]
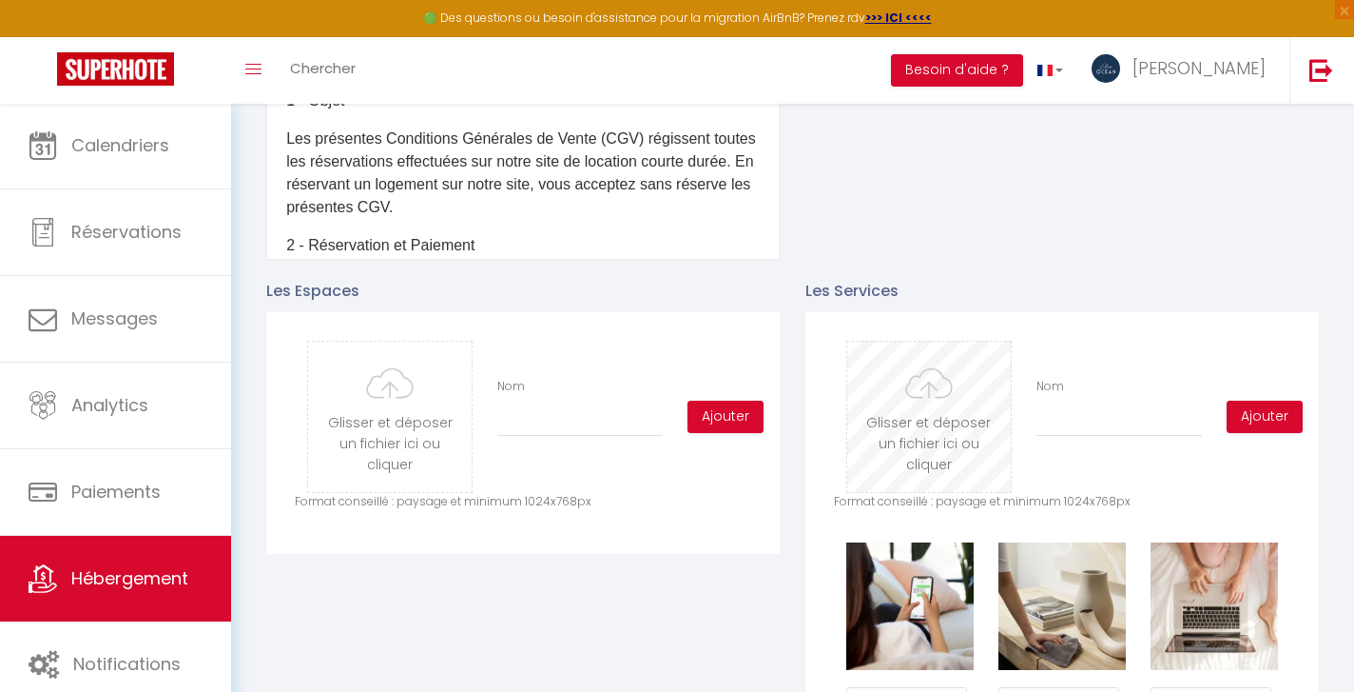
click at [938, 422] on input "file" at bounding box center [930, 416] width 164 height 150
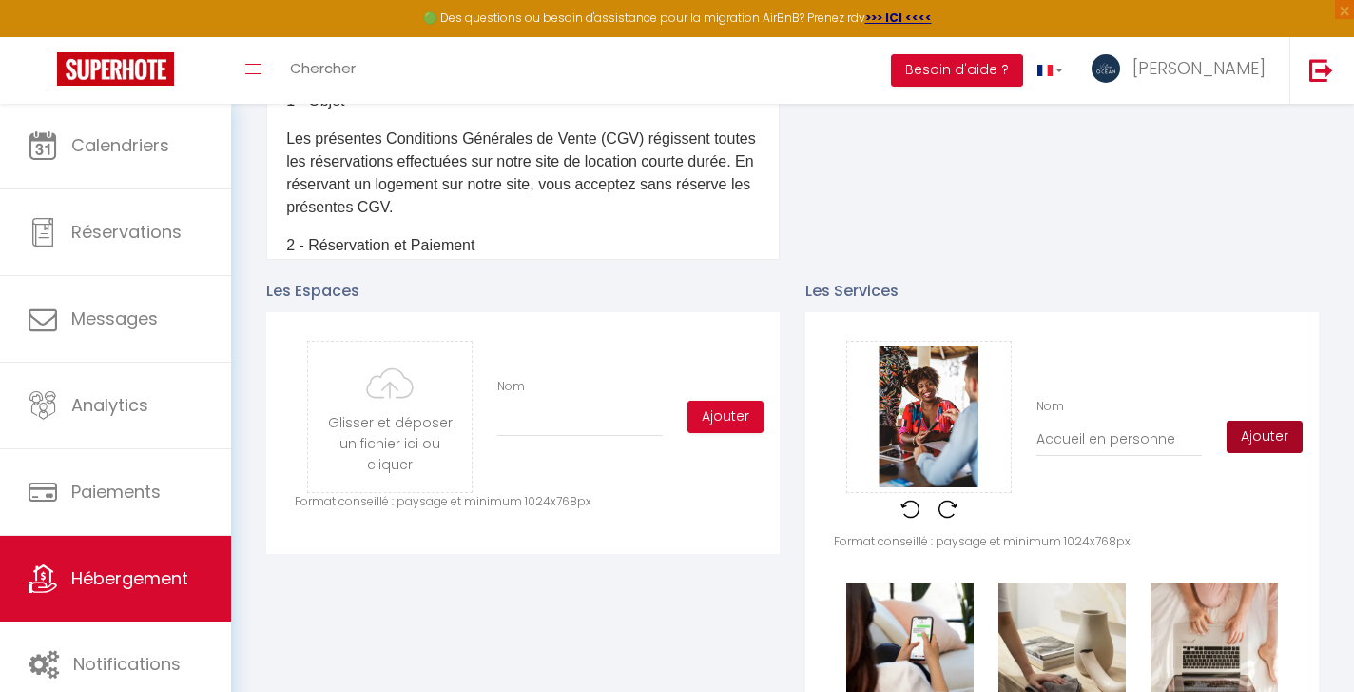
scroll to position [0, 650]
type input "Accueil en personne"
click at [1279, 439] on button "Ajouter" at bounding box center [1265, 436] width 76 height 32
checkbox input "true"
checkbox input "false"
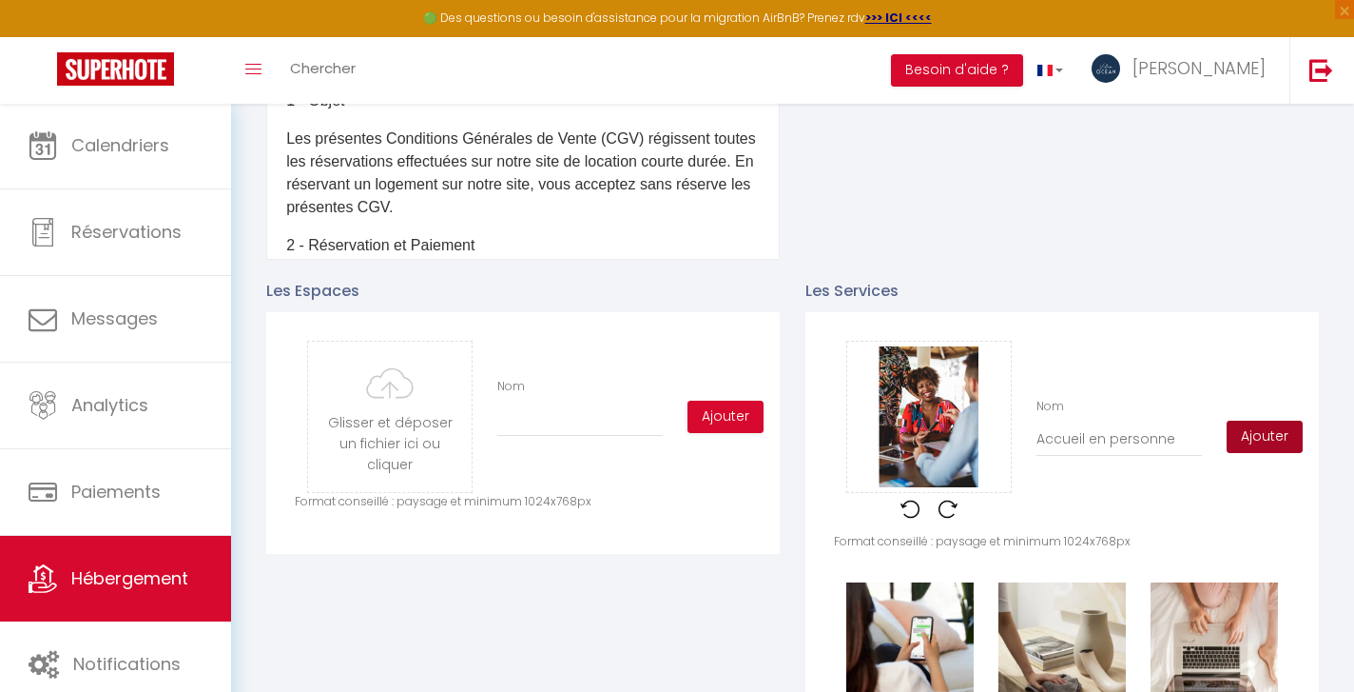
checkbox input "false"
checkbox input "true"
checkbox input "false"
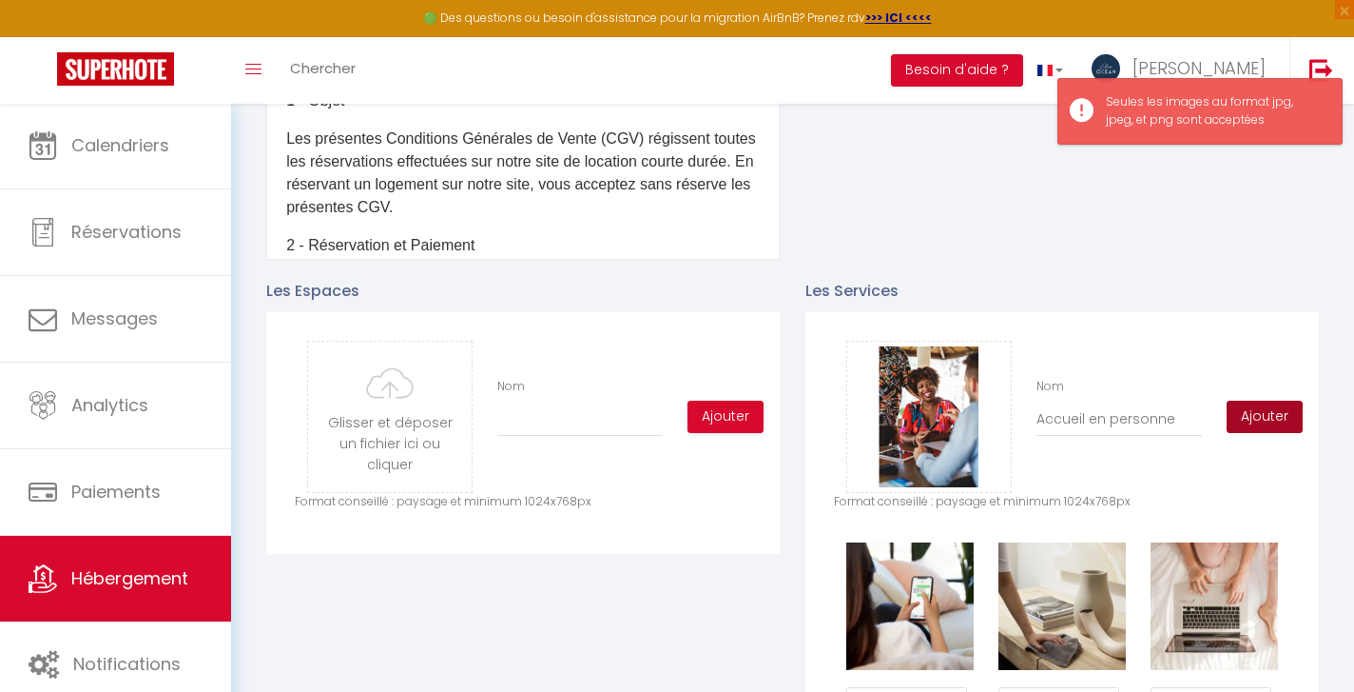
click at [1251, 414] on button "Ajouter" at bounding box center [1265, 416] width 76 height 32
checkbox input "true"
checkbox input "false"
checkbox input "true"
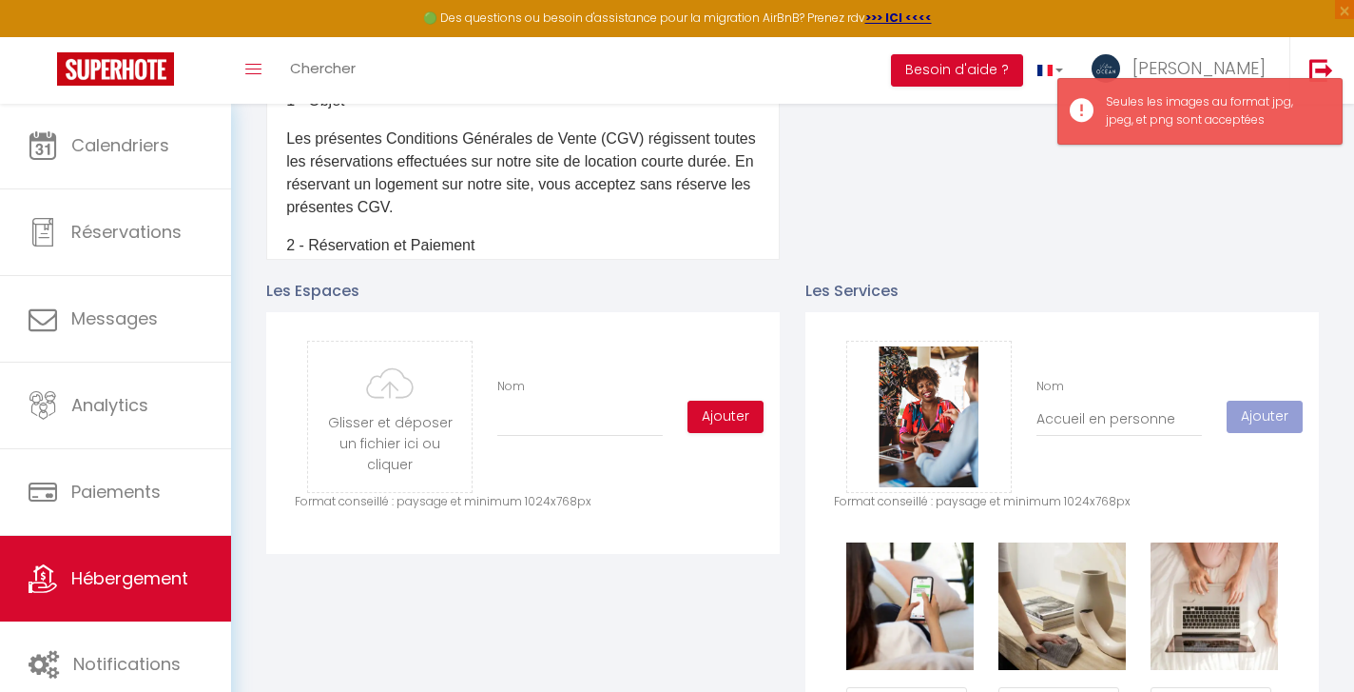
checkbox input "false"
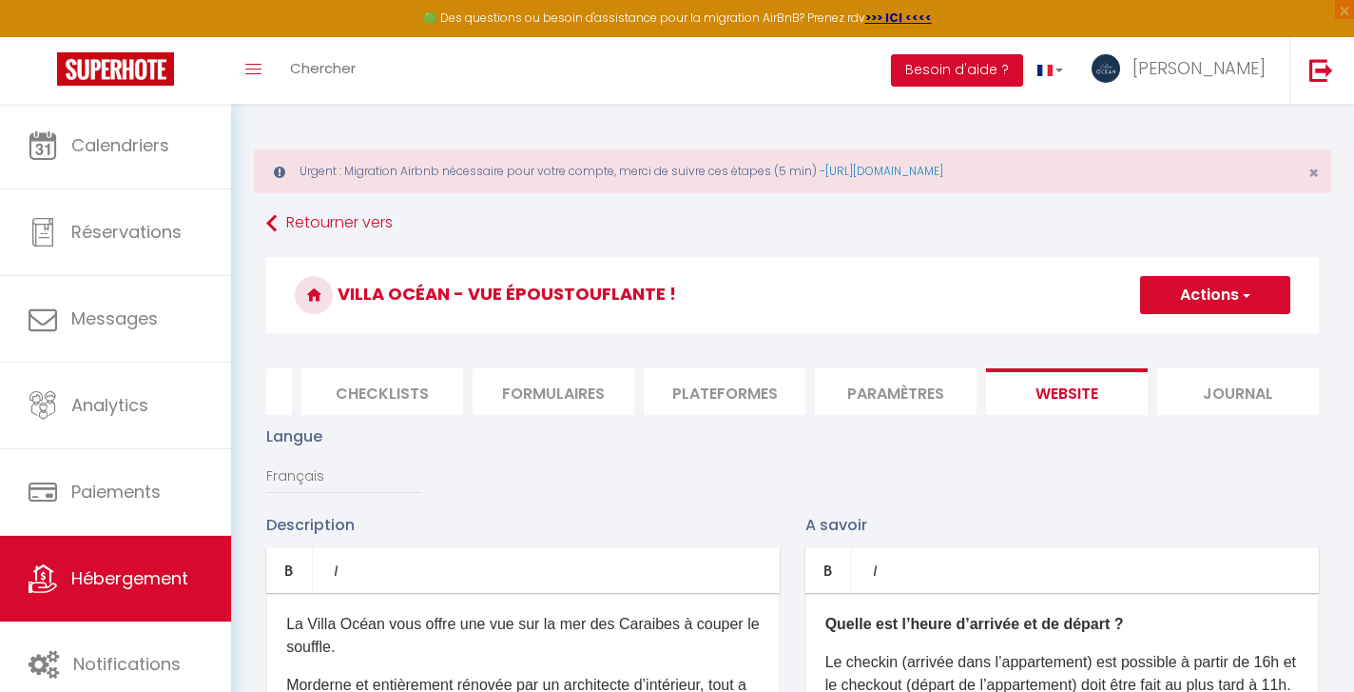
scroll to position [0, 0]
click at [1183, 295] on button "Actions" at bounding box center [1215, 295] width 150 height 38
click at [1192, 335] on input "Enregistrer" at bounding box center [1194, 336] width 70 height 19
checkbox input "true"
checkbox input "false"
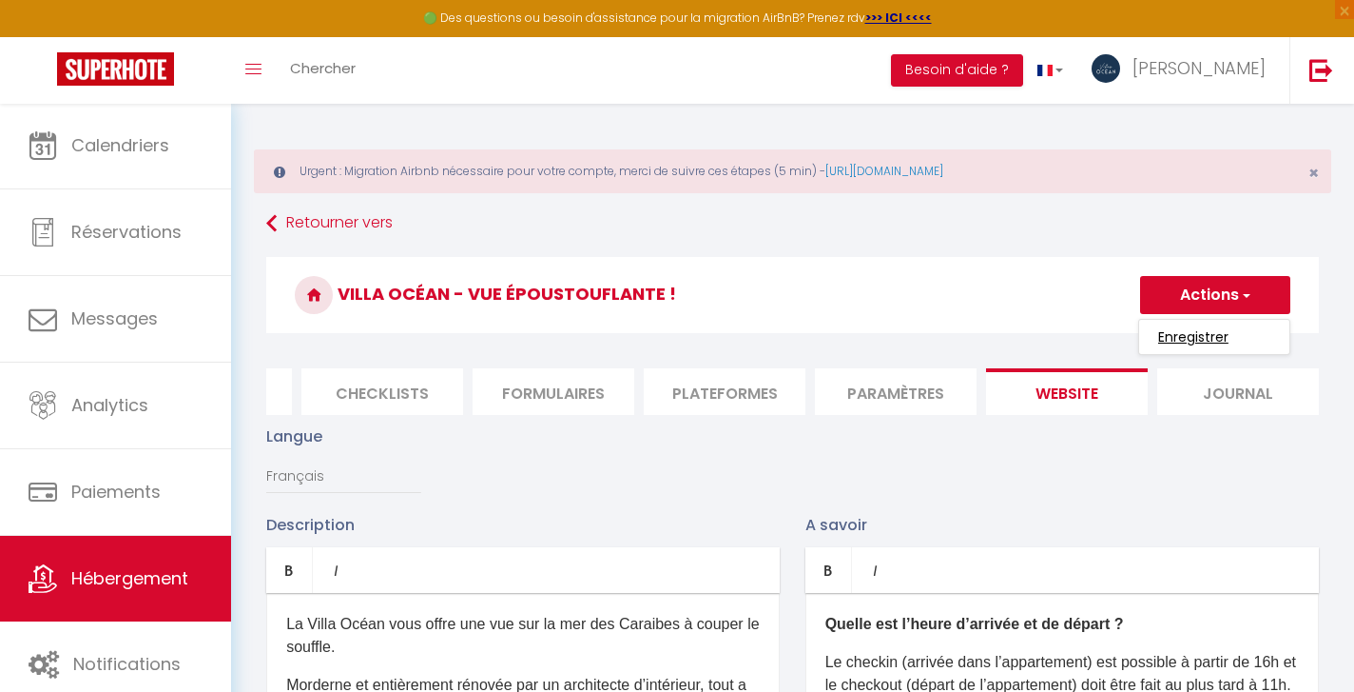
checkbox input "false"
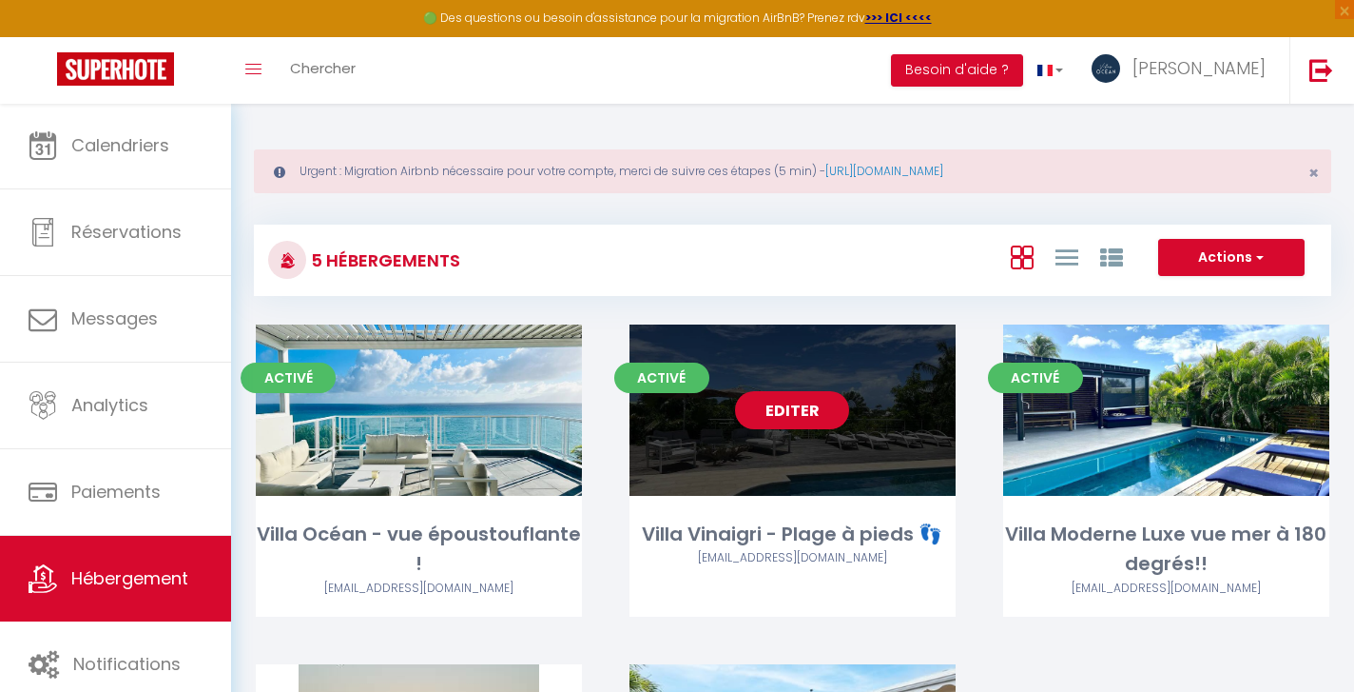
click at [794, 415] on link "Editer" at bounding box center [792, 410] width 114 height 38
select select "3"
select select "2"
select select "1"
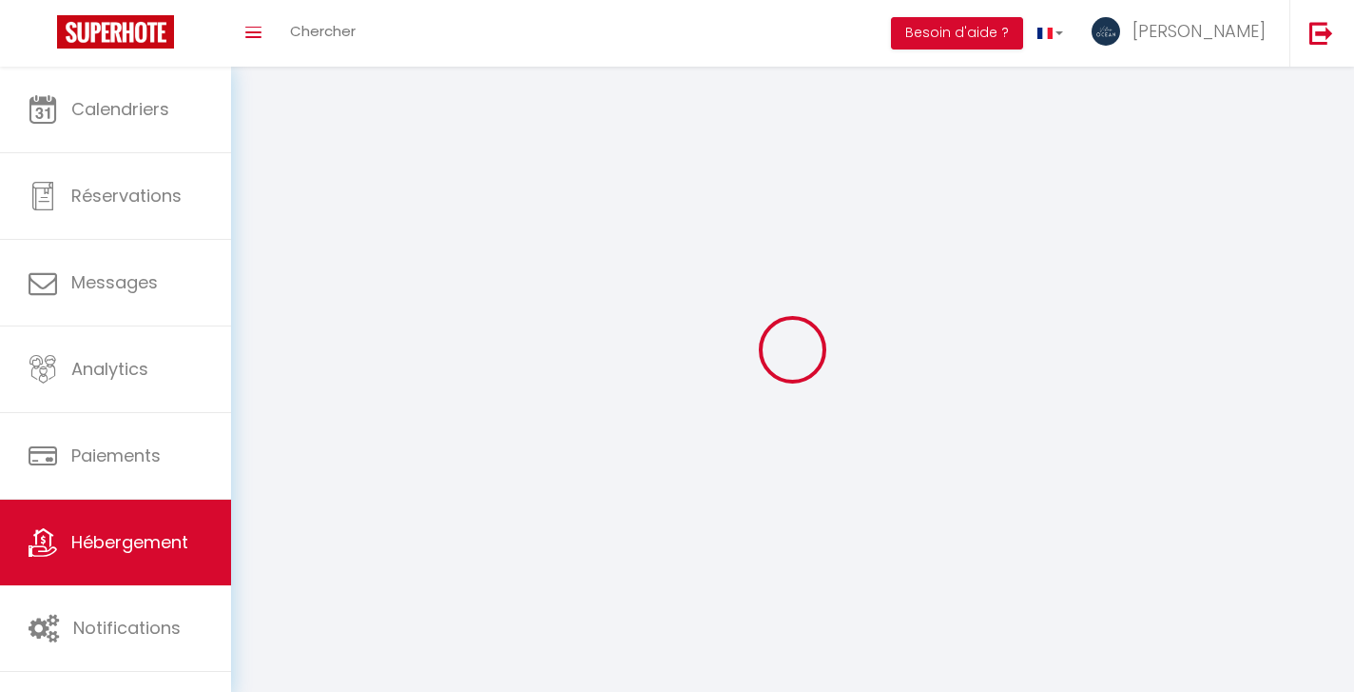
select select
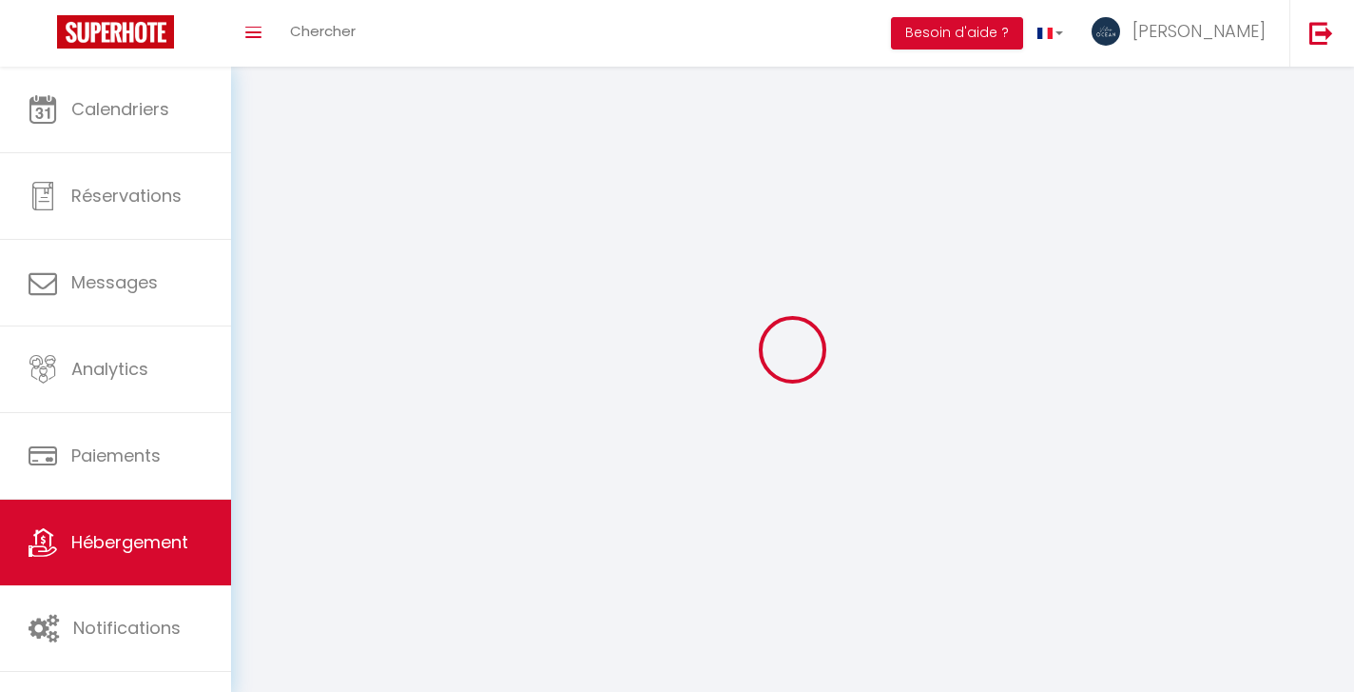
select select
checkbox input "false"
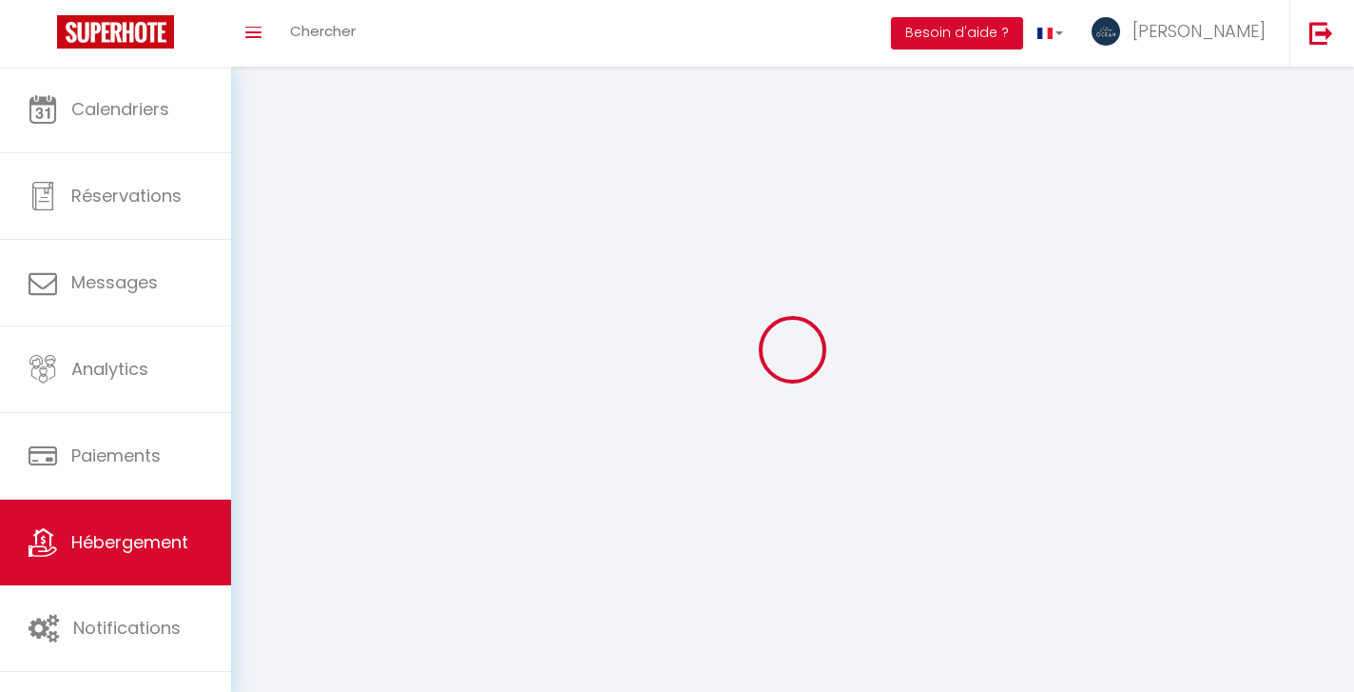
checkbox input "false"
select select
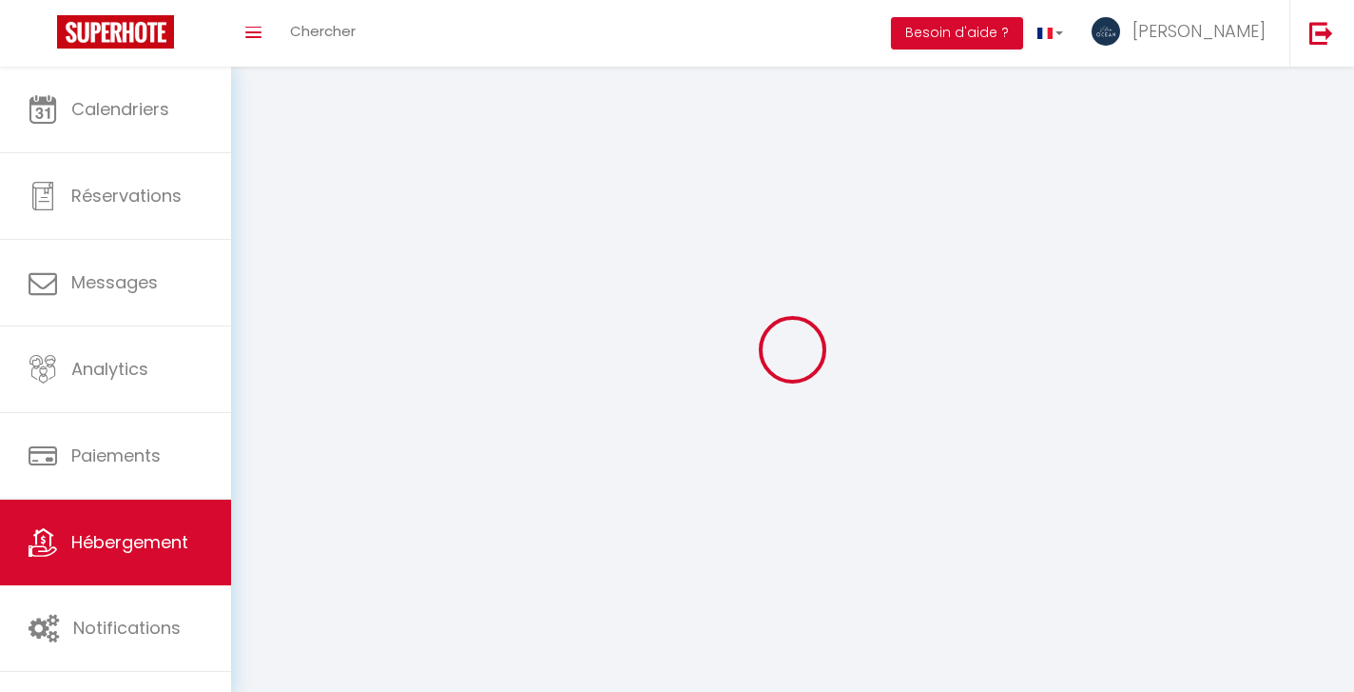
select select
checkbox input "false"
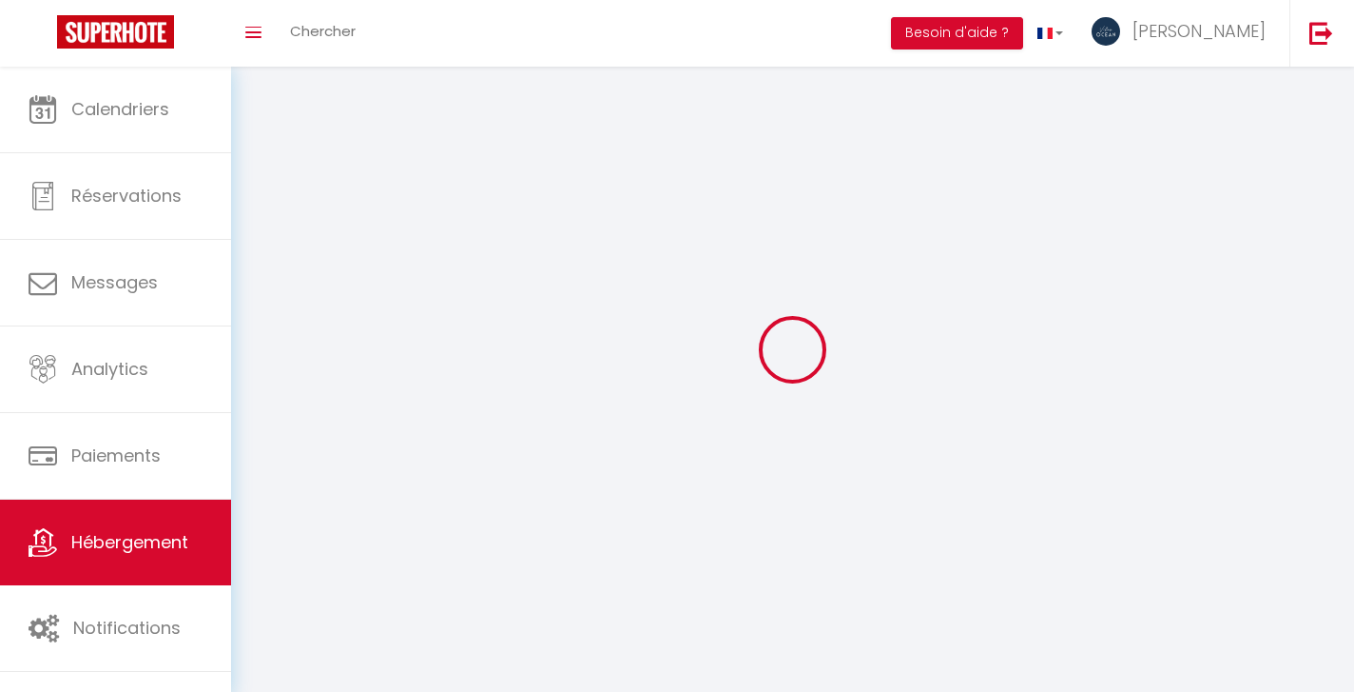
checkbox input "false"
select select
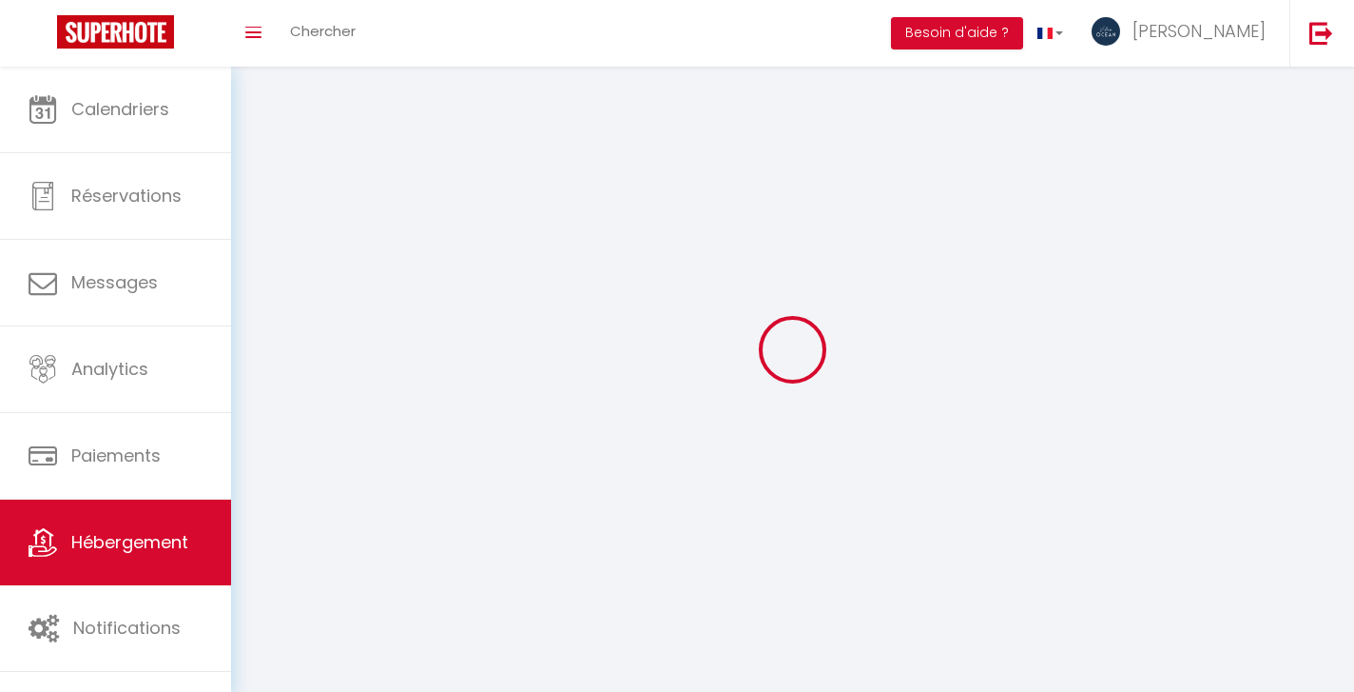
select select
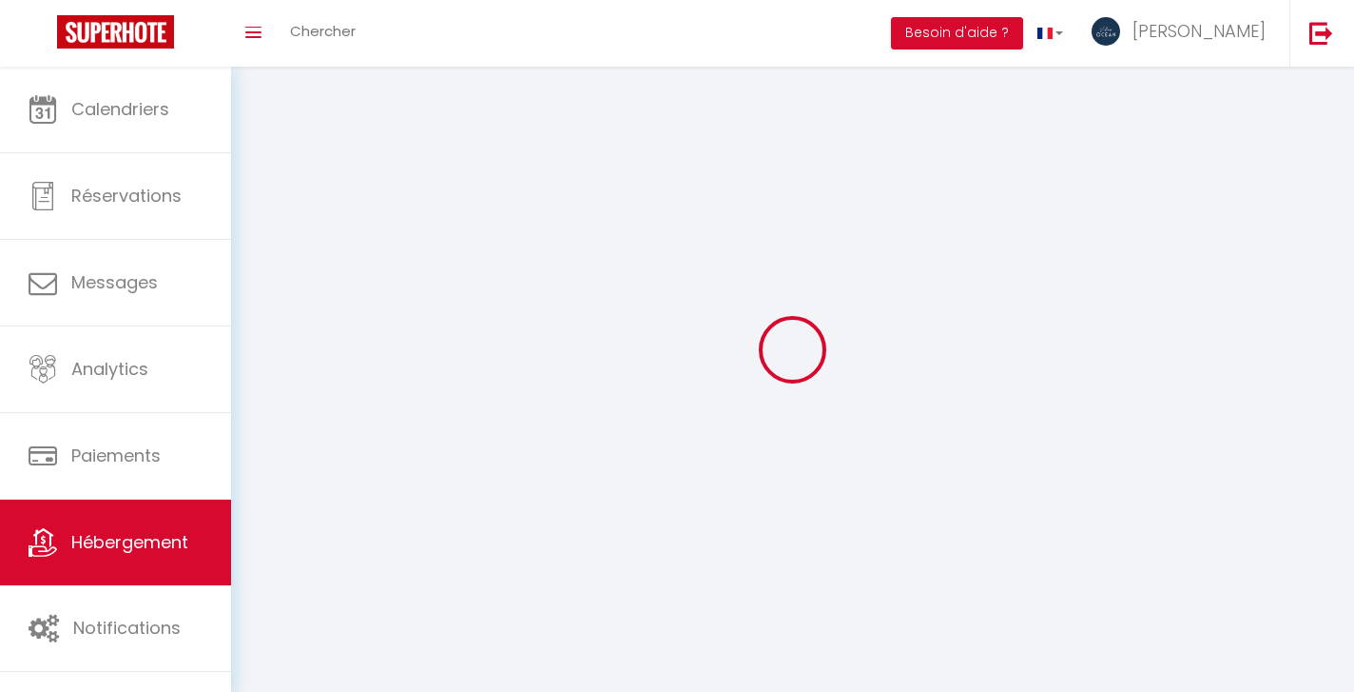
select select
checkbox input "false"
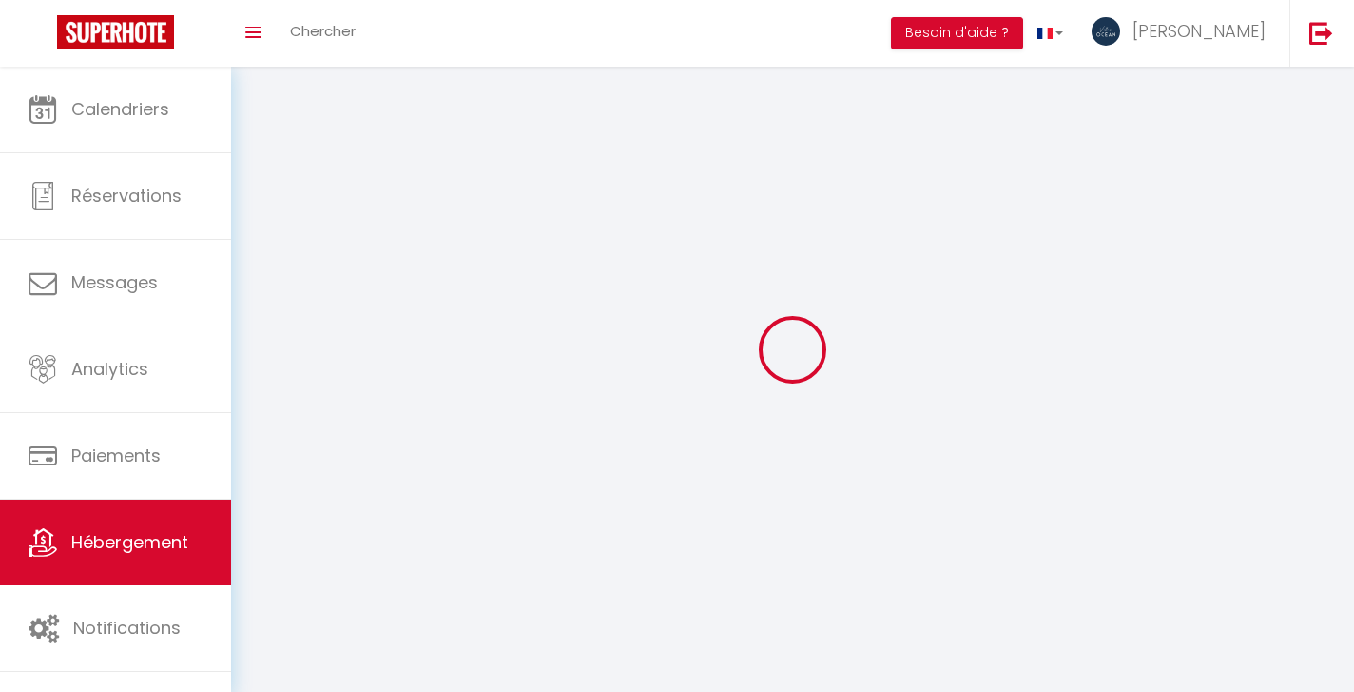
select select
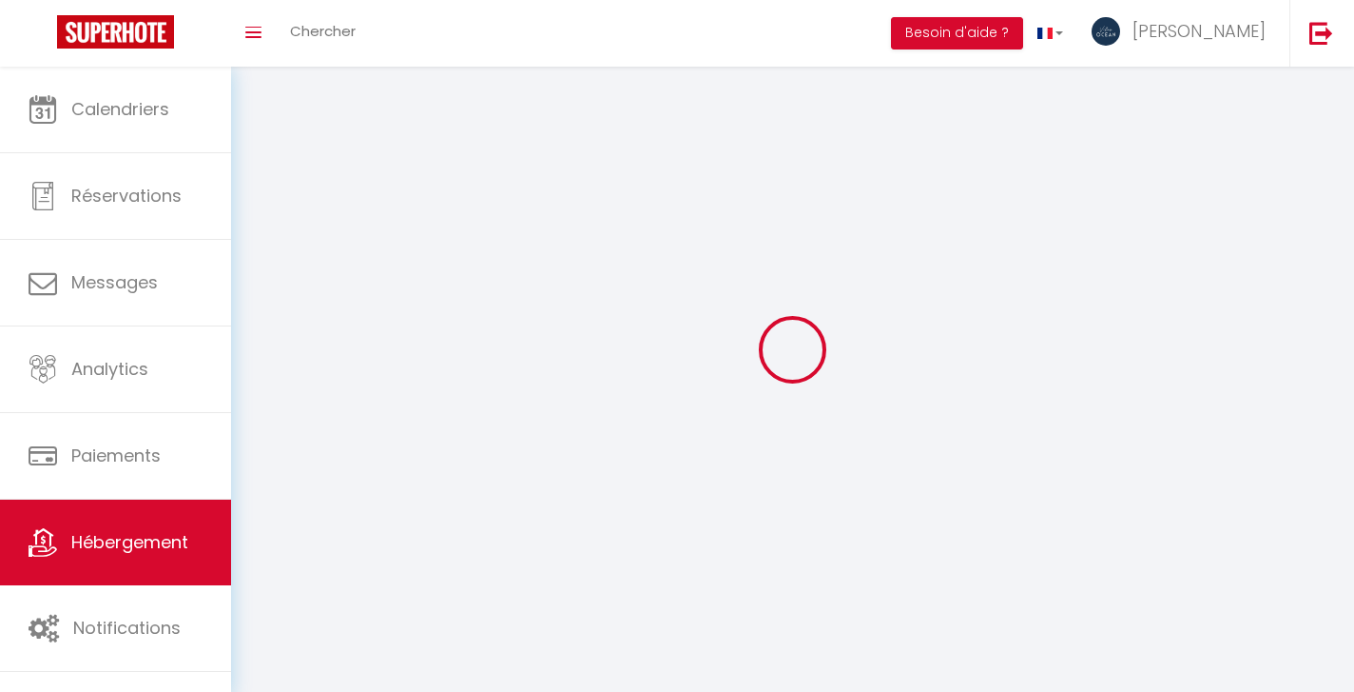
select select
checkbox input "false"
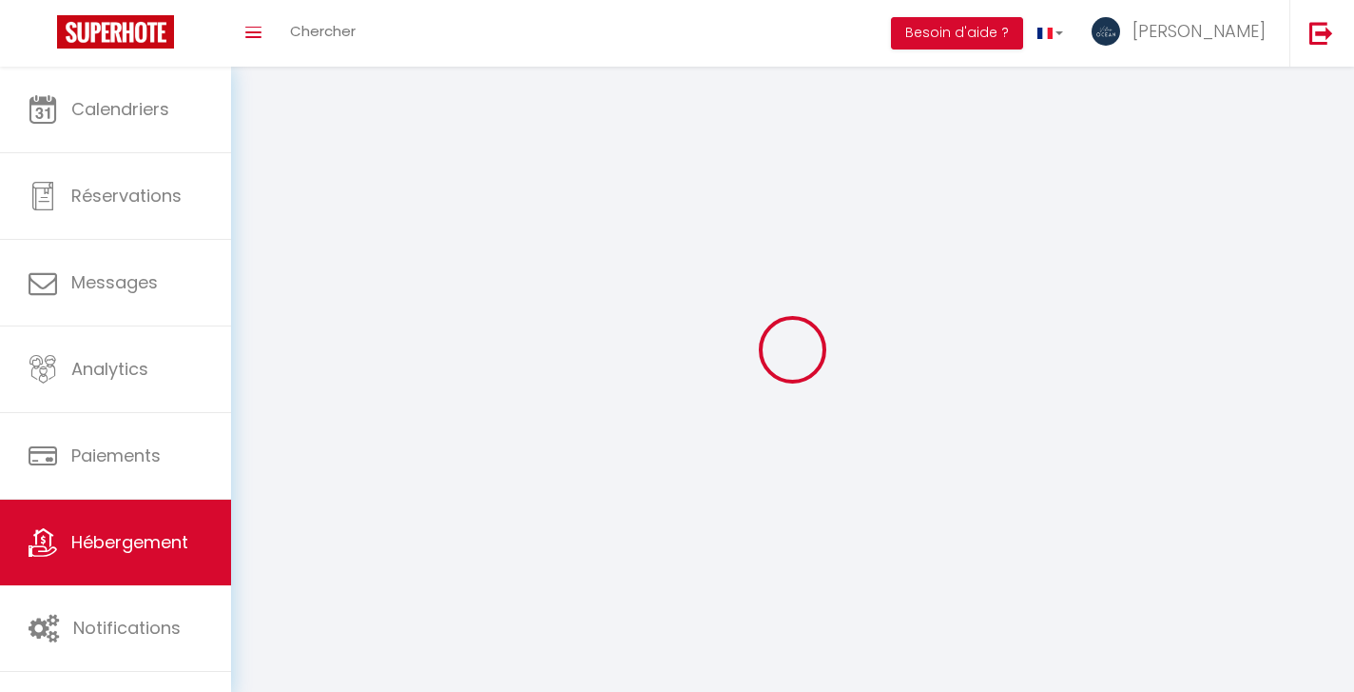
checkbox input "false"
select select
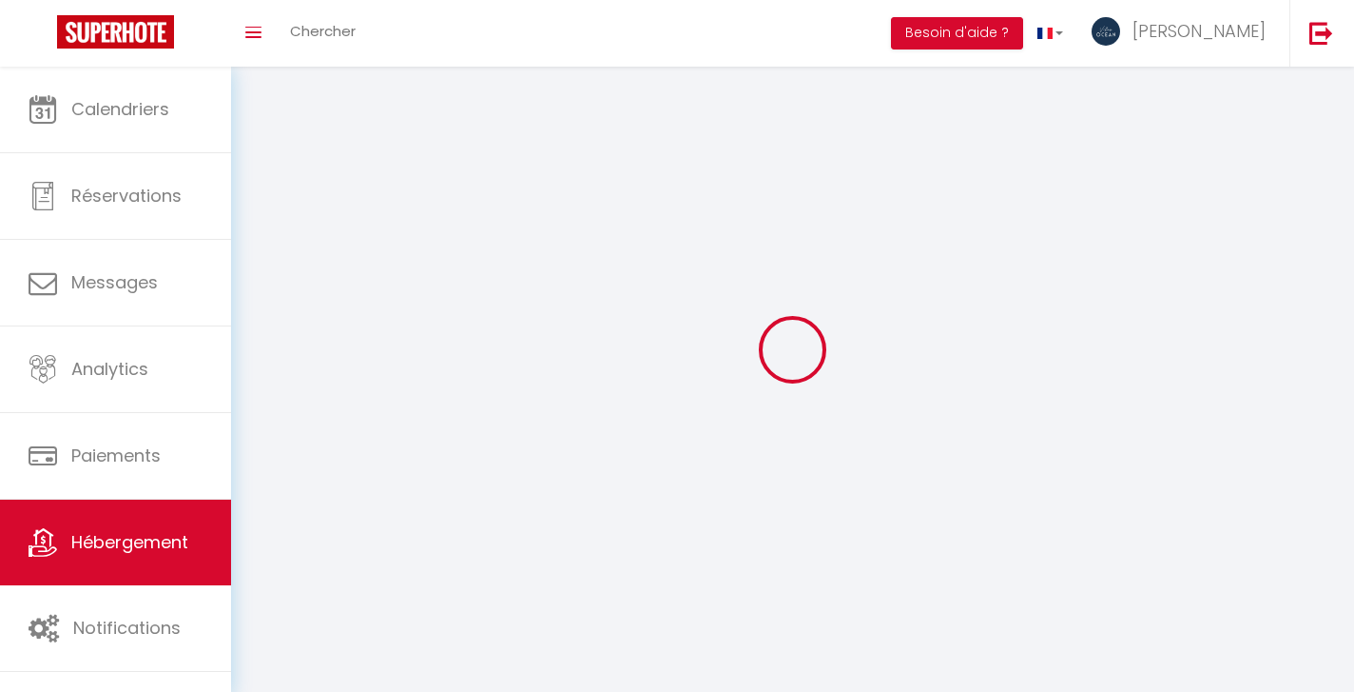
select select
checkbox input "false"
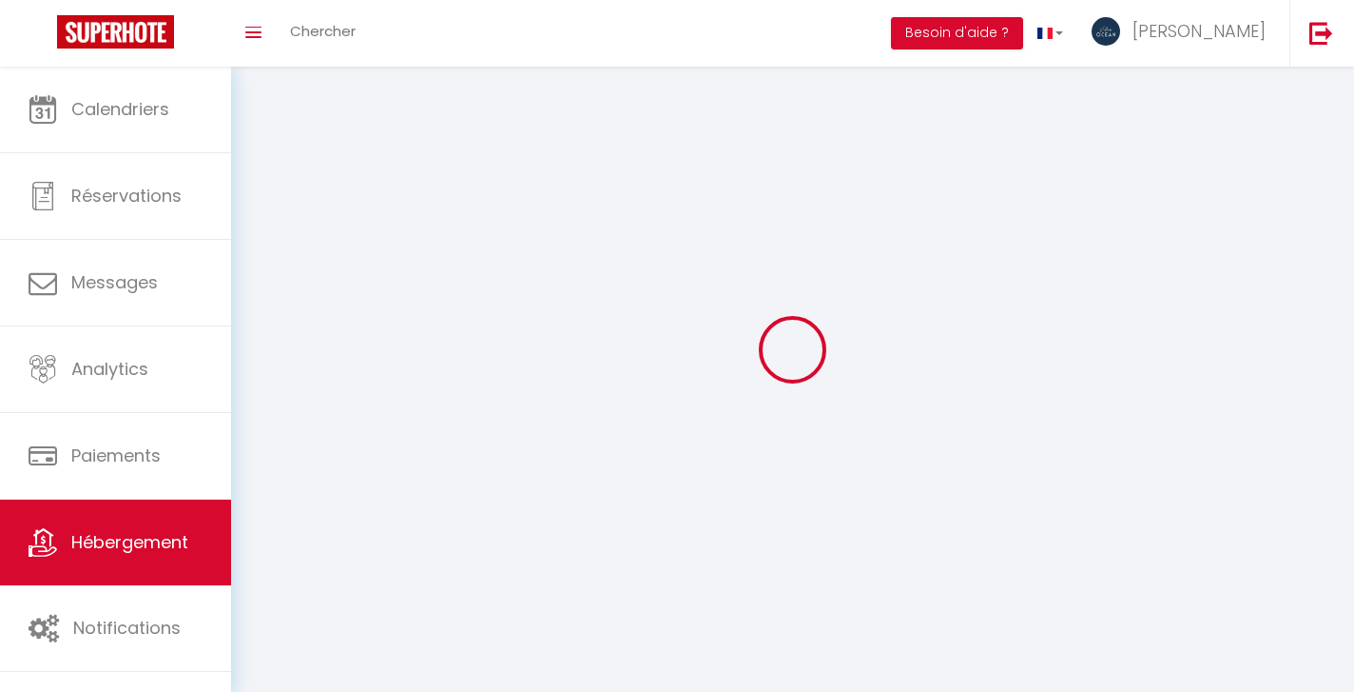
checkbox input "false"
select select
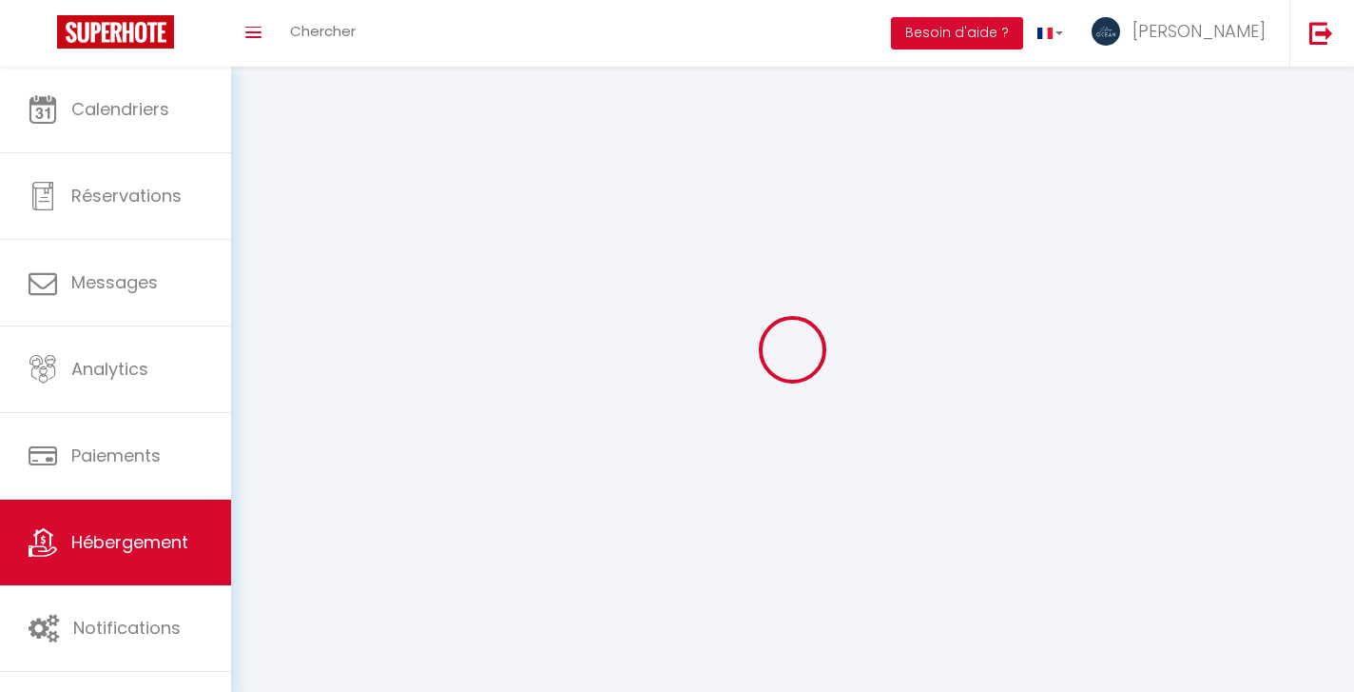
select select
select select "28"
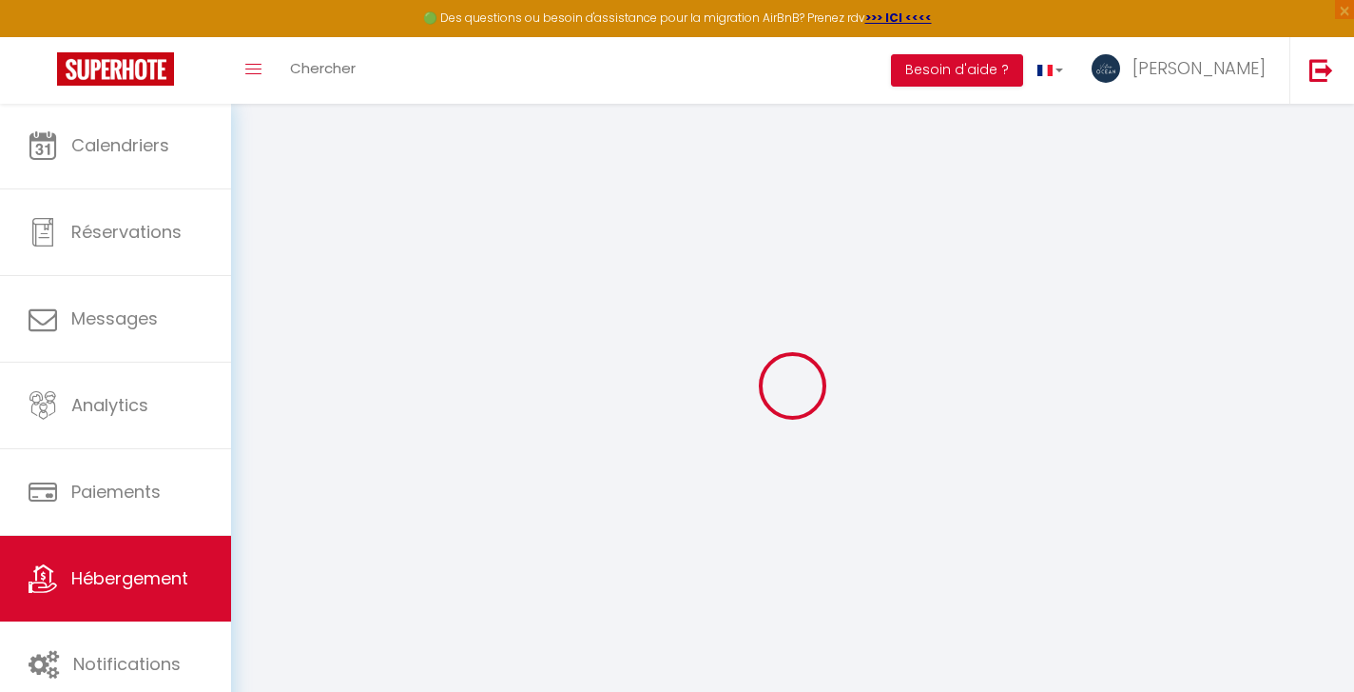
select select
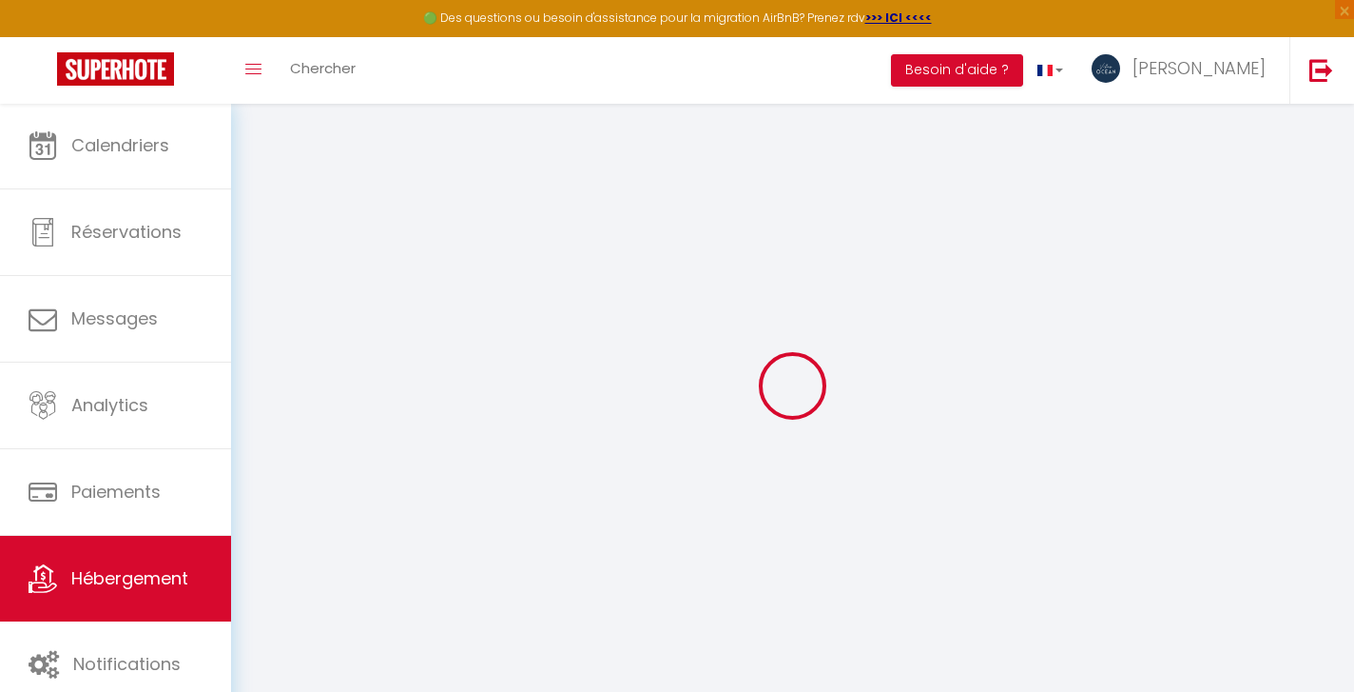
select select
checkbox input "false"
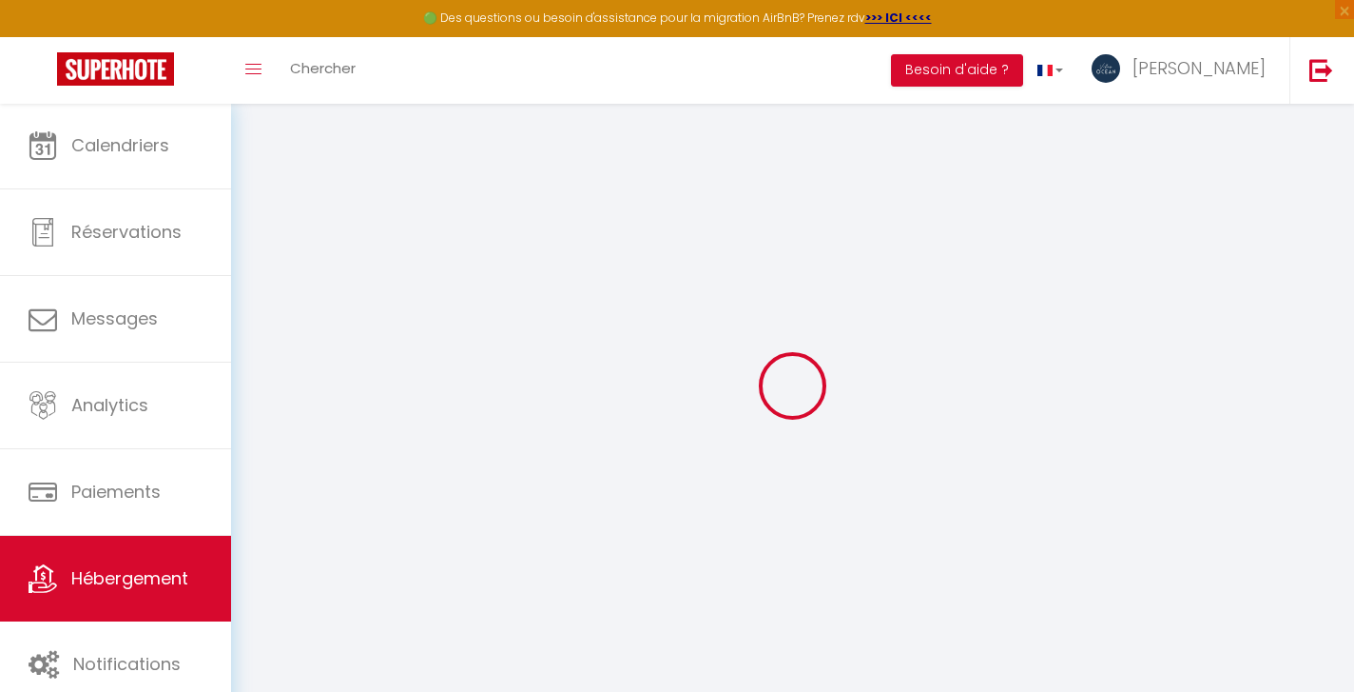
select select
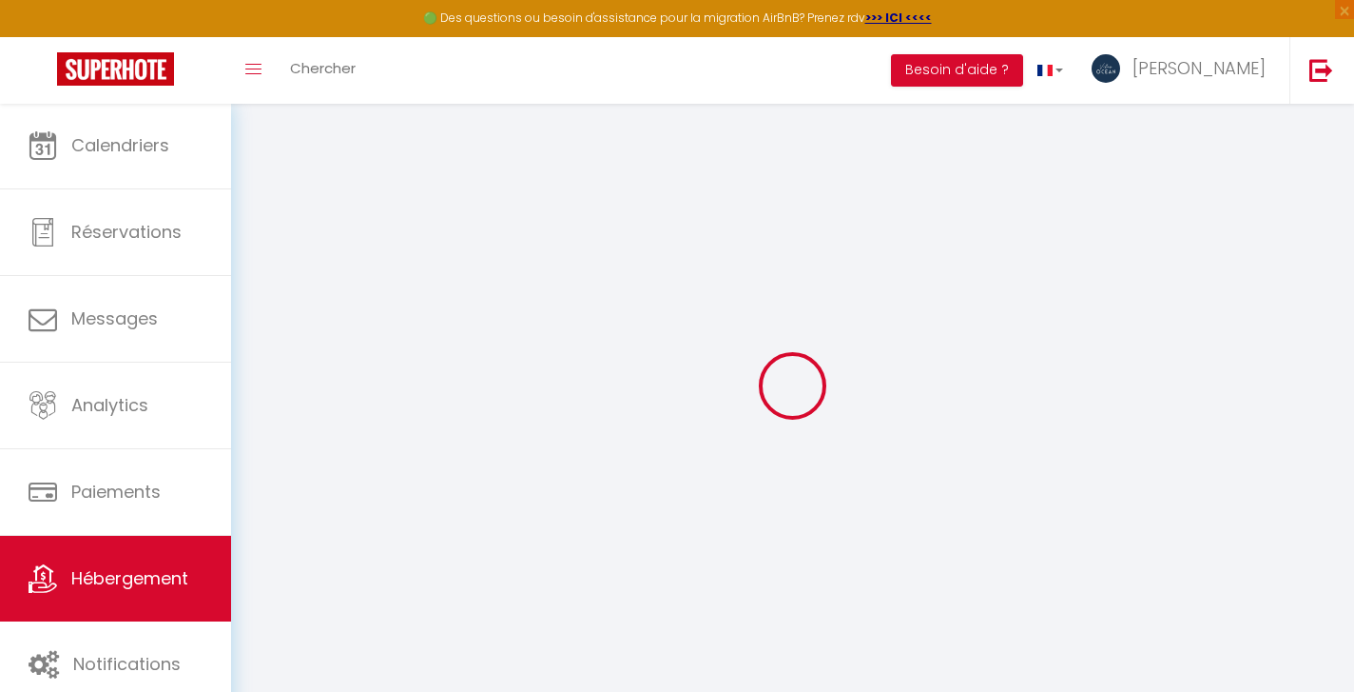
select select
checkbox input "false"
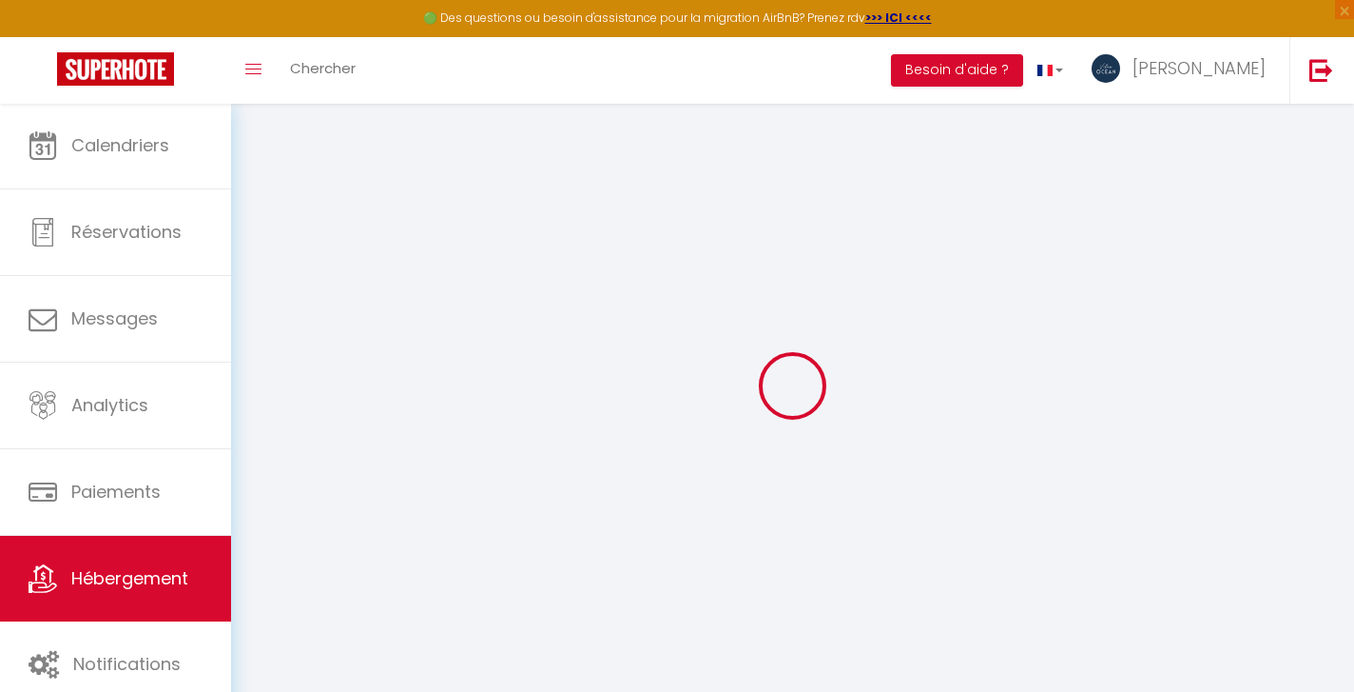
checkbox input "false"
select select
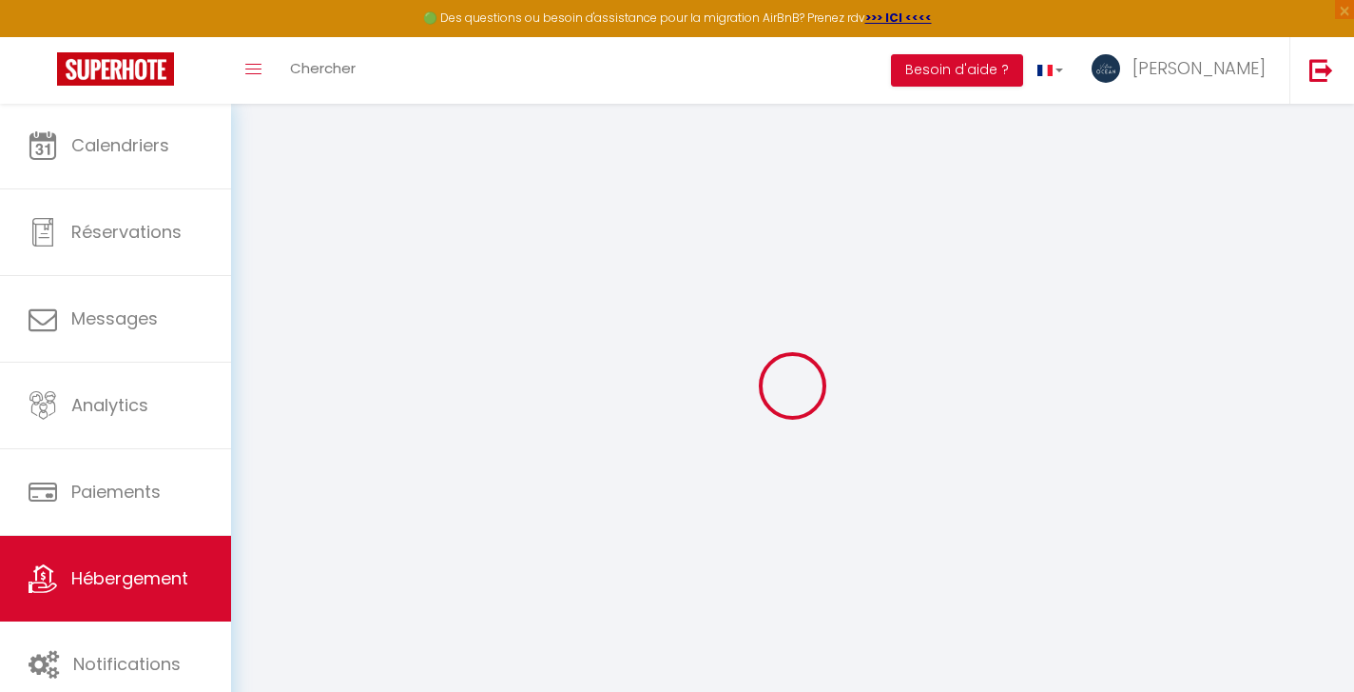
select select
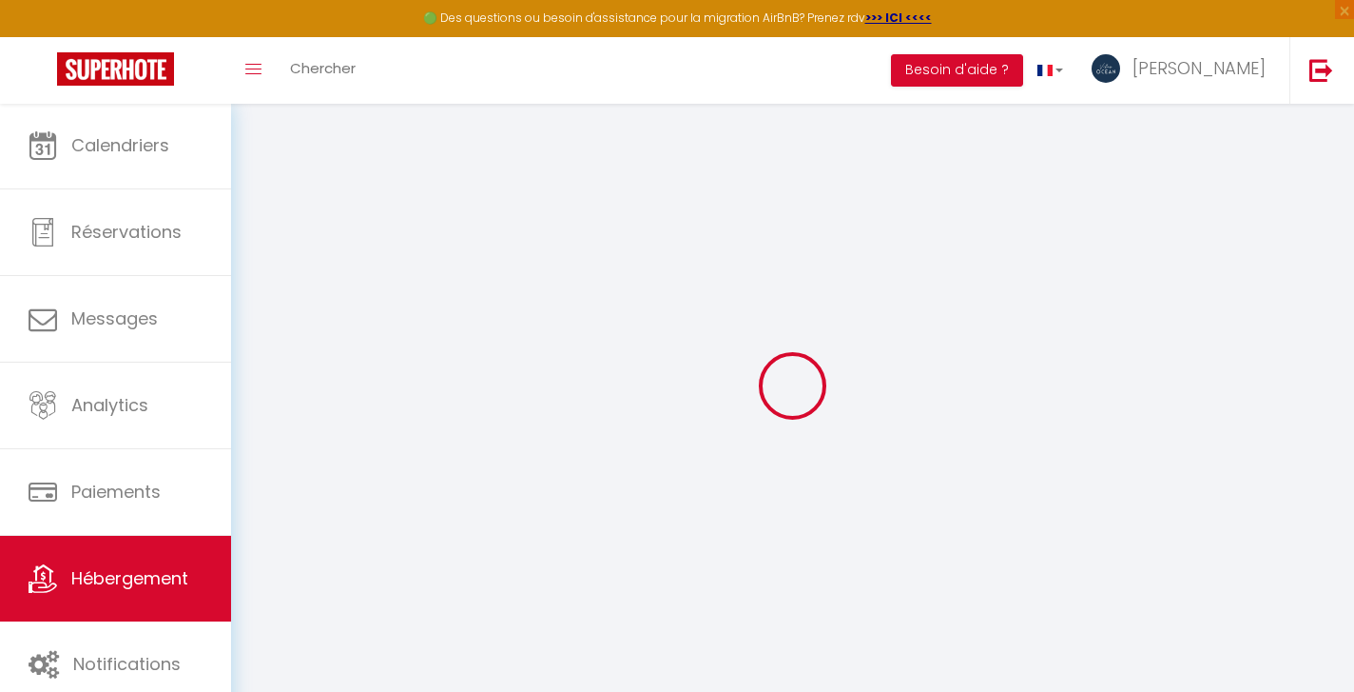
checkbox input "false"
select select
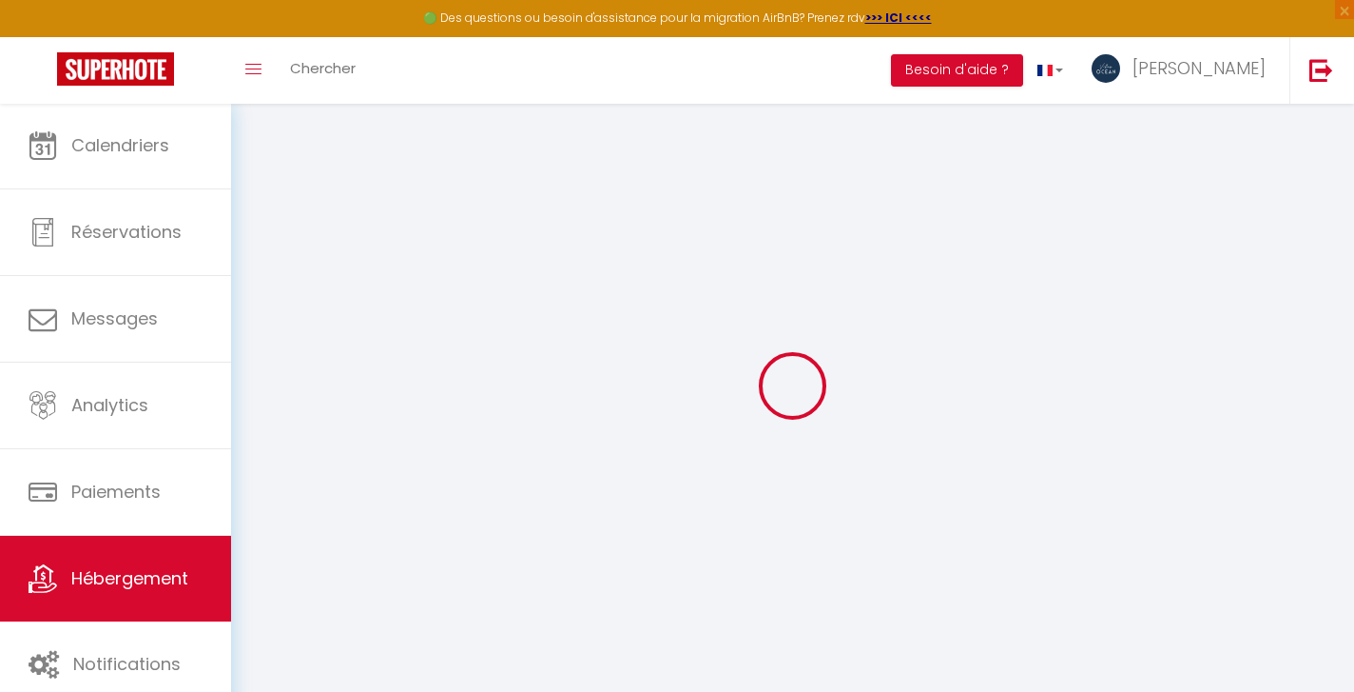
select select
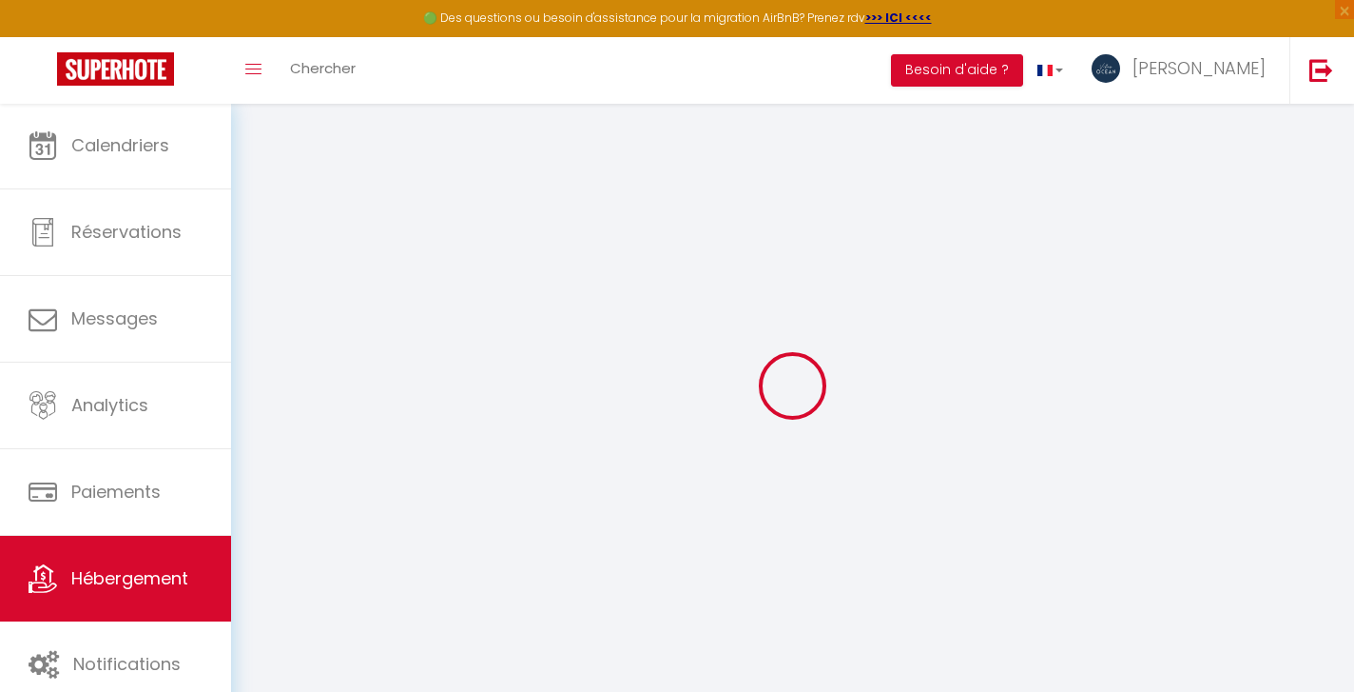
select select
checkbox input "false"
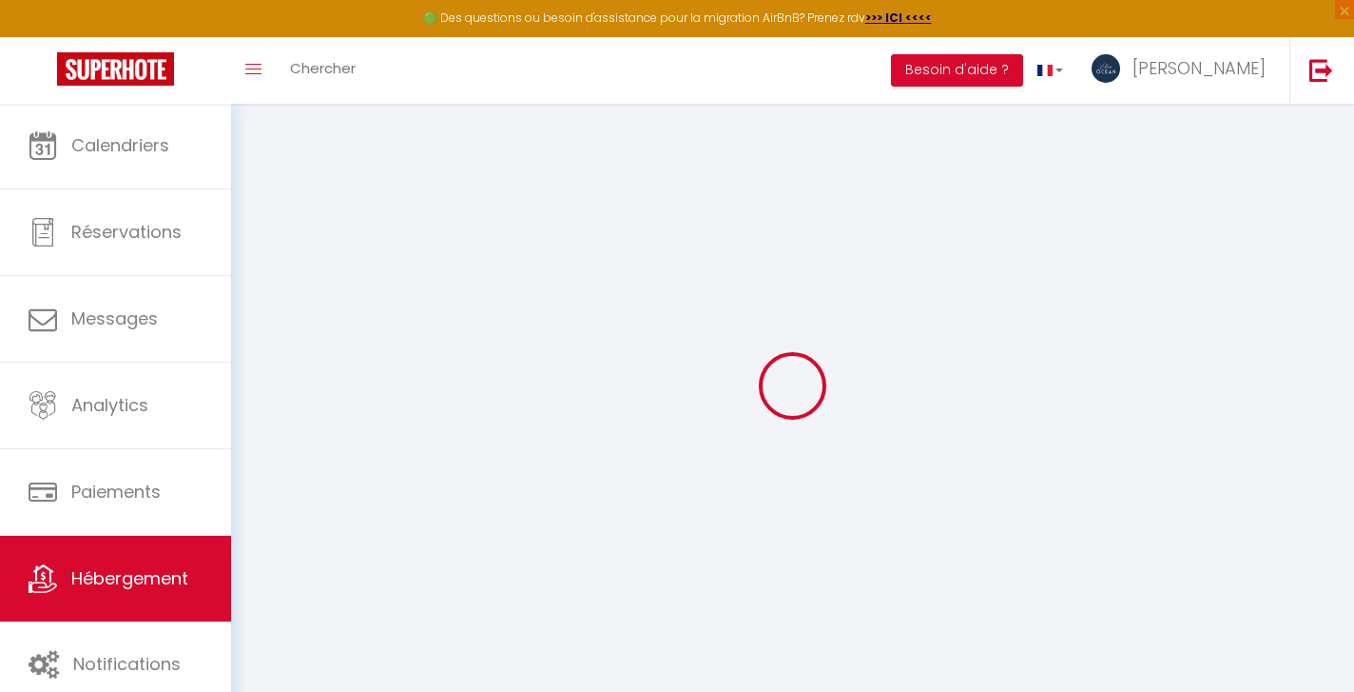
checkbox input "false"
select select
type input "Villa Vinaigri - Plage à pieds 👣"
type input "[PERSON_NAME]"
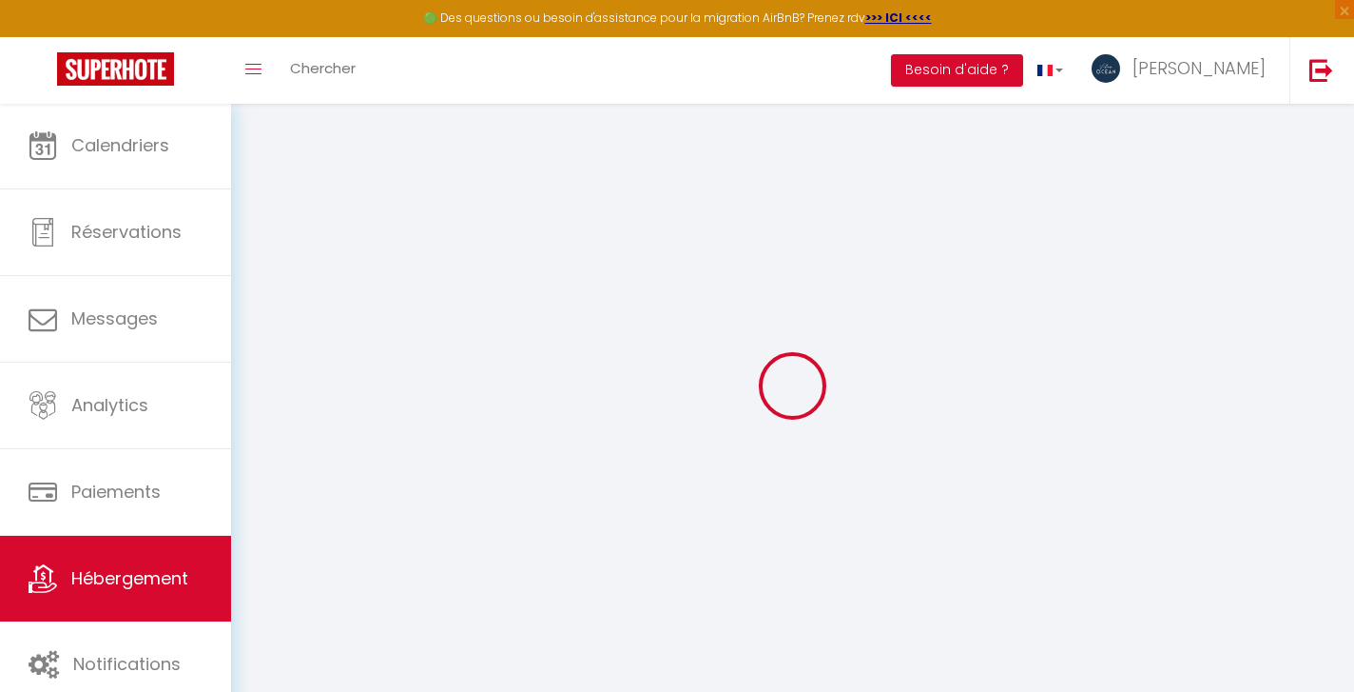
select select "houses"
select select "10"
select select "4"
type input "300"
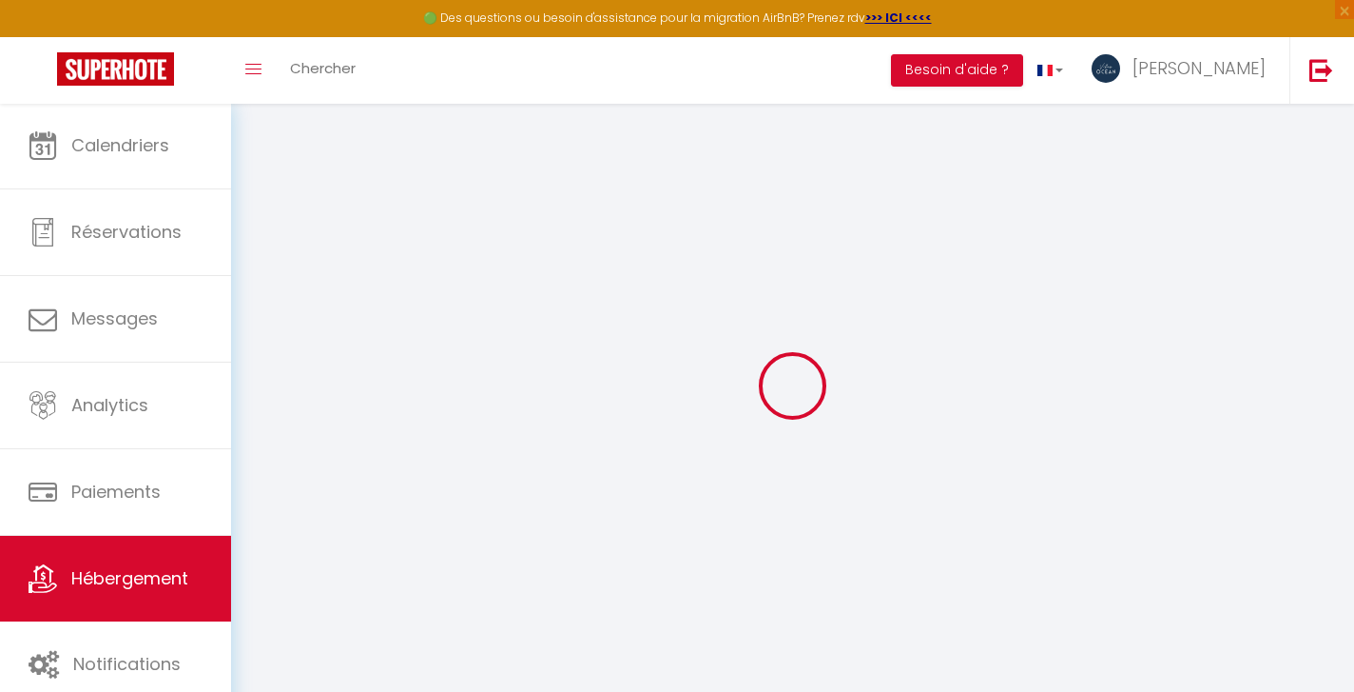
type input "200"
select select
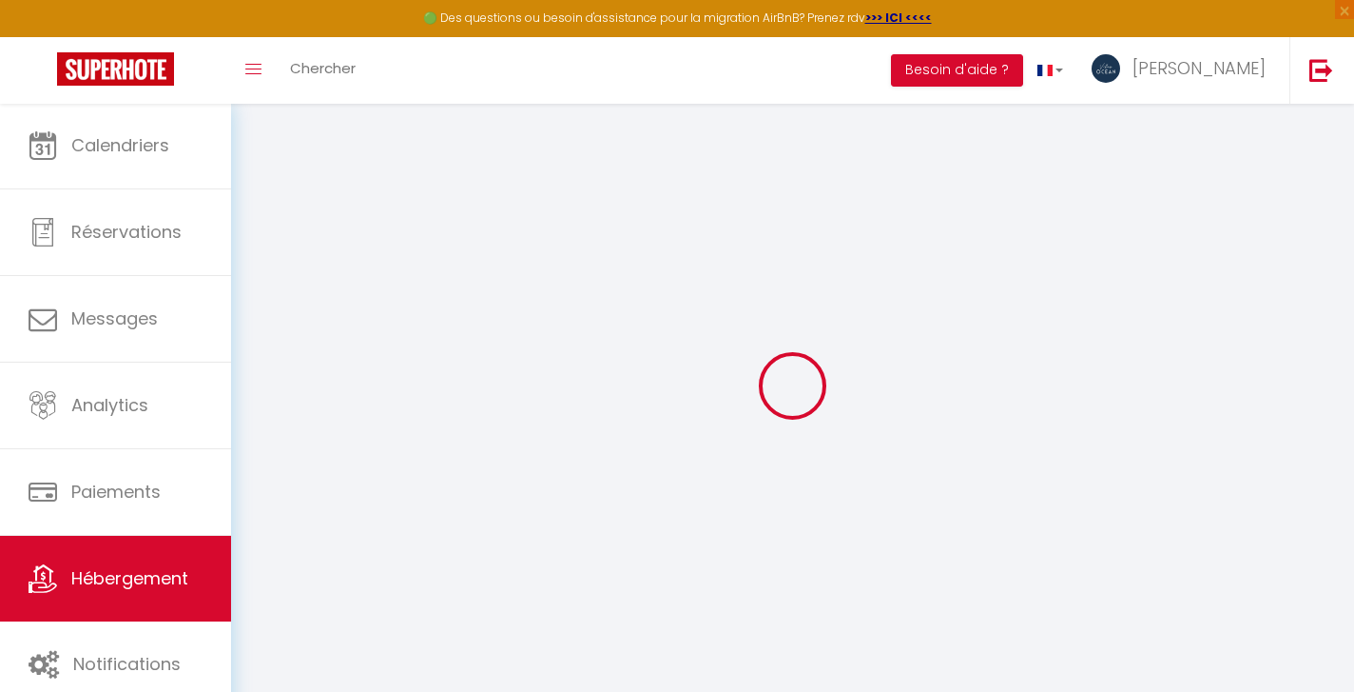
select select
type input "4 Lotissement Vinaigrie"
type input "97190"
type input "Le Gosier"
type input "[EMAIL_ADDRESS][DOMAIN_NAME]"
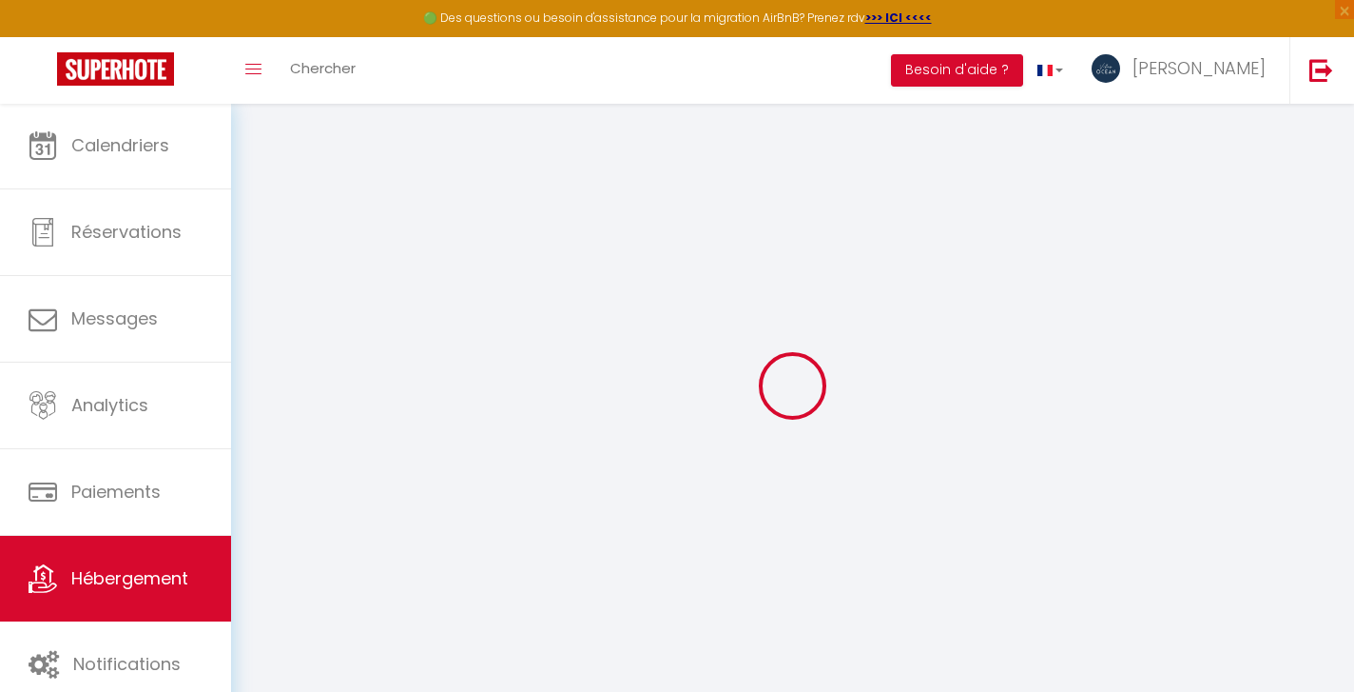
select select "6973"
checkbox input "false"
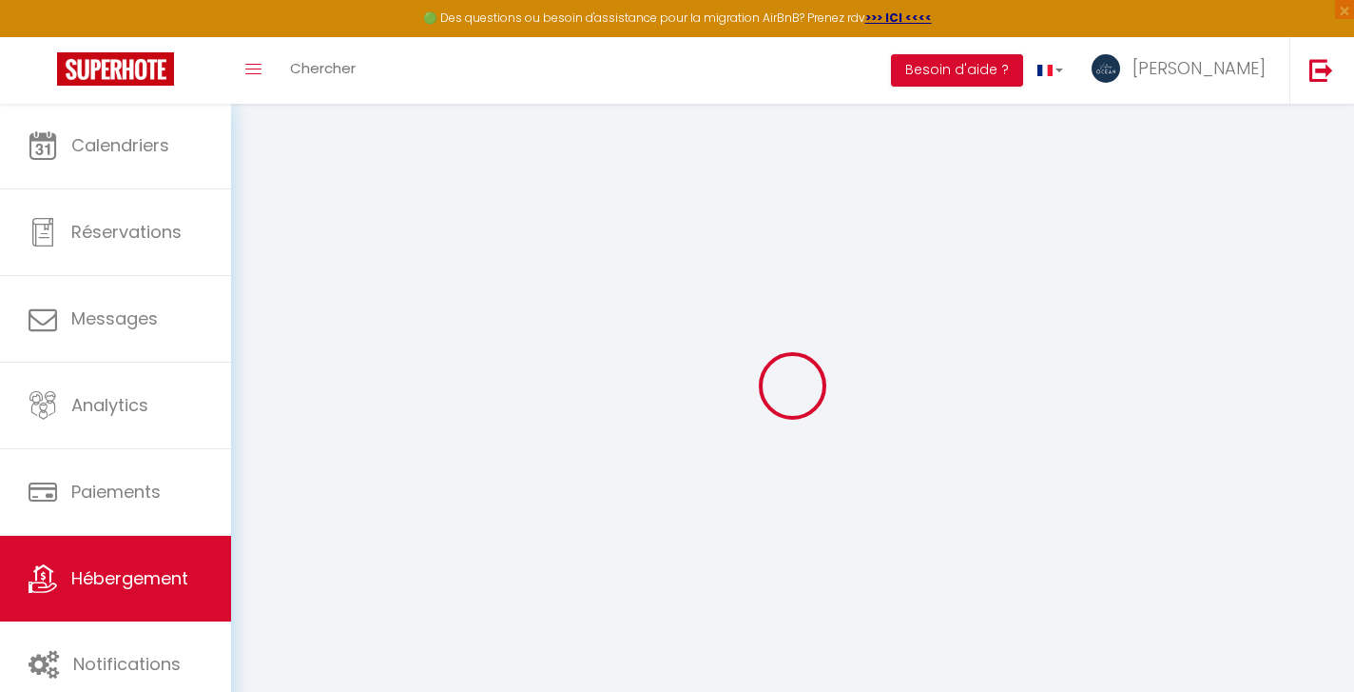
type input "15"
type input "150"
type input "0"
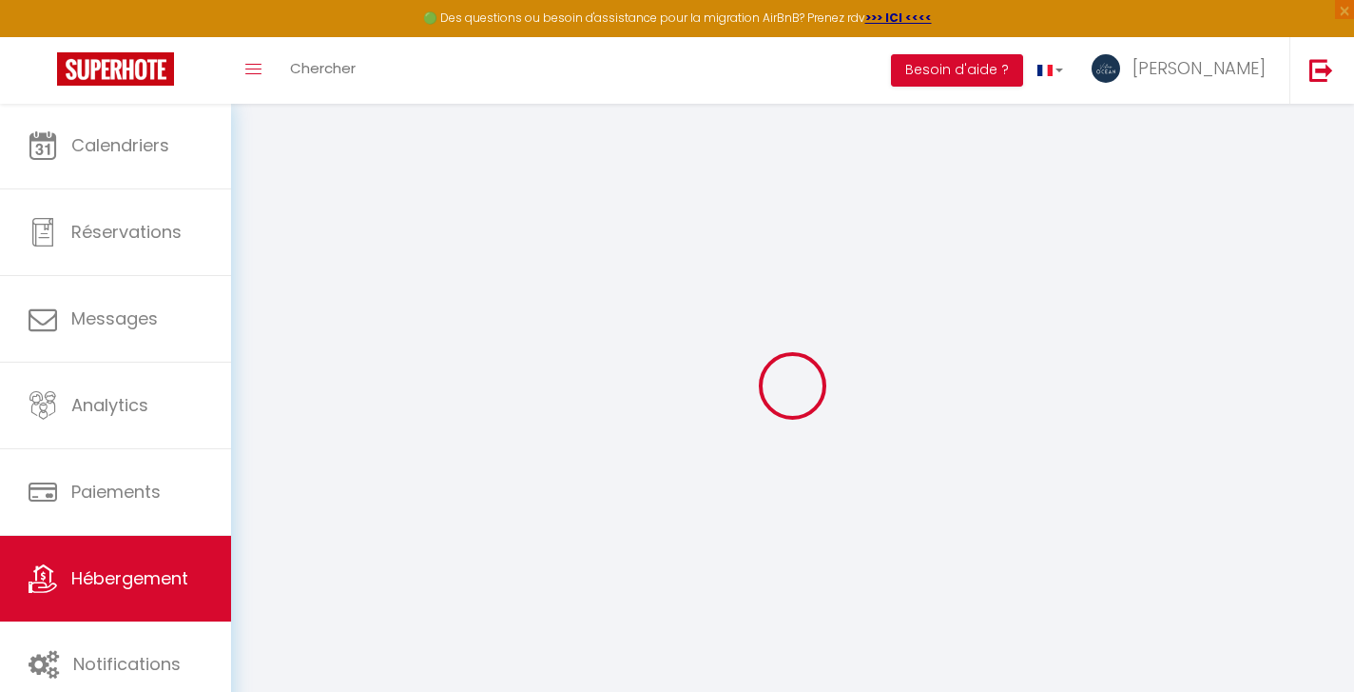
select select
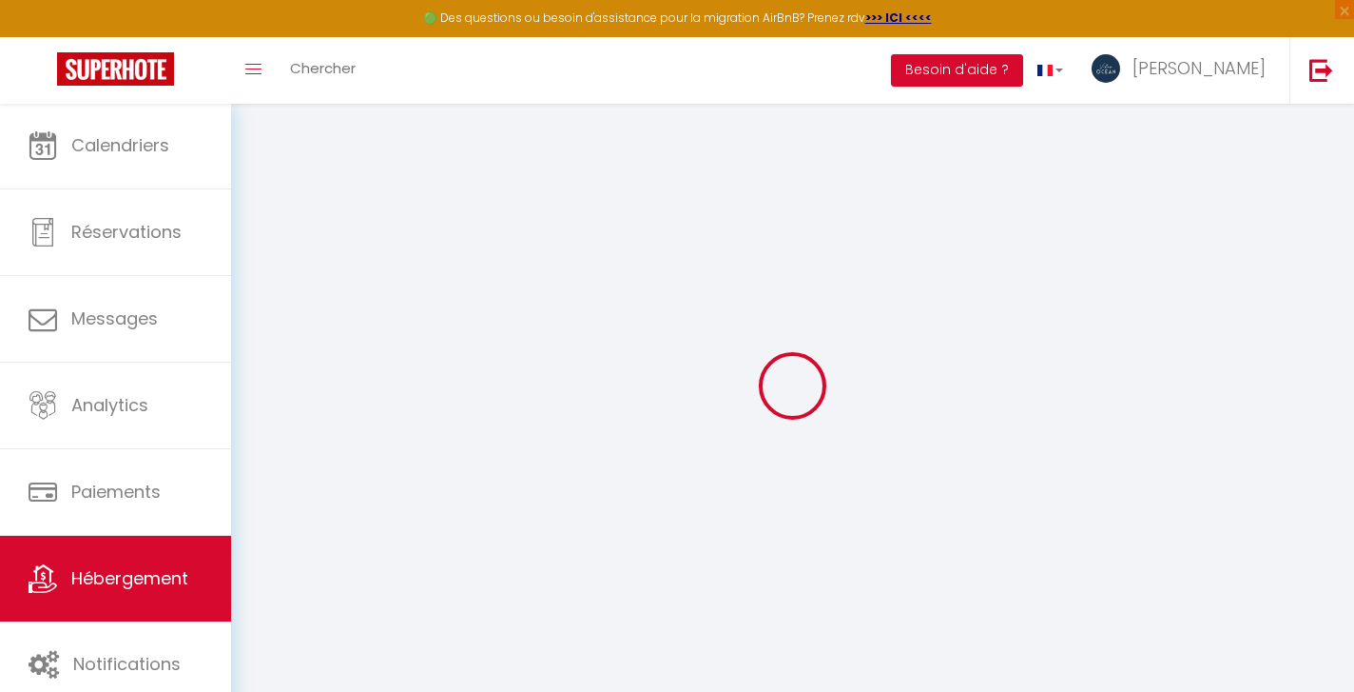
checkbox input "false"
select select
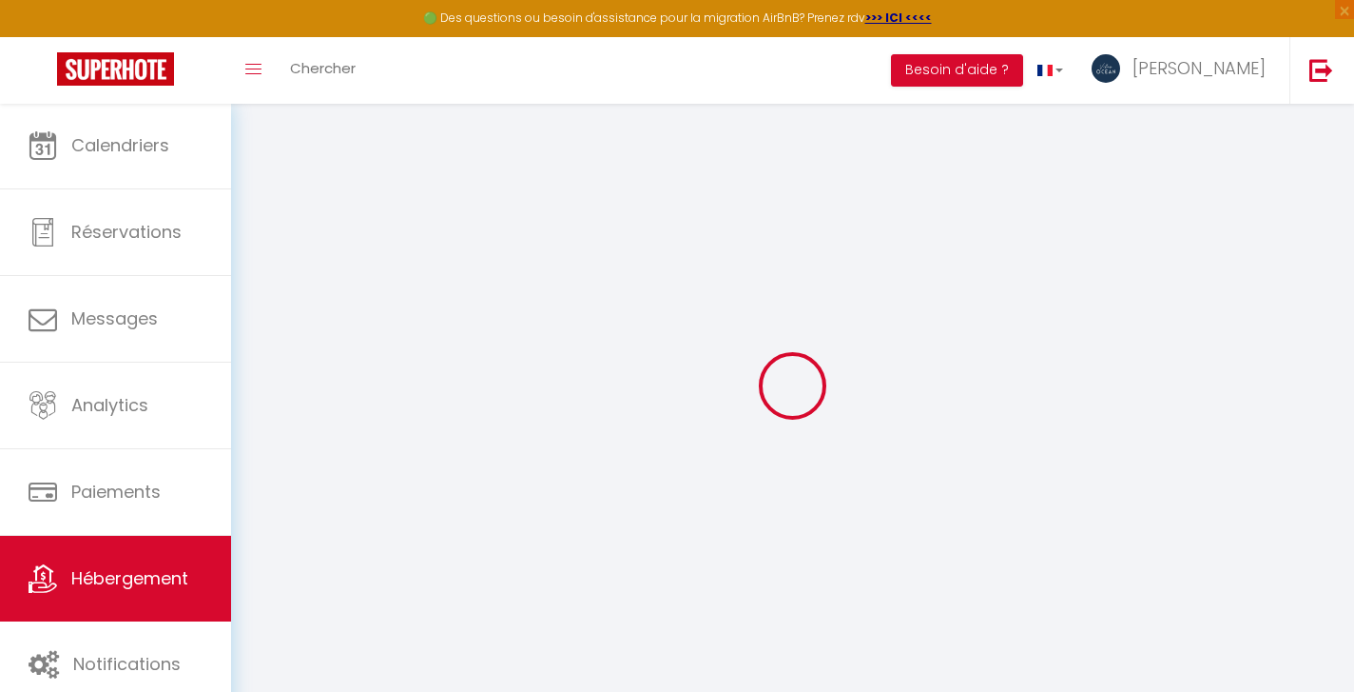
select select
checkbox input "false"
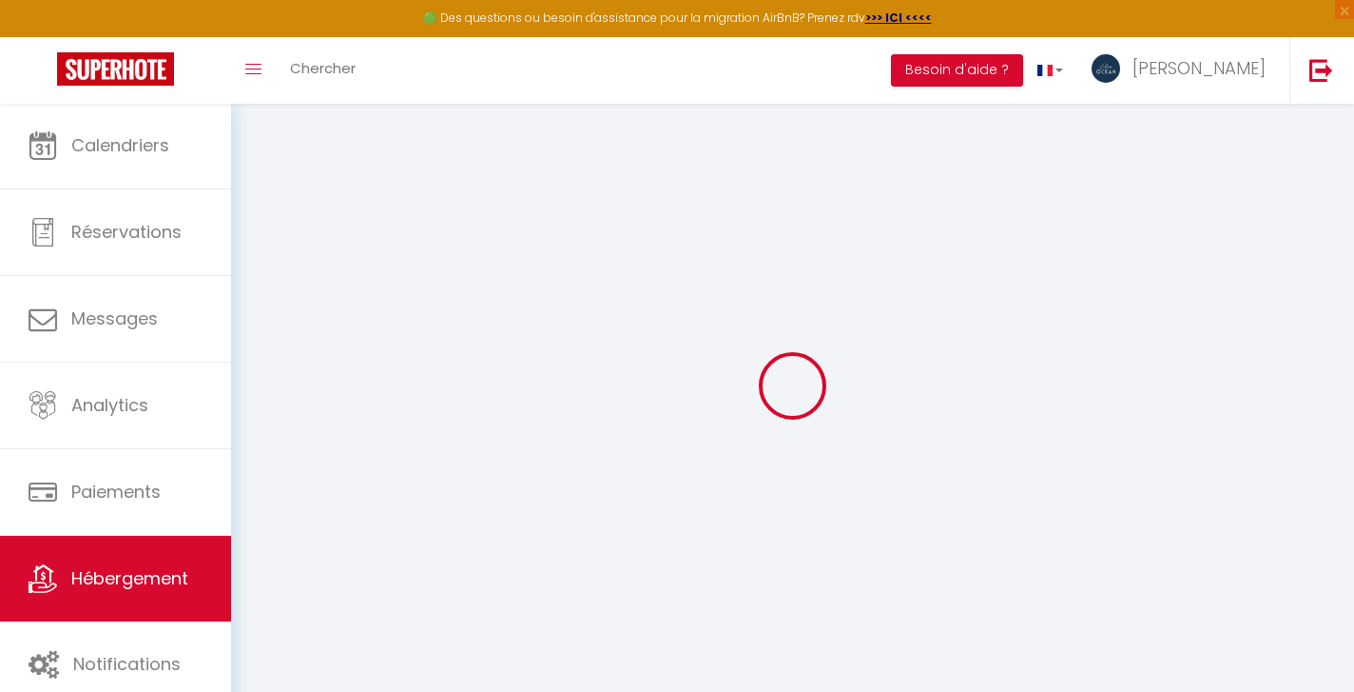
checkbox input "false"
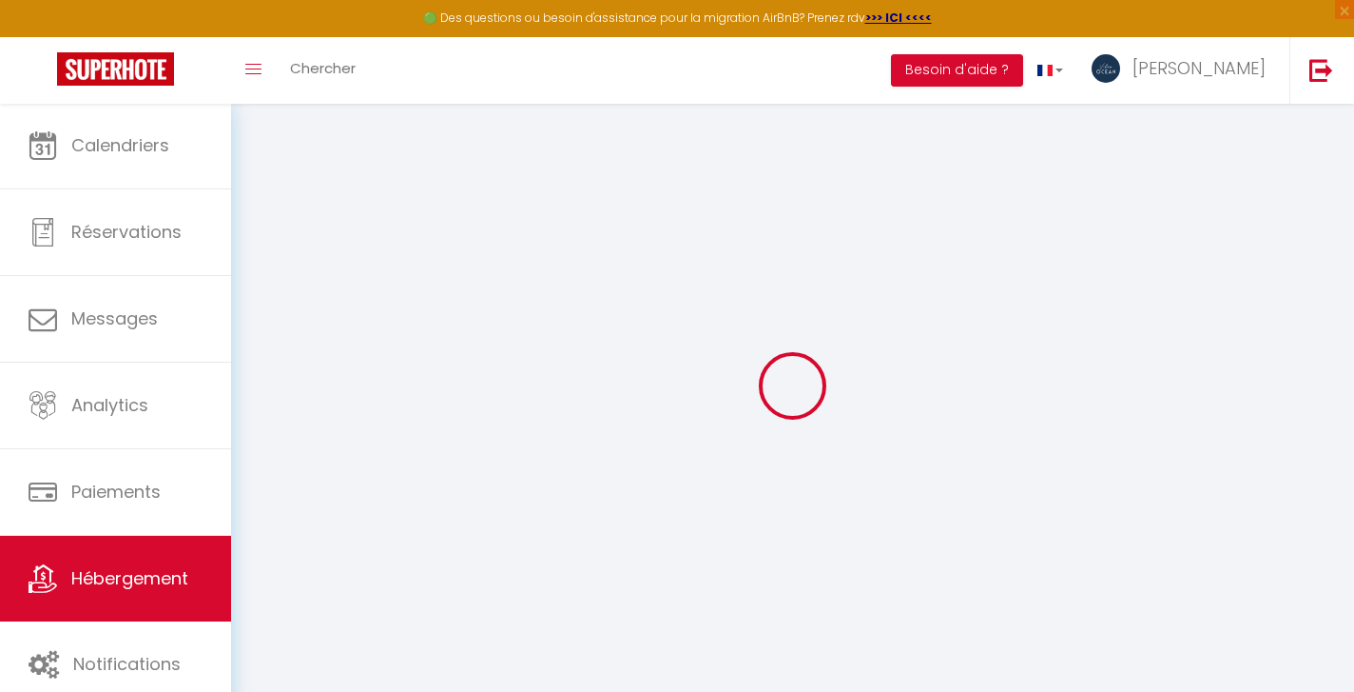
checkbox input "false"
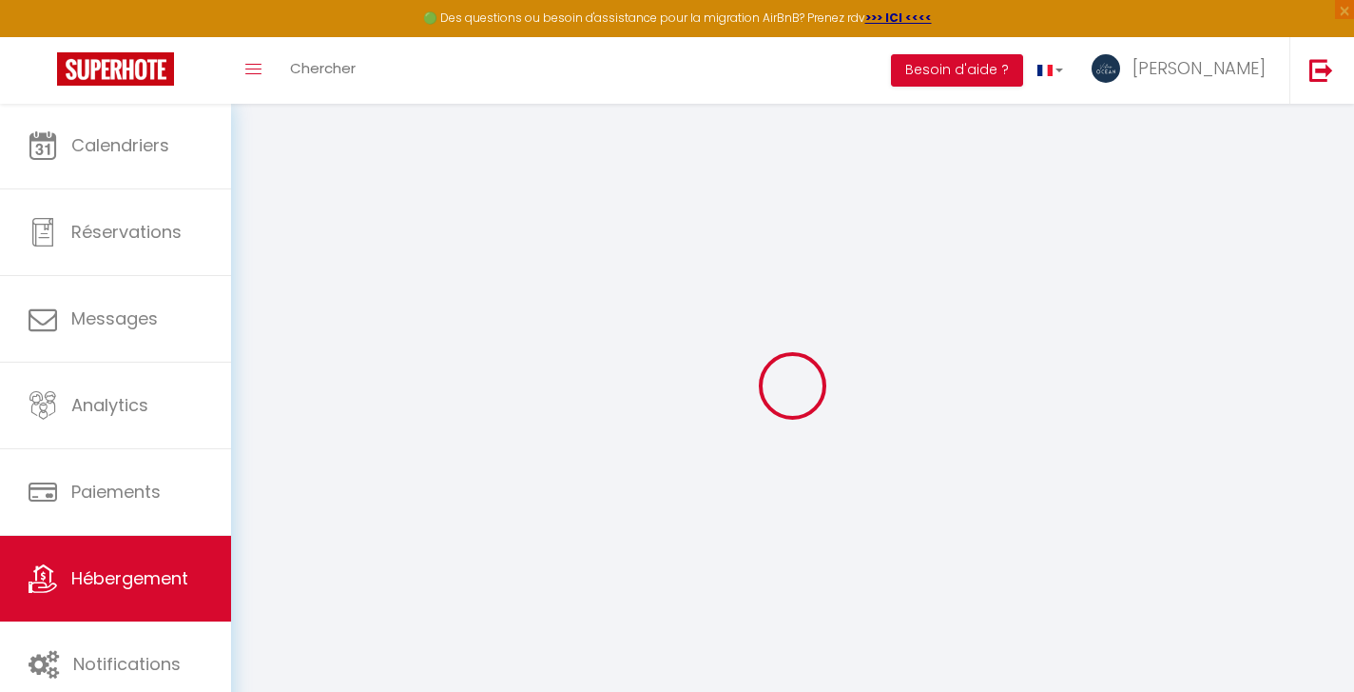
checkbox input "false"
select select "villa"
select select "16:00"
select select
select select "12:00"
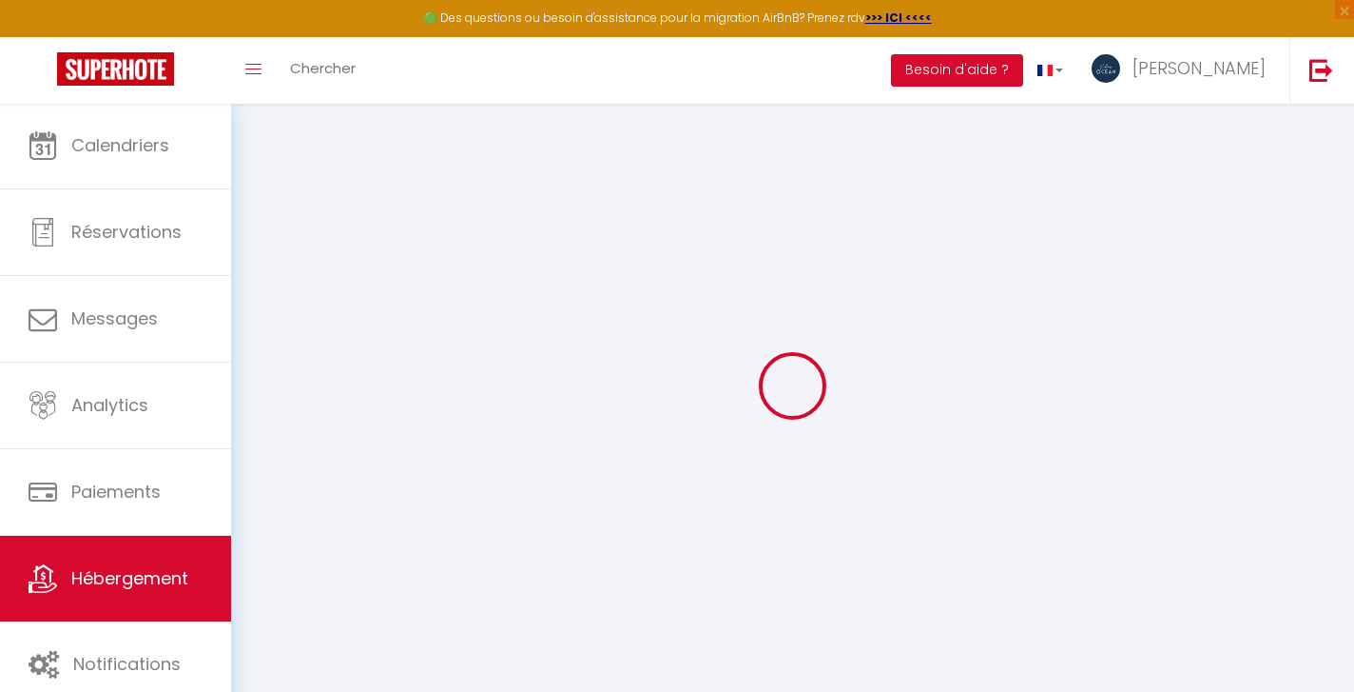
select select "30"
select select "120"
select select
checkbox input "false"
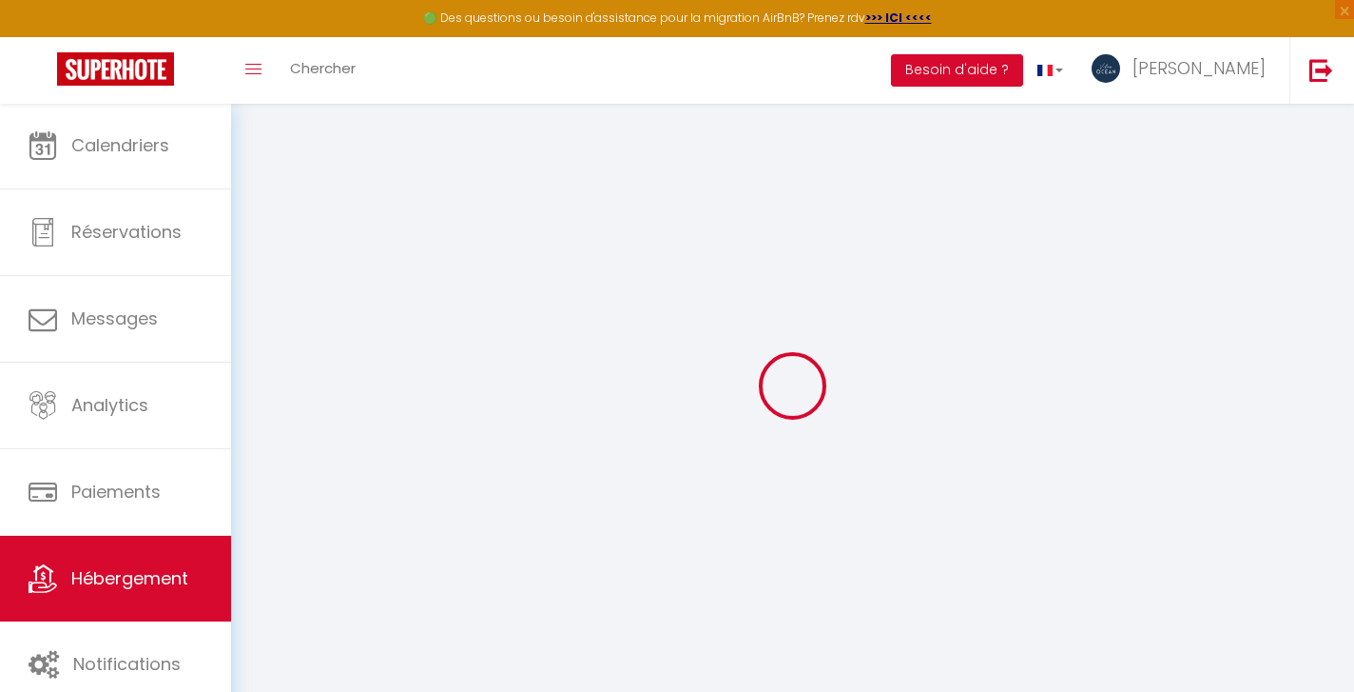
checkbox input "false"
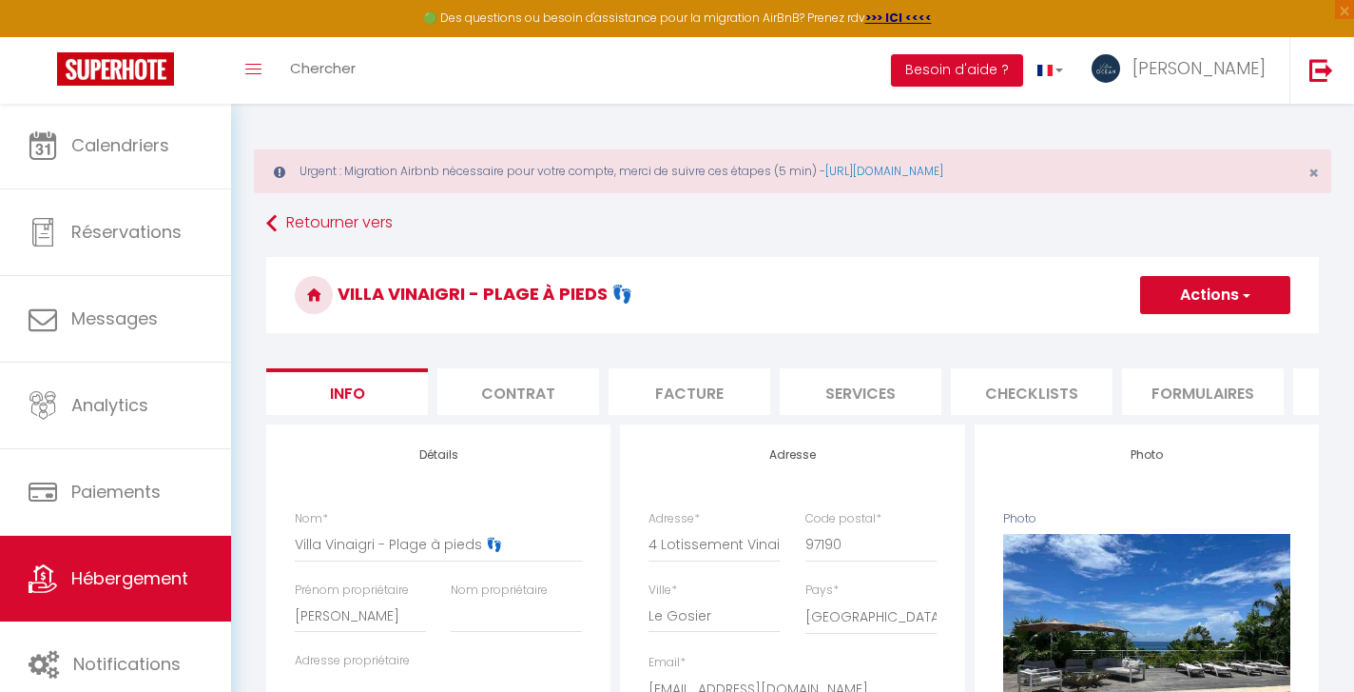
select select
checkbox input "false"
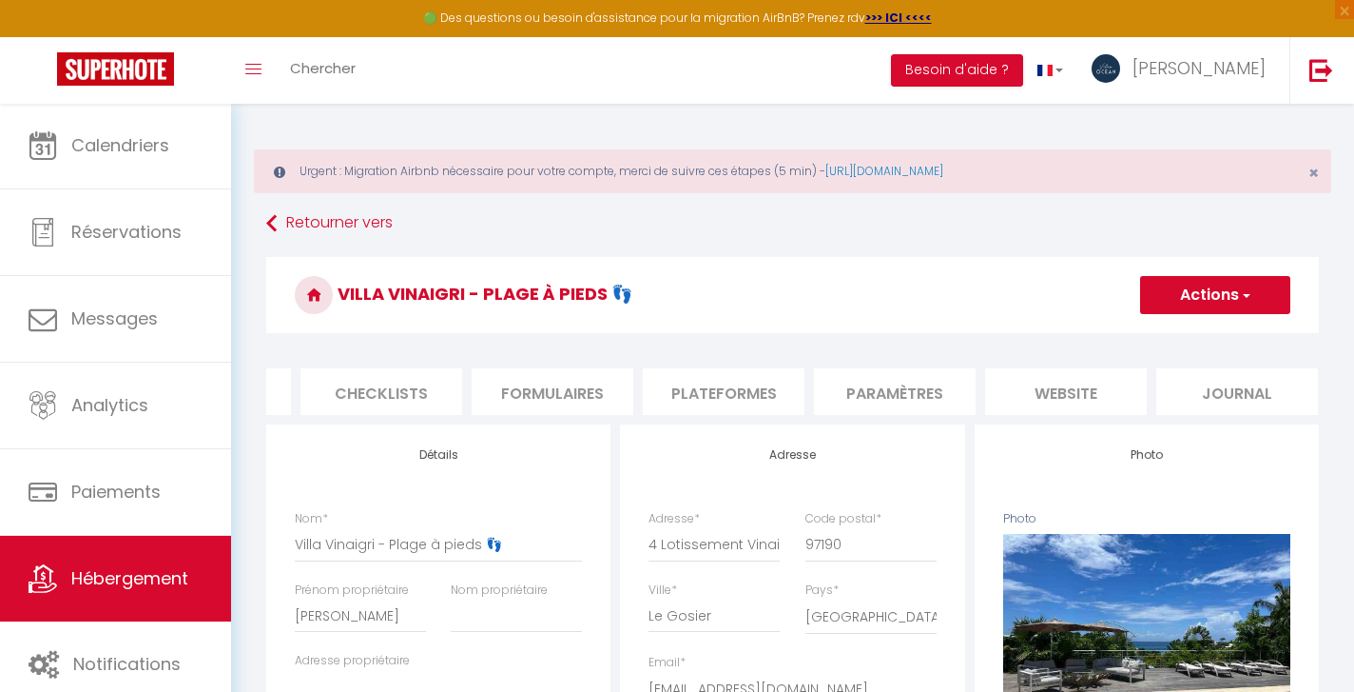
scroll to position [0, 650]
click at [1062, 389] on li "website" at bounding box center [1067, 391] width 162 height 47
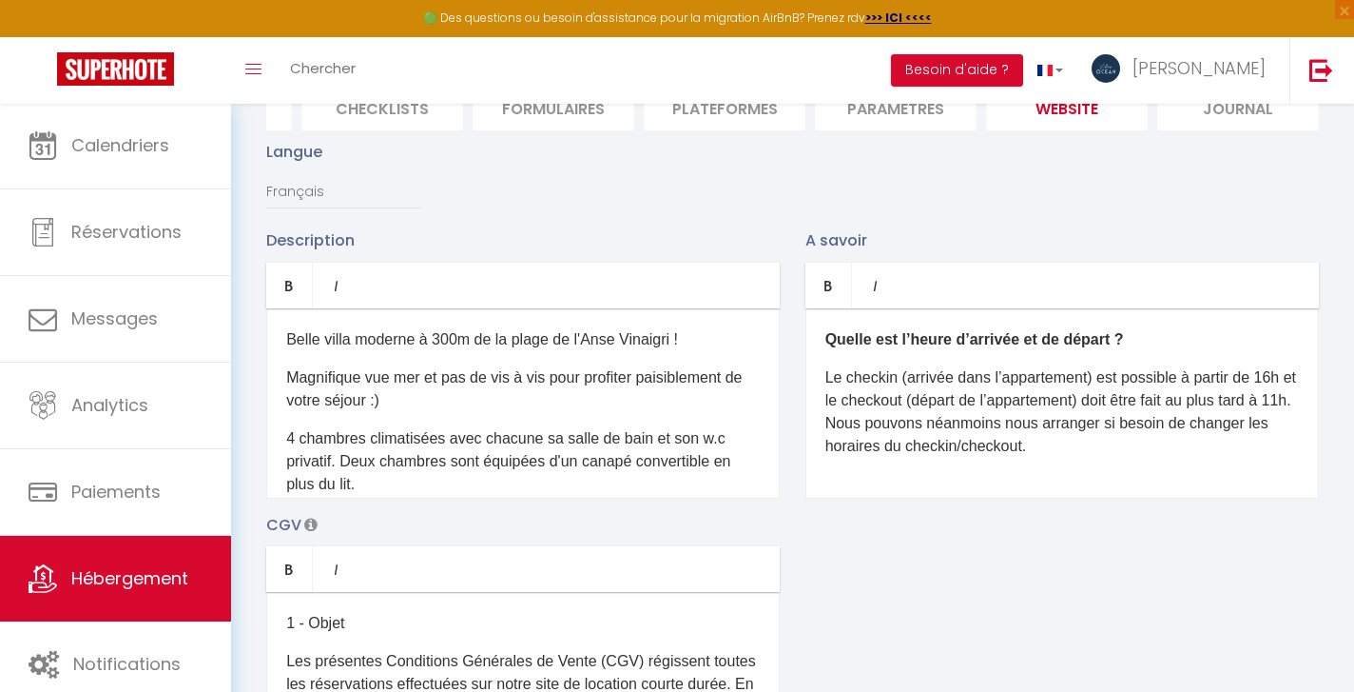
scroll to position [91, 0]
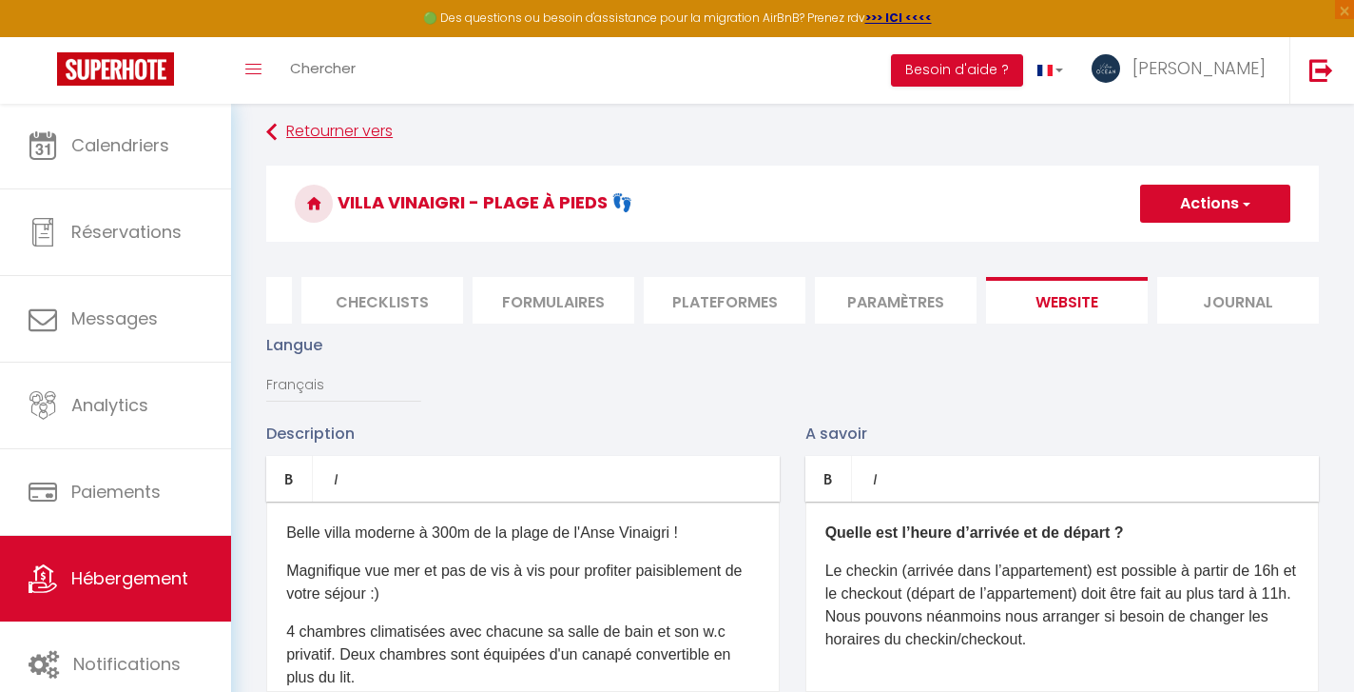
click at [323, 128] on link "Retourner vers" at bounding box center [792, 132] width 1053 height 34
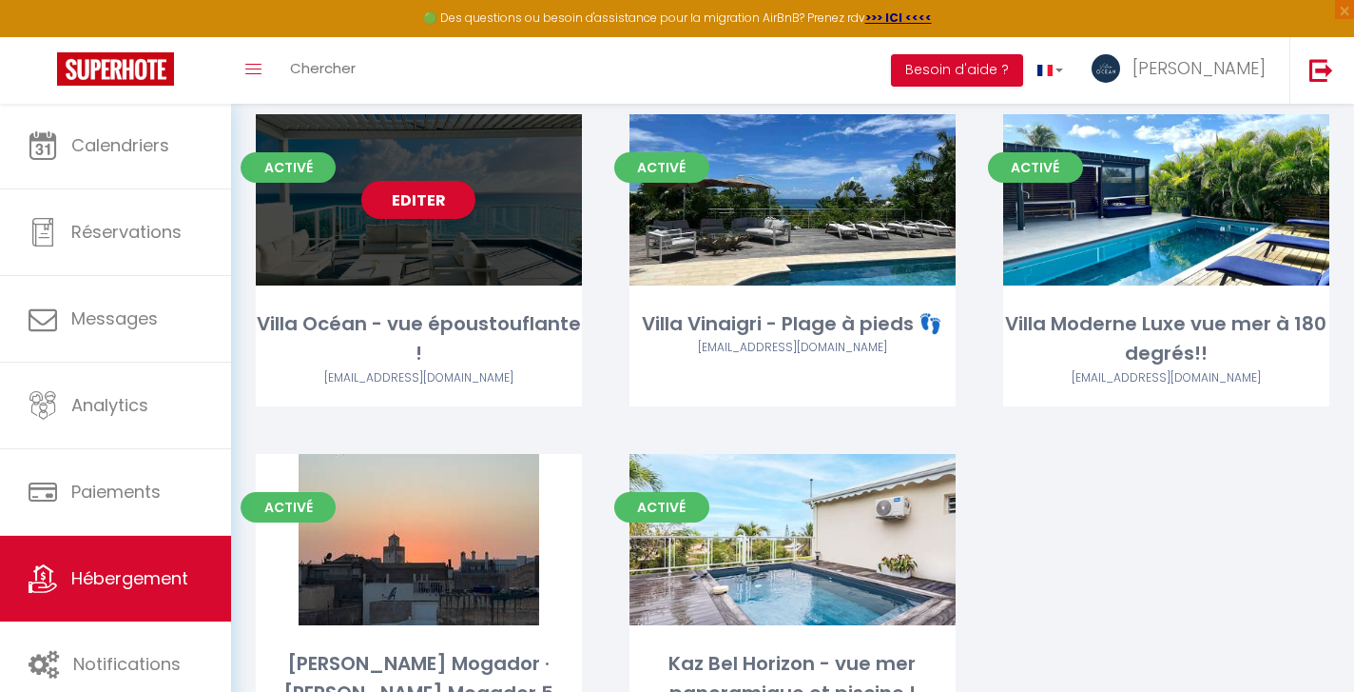
scroll to position [263, 0]
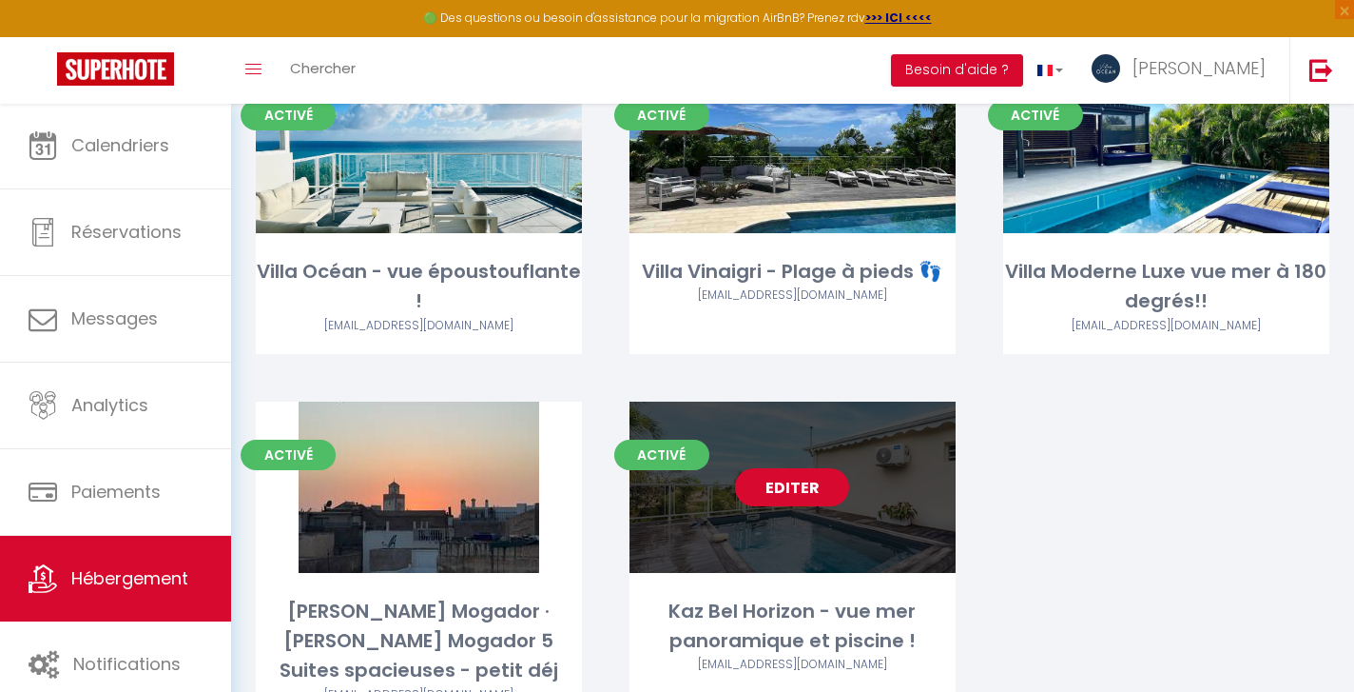
click at [777, 483] on link "Editer" at bounding box center [792, 487] width 114 height 38
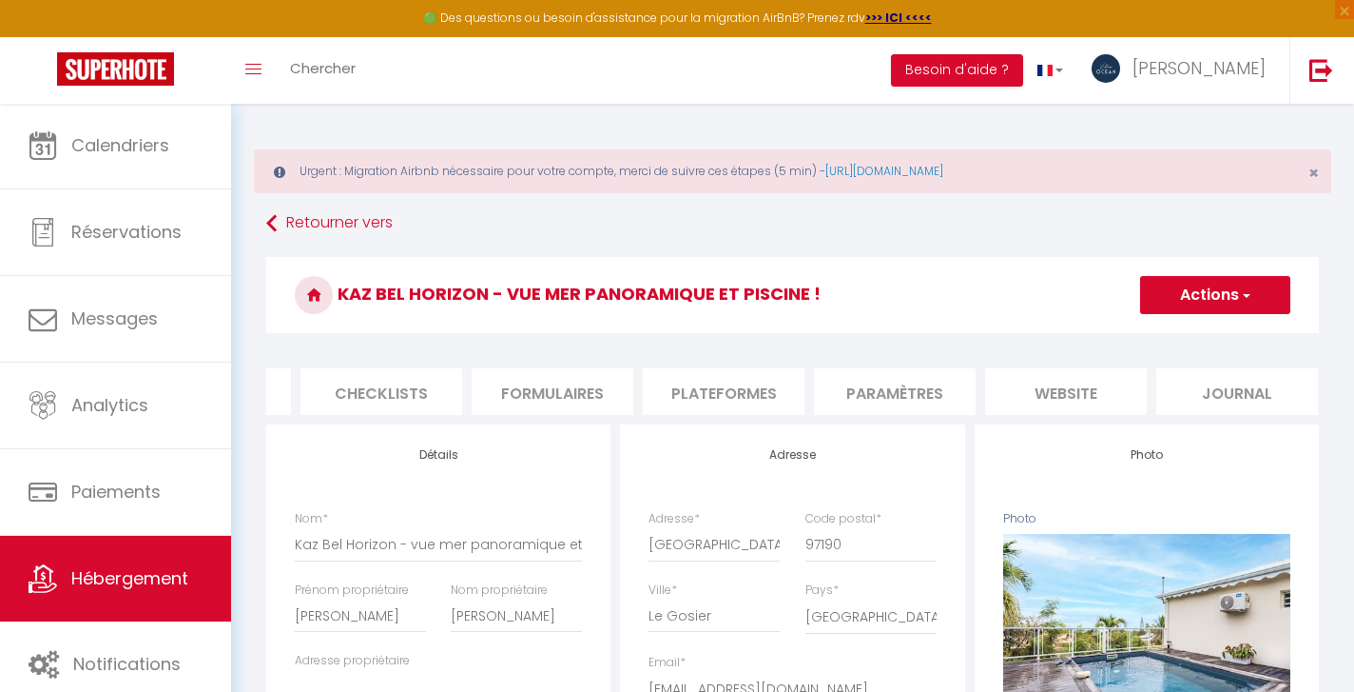
scroll to position [0, 650]
click at [1044, 396] on li "website" at bounding box center [1067, 391] width 162 height 47
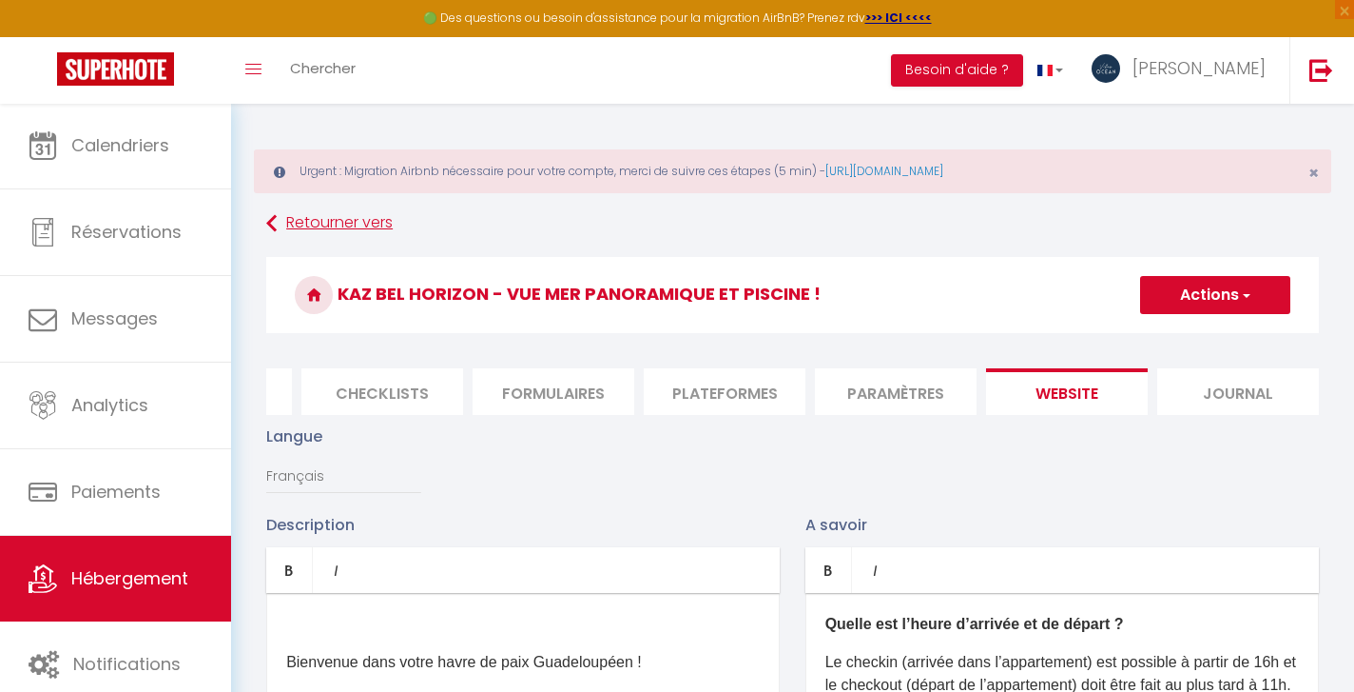
click at [285, 224] on link "Retourner vers" at bounding box center [792, 223] width 1053 height 34
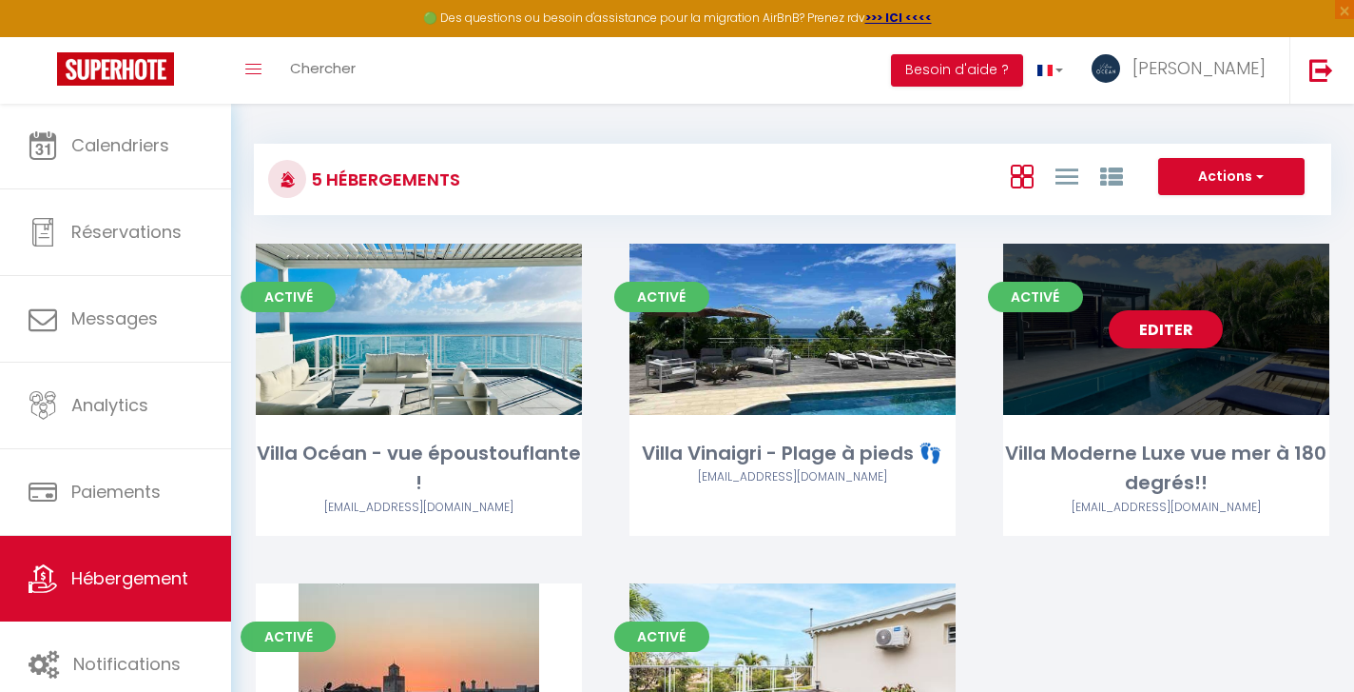
click at [1168, 324] on link "Editer" at bounding box center [1166, 329] width 114 height 38
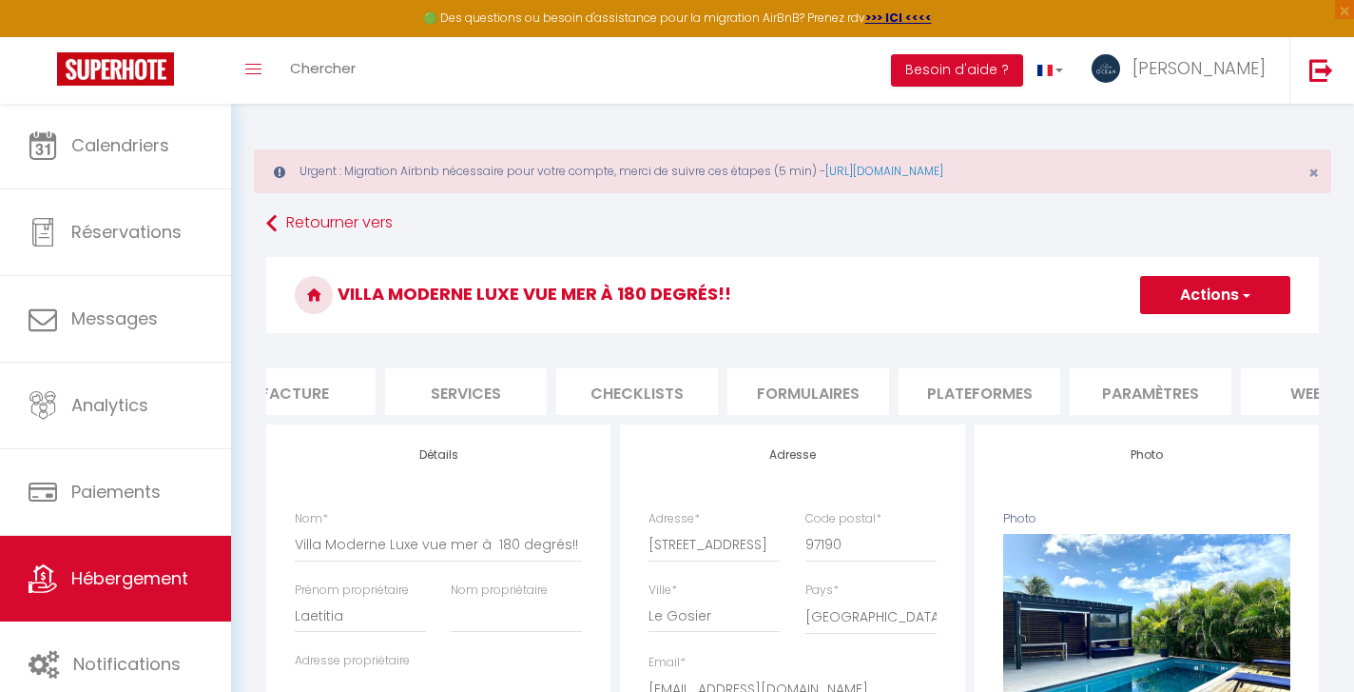
scroll to position [0, 405]
click at [1289, 396] on li "website" at bounding box center [1312, 391] width 162 height 47
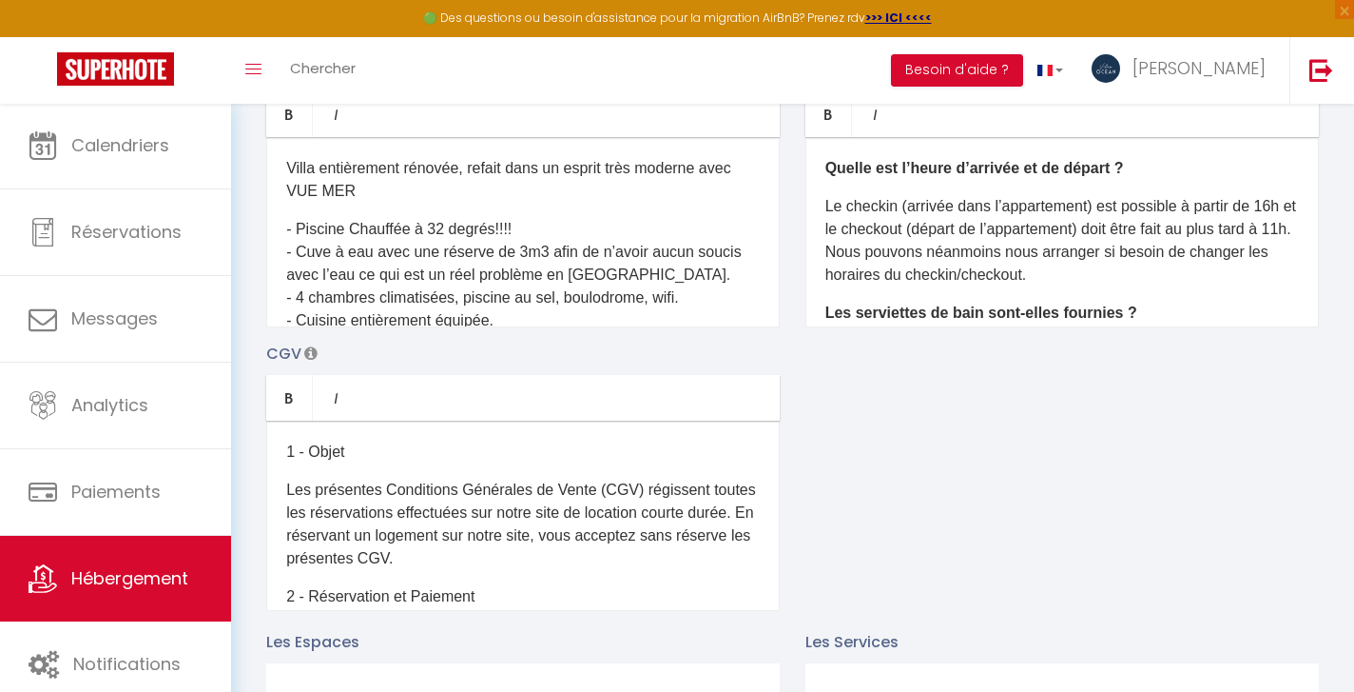
scroll to position [435, 0]
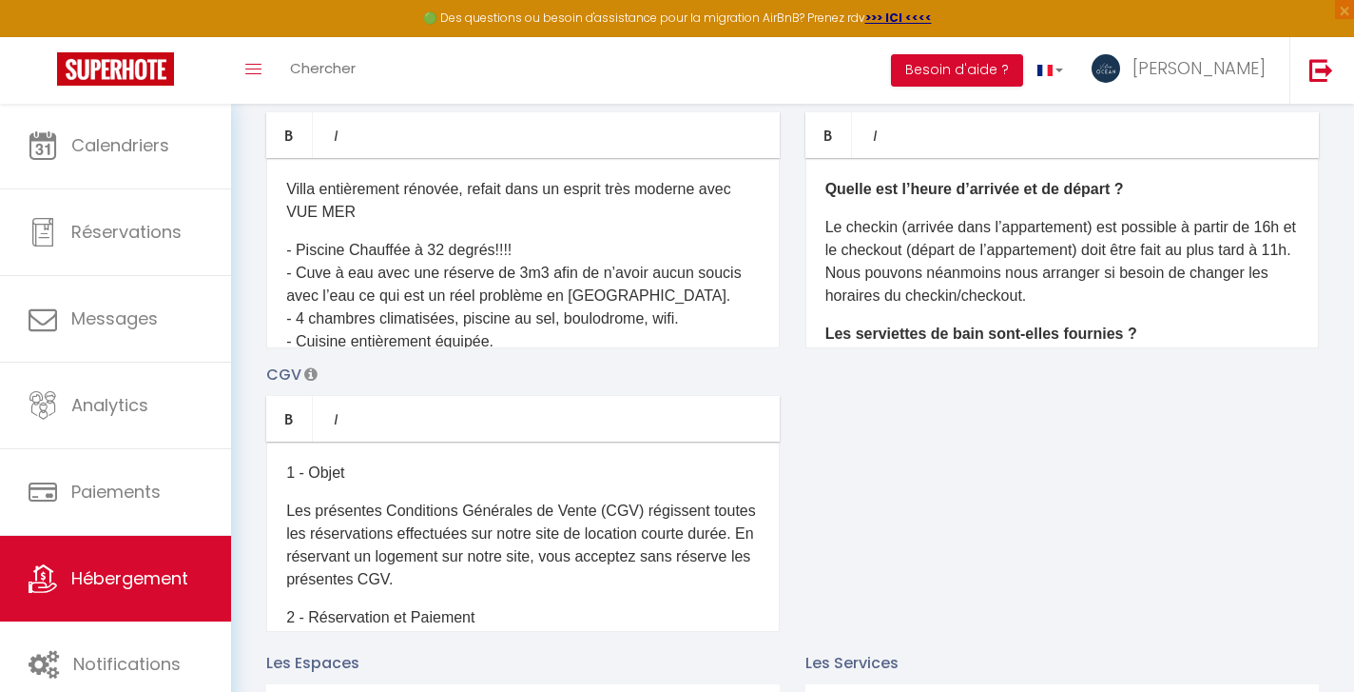
click at [1099, 299] on p "Le checkin (arrivée dans l’appartement) est possible à partir de 16h et le chec…" at bounding box center [1063, 261] width 474 height 91
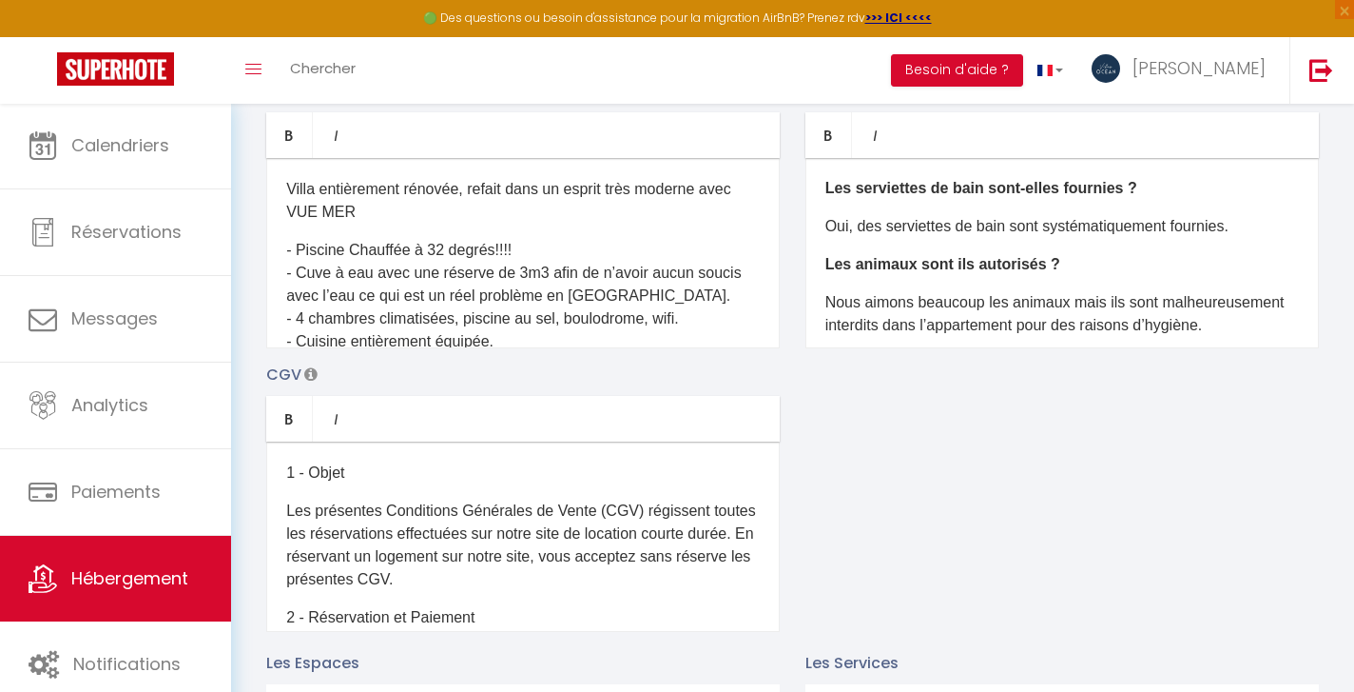
scroll to position [187, 0]
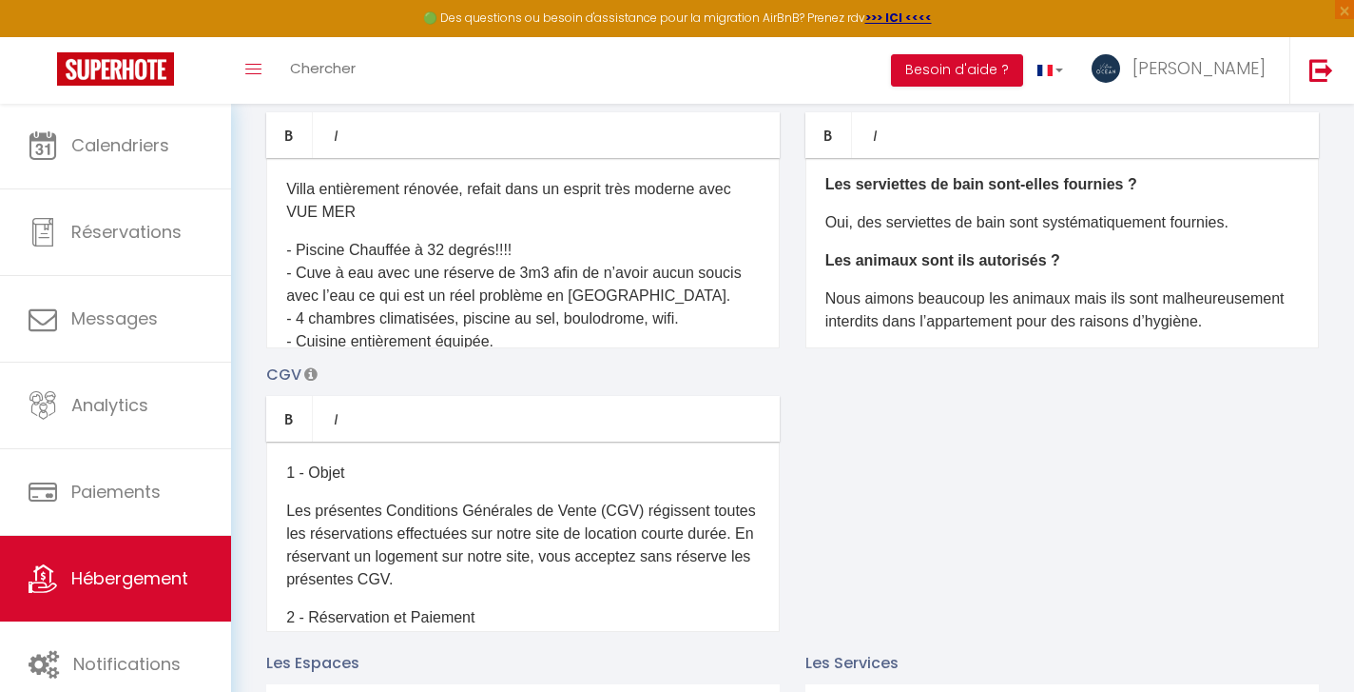
click at [1261, 221] on p "Oui, des serviettes de bain sont systématiquement fournies." at bounding box center [1063, 222] width 474 height 23
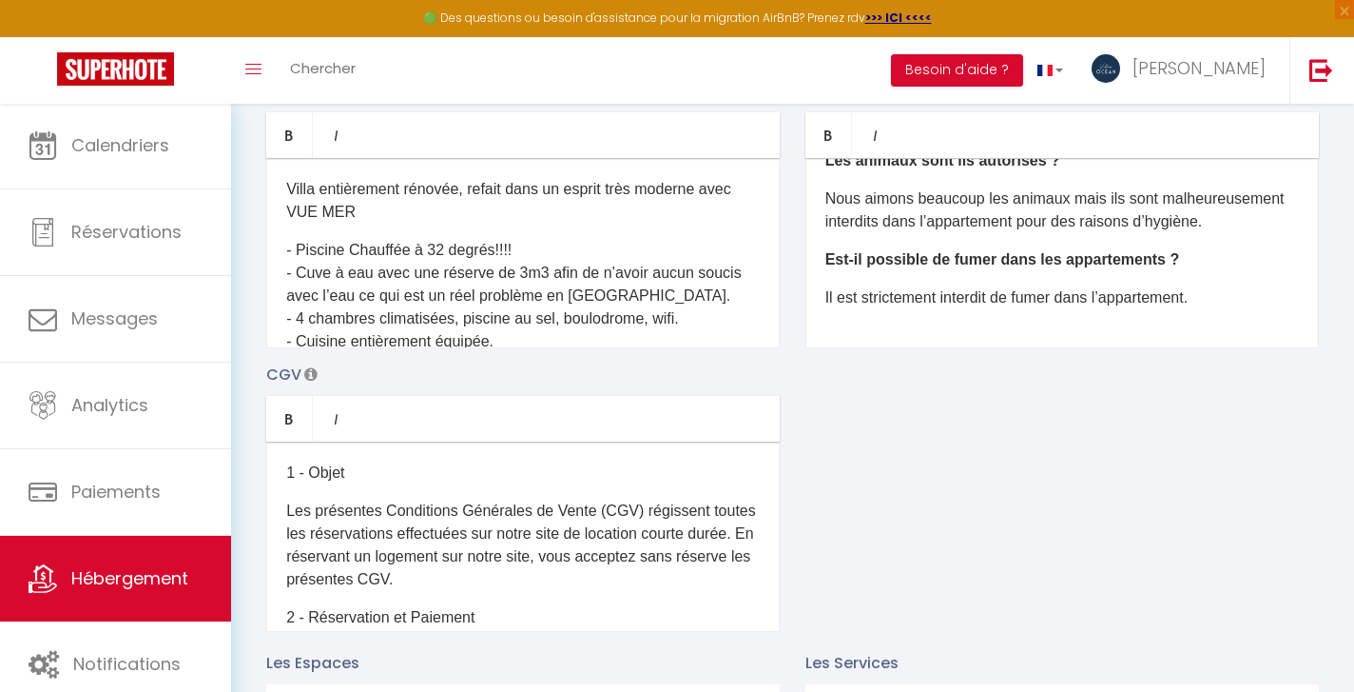
scroll to position [325, 0]
click at [1228, 223] on p "Nous aimons beaucoup les animaux mais ils sont malheureusement interdits dans l…" at bounding box center [1063, 210] width 474 height 46
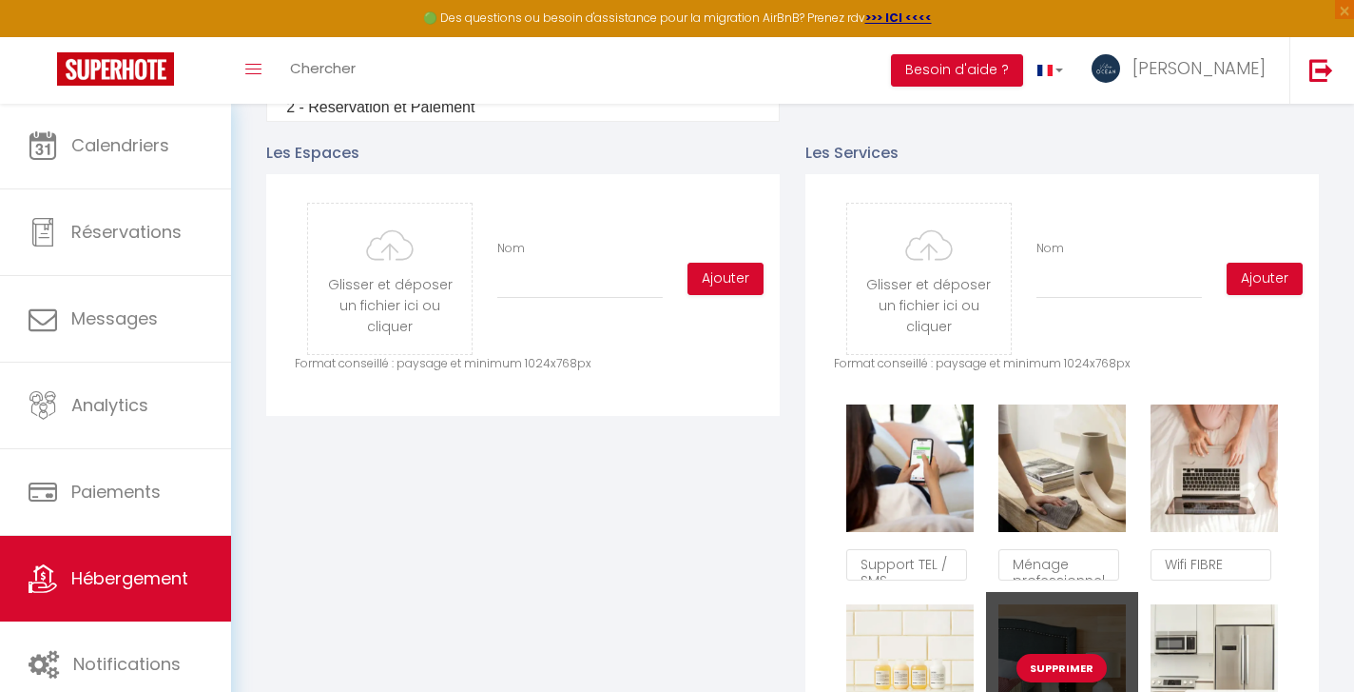
scroll to position [943, 0]
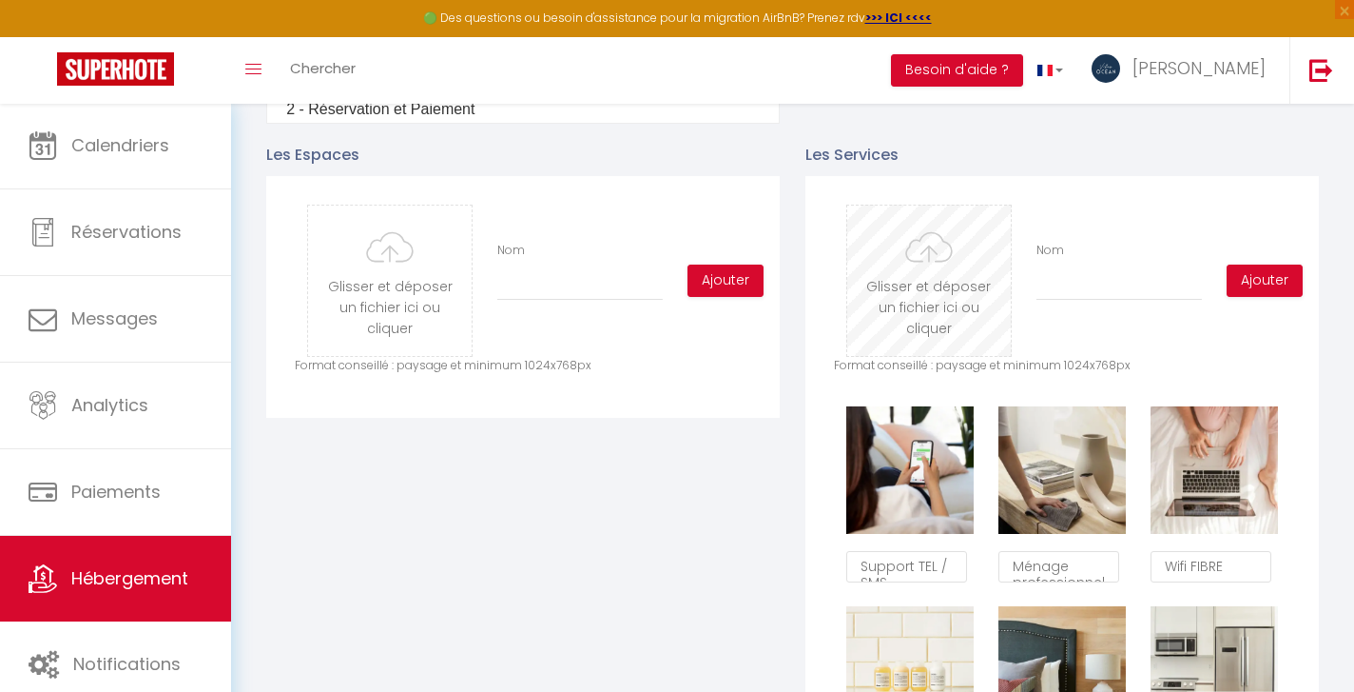
click at [943, 293] on input "file" at bounding box center [930, 280] width 164 height 150
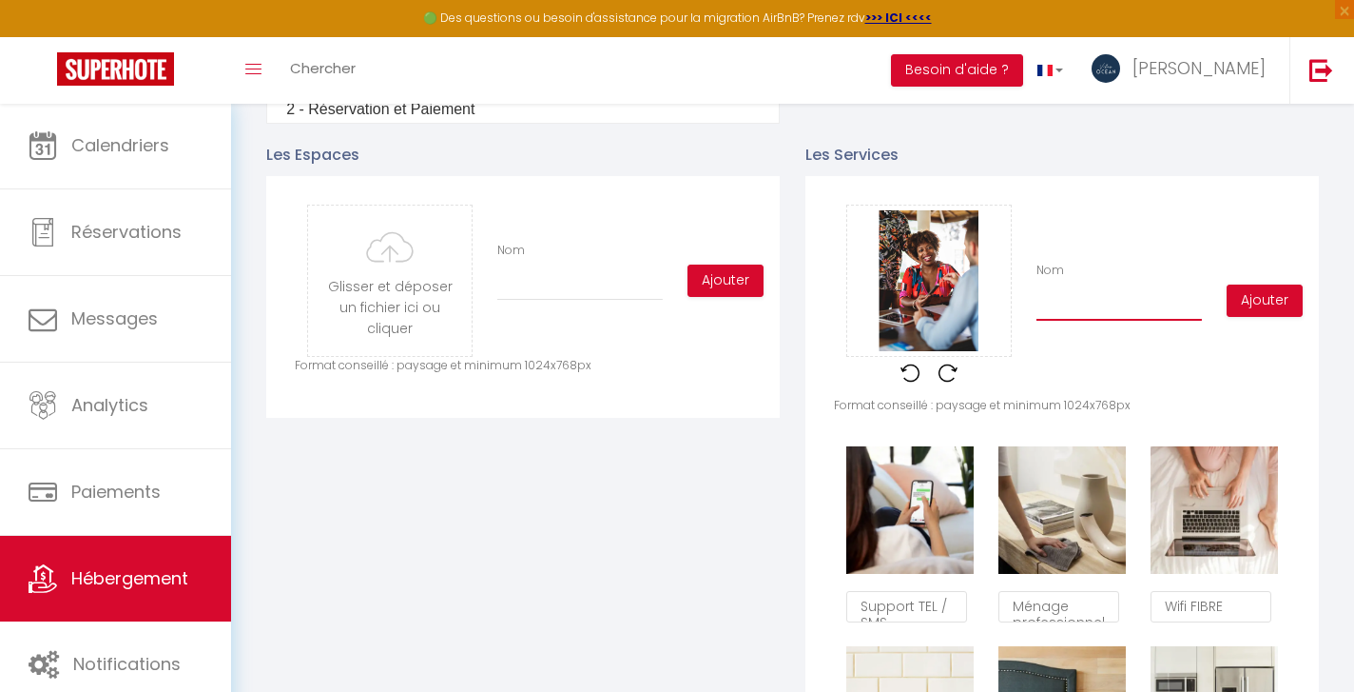
click at [1047, 303] on input "Nom" at bounding box center [1120, 303] width 166 height 34
click at [1258, 303] on button "Ajouter" at bounding box center [1265, 300] width 76 height 32
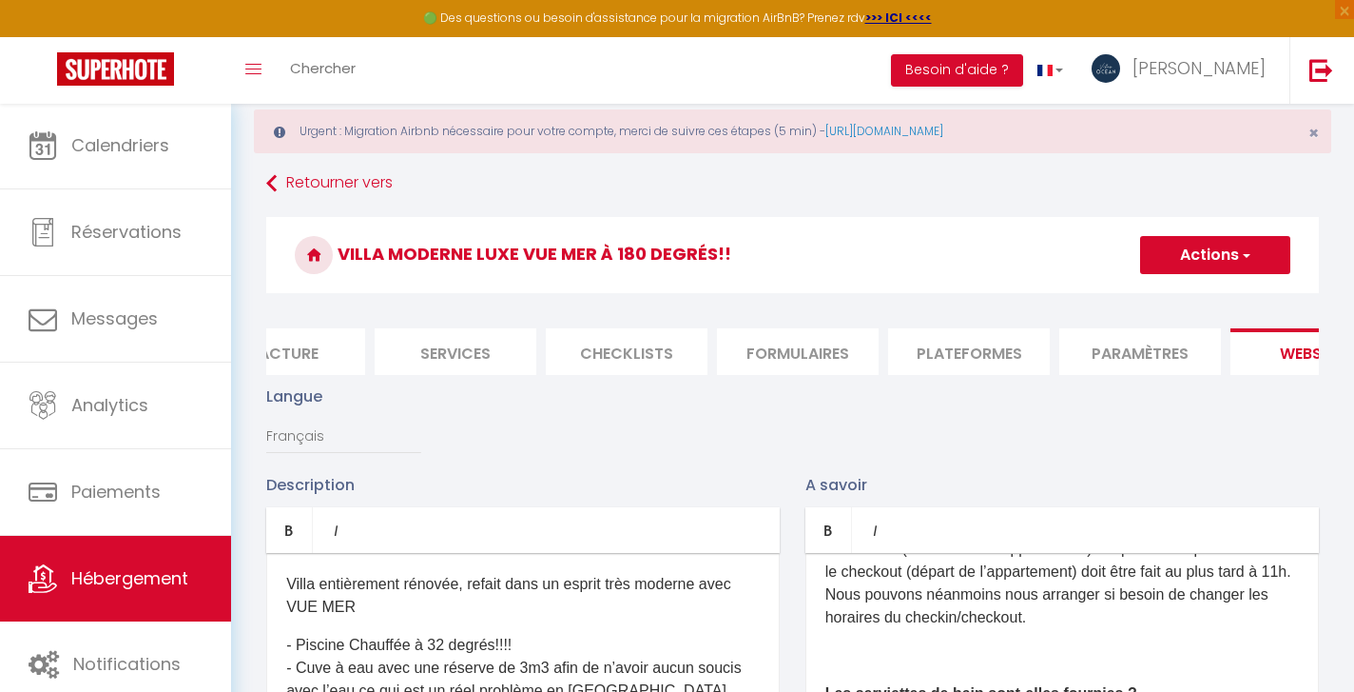
scroll to position [28, 0]
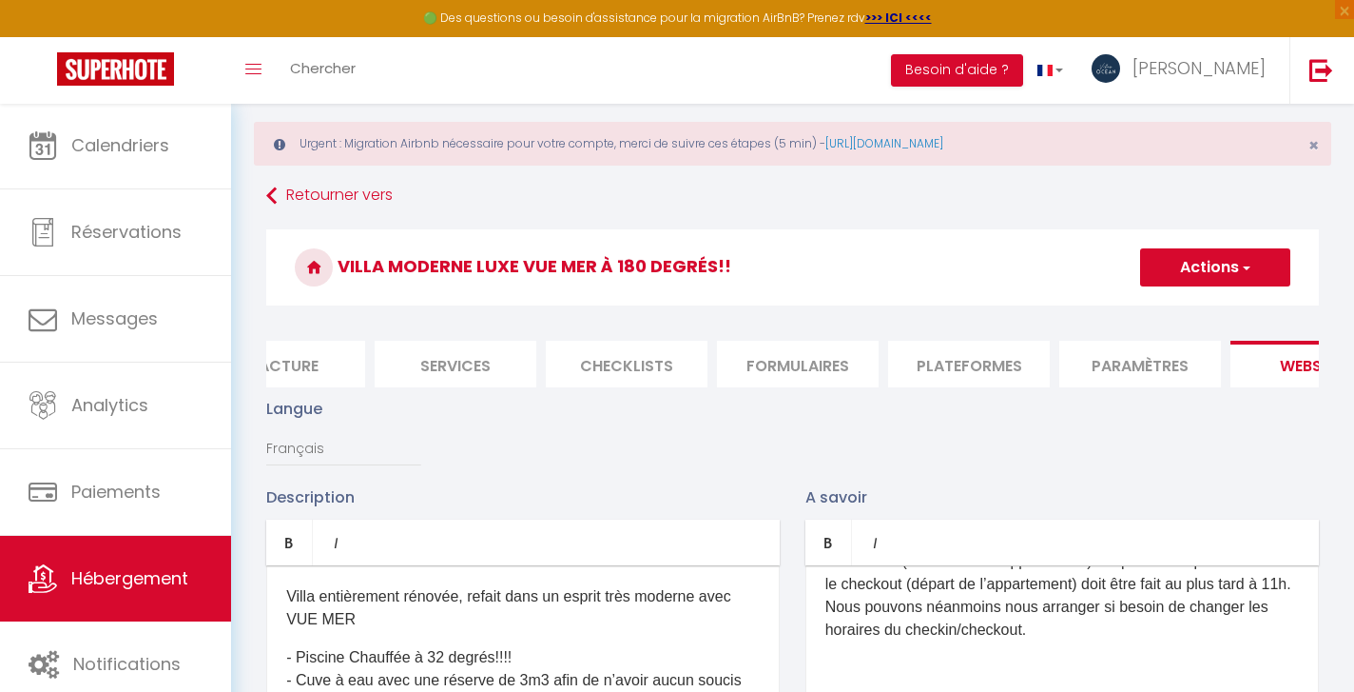
click at [1248, 275] on span "button" at bounding box center [1245, 267] width 12 height 19
click at [1215, 309] on input "Enregistrer" at bounding box center [1194, 309] width 70 height 19
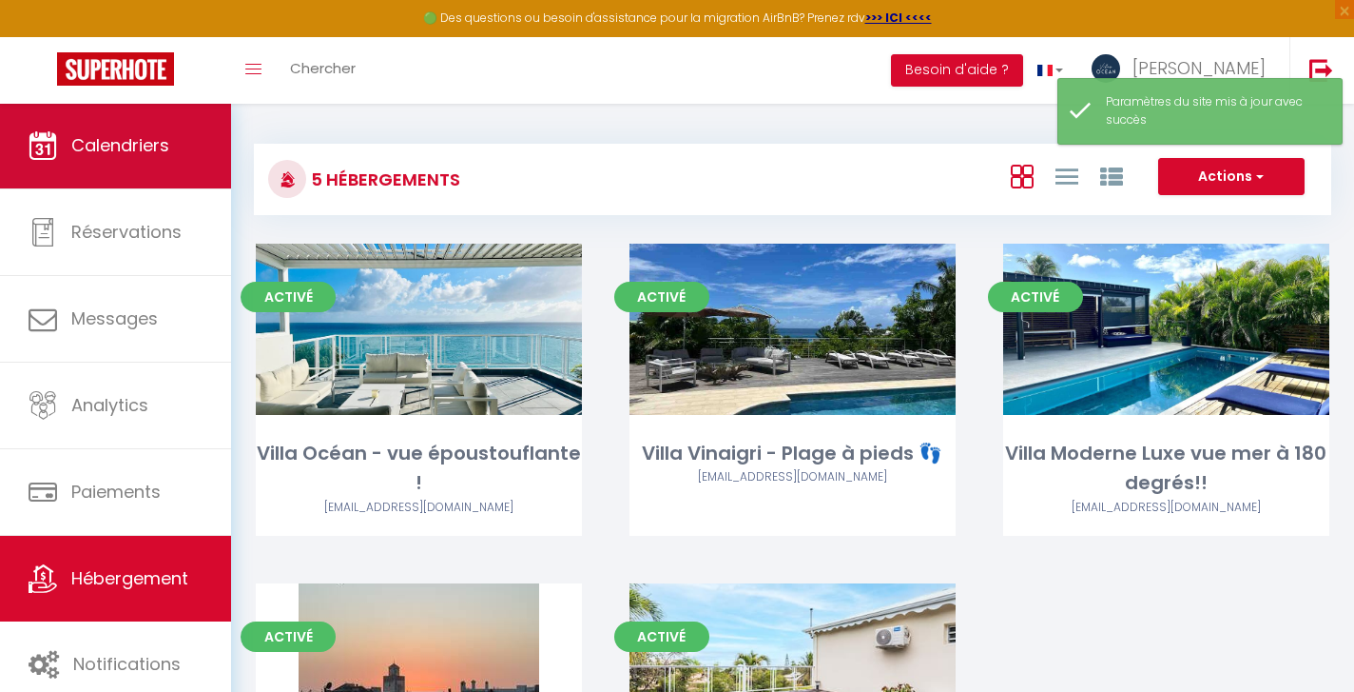
click at [150, 152] on span "Calendriers" at bounding box center [120, 145] width 98 height 24
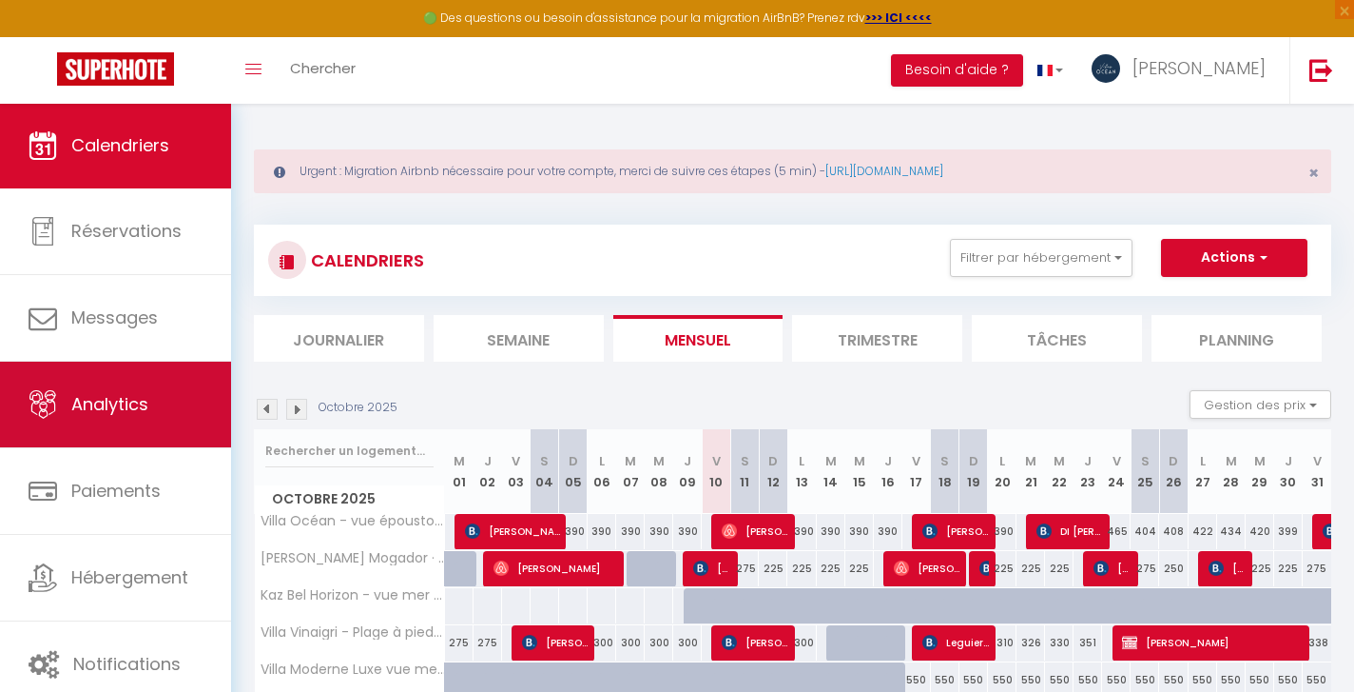
click at [130, 410] on span "Analytics" at bounding box center [109, 404] width 77 height 24
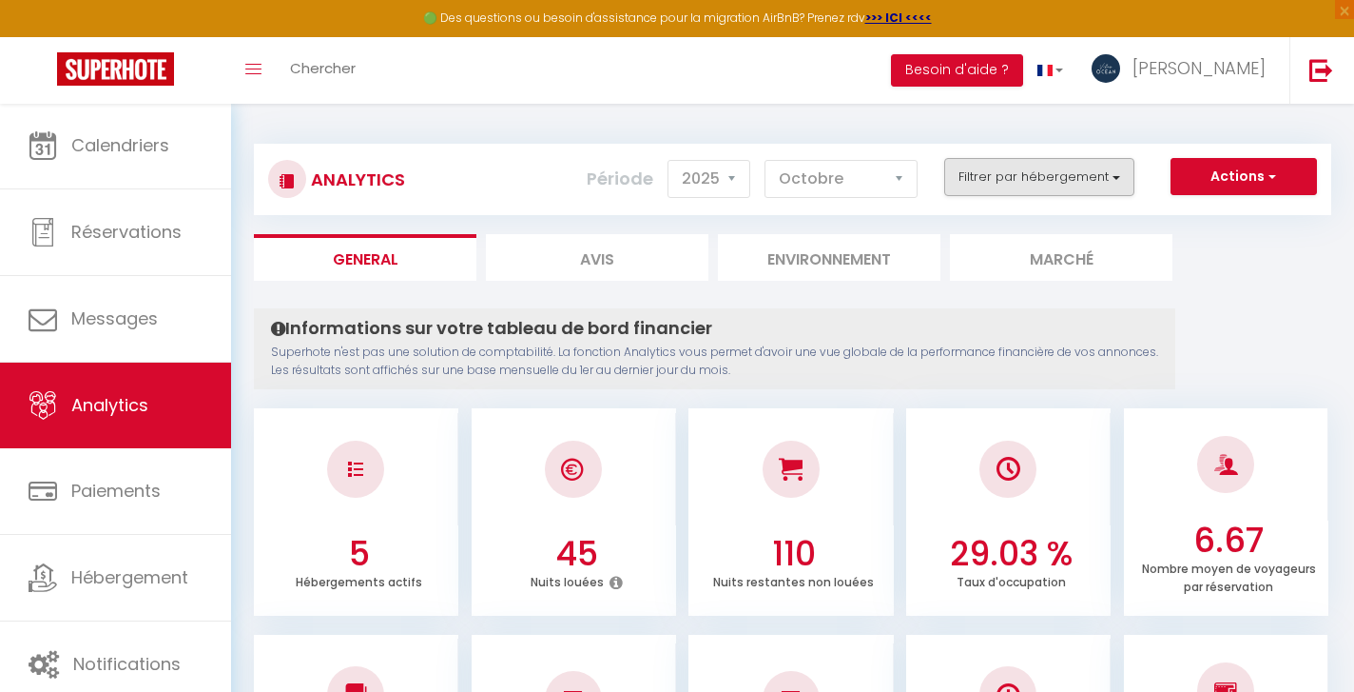
click at [1062, 176] on button "Filtrer par hébergement" at bounding box center [1040, 177] width 190 height 38
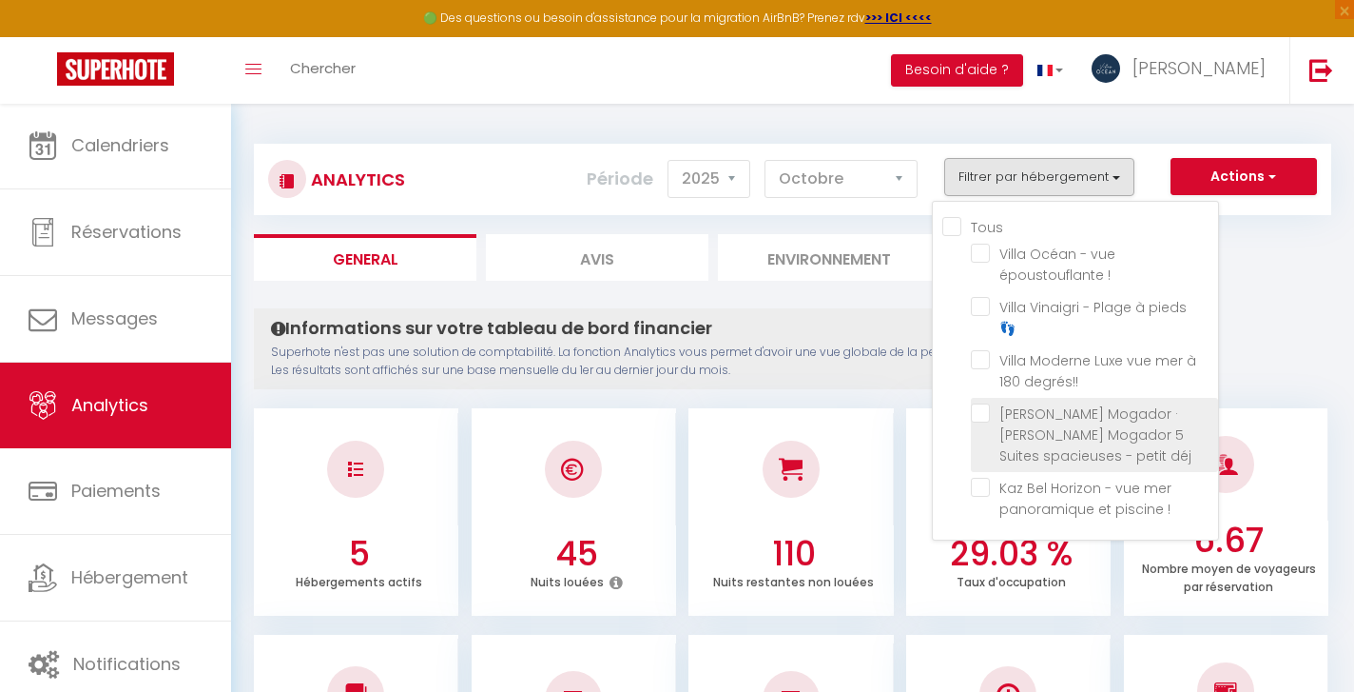
click at [988, 403] on déj "checkbox" at bounding box center [1094, 412] width 247 height 19
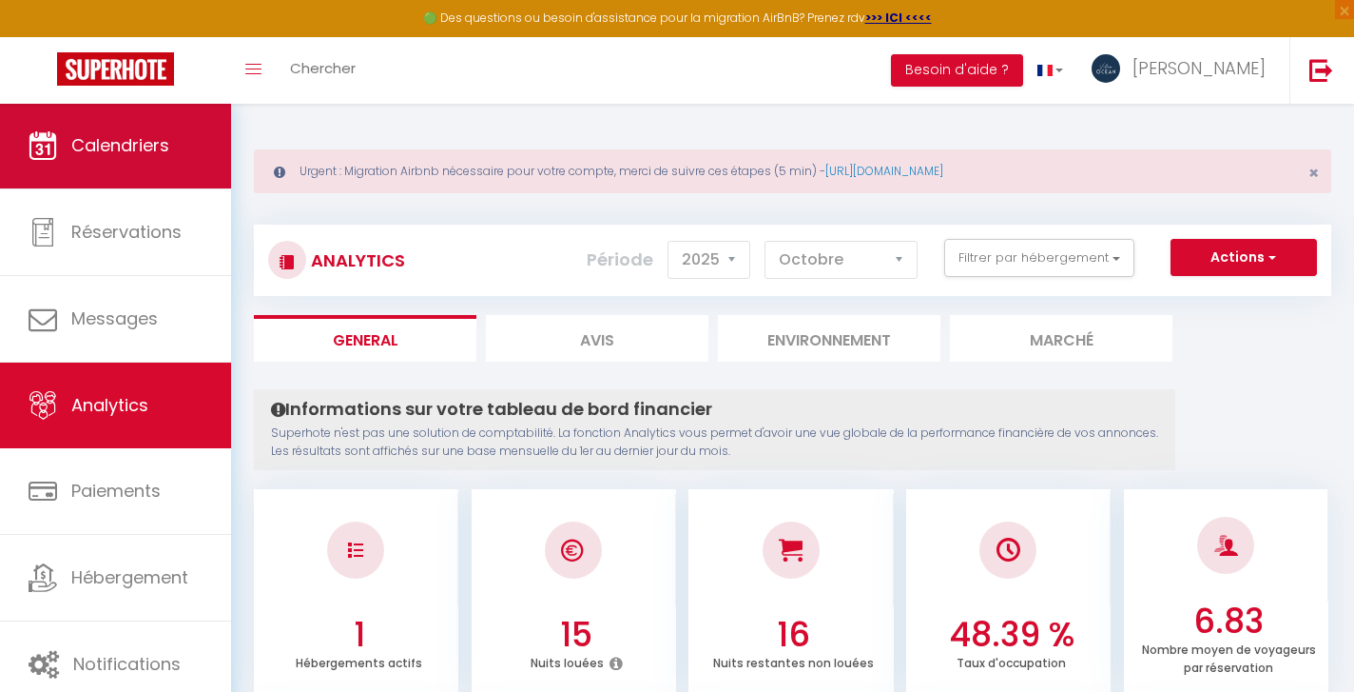
click at [99, 152] on span "Calendriers" at bounding box center [120, 145] width 98 height 24
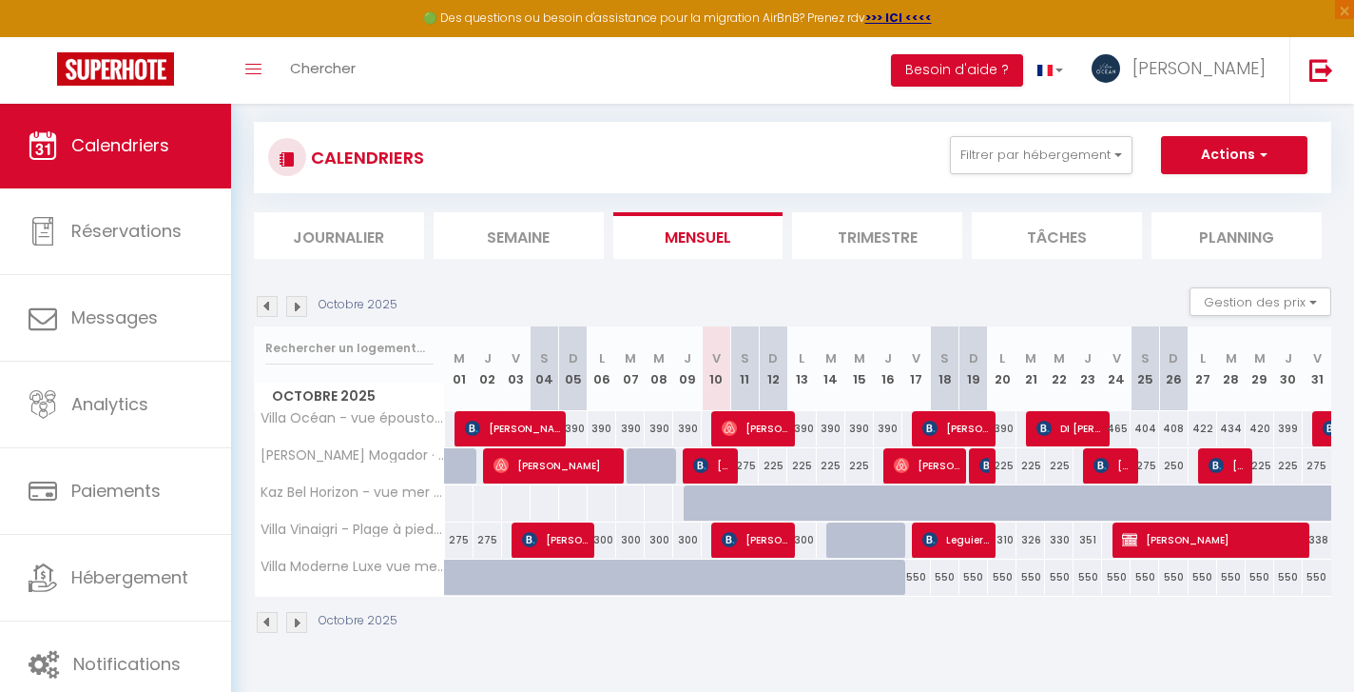
scroll to position [103, 0]
click at [986, 470] on img at bounding box center [987, 465] width 15 height 15
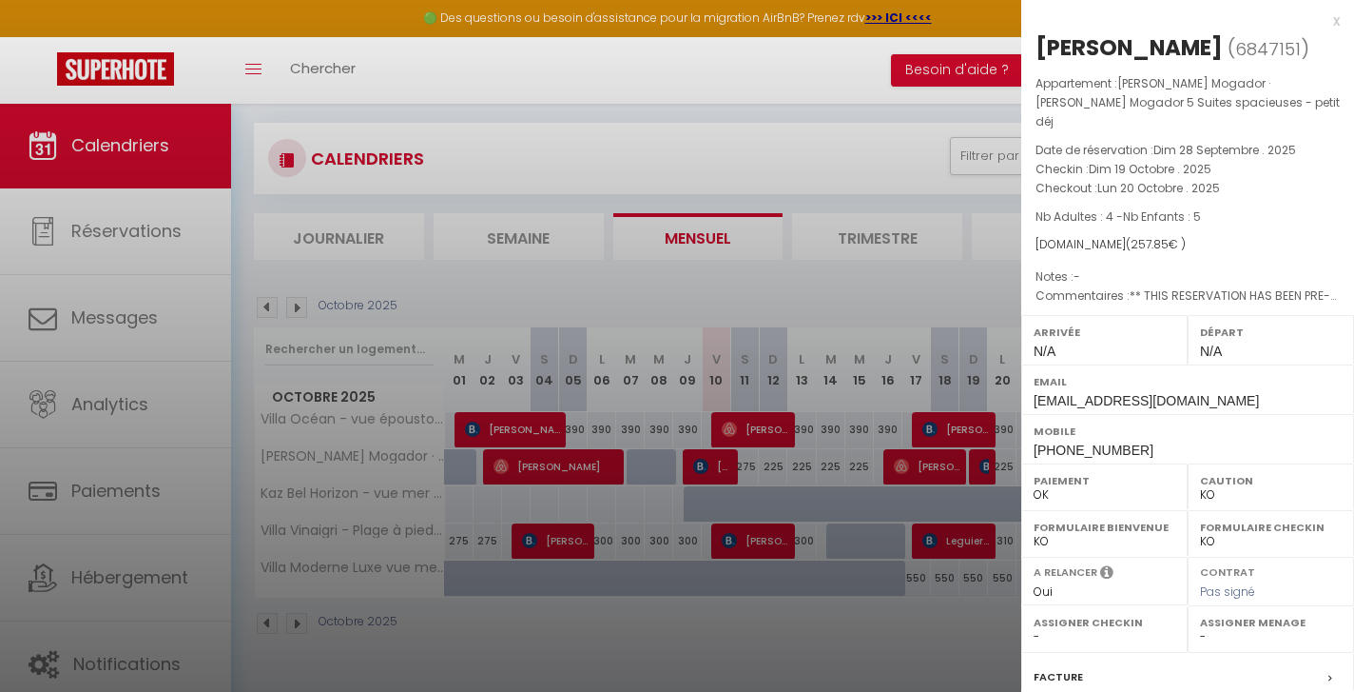
scroll to position [100, 0]
click at [789, 36] on div at bounding box center [677, 346] width 1354 height 692
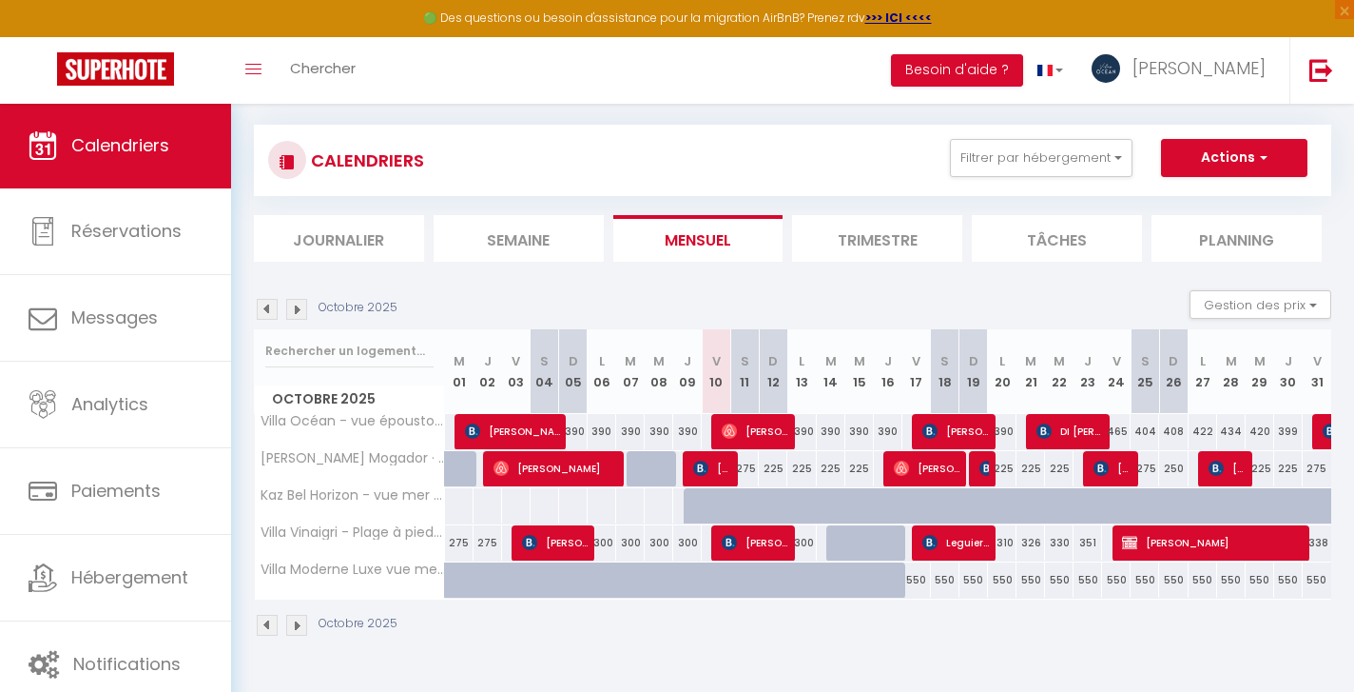
click at [1110, 471] on span "[PERSON_NAME]" at bounding box center [1113, 468] width 38 height 36
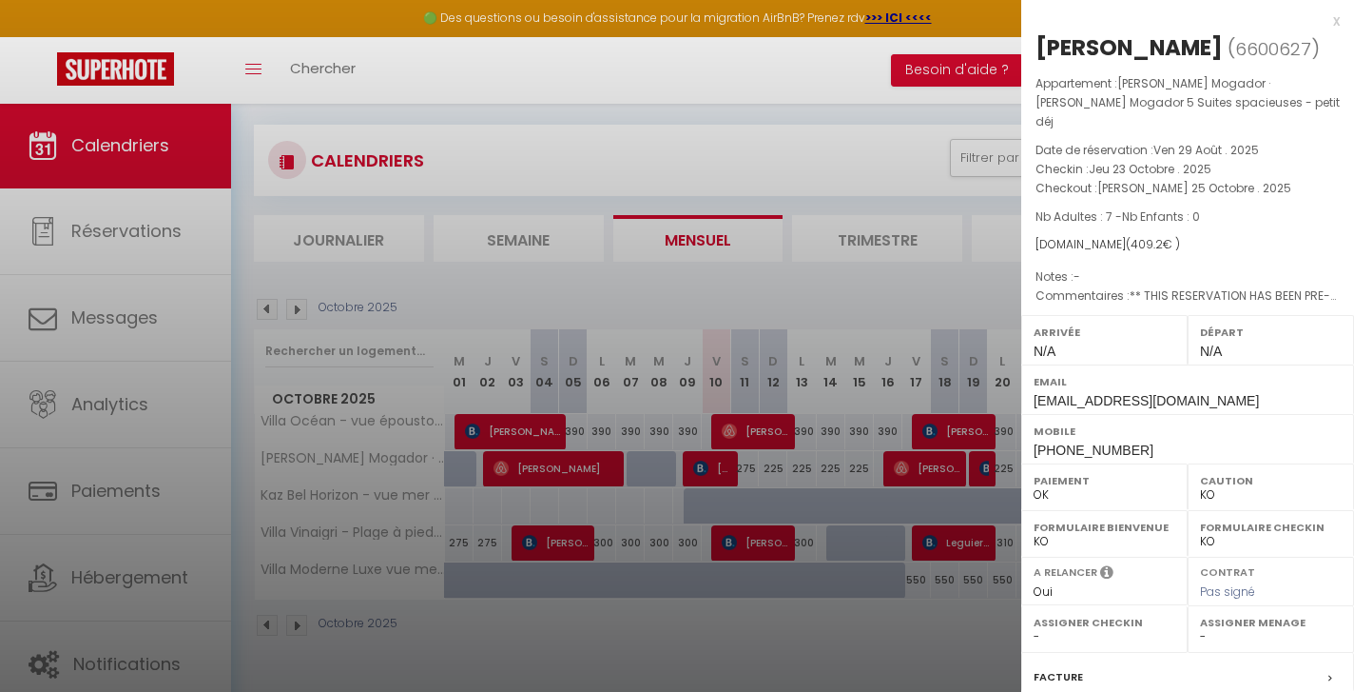
click at [725, 127] on div at bounding box center [677, 346] width 1354 height 692
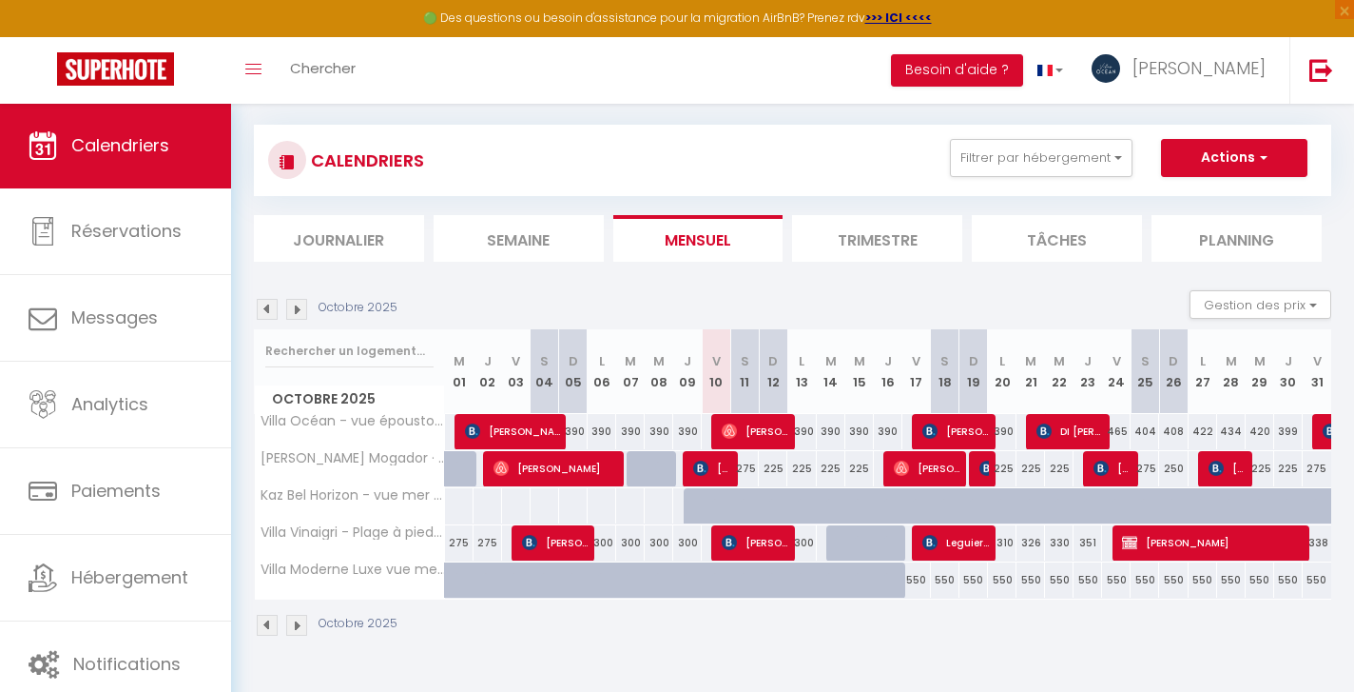
click at [1234, 471] on span "[PERSON_NAME]" at bounding box center [1228, 468] width 38 height 36
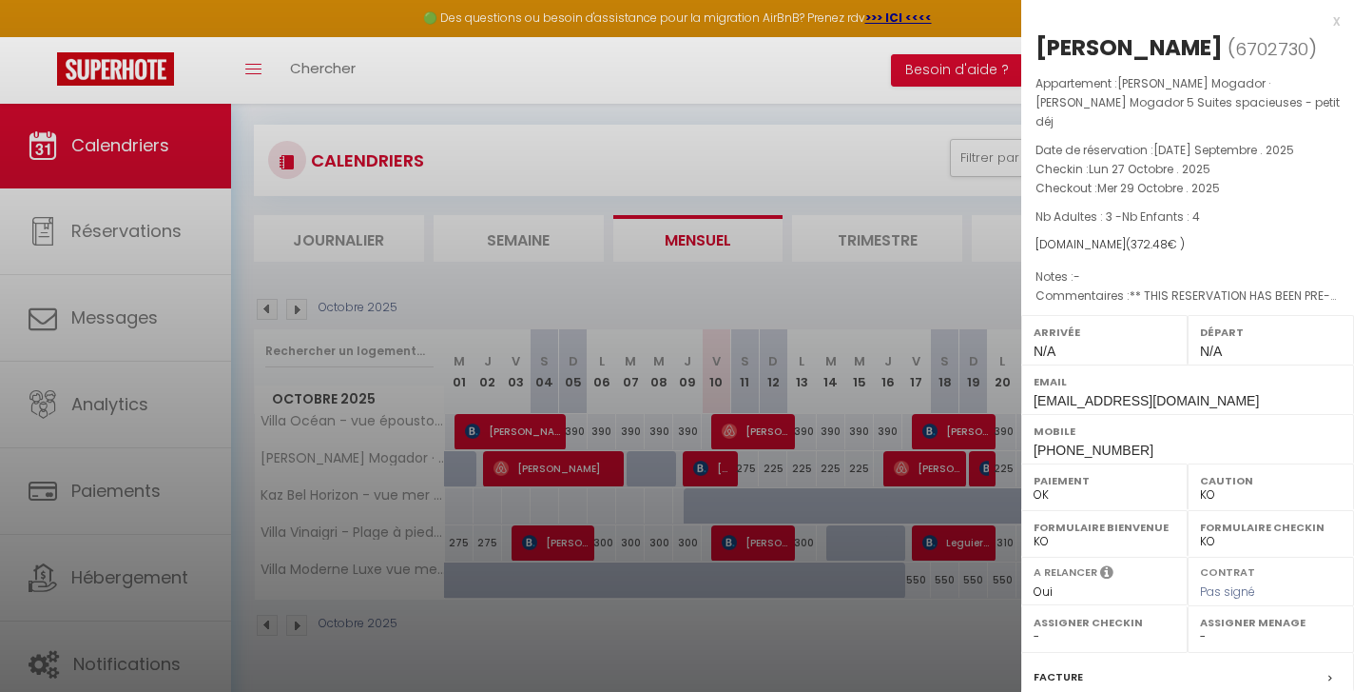
click at [708, 108] on div at bounding box center [677, 346] width 1354 height 692
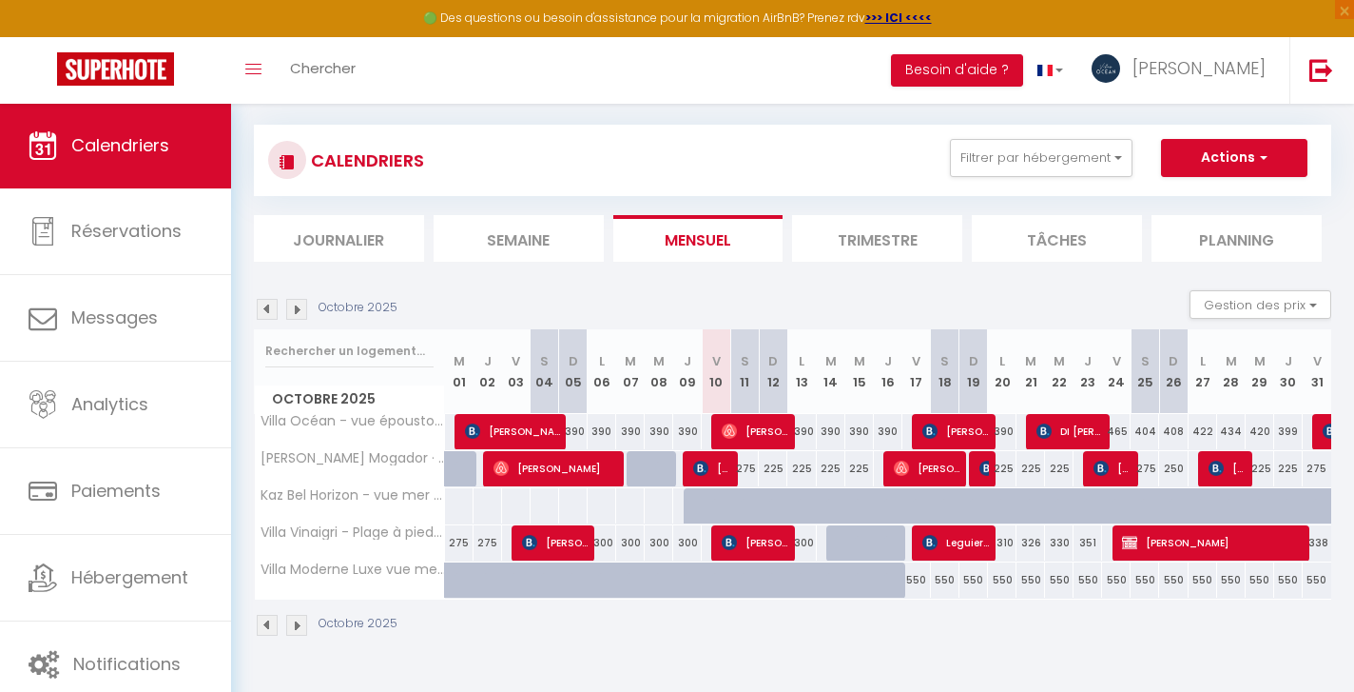
click at [303, 307] on img at bounding box center [296, 309] width 21 height 21
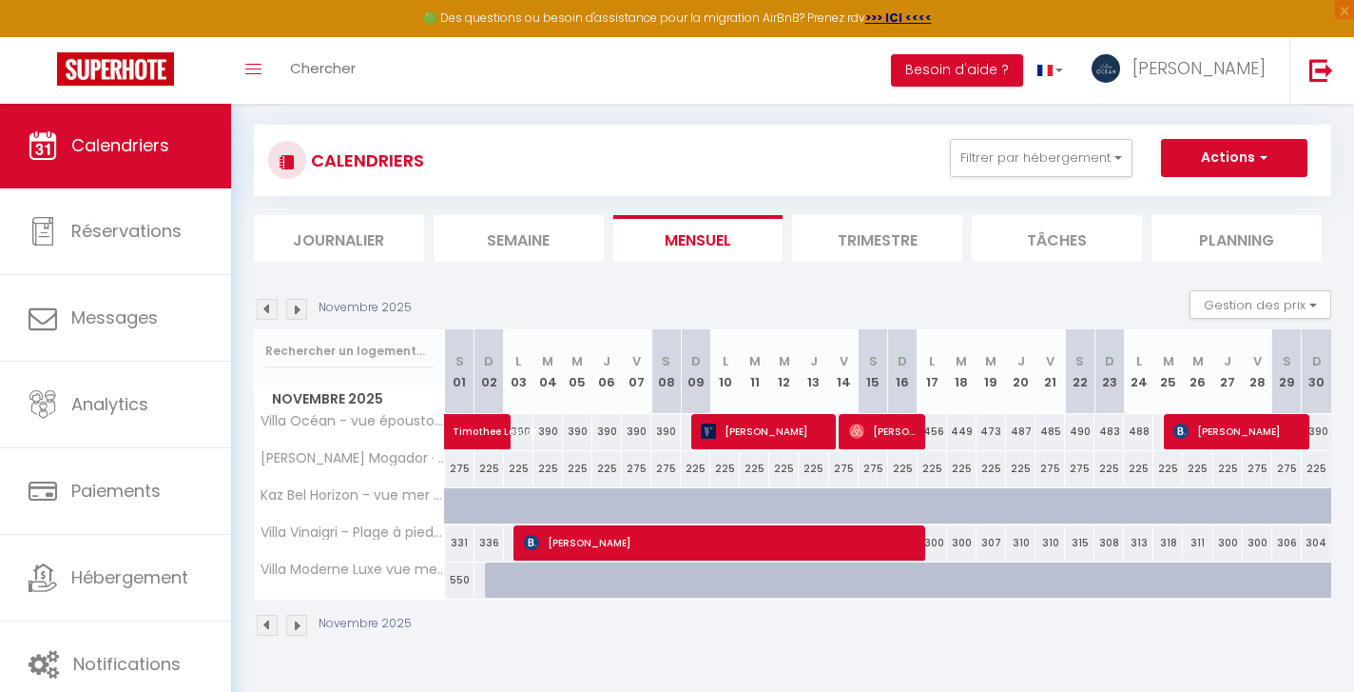
click at [266, 308] on img at bounding box center [267, 309] width 21 height 21
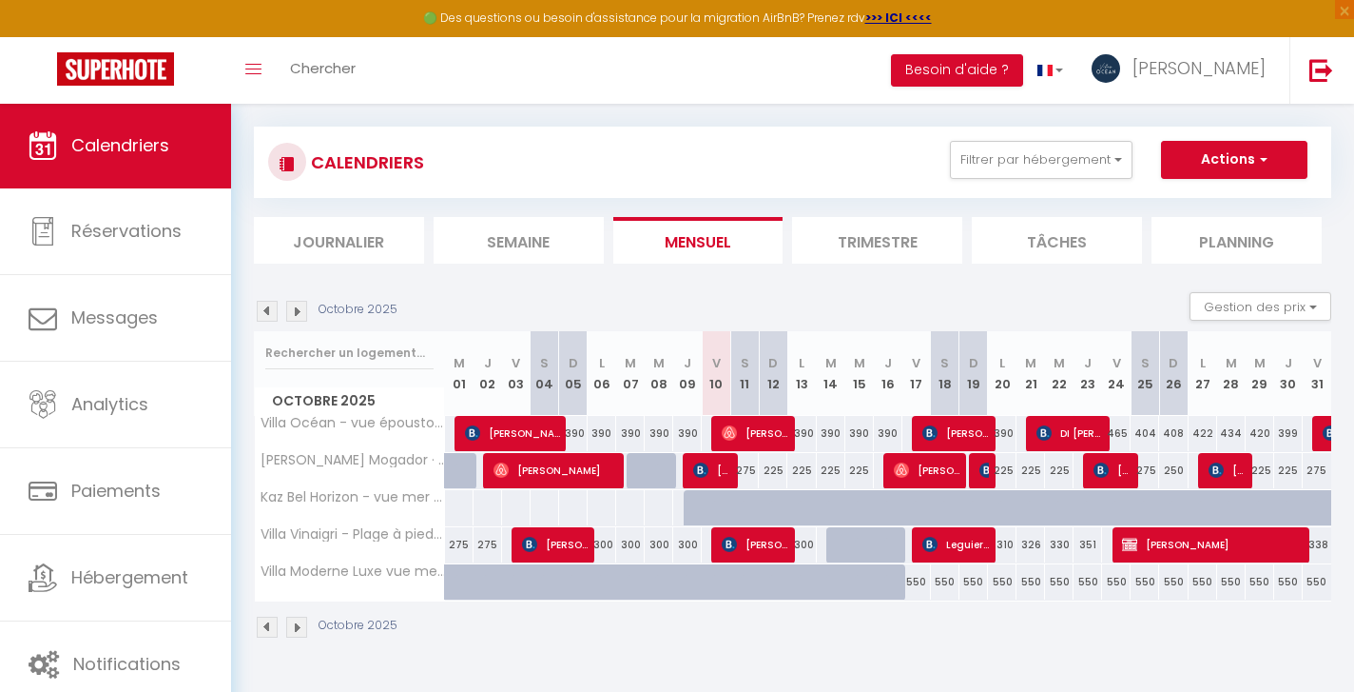
scroll to position [98, 0]
click at [296, 310] on img at bounding box center [296, 311] width 21 height 21
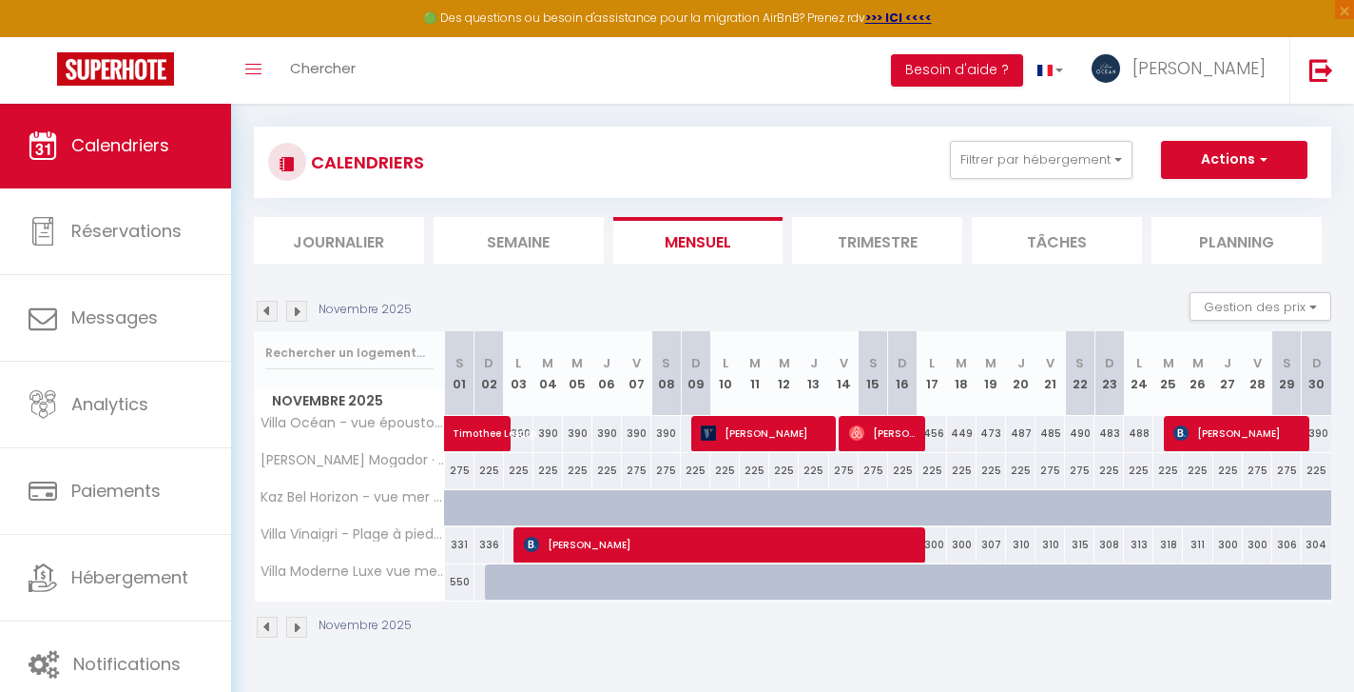
click at [265, 310] on img at bounding box center [267, 311] width 21 height 21
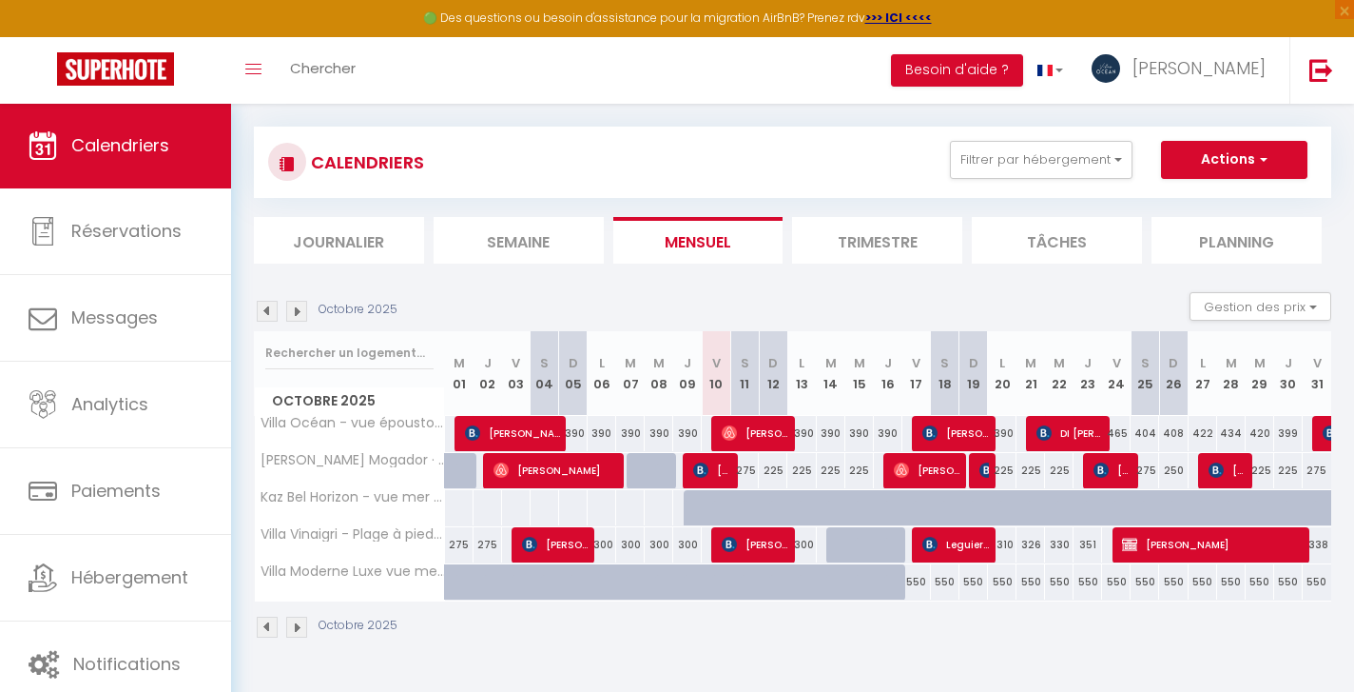
click at [1293, 472] on div "225" at bounding box center [1289, 470] width 29 height 35
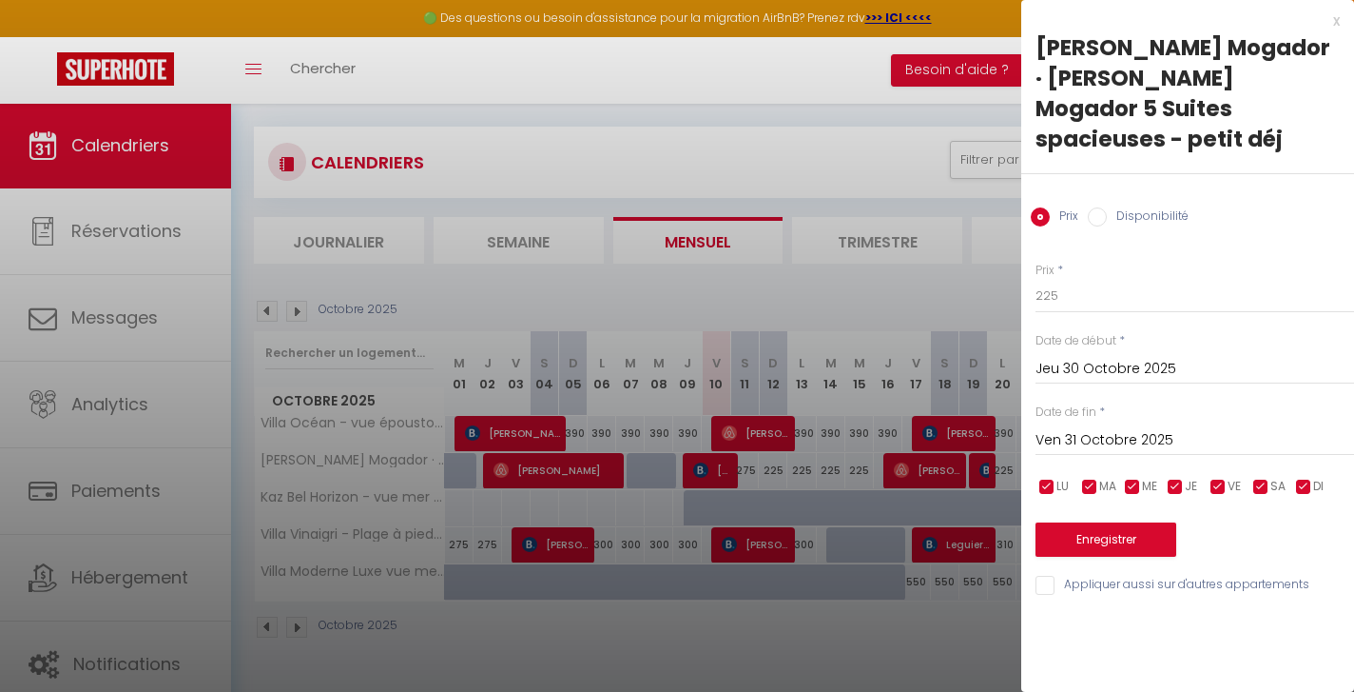
click at [1097, 207] on input "Disponibilité" at bounding box center [1097, 216] width 19 height 19
click at [1084, 430] on input "Ven 31 Octobre 2025" at bounding box center [1195, 442] width 319 height 25
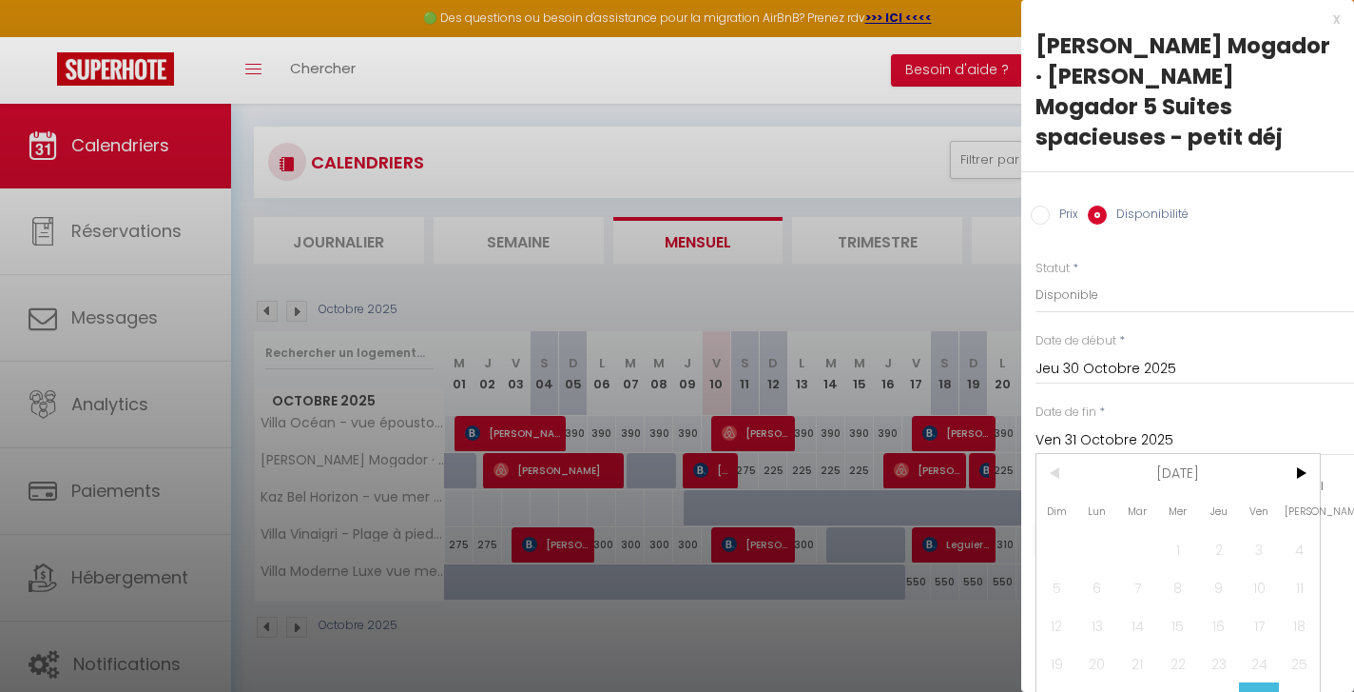
scroll to position [1, 0]
click at [1303, 455] on span ">" at bounding box center [1299, 474] width 41 height 38
click at [1060, 569] on span "2" at bounding box center [1057, 588] width 41 height 38
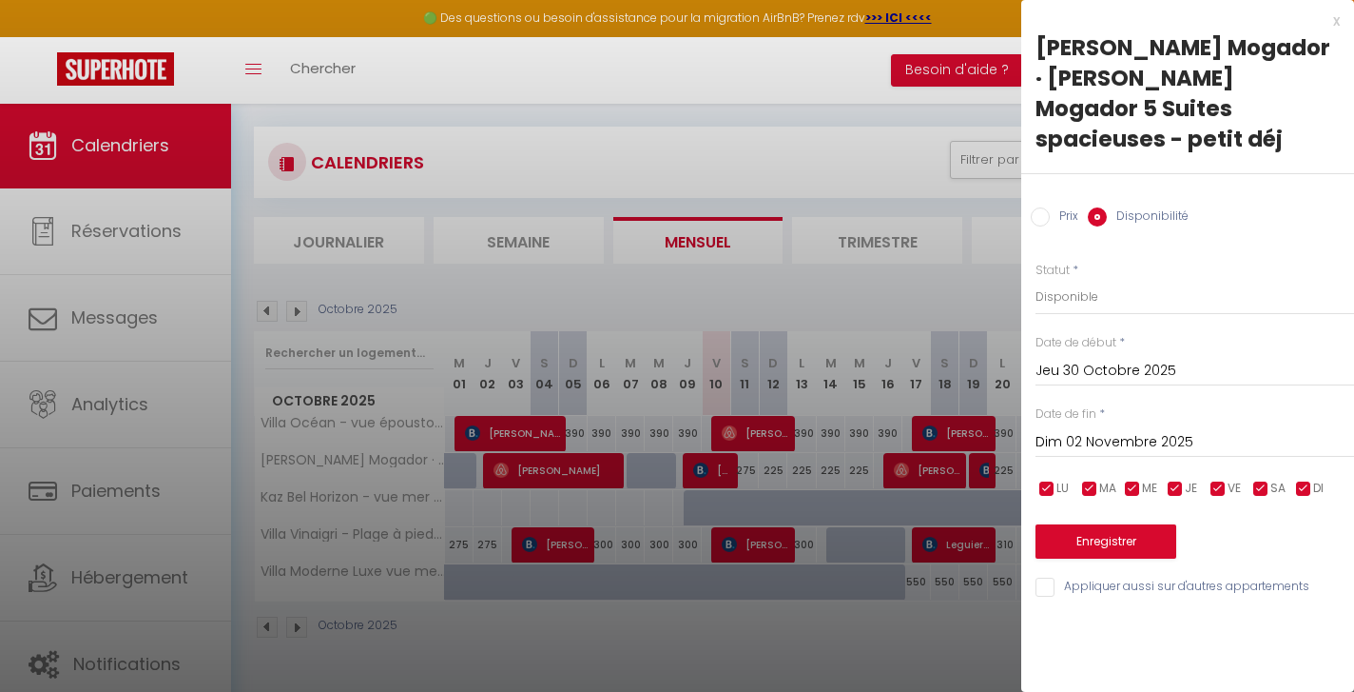
scroll to position [0, 0]
click at [1117, 524] on button "Enregistrer" at bounding box center [1106, 541] width 141 height 34
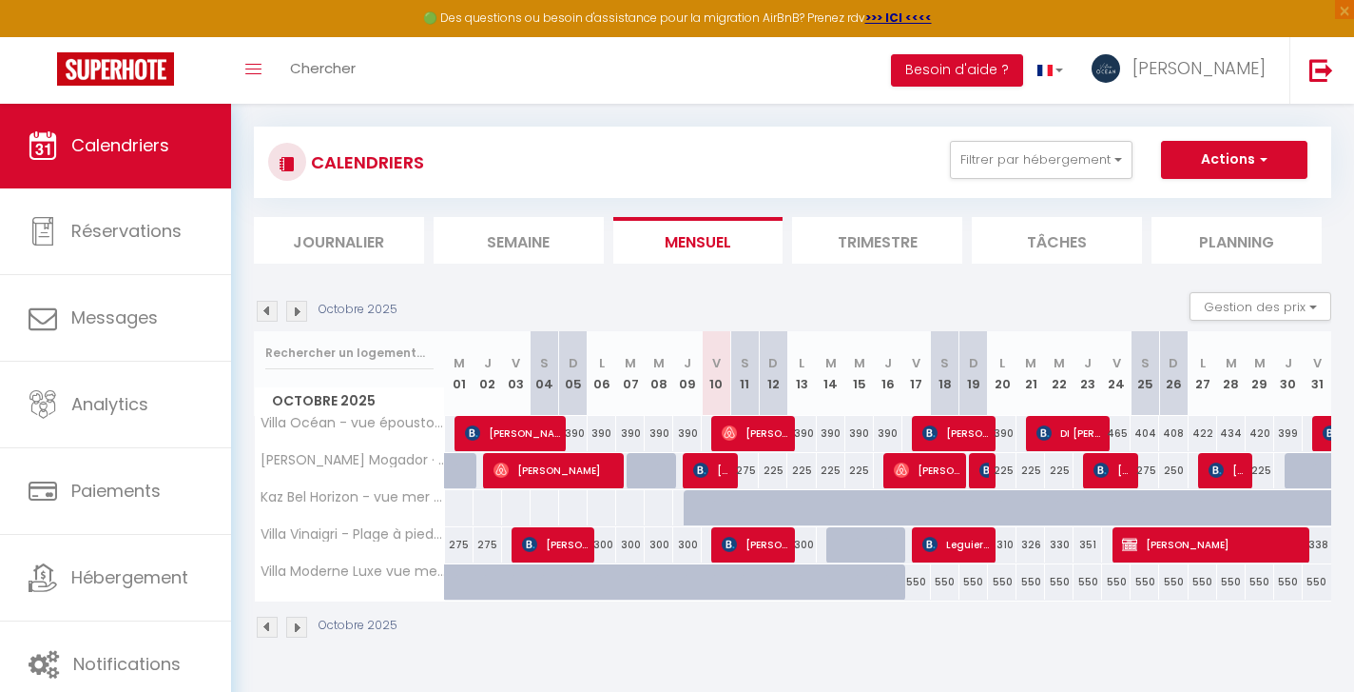
click at [300, 312] on img at bounding box center [296, 311] width 21 height 21
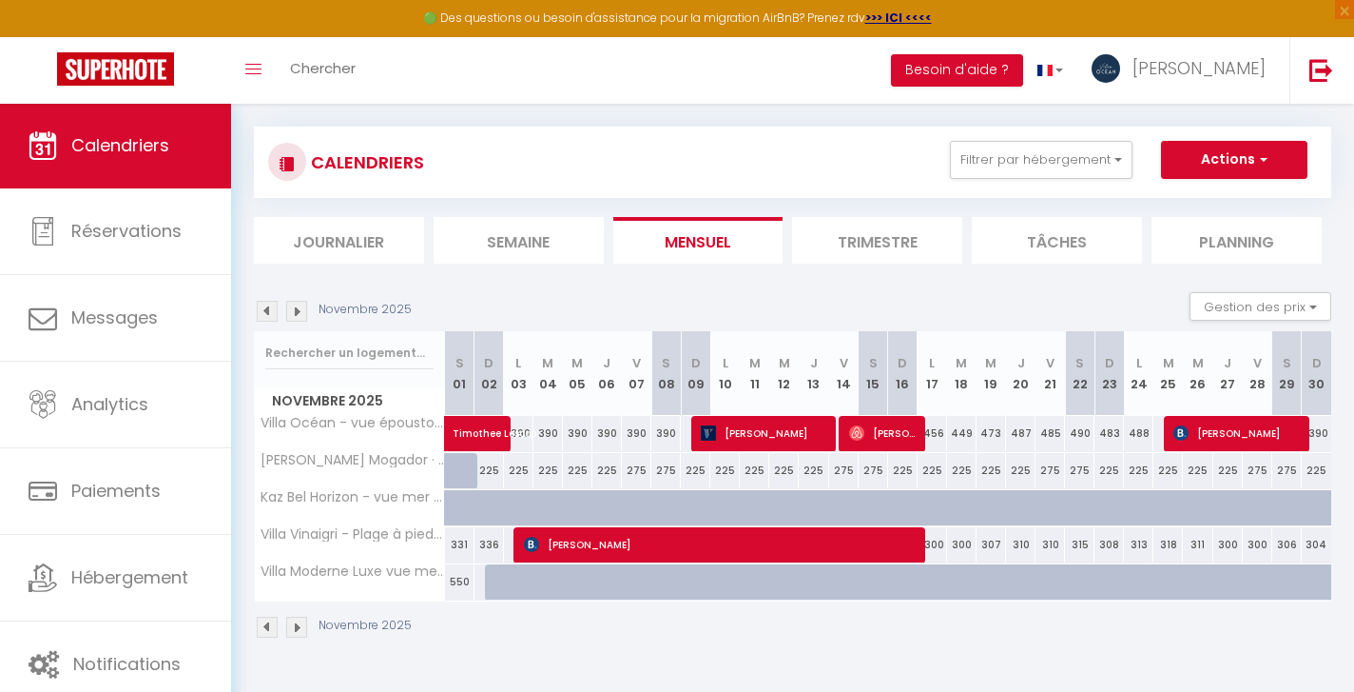
click at [297, 315] on img at bounding box center [296, 311] width 21 height 21
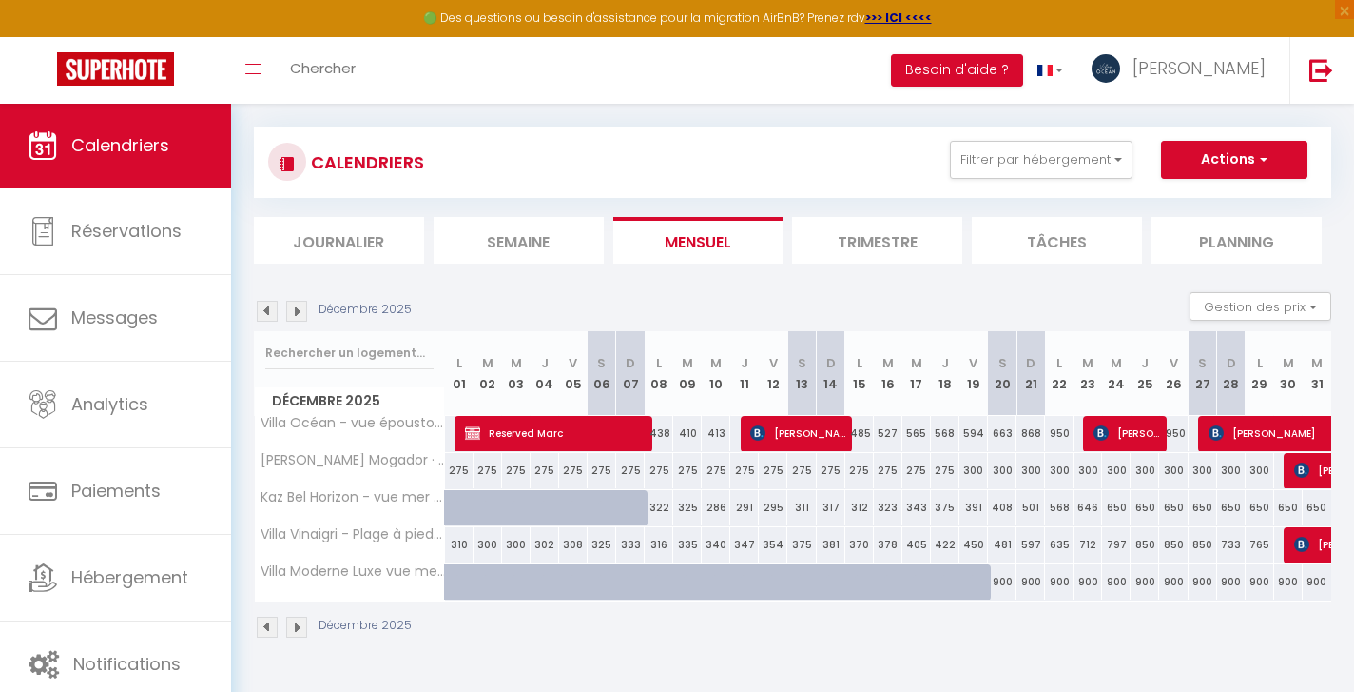
click at [265, 314] on img at bounding box center [267, 311] width 21 height 21
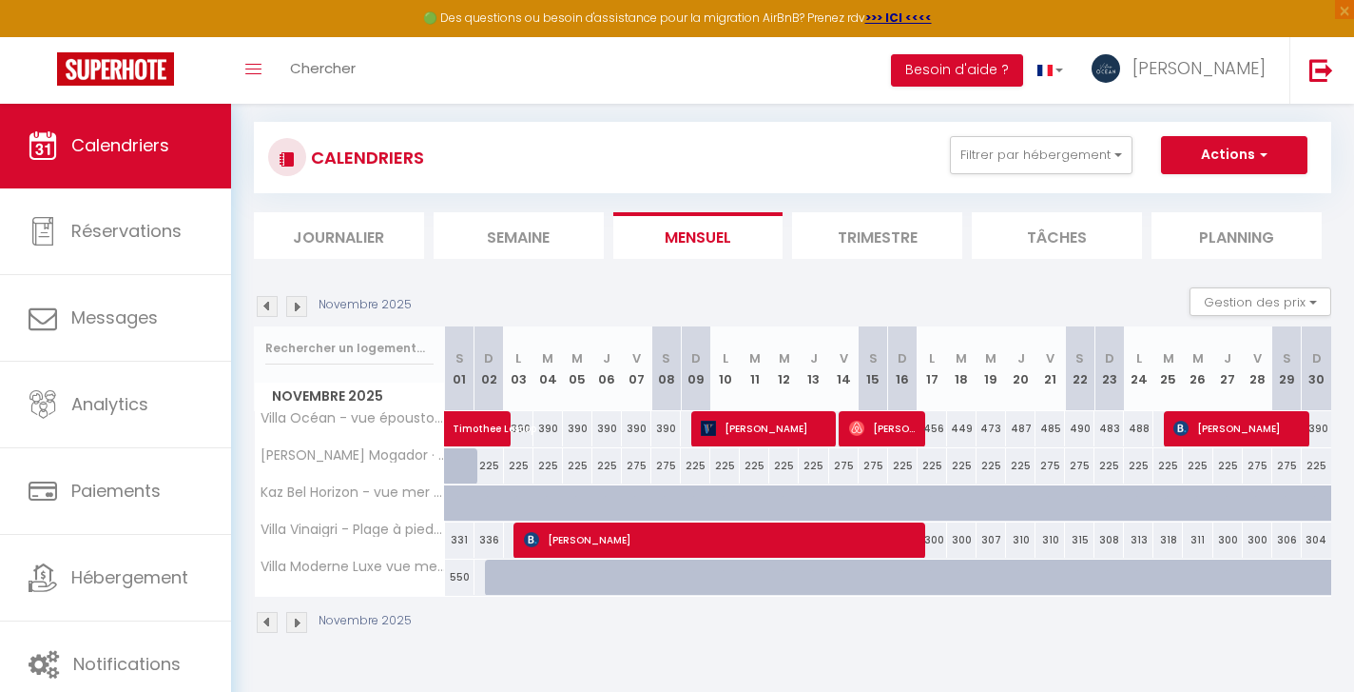
scroll to position [103, 0]
click at [266, 307] on img at bounding box center [267, 306] width 21 height 21
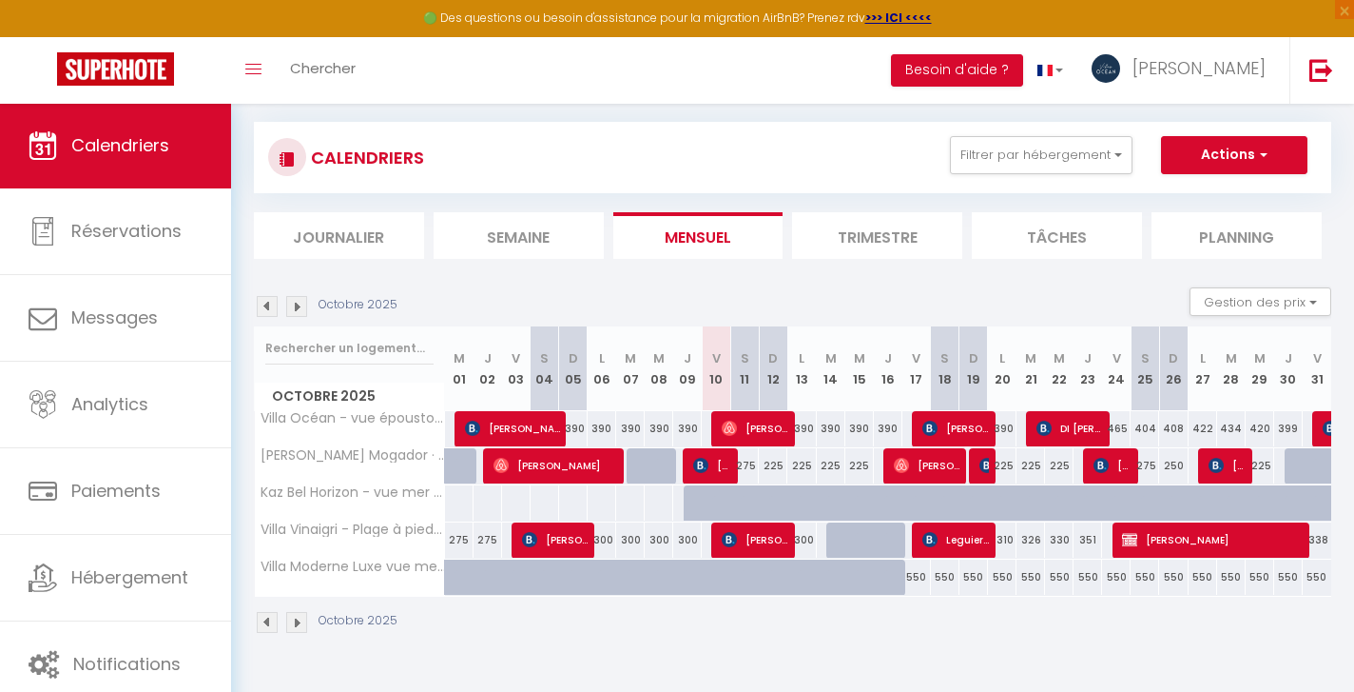
click at [298, 307] on img at bounding box center [296, 306] width 21 height 21
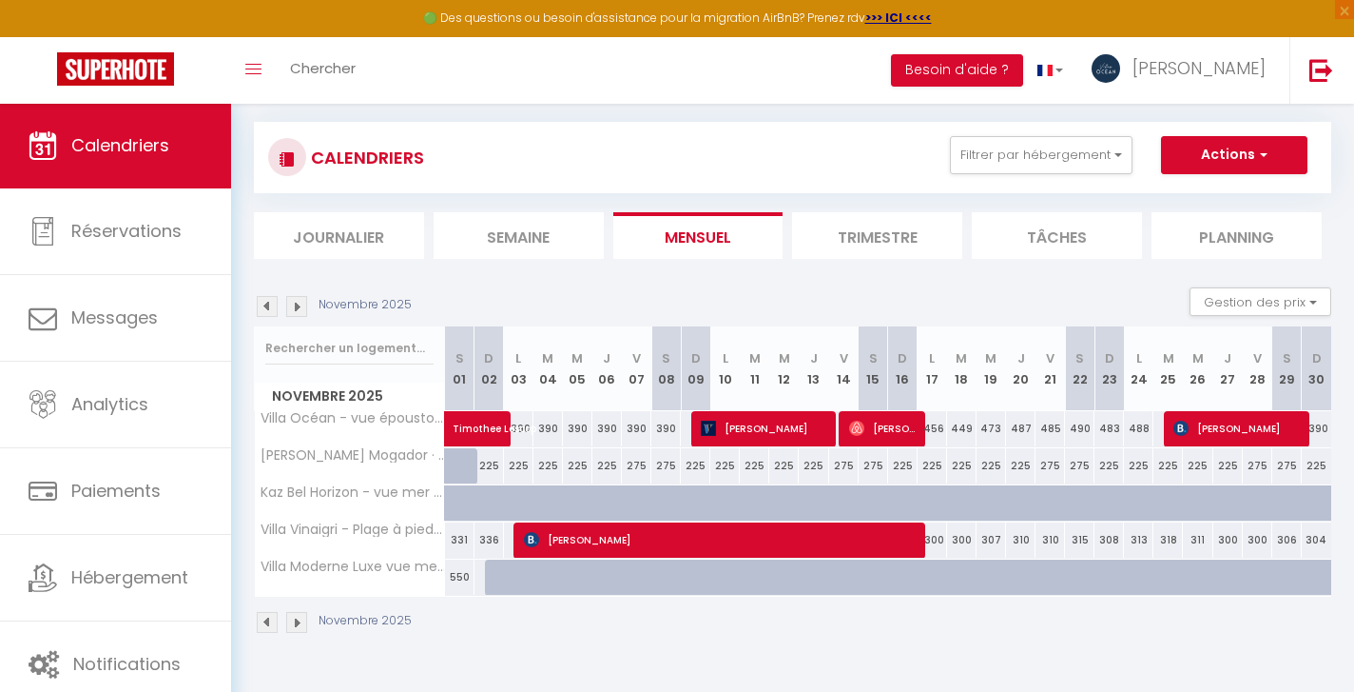
click at [300, 304] on img at bounding box center [296, 306] width 21 height 21
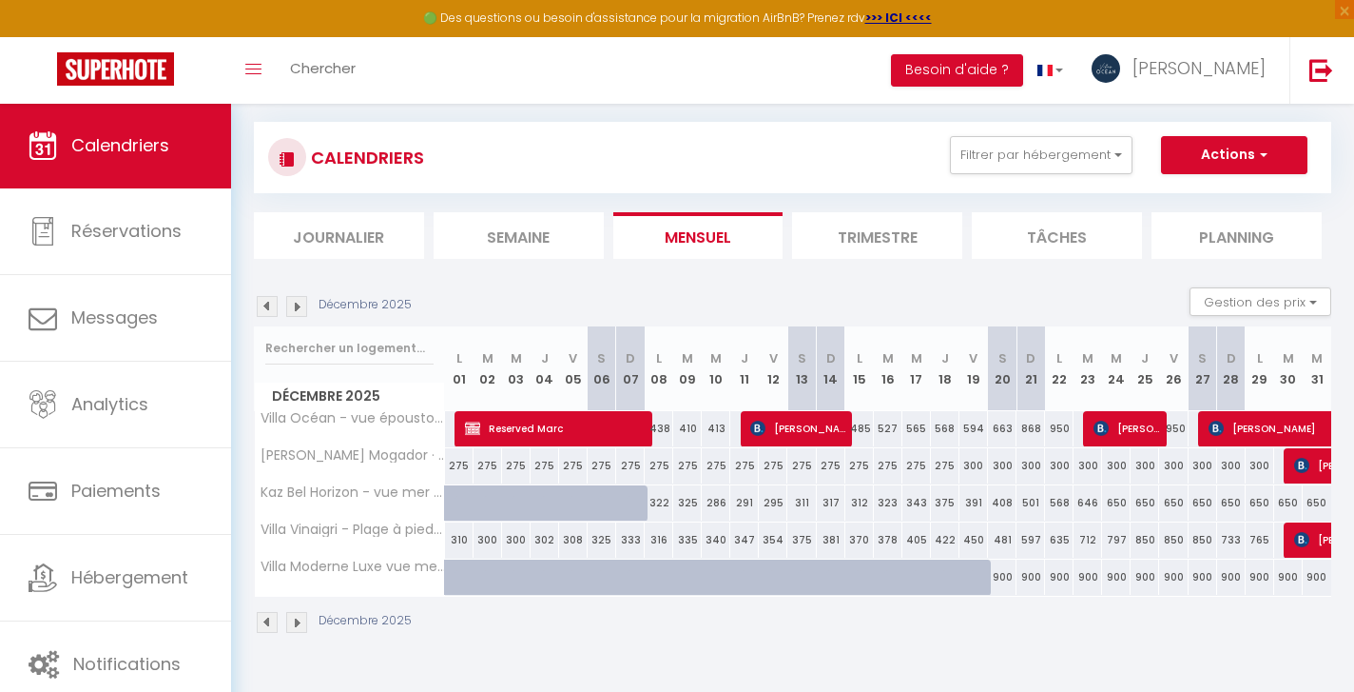
click at [300, 304] on img at bounding box center [296, 306] width 21 height 21
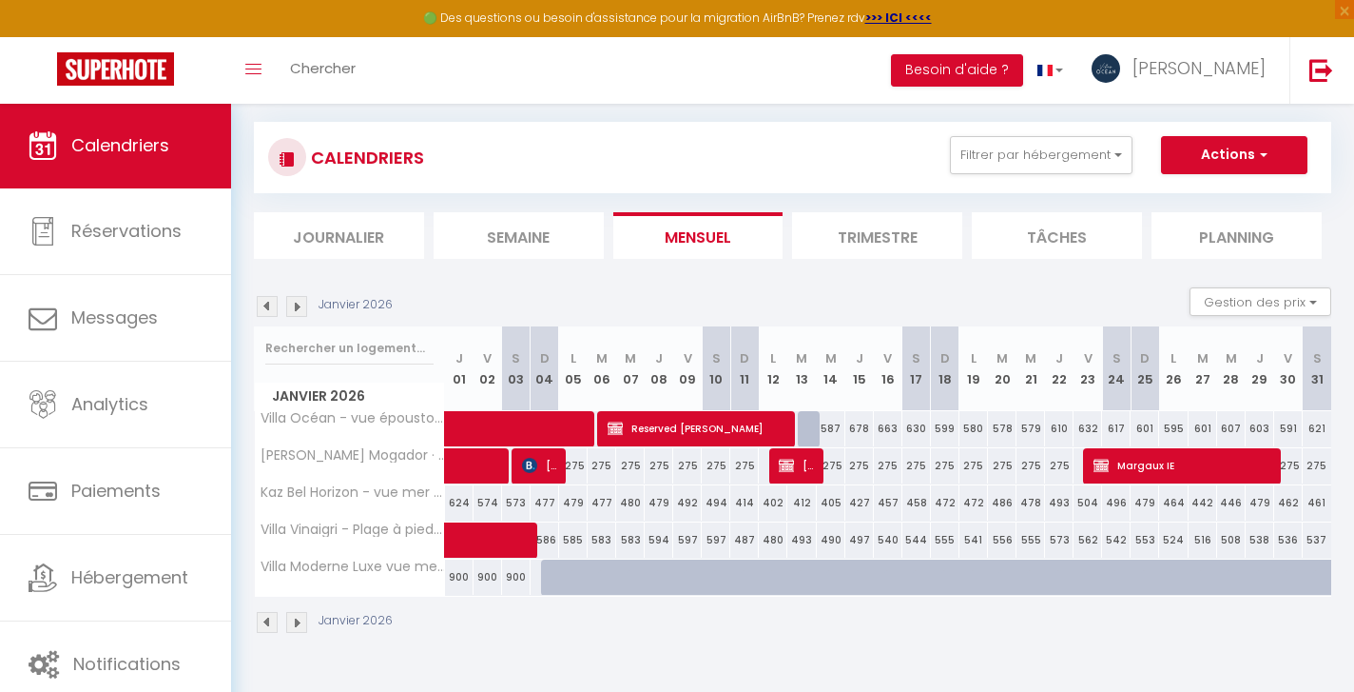
click at [300, 304] on img at bounding box center [296, 306] width 21 height 21
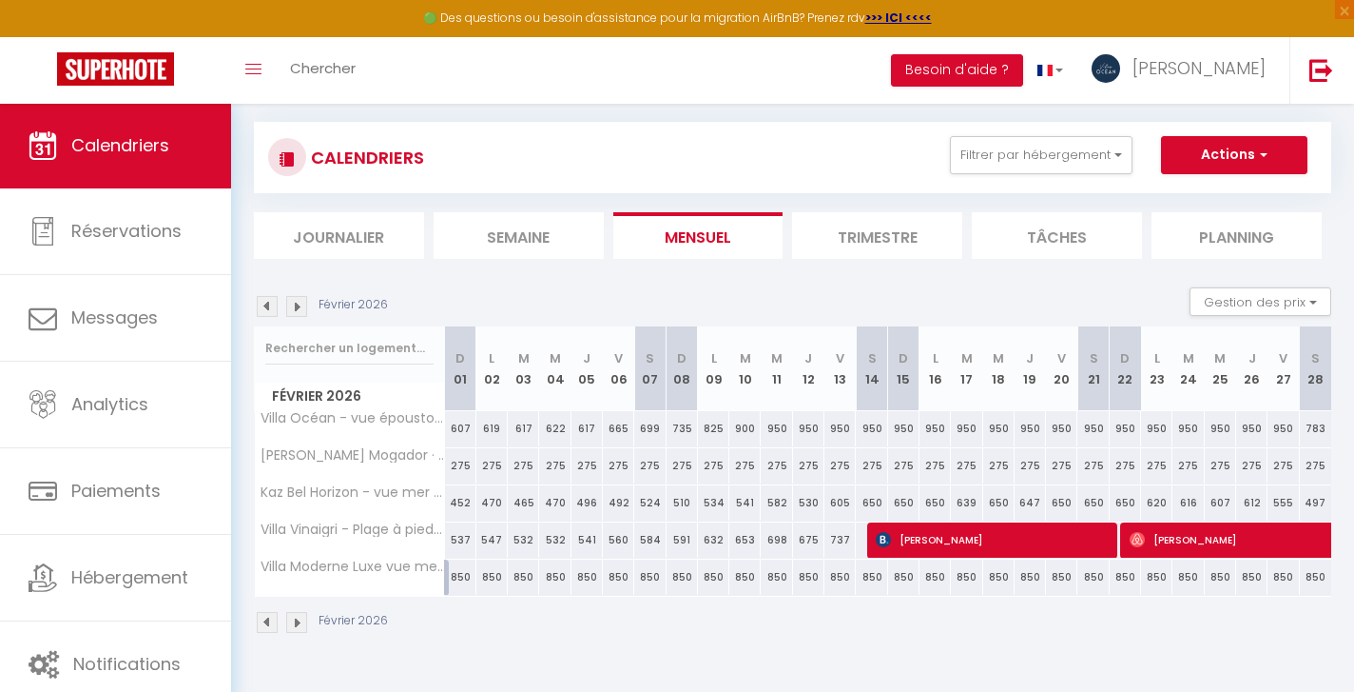
click at [302, 308] on img at bounding box center [296, 306] width 21 height 21
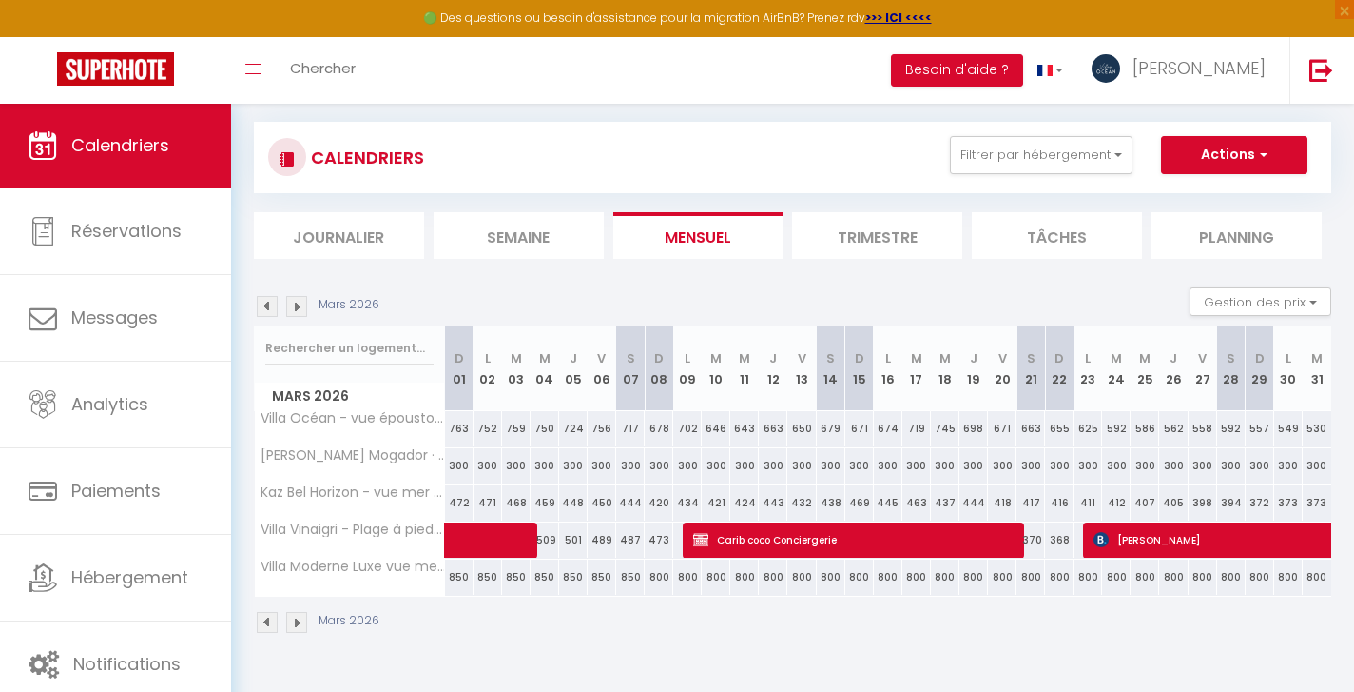
click at [735, 545] on span "Carib coco Conciergerie" at bounding box center [854, 539] width 323 height 36
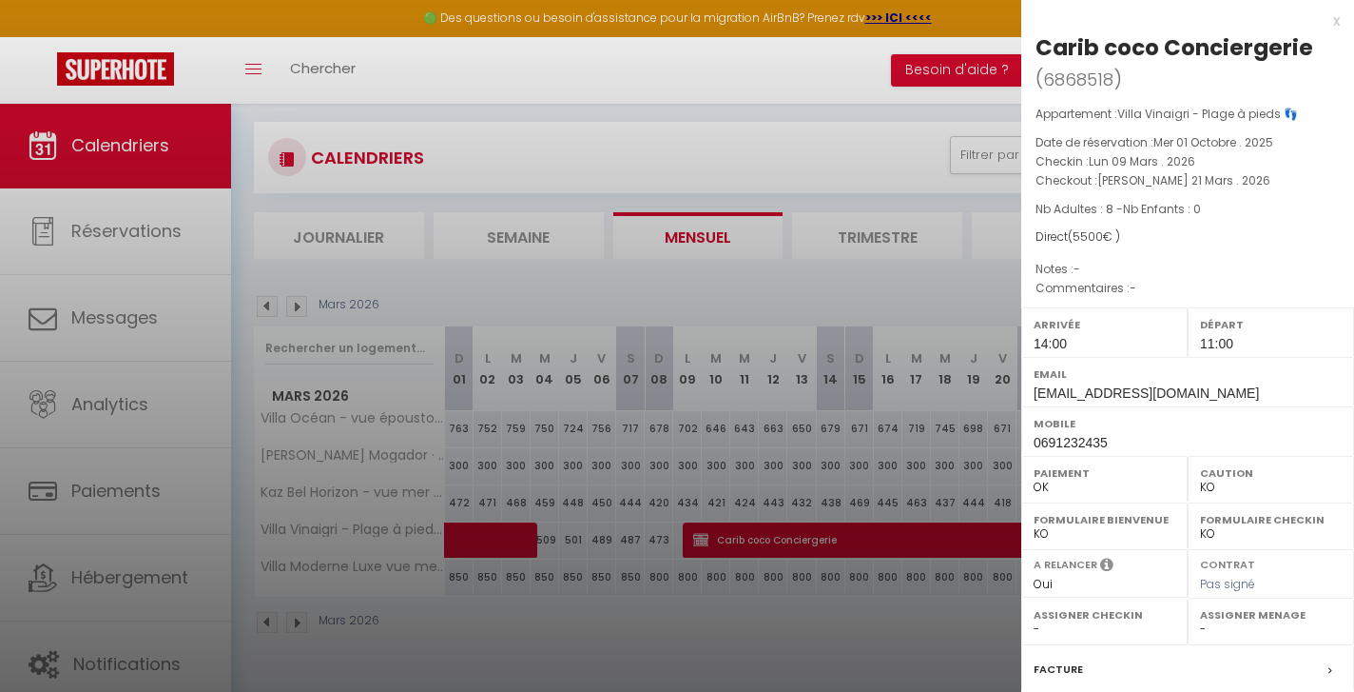
scroll to position [0, 0]
click at [841, 576] on div at bounding box center [677, 346] width 1354 height 692
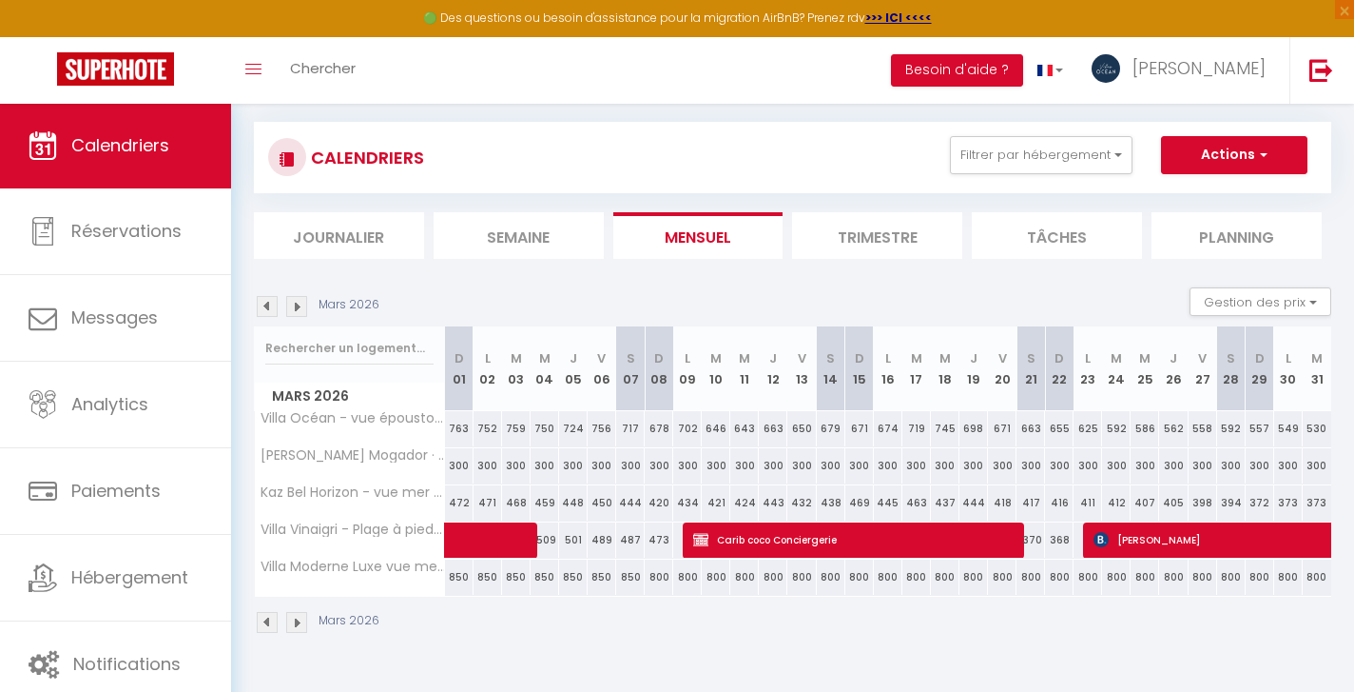
click at [834, 545] on span "Carib coco Conciergerie" at bounding box center [854, 539] width 323 height 36
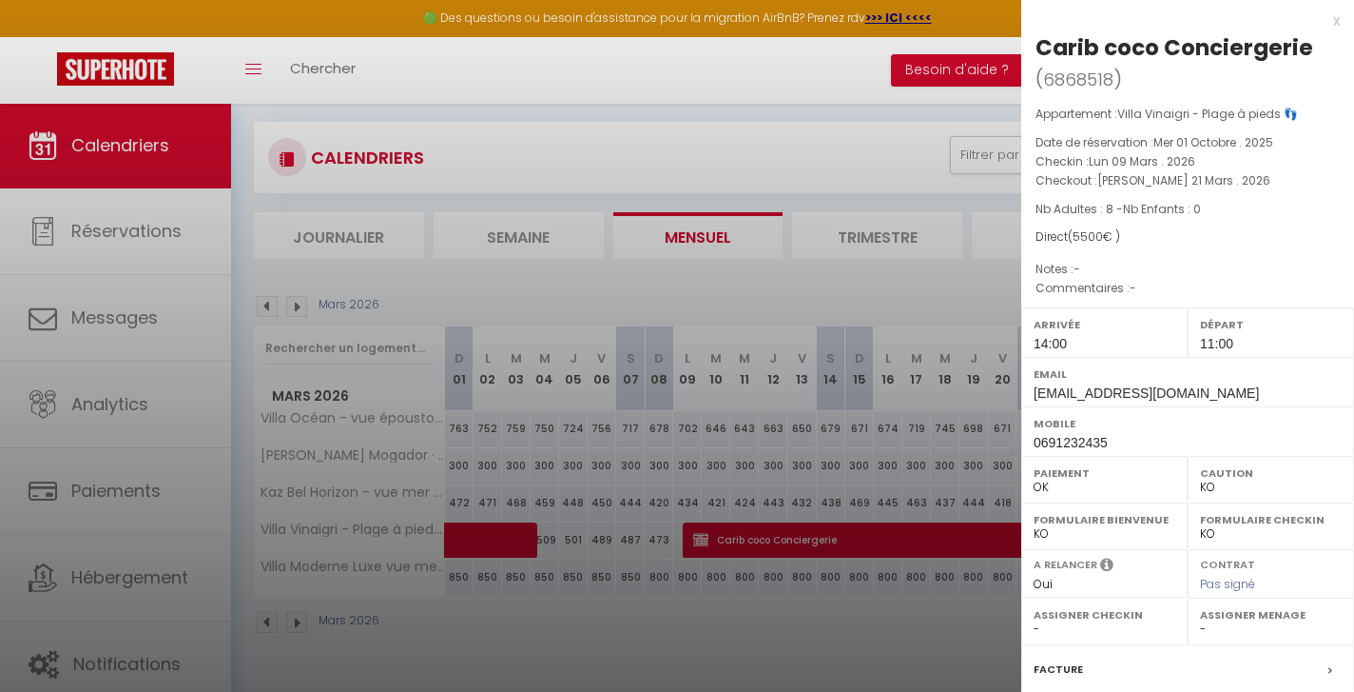
click at [682, 135] on div at bounding box center [677, 346] width 1354 height 692
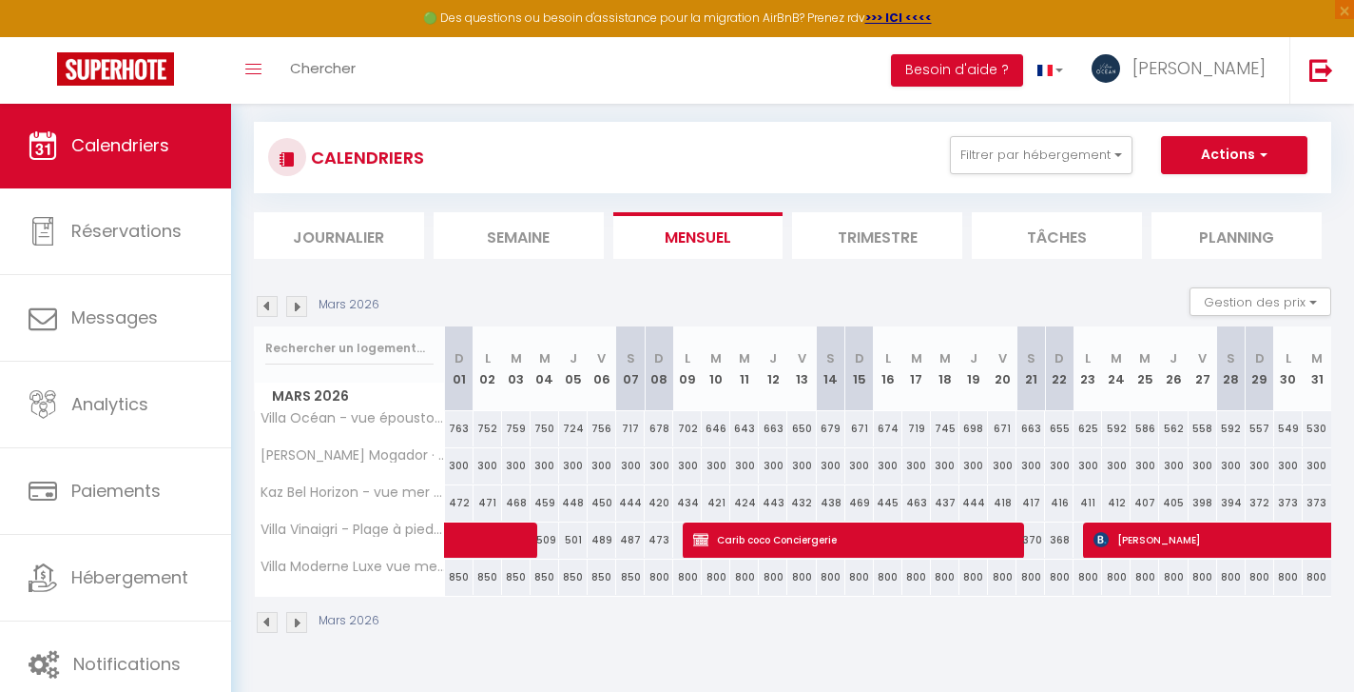
click at [300, 304] on img at bounding box center [296, 306] width 21 height 21
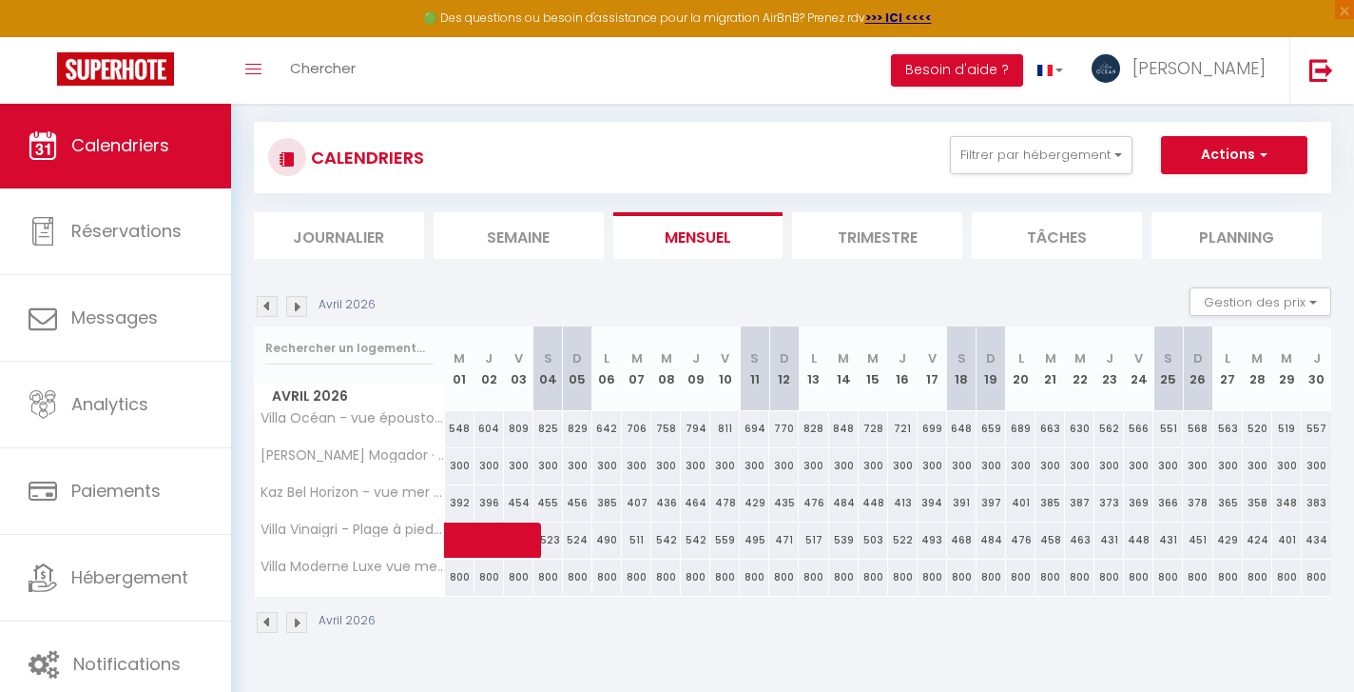
click at [268, 304] on img at bounding box center [267, 306] width 21 height 21
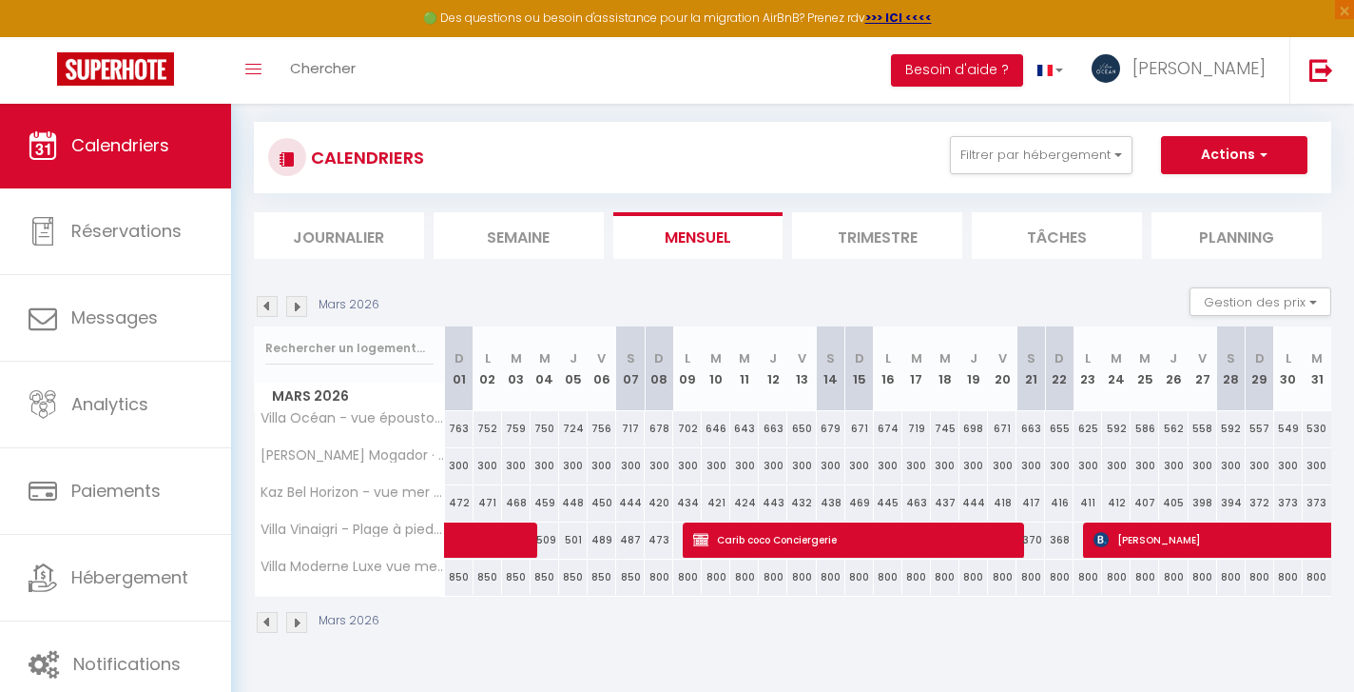
click at [302, 305] on img at bounding box center [296, 306] width 21 height 21
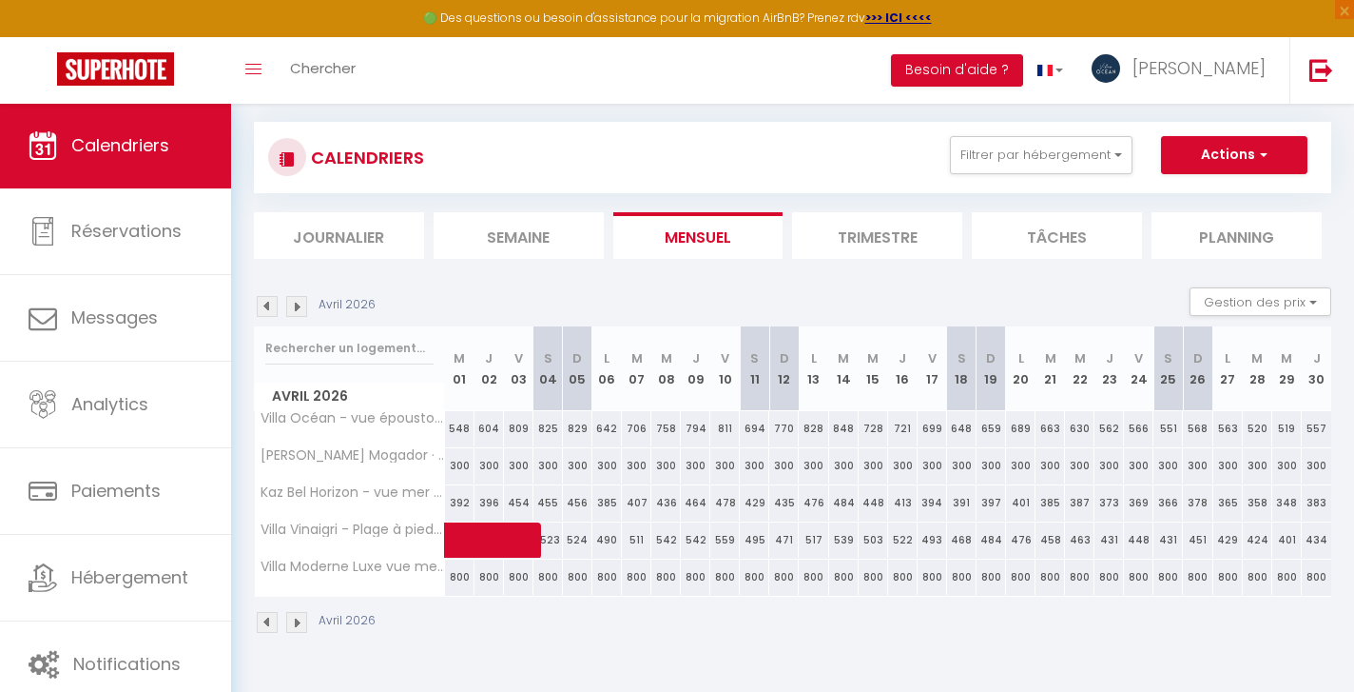
click at [302, 305] on img at bounding box center [296, 306] width 21 height 21
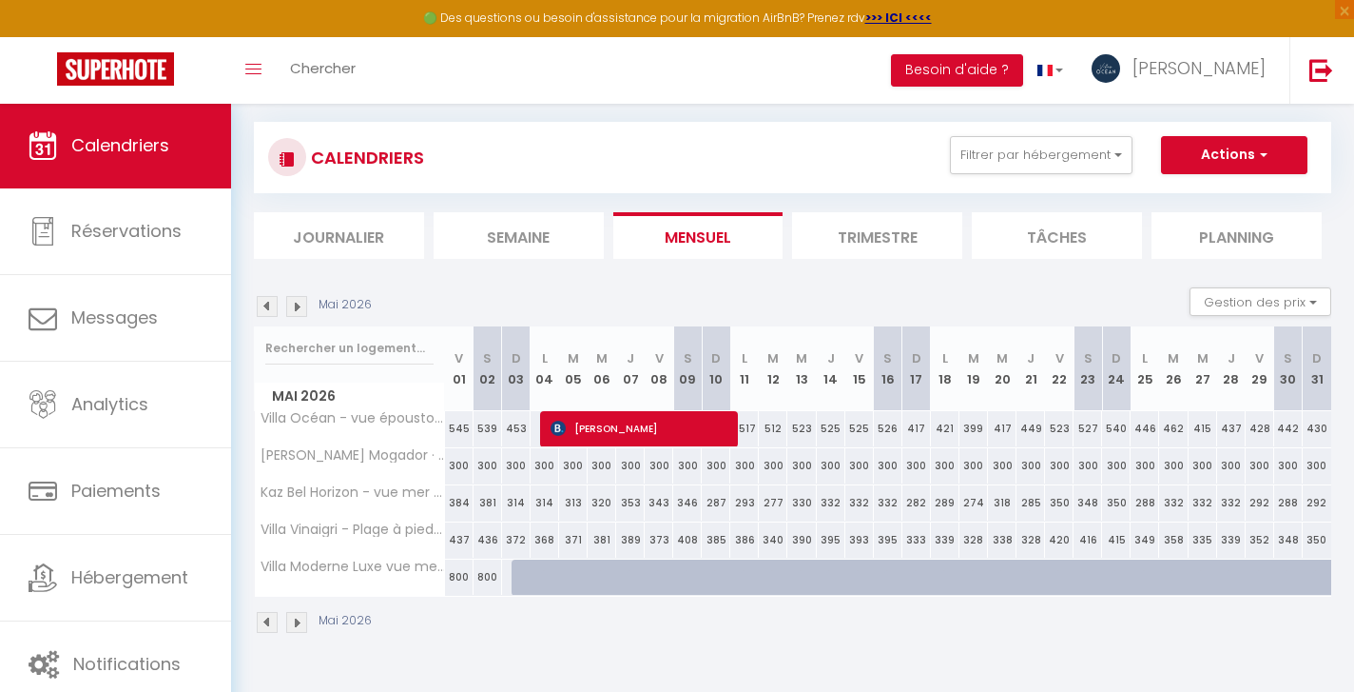
click at [302, 305] on img at bounding box center [296, 306] width 21 height 21
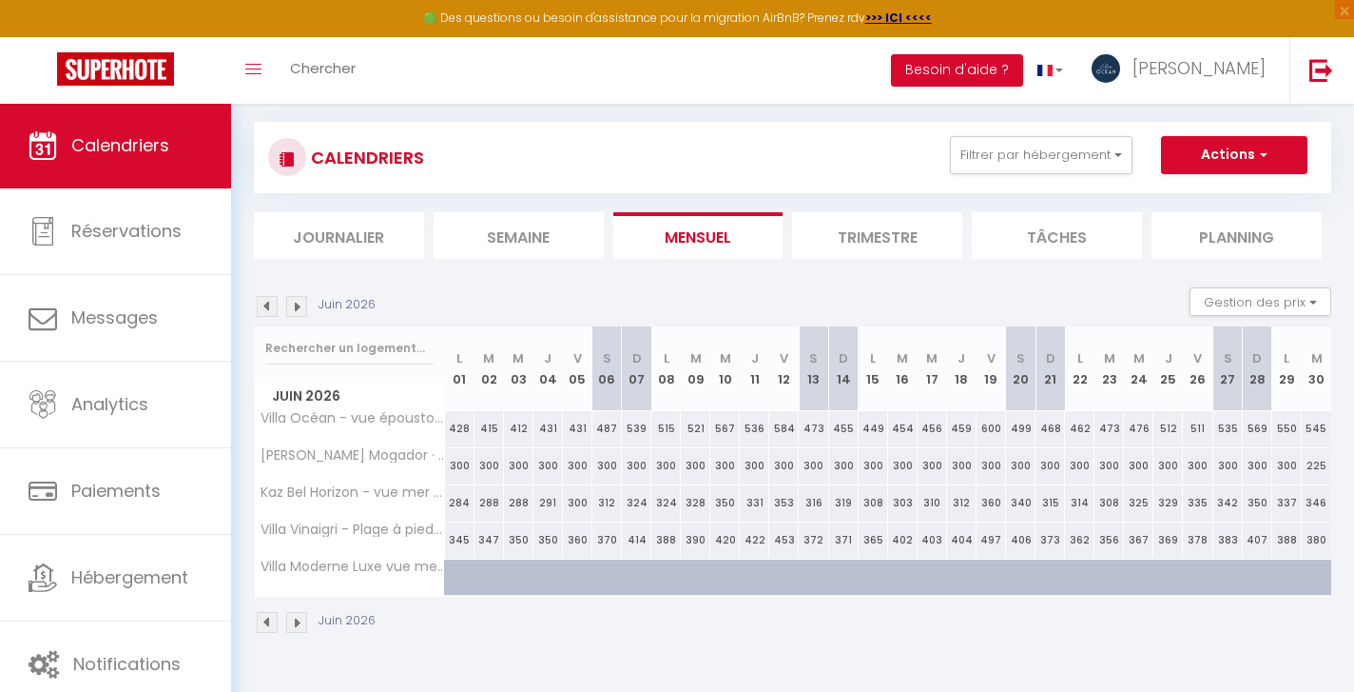
click at [302, 305] on img at bounding box center [296, 306] width 21 height 21
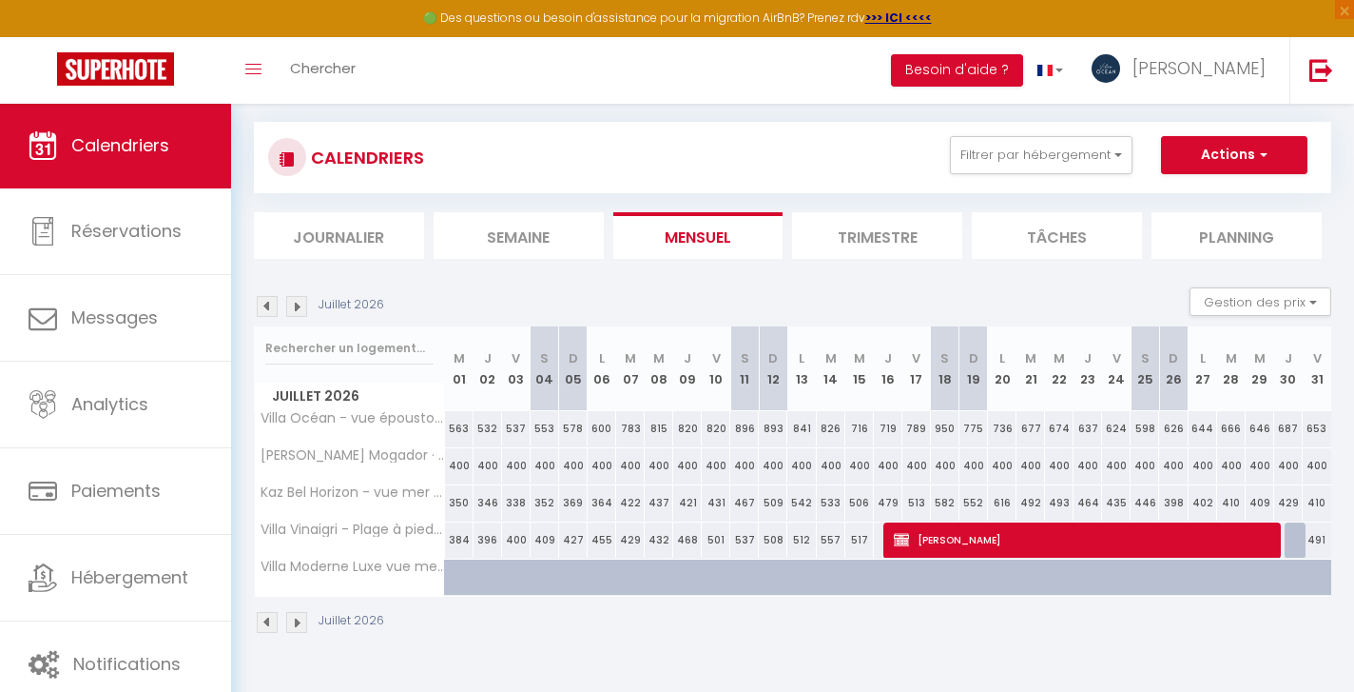
click at [1040, 537] on span "[PERSON_NAME]" at bounding box center [1084, 539] width 380 height 36
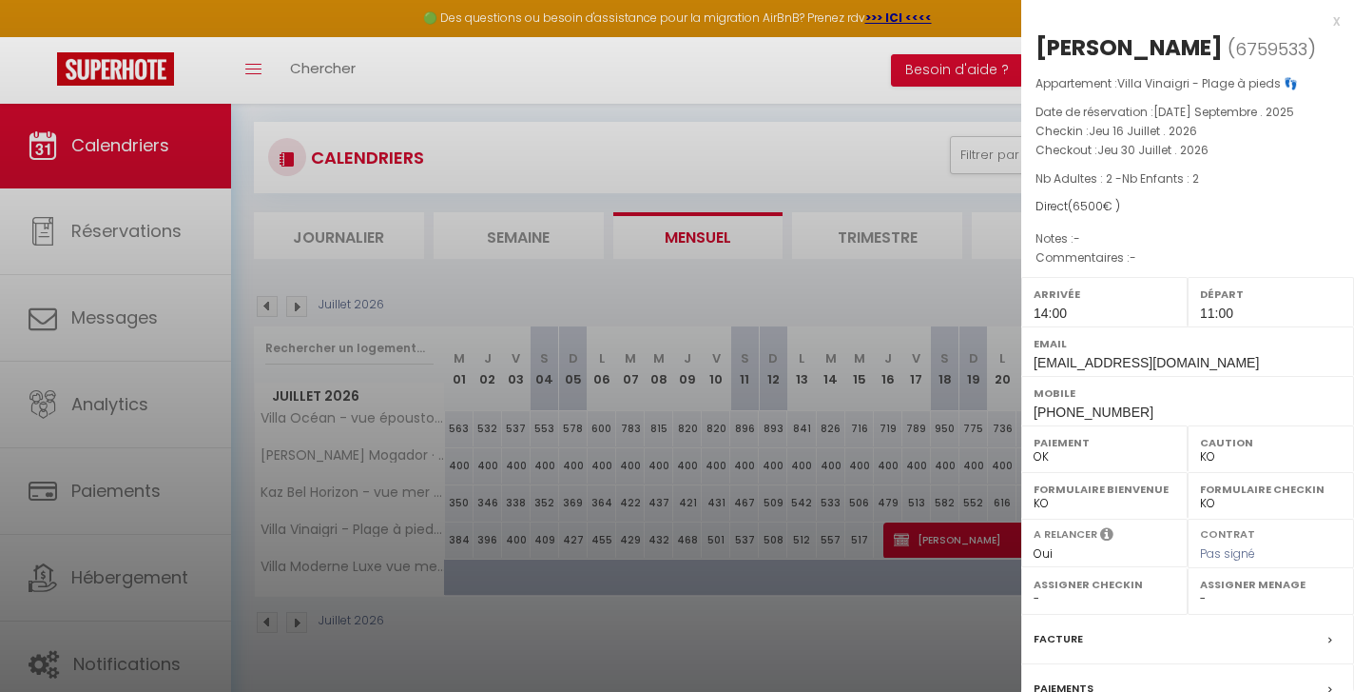
click at [837, 306] on div at bounding box center [677, 346] width 1354 height 692
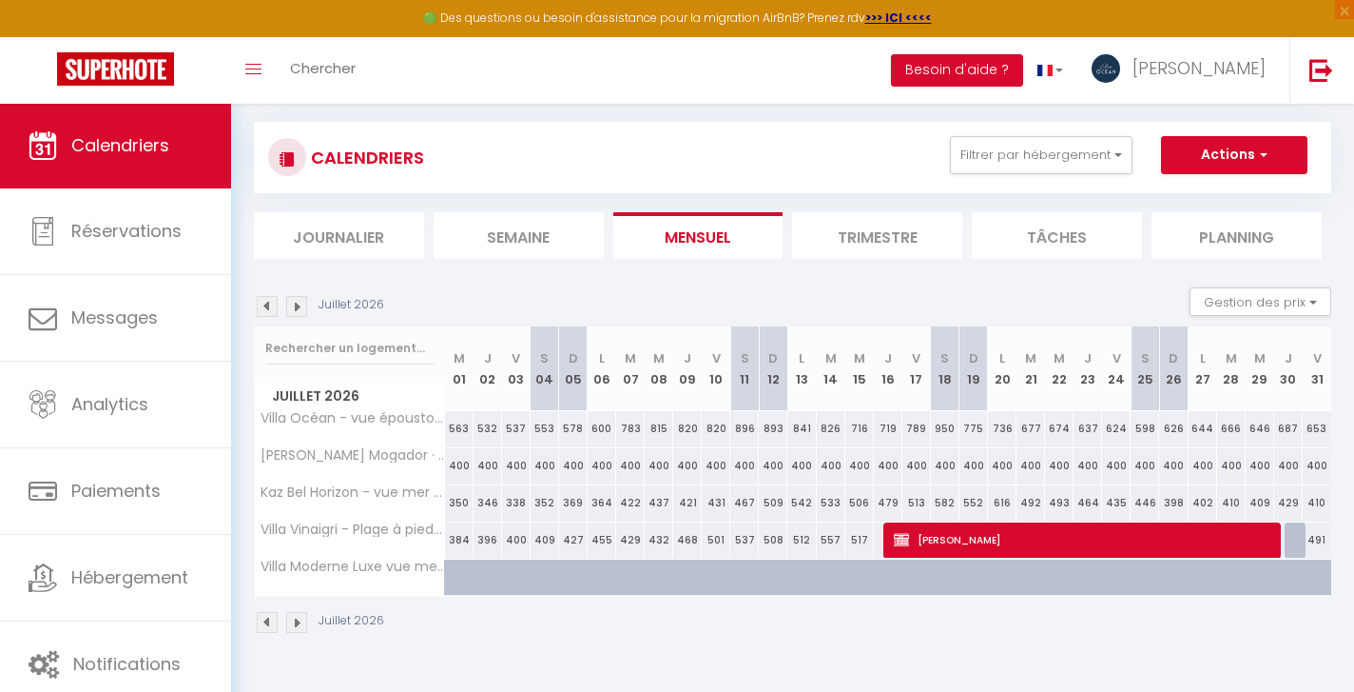
click at [145, 71] on img at bounding box center [115, 68] width 117 height 33
